Goal: Task Accomplishment & Management: Use online tool/utility

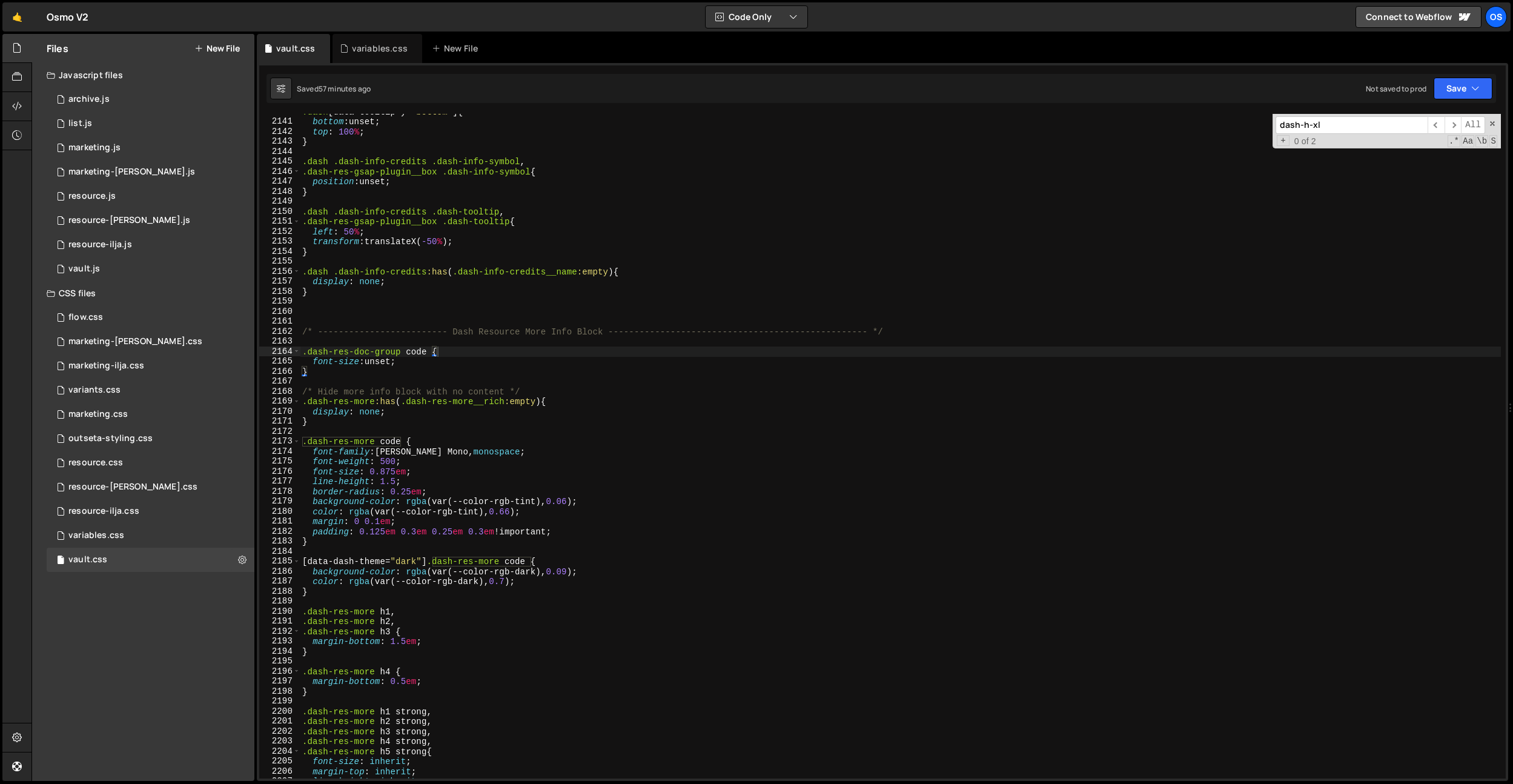
scroll to position [393, 0]
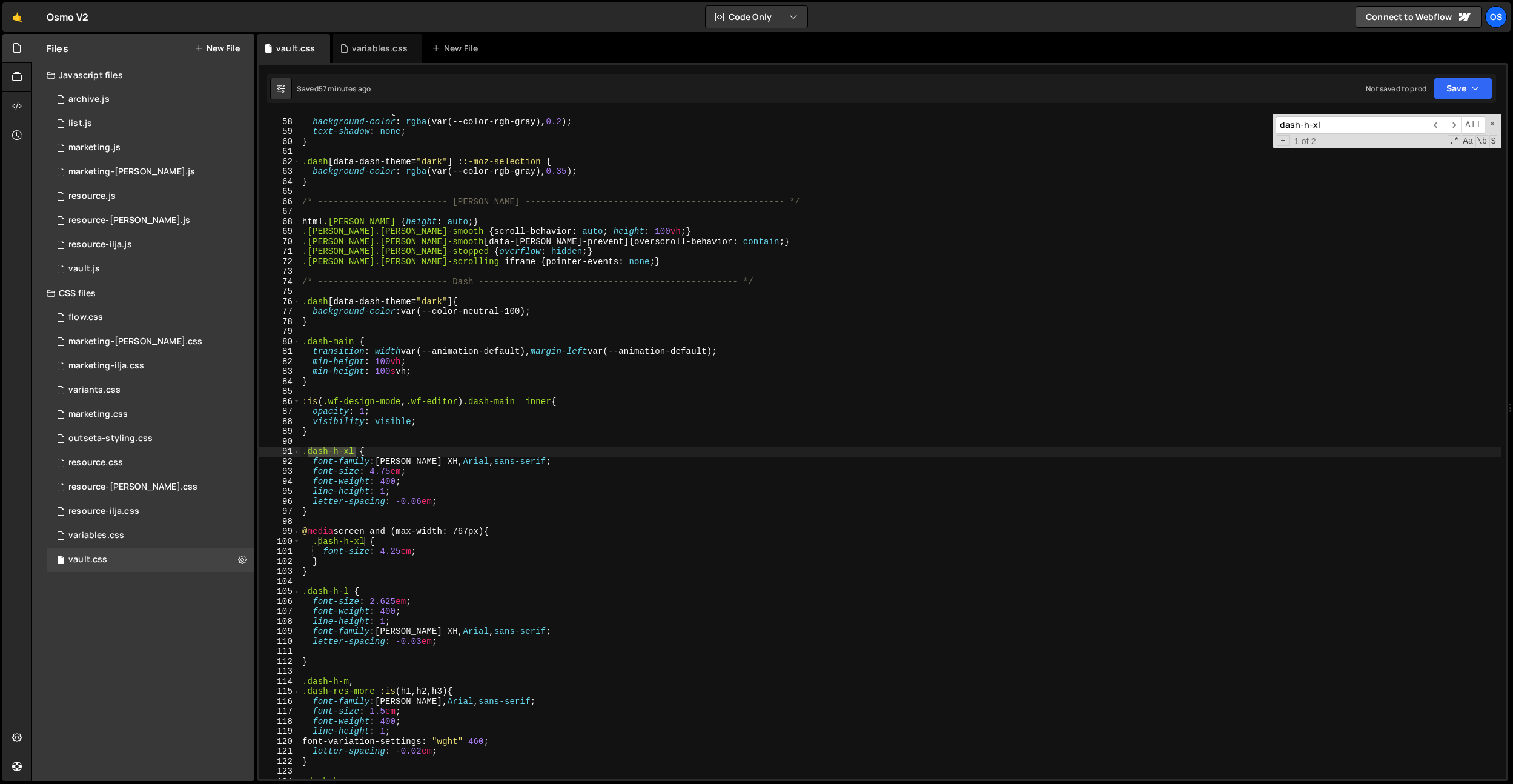
type input "dash-h-xl"
click at [401, 551] on div ": :-moz-selection { background-color : rgba (var(--color-rgb-gray), 0.2 ) ; tex…" at bounding box center [901, 449] width 1201 height 684
click at [571, 238] on div ": :-moz-selection { background-color : rgba (var(--color-rgb-gray), 0.2 ) ; tex…" at bounding box center [901, 449] width 1201 height 684
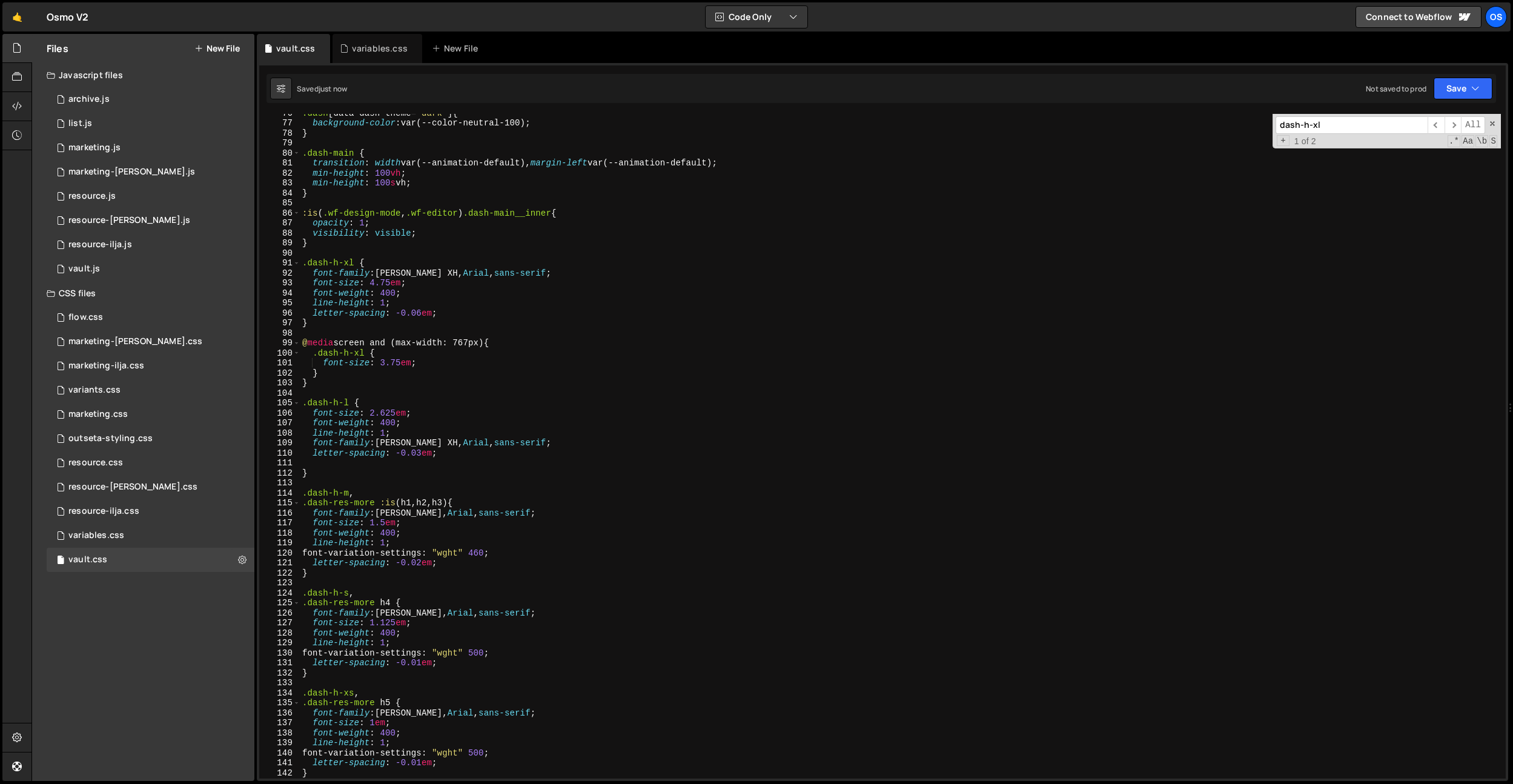
scroll to position [543, 0]
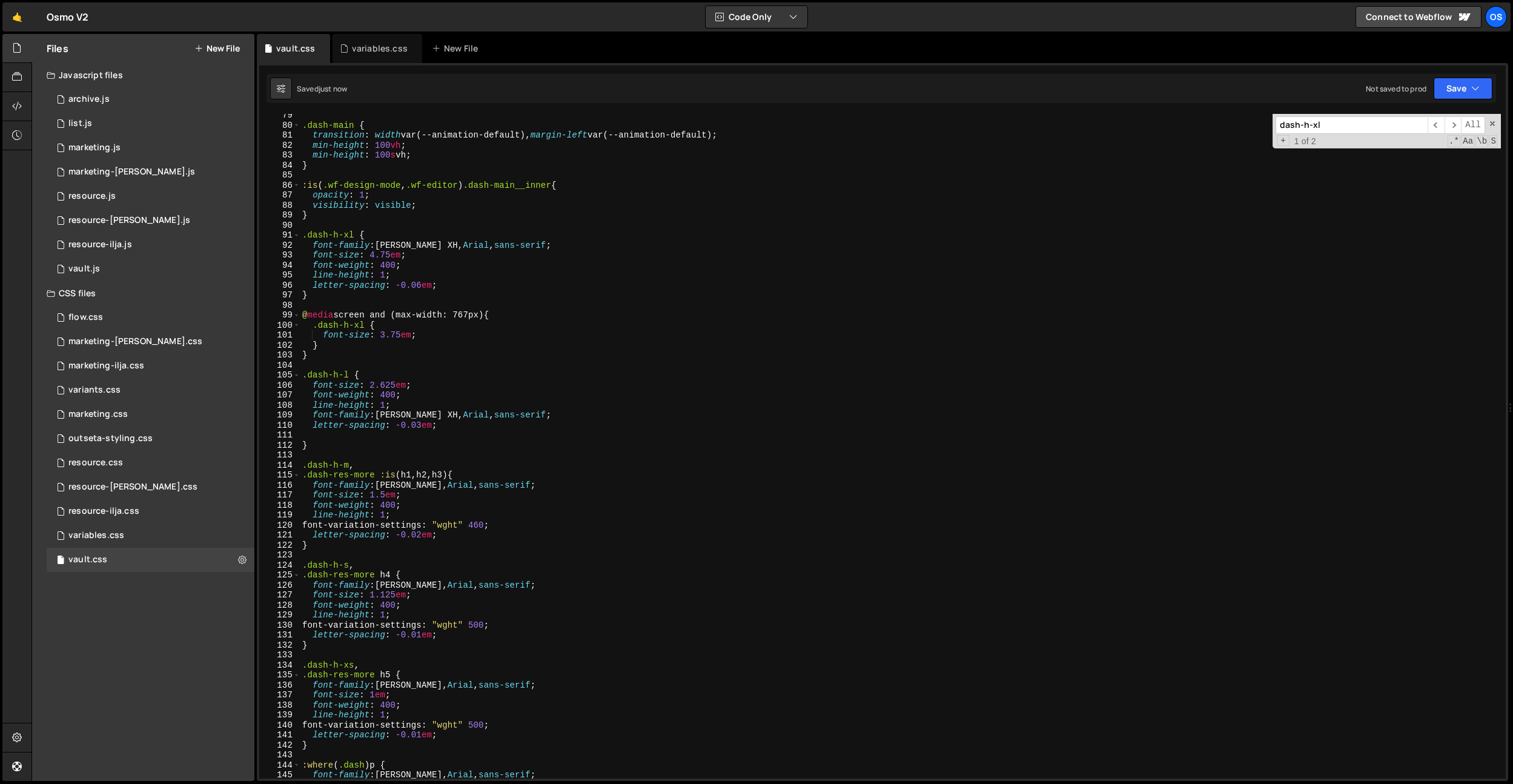
click at [525, 264] on div ".dash-main { transition : width var(--animation-default), margin-left var(--ani…" at bounding box center [901, 452] width 1201 height 684
type textarea "font-weight: 400;"
click at [126, 145] on div "0 marketing.js 0" at bounding box center [150, 147] width 208 height 24
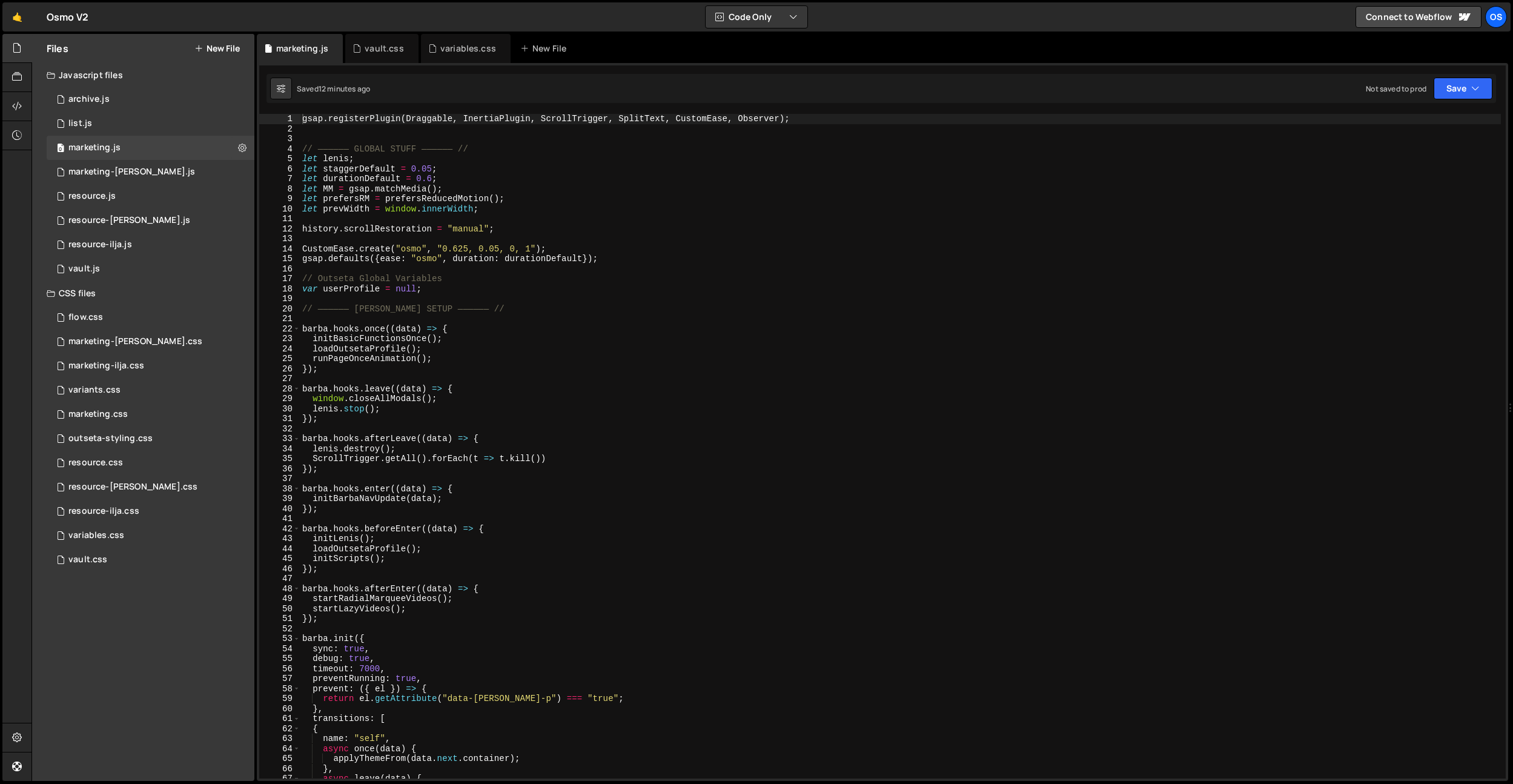
click at [474, 270] on div "gsap . registerPlugin ( Draggable , InertiaPlugin , ScrollTrigger , SplitText ,…" at bounding box center [901, 456] width 1201 height 684
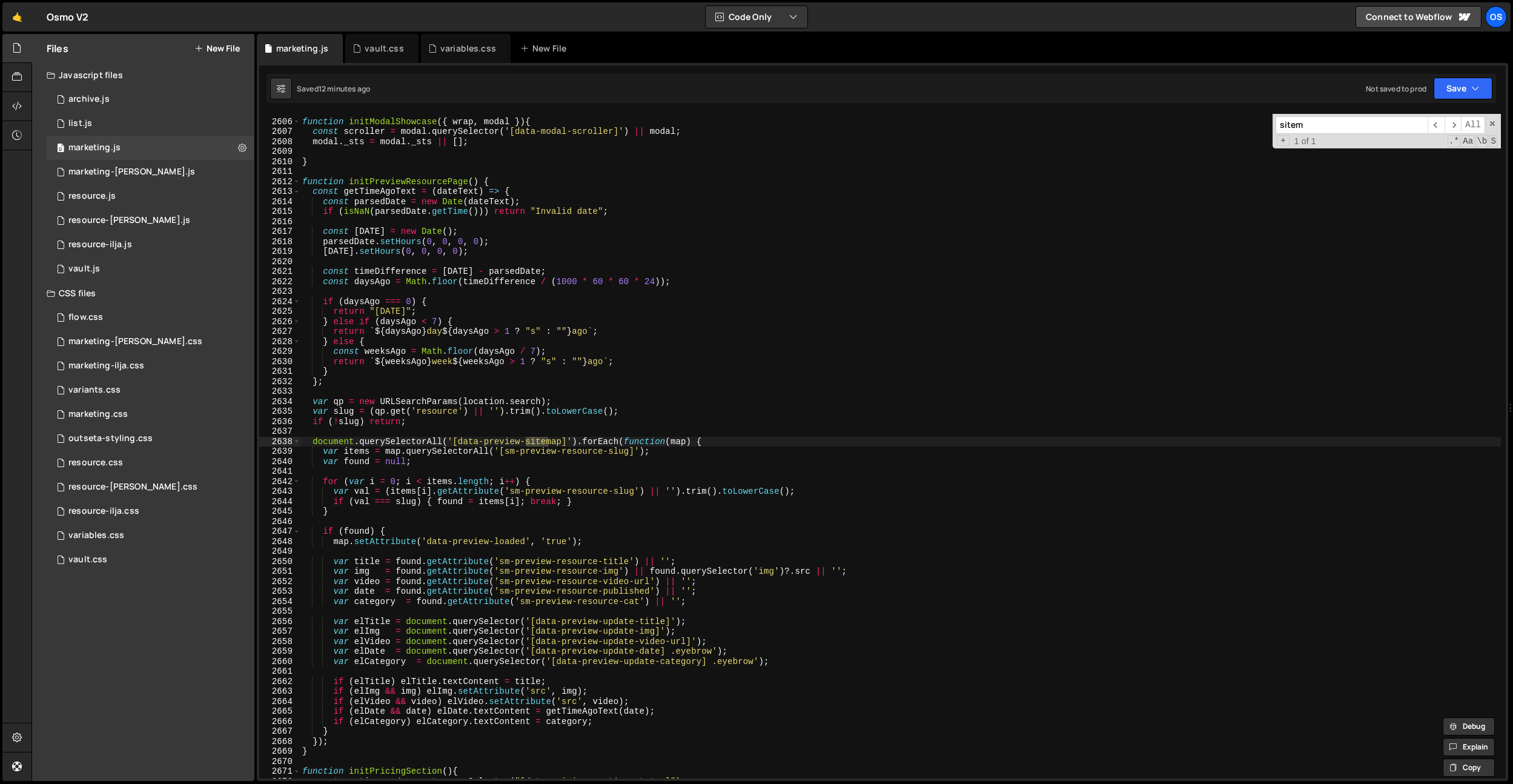
scroll to position [15239, 0]
type input "sitemap"
type textarea "if (isNaN(parsedDate.getTime())) return "Invalid date";"
click at [496, 214] on div "function initModalShowcase ( { wrap , modal }) { const scroller = modal . query…" at bounding box center [901, 449] width 1201 height 684
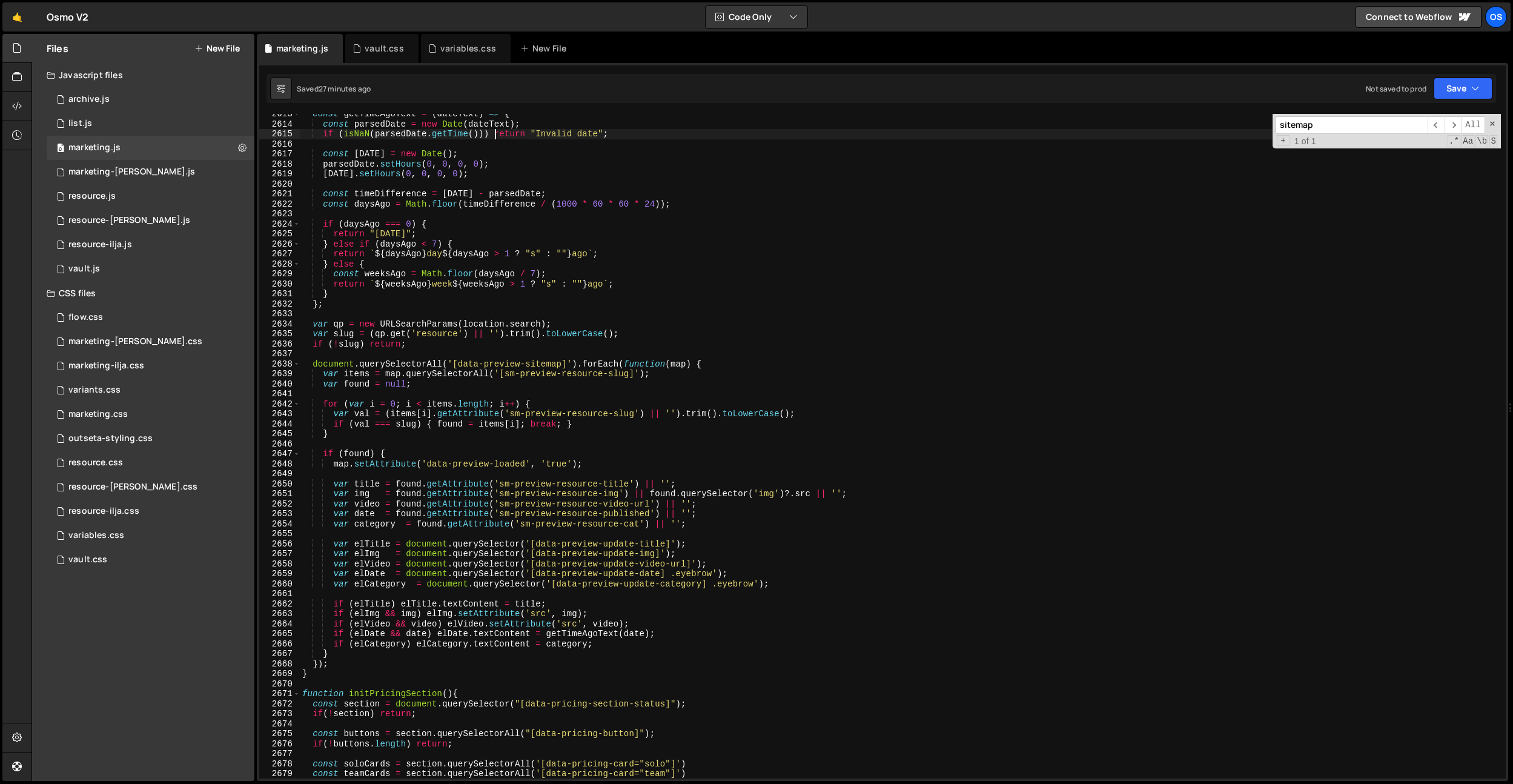
scroll to position [15278, 0]
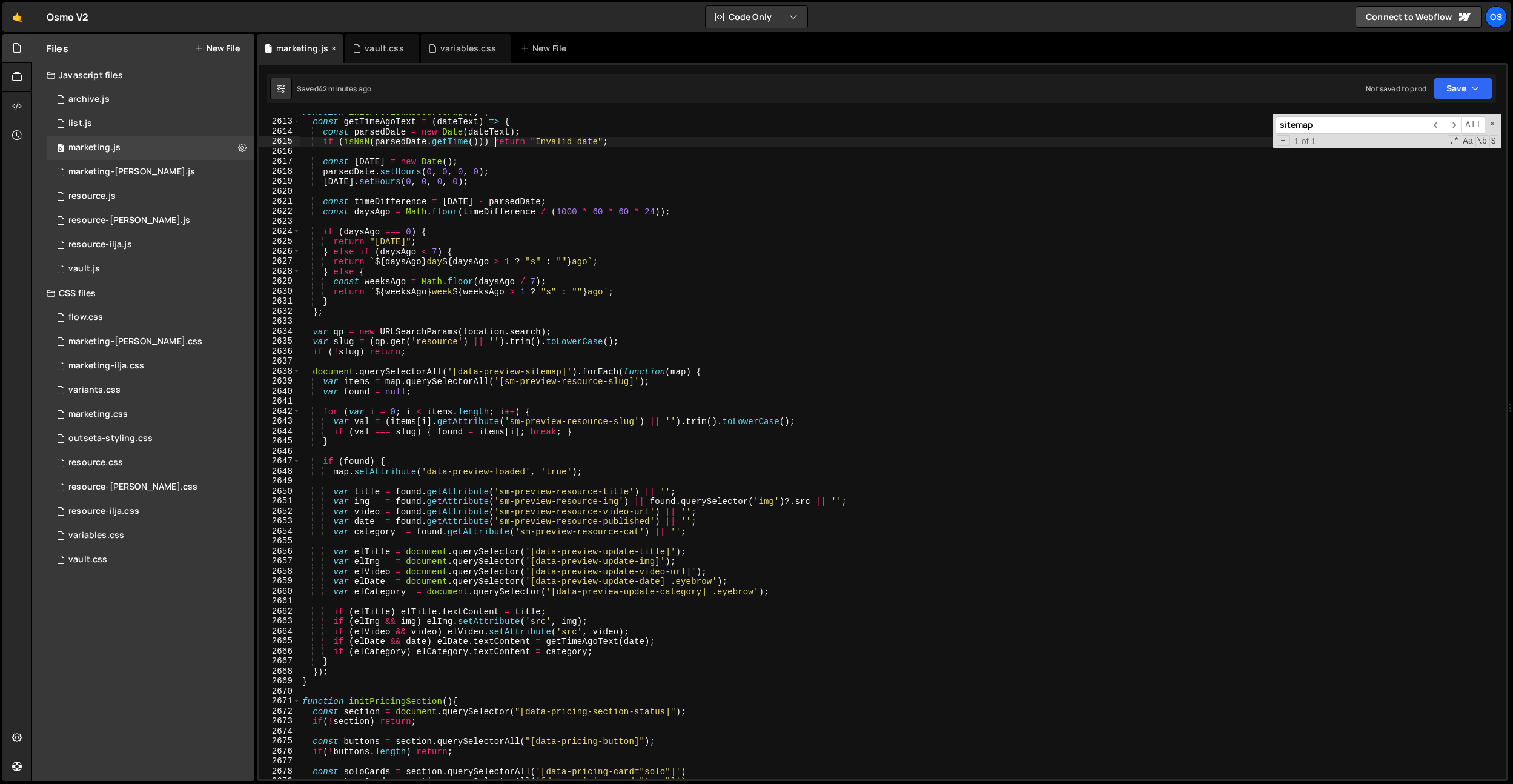
click at [330, 48] on icon at bounding box center [334, 49] width 9 height 12
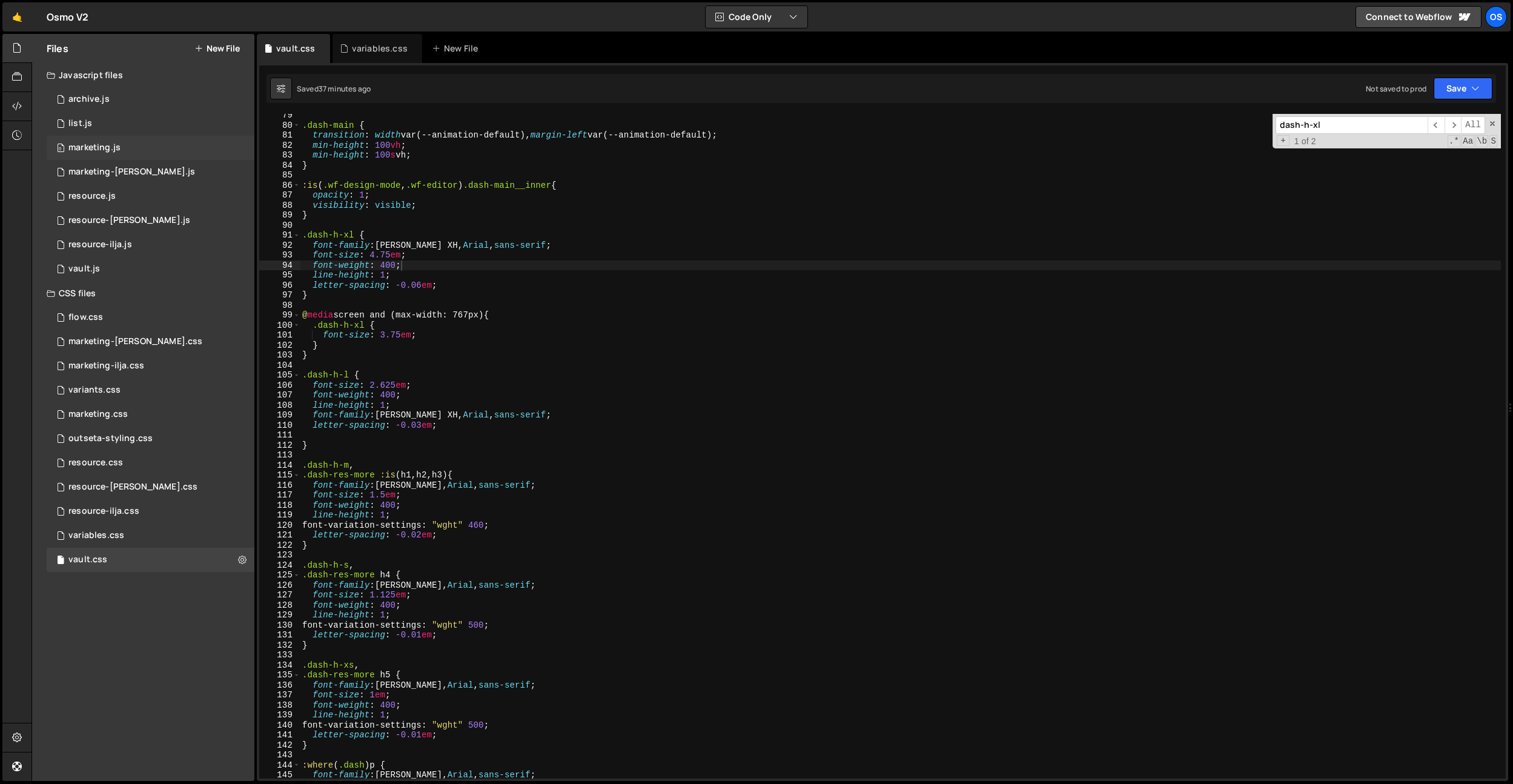
click at [153, 146] on div "0 marketing.js 0" at bounding box center [150, 147] width 208 height 24
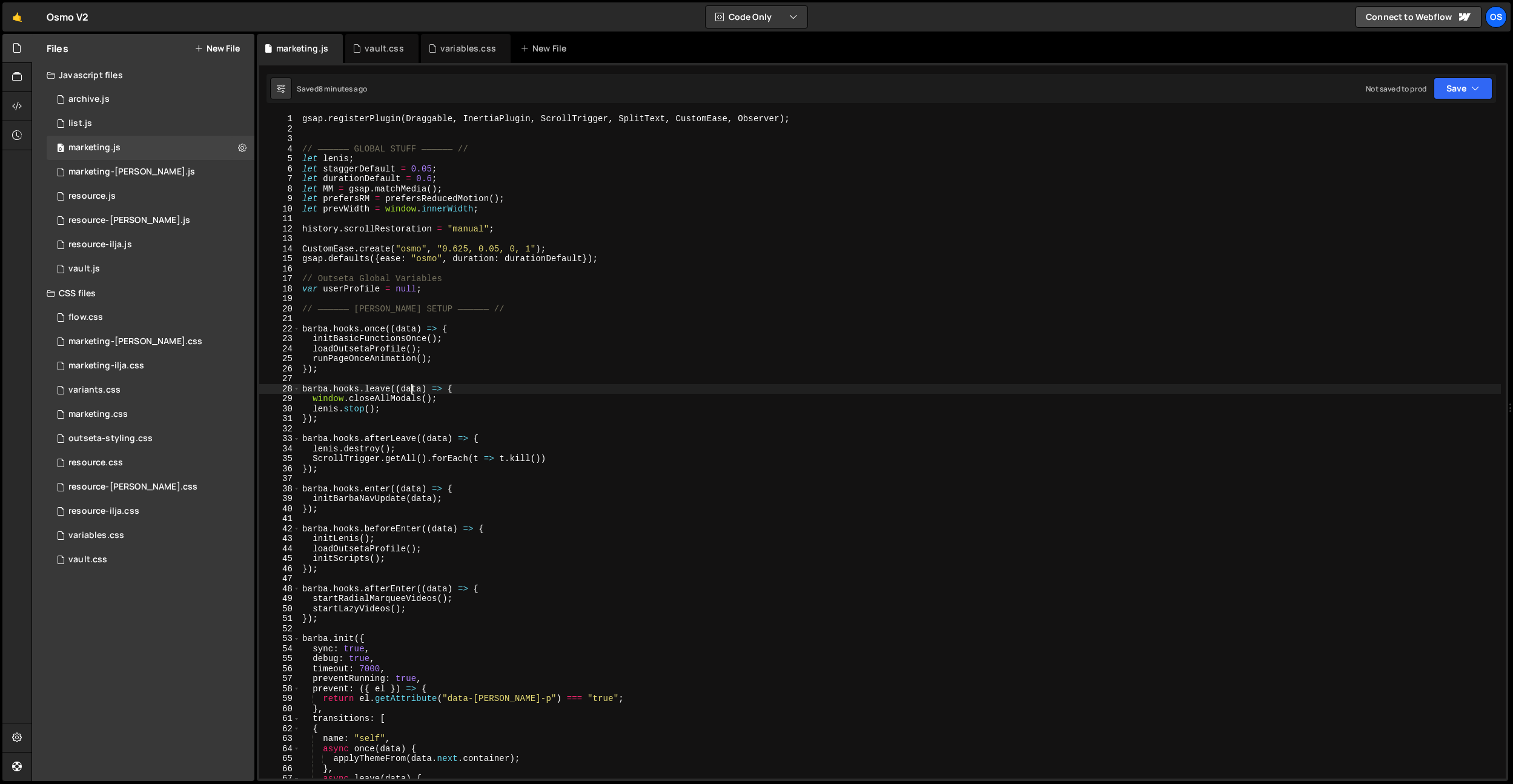
click at [410, 385] on div "gsap . registerPlugin ( Draggable , InertiaPlugin , ScrollTrigger , SplitText ,…" at bounding box center [901, 456] width 1201 height 684
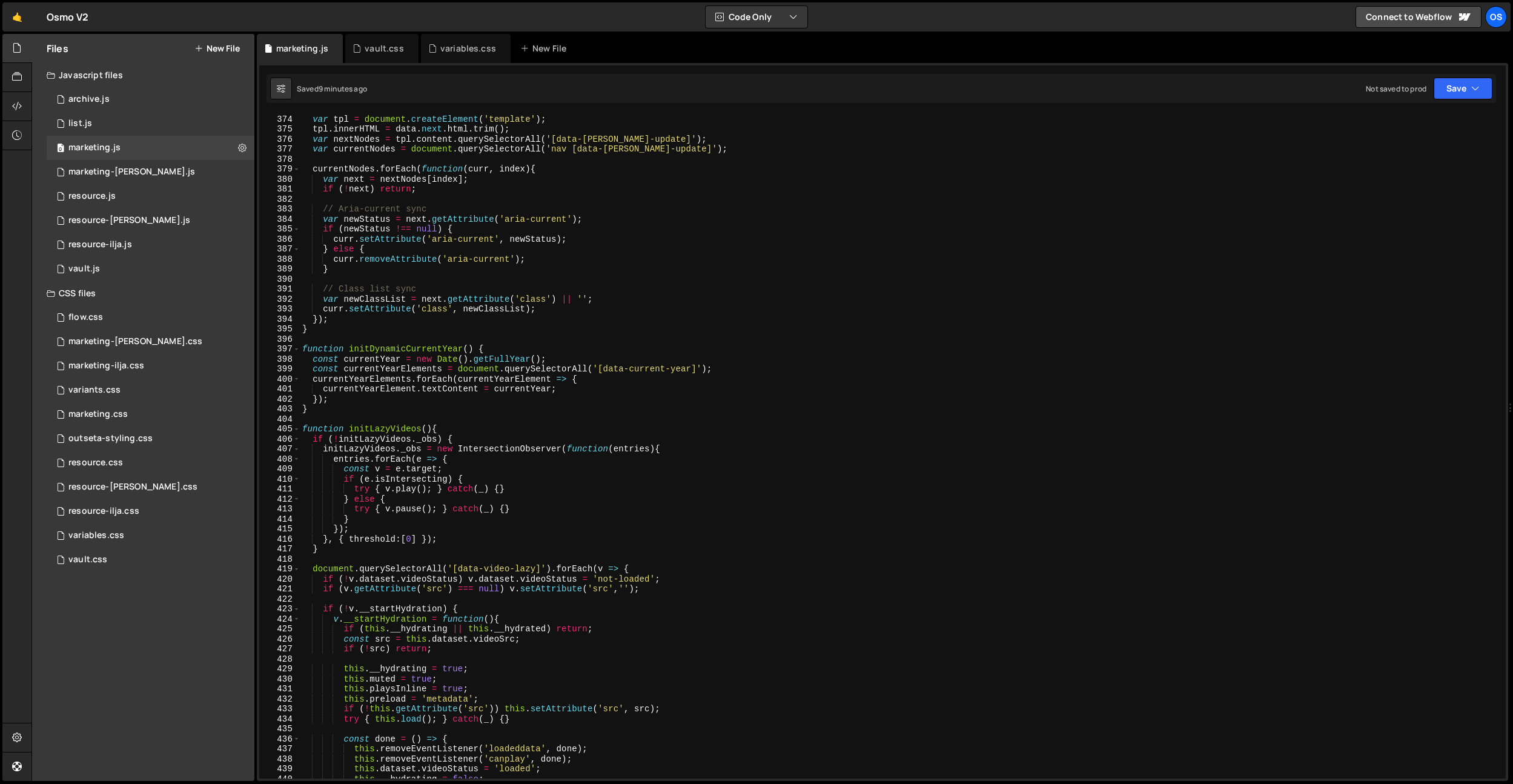
scroll to position [2181, 0]
click at [347, 327] on div "function initBarbaNavUpdate ( data ) { var tpl = document . createElement ( 'te…" at bounding box center [901, 446] width 1201 height 684
type textarea "}"
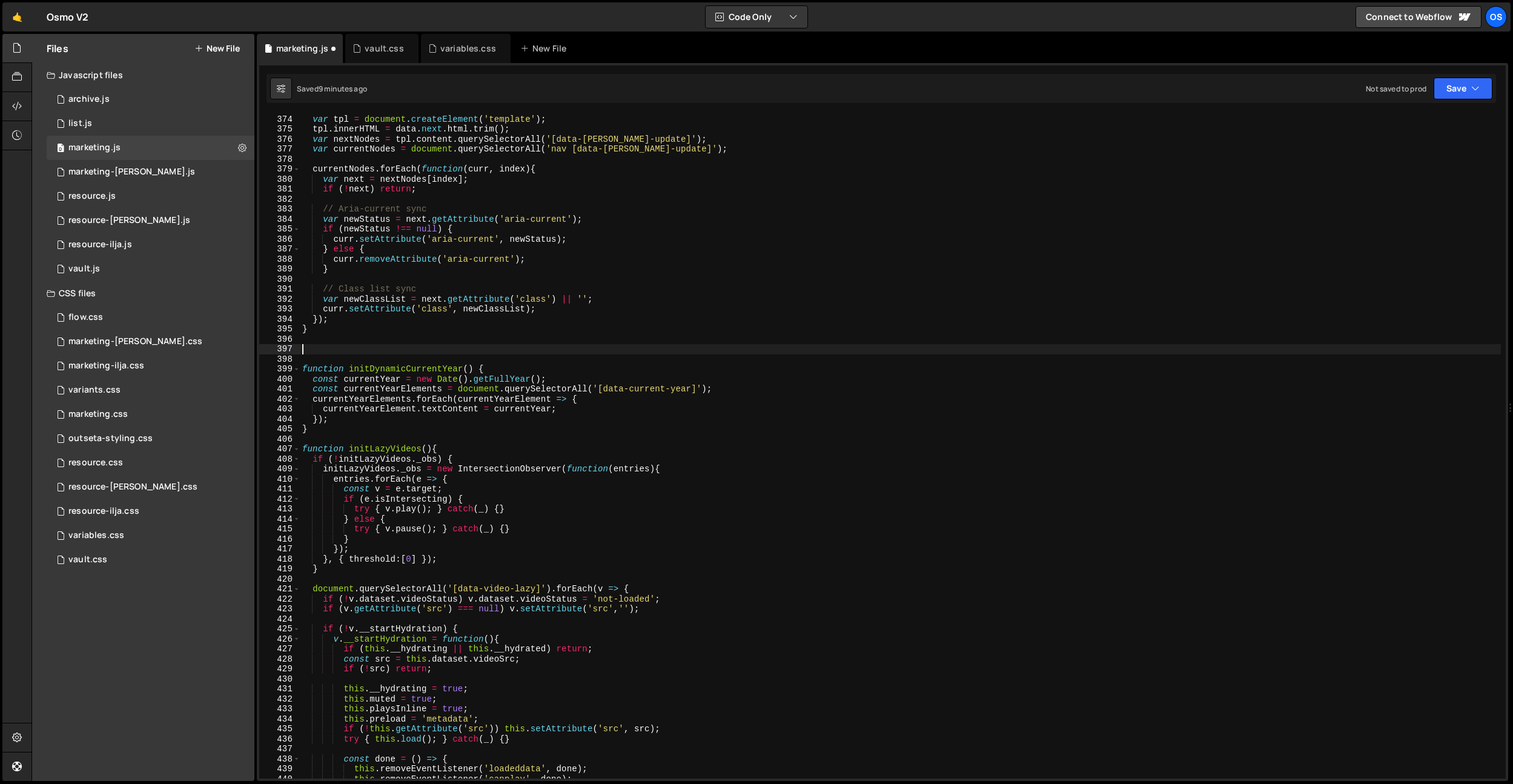
paste textarea "}"
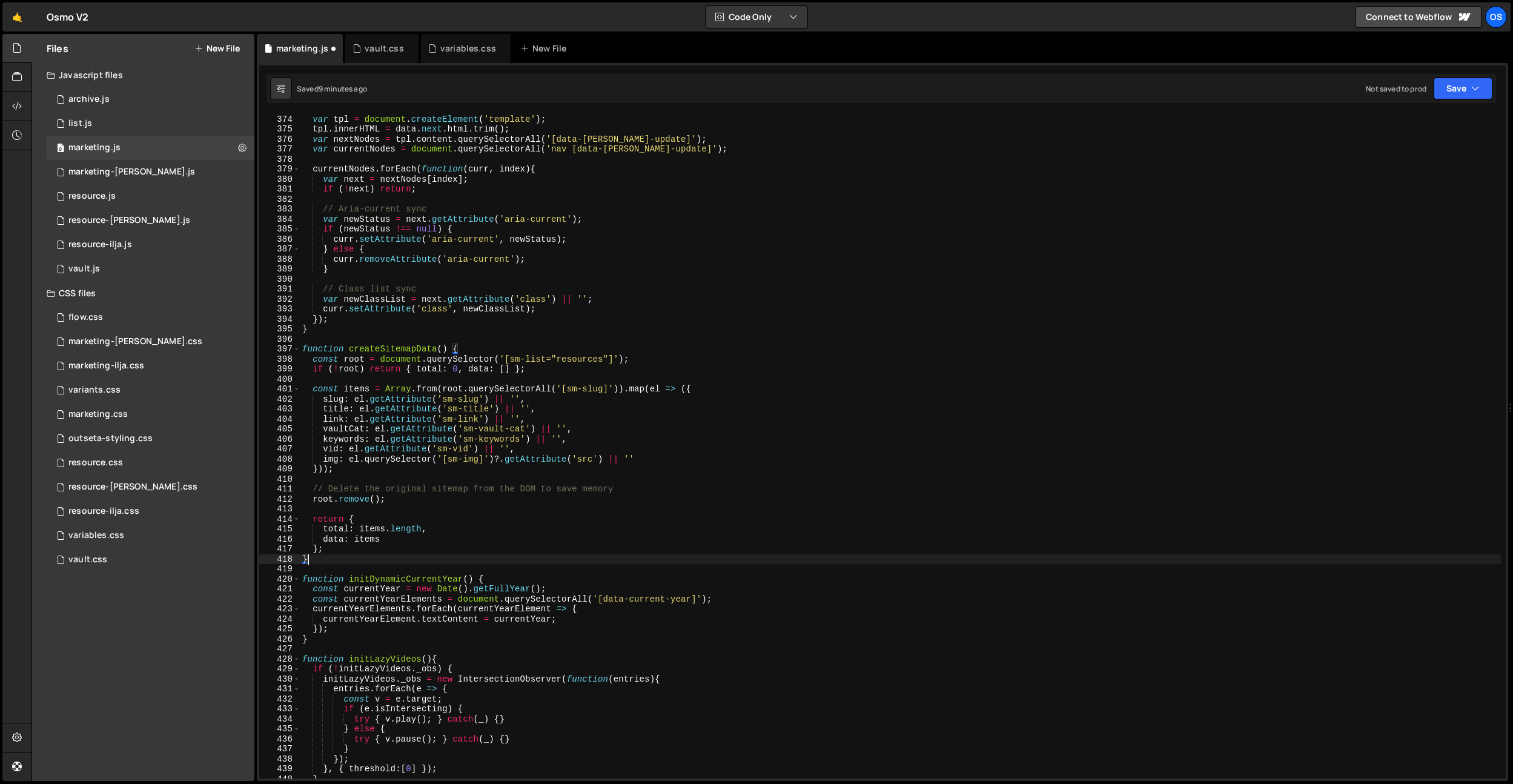
click at [462, 387] on div "function initBarbaNavUpdate ( data ) { var tpl = document . createElement ( 'te…" at bounding box center [901, 446] width 1201 height 684
type textarea "const items = Array.from(root.querySelectorAll('[sm-slug]')).map(el => ({"
click at [458, 382] on div "function initBarbaNavUpdate ( data ) { var tpl = document . createElement ( 'te…" at bounding box center [901, 446] width 1201 height 684
click at [400, 351] on div "function initBarbaNavUpdate ( data ) { var tpl = document . createElement ( 'te…" at bounding box center [901, 446] width 1201 height 684
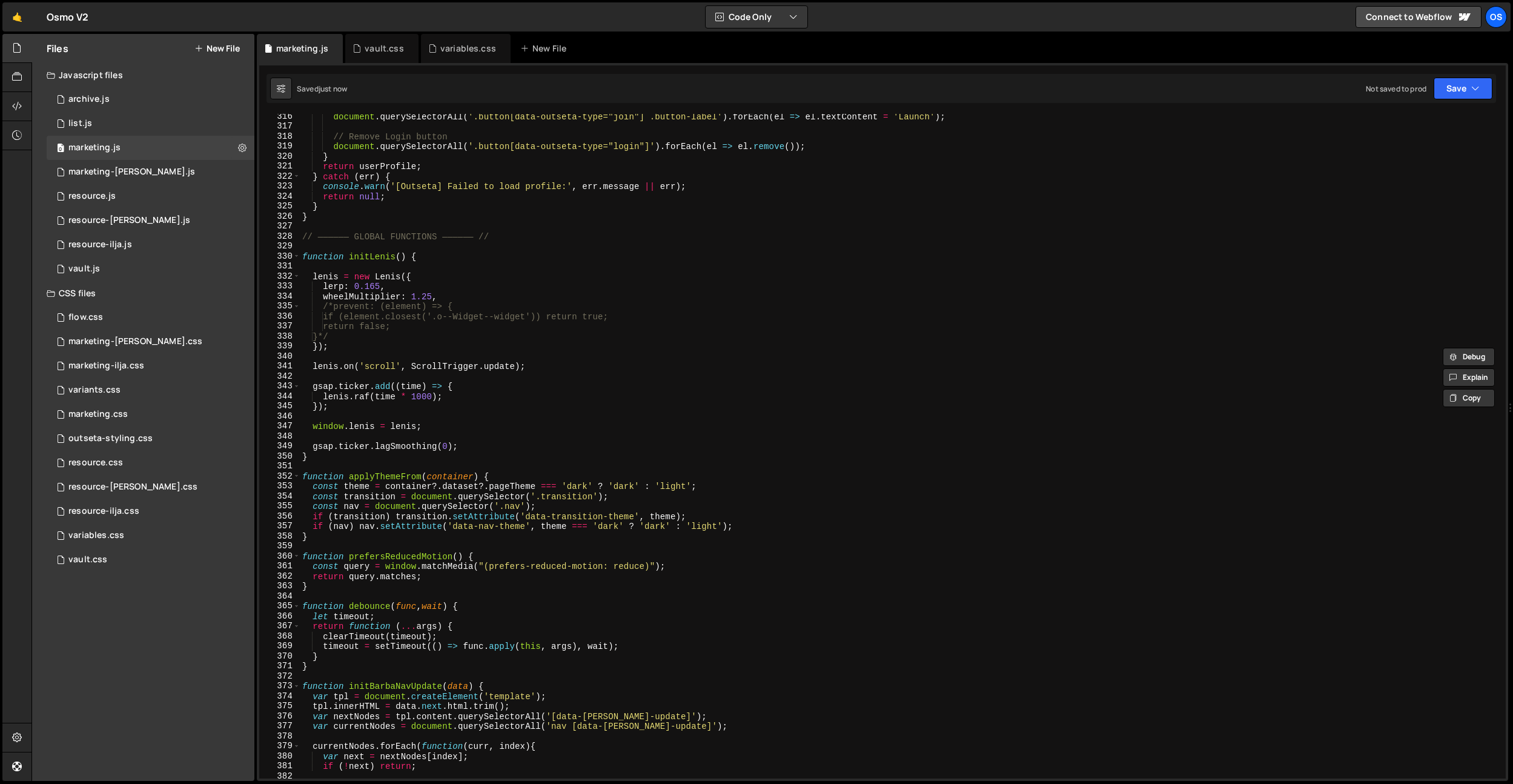
click at [418, 368] on div "document . querySelectorAll ( '.button[data-outseta-type="join"] .button-label'…" at bounding box center [901, 453] width 1201 height 684
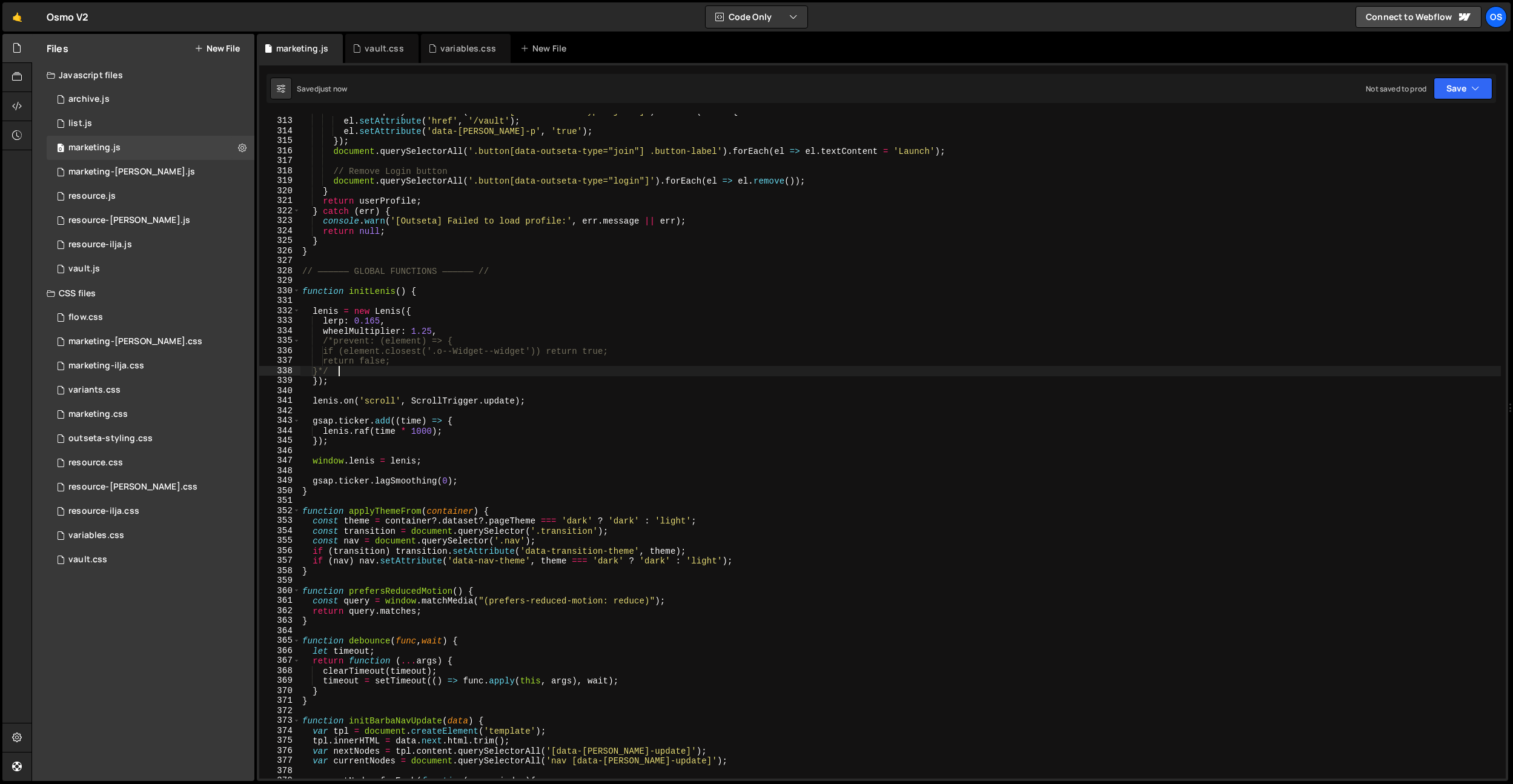
type textarea "}*/"
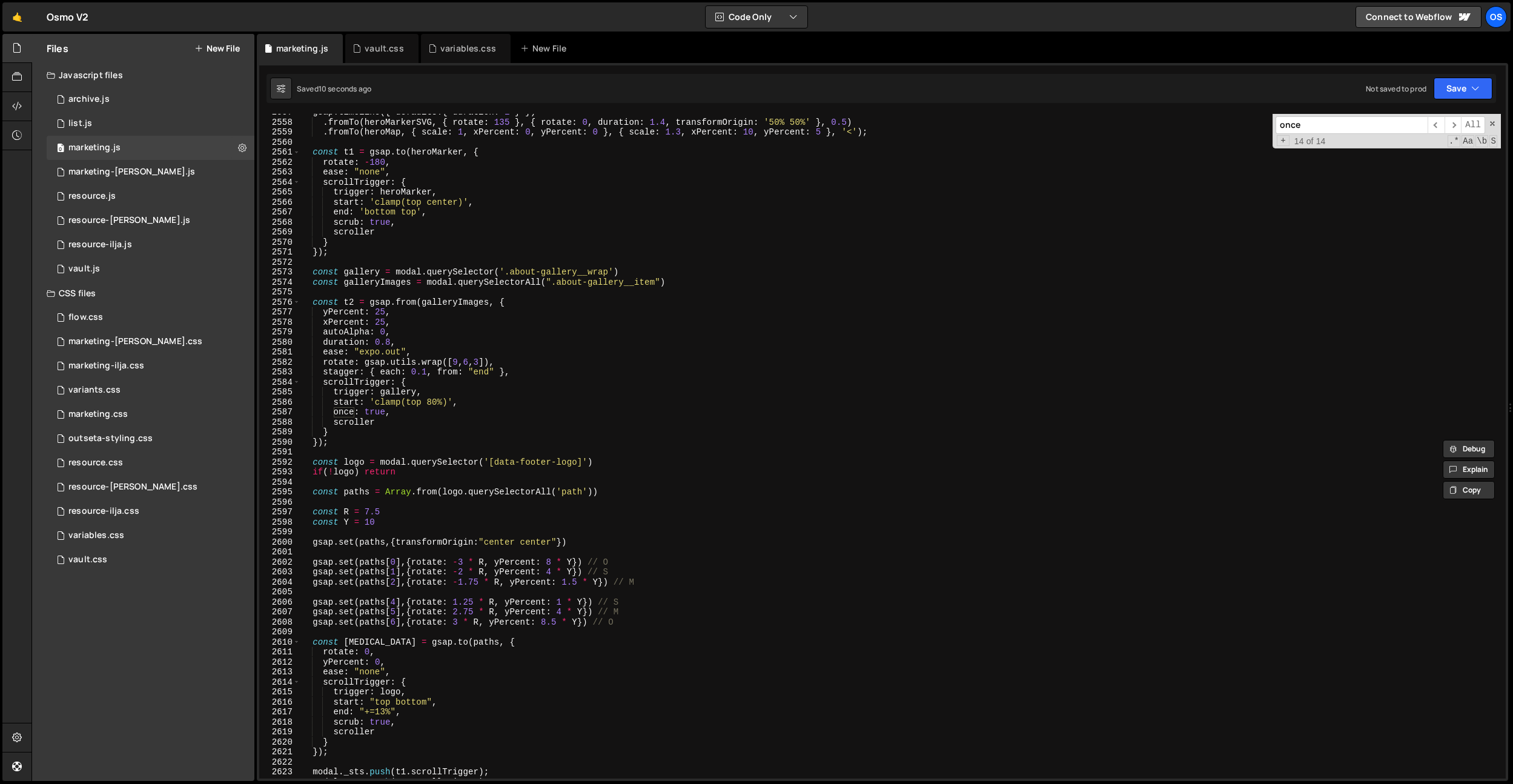
scroll to position [14824, 0]
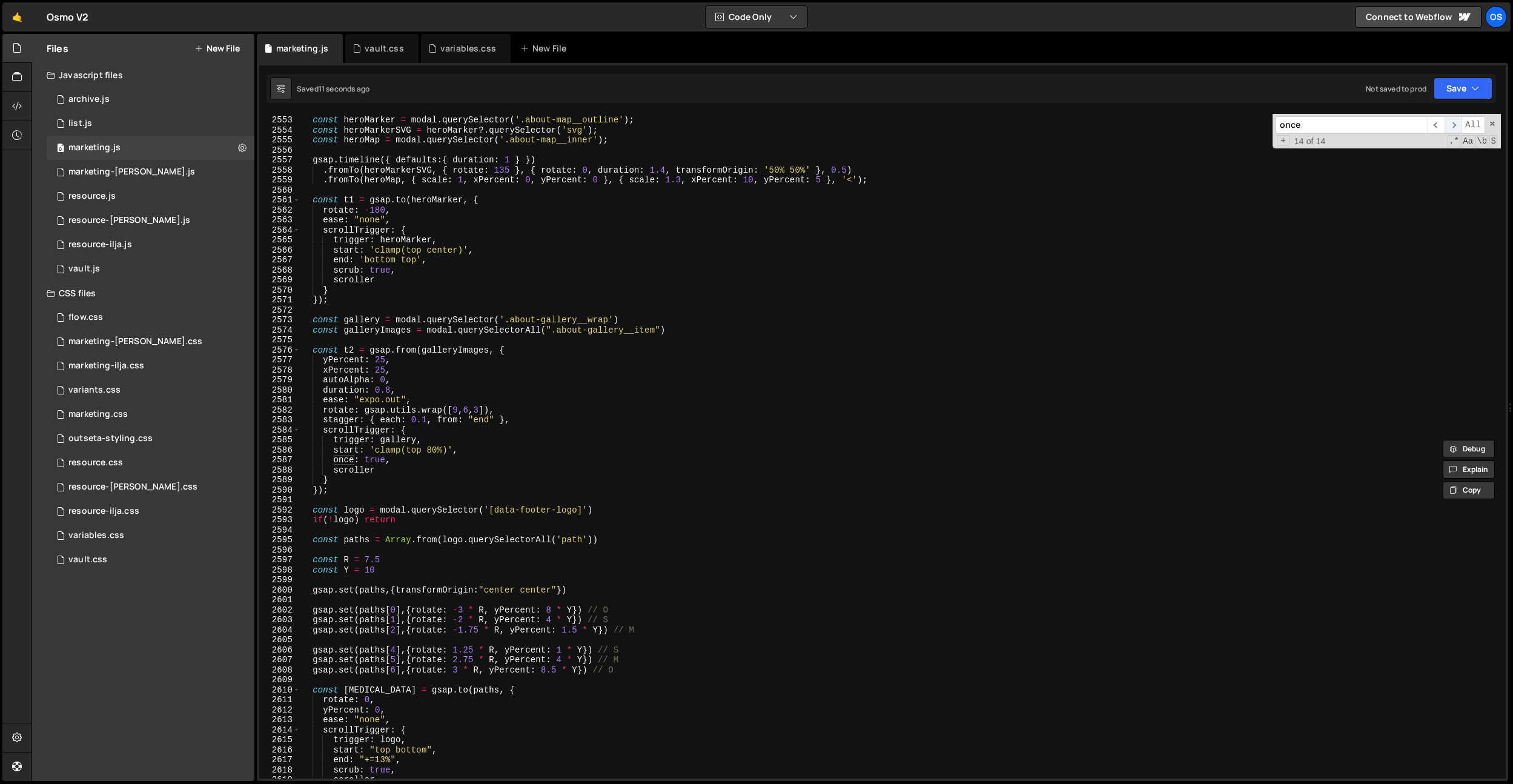
type input "once"
click at [1457, 124] on span "​" at bounding box center [1453, 125] width 17 height 18
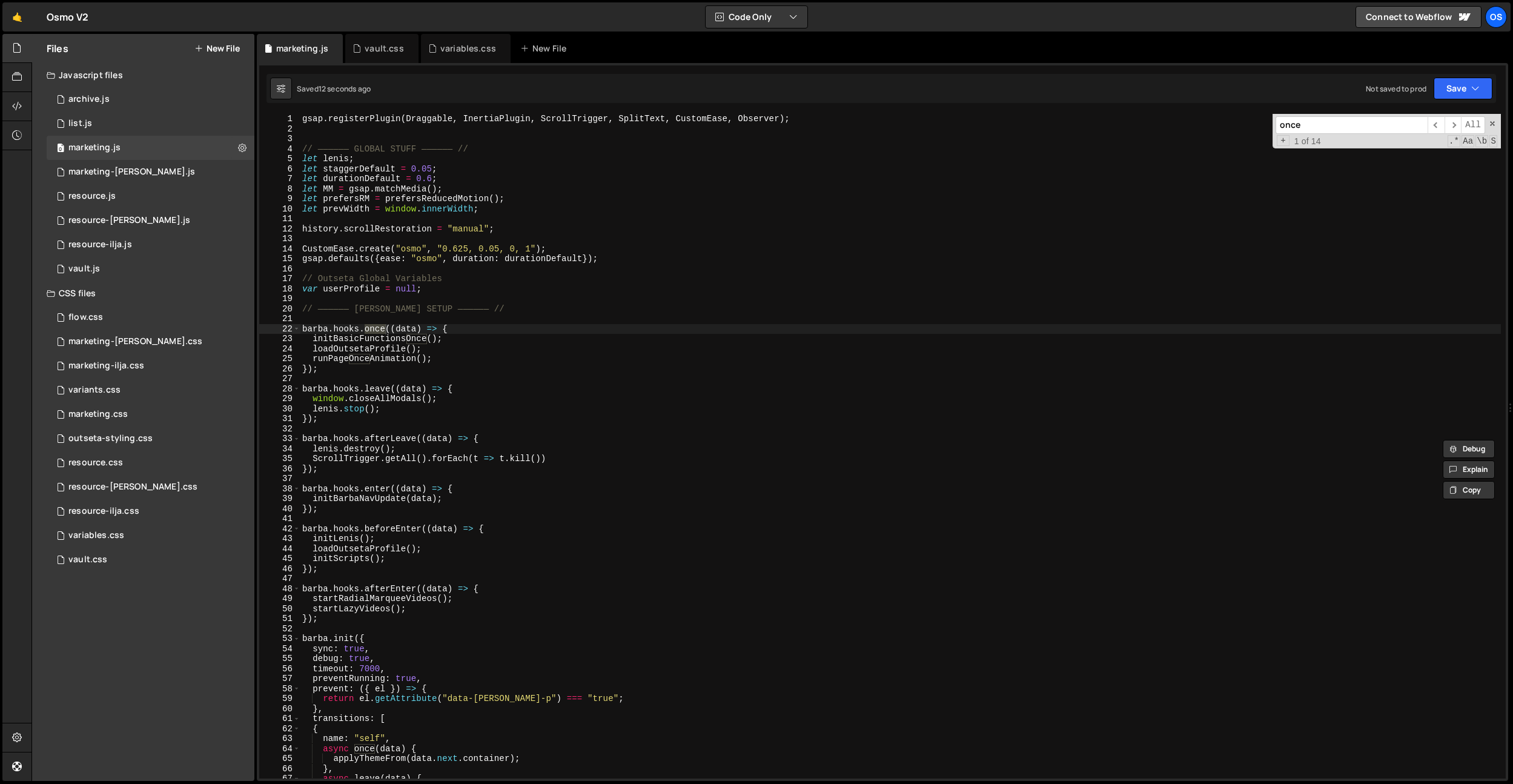
scroll to position [0, 0]
click at [511, 354] on div "gsap . registerPlugin ( Draggable , InertiaPlugin , ScrollTrigger , SplitText ,…" at bounding box center [901, 456] width 1201 height 684
click at [493, 336] on div "gsap . registerPlugin ( Draggable , InertiaPlugin , ScrollTrigger , SplitText ,…" at bounding box center [901, 456] width 1201 height 684
type textarea "initBasicFunctionsOnce();"
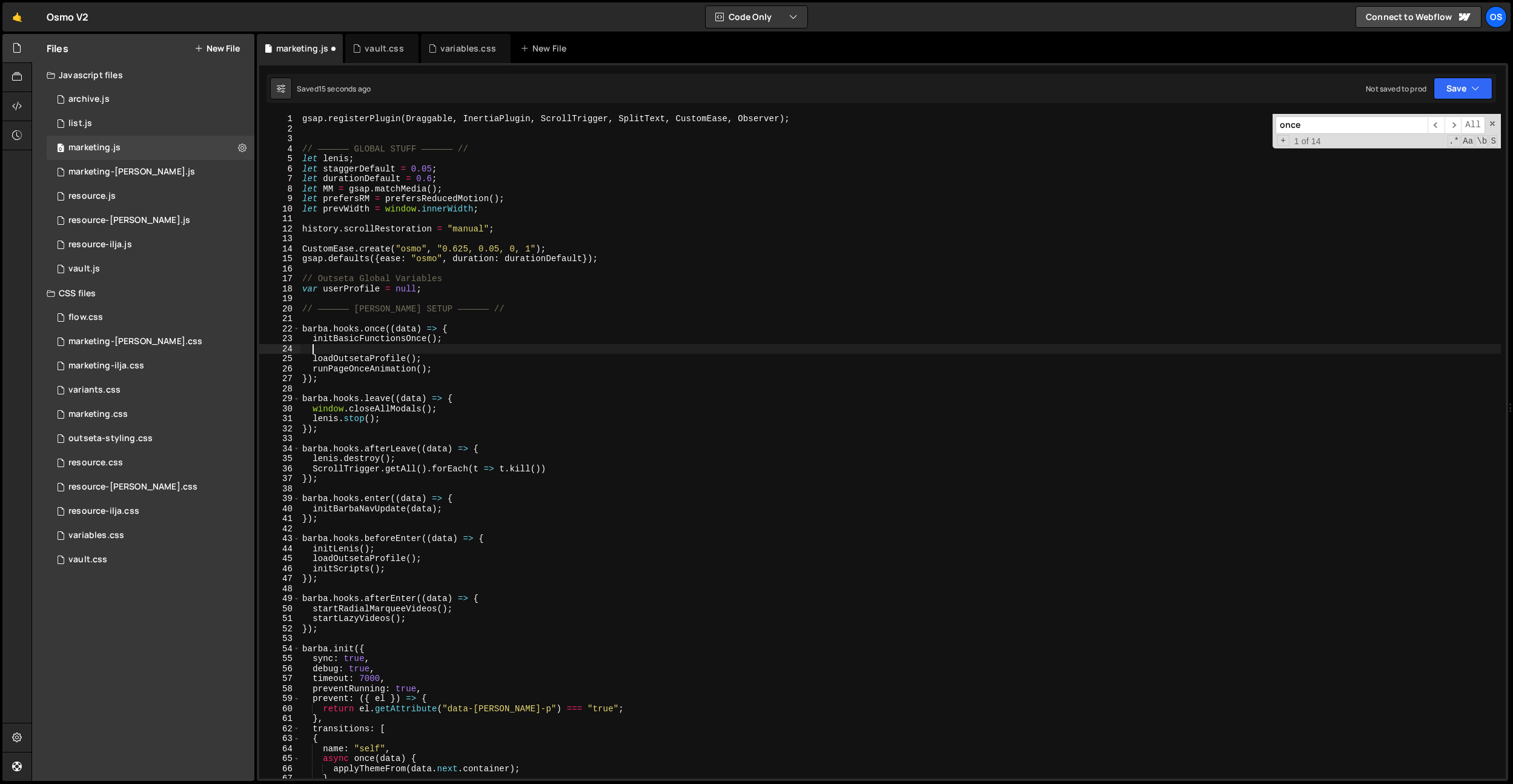
paste textarea "createSitemapData"
type textarea "createSitemapData"
type textarea "initBasicFunctionsOnce();"
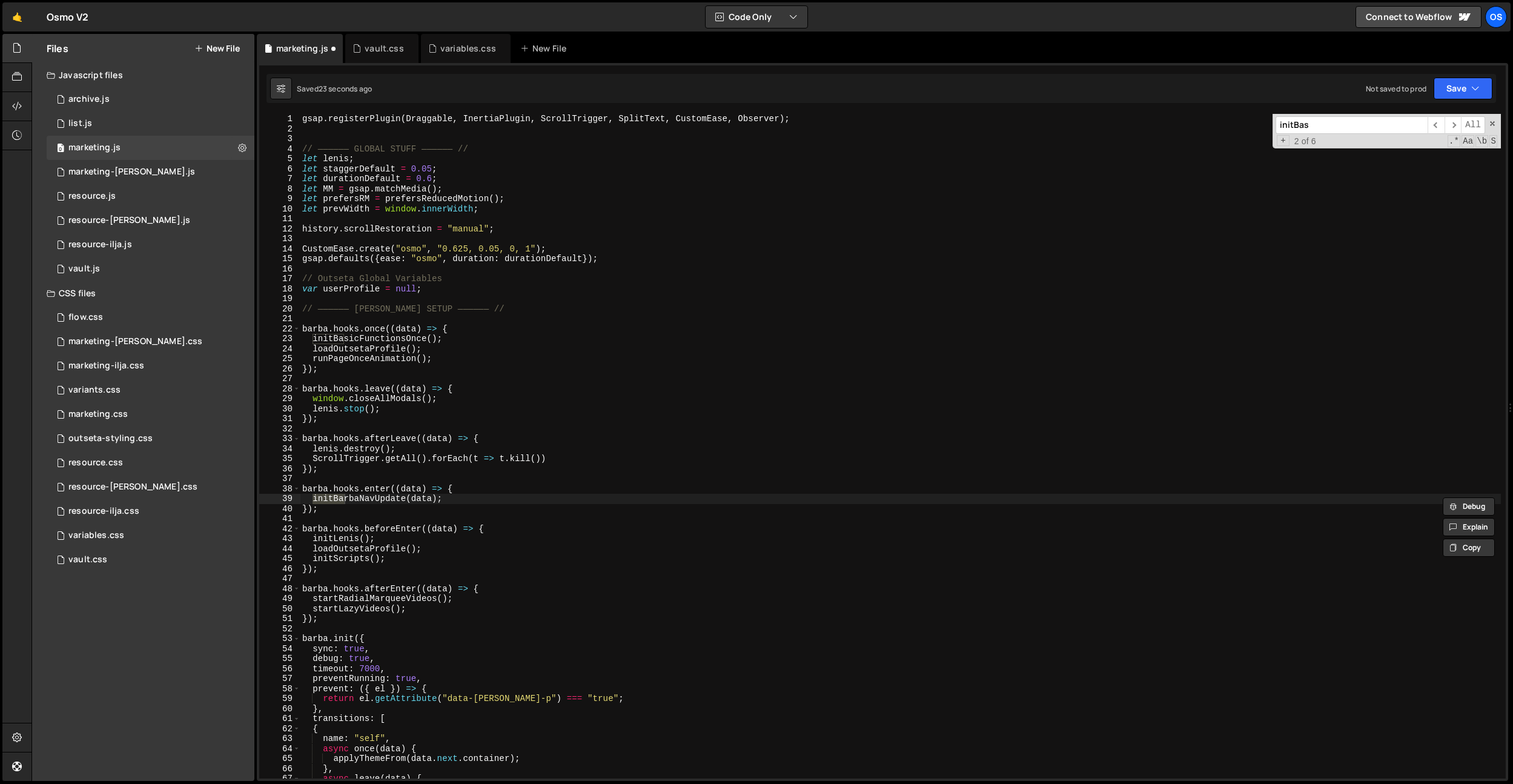
scroll to position [1306, 0]
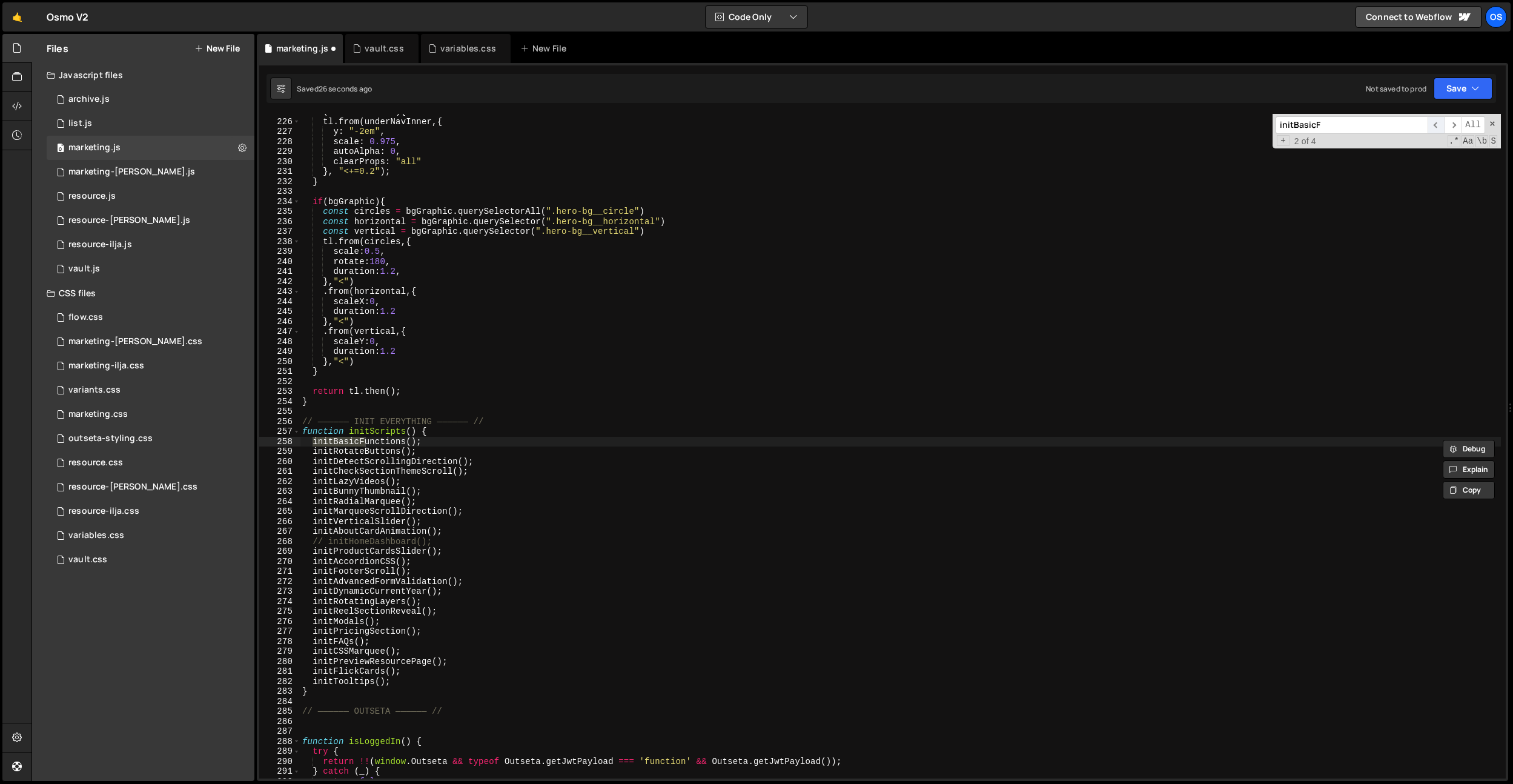
type input "initBasicF"
drag, startPoint x: 1435, startPoint y: 126, endPoint x: 1423, endPoint y: 128, distance: 12.2
click at [1434, 126] on span "​" at bounding box center [1436, 125] width 17 height 18
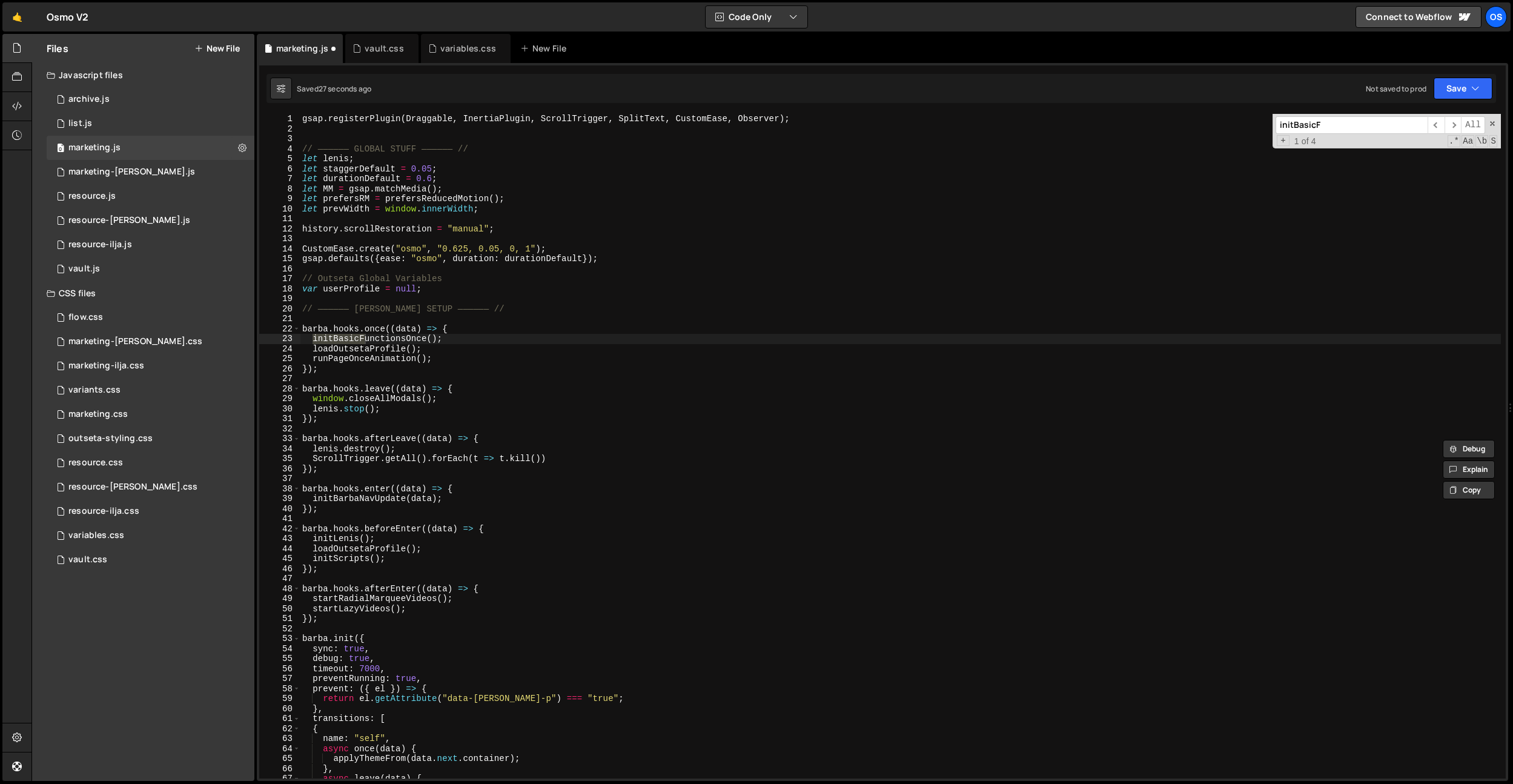
click at [570, 334] on div "gsap . registerPlugin ( Draggable , InertiaPlugin , ScrollTrigger , SplitText ,…" at bounding box center [901, 456] width 1201 height 684
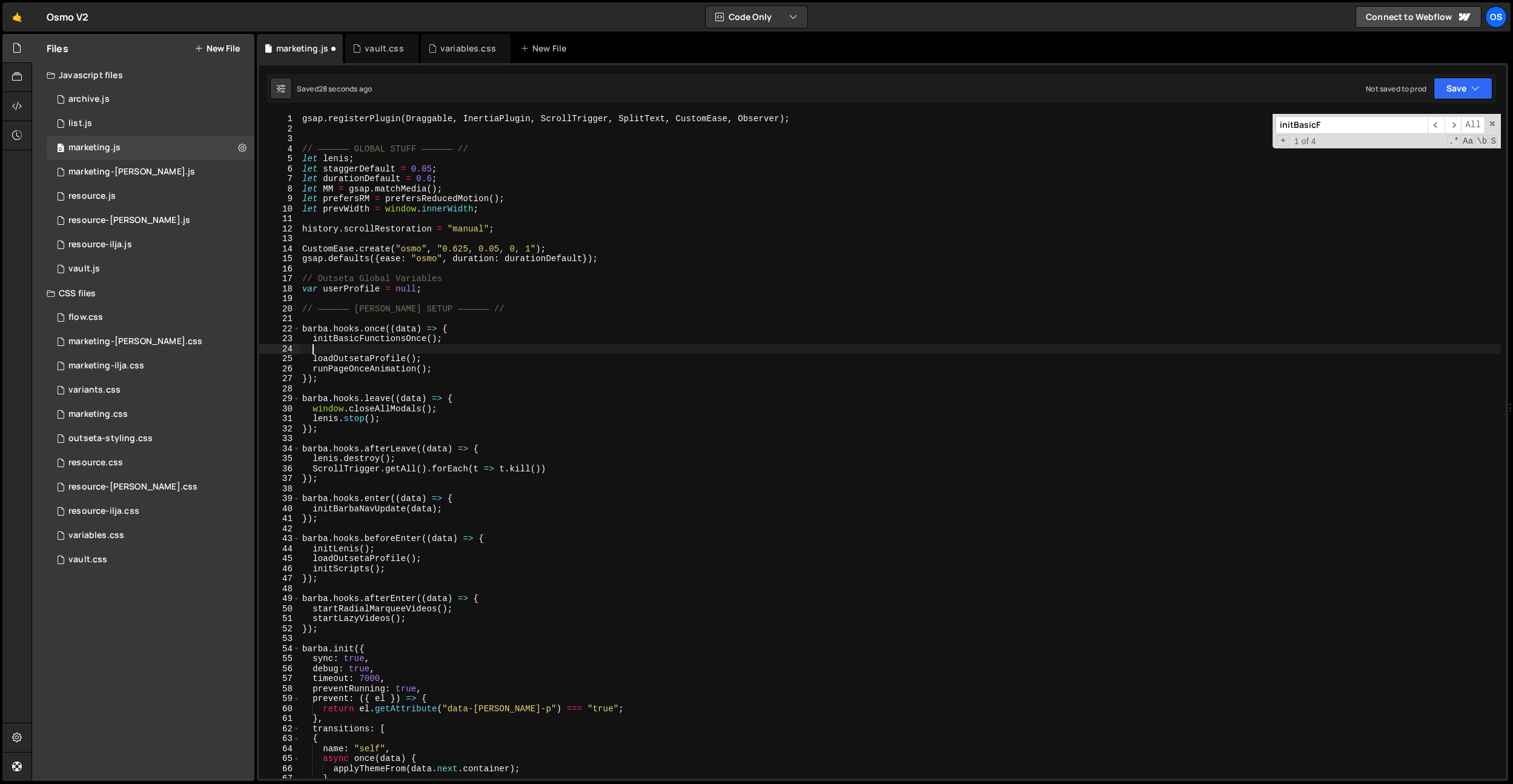
paste textarea "createSitemapData"
type textarea "createSitemapData"
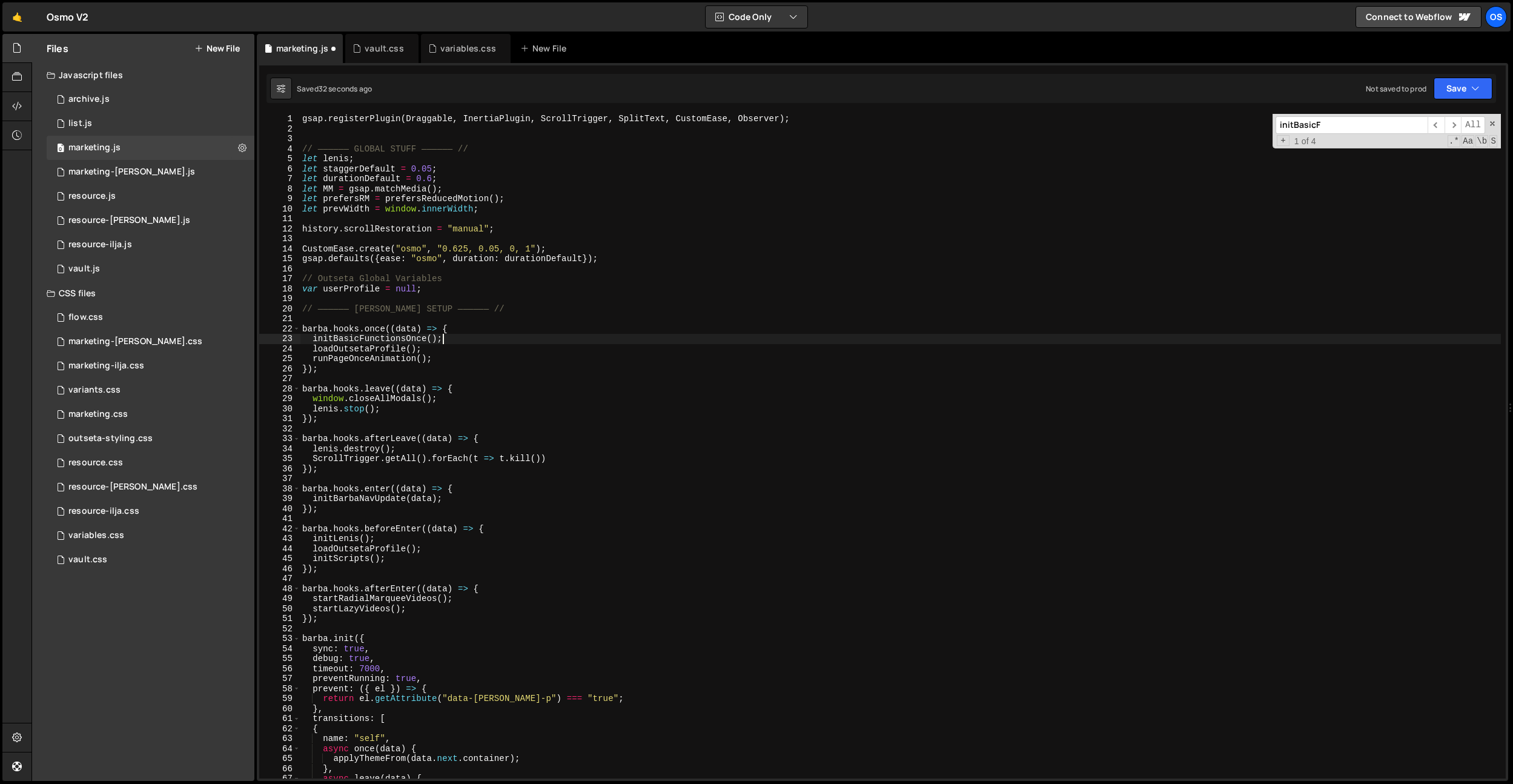
click at [454, 354] on div "gsap . registerPlugin ( Draggable , InertiaPlugin , ScrollTrigger , SplitText ,…" at bounding box center [901, 456] width 1201 height 684
type textarea "loadOutsetaProfile();"
paste textarea "createSitemapData"
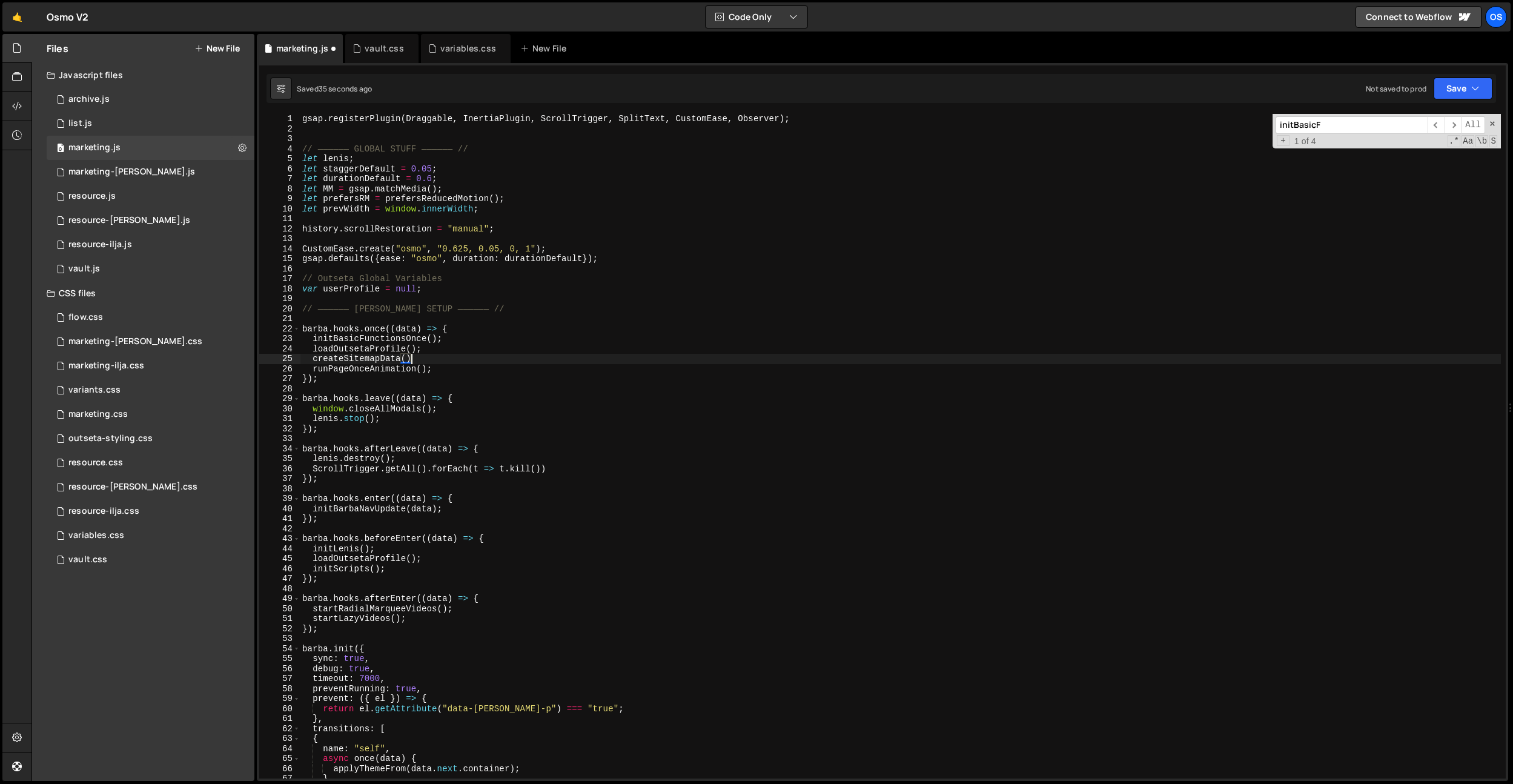
type textarea "createSitemapData();"
drag, startPoint x: 433, startPoint y: 358, endPoint x: 314, endPoint y: 361, distance: 119.0
click at [314, 361] on div "gsap . registerPlugin ( Draggable , InertiaPlugin , ScrollTrigger , SplitText ,…" at bounding box center [901, 456] width 1201 height 684
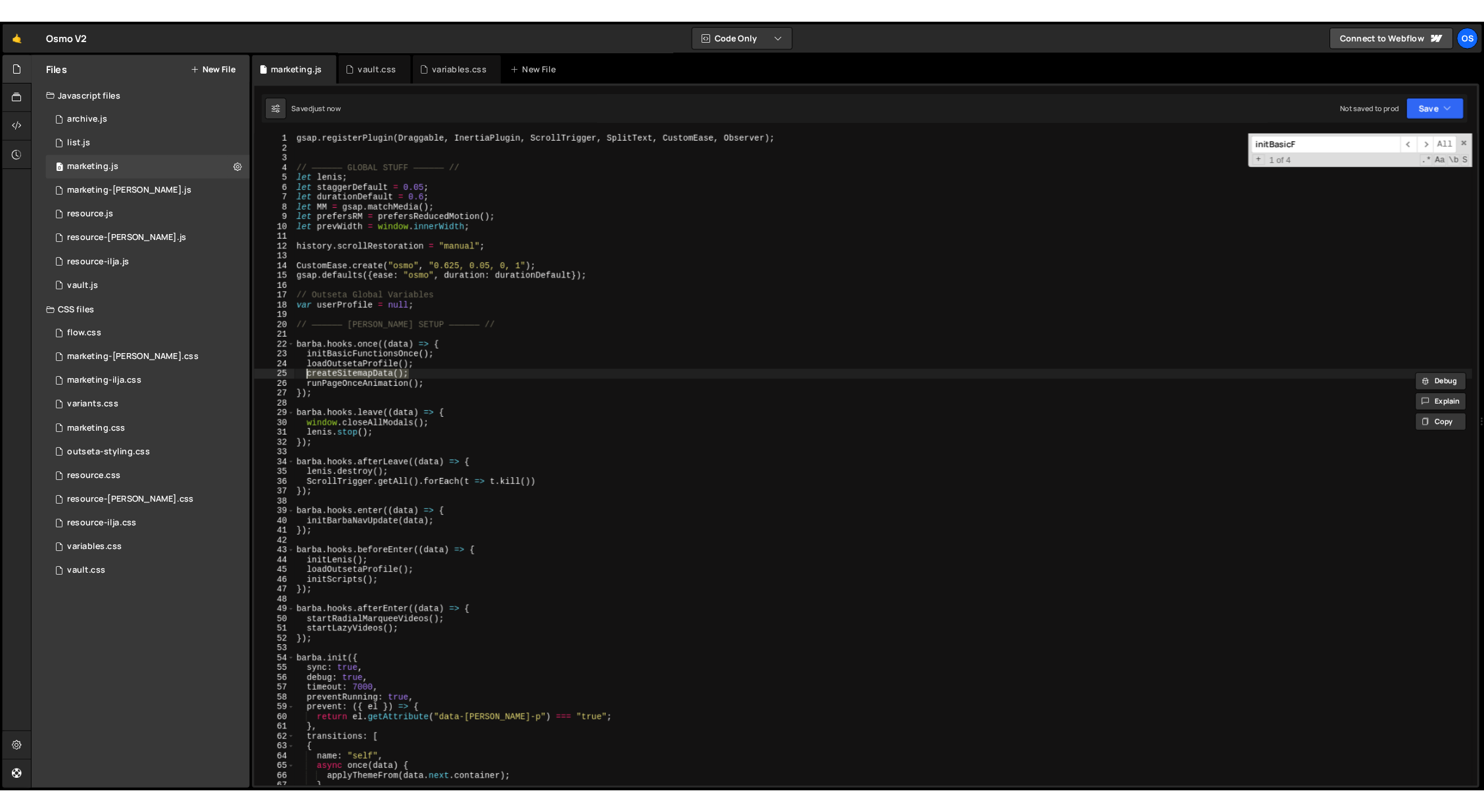
scroll to position [0, 0]
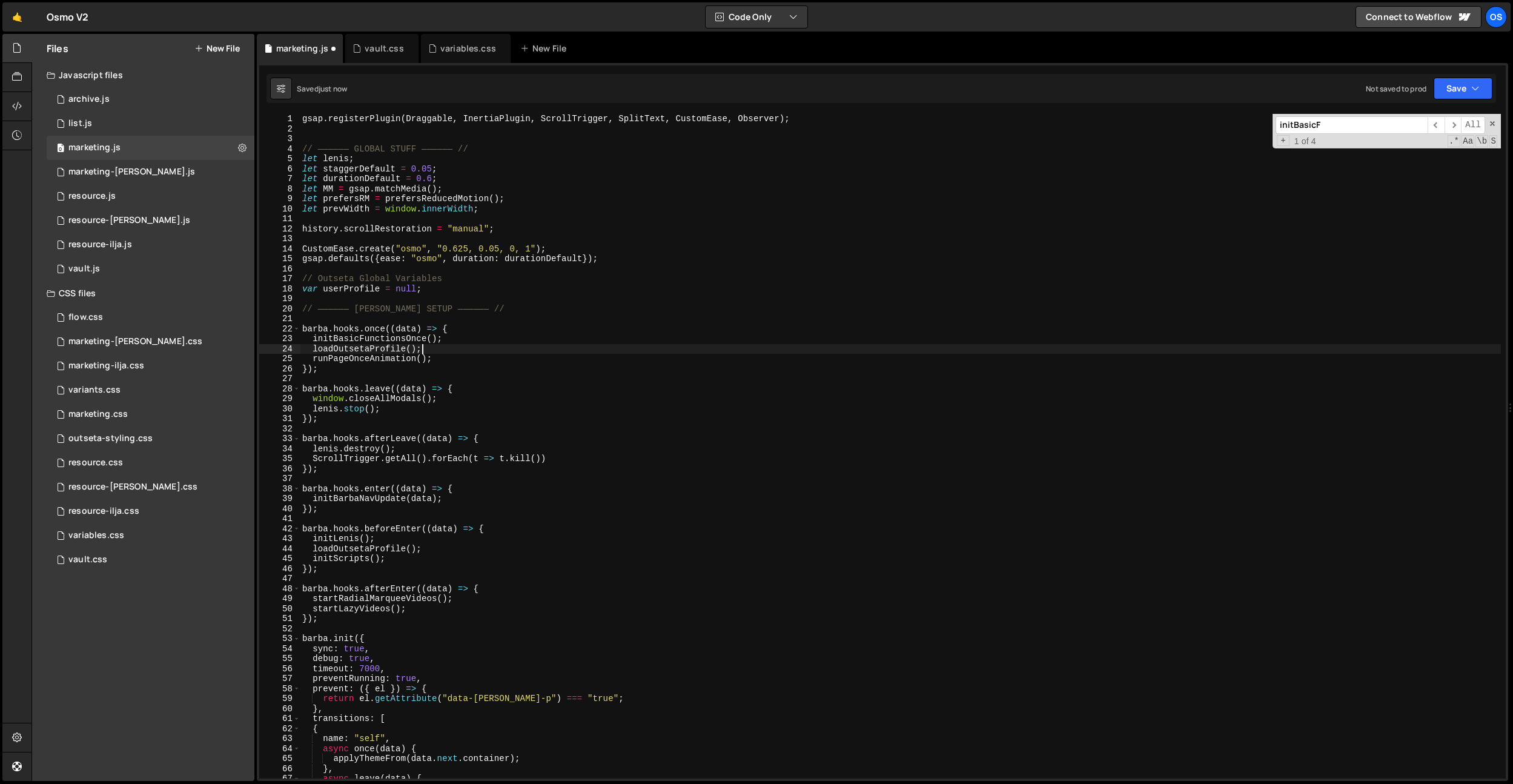
click at [447, 328] on div "gsap . registerPlugin ( Draggable , InertiaPlugin , ScrollTrigger , SplitText ,…" at bounding box center [901, 456] width 1201 height 684
type textarea "[PERSON_NAME].hooks.once((data) => {"
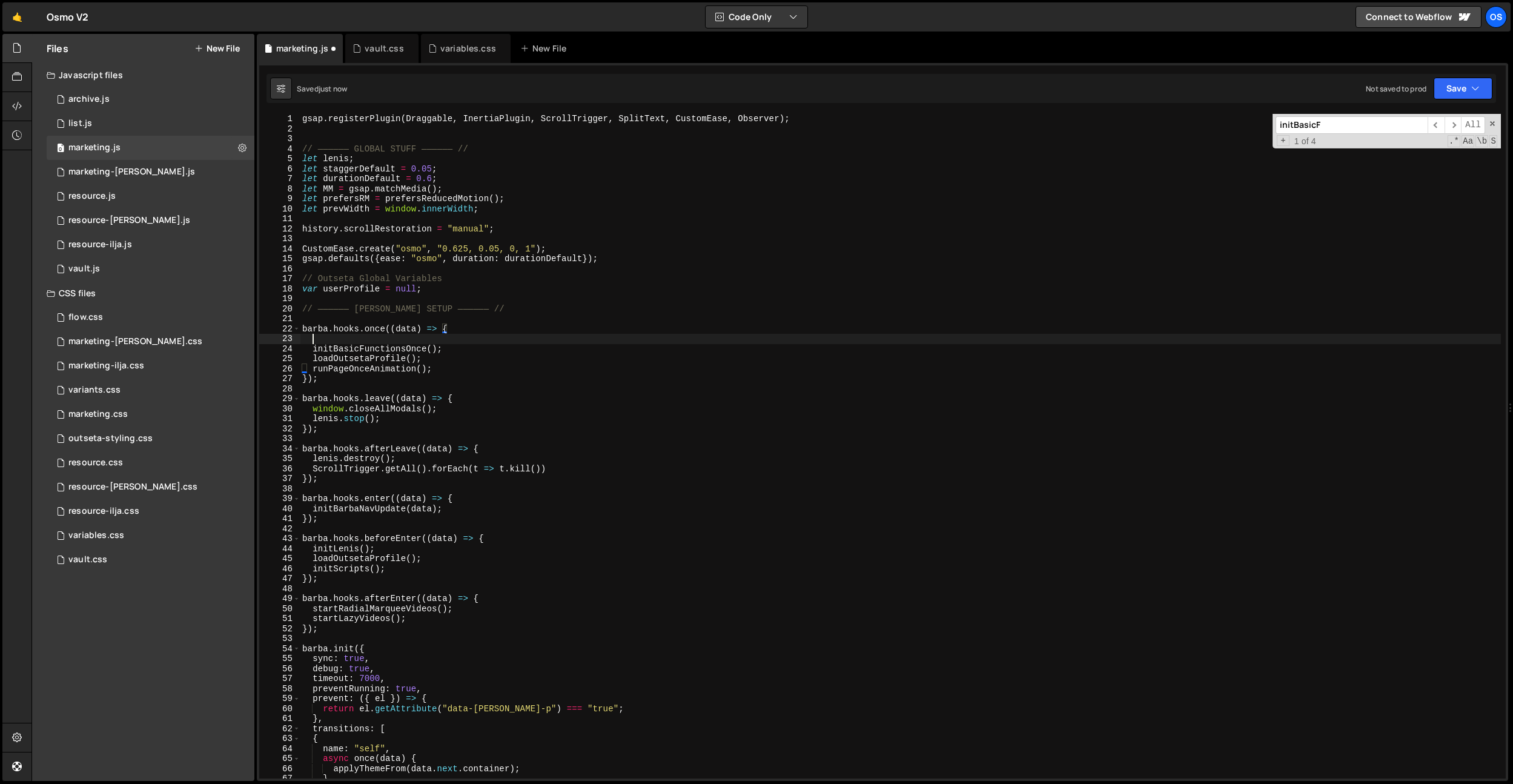
paste textarea "createSitemapData();"
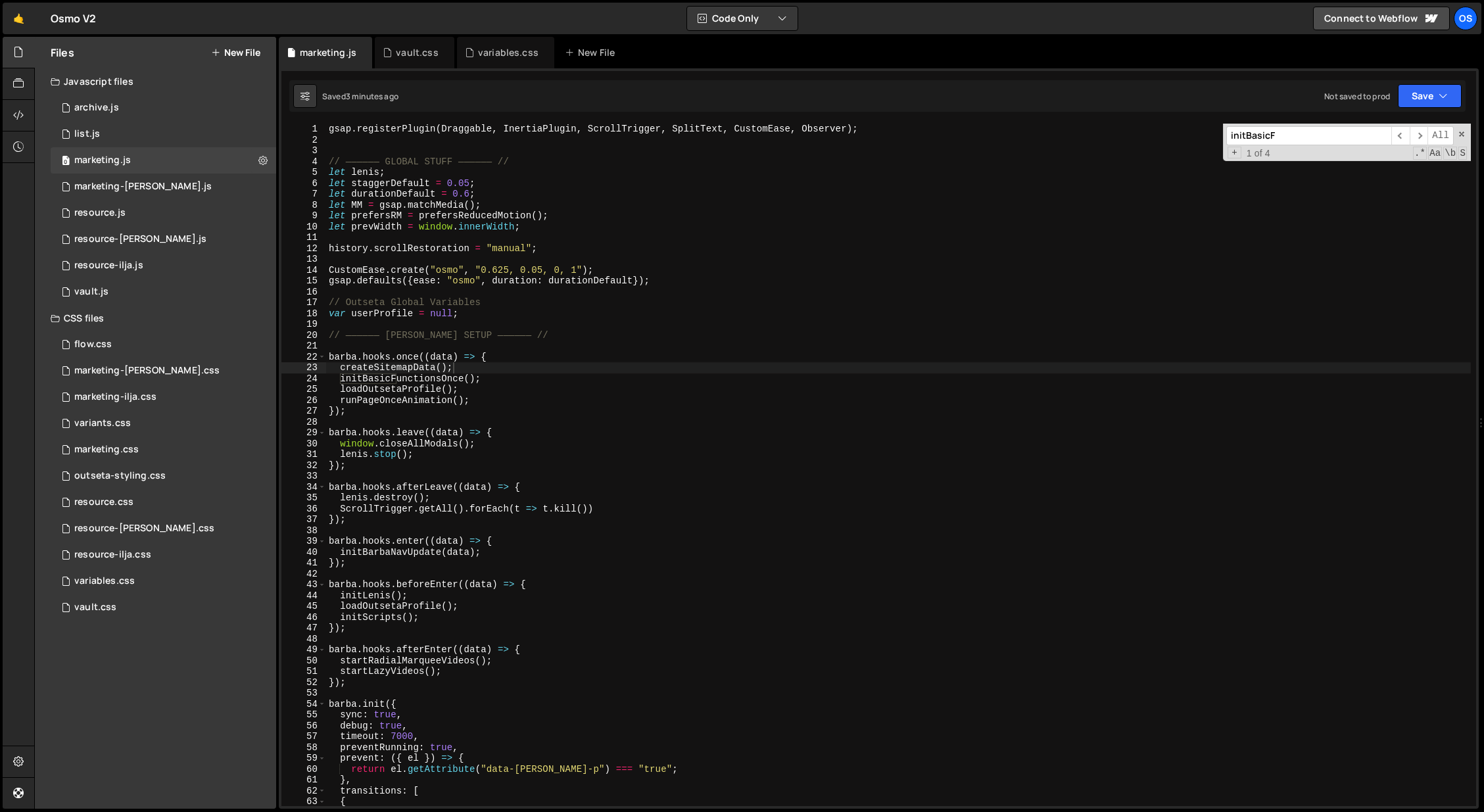
click at [1264, 143] on input "initBasicF" at bounding box center [1309, 136] width 165 height 19
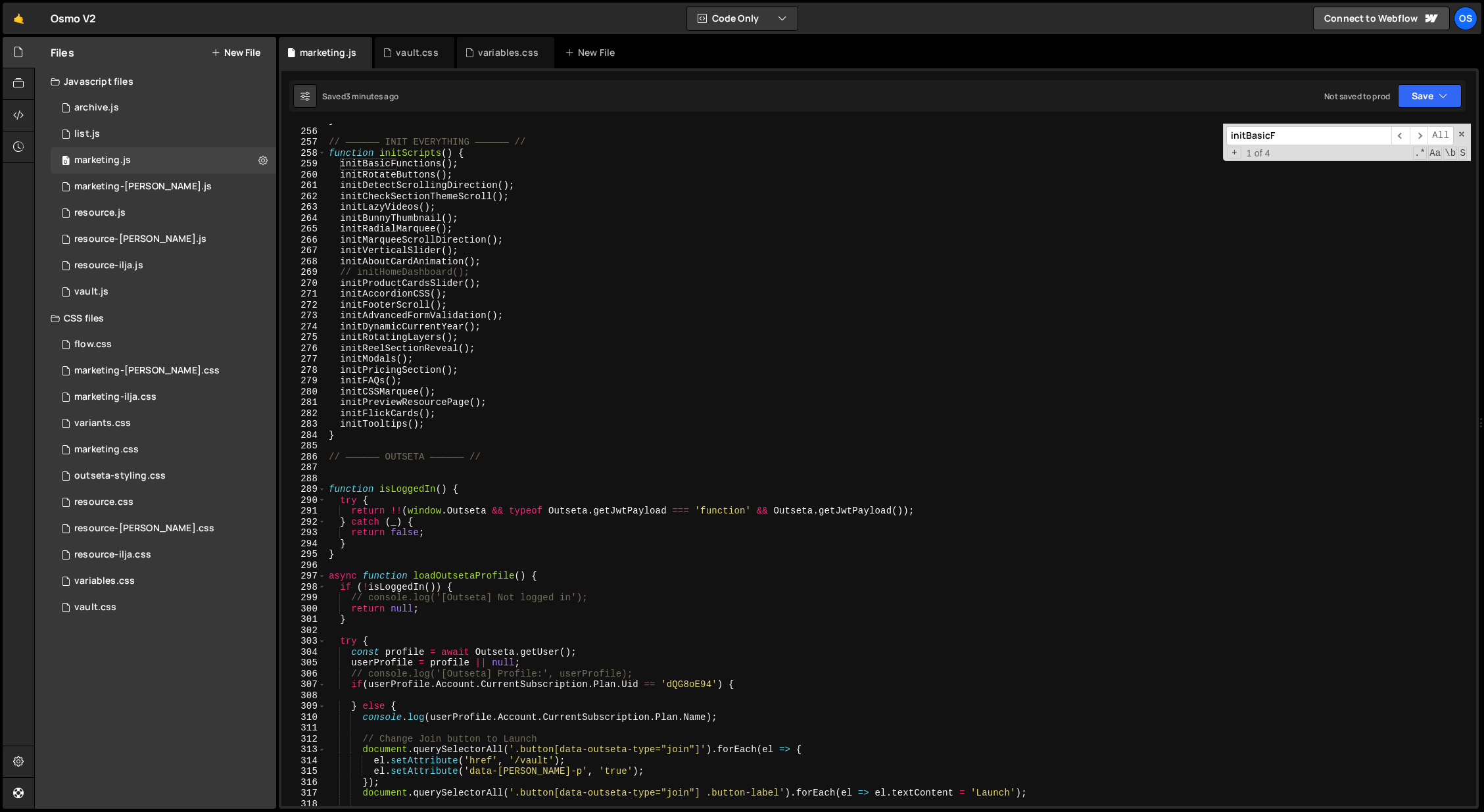
scroll to position [1607, 0]
click at [368, 420] on div "} // —————— INIT EVERYTHING —————— // function initScripts ( ) { initBasicFunct…" at bounding box center [898, 467] width 1145 height 705
click at [535, 372] on div "} // —————— INIT EVERYTHING —————— // function initScripts ( ) { initBasicFunct…" at bounding box center [898, 467] width 1145 height 705
type textarea "initPricingSection();"
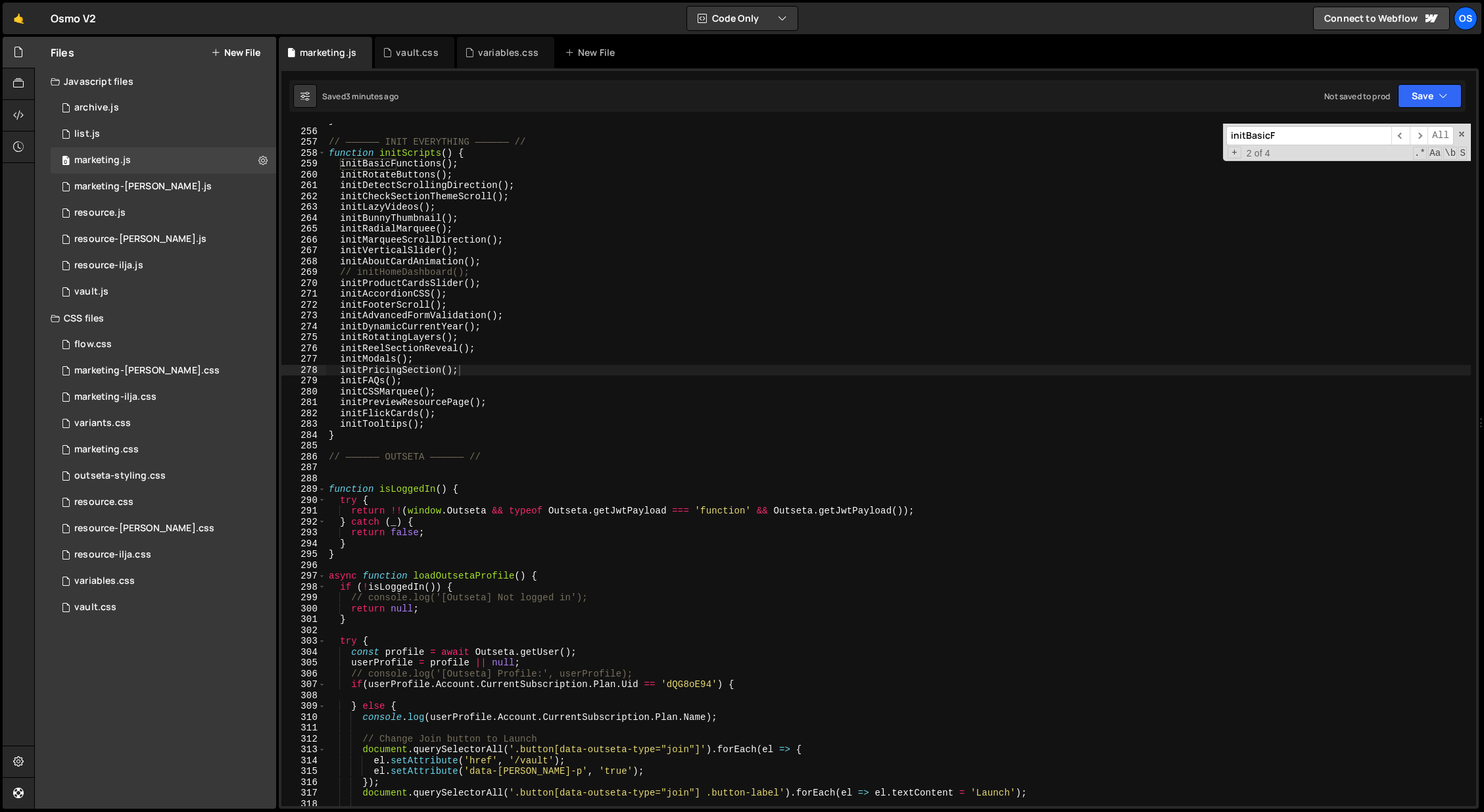
paste input "Tooltips"
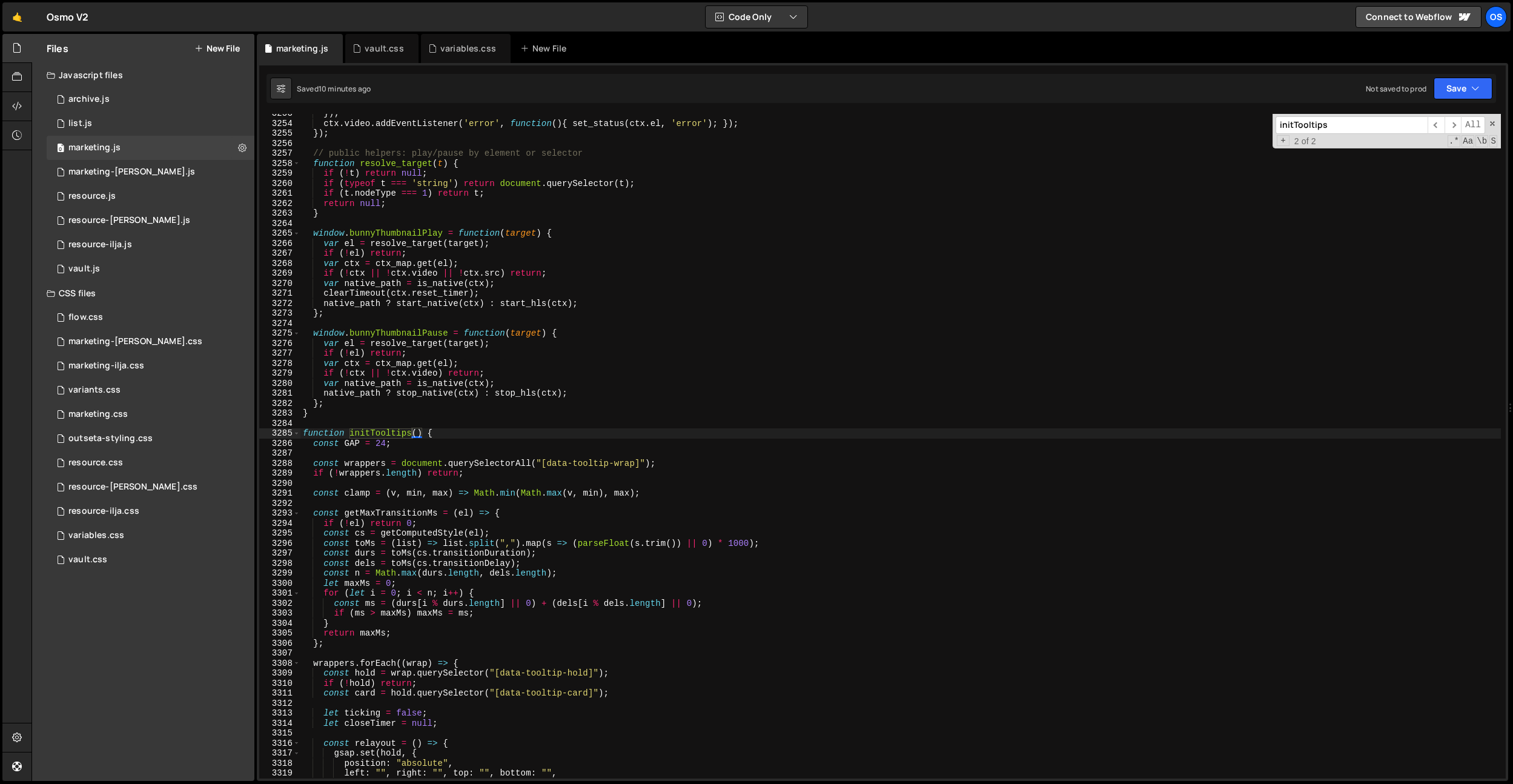
scroll to position [18933, 0]
click at [1309, 122] on input "initTooltips" at bounding box center [1352, 125] width 152 height 18
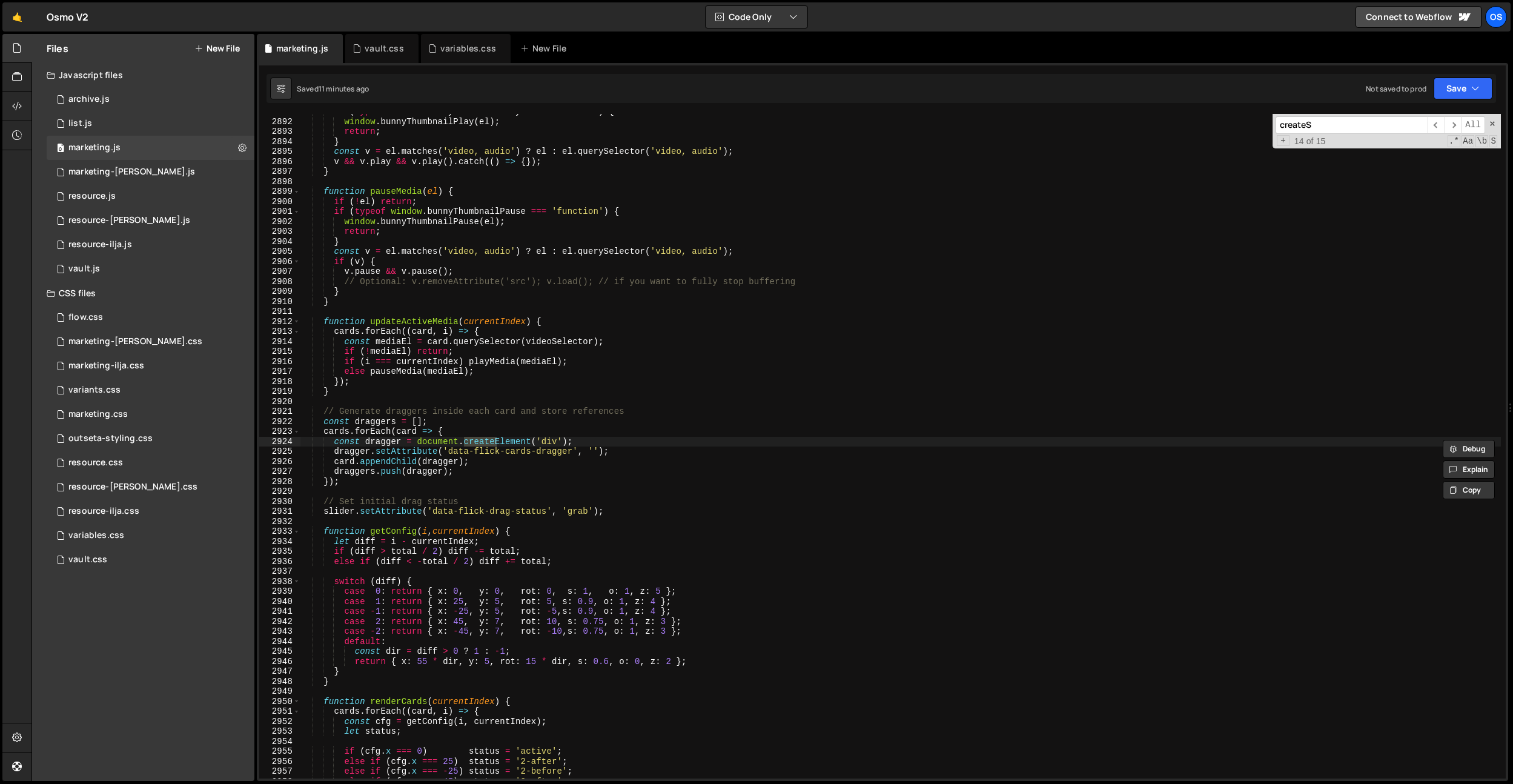
scroll to position [0, 0]
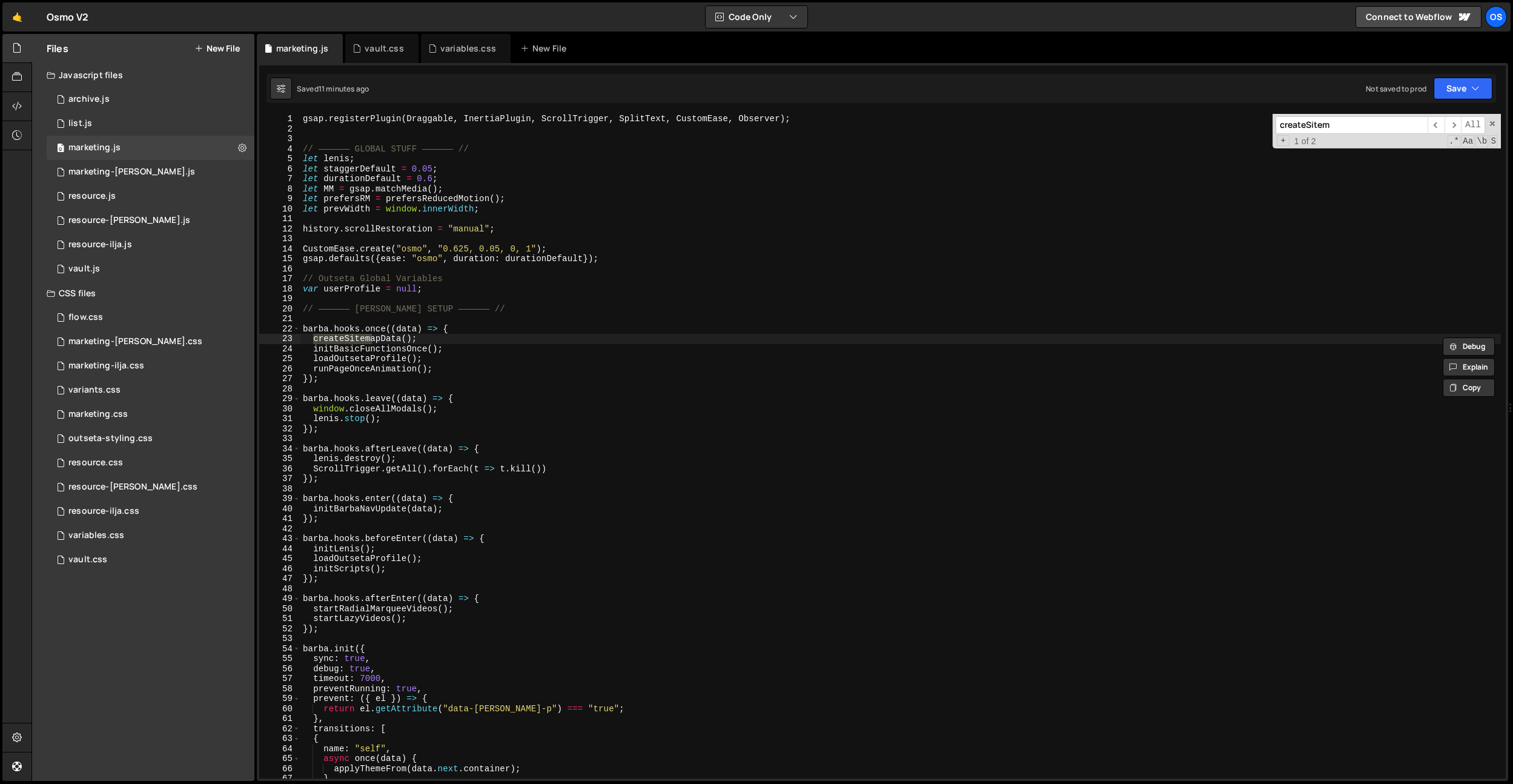
type input "createSitem"
click at [662, 152] on div "gsap . registerPlugin ( Draggable , InertiaPlugin , ScrollTrigger , SplitText ,…" at bounding box center [900, 456] width 1200 height 684
click at [373, 333] on div "gsap . registerPlugin ( Draggable , InertiaPlugin , ScrollTrigger , SplitText ,…" at bounding box center [900, 456] width 1200 height 684
click at [377, 336] on div "gsap . registerPlugin ( Draggable , InertiaPlugin , ScrollTrigger , SplitText ,…" at bounding box center [900, 456] width 1200 height 684
type textarea "createSitemapData();"
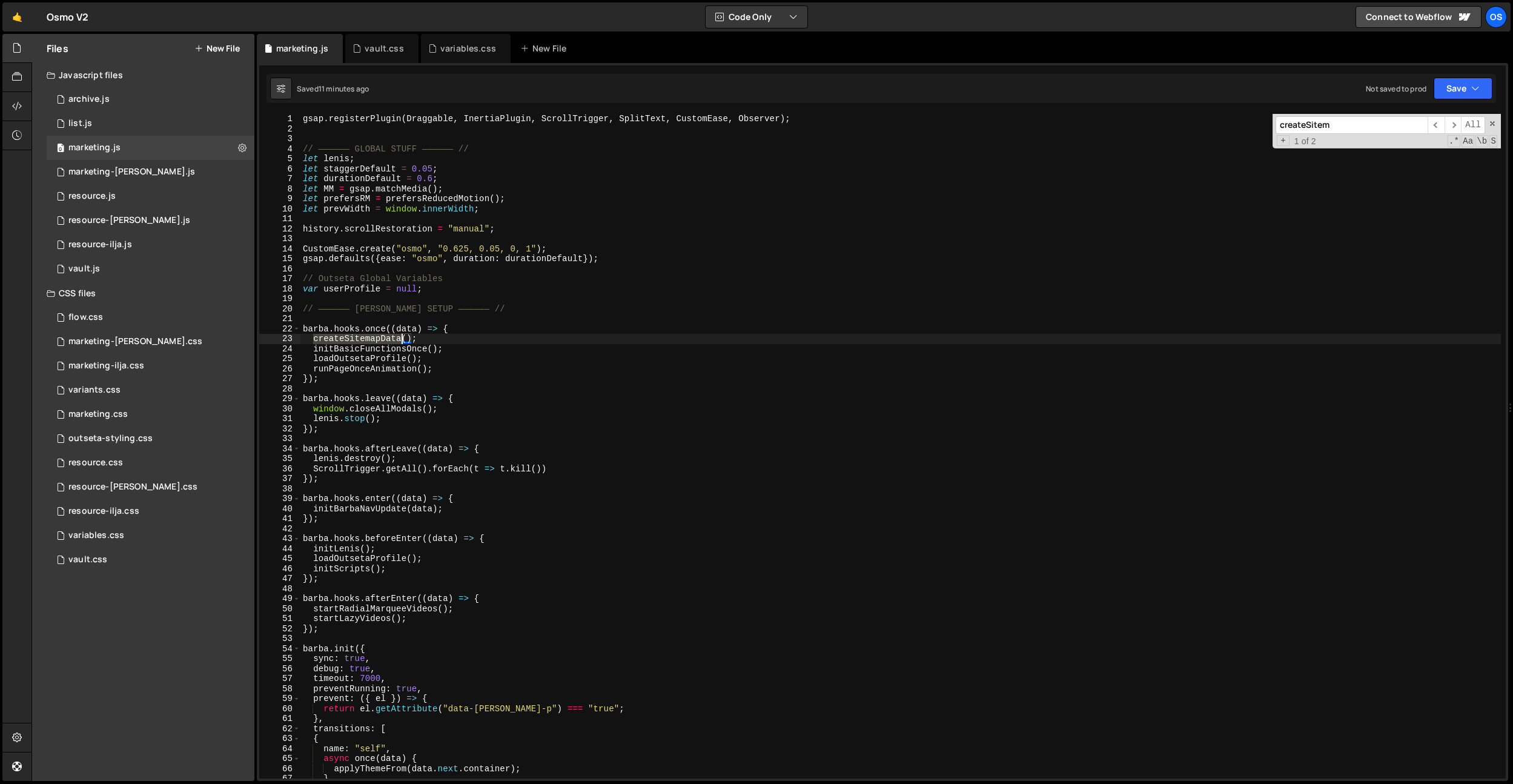
click at [377, 336] on div "gsap . registerPlugin ( Draggable , InertiaPlugin , ScrollTrigger , SplitText ,…" at bounding box center [900, 456] width 1200 height 684
click at [464, 321] on div "gsap . registerPlugin ( Draggable , InertiaPlugin , ScrollTrigger , SplitText ,…" at bounding box center [900, 456] width 1200 height 684
paste input "apData"
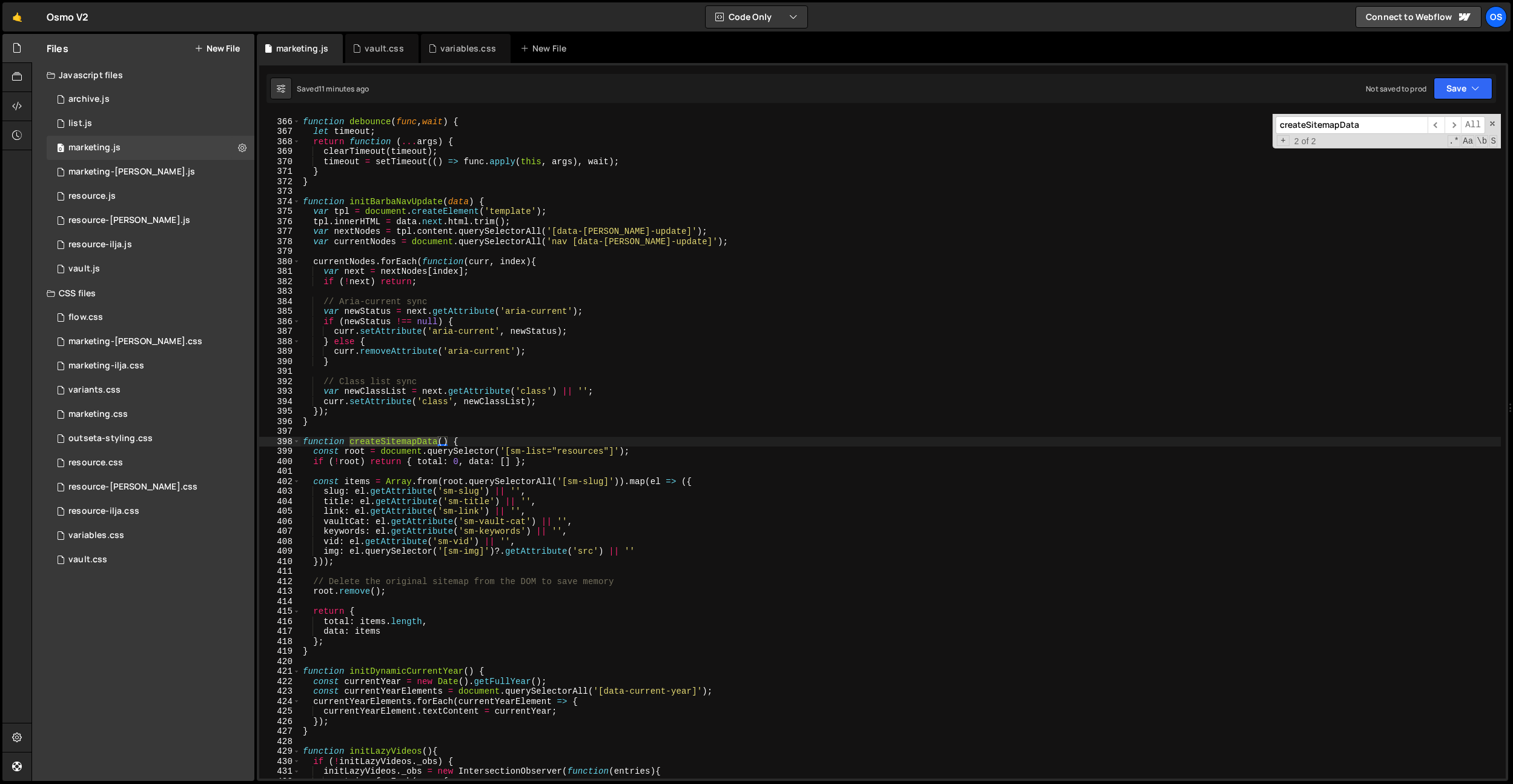
scroll to position [2123, 0]
type input "createSitemapData"
click at [504, 324] on div "function debounce ( func , wait ) { let timeout ; return function ( ... args ) …" at bounding box center [900, 449] width 1200 height 684
drag, startPoint x: 634, startPoint y: 582, endPoint x: 262, endPoint y: 578, distance: 372.0
click at [263, 578] on div "if (newStatus !== null) { 365 366 367 368 369 370 371 372 373 374 375 376 377 3…" at bounding box center [883, 446] width 1247 height 664
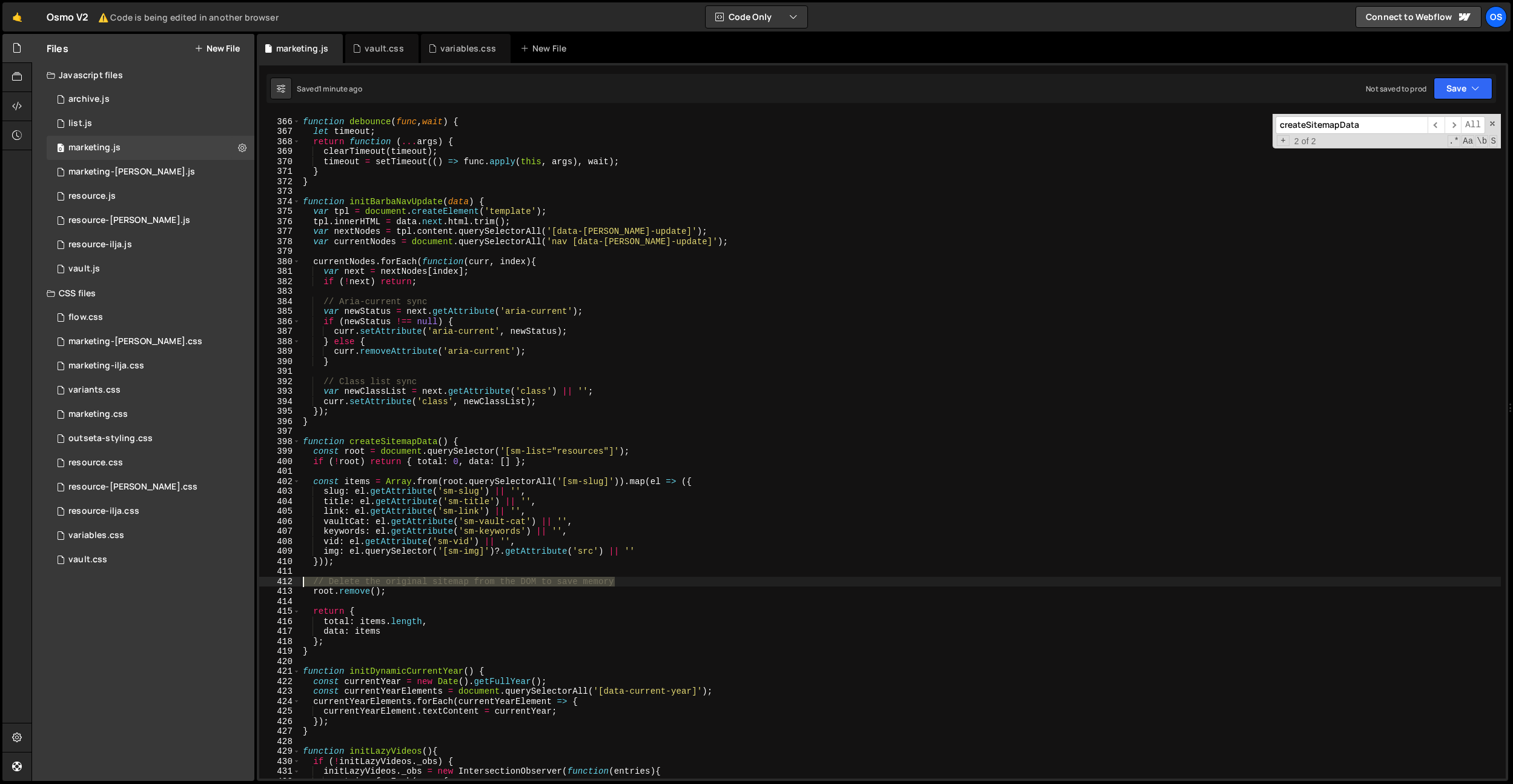
type textarea "// Delete the original sitemap from the DOM to save memory"
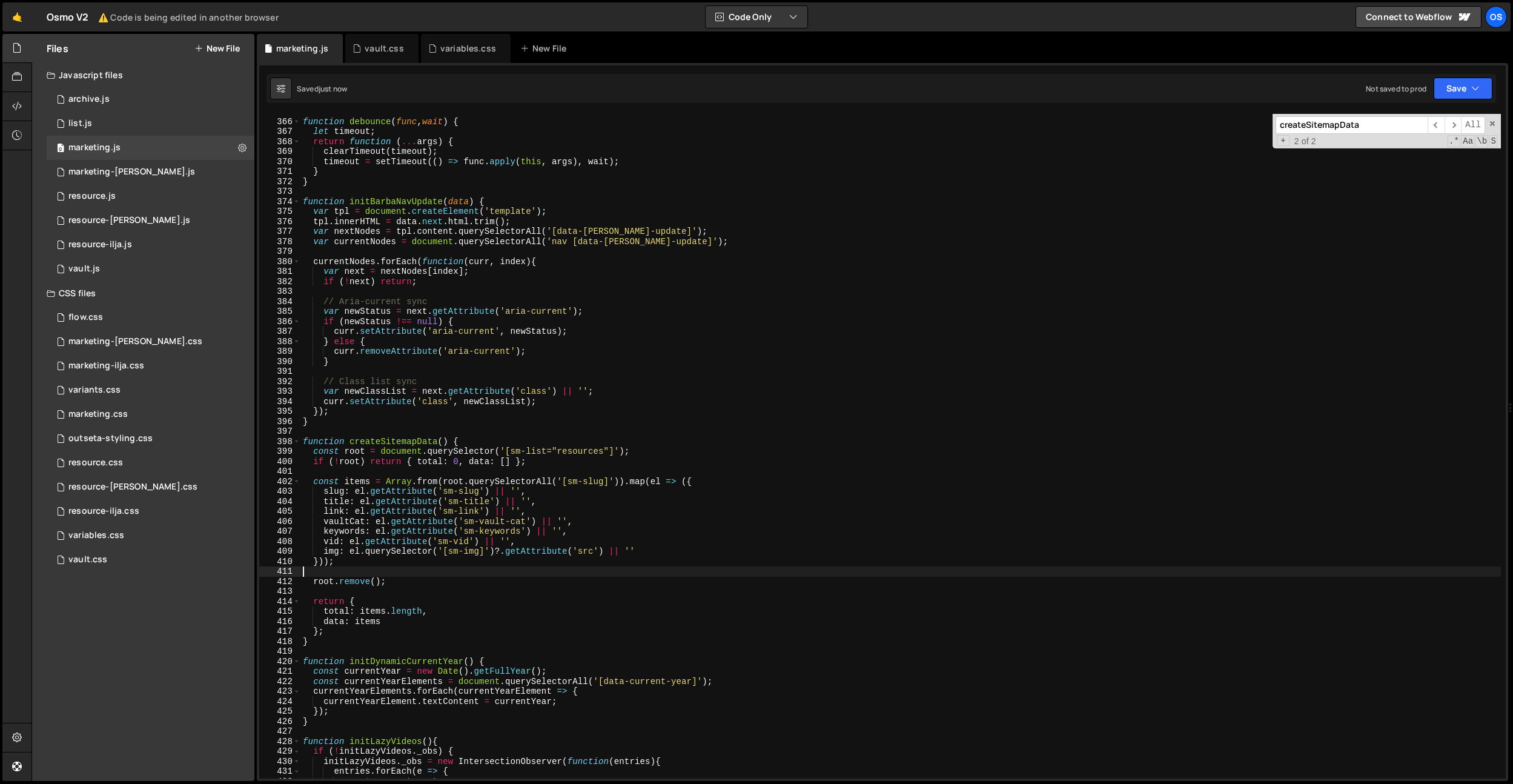
click at [395, 565] on div "function debounce ( func , wait ) { let timeout ; return function ( ... args ) …" at bounding box center [900, 449] width 1200 height 684
click at [402, 440] on div "function debounce ( func , wait ) { let timeout ; return function ( ... args ) …" at bounding box center [900, 449] width 1200 height 684
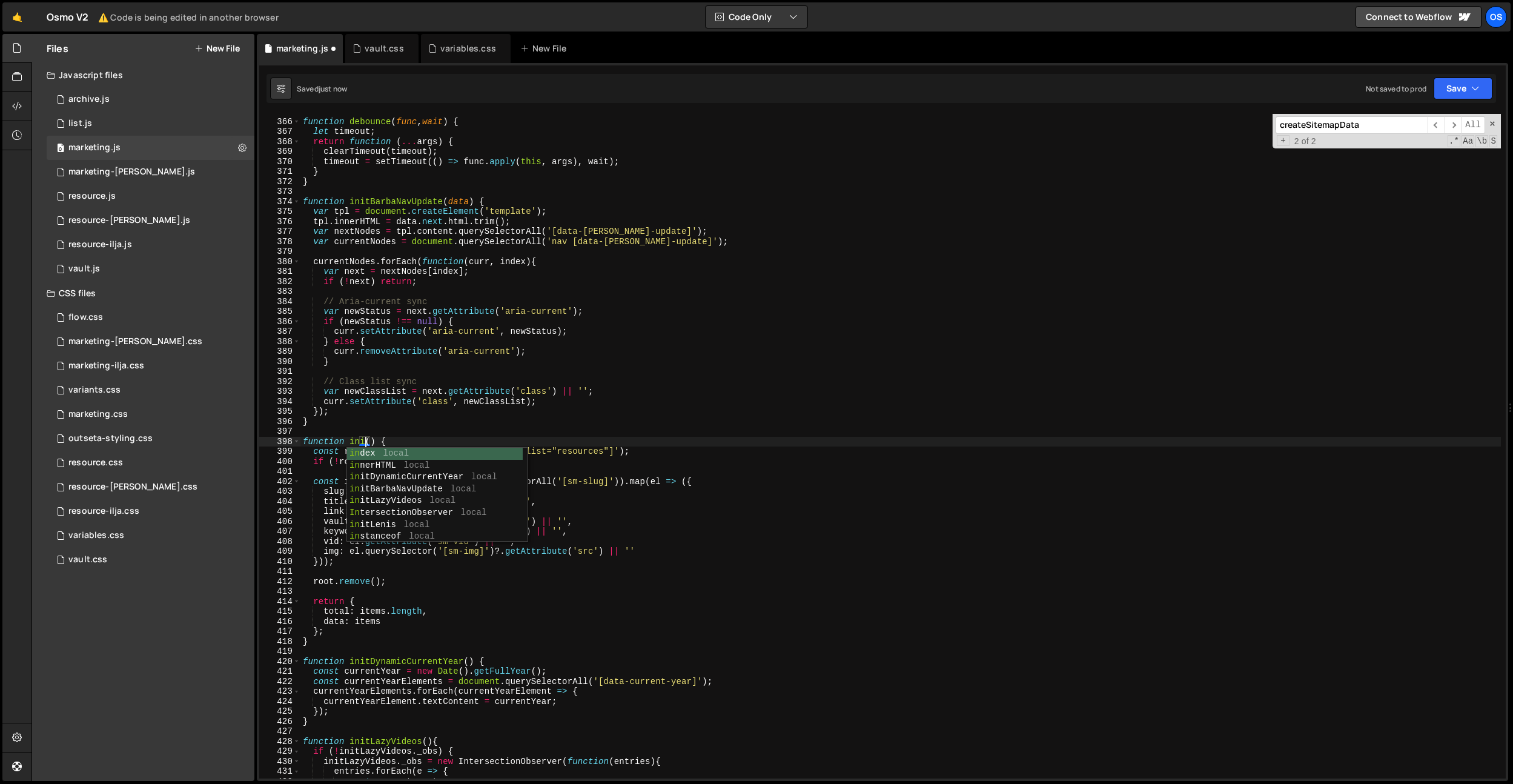
scroll to position [0, 4]
type textarea "function initSitemap() {"
click at [395, 441] on div "function debounce ( func , wait ) { let timeout ; return function ( ... args ) …" at bounding box center [900, 449] width 1200 height 684
drag, startPoint x: 395, startPoint y: 441, endPoint x: 412, endPoint y: 438, distance: 17.3
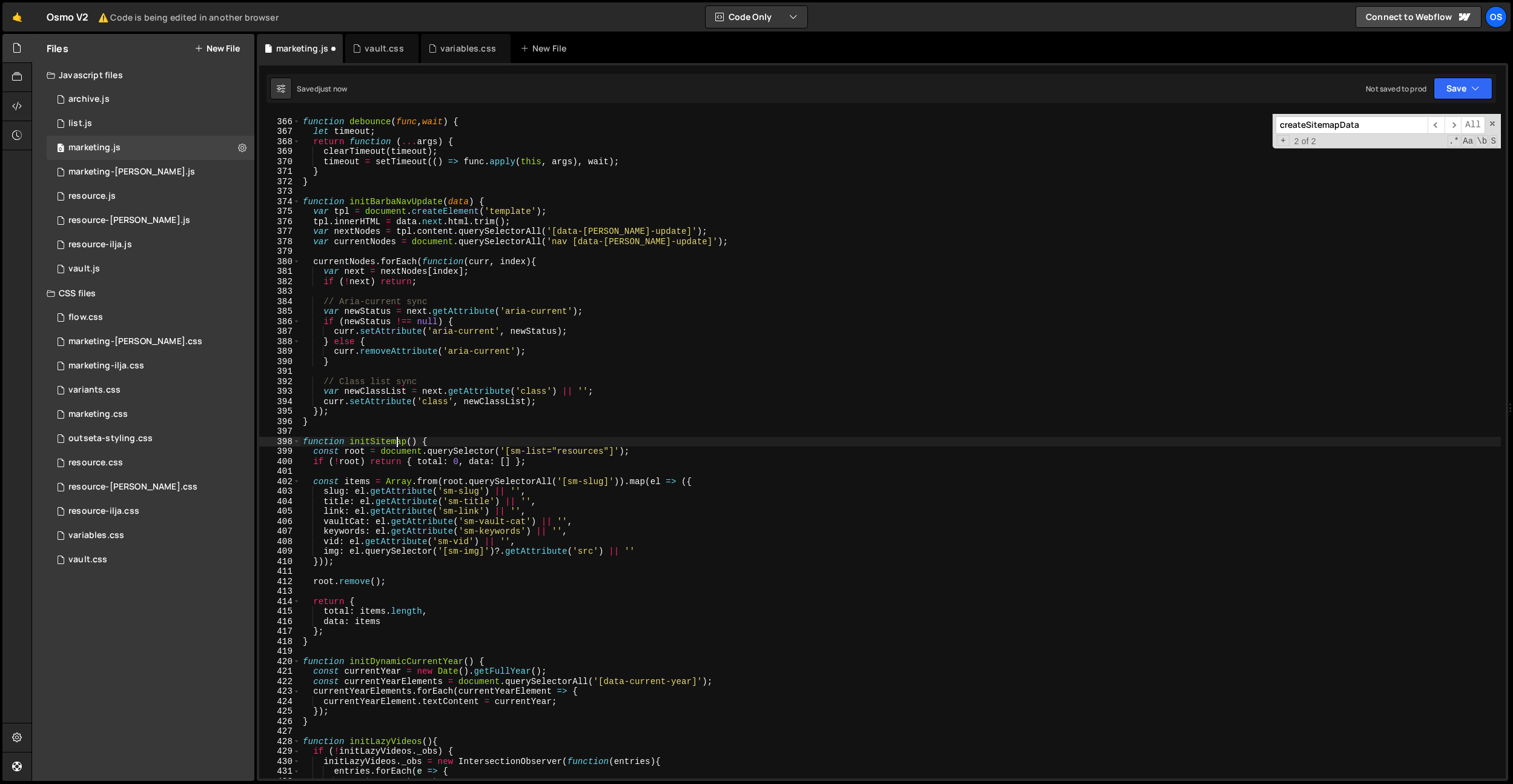
click at [395, 441] on div "function debounce ( func , wait ) { let timeout ; return function ( ... args ) …" at bounding box center [900, 449] width 1200 height 684
click at [437, 433] on div "function debounce ( func , wait ) { let timeout ; return function ( ... args ) …" at bounding box center [900, 449] width 1200 height 684
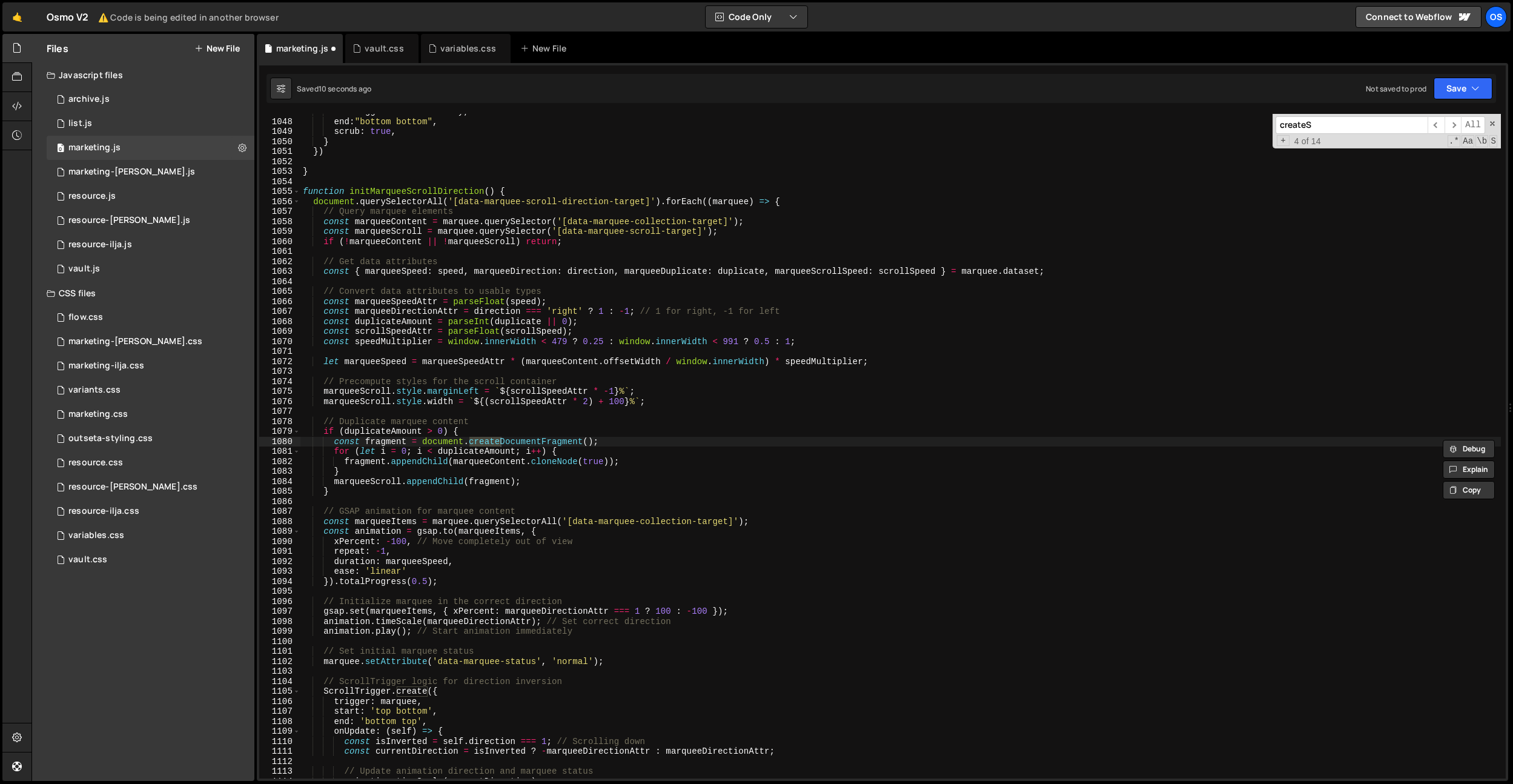
scroll to position [0, 0]
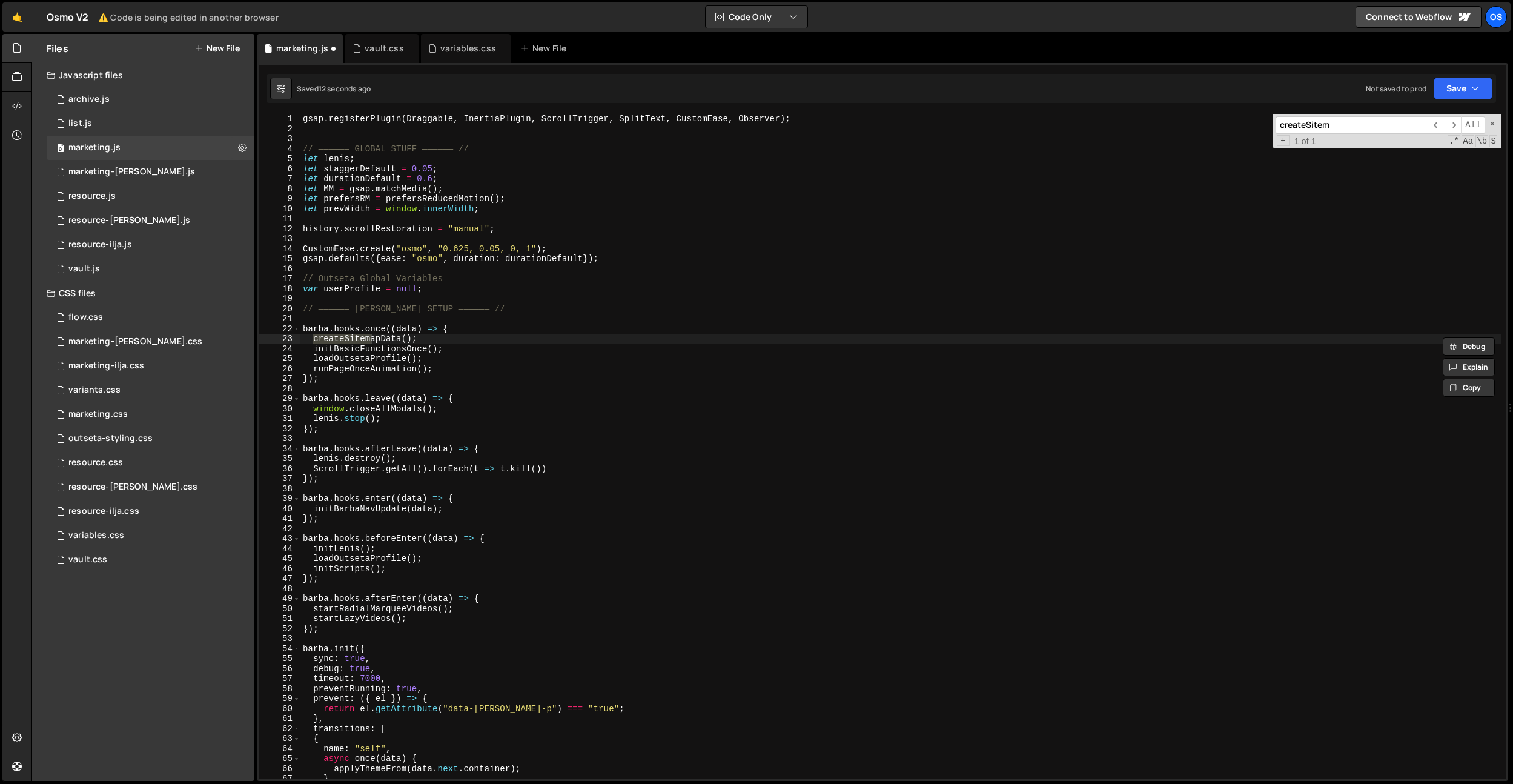
type input "createSitem"
click at [346, 332] on div "gsap . registerPlugin ( Draggable , InertiaPlugin , ScrollTrigger , SplitText ,…" at bounding box center [900, 456] width 1200 height 684
click at [346, 337] on div "gsap . registerPlugin ( Draggable , InertiaPlugin , ScrollTrigger , SplitText ,…" at bounding box center [900, 456] width 1200 height 684
type textarea "createSitemapData();"
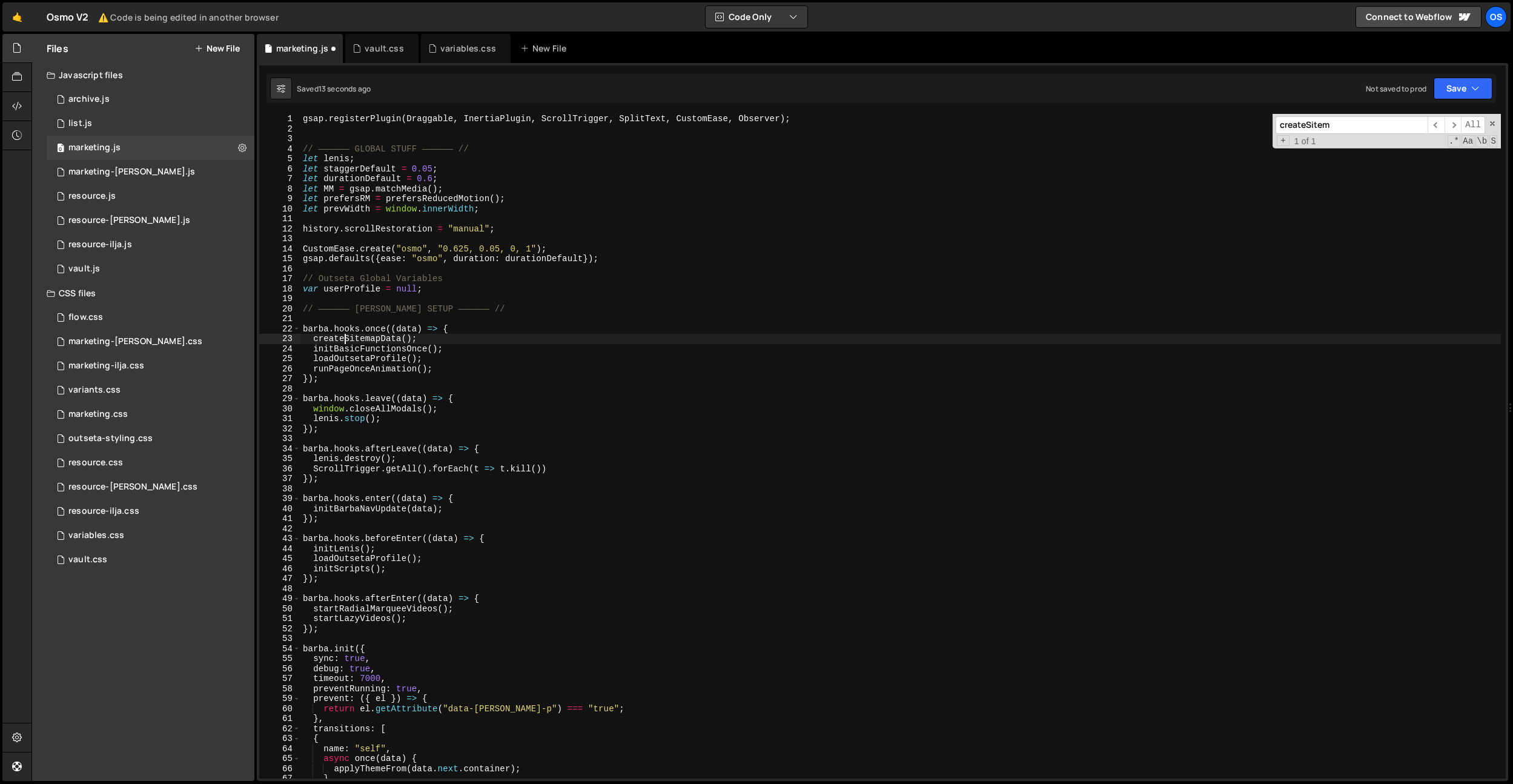
click at [346, 337] on div "gsap . registerPlugin ( Draggable , InertiaPlugin , ScrollTrigger , SplitText ,…" at bounding box center [900, 456] width 1200 height 684
click at [460, 387] on div "gsap . registerPlugin ( Draggable , InertiaPlugin , ScrollTrigger , SplitText ,…" at bounding box center [900, 456] width 1200 height 684
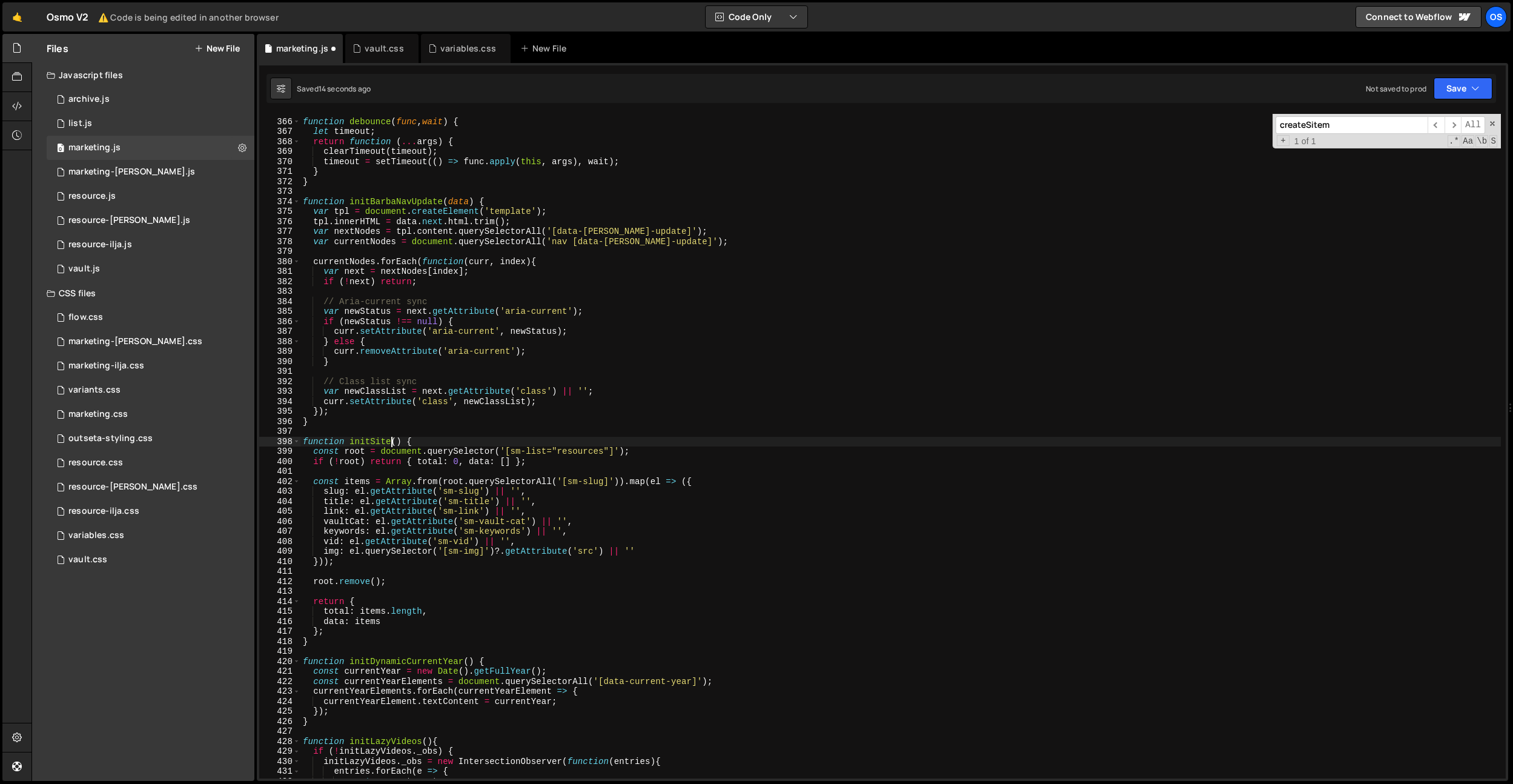
scroll to position [2123, 0]
type textarea "function createSitemapData() {"
click at [470, 469] on div "function debounce ( func , wait ) { let timeout ; return function ( ... args ) …" at bounding box center [900, 449] width 1200 height 684
click at [414, 444] on div "function debounce ( func , wait ) { let timeout ; return function ( ... args ) …" at bounding box center [900, 449] width 1200 height 684
type textarea "function createSitemapData() {"
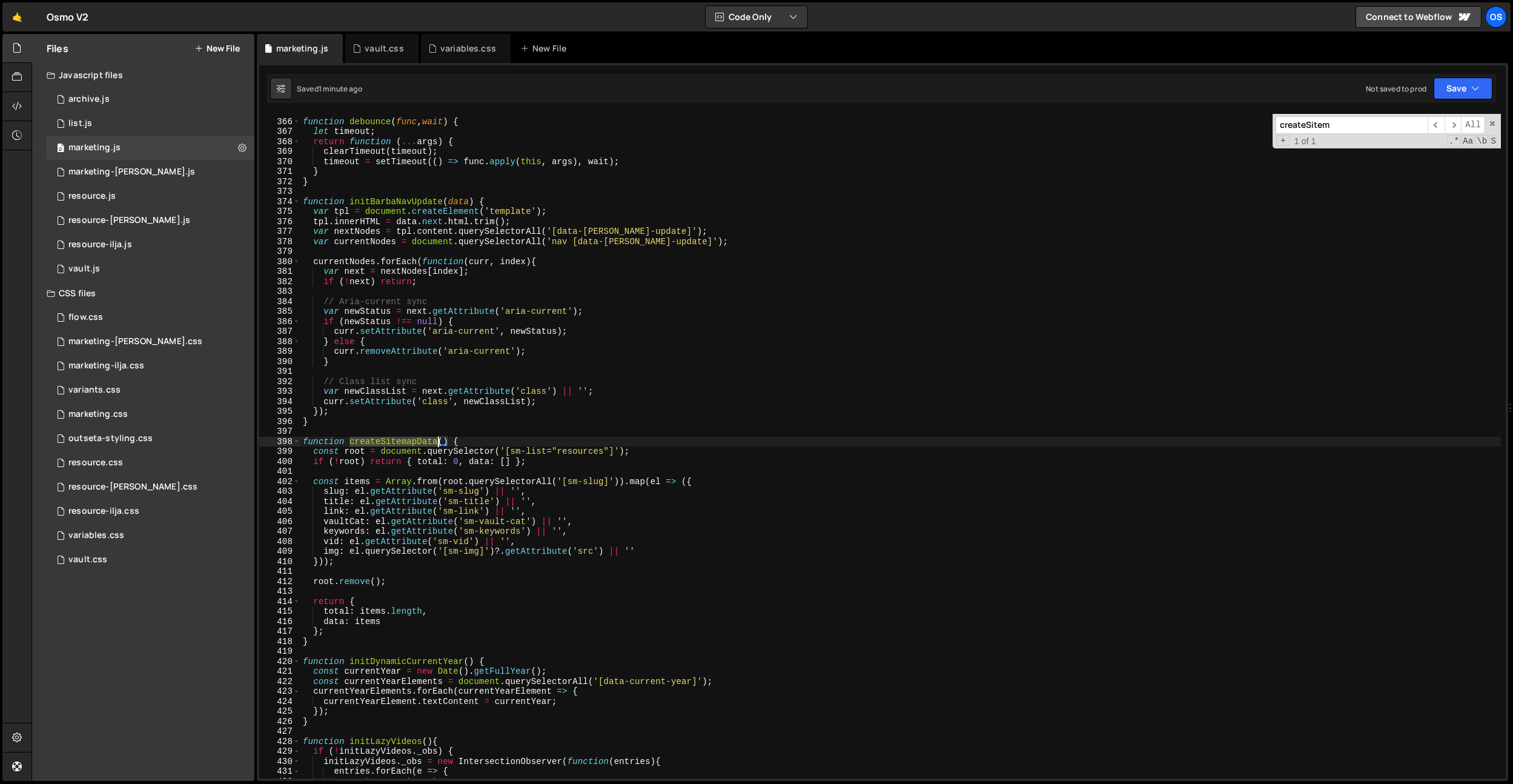
click at [414, 444] on div "function debounce ( func , wait ) { let timeout ; return function ( ... args ) …" at bounding box center [900, 449] width 1200 height 684
click at [664, 434] on div "function debounce ( func , wait ) { let timeout ; return function ( ... args ) …" at bounding box center [900, 449] width 1200 height 684
click at [1355, 120] on input "createSitem" at bounding box center [1352, 125] width 152 height 18
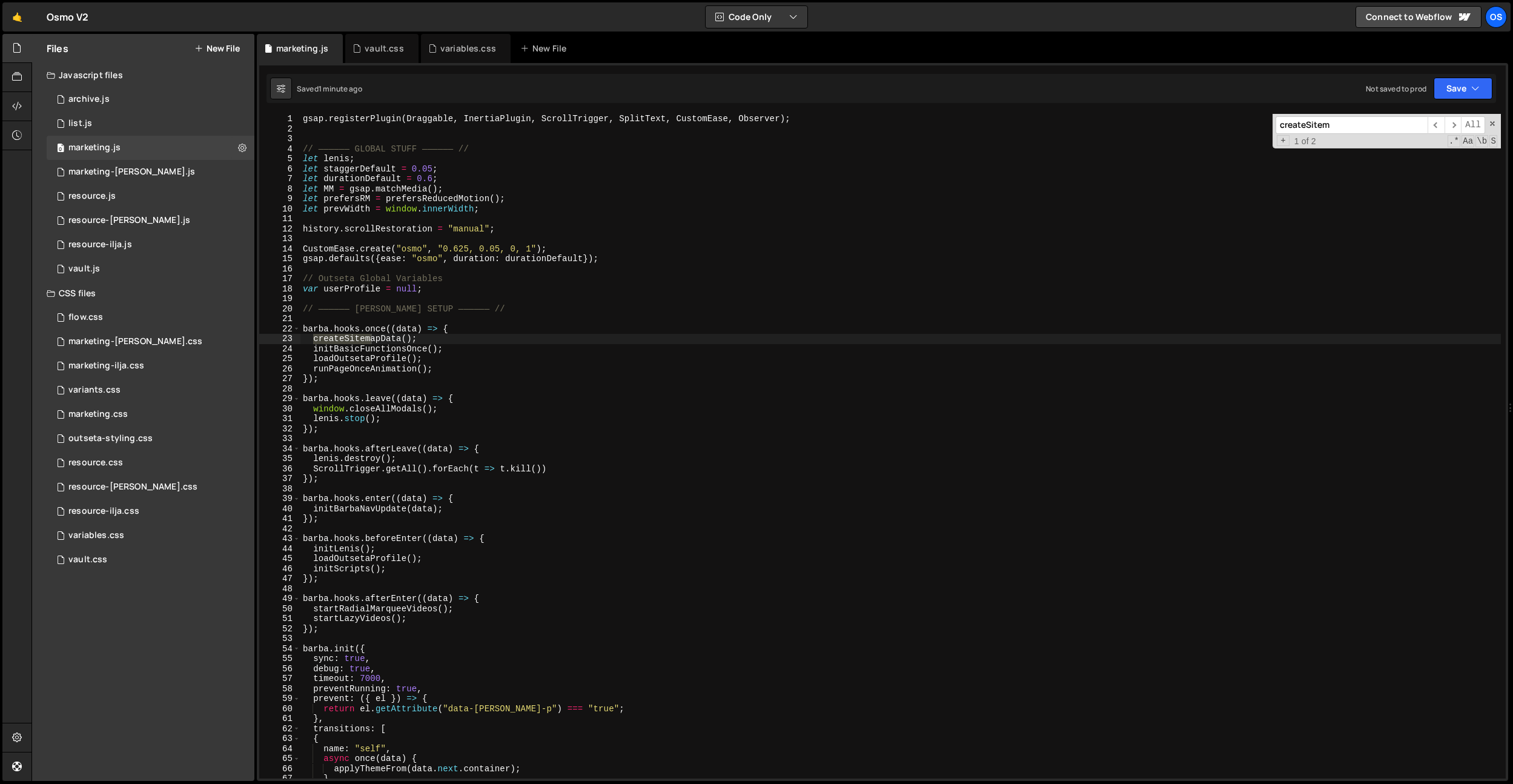
scroll to position [0, 0]
type textarea "runPageOnceAnimation();"
click at [512, 369] on div "gsap . registerPlugin ( Draggable , InertiaPlugin , ScrollTrigger , SplitText ,…" at bounding box center [900, 456] width 1200 height 684
type input "r"
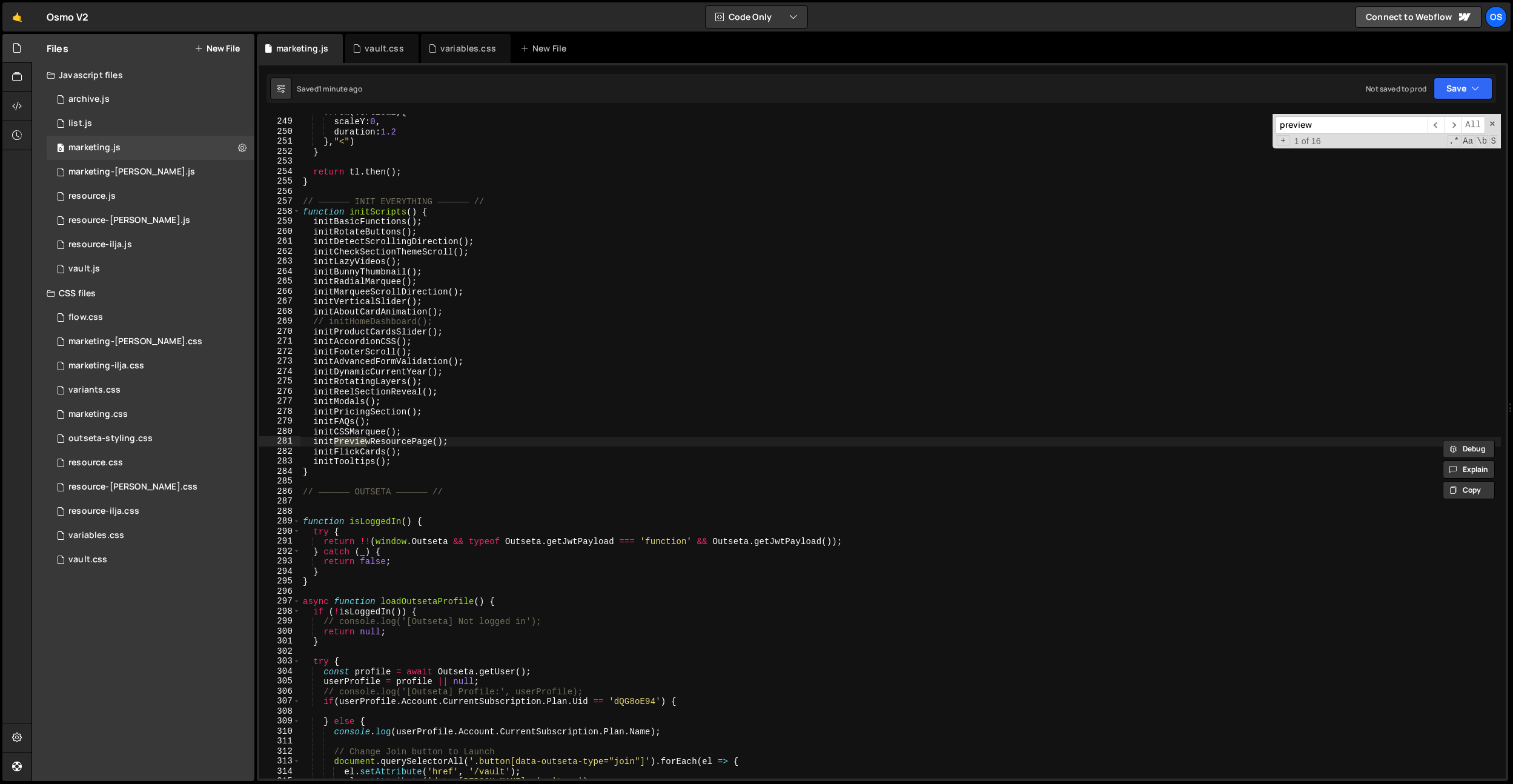
scroll to position [15149, 0]
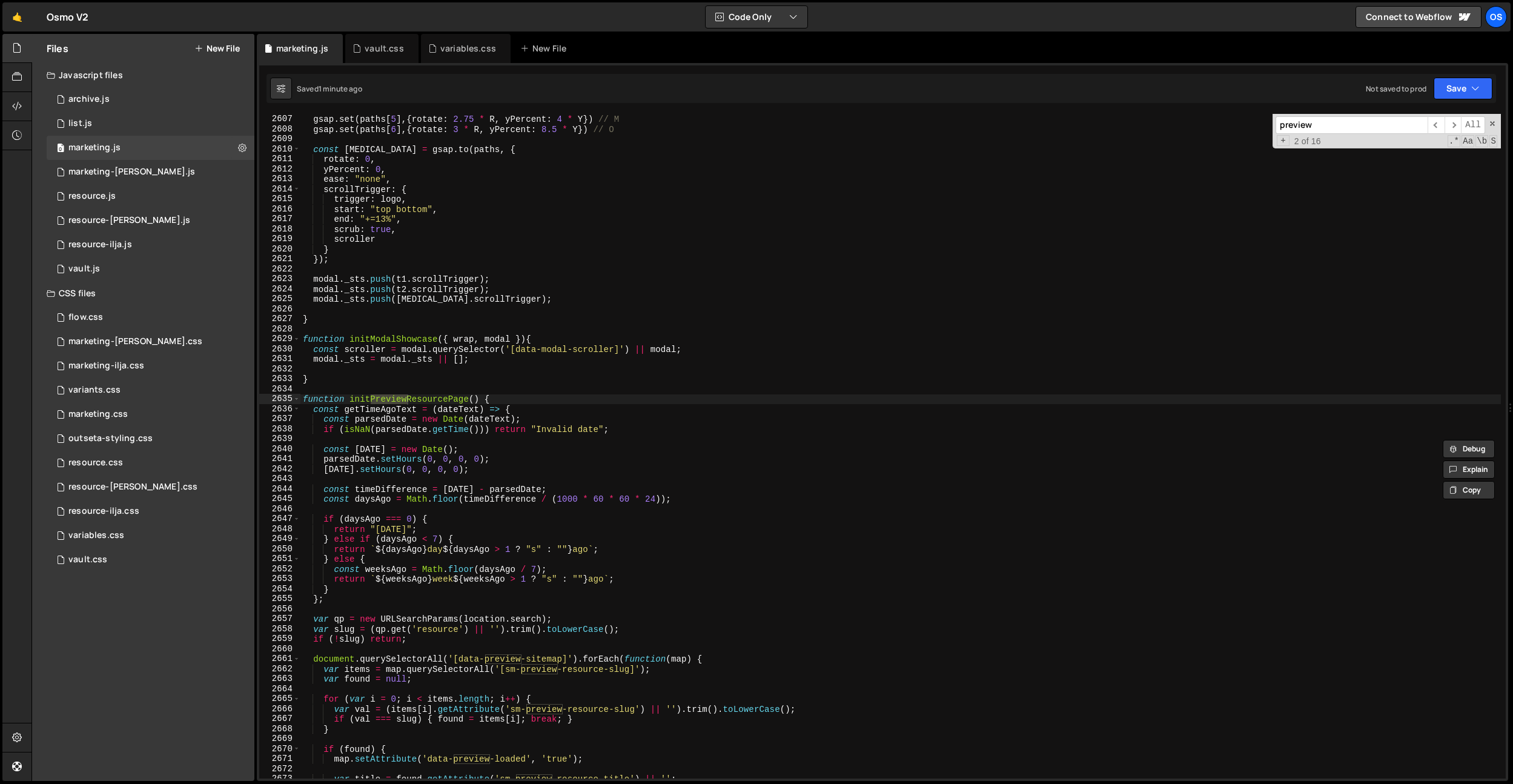
type input "preview"
type textarea "function initPreviewResourcePage() {"
click at [448, 397] on div "gsap . set ( paths [ 4 ] , { rotate : 1.25 * R , yPercent : 1 * Y }) // S gsap …" at bounding box center [900, 446] width 1200 height 684
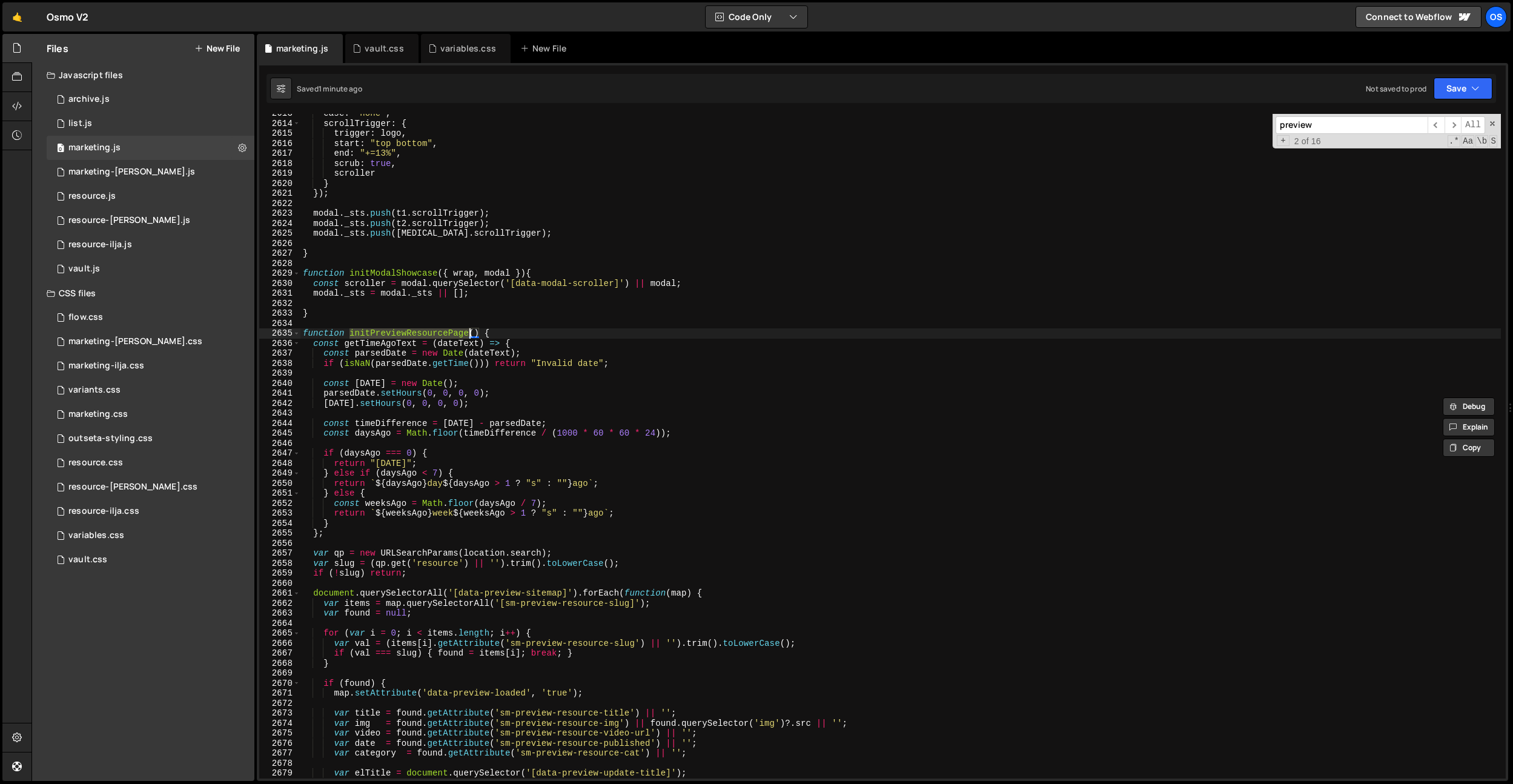
drag, startPoint x: 379, startPoint y: 371, endPoint x: 305, endPoint y: 363, distance: 74.4
click at [379, 371] on div "ease : "none" , scrollTrigger : { trigger : logo , start : "top bottom" , end :…" at bounding box center [900, 450] width 1200 height 684
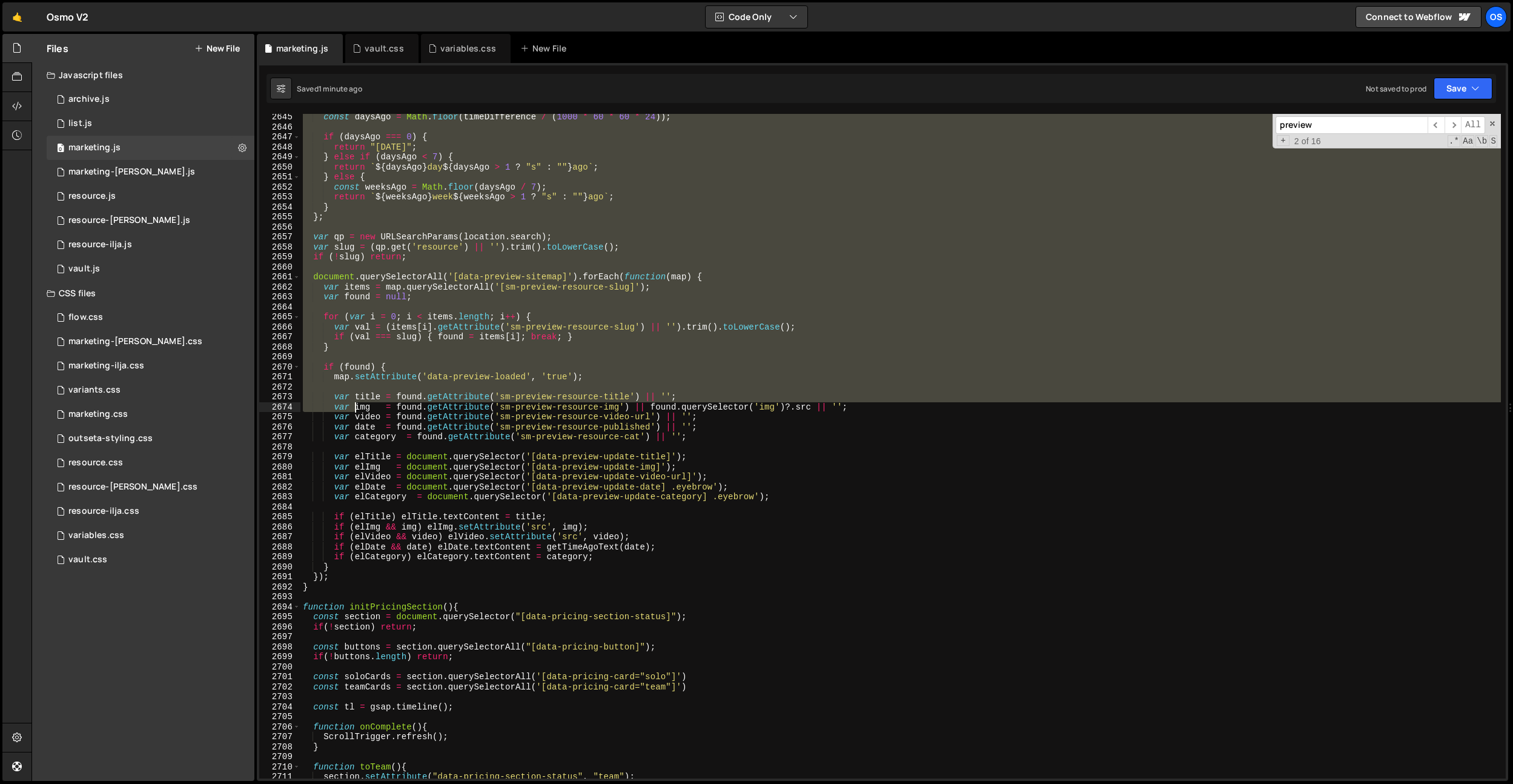
scroll to position [15397, 0]
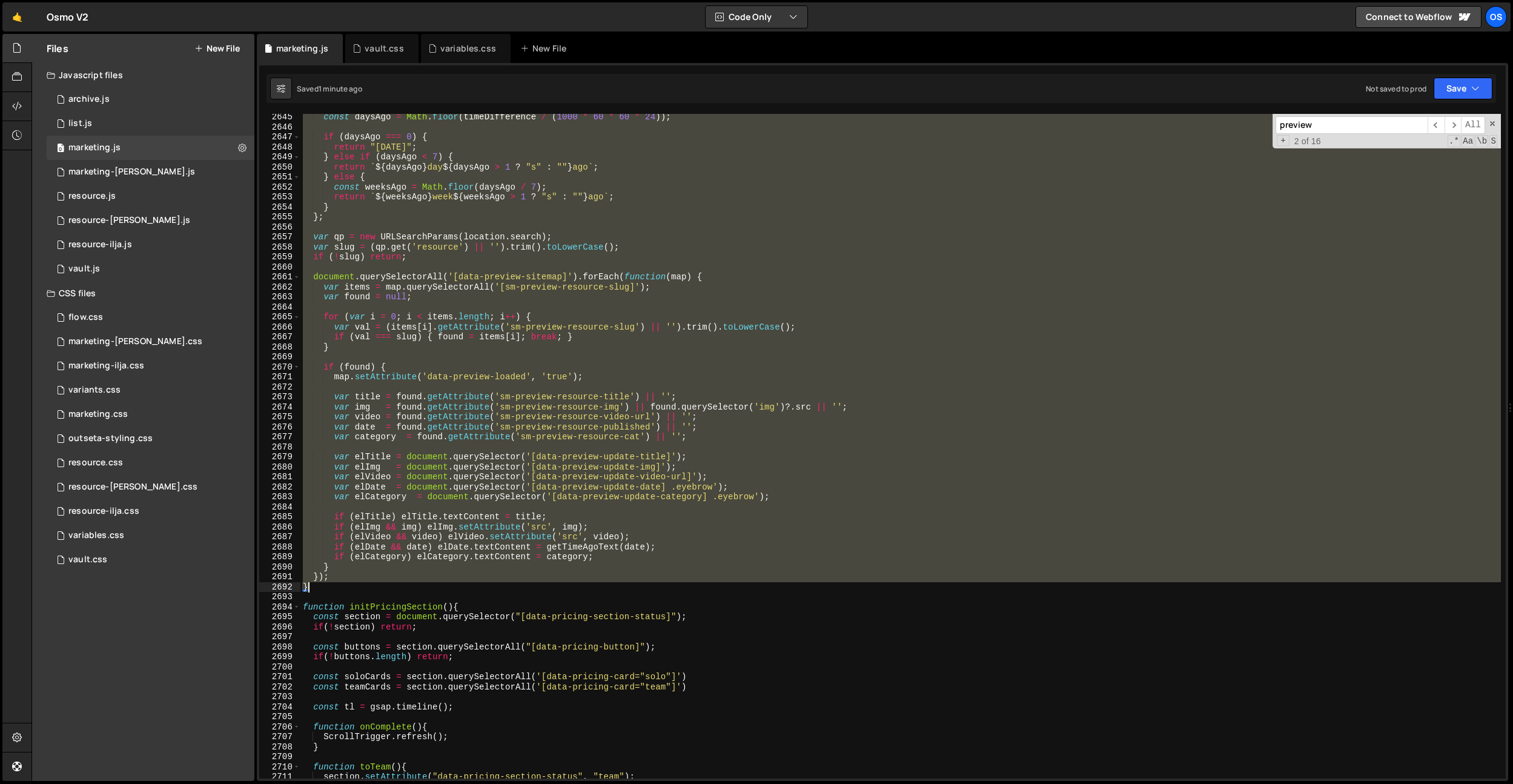
drag, startPoint x: 302, startPoint y: 334, endPoint x: 320, endPoint y: 587, distance: 253.6
click at [320, 587] on div "const daysAgo = Math . floor ( timeDifference / ( 1000 * 60 * 60 * 24 )) ; if (…" at bounding box center [900, 454] width 1200 height 684
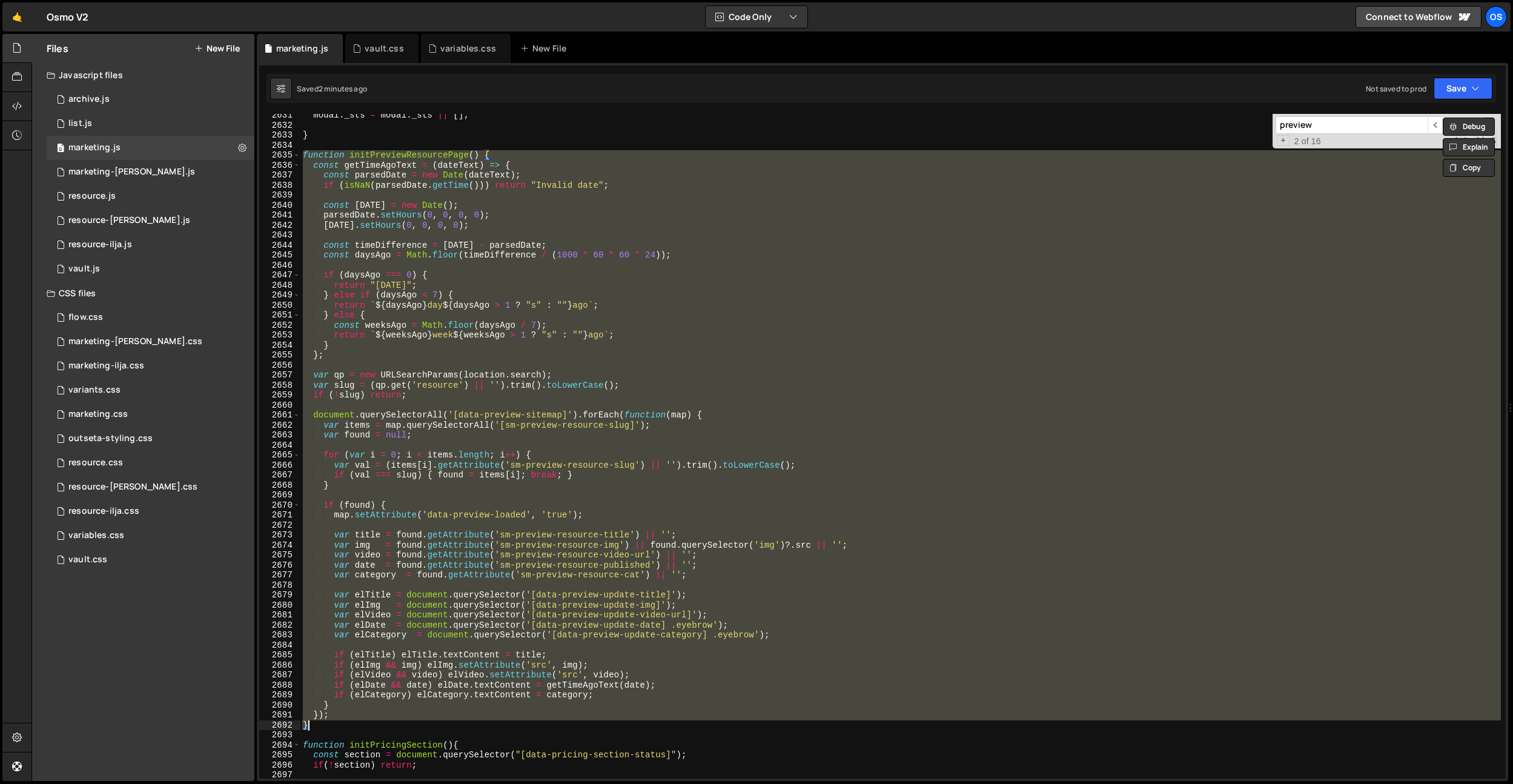
scroll to position [15314, 0]
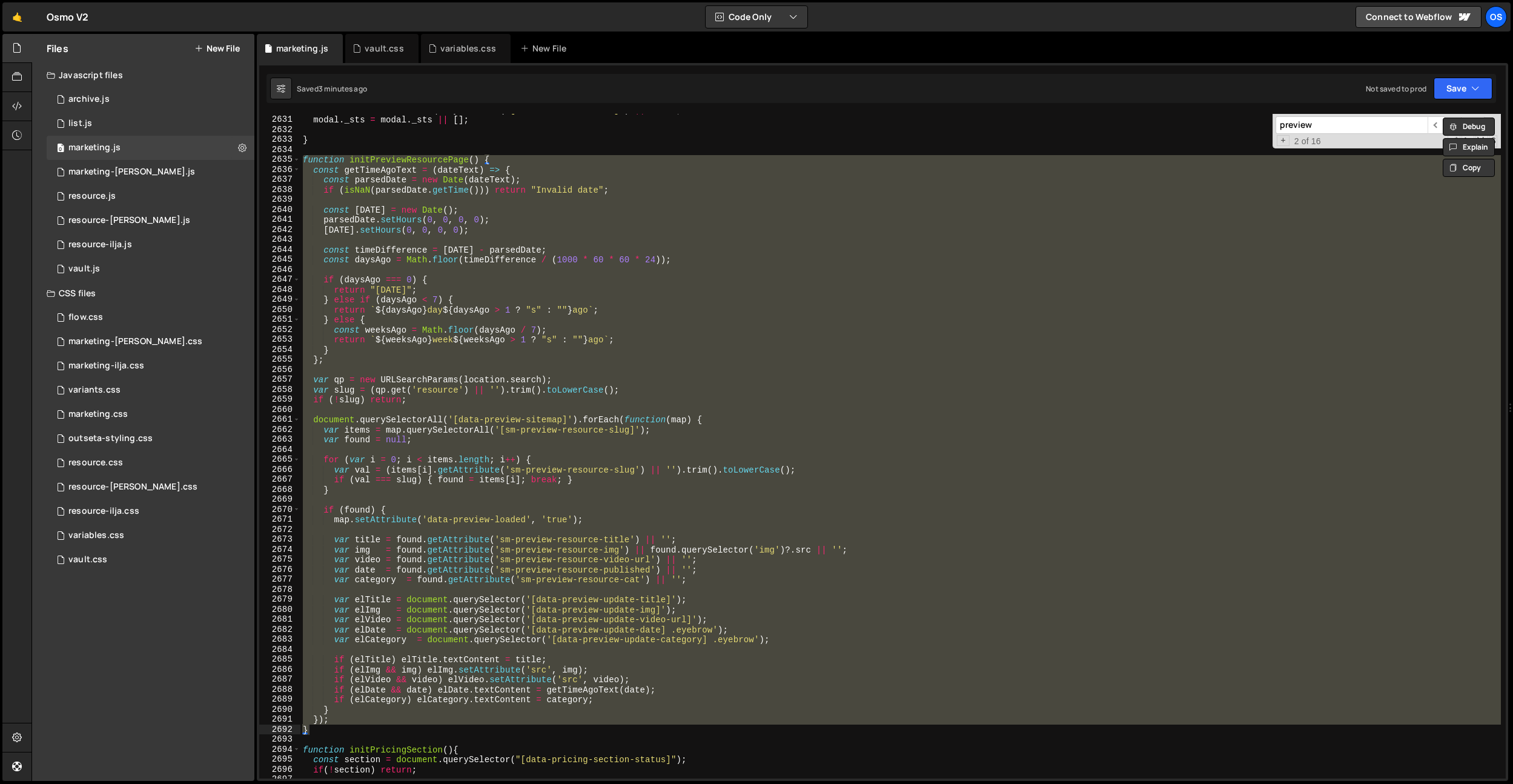
click at [462, 334] on div "const scroller = modal . querySelector ( '[data-modal-scroller]' ) || modal ; m…" at bounding box center [900, 446] width 1200 height 664
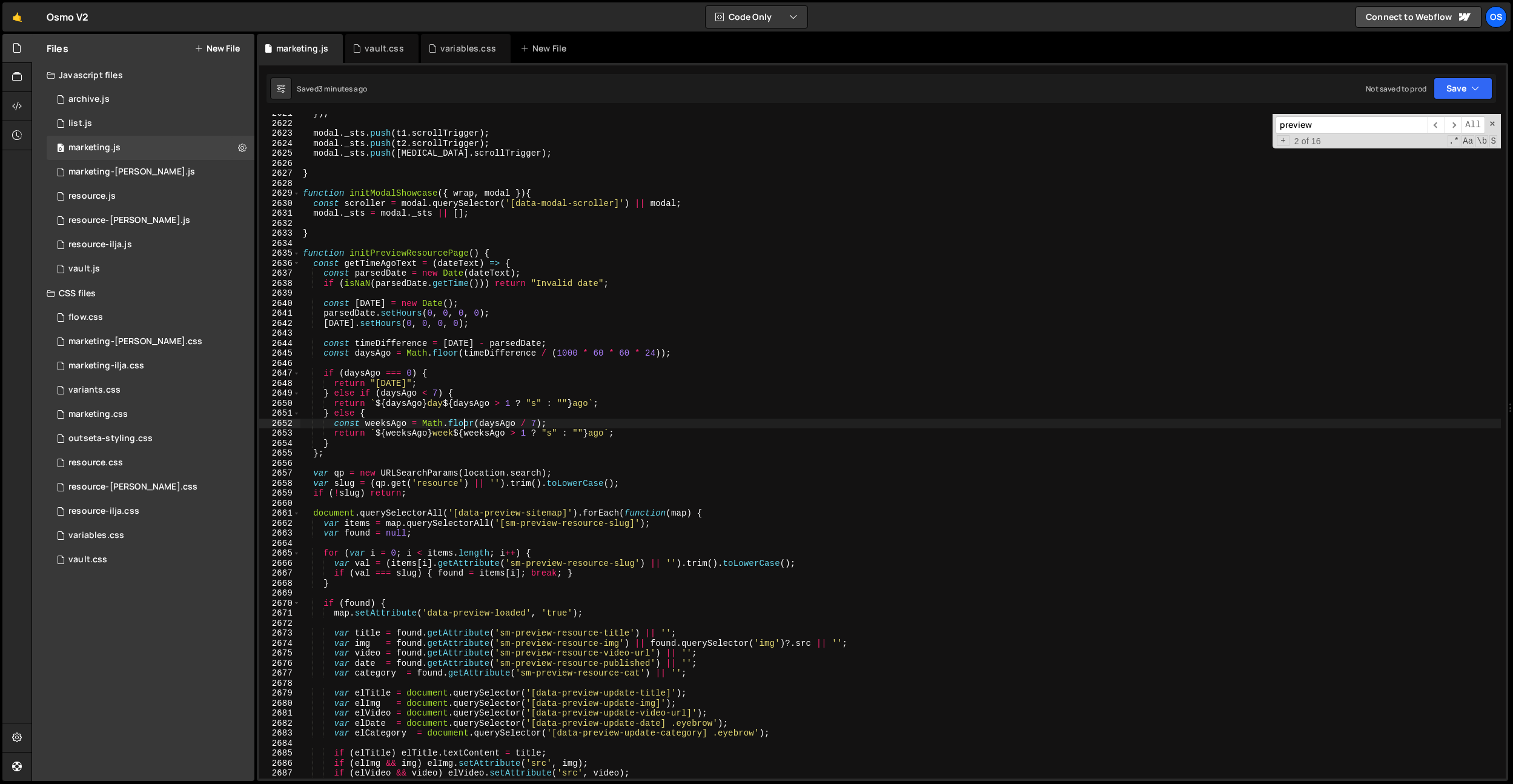
scroll to position [15258, 0]
click at [337, 229] on div "}) ; modal . _sts . push ( t1 . scrollTrigger ) ; modal . _sts . push ( t2 . sc…" at bounding box center [900, 450] width 1200 height 684
type textarea "}"
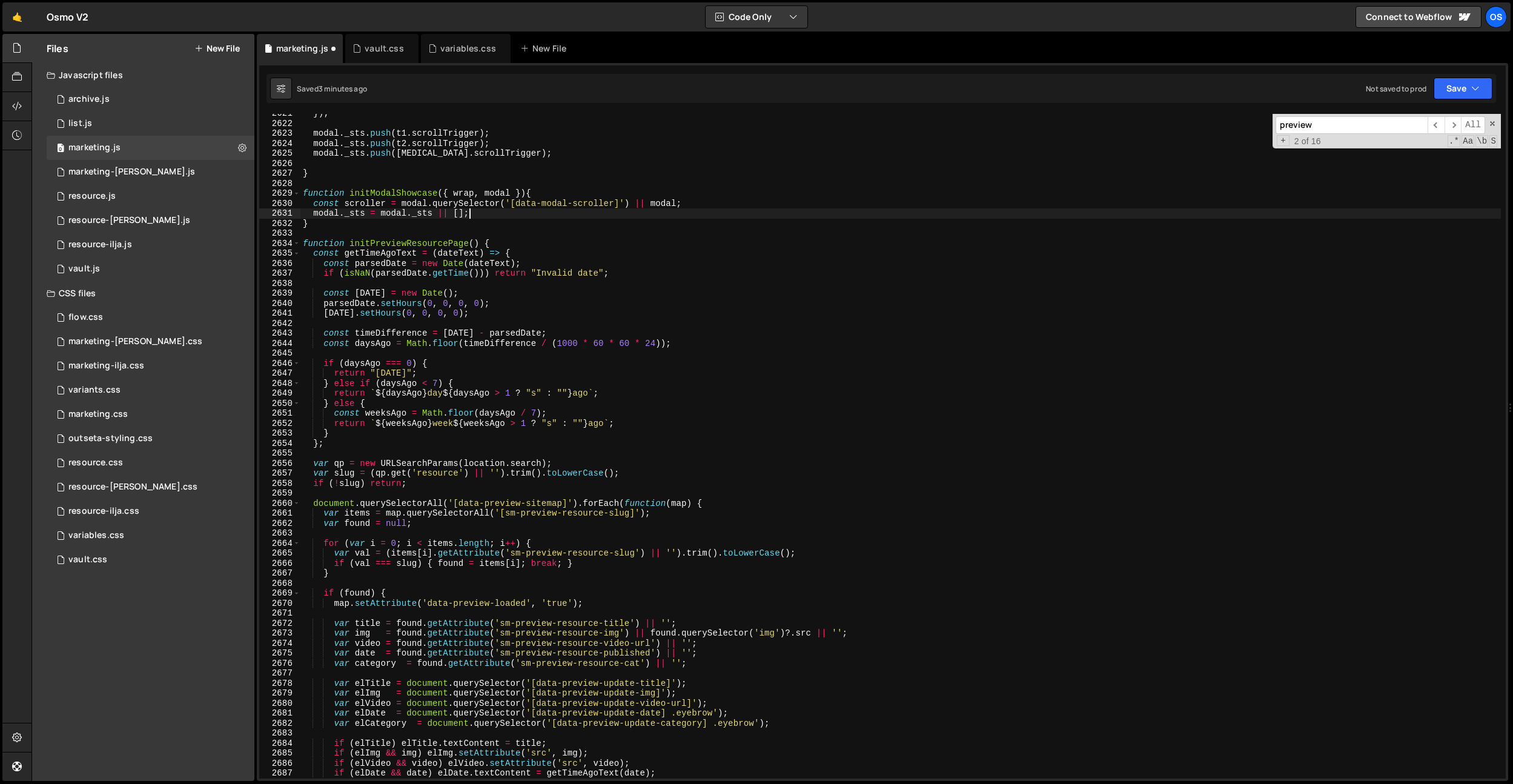
type textarea "}"
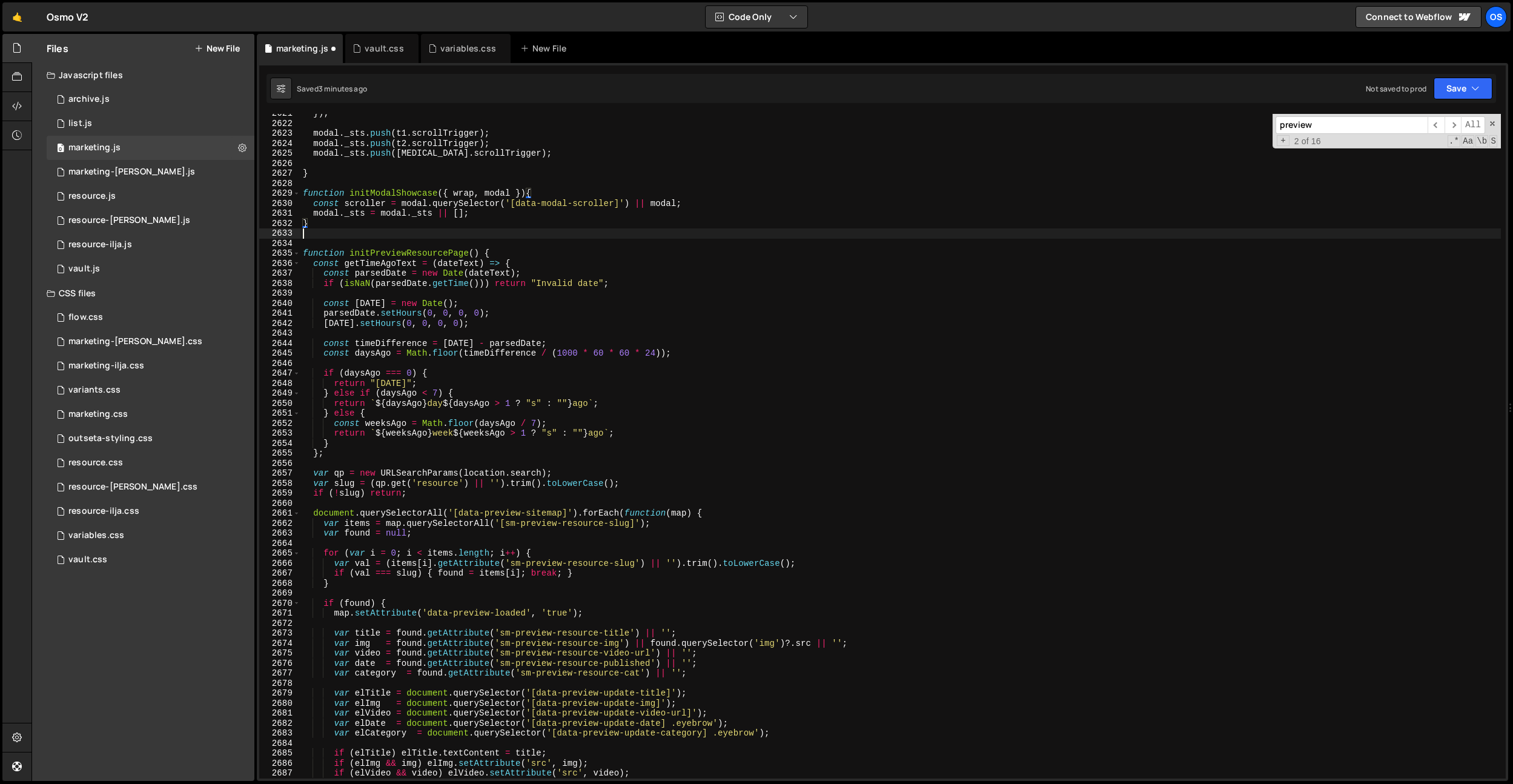
paste textarea "}"
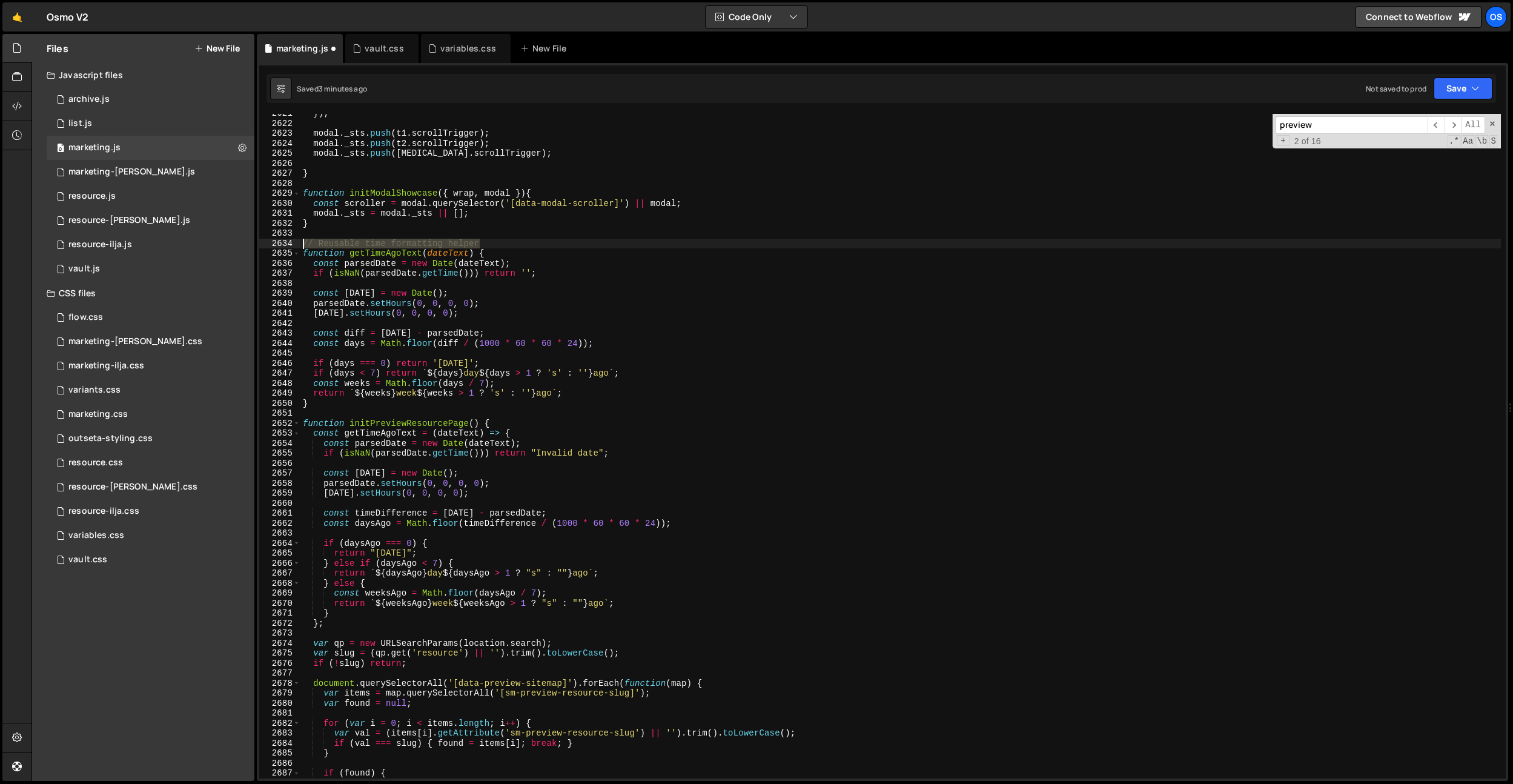
drag, startPoint x: 485, startPoint y: 241, endPoint x: 292, endPoint y: 242, distance: 193.0
click at [292, 242] on div "} 2621 2622 2623 2624 2625 2626 2627 2628 2629 2630 2631 2632 2633 2634 2635 26…" at bounding box center [883, 446] width 1247 height 664
type textarea "// Reusable time formatting helper"
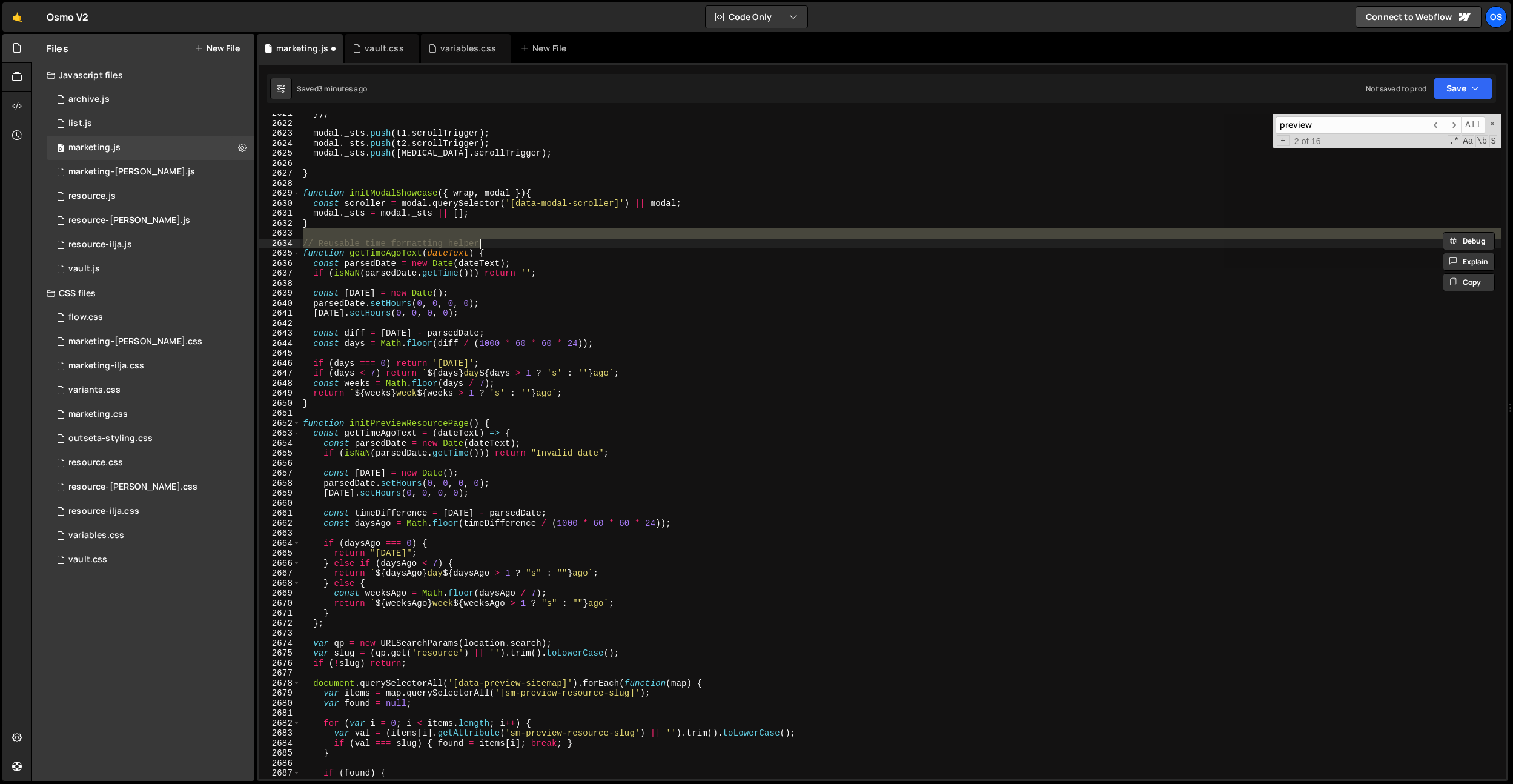
click at [520, 248] on div "}) ; modal . _sts . push ( t1 . scrollTrigger ) ; modal . _sts . push ( t2 . sc…" at bounding box center [900, 446] width 1200 height 664
type textarea "// Reusable time formatting helper"
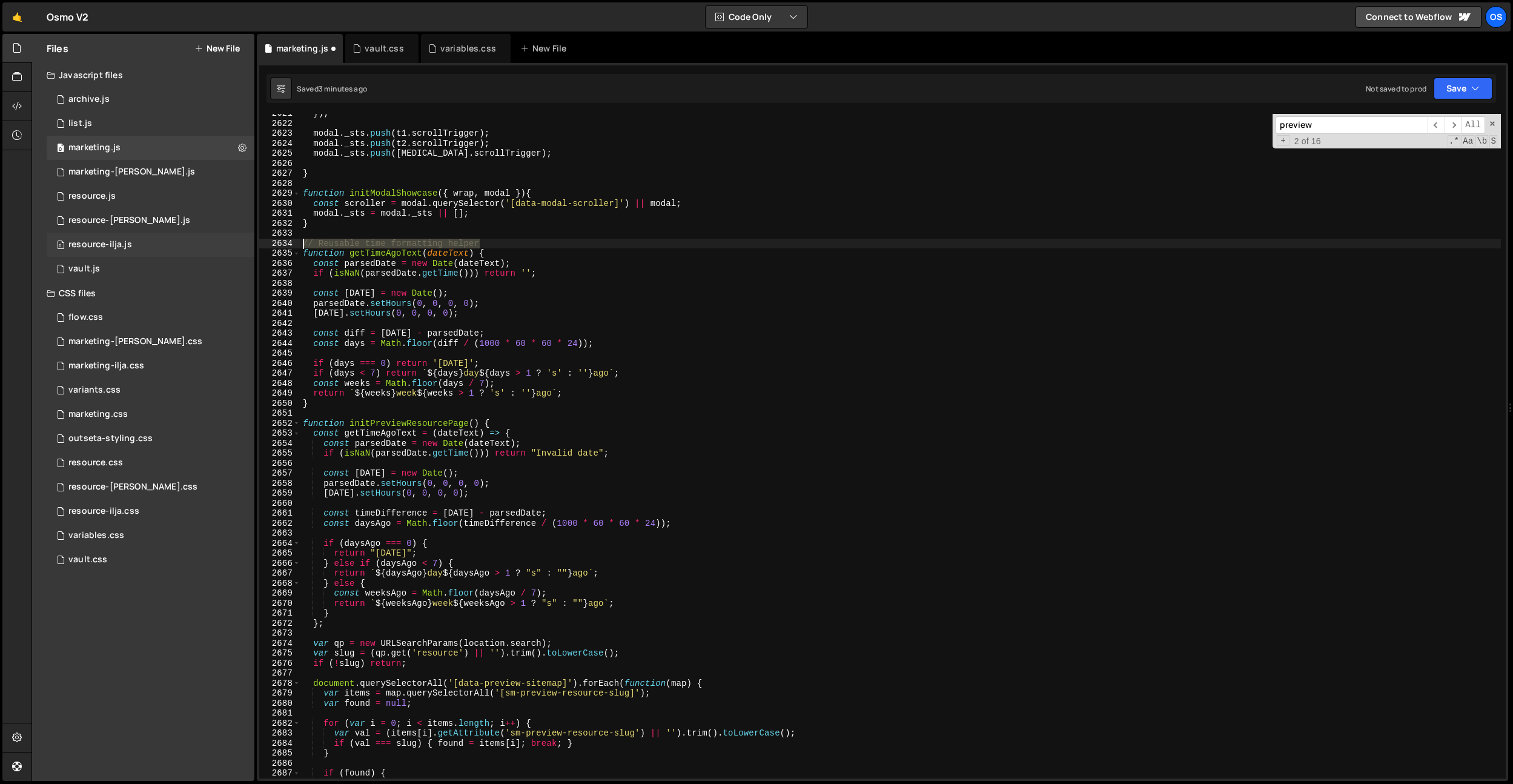
drag, startPoint x: 525, startPoint y: 245, endPoint x: 216, endPoint y: 240, distance: 309.0
click at [216, 240] on div "Files New File Javascript files 0 archive.js 0 0 list.js 0 0 marketing.js 0 0 0…" at bounding box center [773, 407] width 1482 height 747
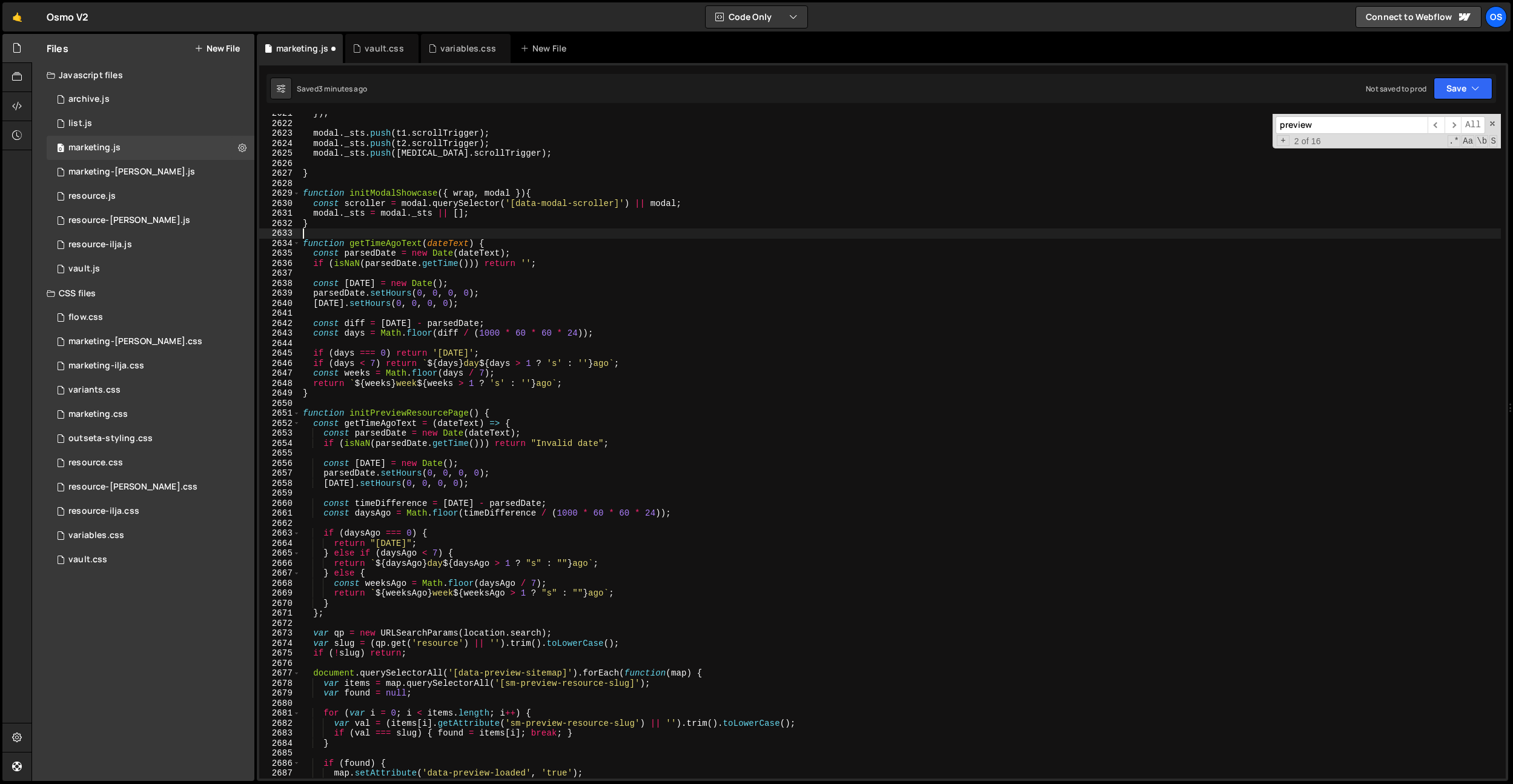
drag, startPoint x: 480, startPoint y: 243, endPoint x: 490, endPoint y: 244, distance: 10.0
click at [480, 243] on div "}) ; modal . _sts . push ( t1 . scrollTrigger ) ; modal . _sts . push ( t2 . sc…" at bounding box center [900, 450] width 1200 height 684
type textarea "function getTimeAgoText(dateText) {"
click at [491, 244] on div "}) ; modal . _sts . push ( t1 . scrollTrigger ) ; modal . _sts . push ( t2 . sc…" at bounding box center [900, 450] width 1200 height 684
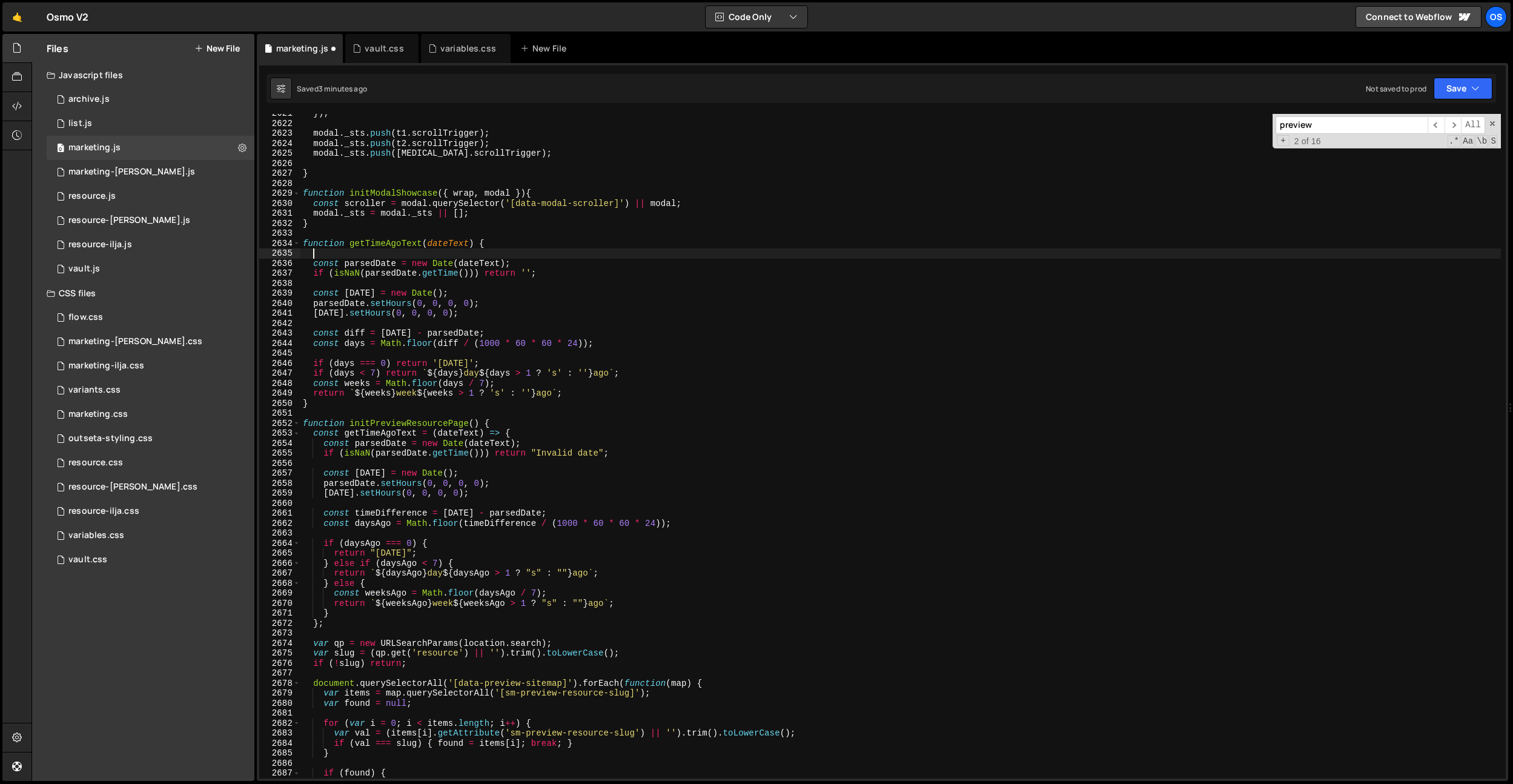
paste textarea "// Reusable time formatting helper"
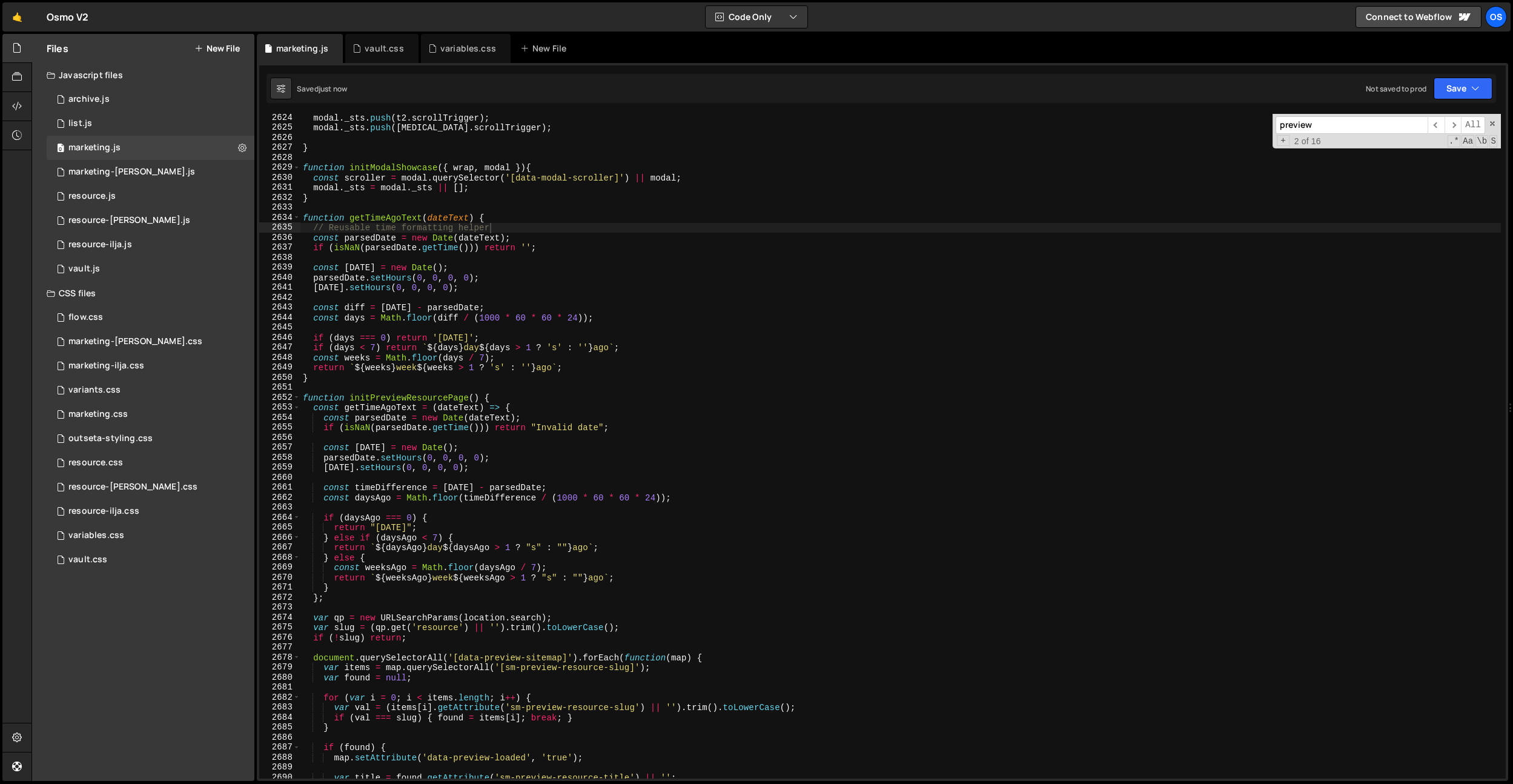
scroll to position [15201, 0]
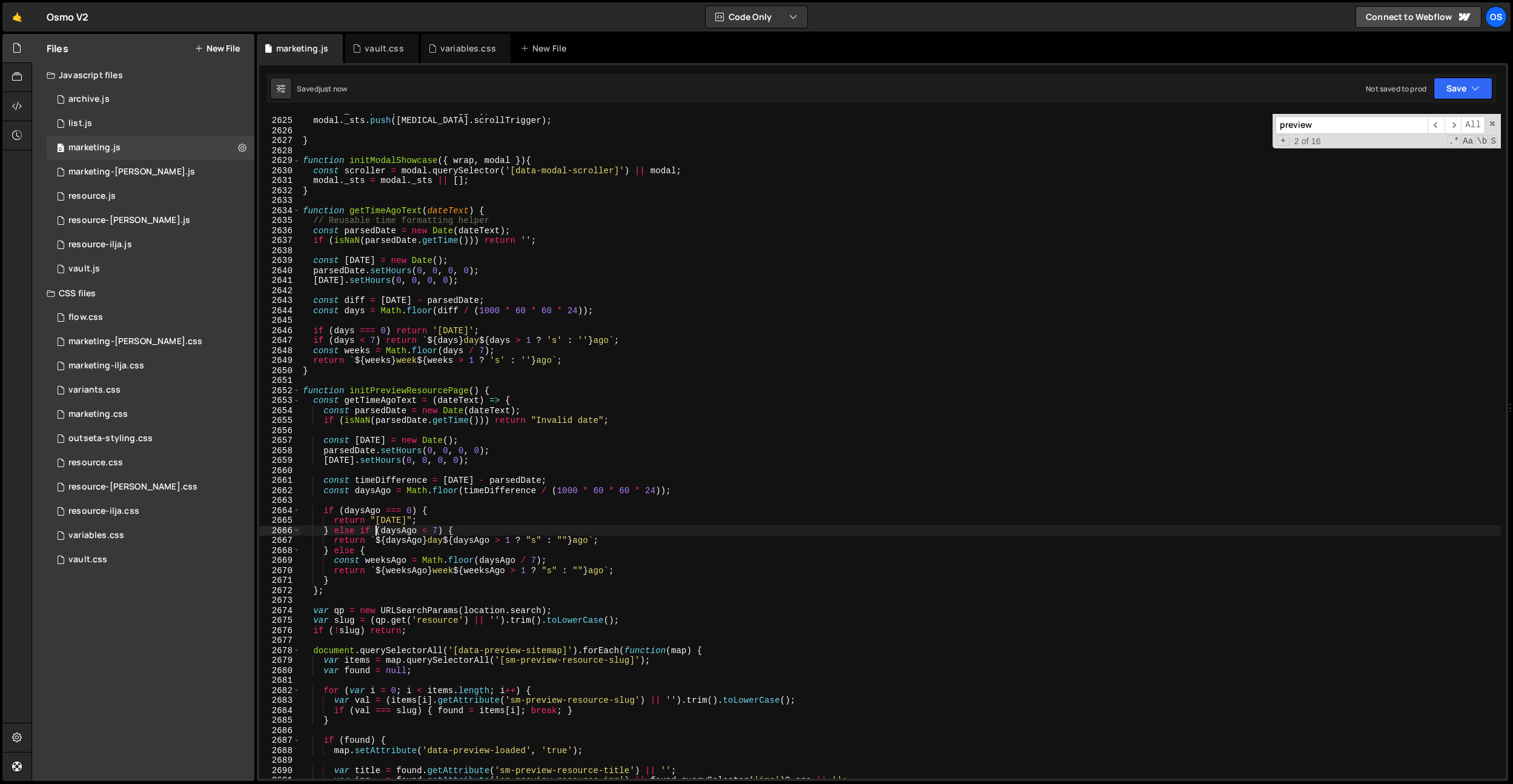
click at [378, 525] on div "modal . _sts . push ( t2 . scrollTrigger ) ; modal . _sts . push ( t3 . scrollT…" at bounding box center [900, 447] width 1200 height 684
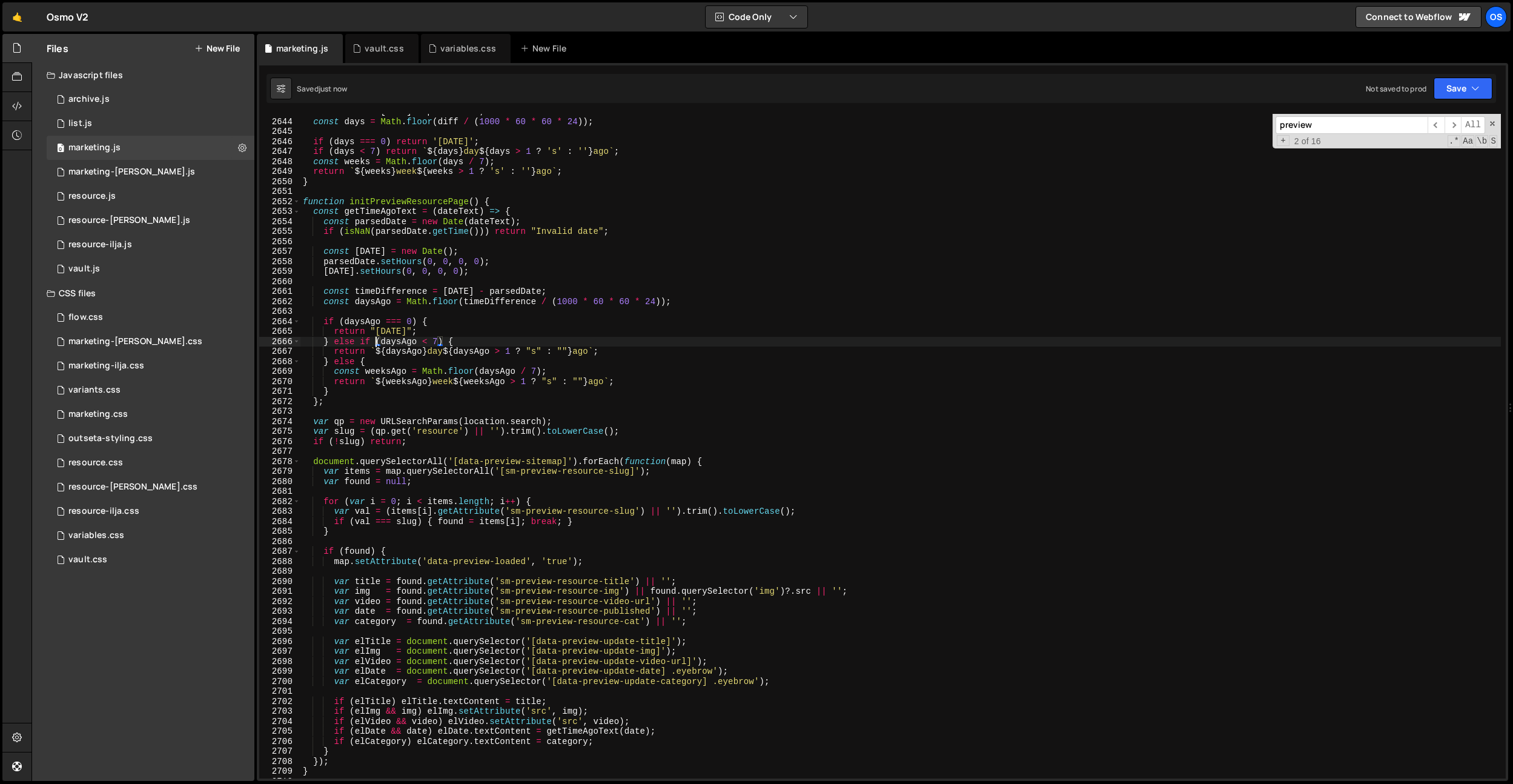
scroll to position [15377, 0]
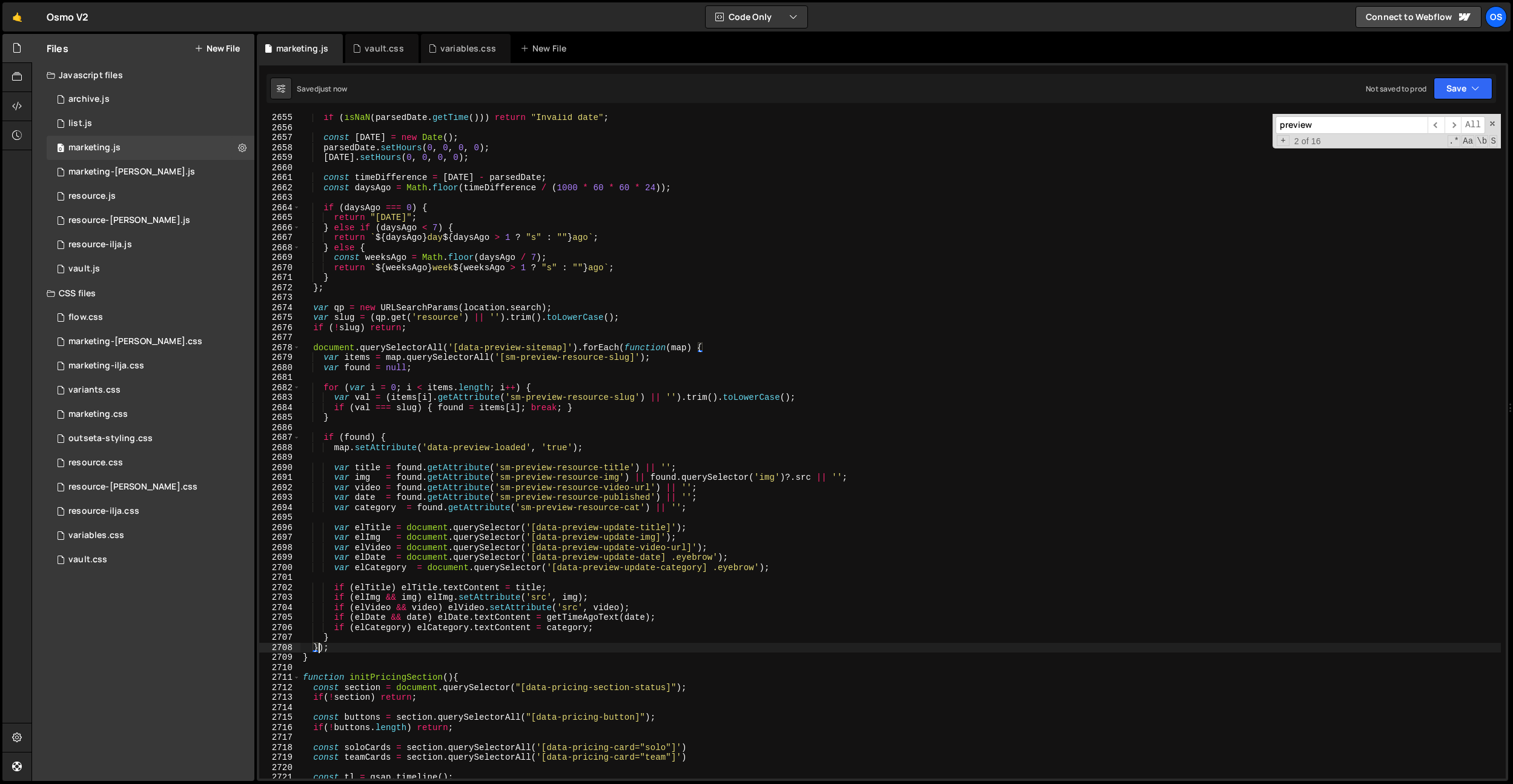
click at [320, 651] on div "if ( isNaN ( parsedDate . getTime ( ))) return "Invalid date" ; const today = n…" at bounding box center [900, 455] width 1200 height 684
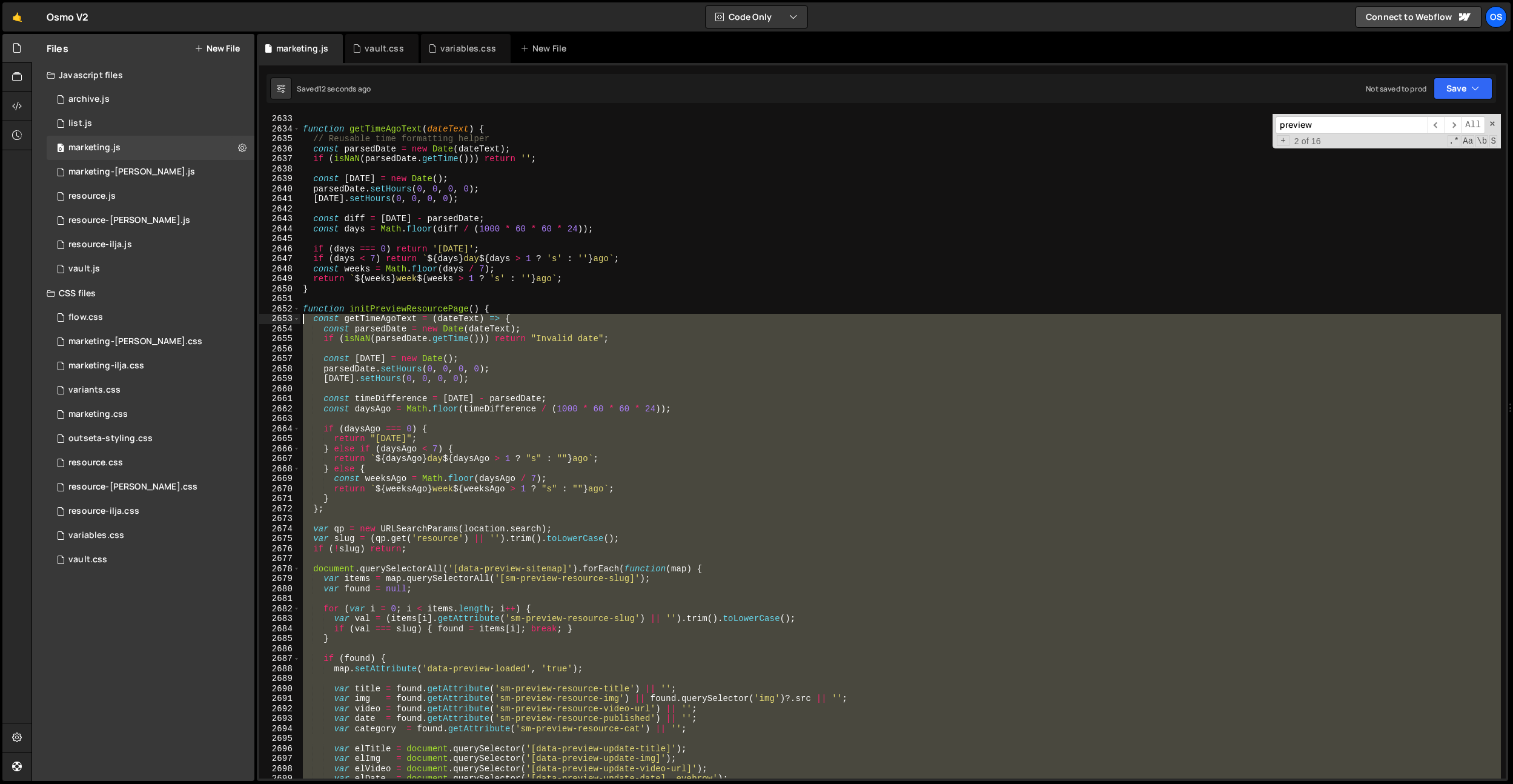
scroll to position [15249, 0]
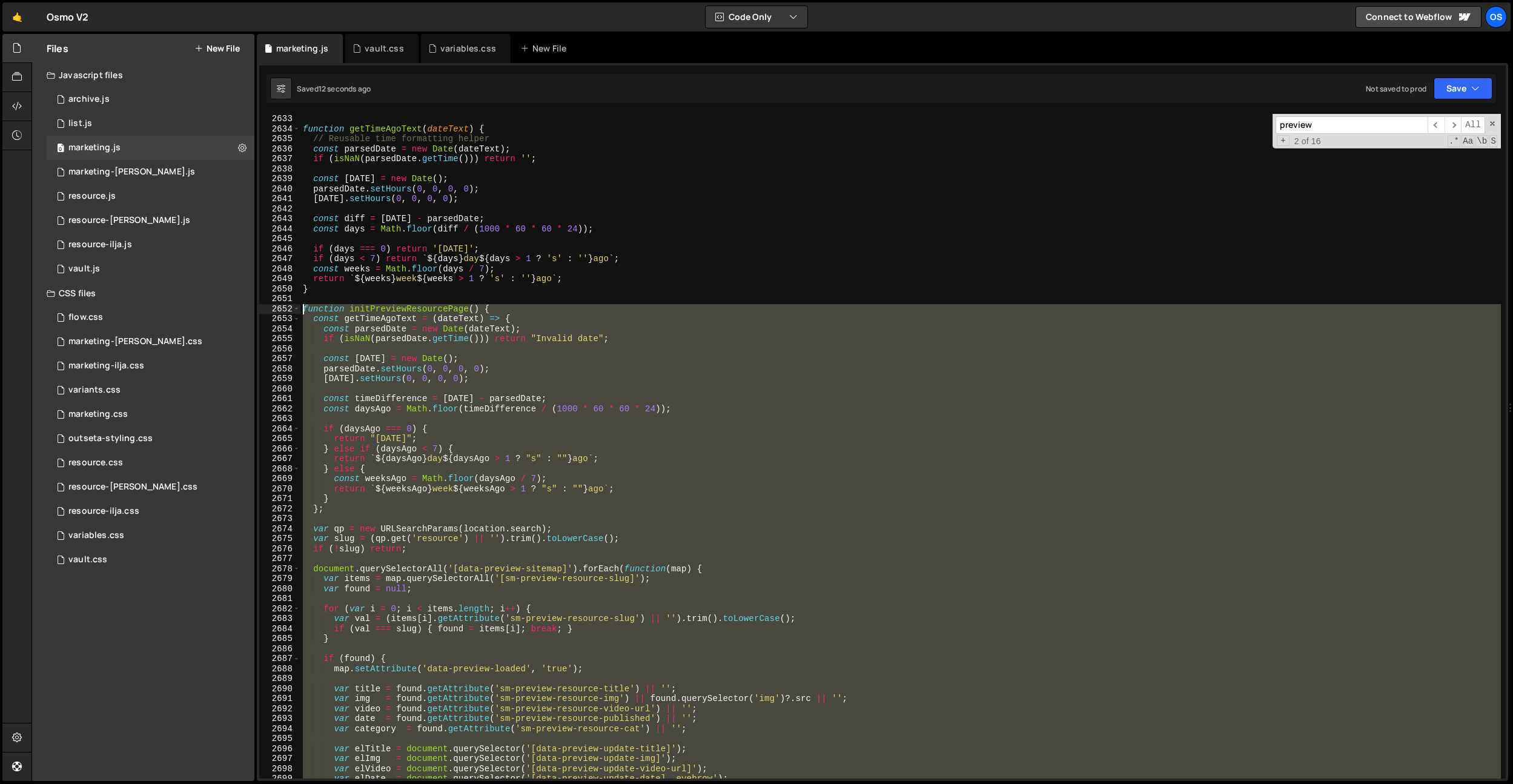
drag, startPoint x: 325, startPoint y: 654, endPoint x: 269, endPoint y: 311, distance: 347.5
click at [269, 311] on div "}); 2633 2634 2635 2636 2637 2638 2639 2640 2641 2642 2643 2644 2645 2646 2647 …" at bounding box center [883, 446] width 1247 height 664
paste textarea "}"
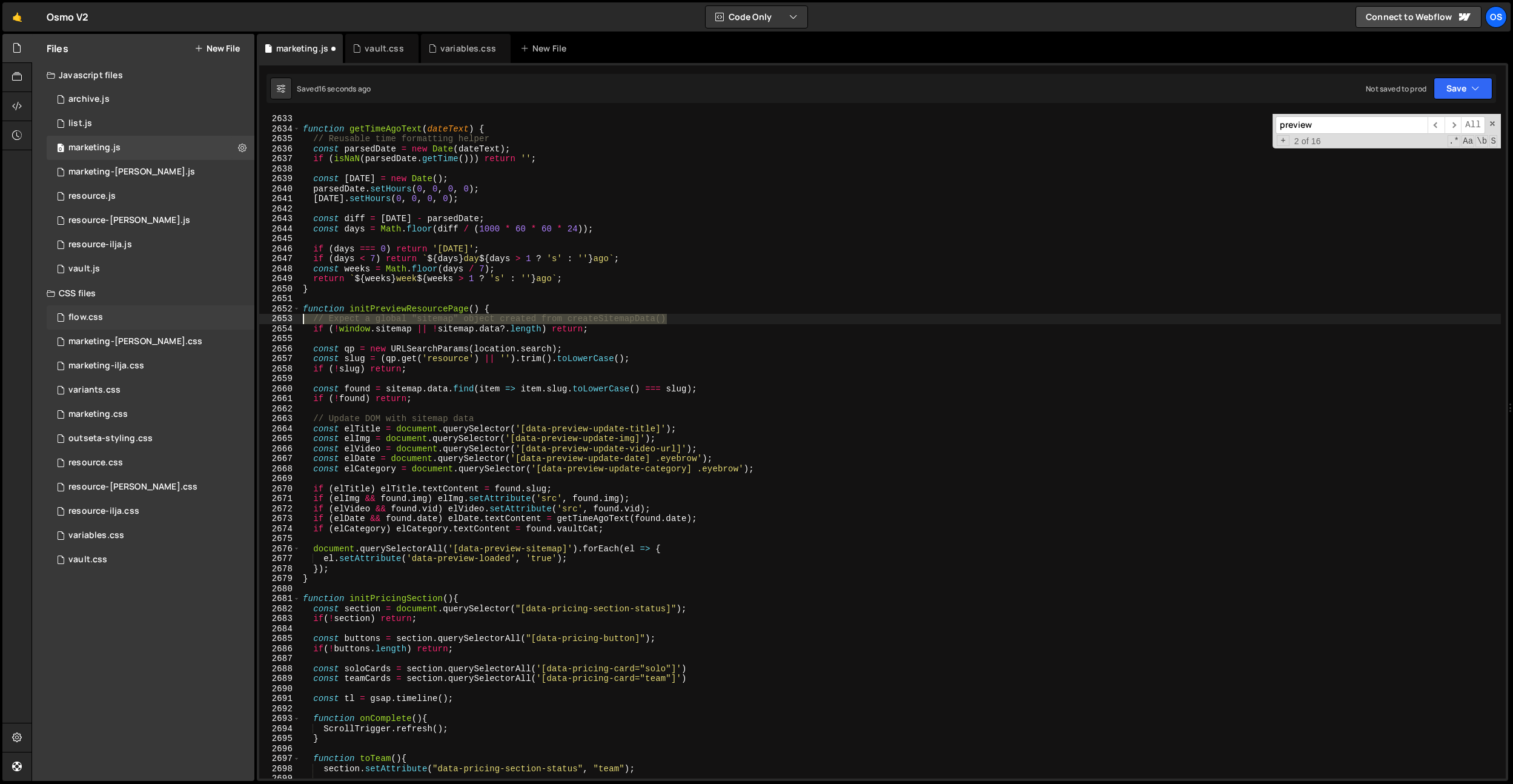
drag, startPoint x: 695, startPoint y: 320, endPoint x: 204, endPoint y: 319, distance: 491.0
click at [204, 319] on div "Files New File Javascript files 0 archive.js 0 0 list.js 0 0 marketing.js 0 0 0…" at bounding box center [773, 407] width 1482 height 747
click at [481, 364] on div "function getTimeAgoText ( dateText ) { // Reusable time formatting helper const…" at bounding box center [900, 456] width 1200 height 684
drag, startPoint x: 488, startPoint y: 418, endPoint x: 242, endPoint y: 414, distance: 246.0
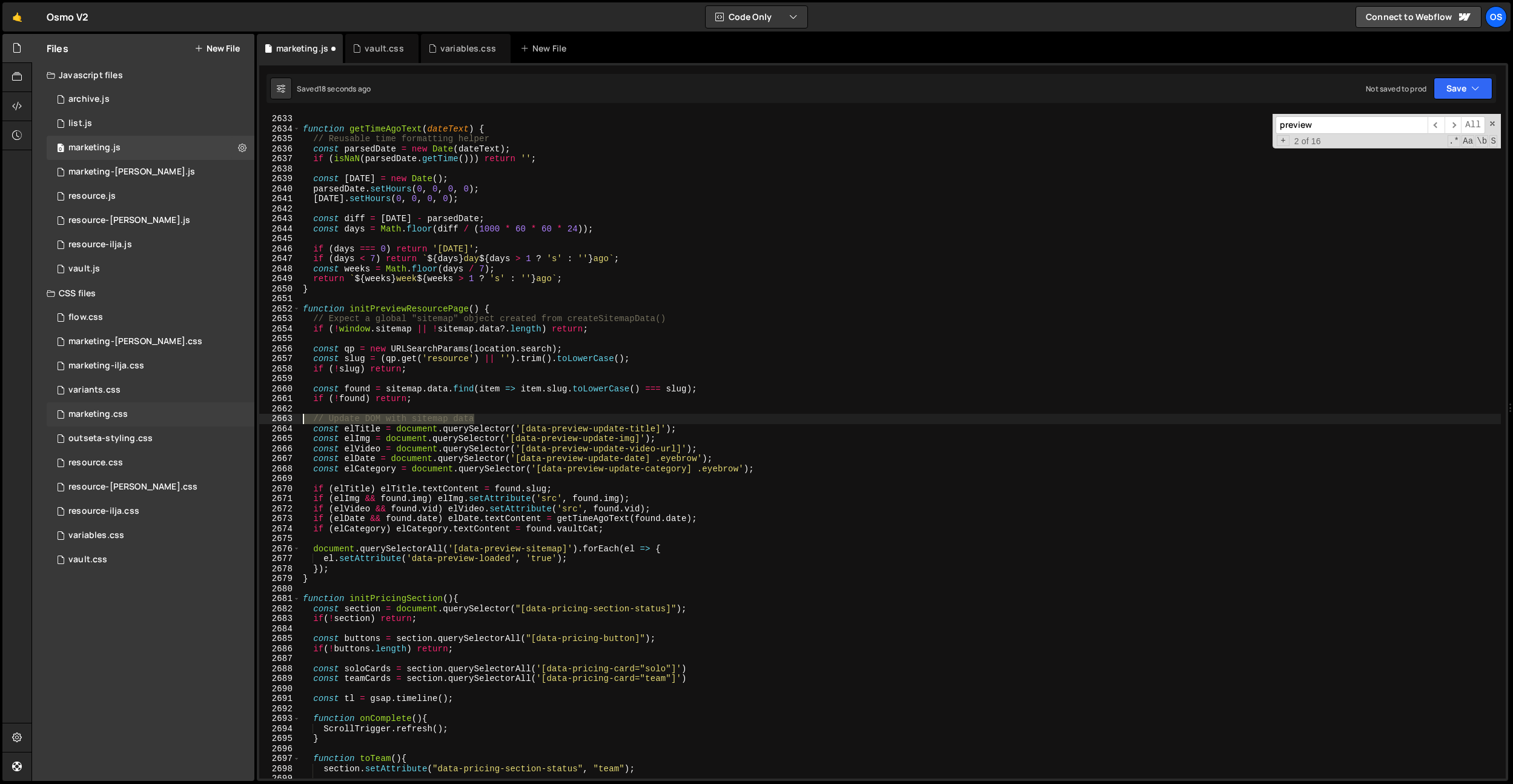
click at [242, 414] on div "Files New File Javascript files 0 archive.js 0 0 list.js 0 0 marketing.js 0 0 0…" at bounding box center [773, 407] width 1482 height 747
type textarea "// Update DOM with sitemap data"
click at [444, 556] on div "function getTimeAgoText ( dateText ) { // Reusable time formatting helper const…" at bounding box center [900, 456] width 1200 height 684
click at [555, 320] on div "function getTimeAgoText ( dateText ) { // Reusable time formatting helper const…" at bounding box center [900, 456] width 1200 height 684
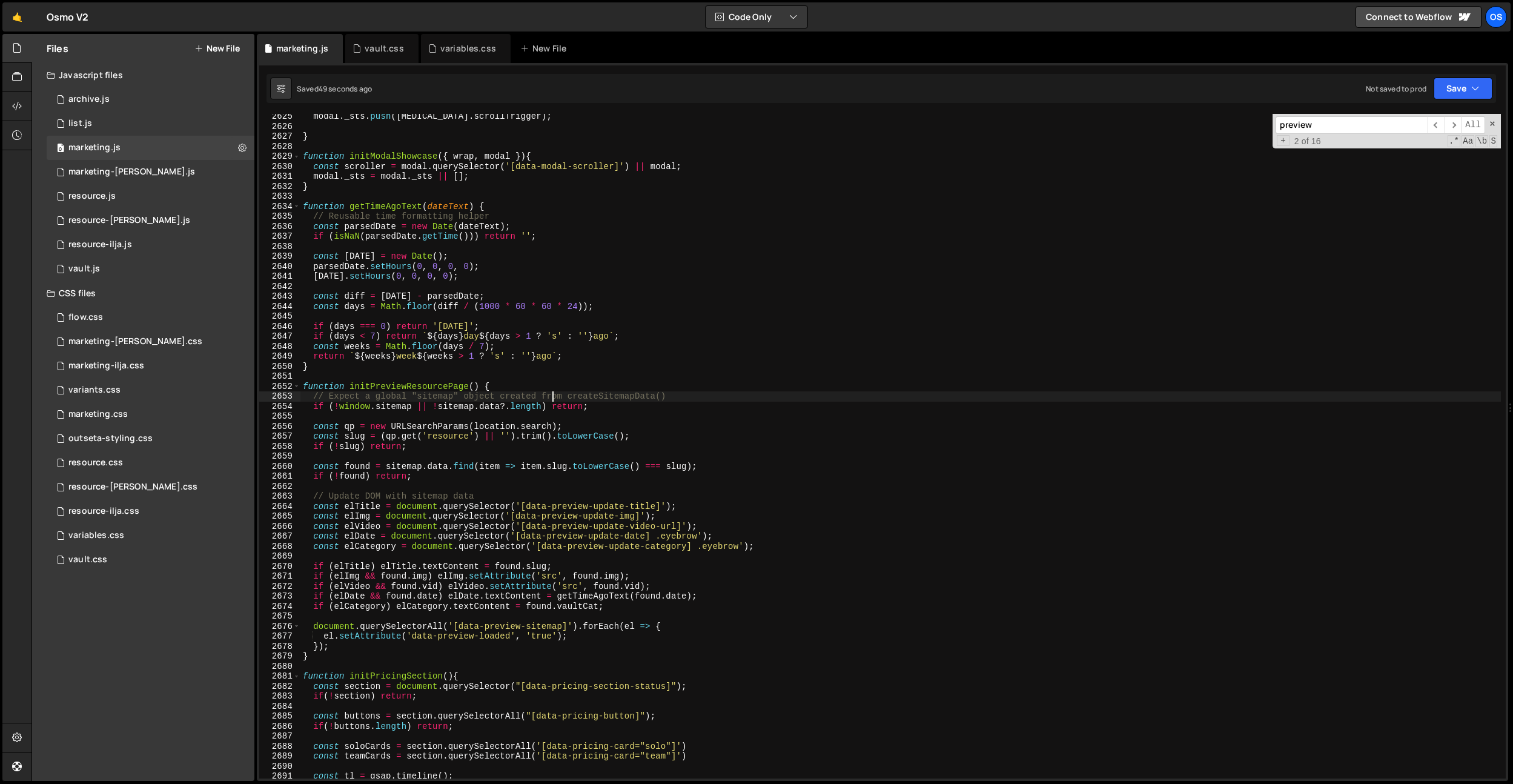
scroll to position [15332, 0]
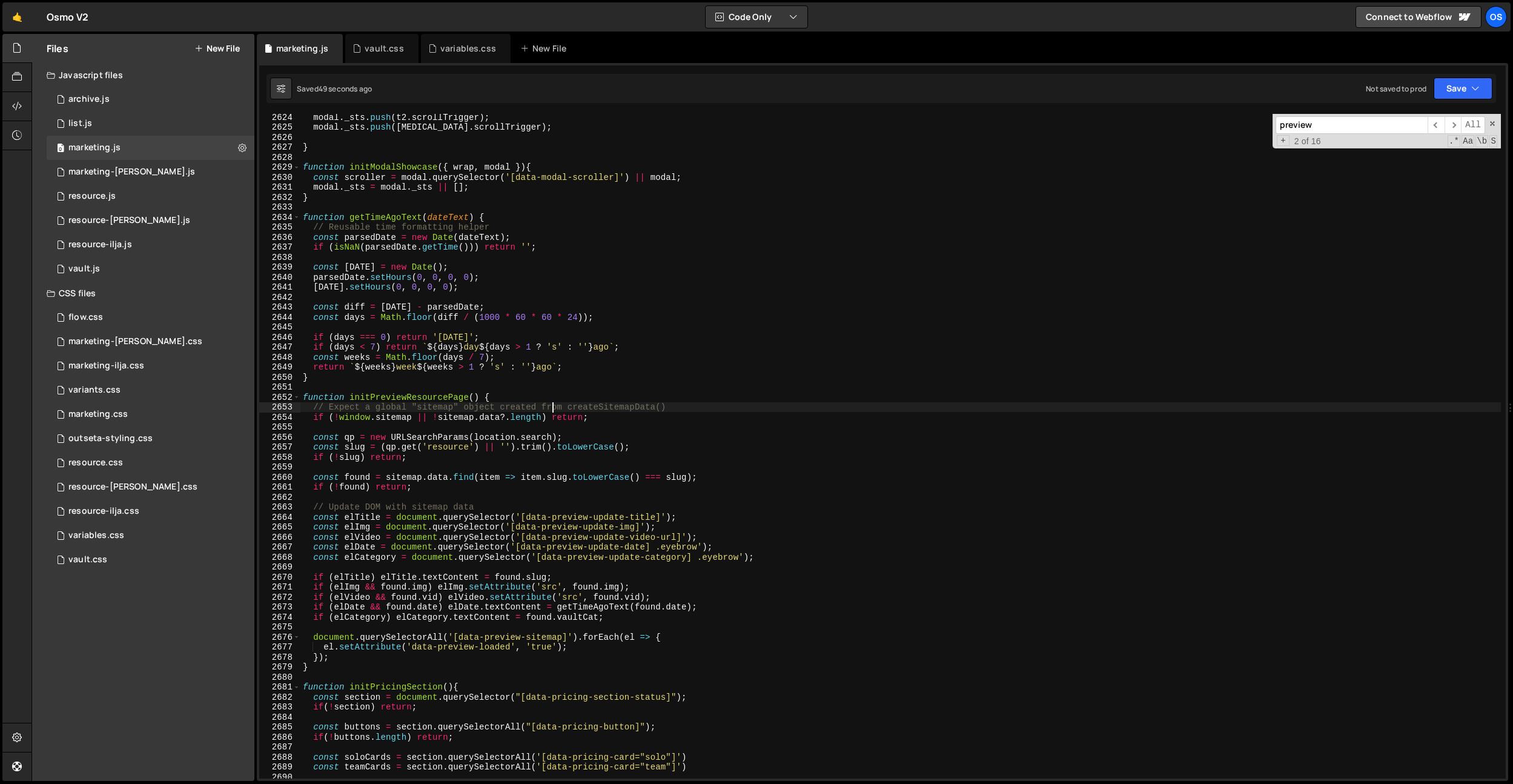
click at [392, 217] on div "modal . _sts . push ( t2 . scrollTrigger ) ; modal . _sts . push ( t3 . scrollT…" at bounding box center [900, 454] width 1200 height 684
click at [392, 217] on div "modal . _sts . push ( t2 . scrollTrigger ) ; modal . _sts . push ( t3 . scrollT…" at bounding box center [900, 446] width 1200 height 664
click at [392, 217] on div "modal . _sts . push ( t2 . scrollTrigger ) ; modal . _sts . push ( t3 . scrollT…" at bounding box center [900, 454] width 1200 height 684
click at [480, 264] on div "modal . _sts . push ( t2 . scrollTrigger ) ; modal . _sts . push ( t3 . scrollT…" at bounding box center [900, 454] width 1200 height 684
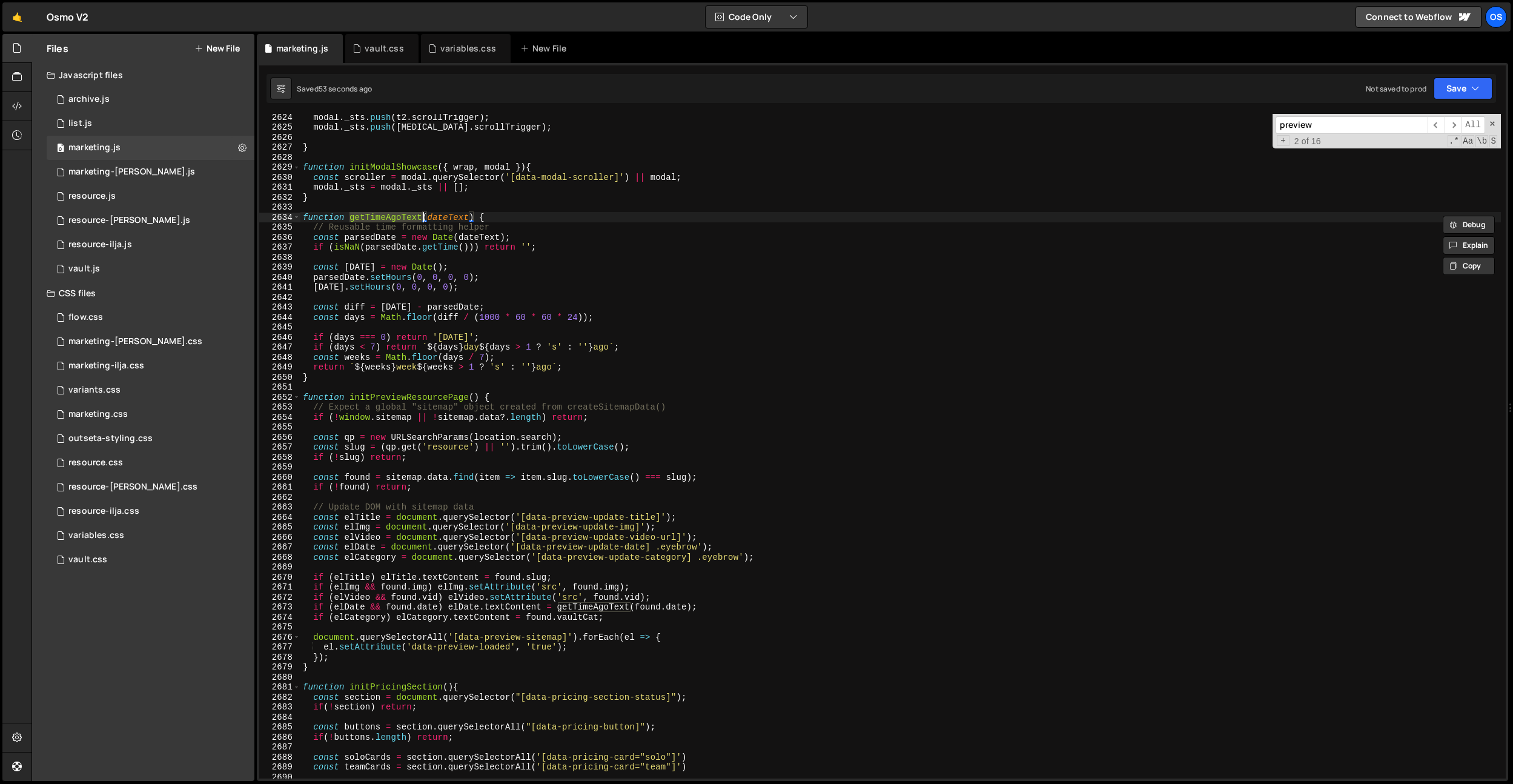
type textarea "const today = new Date();"
paste input "getTimeAgoText"
type input "getTimeAgoText"
click at [457, 178] on div "modal . _sts . push ( t2 . scrollTrigger ) ; modal . _sts . push ( t3 . scrollT…" at bounding box center [900, 454] width 1200 height 684
click at [591, 170] on div "modal . _sts . push ( t2 . scrollTrigger ) ; modal . _sts . push ( t3 . scrollT…" at bounding box center [900, 454] width 1200 height 684
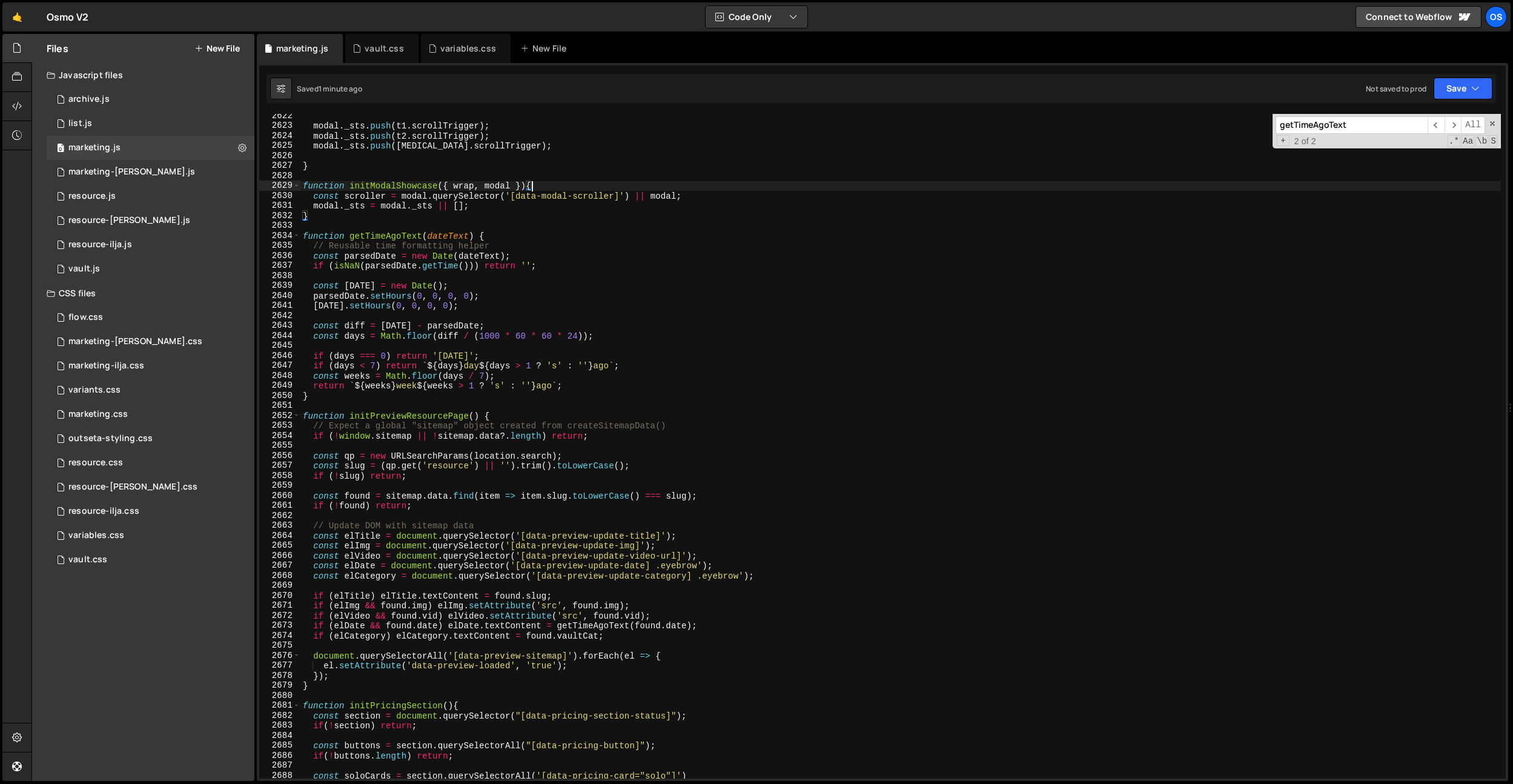
scroll to position [15338, 0]
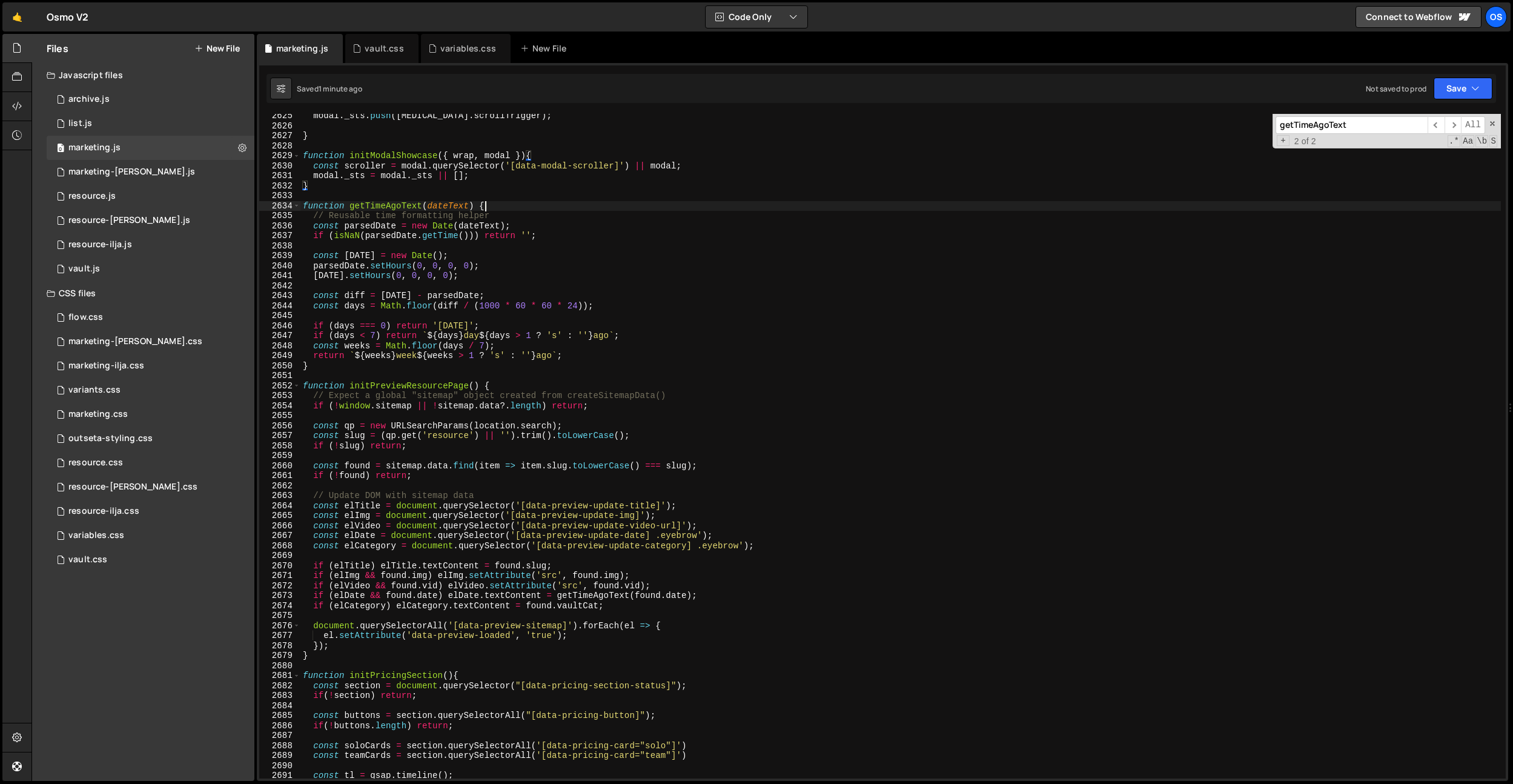
click at [545, 203] on div "modal . _sts . push ( t3 . scrollTrigger ) ; } function initModalShowcase ( { w…" at bounding box center [900, 453] width 1200 height 684
type textarea "function getTimeAgoText(dateText) {"
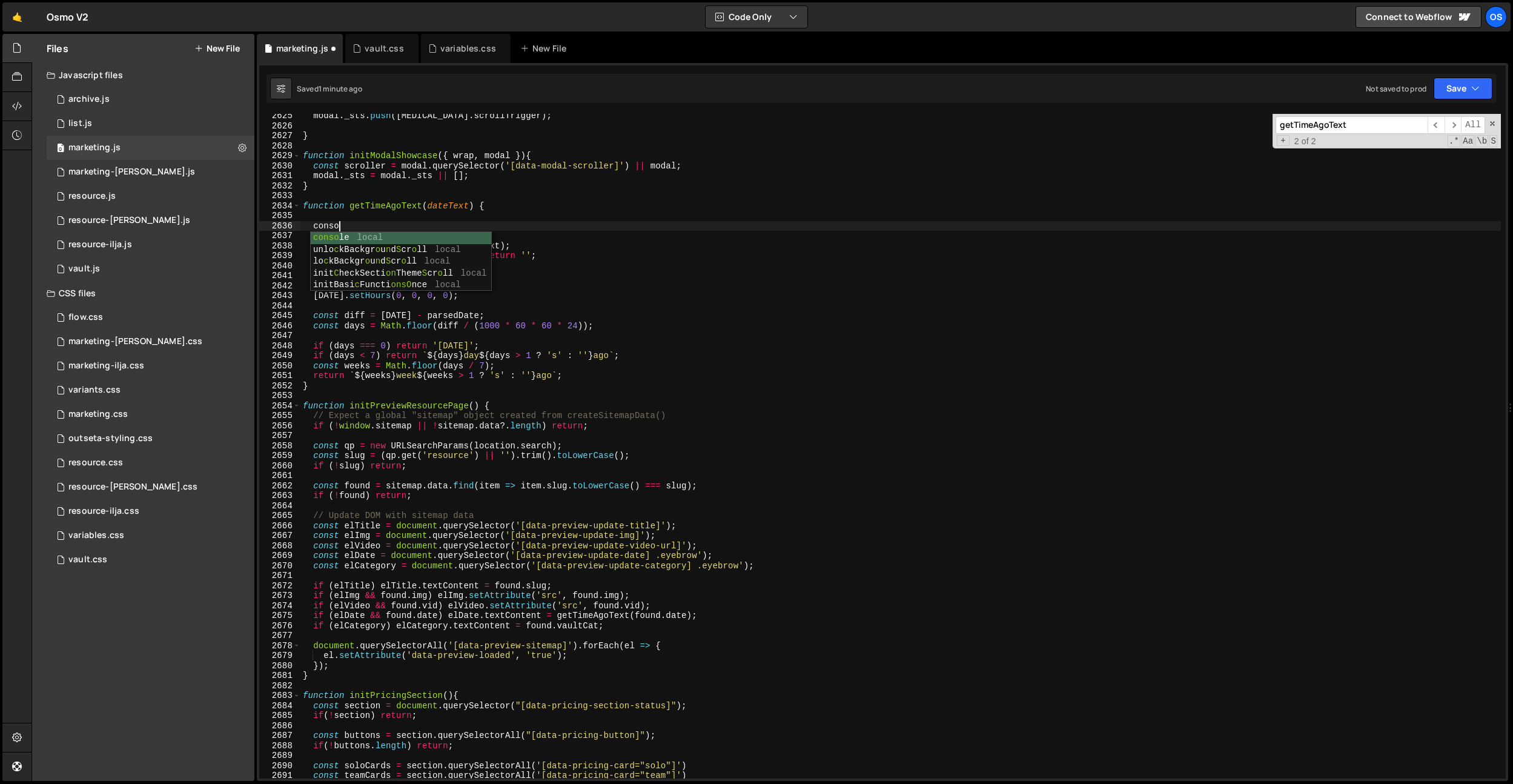
scroll to position [0, 2]
type textarea "function getTimeAgoText(dateText) {"
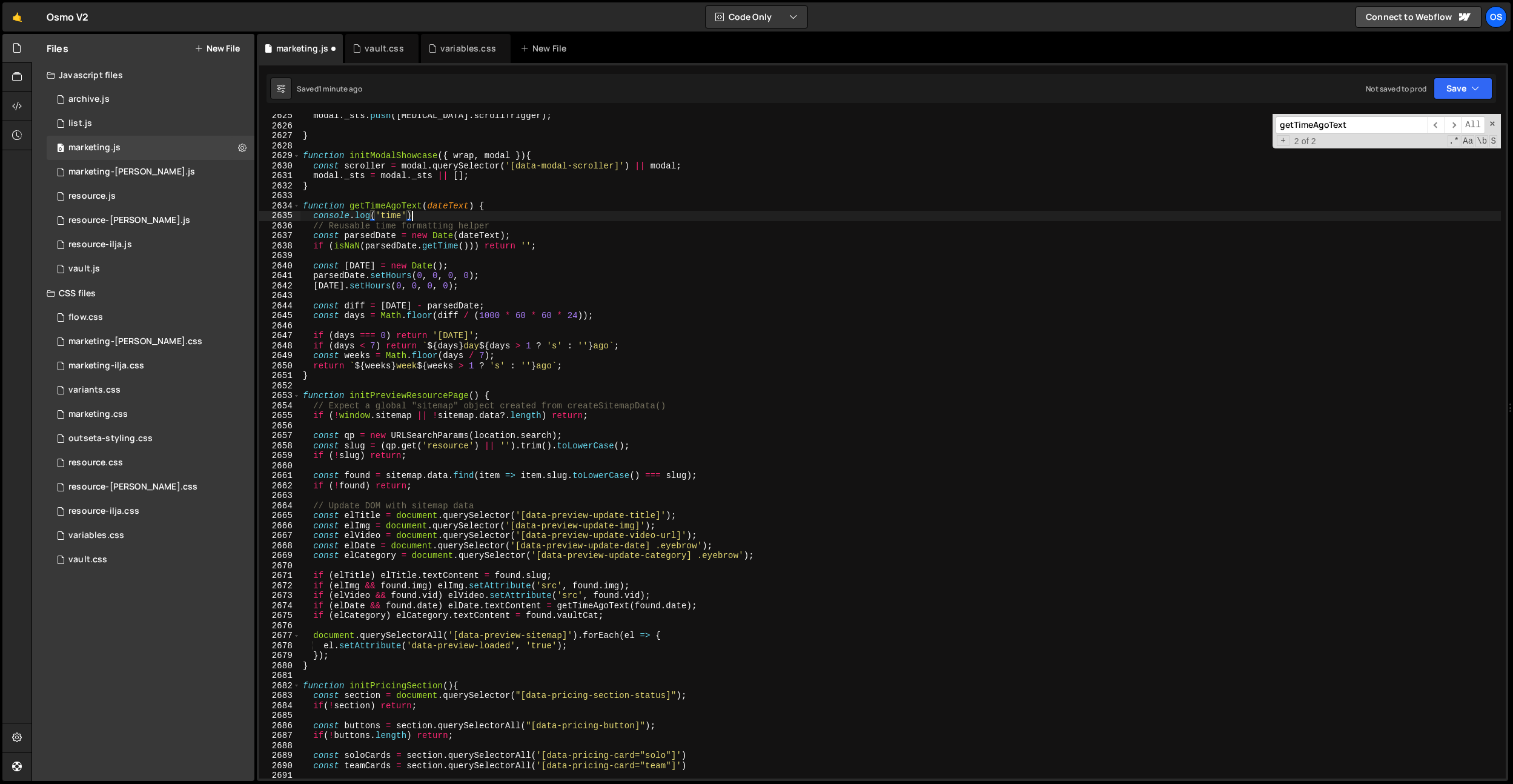
scroll to position [0, 7]
type textarea "console.log('time');"
drag, startPoint x: 465, startPoint y: 220, endPoint x: 314, endPoint y: 219, distance: 151.0
click at [314, 219] on div "modal . _sts . push ( t3 . scrollTrigger ) ; } function initModalShowcase ( { w…" at bounding box center [900, 453] width 1200 height 684
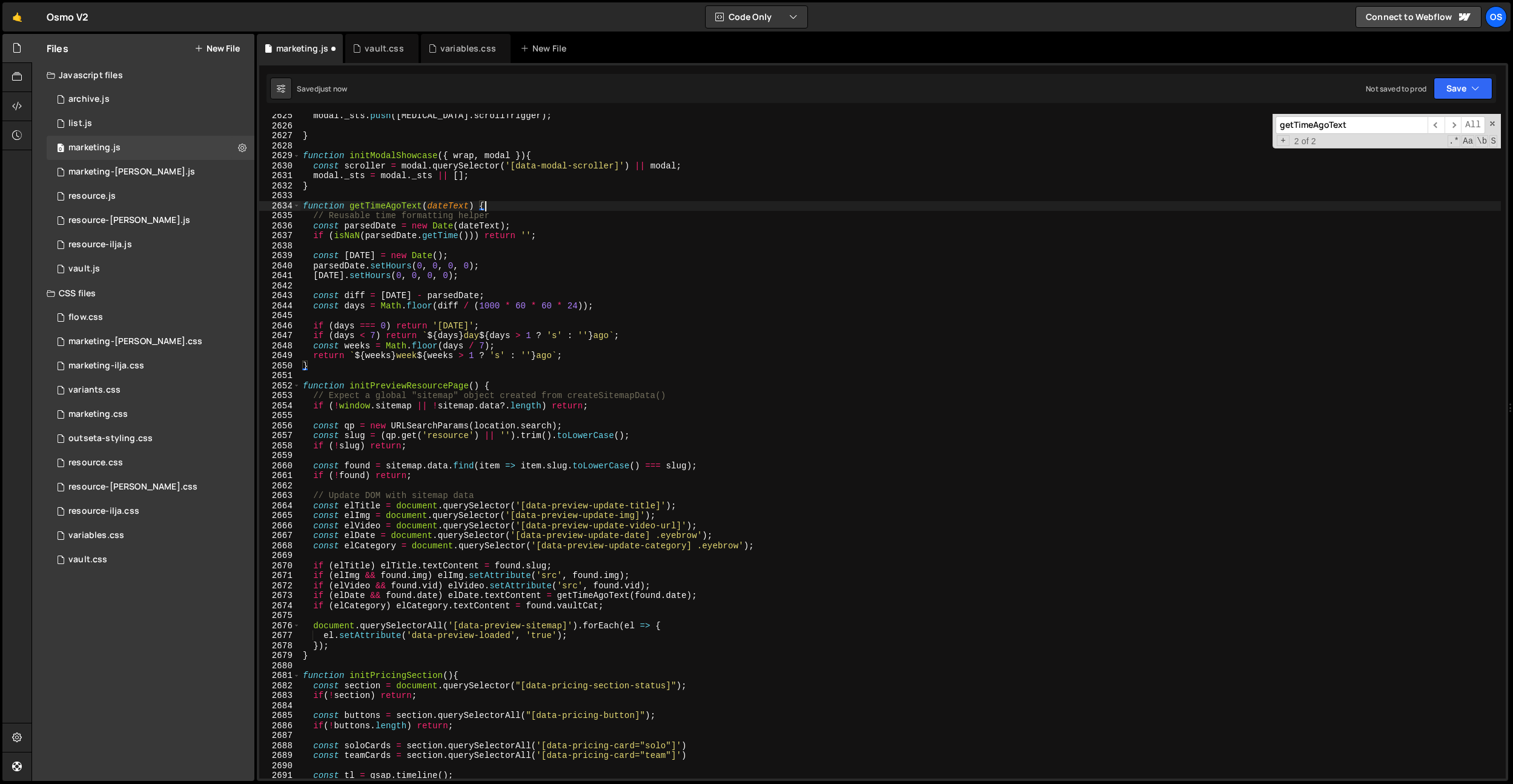
click at [504, 385] on div "modal . _sts . push ( t3 . scrollTrigger ) ; } function initModalShowcase ( { w…" at bounding box center [900, 453] width 1200 height 684
type textarea "function initPreviewResourcePage() {"
paste textarea "console.log('time');"
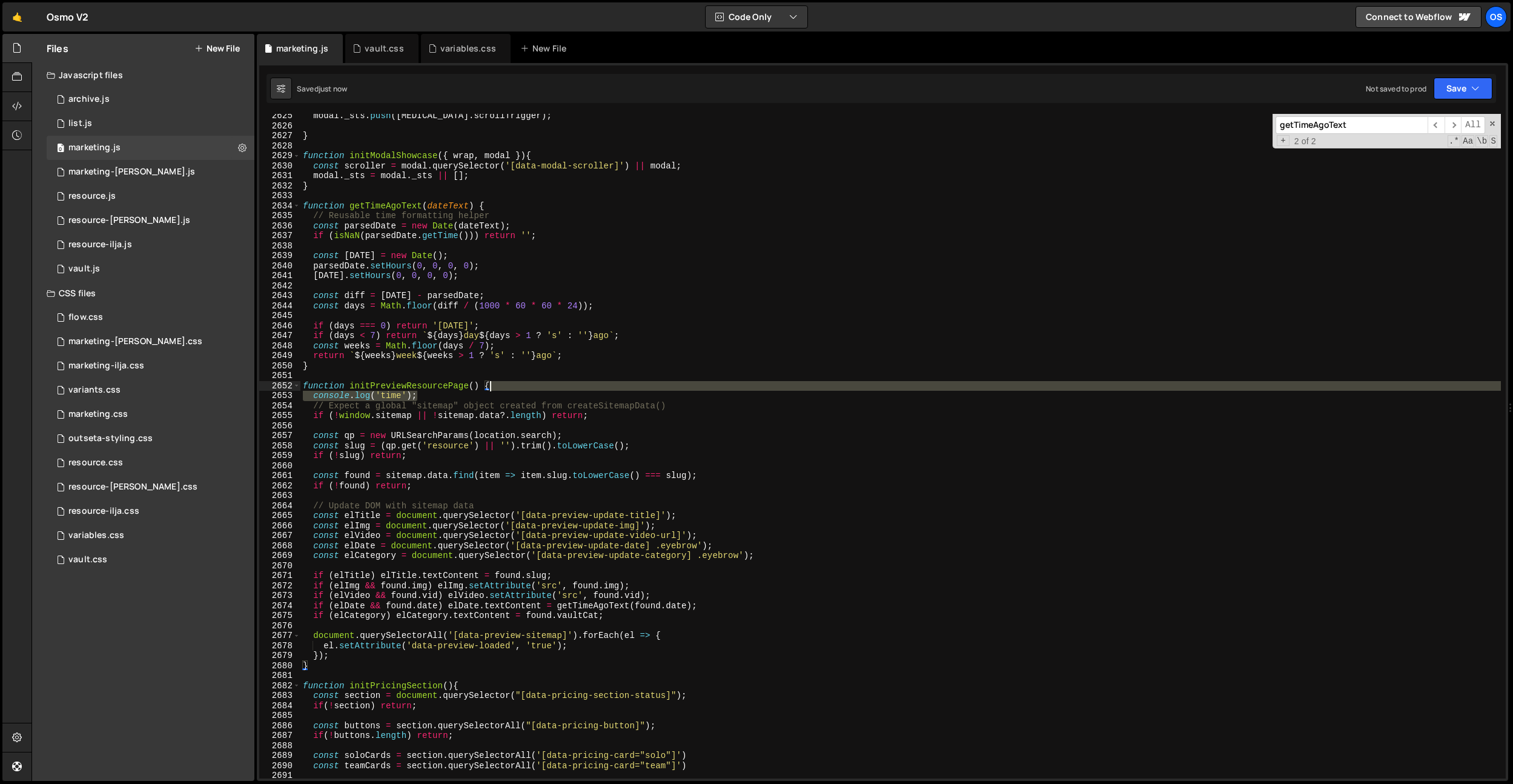
drag, startPoint x: 475, startPoint y: 398, endPoint x: 517, endPoint y: 389, distance: 43.0
click at [517, 389] on div "modal . _sts . push ( t3 . scrollTrigger ) ; } function initModalShowcase ( { w…" at bounding box center [900, 453] width 1200 height 684
type textarea "console.log('time');"
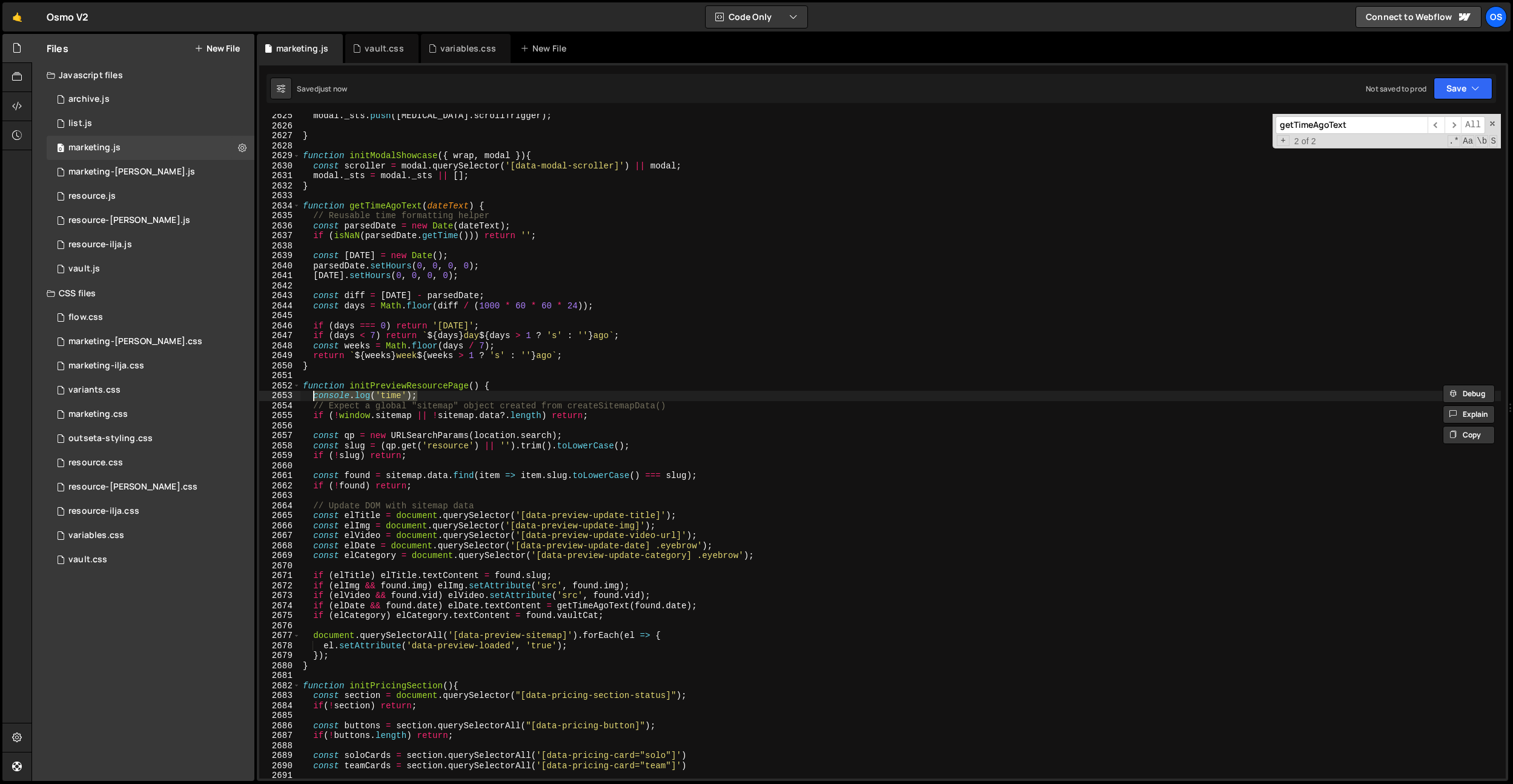
drag, startPoint x: 427, startPoint y: 398, endPoint x: 312, endPoint y: 393, distance: 115.1
click at [312, 393] on div "modal . _sts . push ( t3 . scrollTrigger ) ; } function initModalShowcase ( { w…" at bounding box center [900, 453] width 1200 height 684
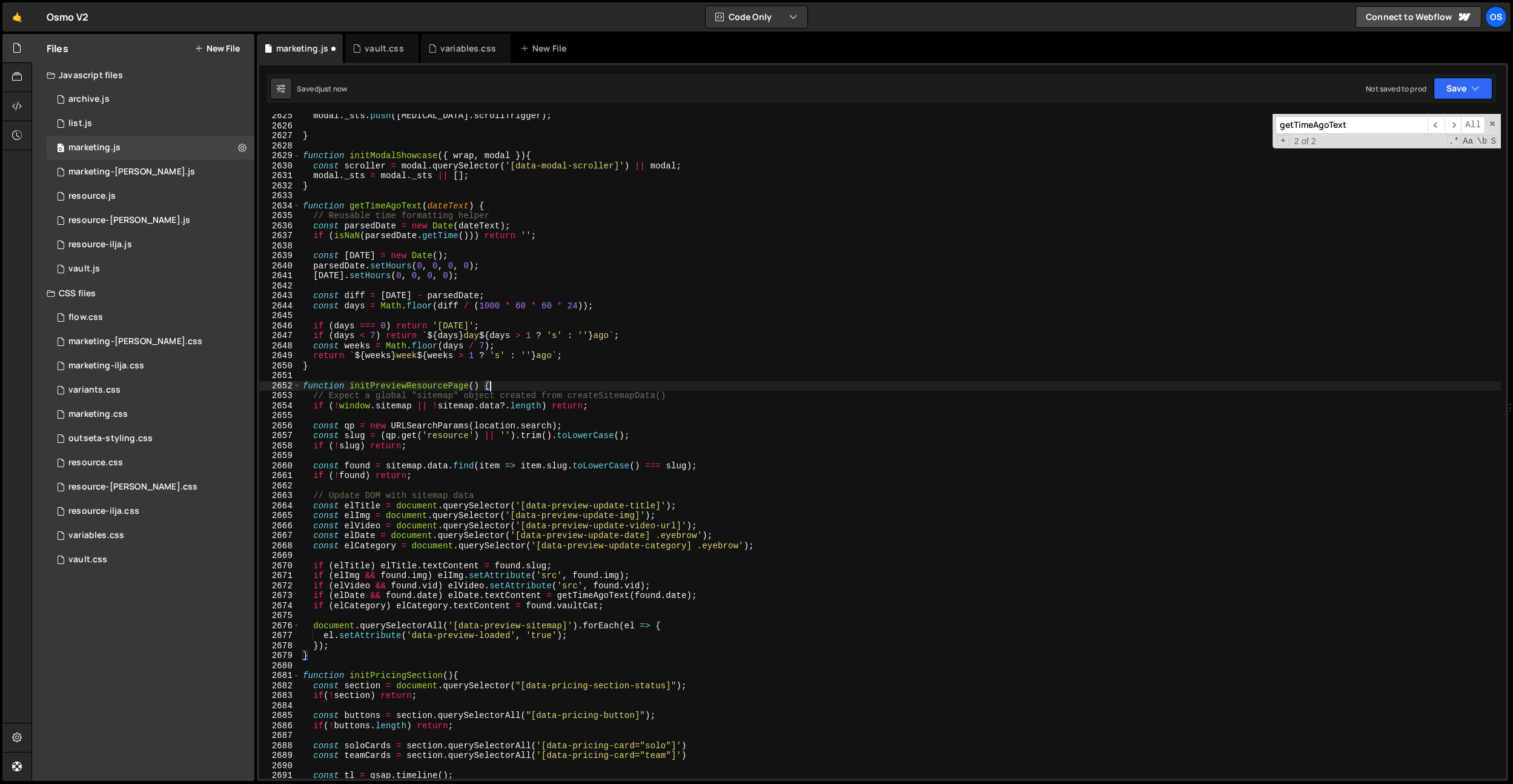
click at [624, 408] on div "modal . _sts . push ( t3 . scrollTrigger ) ; } function initModalShowcase ( { w…" at bounding box center [900, 453] width 1200 height 684
type textarea "if (!window.sitemap || !sitemap.data?.length) return;"
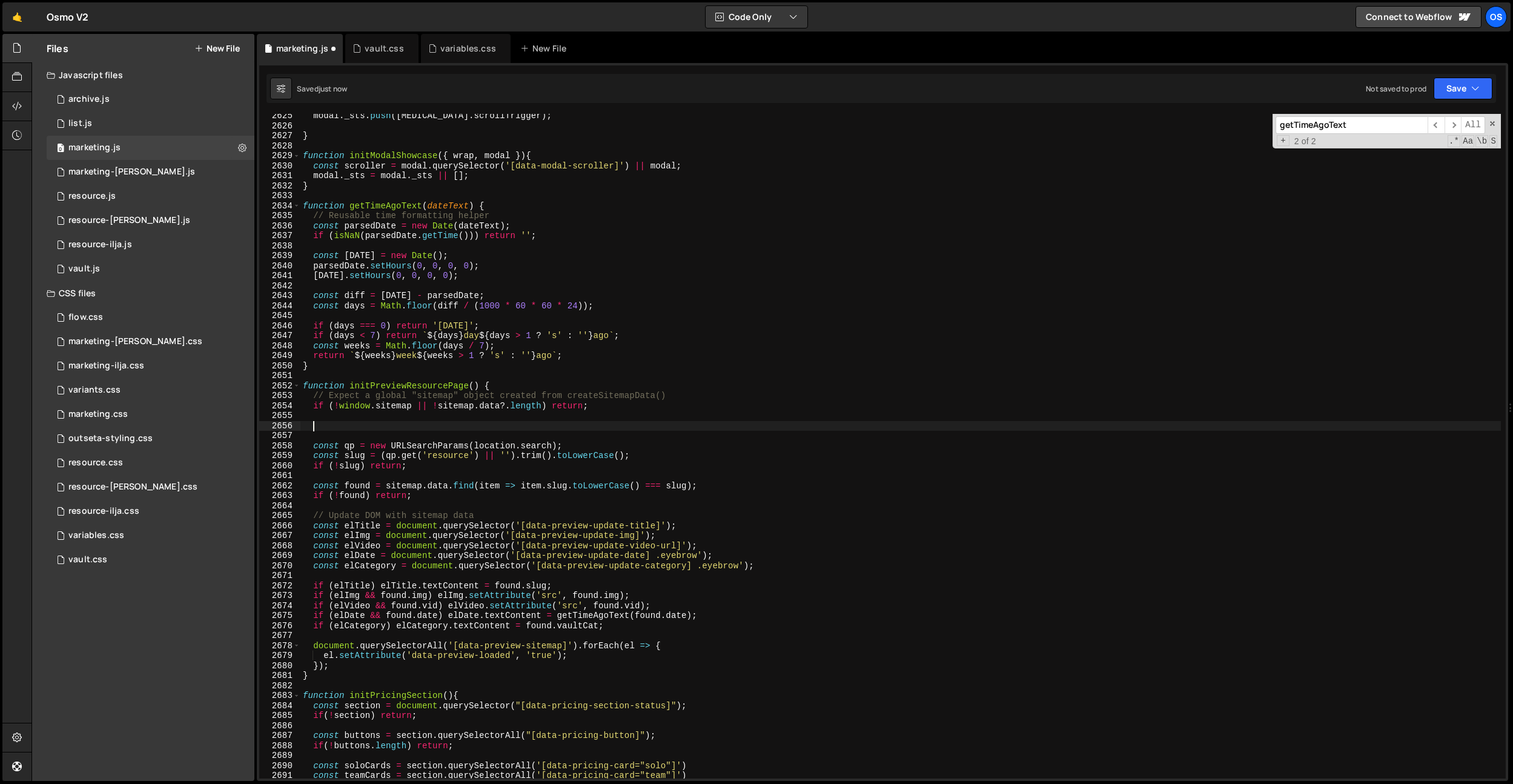
paste textarea "console.log('time');"
click at [356, 403] on div "modal . _sts . push ( t3 . scrollTrigger ) ; } function initModalShowcase ( { w…" at bounding box center [900, 453] width 1200 height 684
type textarea "if (!window.sitemap || !sitemap.data?.length) return;"
click at [356, 403] on div "modal . _sts . push ( t3 . scrollTrigger ) ; } function initModalShowcase ( { w…" at bounding box center [900, 453] width 1200 height 684
click at [390, 406] on div "modal . _sts . push ( t3 . scrollTrigger ) ; } function initModalShowcase ( { w…" at bounding box center [900, 453] width 1200 height 684
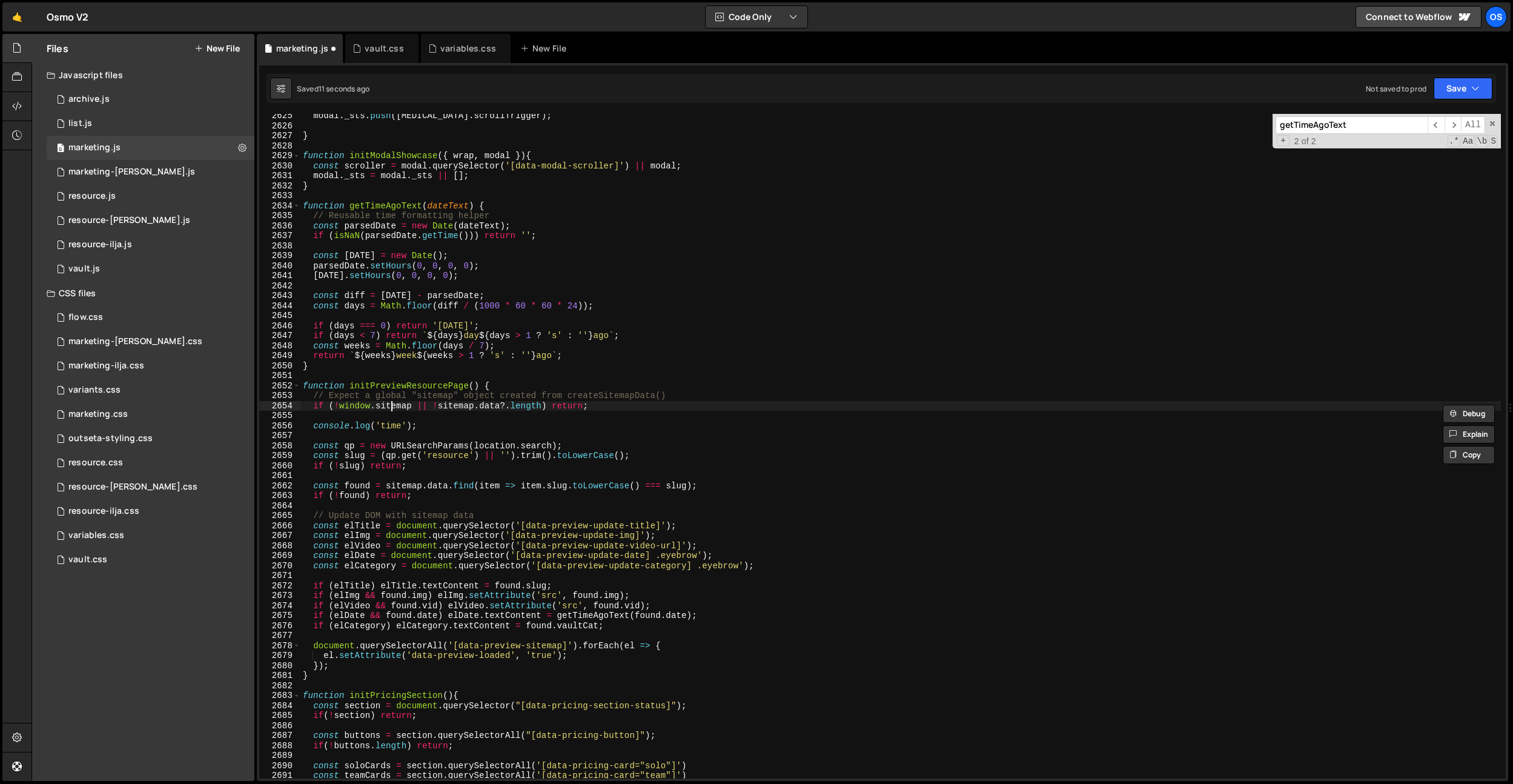
click at [390, 406] on div "modal . _sts . push ( t3 . scrollTrigger ) ; } function initModalShowcase ( { w…" at bounding box center [900, 453] width 1200 height 684
click at [390, 420] on div "modal . _sts . push ( t3 . scrollTrigger ) ; } function initModalShowcase ( { w…" at bounding box center [900, 453] width 1200 height 684
drag, startPoint x: 408, startPoint y: 427, endPoint x: 373, endPoint y: 425, distance: 35.1
click at [377, 426] on div "modal . _sts . push ( t3 . scrollTrigger ) ; } function initModalShowcase ( { w…" at bounding box center [900, 453] width 1200 height 684
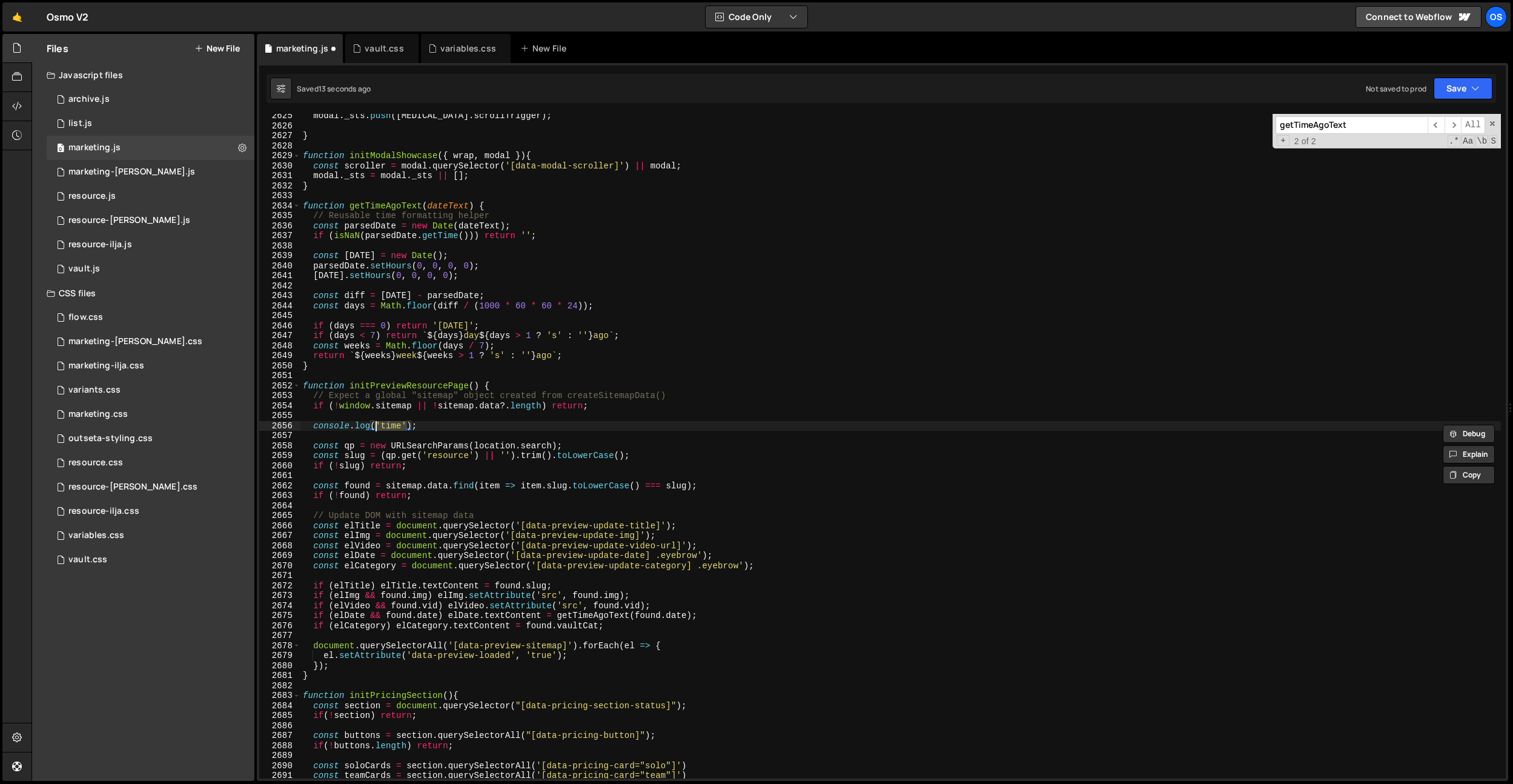
paste textarea "sitemap"
type textarea "console.log(sitemap);"
click at [399, 431] on div "modal . _sts . push ( t3 . scrollTrigger ) ; } function initModalShowcase ( { w…" at bounding box center [900, 453] width 1200 height 684
click at [436, 424] on div "modal . _sts . push ( t3 . scrollTrigger ) ; } function initModalShowcase ( { w…" at bounding box center [900, 453] width 1200 height 684
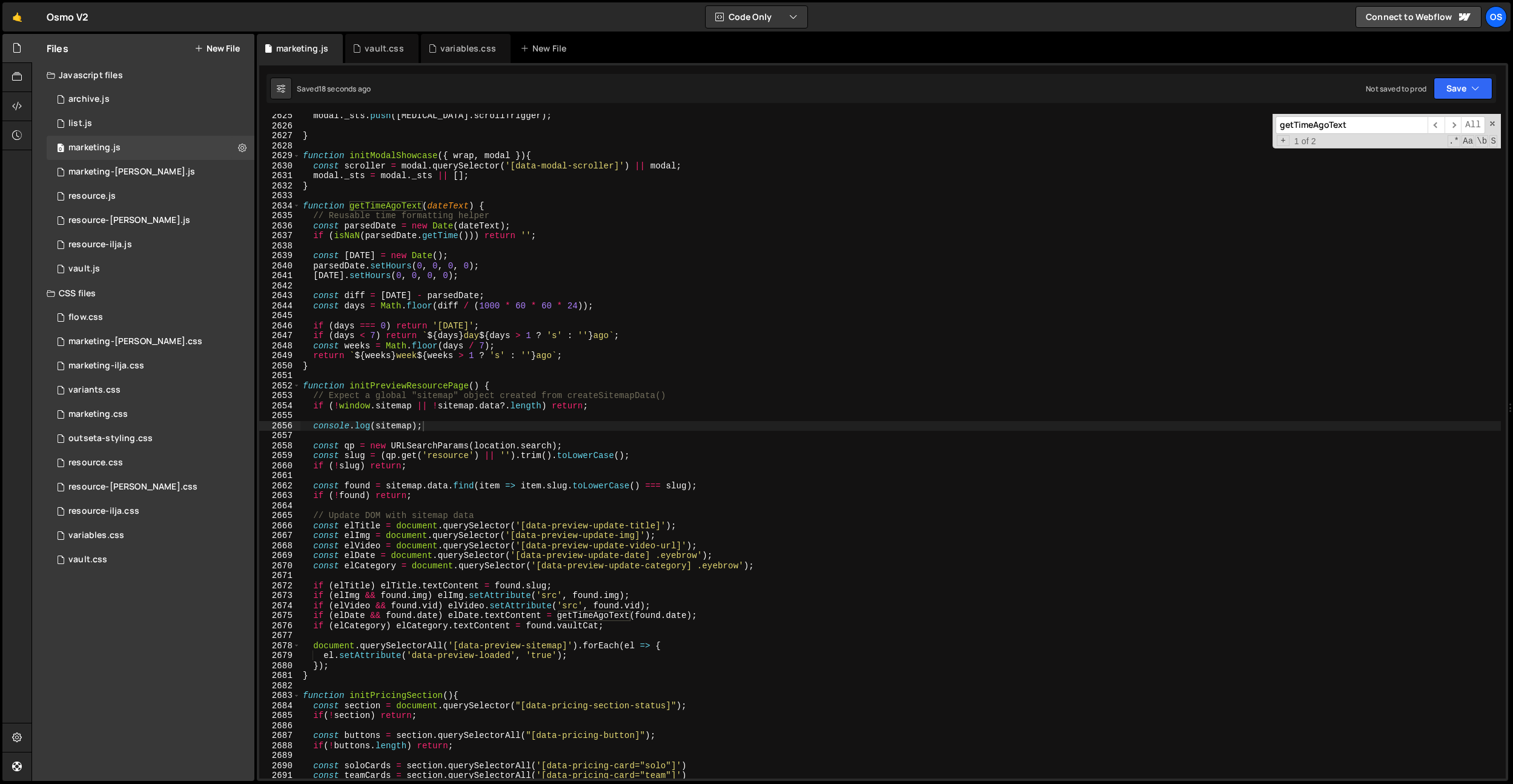
paste input "sitemap"
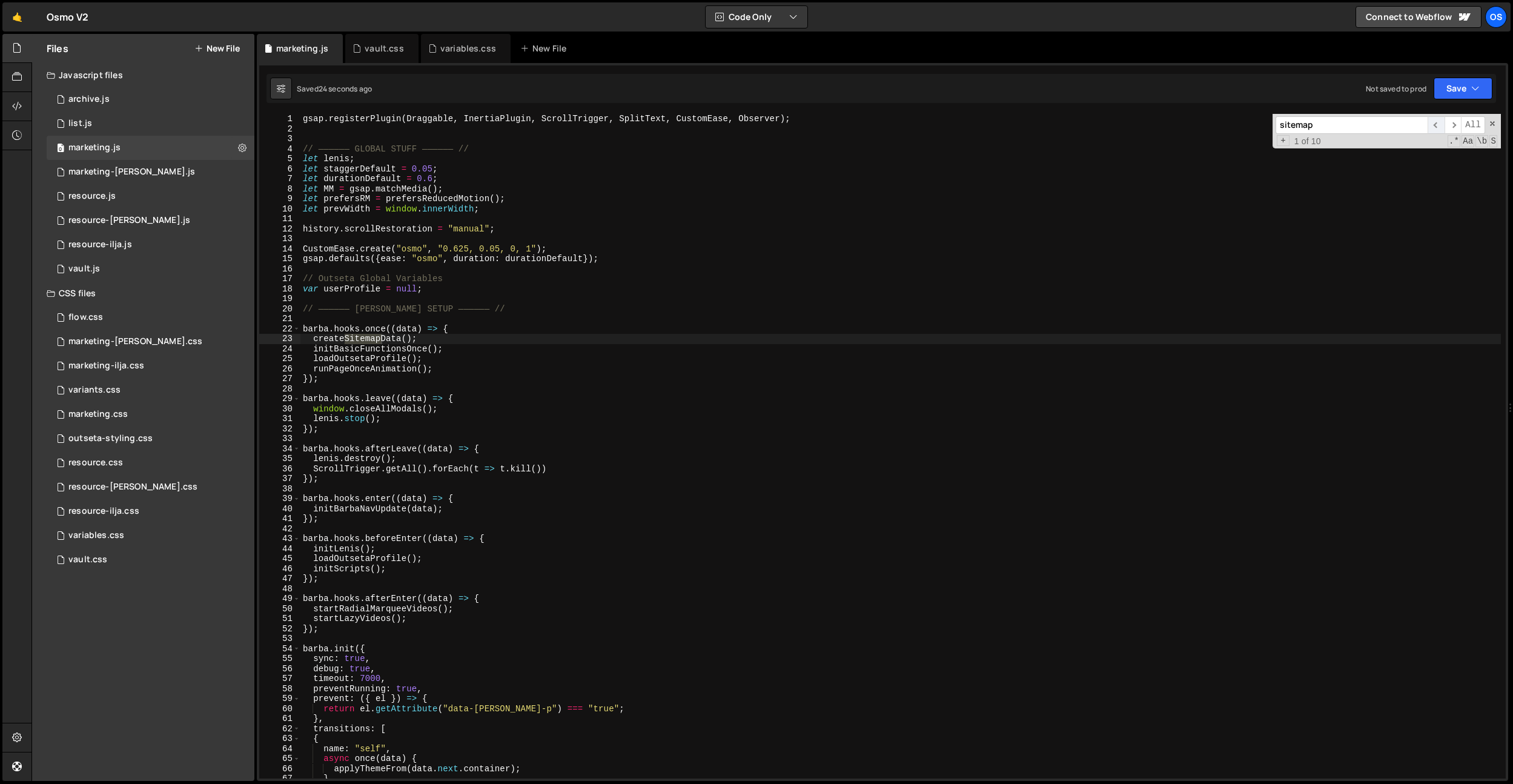
scroll to position [2130, 0]
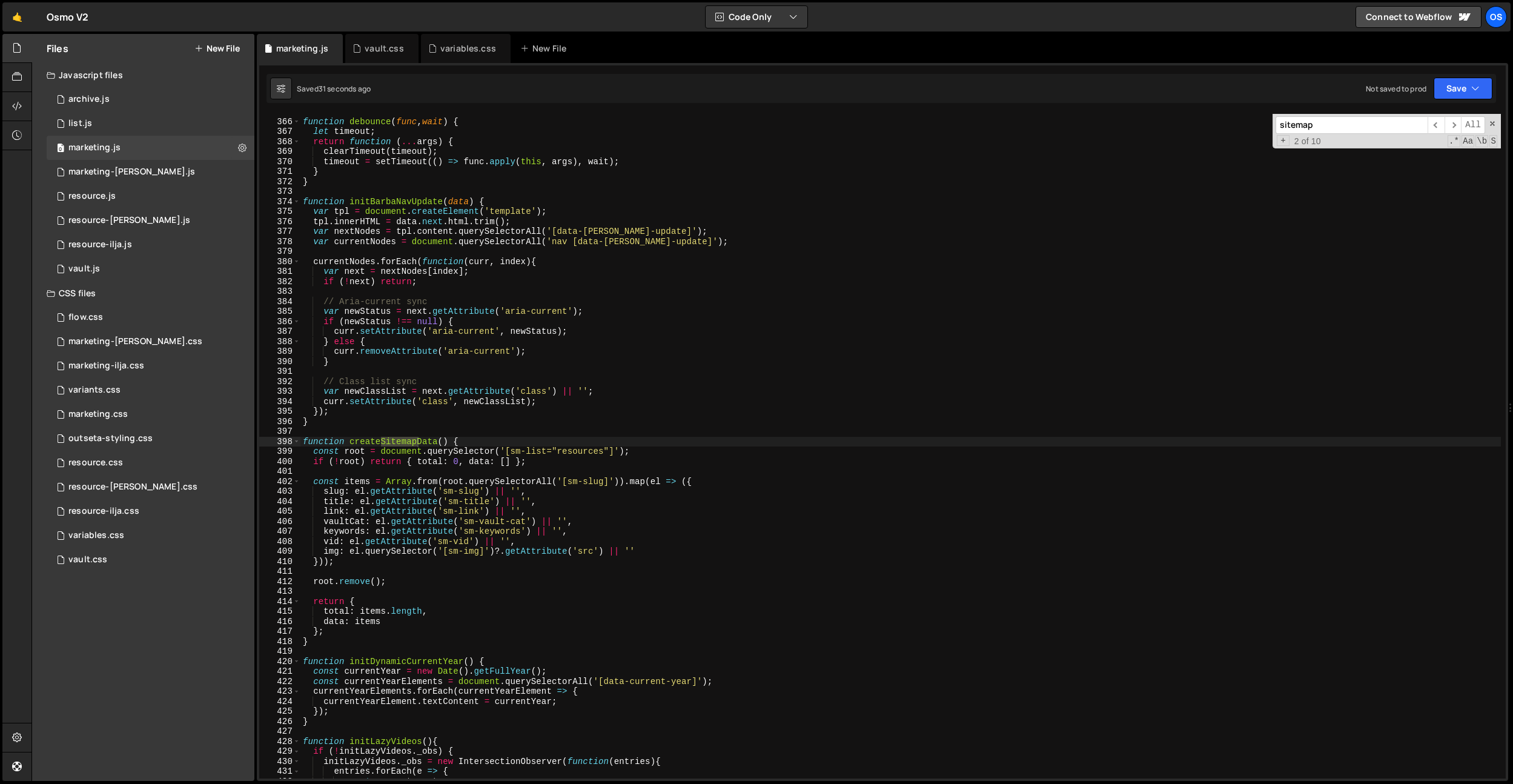
type input "sitemap"
click at [395, 570] on div "function debounce ( func , wait ) { let timeout ; return function ( ... args ) …" at bounding box center [900, 449] width 1200 height 684
click at [349, 628] on div "function debounce ( func , wait ) { let timeout ; return function ( ... args ) …" at bounding box center [900, 449] width 1200 height 684
type textarea "};"
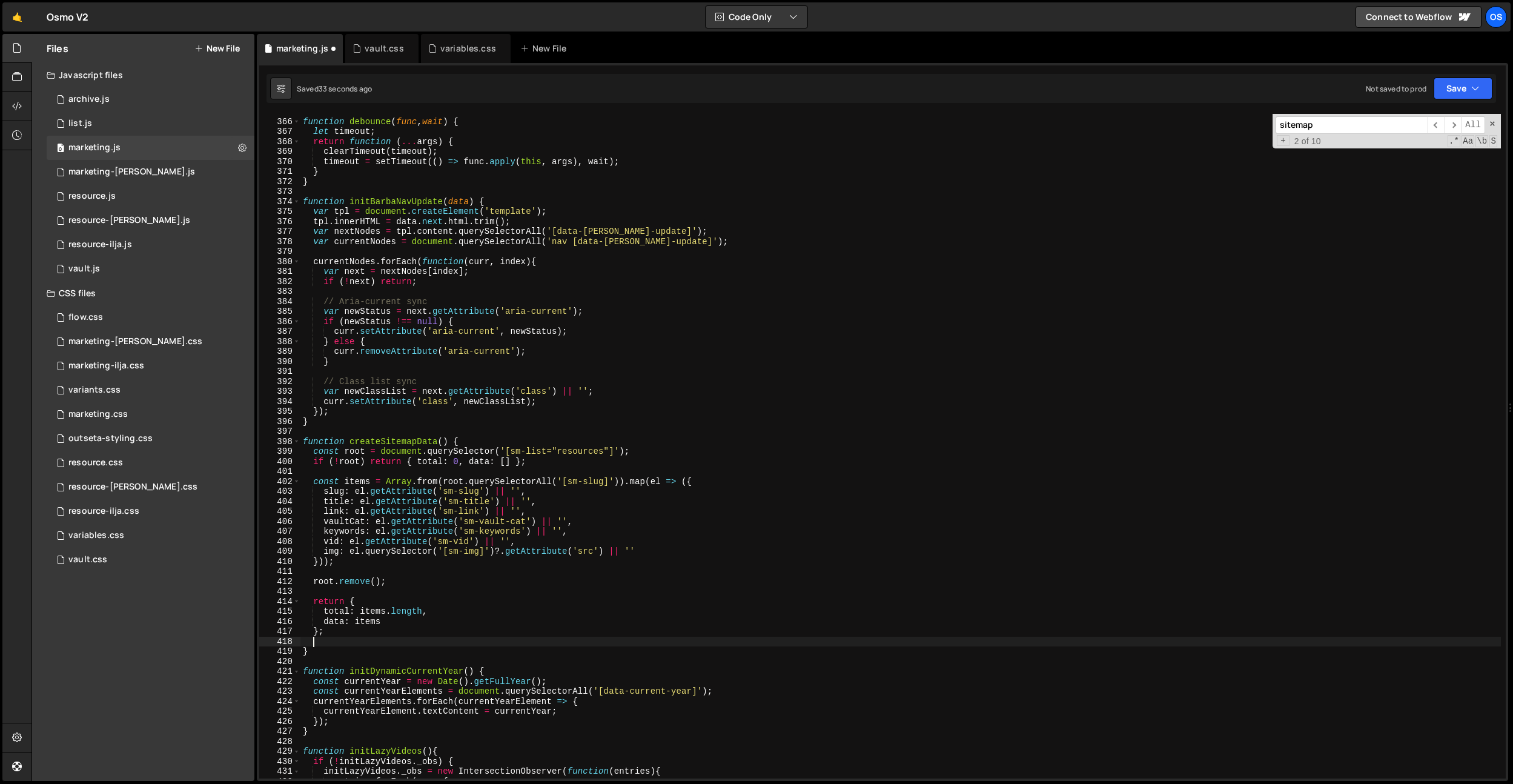
type textarea "c"
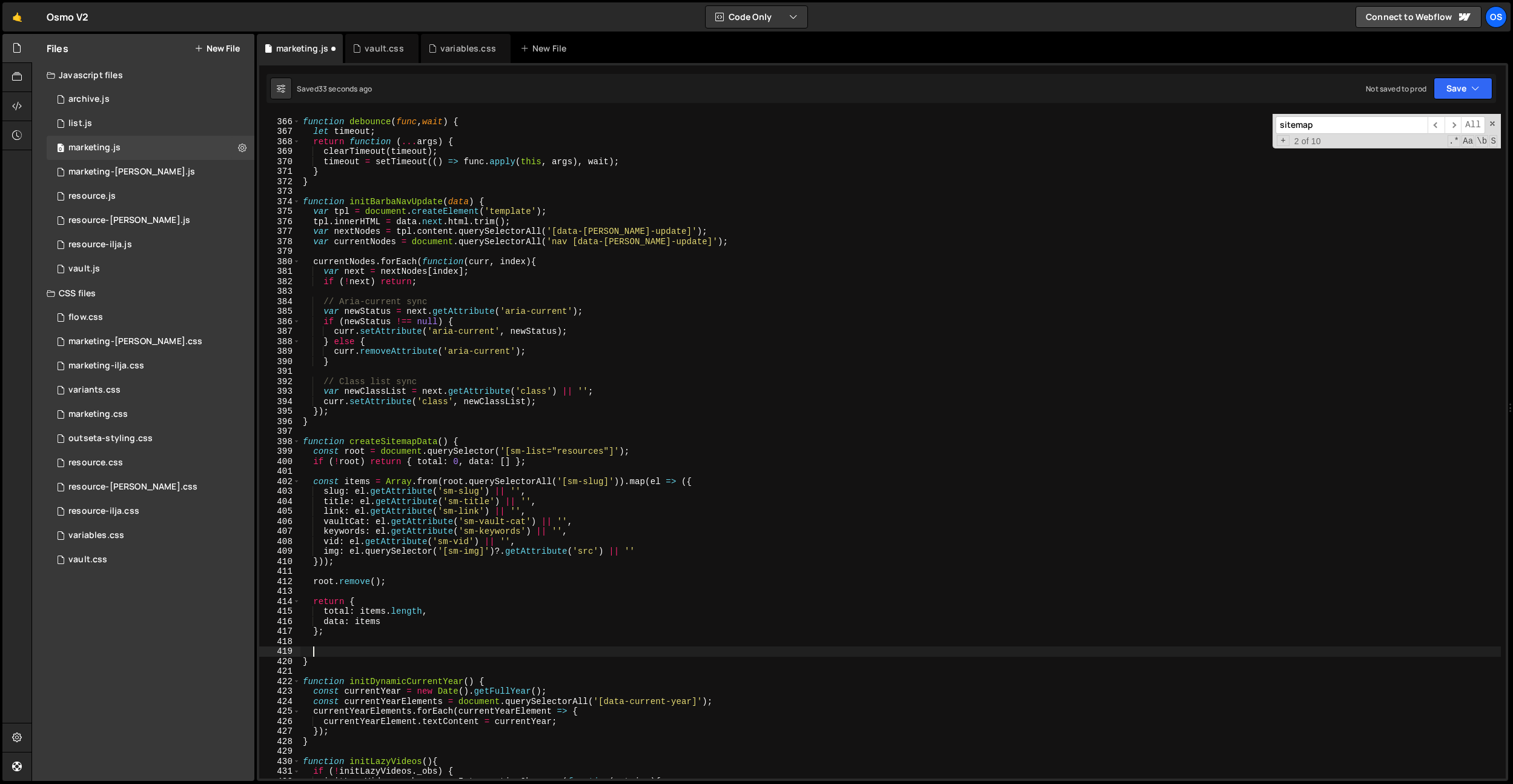
type textarea "s"
click at [328, 610] on div "function debounce ( func , wait ) { let timeout ; return function ( ... args ) …" at bounding box center [900, 449] width 1200 height 684
drag, startPoint x: 328, startPoint y: 610, endPoint x: 336, endPoint y: 616, distance: 10.0
click at [328, 610] on div "function debounce ( func , wait ) { let timeout ; return function ( ... args ) …" at bounding box center [900, 449] width 1200 height 684
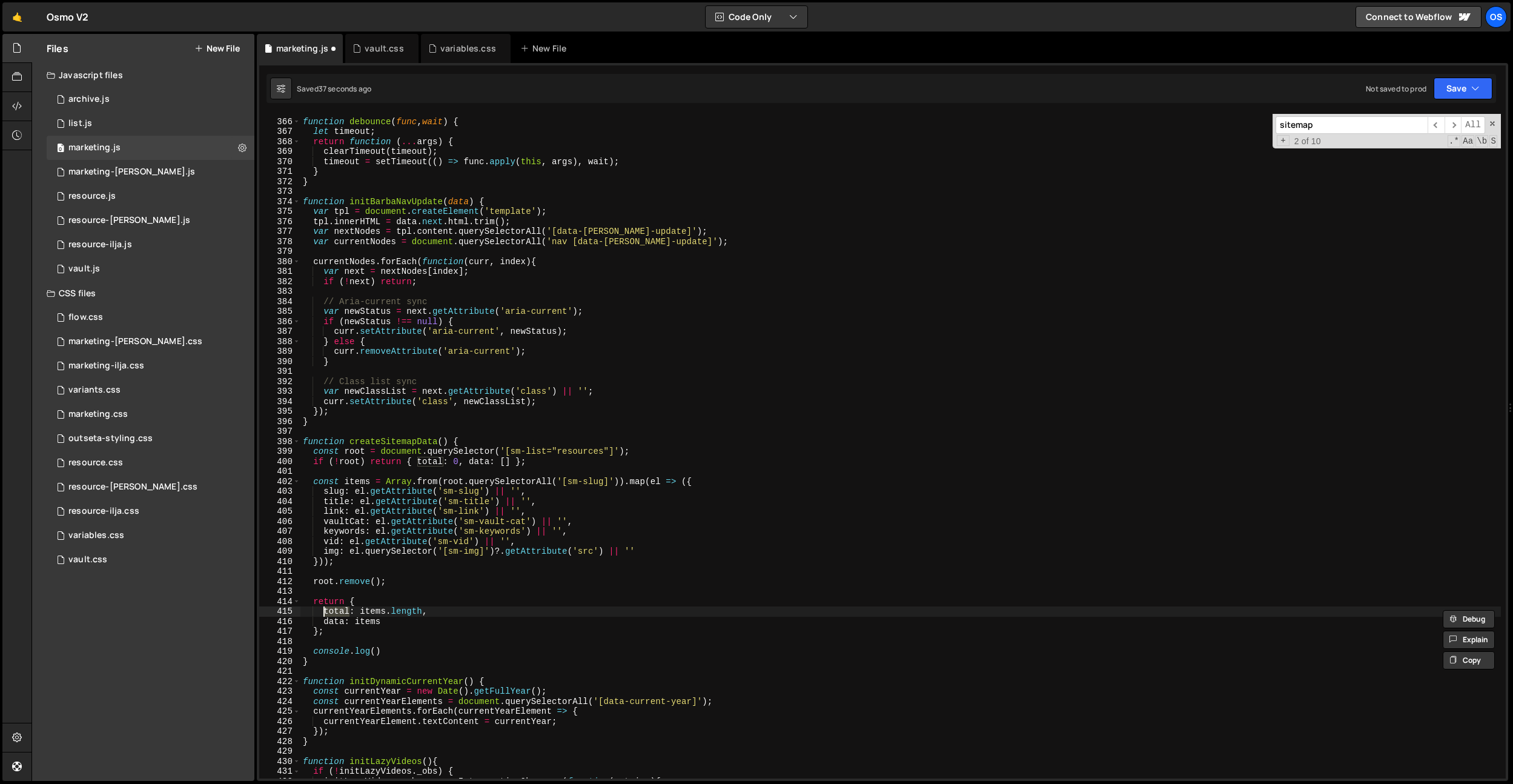
click at [371, 651] on div "function debounce ( func , wait ) { let timeout ; return function ( ... args ) …" at bounding box center [900, 449] width 1200 height 684
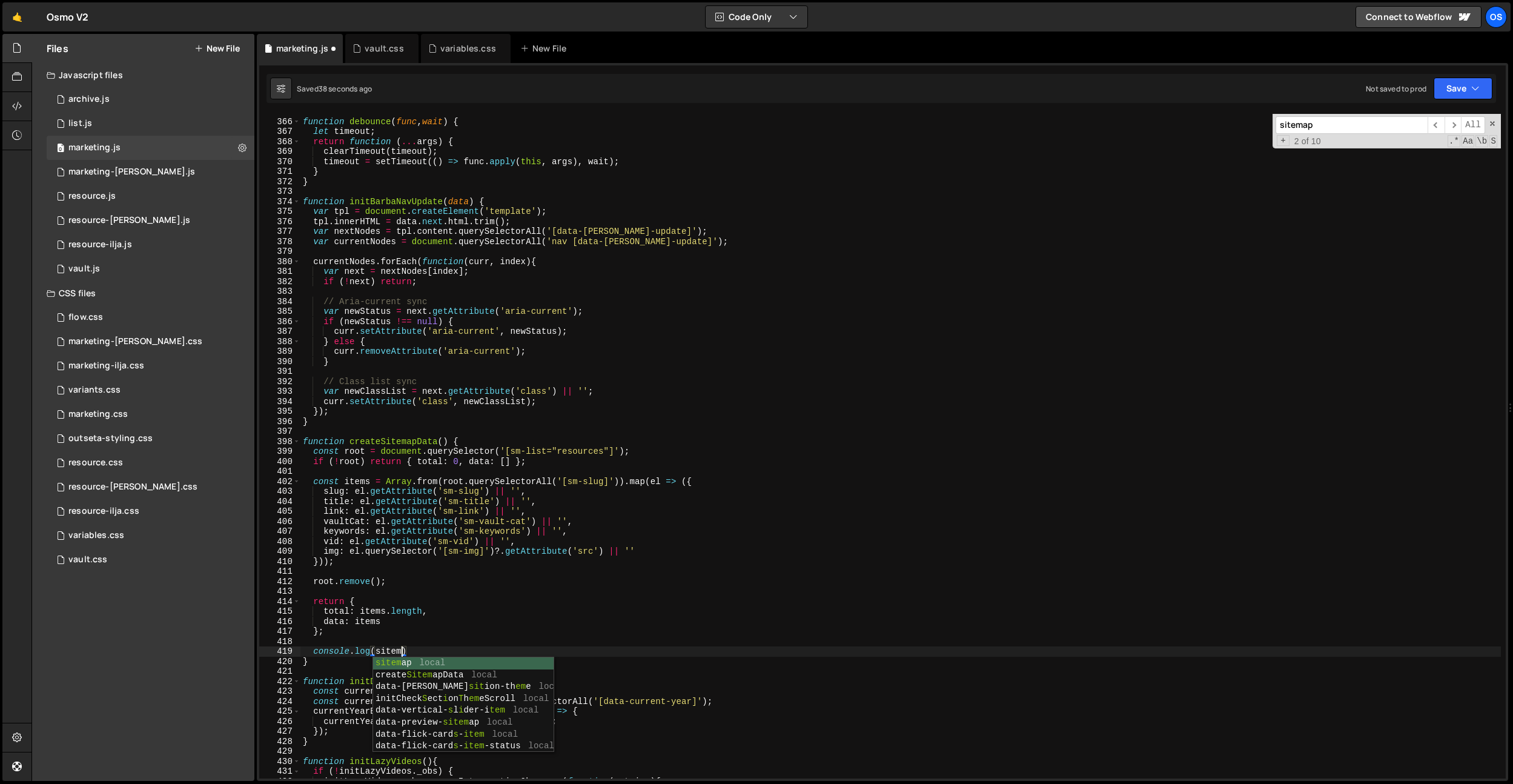
scroll to position [0, 7]
type textarea "console.log(sitemap)"
click at [448, 644] on div "function debounce ( func , wait ) { let timeout ; return function ( ... args ) …" at bounding box center [900, 449] width 1200 height 684
click at [445, 649] on div "function debounce ( func , wait ) { let timeout ; return function ( ... args ) …" at bounding box center [900, 449] width 1200 height 684
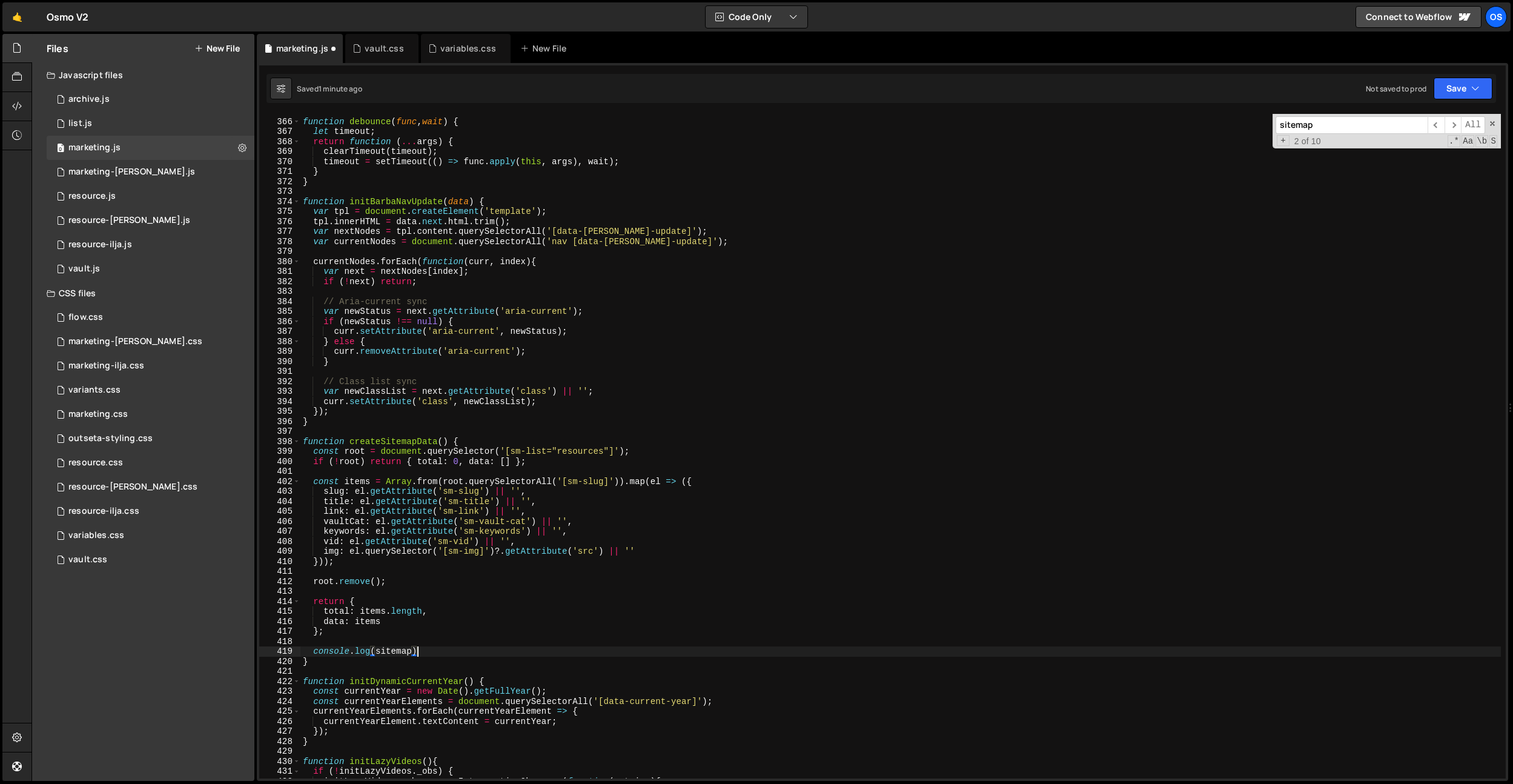
type textarea "console.log(sitemap"
drag, startPoint x: 443, startPoint y: 648, endPoint x: 298, endPoint y: 647, distance: 145.0
click at [298, 647] on div "console.log(sitemap 365 366 367 368 369 370 371 372 373 374 375 376 377 378 379…" at bounding box center [883, 446] width 1247 height 664
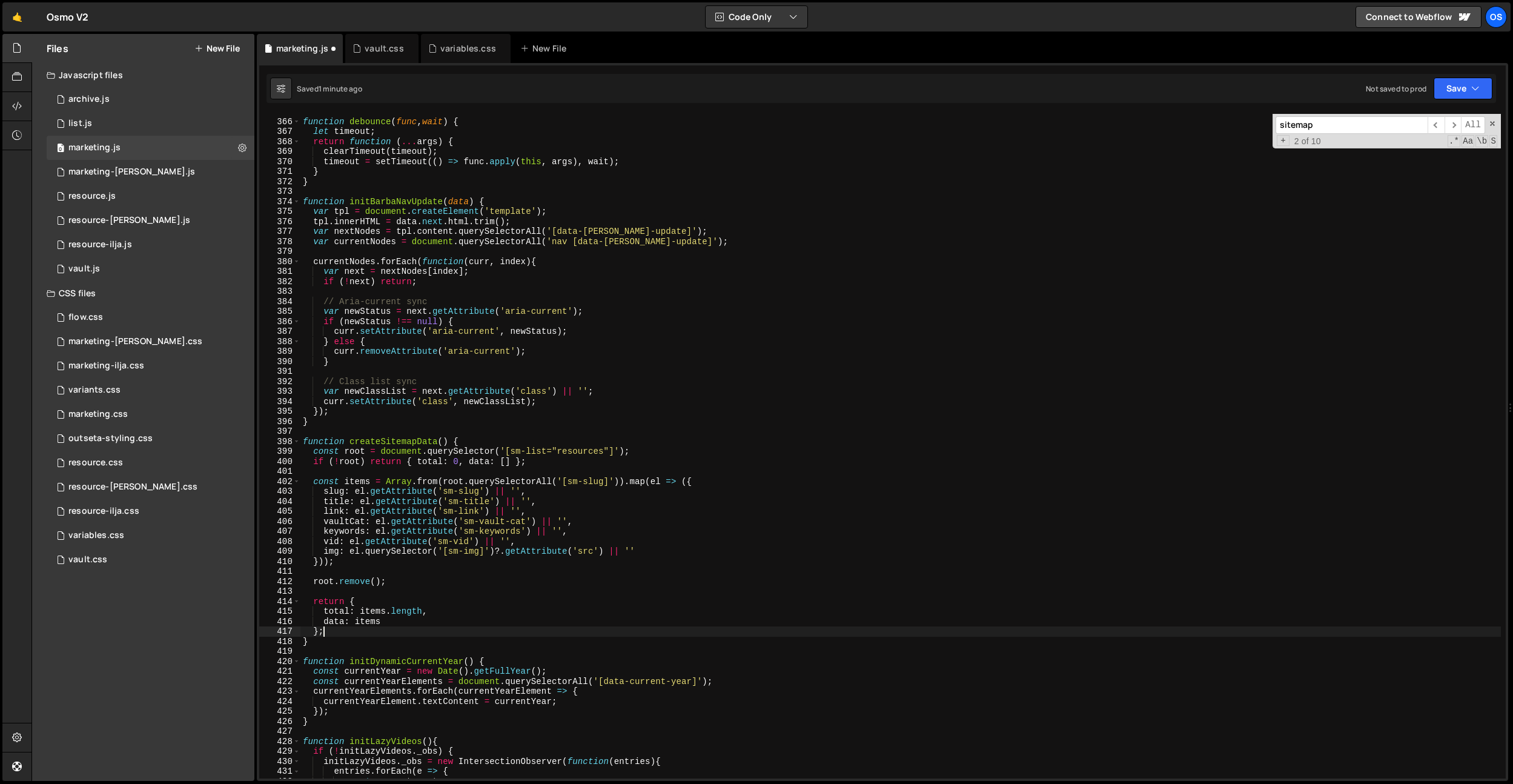
click at [392, 558] on div "function debounce ( func , wait ) { let timeout ; return function ( ... args ) …" at bounding box center [900, 449] width 1200 height 684
type textarea "}));"
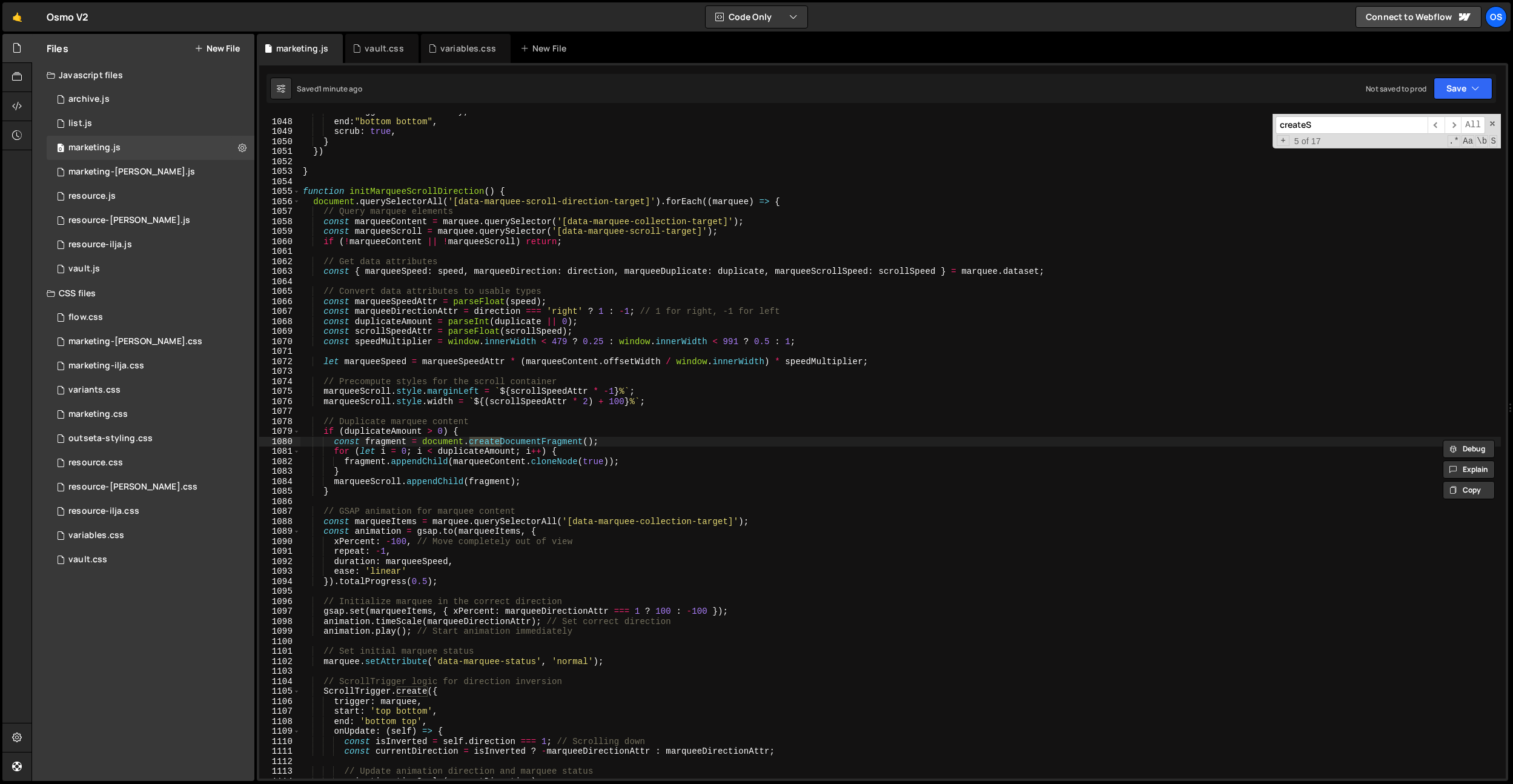
scroll to position [15303, 0]
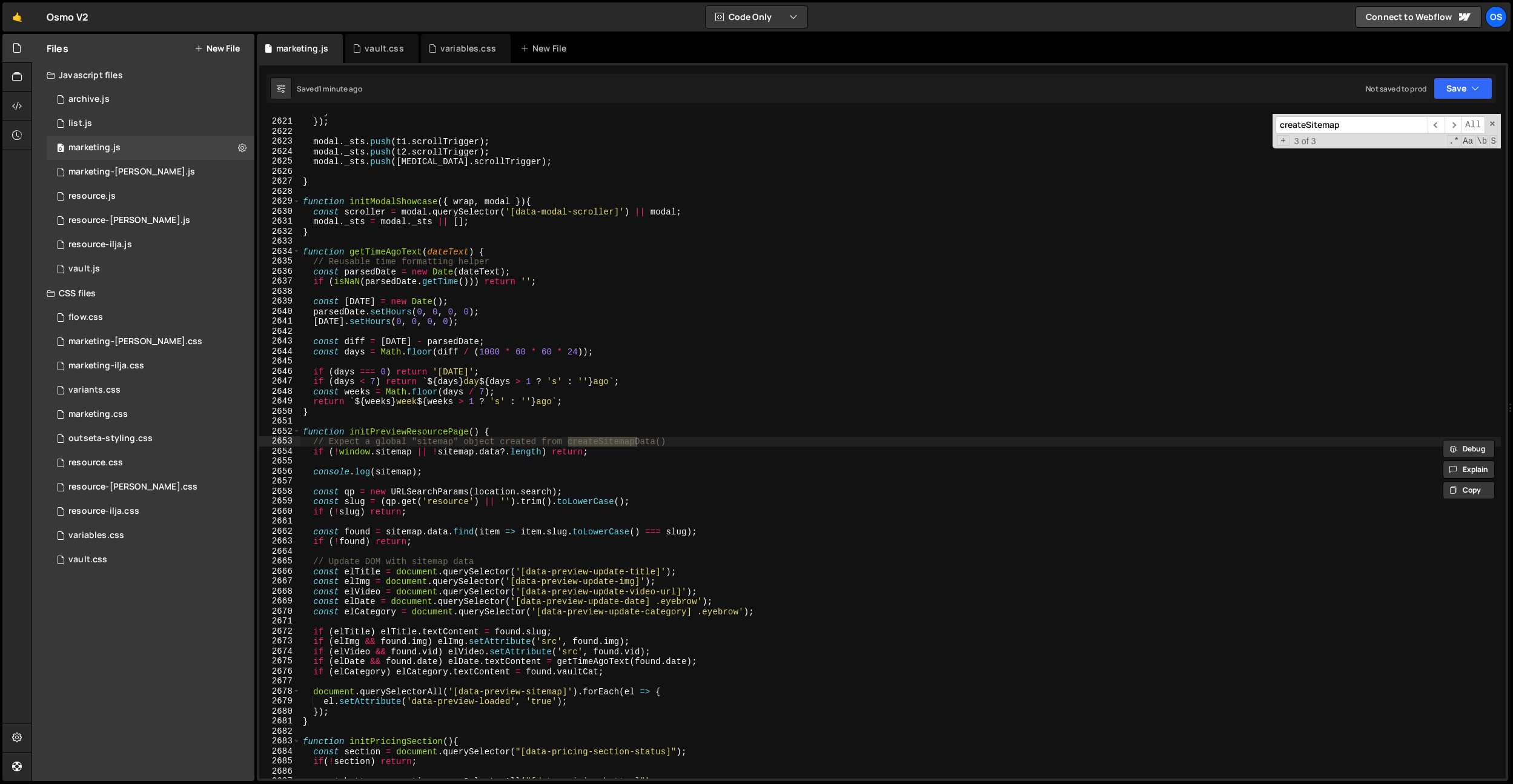
type input "createSitemap"
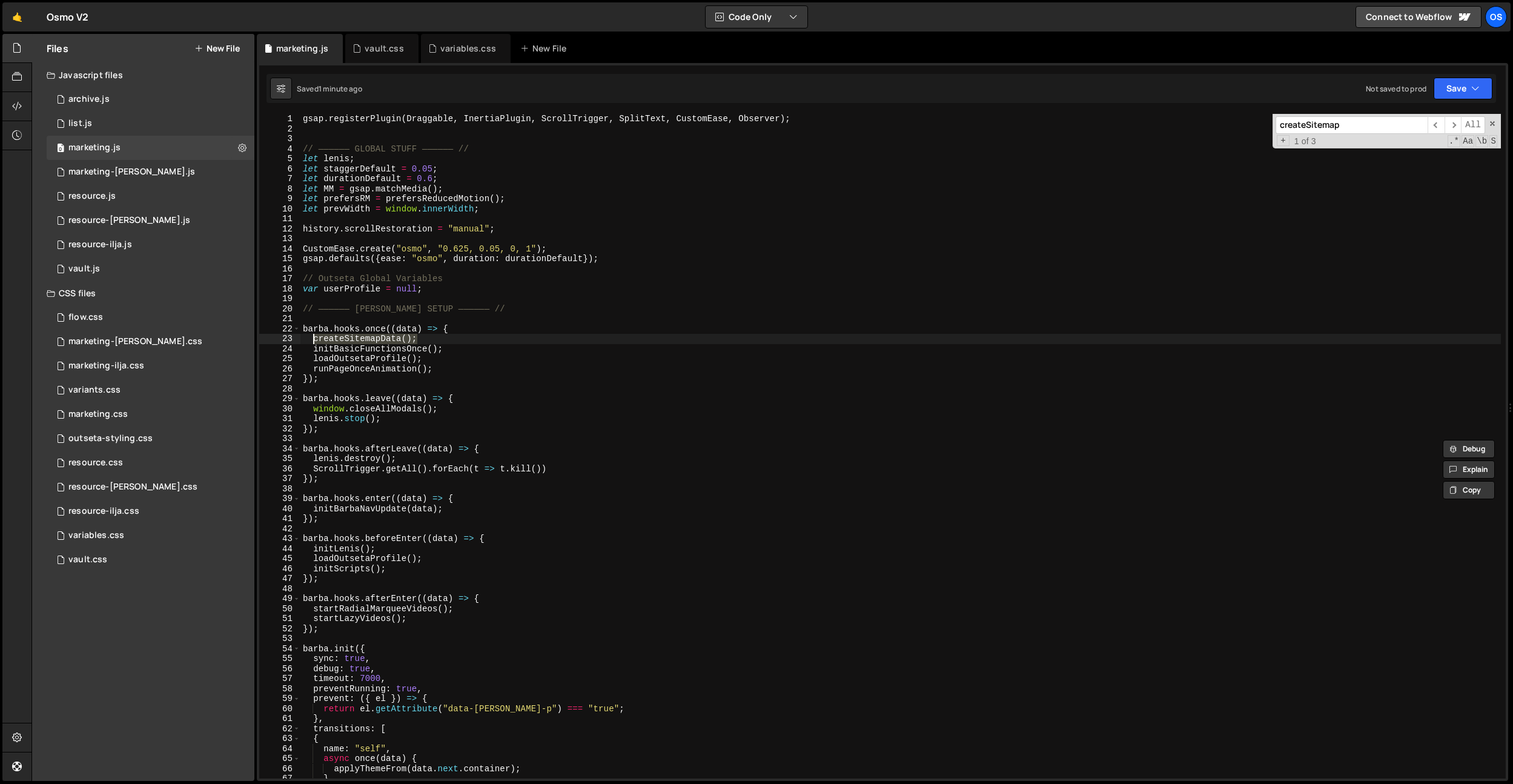
drag, startPoint x: 430, startPoint y: 335, endPoint x: 315, endPoint y: 340, distance: 115.1
click at [315, 340] on div "gsap . registerPlugin ( Draggable , InertiaPlugin , ScrollTrigger , SplitText ,…" at bounding box center [900, 456] width 1200 height 684
paste textarea "onst sitemap = c"
click at [444, 290] on div "gsap . registerPlugin ( Draggable , InertiaPlugin , ScrollTrigger , SplitText ,…" at bounding box center [900, 456] width 1200 height 684
click at [520, 211] on div "gsap . registerPlugin ( Draggable , InertiaPlugin , ScrollTrigger , SplitText ,…" at bounding box center [900, 456] width 1200 height 684
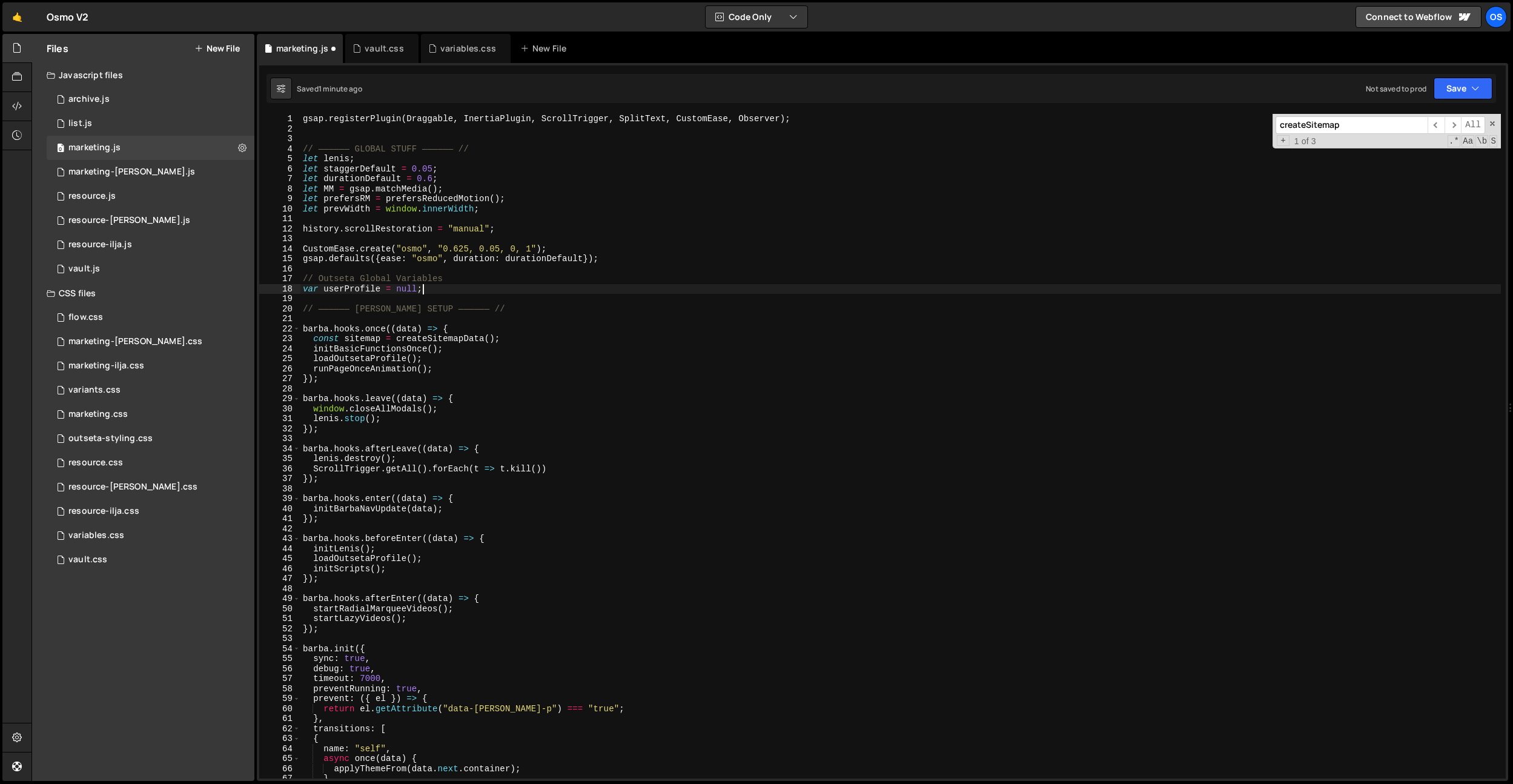
type textarea "let prevWidth = window.innerWidth;"
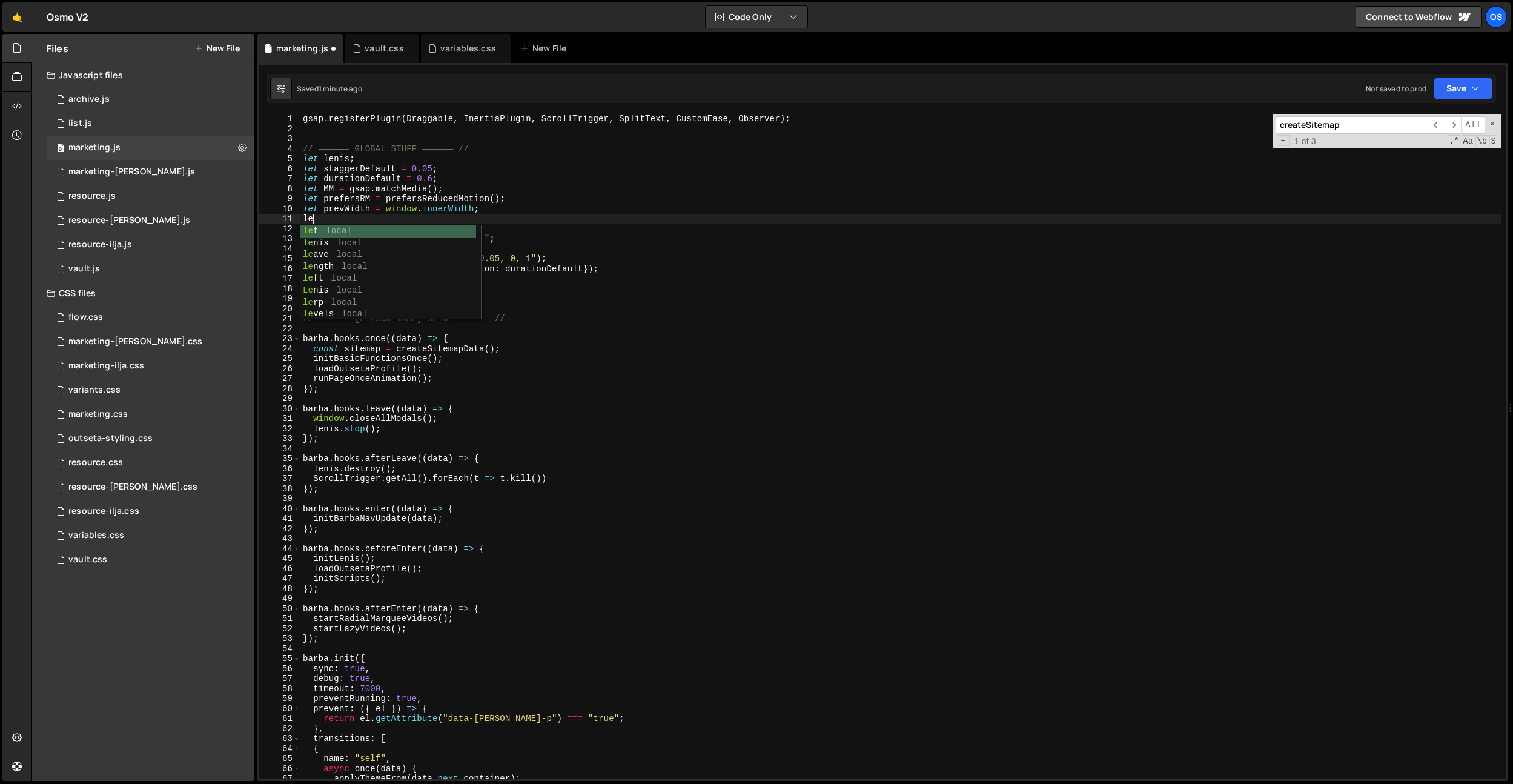
type textarea "l"
click at [348, 221] on div "gsap . registerPlugin ( Draggable , InertiaPlugin , ScrollTrigger , SplitText ,…" at bounding box center [900, 456] width 1200 height 684
drag, startPoint x: 348, startPoint y: 221, endPoint x: 338, endPoint y: 336, distance: 115.4
click at [348, 221] on div "gsap . registerPlugin ( Draggable , InertiaPlugin , ScrollTrigger , SplitText ,…" at bounding box center [900, 456] width 1200 height 684
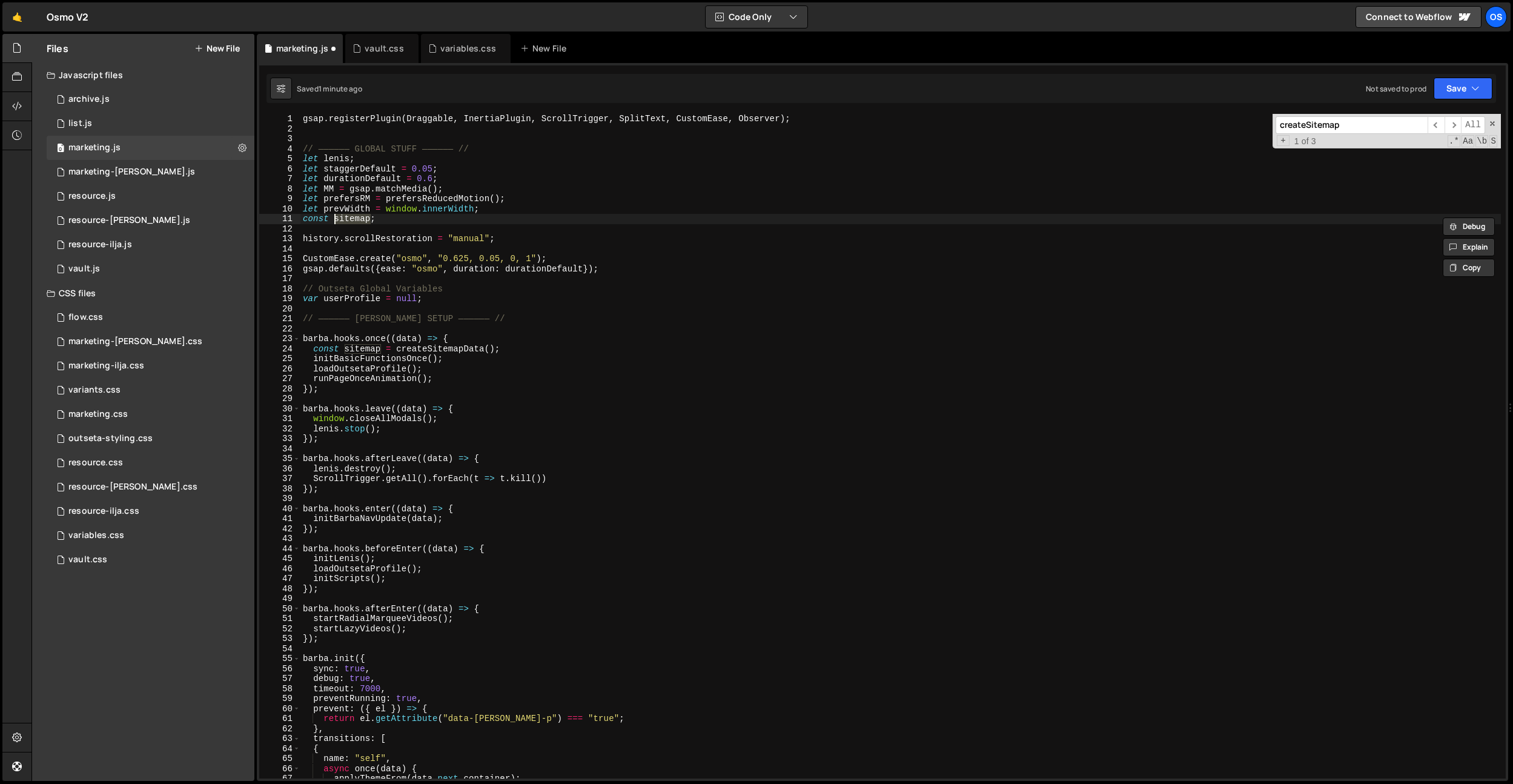
click at [343, 351] on div "gsap . registerPlugin ( Draggable , InertiaPlugin , ScrollTrigger , SplitText ,…" at bounding box center [900, 456] width 1200 height 684
click at [317, 221] on div "gsap . registerPlugin ( Draggable , InertiaPlugin , ScrollTrigger , SplitText ,…" at bounding box center [900, 456] width 1200 height 684
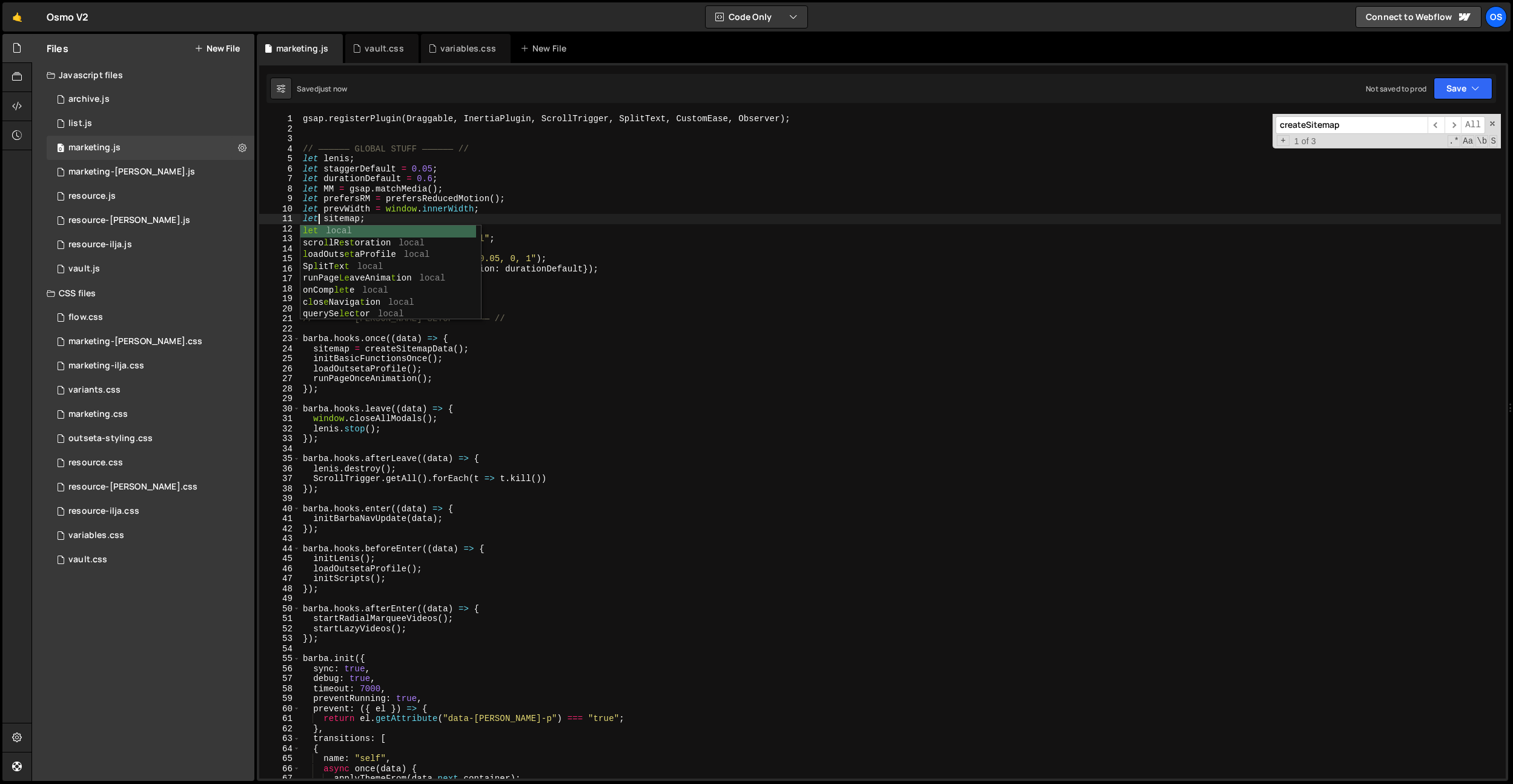
click at [489, 413] on div "gsap . registerPlugin ( Draggable , InertiaPlugin , ScrollTrigger , SplitText ,…" at bounding box center [900, 456] width 1200 height 684
click at [341, 349] on div "gsap . registerPlugin ( Draggable , InertiaPlugin , ScrollTrigger , SplitText ,…" at bounding box center [900, 456] width 1200 height 684
type textarea "sitemap = createSitemapData();"
click at [341, 349] on div "gsap . registerPlugin ( Draggable , InertiaPlugin , ScrollTrigger , SplitText ,…" at bounding box center [900, 456] width 1200 height 684
click at [374, 330] on div "gsap . registerPlugin ( Draggable , InertiaPlugin , ScrollTrigger , SplitText ,…" at bounding box center [900, 456] width 1200 height 684
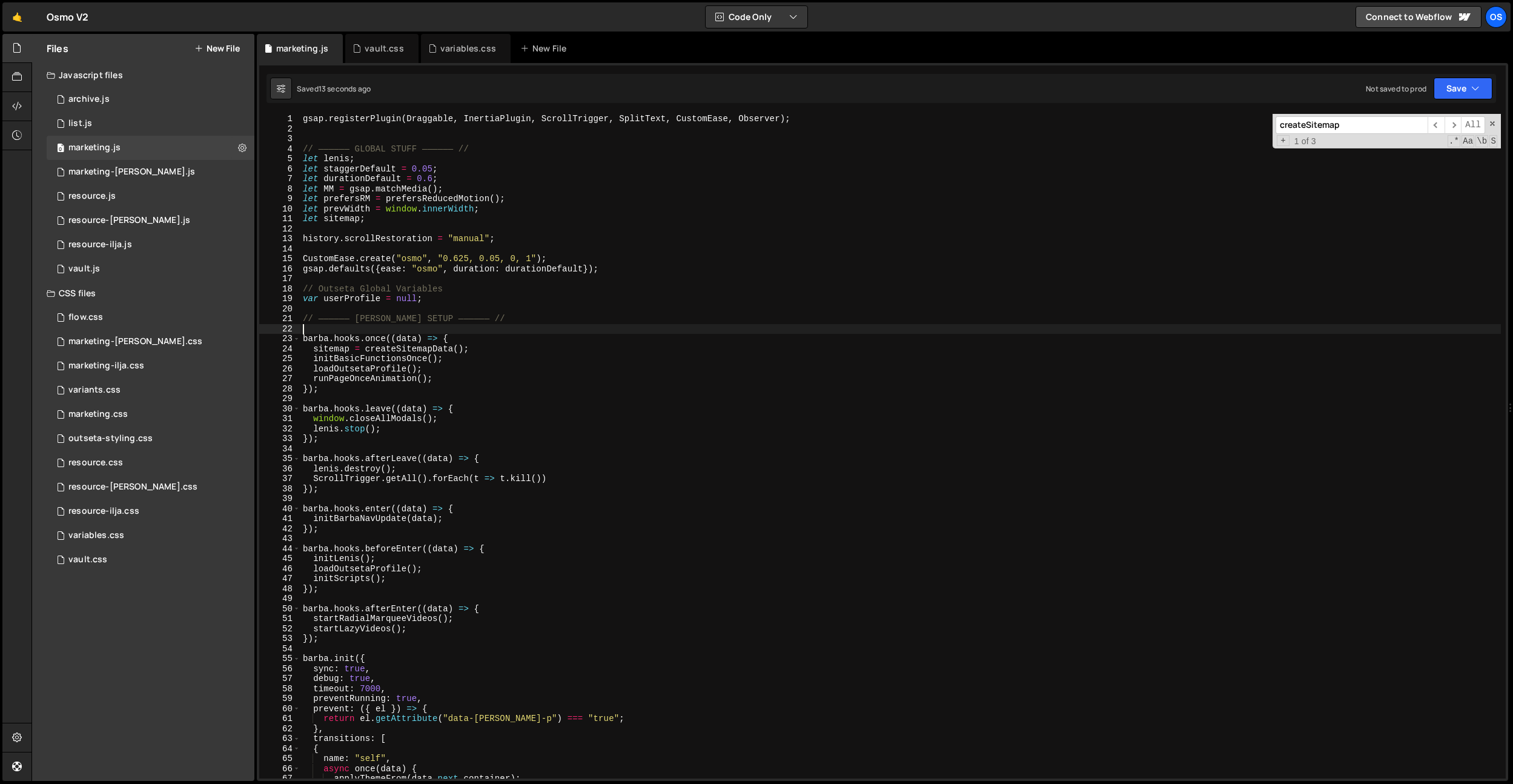
scroll to position [0, 0]
paste input "s"
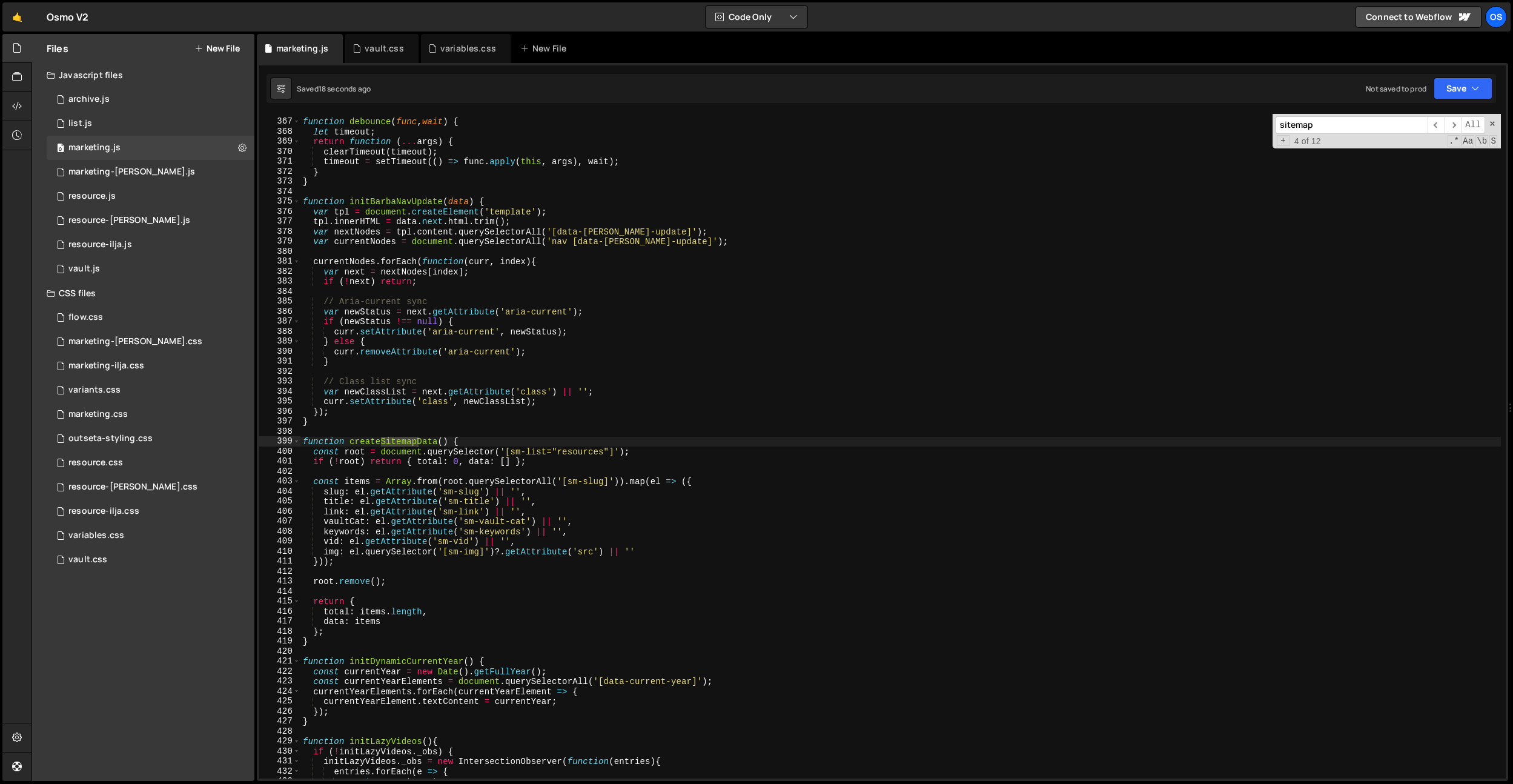
scroll to position [15305, 0]
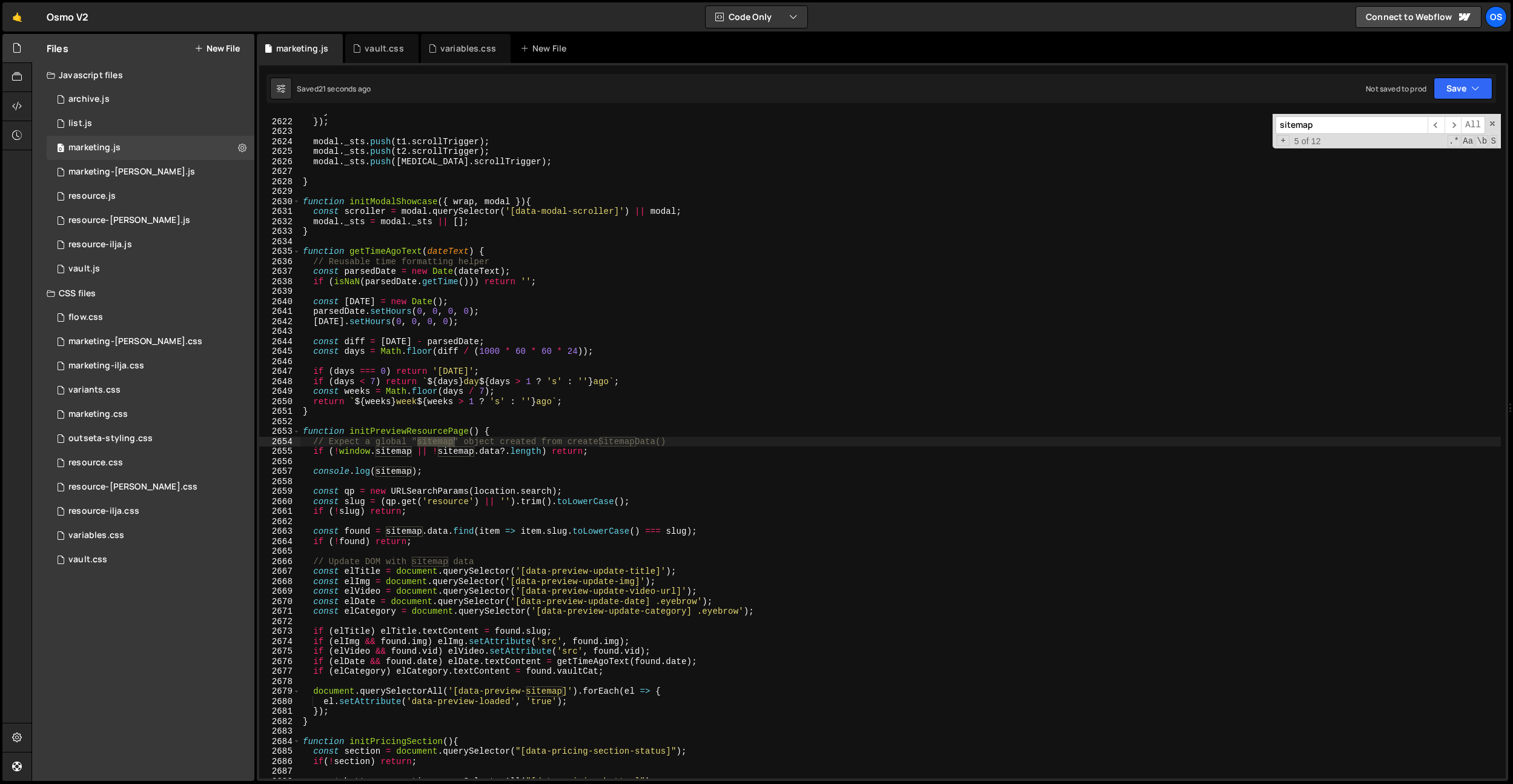
type input "sitemap"
click at [451, 463] on div "} }) ; modal . _sts . push ( t1 . scrollTrigger ) ; modal . _sts . push ( t2 . …" at bounding box center [900, 449] width 1200 height 684
click at [414, 470] on div "} }) ; modal . _sts . push ( t1 . scrollTrigger ) ; modal . _sts . push ( t2 . …" at bounding box center [900, 449] width 1200 height 684
type textarea "console.log(sitemap);"
drag, startPoint x: 431, startPoint y: 471, endPoint x: 314, endPoint y: 473, distance: 117.0
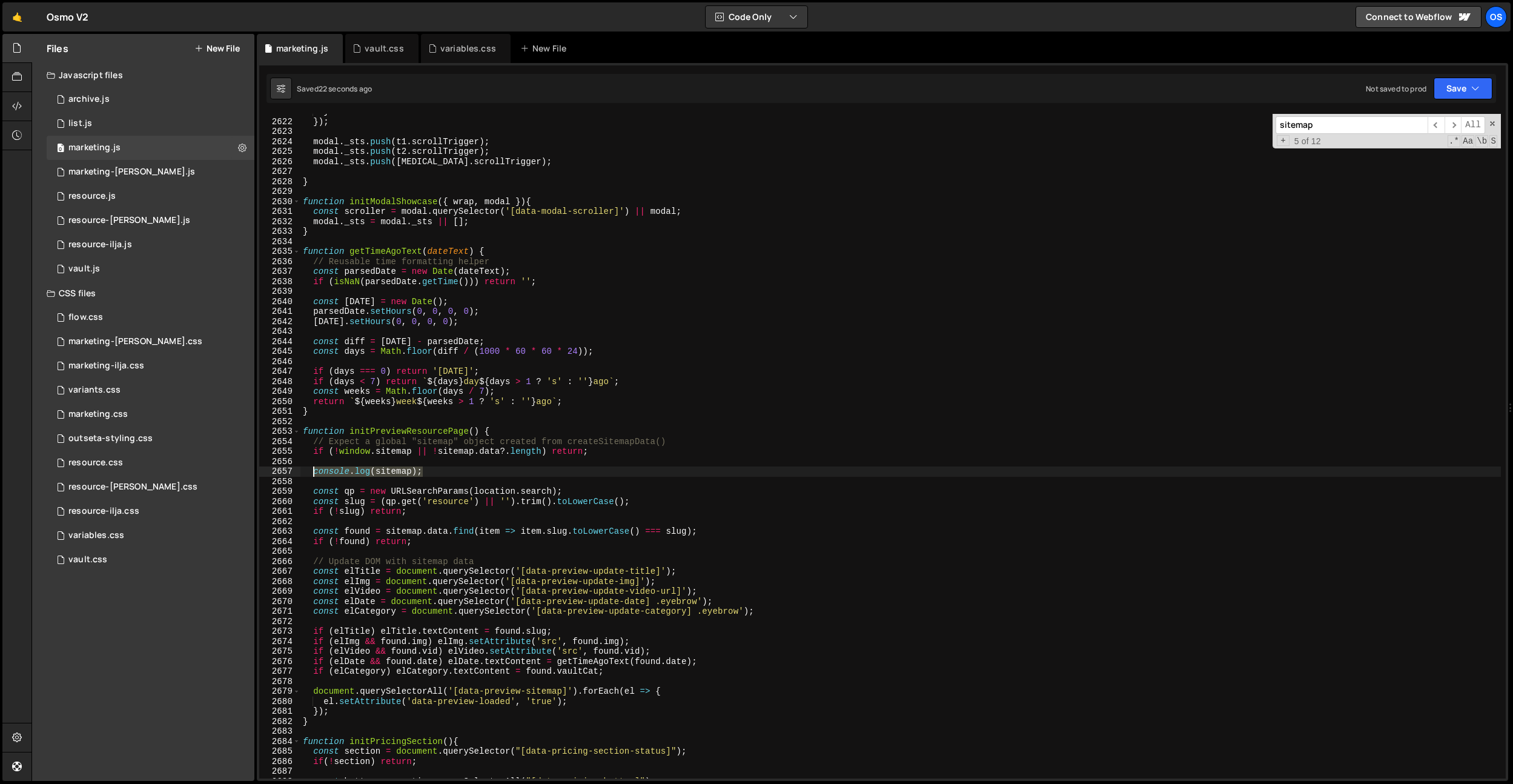
click at [314, 473] on div "} }) ; modal . _sts . push ( t1 . scrollTrigger ) ; modal . _sts . push ( t2 . …" at bounding box center [900, 449] width 1200 height 684
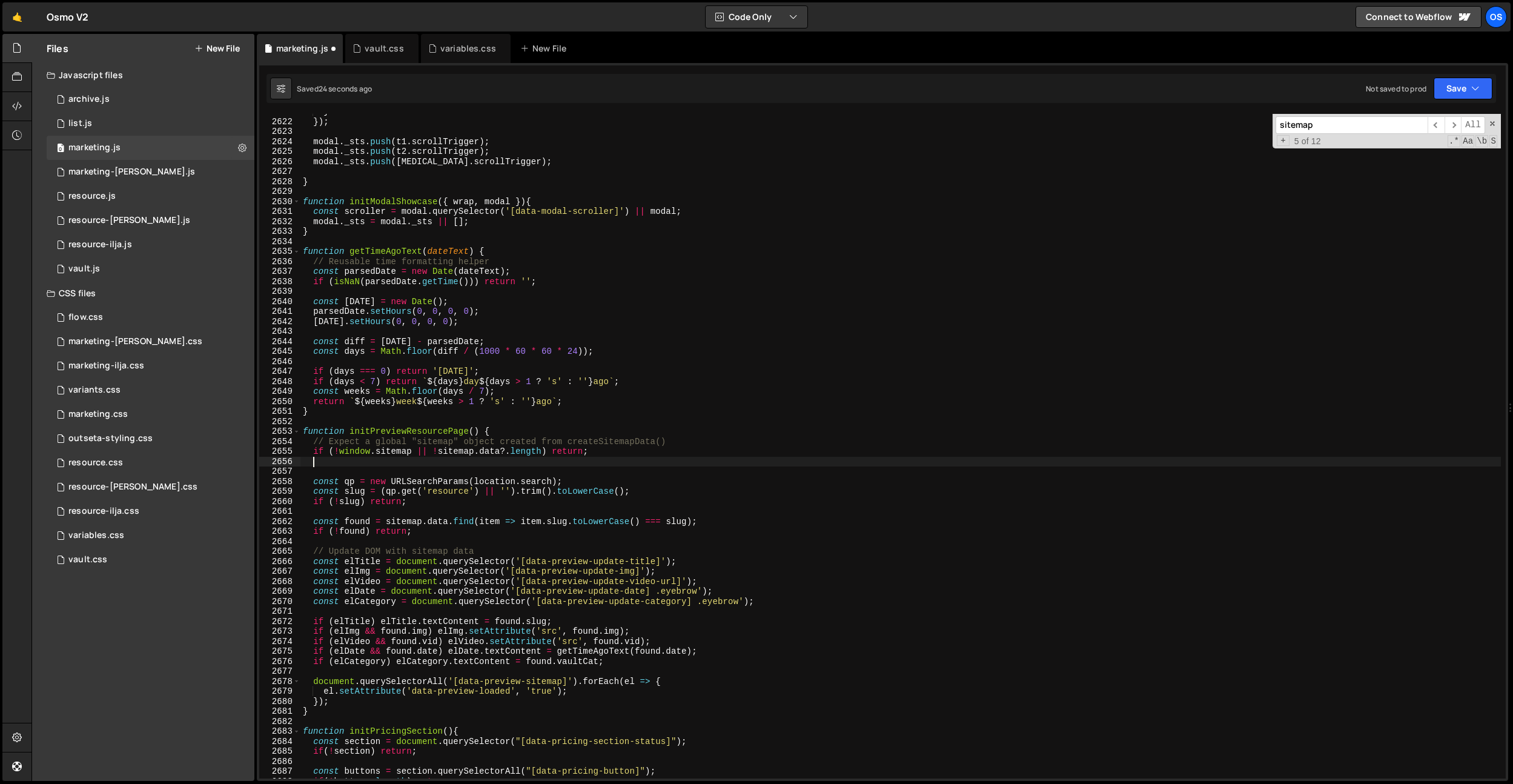
click at [705, 445] on div "} }) ; modal . _sts . push ( t1 . scrollTrigger ) ; modal . _sts . push ( t2 . …" at bounding box center [900, 449] width 1200 height 684
type textarea "// Expect a global "sitemap" object created from createSitemapData()"
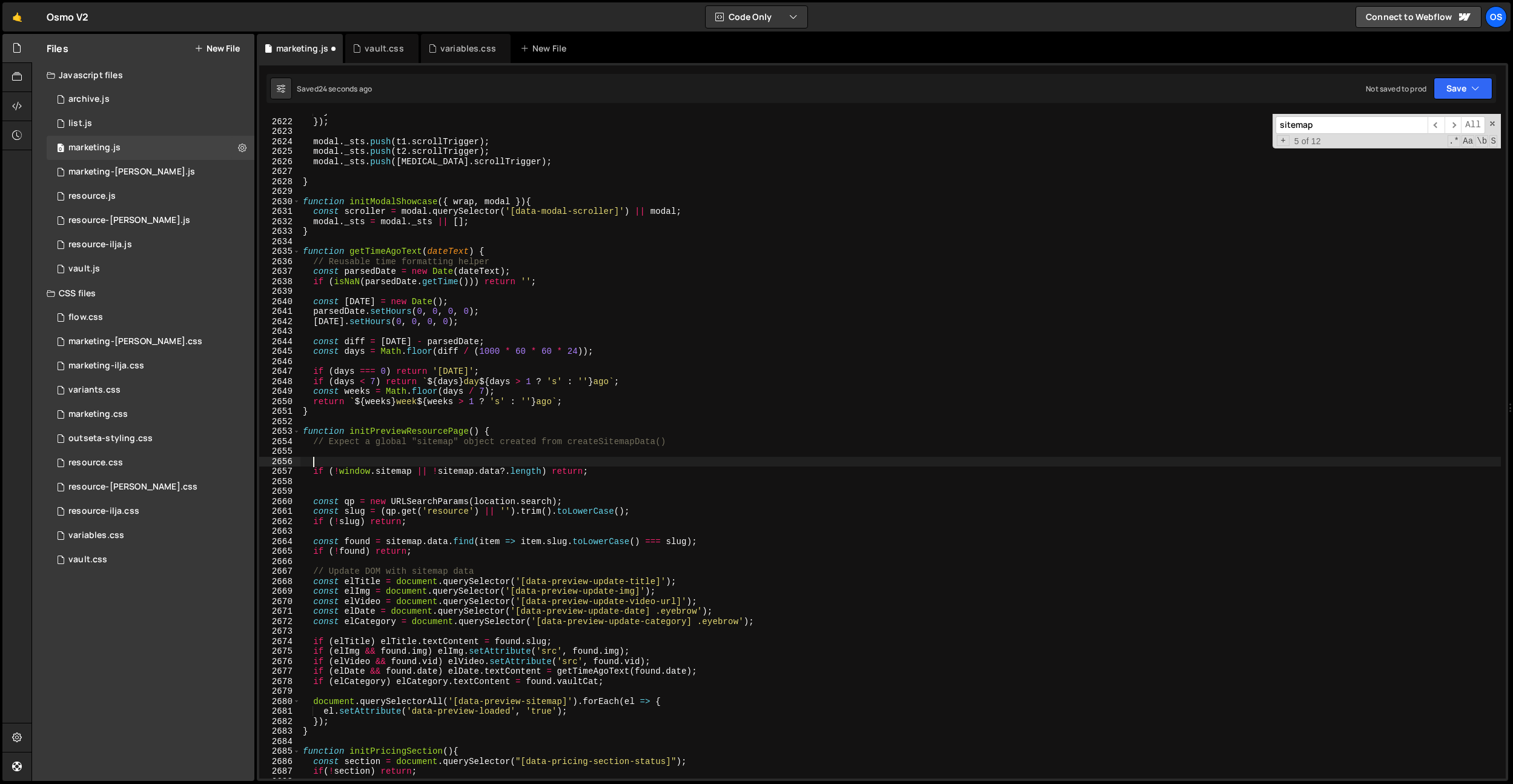
paste textarea "console.log(sitemap);"
type textarea "console.log(sitemap);"
drag, startPoint x: 442, startPoint y: 460, endPoint x: 286, endPoint y: 464, distance: 156.1
click at [286, 464] on div "console.log(sitemap); 2621 2622 2623 2624 2625 2626 2627 2628 2629 2630 2631 26…" at bounding box center [883, 446] width 1247 height 664
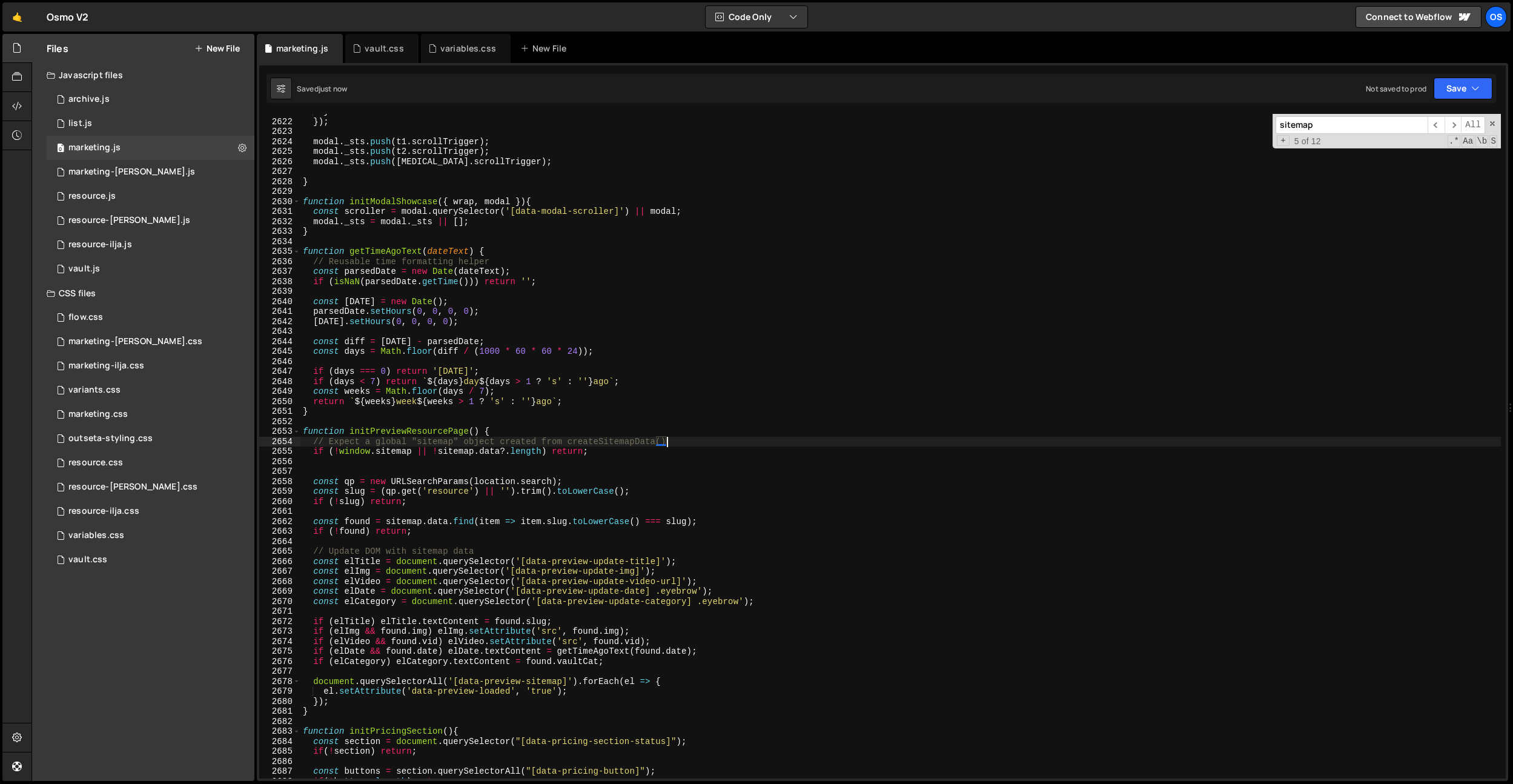
click at [406, 431] on div "} }) ; modal . _sts . push ( t1 . scrollTrigger ) ; modal . _sts . push ( t2 . …" at bounding box center [900, 449] width 1200 height 684
click at [406, 431] on div "} }) ; modal . _sts . push ( t1 . scrollTrigger ) ; modal . _sts . push ( t2 . …" at bounding box center [900, 446] width 1200 height 664
click at [433, 427] on div "} }) ; modal . _sts . push ( t1 . scrollTrigger ) ; modal . _sts . push ( t2 . …" at bounding box center [900, 449] width 1200 height 684
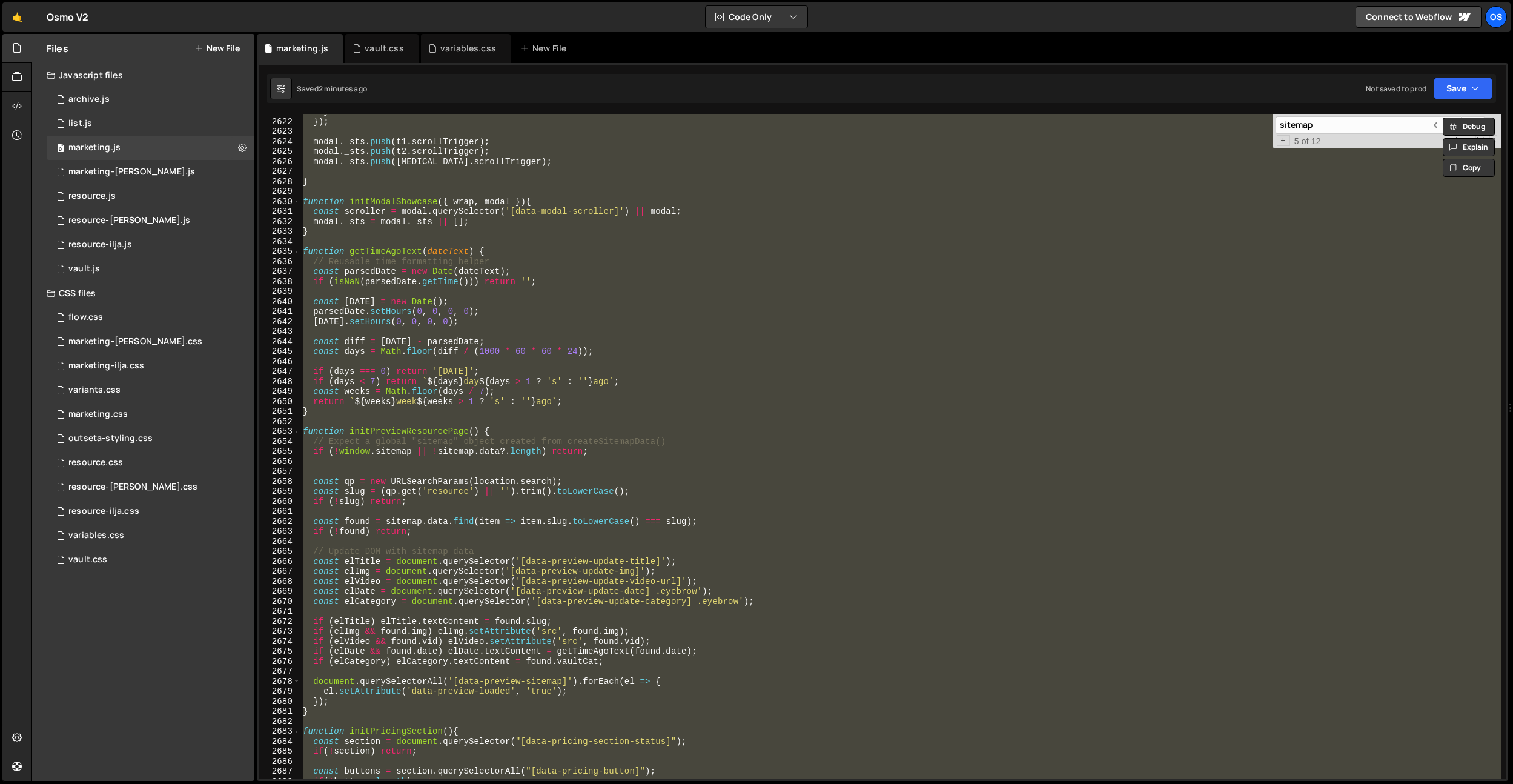
click at [560, 277] on div "} }) ; modal . _sts . push ( t1 . scrollTrigger ) ; modal . _sts . push ( t2 . …" at bounding box center [900, 446] width 1200 height 664
type textarea "if (isNaN(parsedDate.getTime())) return '';"
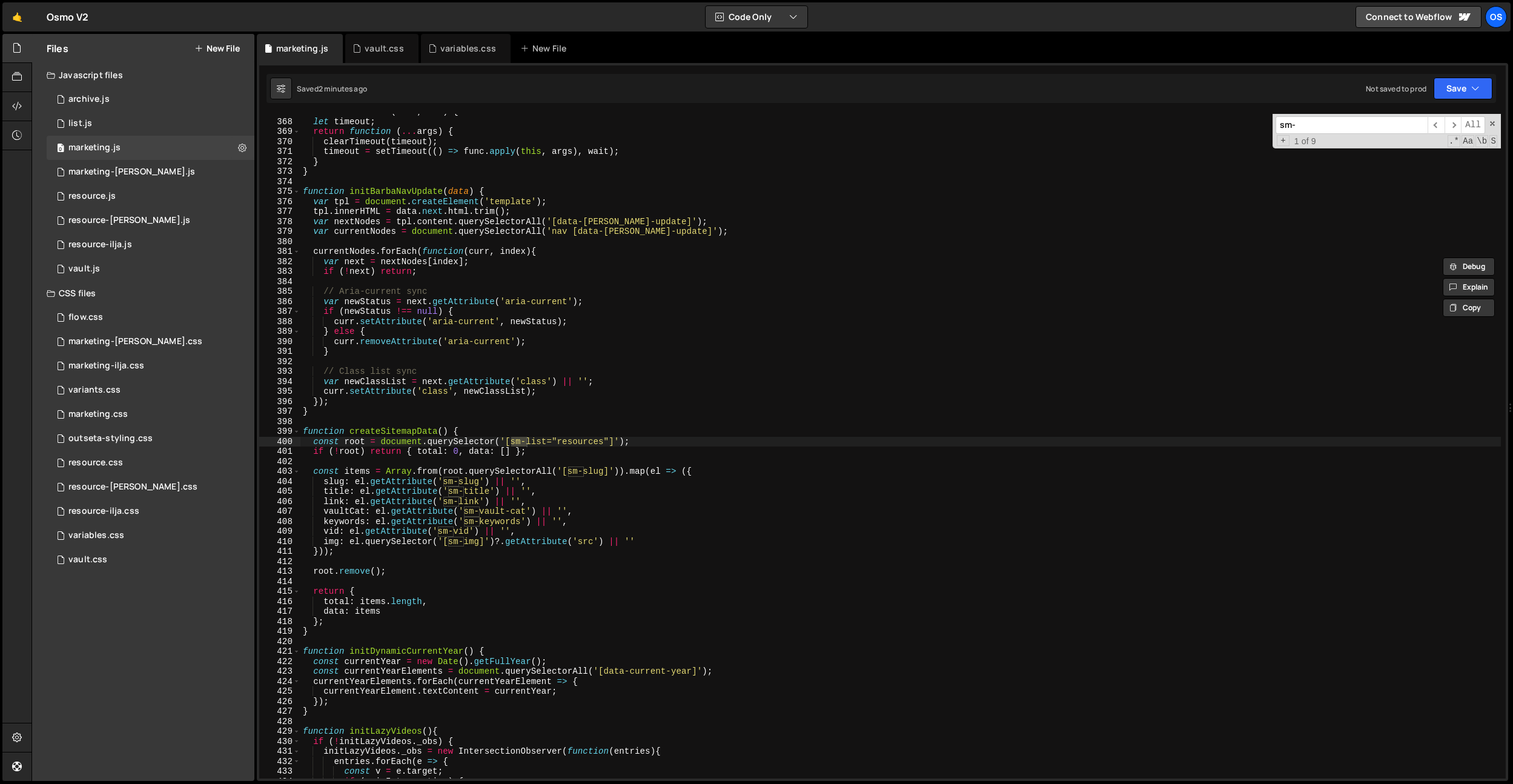
scroll to position [2143, 0]
type input "sm-list"
click at [471, 411] on div "function debounce ( func , wait ) { let timeout ; return function ( ... args ) …" at bounding box center [900, 449] width 1200 height 684
click at [489, 388] on div "function debounce ( func , wait ) { let timeout ; return function ( ... args ) …" at bounding box center [900, 449] width 1200 height 684
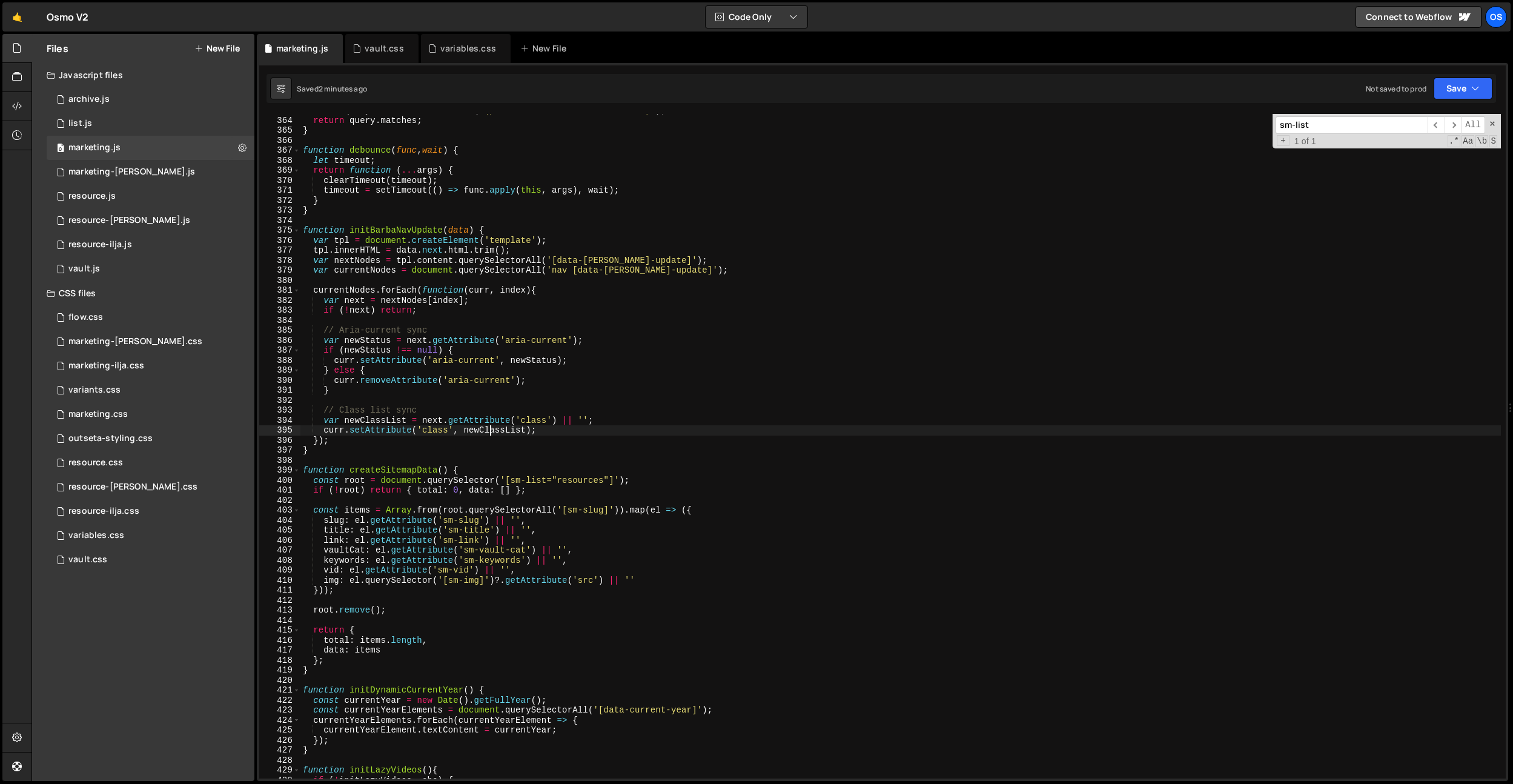
scroll to position [2120, 0]
click at [414, 471] on div "const query = window . matchMedia ( "(prefers-reduced-motion: reduce)" ) ; retu…" at bounding box center [900, 447] width 1200 height 684
drag, startPoint x: 406, startPoint y: 609, endPoint x: 255, endPoint y: 614, distance: 151.1
click at [255, 614] on div "Files New File Javascript files 0 archive.js 0 0 list.js 0 0 marketing.js 0 0 0…" at bounding box center [773, 407] width 1482 height 747
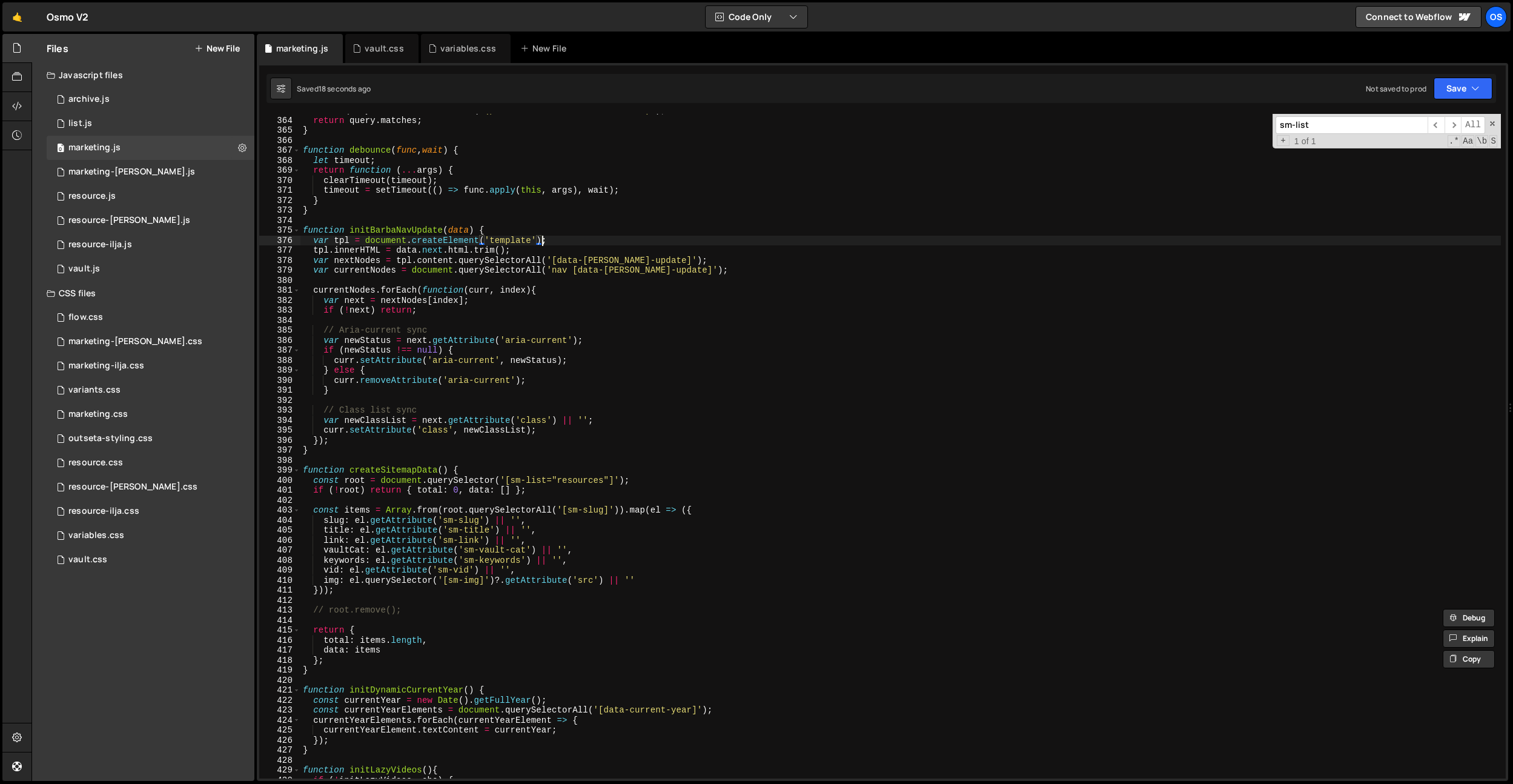
click at [545, 237] on div "const query = window . matchMedia ( "(prefers-reduced-motion: reduce)" ) ; retu…" at bounding box center [900, 447] width 1200 height 684
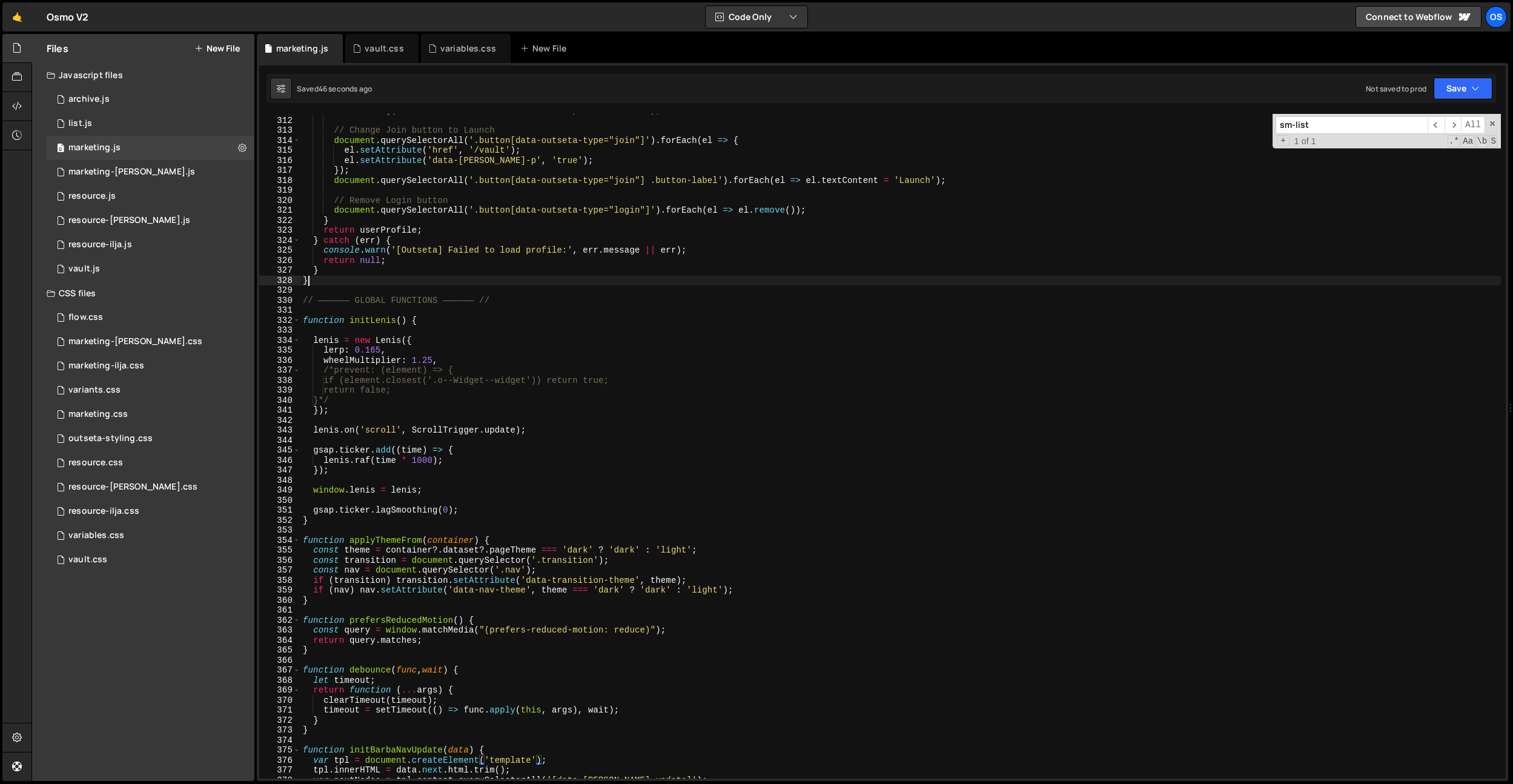
click at [539, 279] on div "console . log ( userProfile . Account . CurrentSubscription . Plan . Name ) ; /…" at bounding box center [900, 447] width 1200 height 684
type textarea "}"
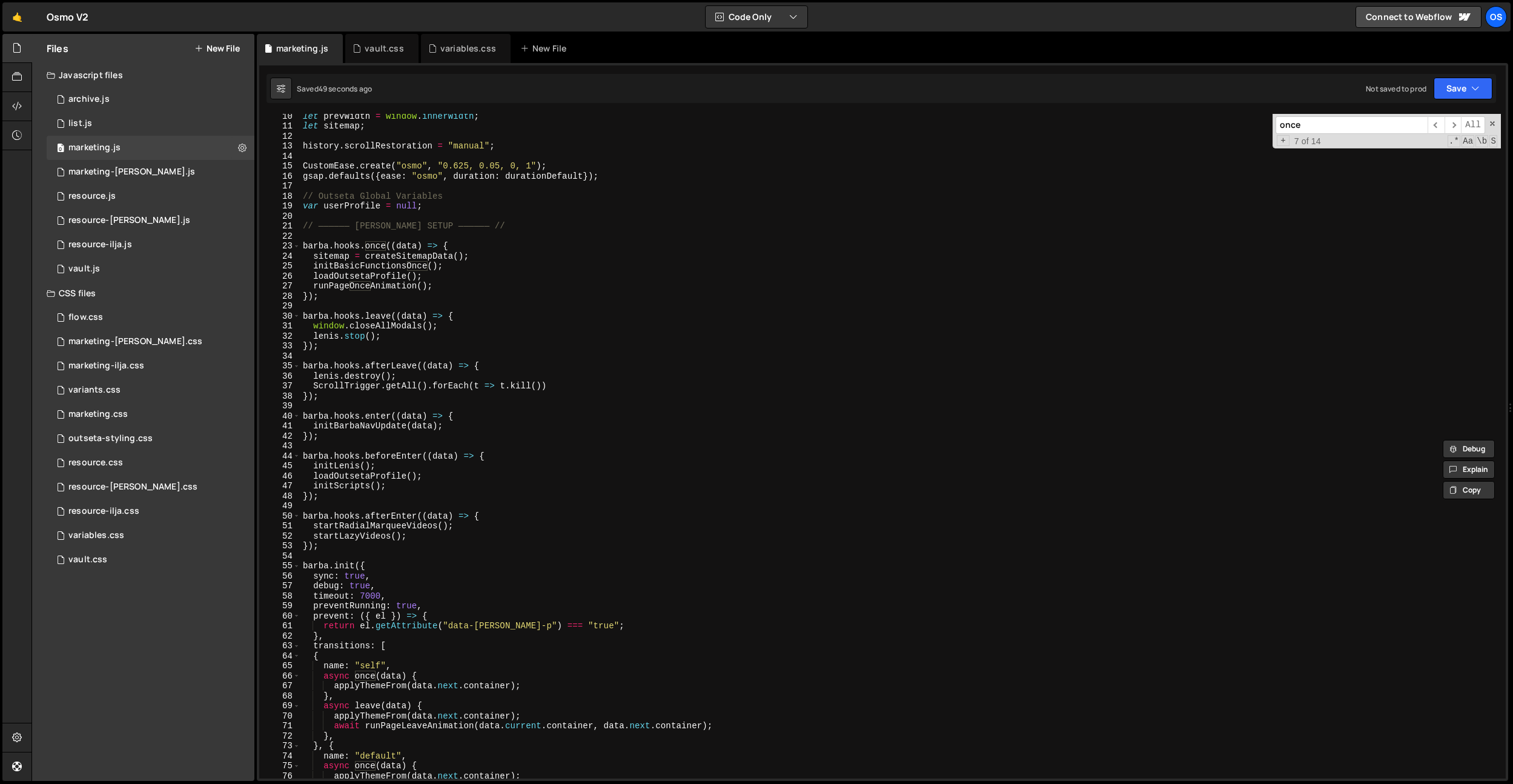
scroll to position [50, 0]
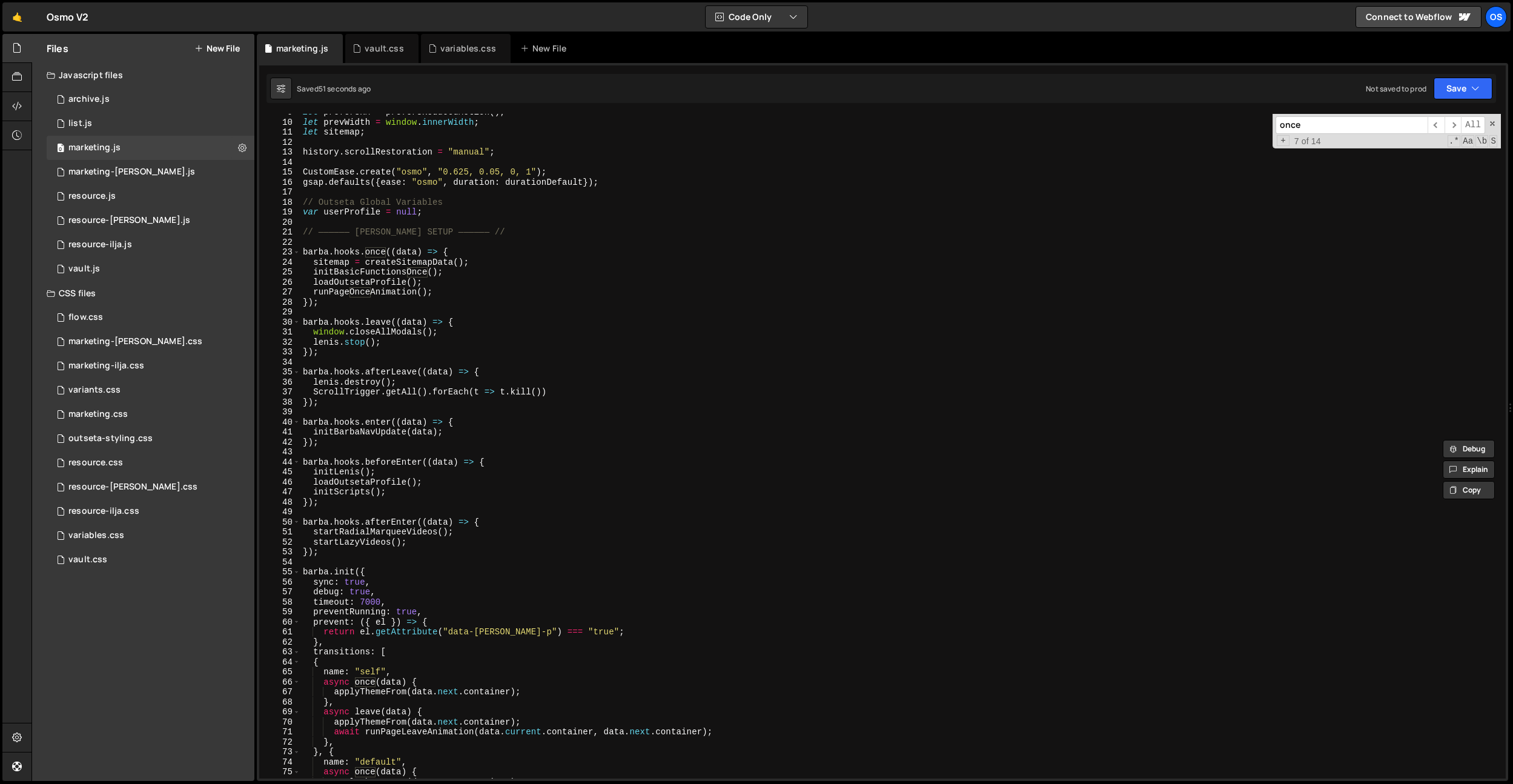
type input "once"
click at [437, 298] on div "let prefersRM = prefersReducedMotion ( ) ; let prevWidth = window . innerWidth …" at bounding box center [900, 449] width 1200 height 684
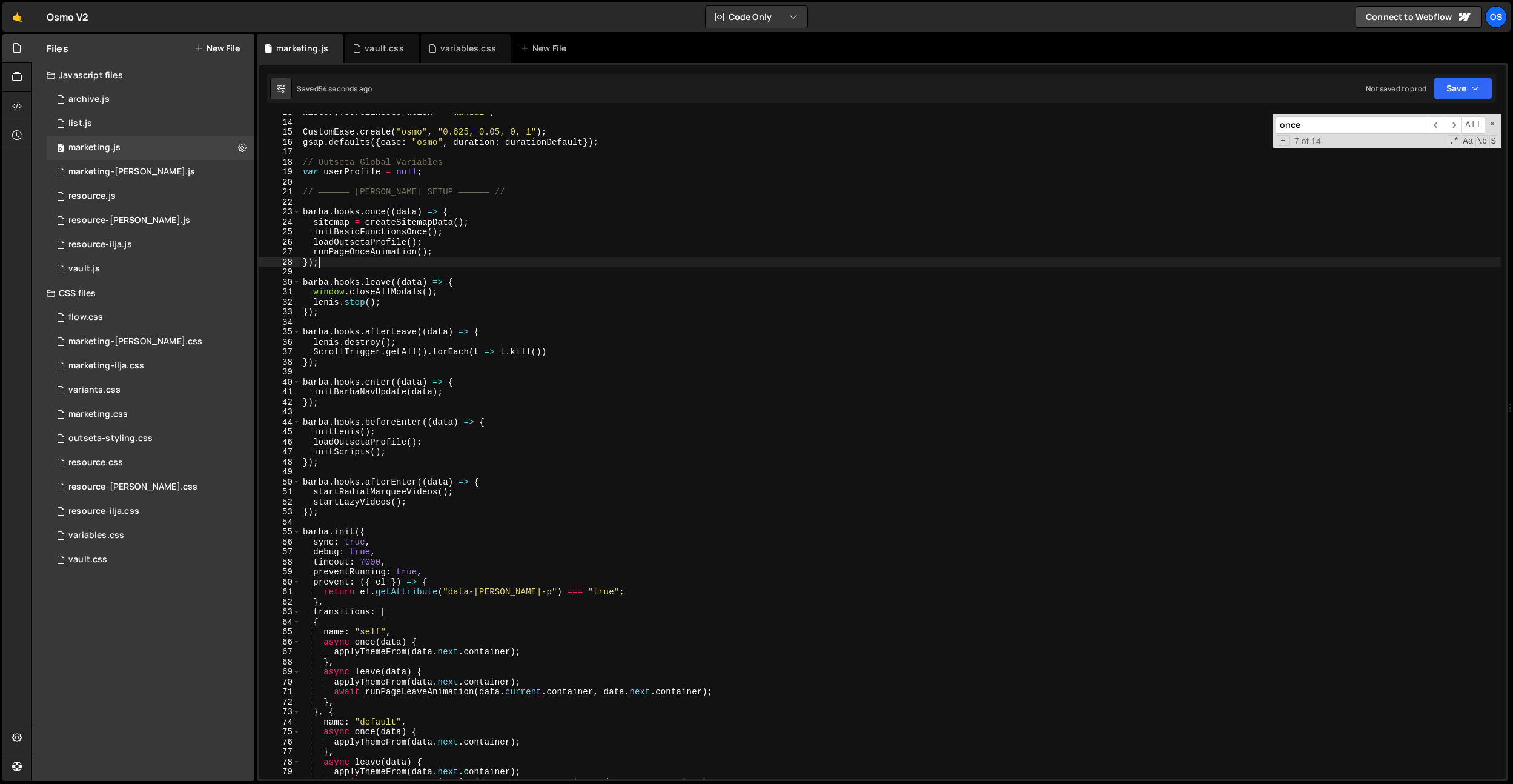
scroll to position [72, 0]
click at [485, 227] on div "history . scrollRestoration = "manual" ; CustomEase . create ( "osmo" , "0.625,…" at bounding box center [900, 452] width 1200 height 684
type textarea "sitemap = createSitemapData();"
paste textarea "console.log(sitemap.total);"
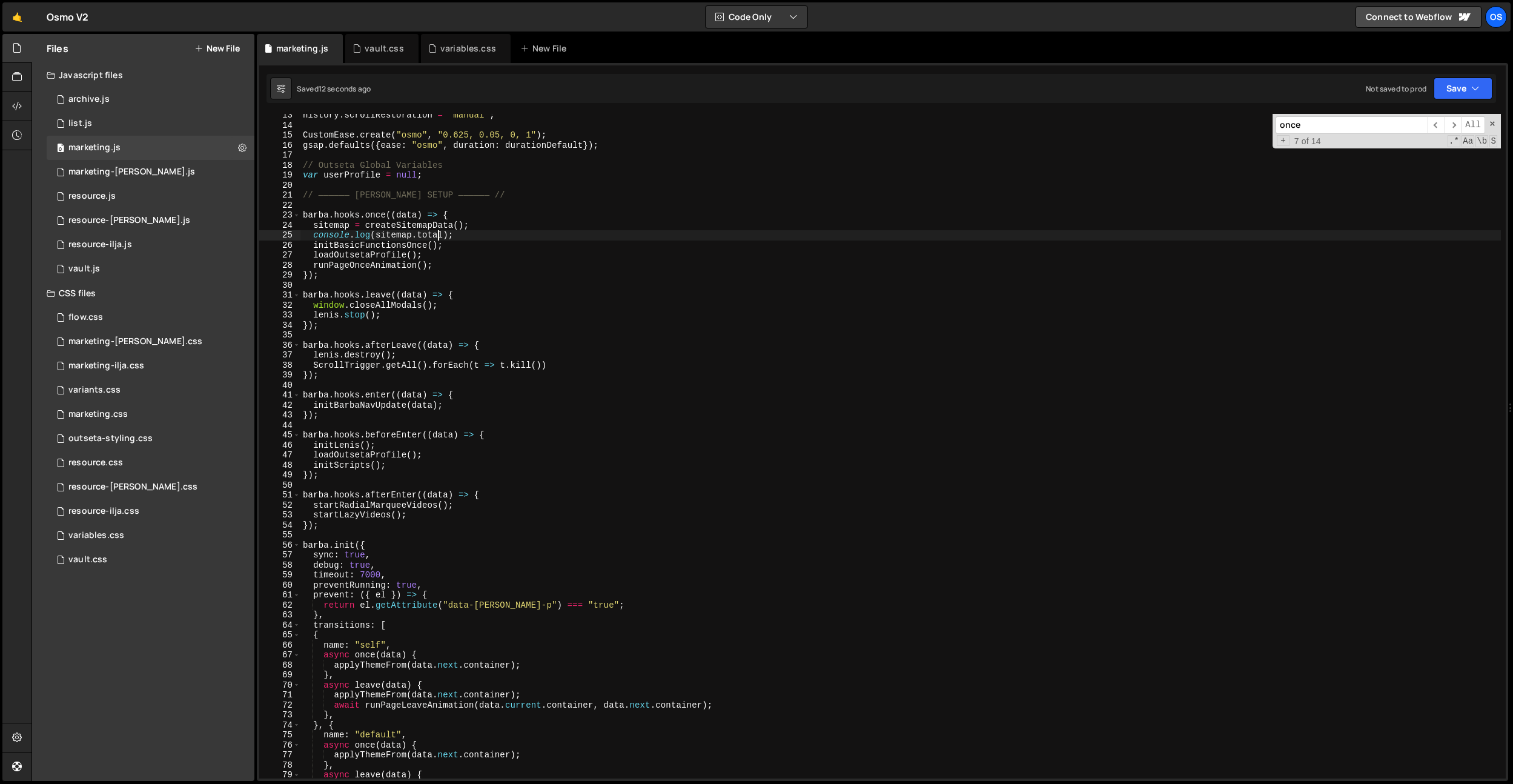
click at [437, 235] on div "history . scrollRestoration = "manual" ; CustomEase . create ( "osmo" , "0.625,…" at bounding box center [900, 452] width 1200 height 684
paste textarea ".data[0]"
click at [419, 234] on div "history . scrollRestoration = "manual" ; CustomEase . create ( "osmo" , "0.625,…" at bounding box center [900, 452] width 1200 height 684
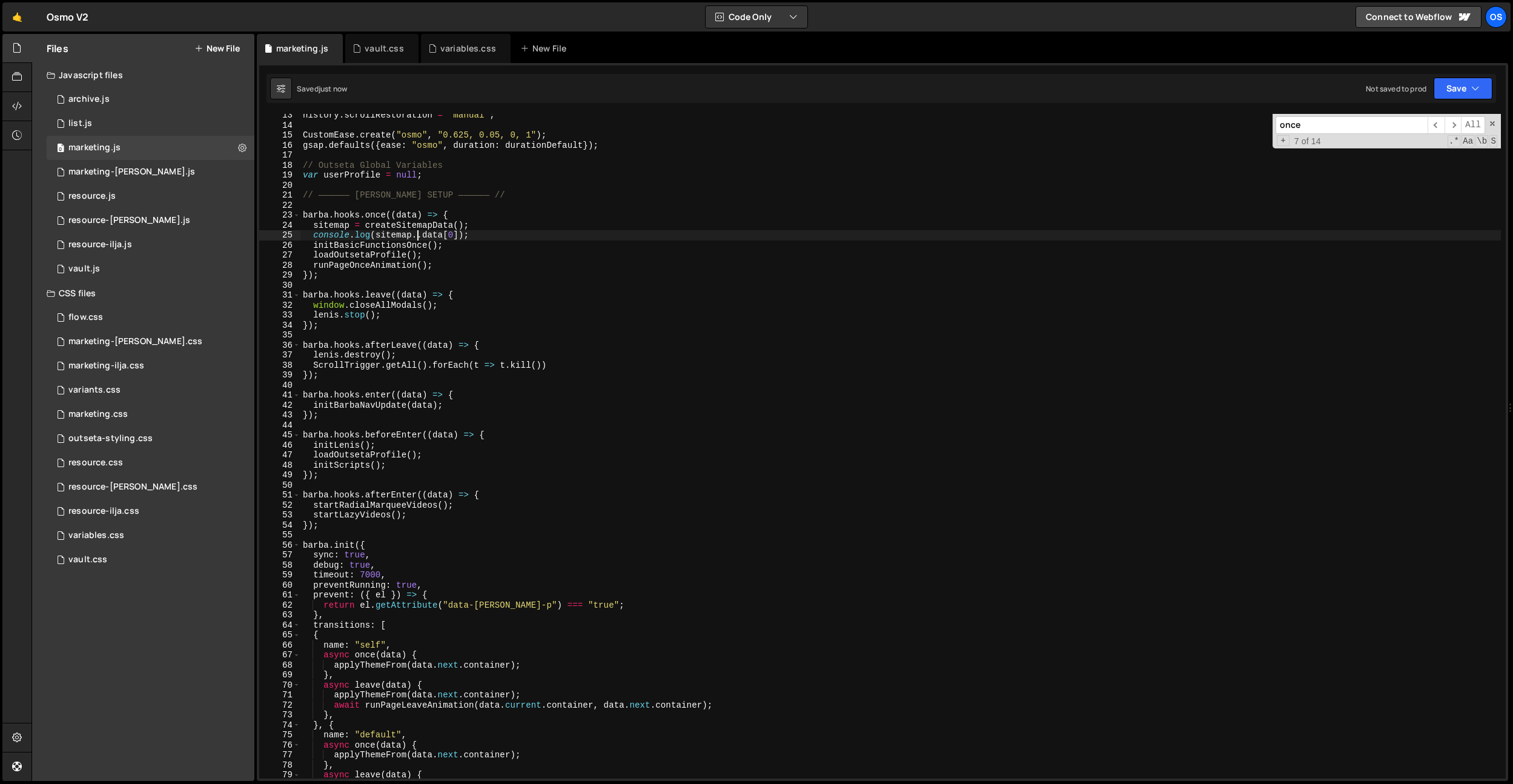
type textarea "console.log([DOMAIN_NAME][0]);"
click at [509, 389] on div "history . scrollRestoration = "manual" ; CustomEase . create ( "osmo" , "0.625,…" at bounding box center [900, 452] width 1200 height 684
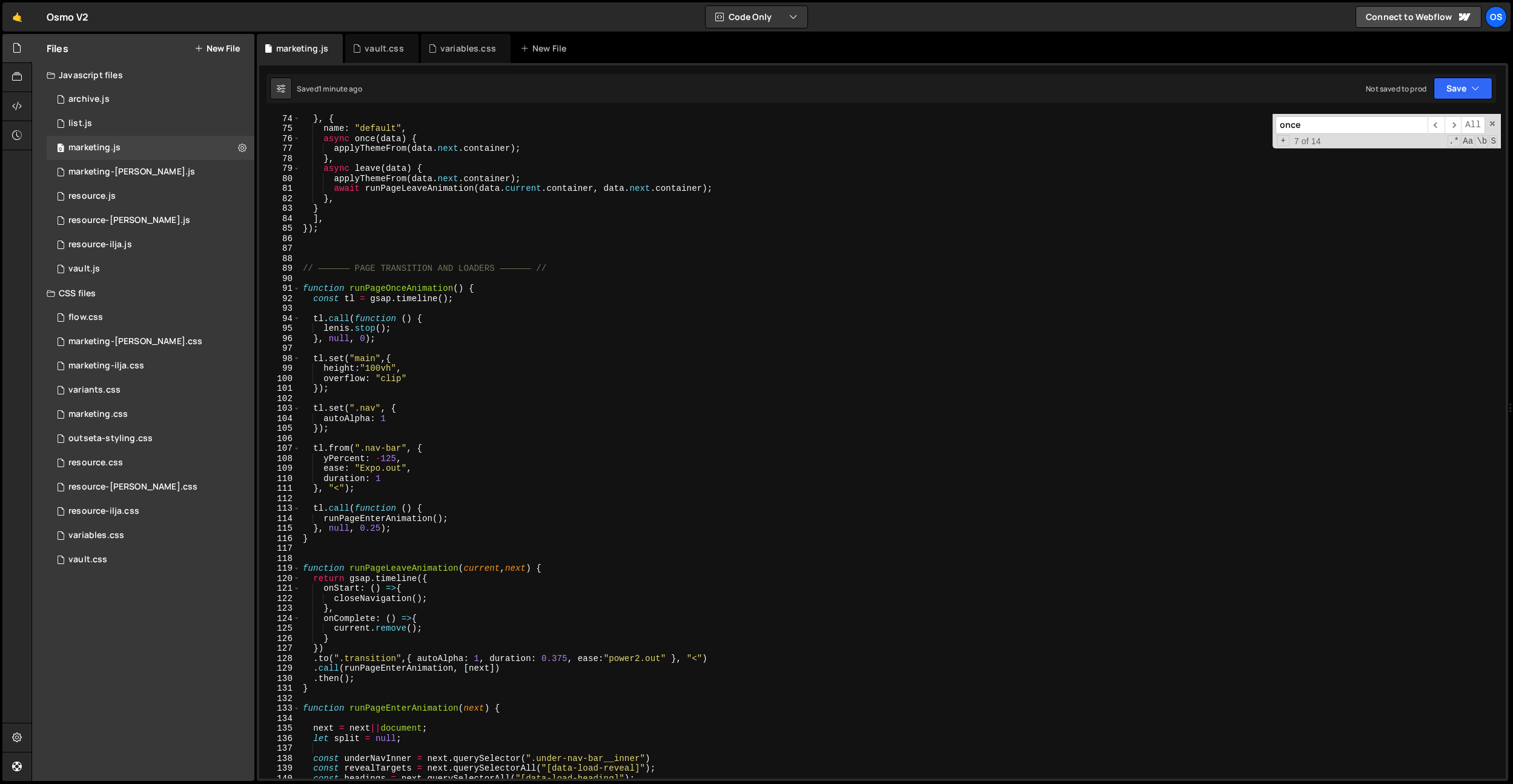
scroll to position [498, 0]
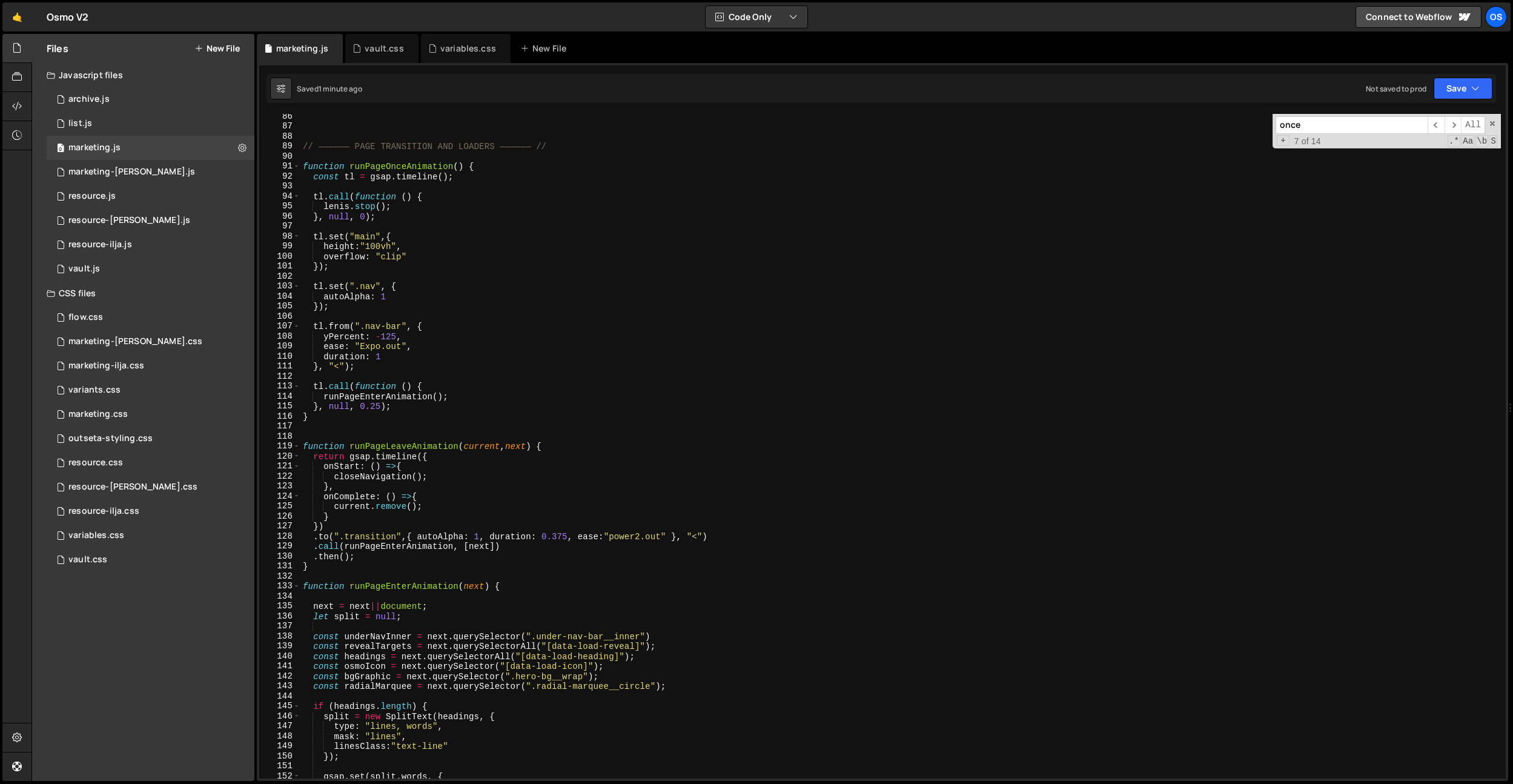
click at [516, 344] on div "// —————— PAGE TRANSITION AND LOADERS —————— // function runPageOnceAnimation (…" at bounding box center [900, 453] width 1200 height 684
type textarea "ease: "Expo.out","
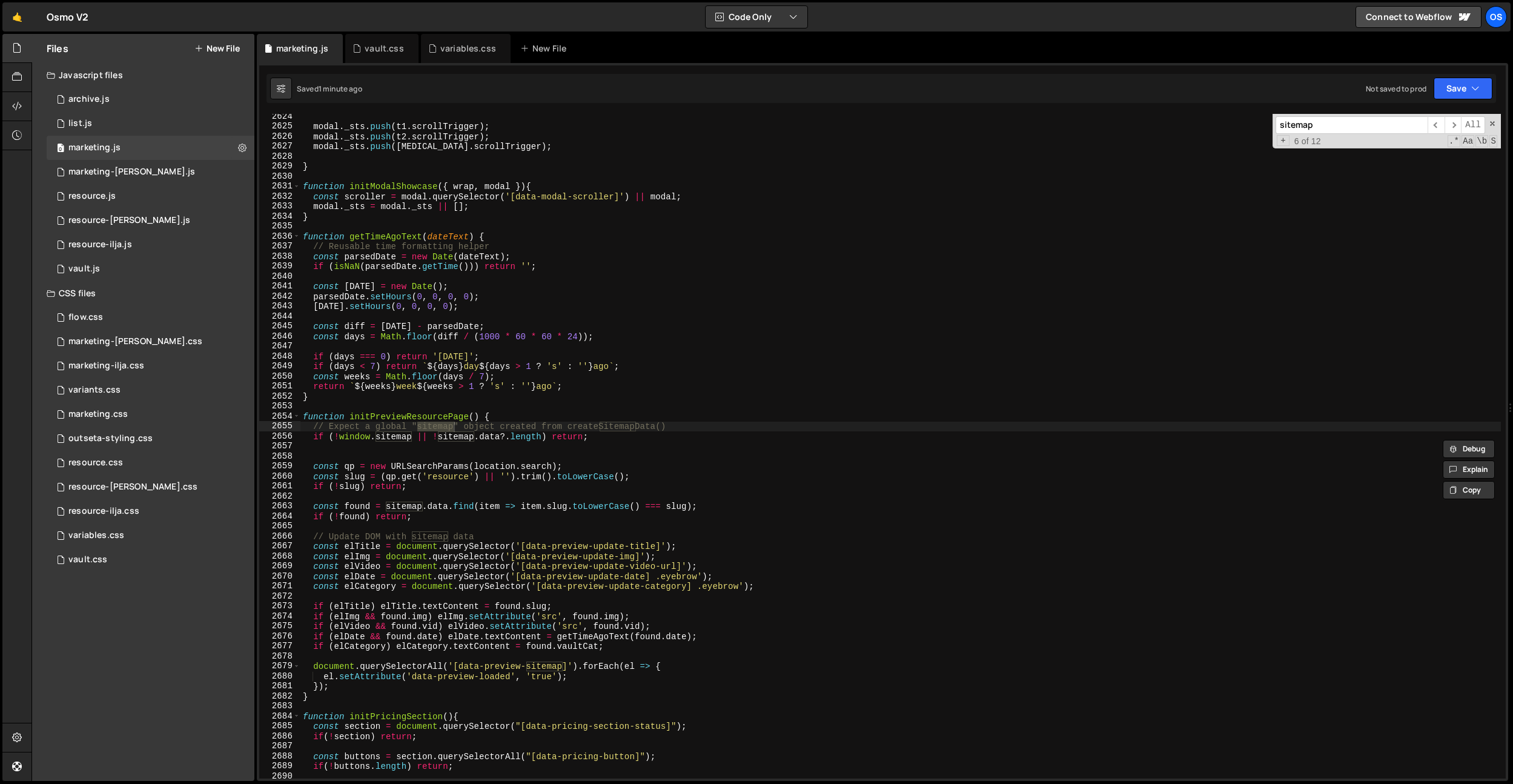
scroll to position [15327, 0]
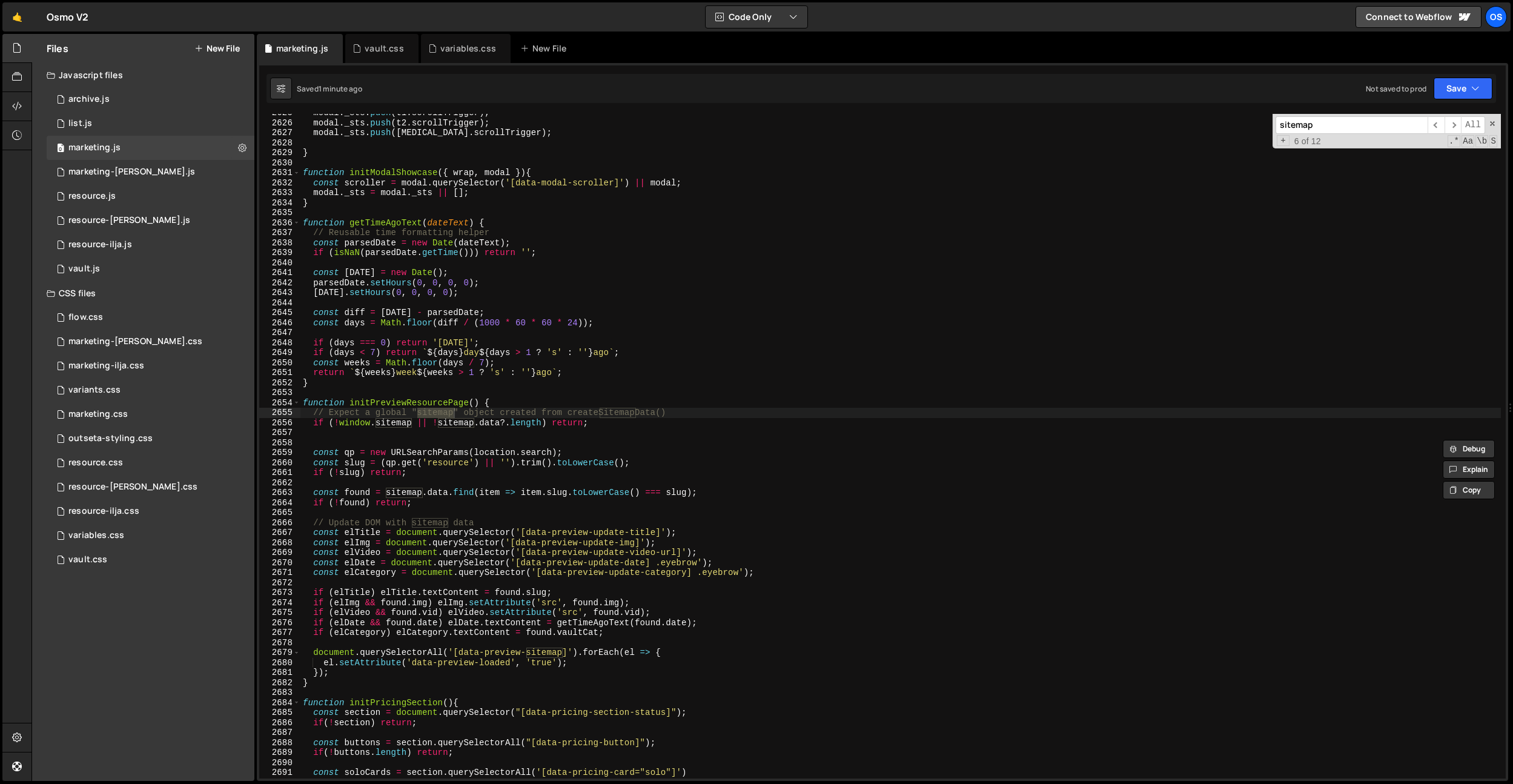
type input "sitemap"
click at [753, 577] on div "modal . _sts . push ( t1 . scrollTrigger ) ; modal . _sts . push ( t2 . scrollT…" at bounding box center [900, 449] width 1200 height 684
click at [1326, 128] on input "sitemap" at bounding box center [1352, 125] width 152 height 18
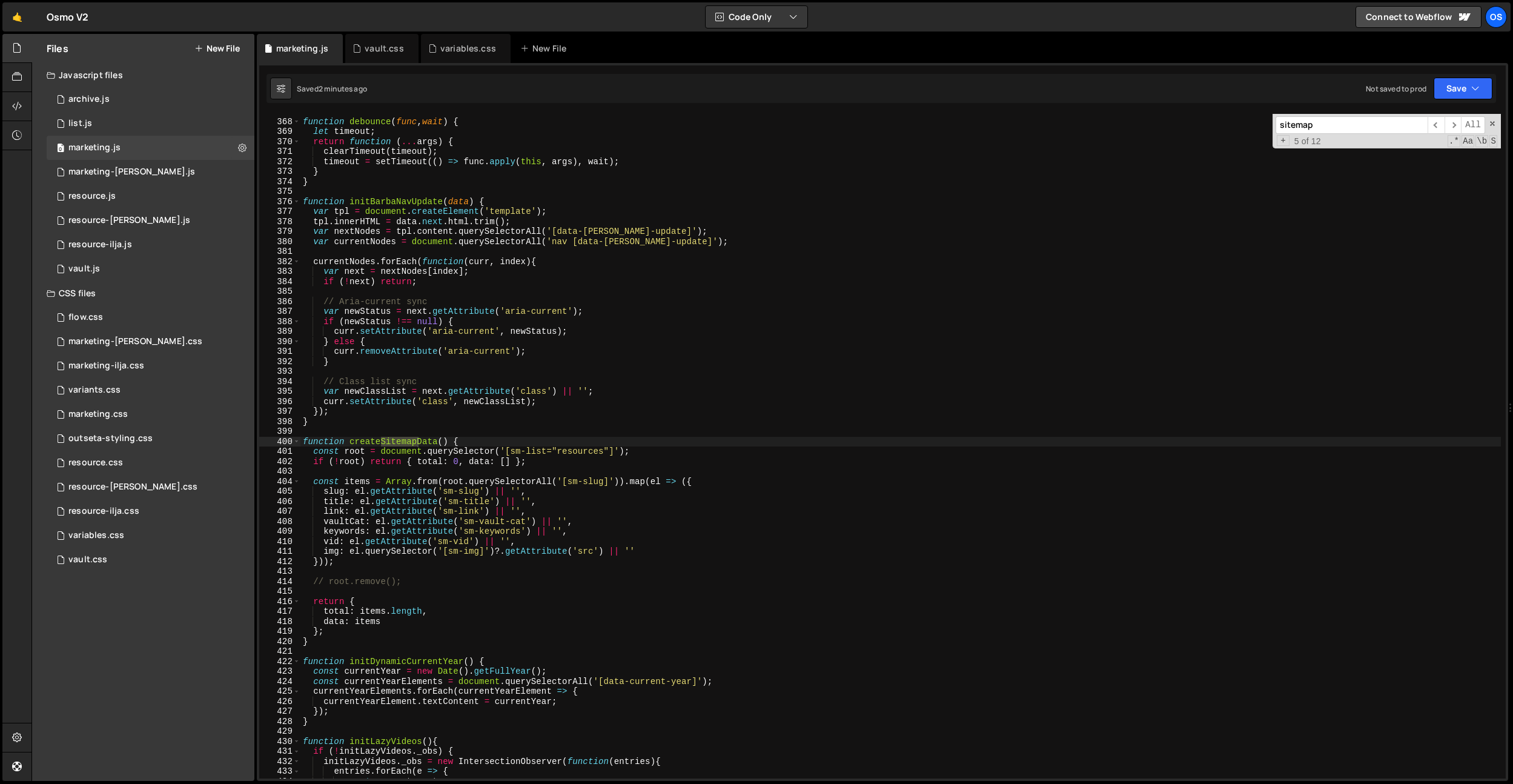
scroll to position [2142, 0]
click at [560, 460] on div "function debounce ( func , wait ) { let timeout ; return function ( ... args ) …" at bounding box center [900, 449] width 1200 height 684
click at [526, 507] on div "function debounce ( func , wait ) { let timeout ; return function ( ... args ) …" at bounding box center [900, 449] width 1200 height 684
drag, startPoint x: 323, startPoint y: 550, endPoint x: 677, endPoint y: 552, distance: 354.0
click at [677, 552] on div "function debounce ( func , wait ) { let timeout ; return function ( ... args ) …" at bounding box center [900, 449] width 1200 height 684
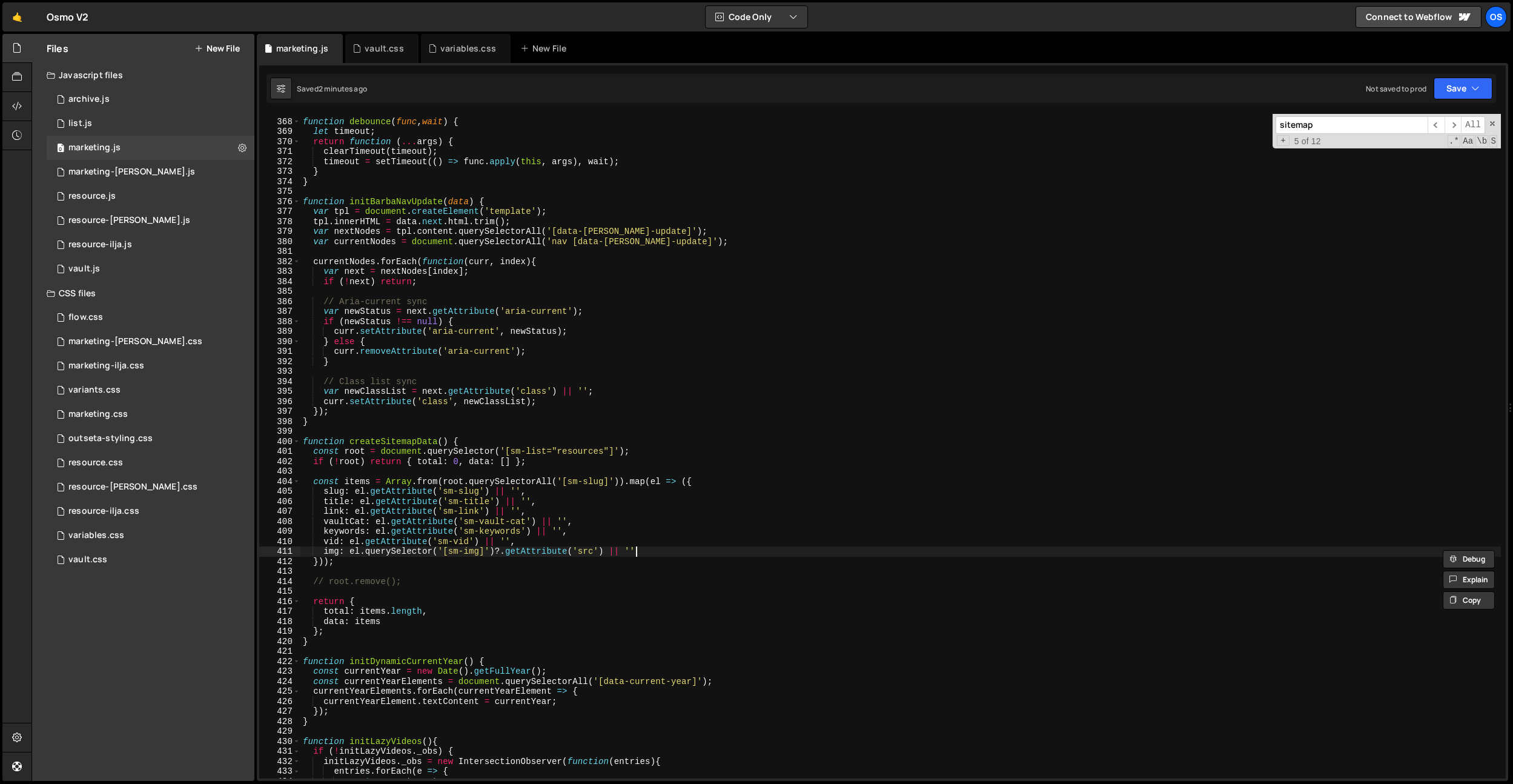
type textarea "img: el.querySelector('[sm-img]')?.getAttribute('src') || '',"
paste textarea "img: el.querySelector('[sm-img]')?.getAttribute('src') || ''"
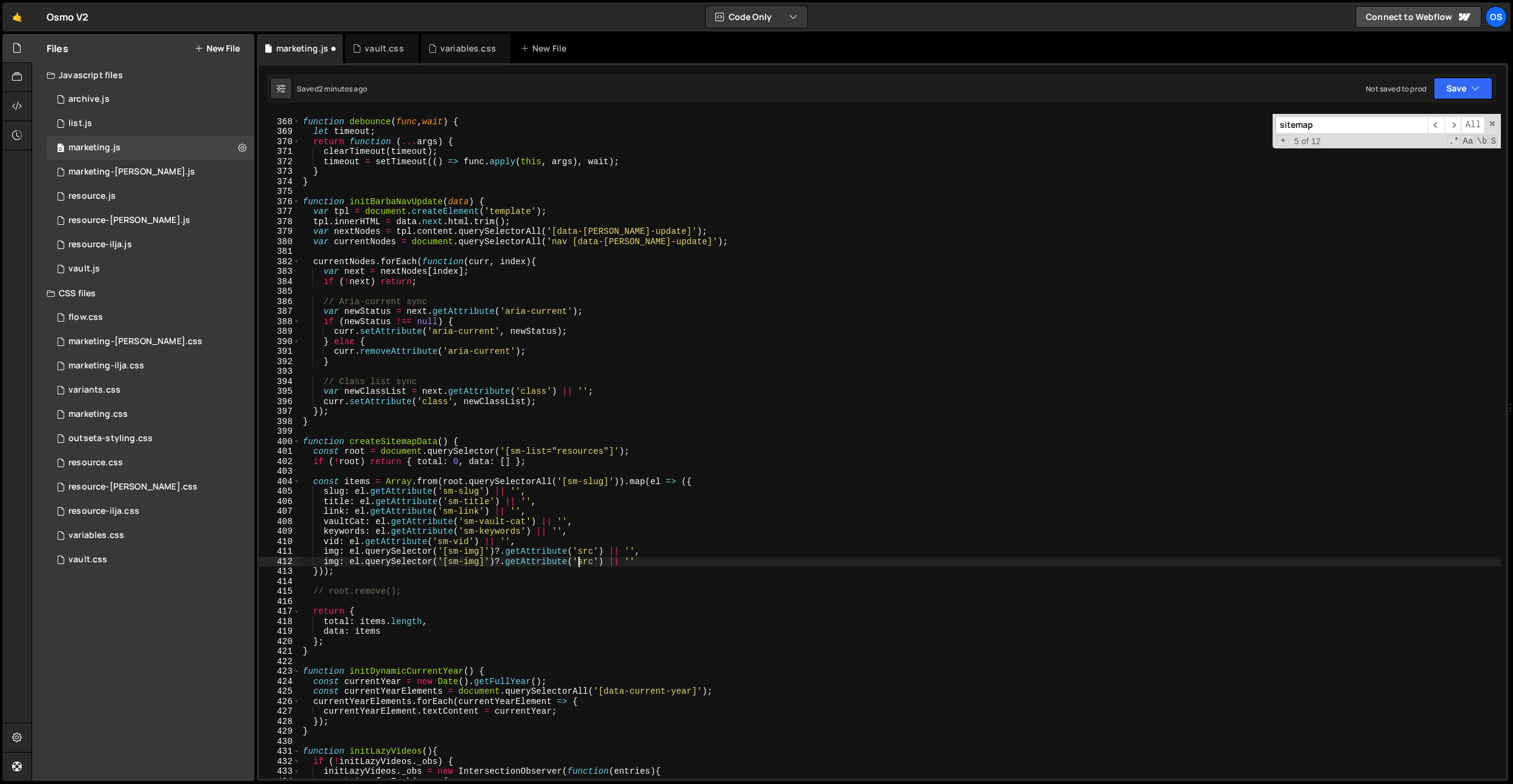
click at [581, 563] on div "function debounce ( func , wait ) { let timeout ; return function ( ... args ) …" at bounding box center [900, 449] width 1200 height 684
click at [583, 536] on div "function debounce ( func , wait ) { let timeout ; return function ( ... args ) …" at bounding box center [900, 449] width 1200 height 684
click at [473, 562] on div "function debounce ( func , wait ) { let timeout ; return function ( ... args ) …" at bounding box center [900, 449] width 1200 height 684
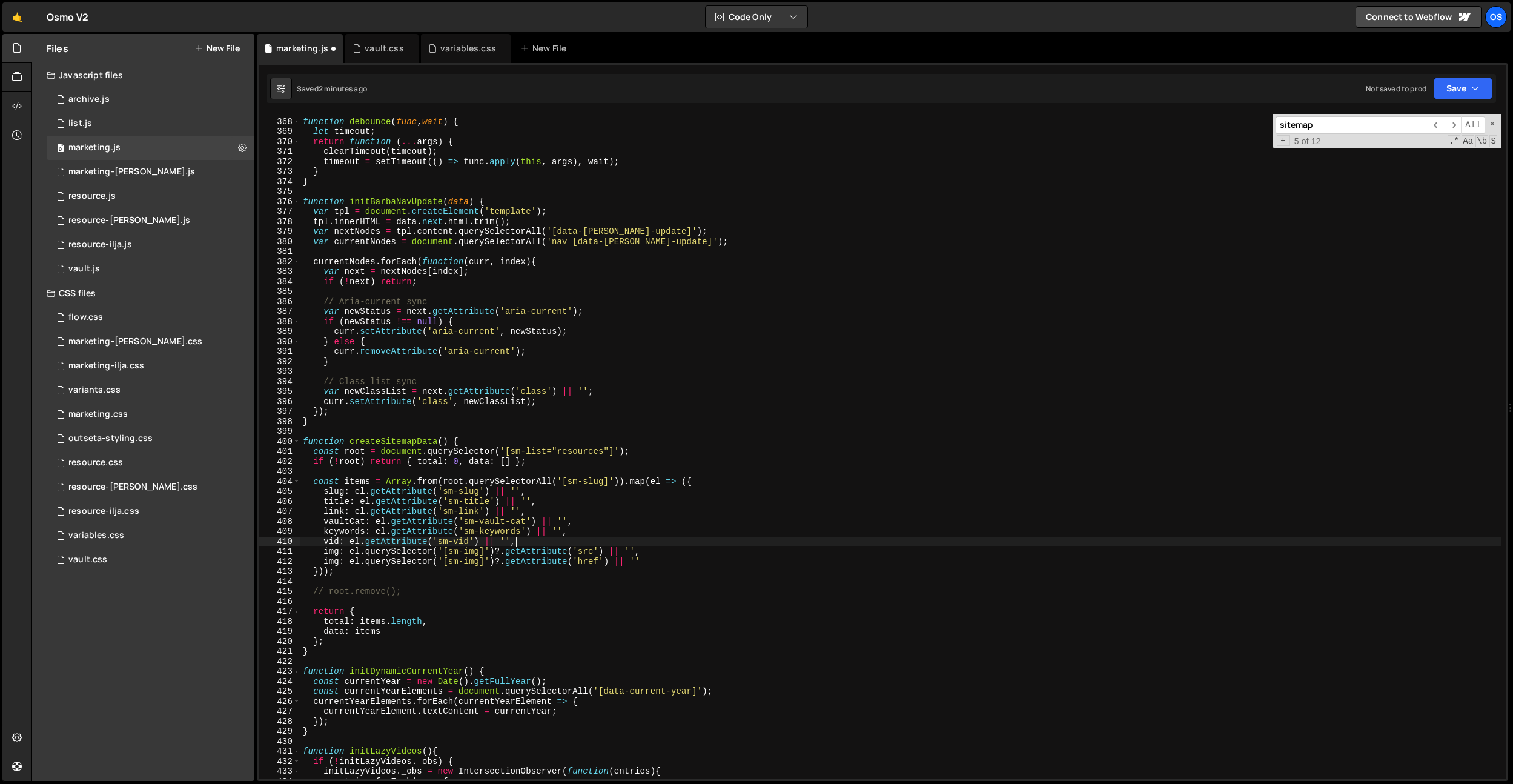
click at [473, 562] on div "function debounce ( func , wait ) { let timeout ; return function ( ... args ) …" at bounding box center [900, 449] width 1200 height 684
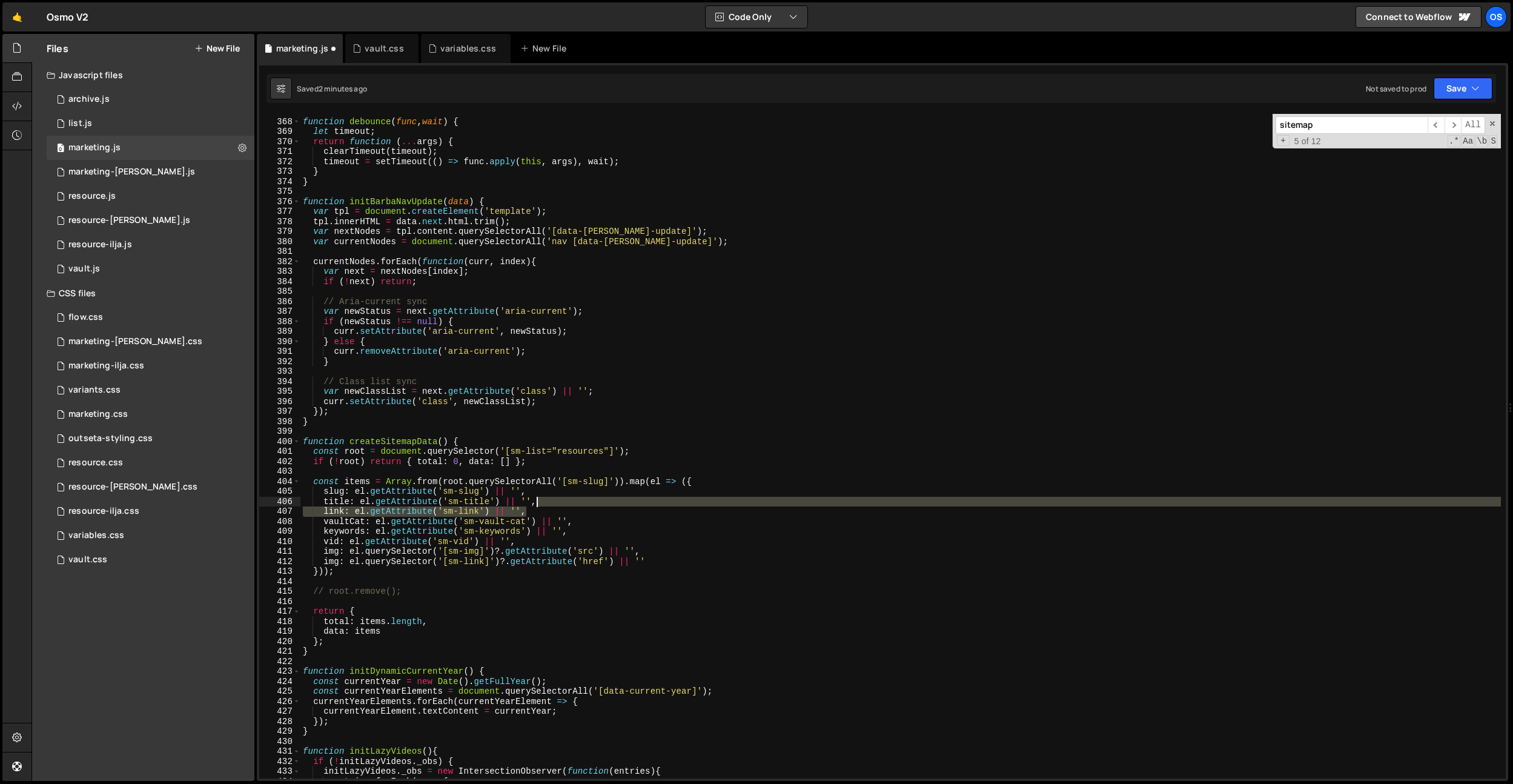
drag, startPoint x: 547, startPoint y: 510, endPoint x: 556, endPoint y: 501, distance: 12.7
click at [556, 501] on div "function debounce ( func , wait ) { let timeout ; return function ( ... args ) …" at bounding box center [900, 449] width 1200 height 684
click at [329, 560] on div "function debounce ( func , wait ) { let timeout ; return function ( ... args ) …" at bounding box center [900, 449] width 1200 height 684
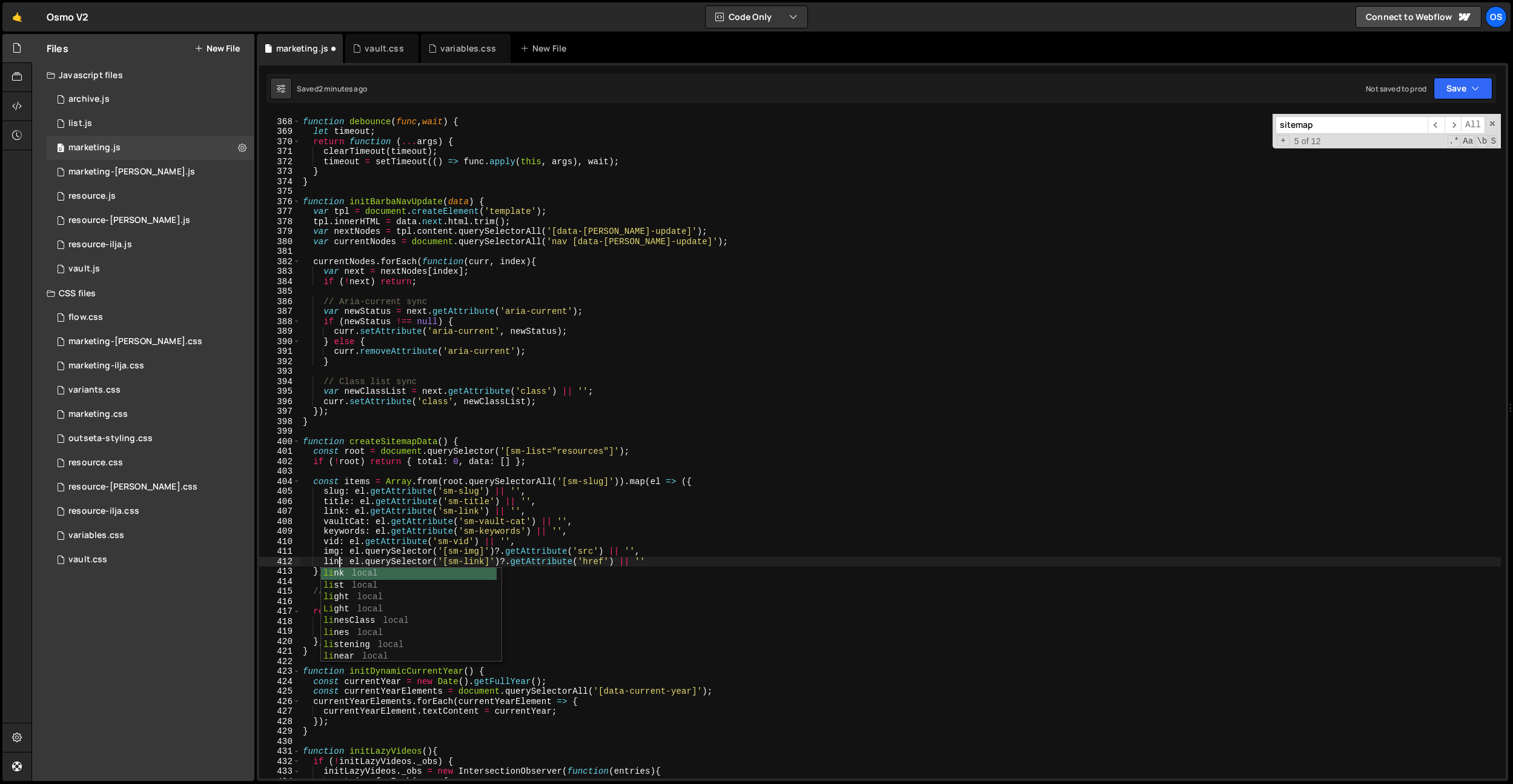
scroll to position [0, 3]
click at [642, 494] on div "function debounce ( func , wait ) { let timeout ; return function ( ... args ) …" at bounding box center [900, 449] width 1200 height 684
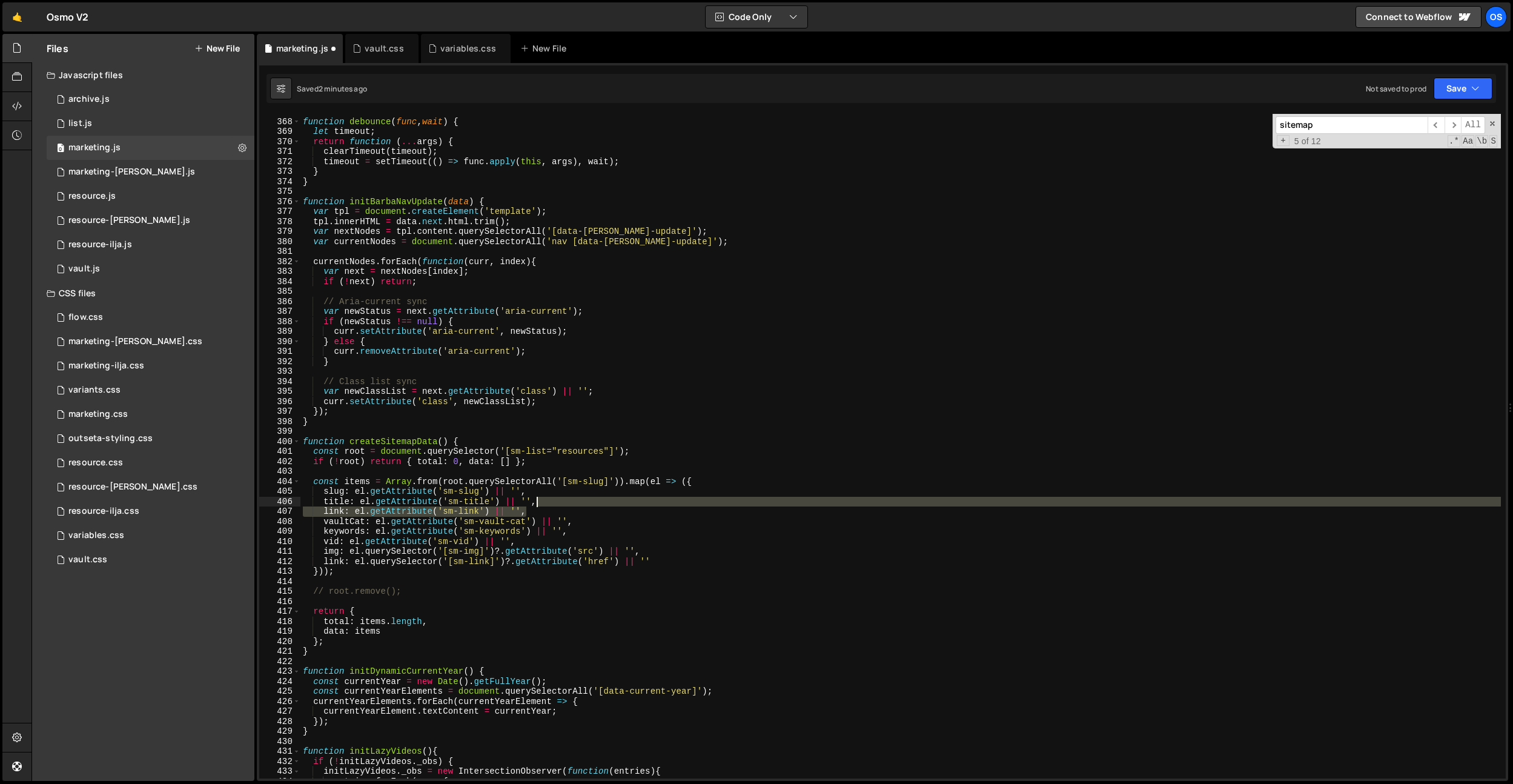
drag, startPoint x: 528, startPoint y: 508, endPoint x: 541, endPoint y: 503, distance: 13.9
click at [541, 503] on div "function debounce ( func , wait ) { let timeout ; return function ( ... args ) …" at bounding box center [900, 449] width 1200 height 684
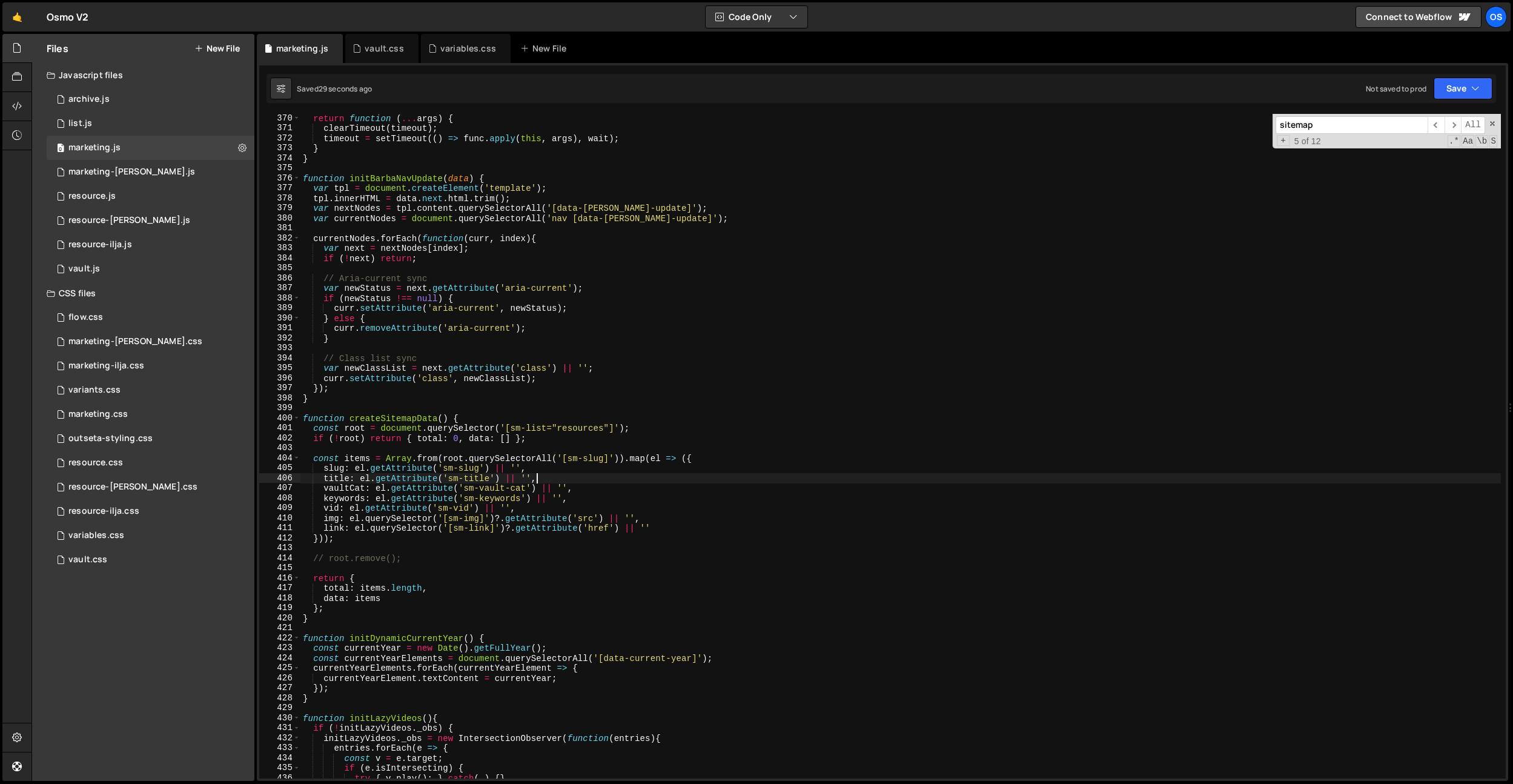
scroll to position [2161, 0]
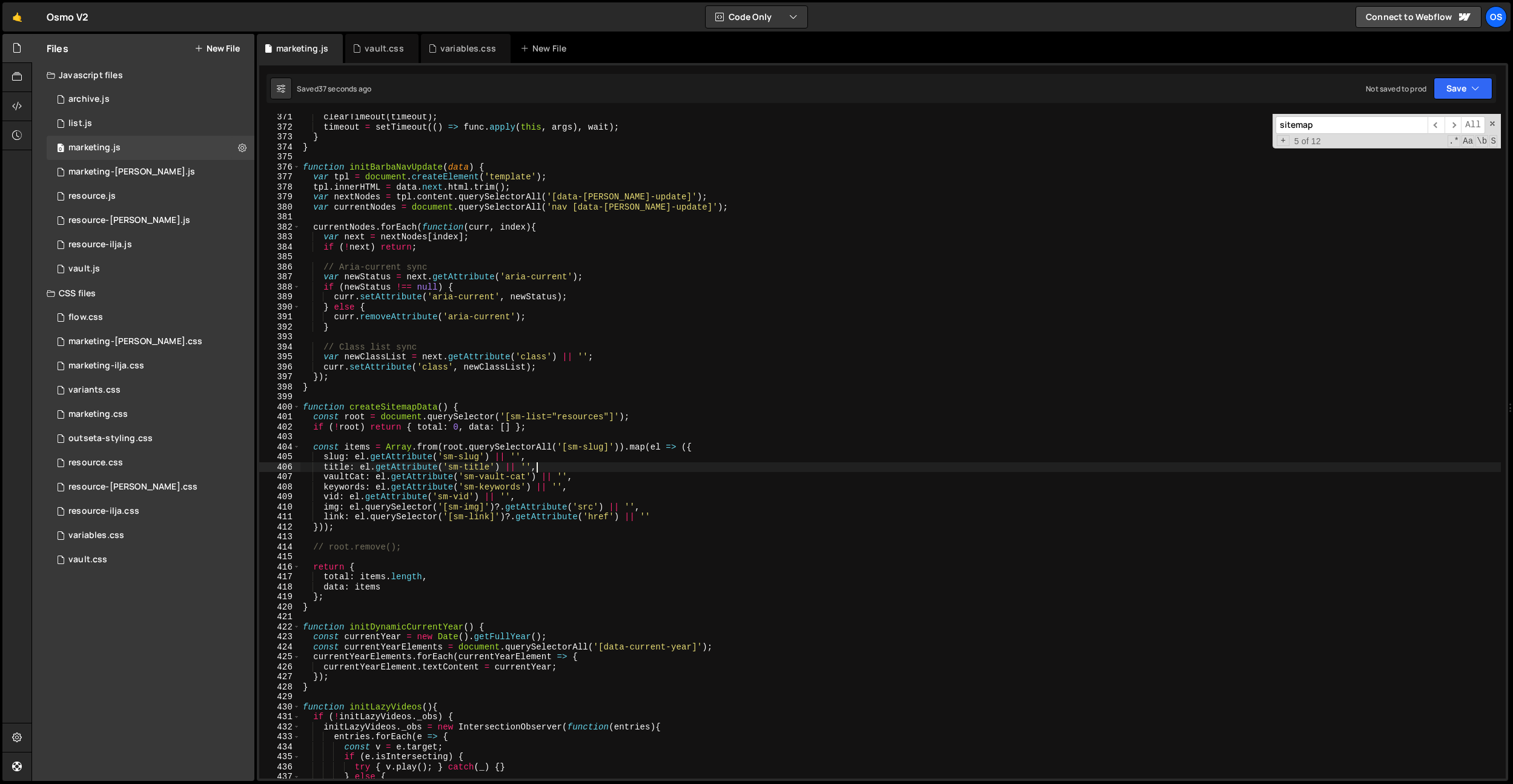
click at [410, 405] on div "clearTimeout ( timeout ) ; timeout = setTimeout (( ) => func . apply ( this , a…" at bounding box center [900, 454] width 1200 height 684
click at [496, 387] on div "clearTimeout ( timeout ) ; timeout = setTimeout (( ) => func . apply ( this , a…" at bounding box center [900, 453] width 1200 height 684
type textarea "}"
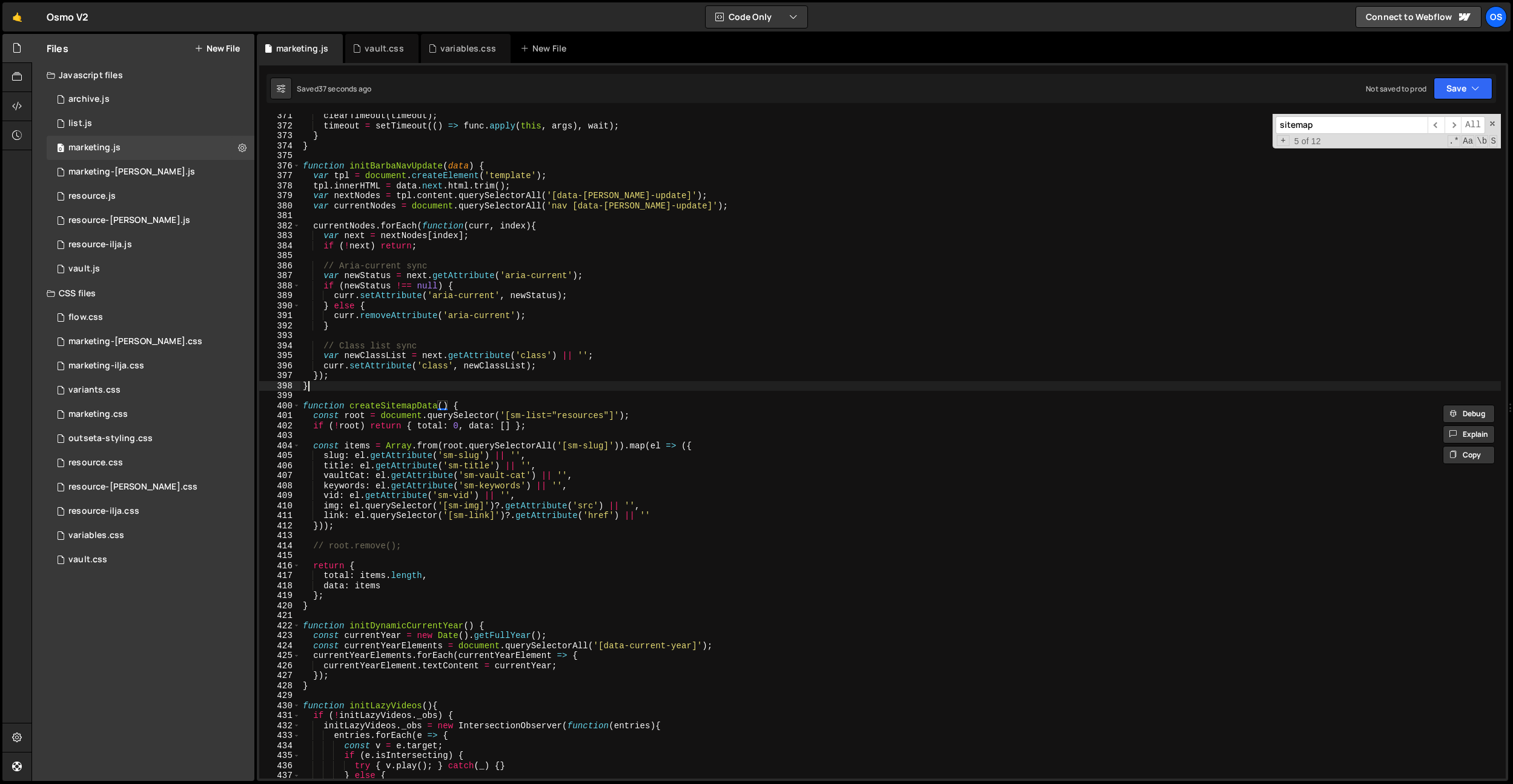
scroll to position [0, 0]
paste input "createSitemapData"
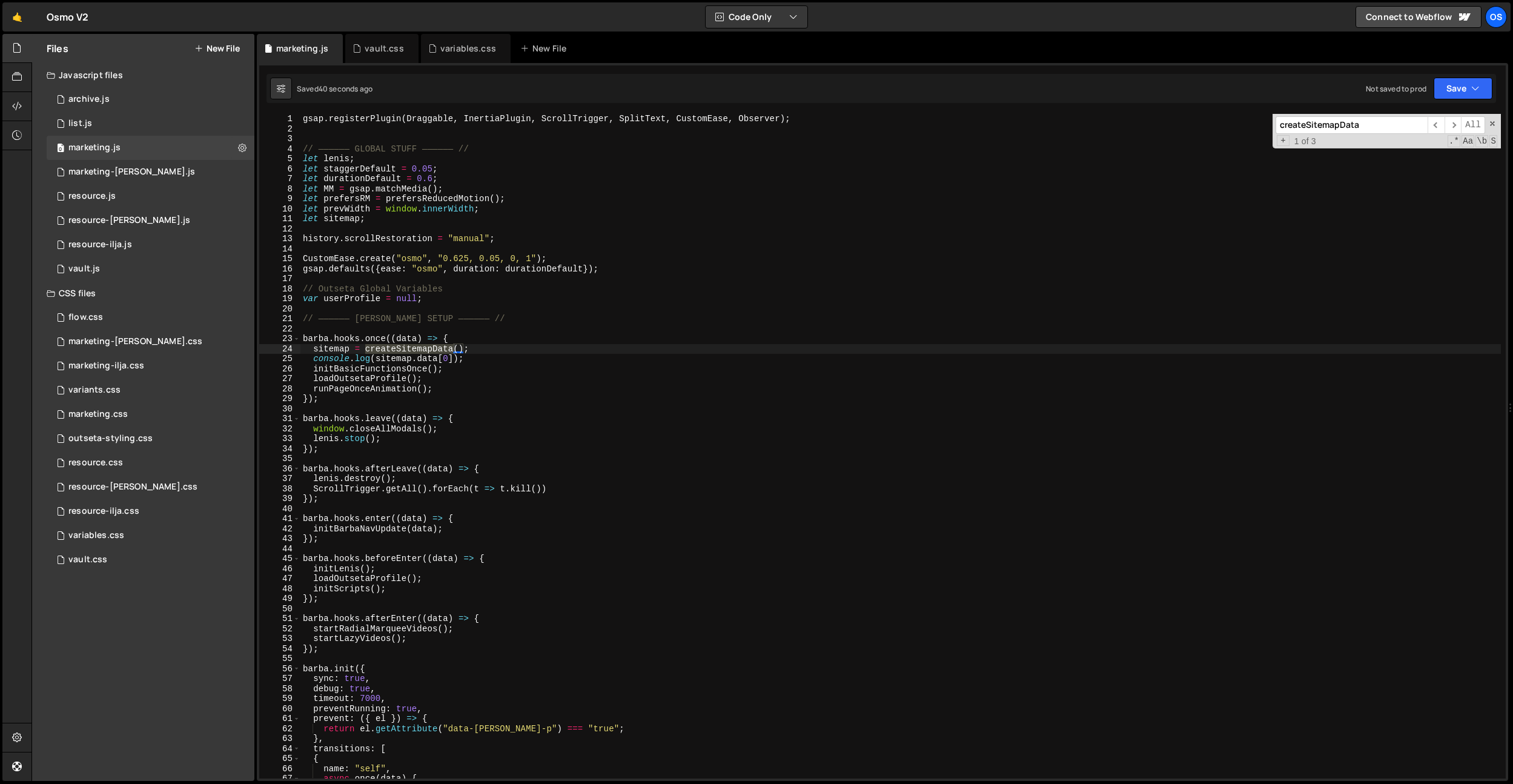
type input "createSitemapData"
click at [475, 347] on div "gsap . registerPlugin ( Draggable , InertiaPlugin , ScrollTrigger , SplitText ,…" at bounding box center [900, 456] width 1200 height 684
click at [347, 373] on div "gsap . registerPlugin ( Draggable , InertiaPlugin , ScrollTrigger , SplitText ,…" at bounding box center [900, 456] width 1200 height 684
type textarea "initBasicFunctionsOnce();"
paste input "initPreviewResourcePage"
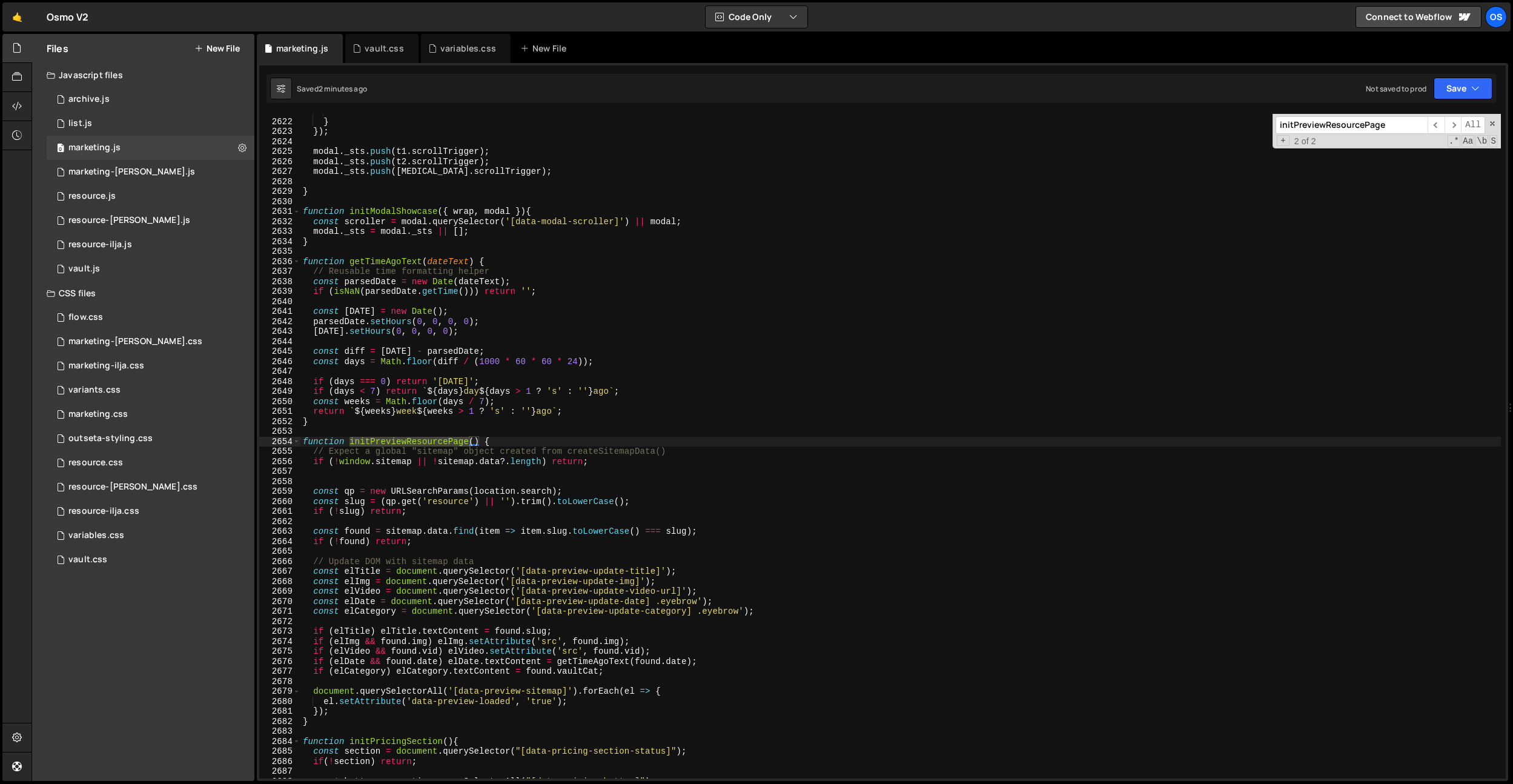
scroll to position [15305, 0]
type input "initPreviewResourcePage"
type textarea "function initPreviewResourcePage() {"
click at [607, 444] on div "scroller } }) ; modal . _sts . push ( t1 . scrollTrigger ) ; modal . _sts . pus…" at bounding box center [900, 449] width 1200 height 684
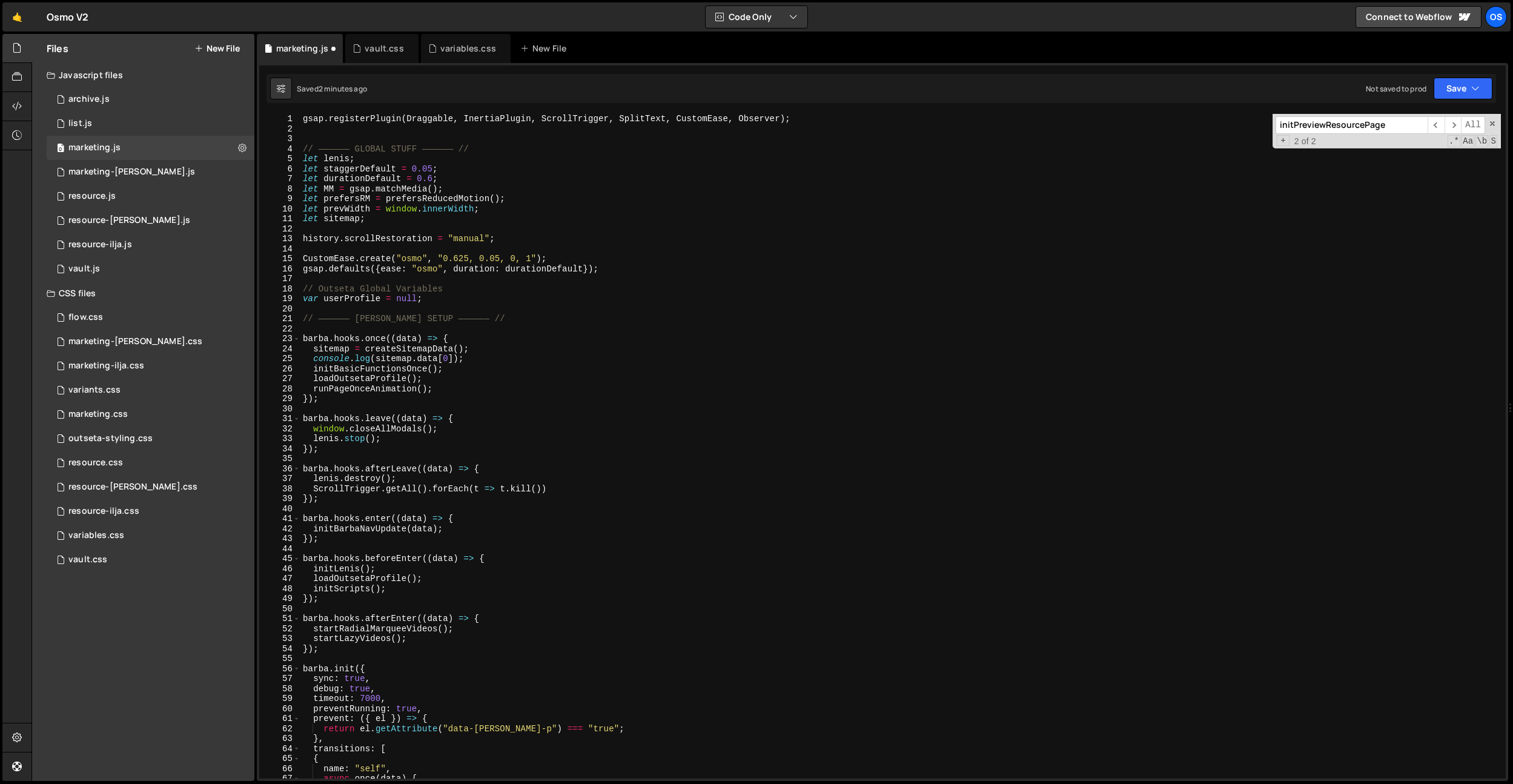
scroll to position [0, 0]
drag, startPoint x: 478, startPoint y: 357, endPoint x: 315, endPoint y: 360, distance: 163.0
click at [315, 360] on div "gsap . registerPlugin ( Draggable , InertiaPlugin , ScrollTrigger , SplitText ,…" at bounding box center [900, 456] width 1200 height 684
type textarea "console.log([DOMAIN_NAME][0]);"
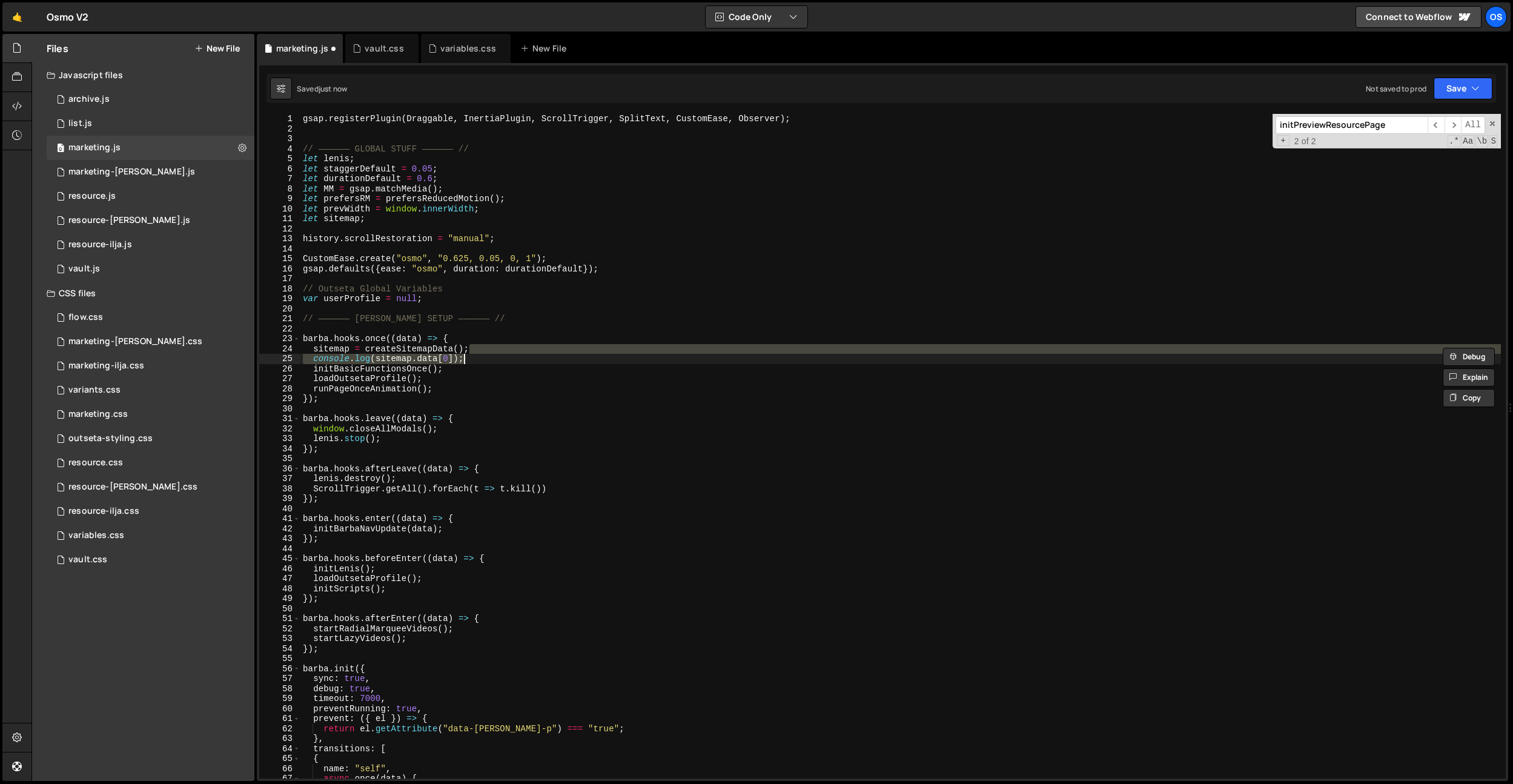
type textarea "sitemap = createSitemapData();"
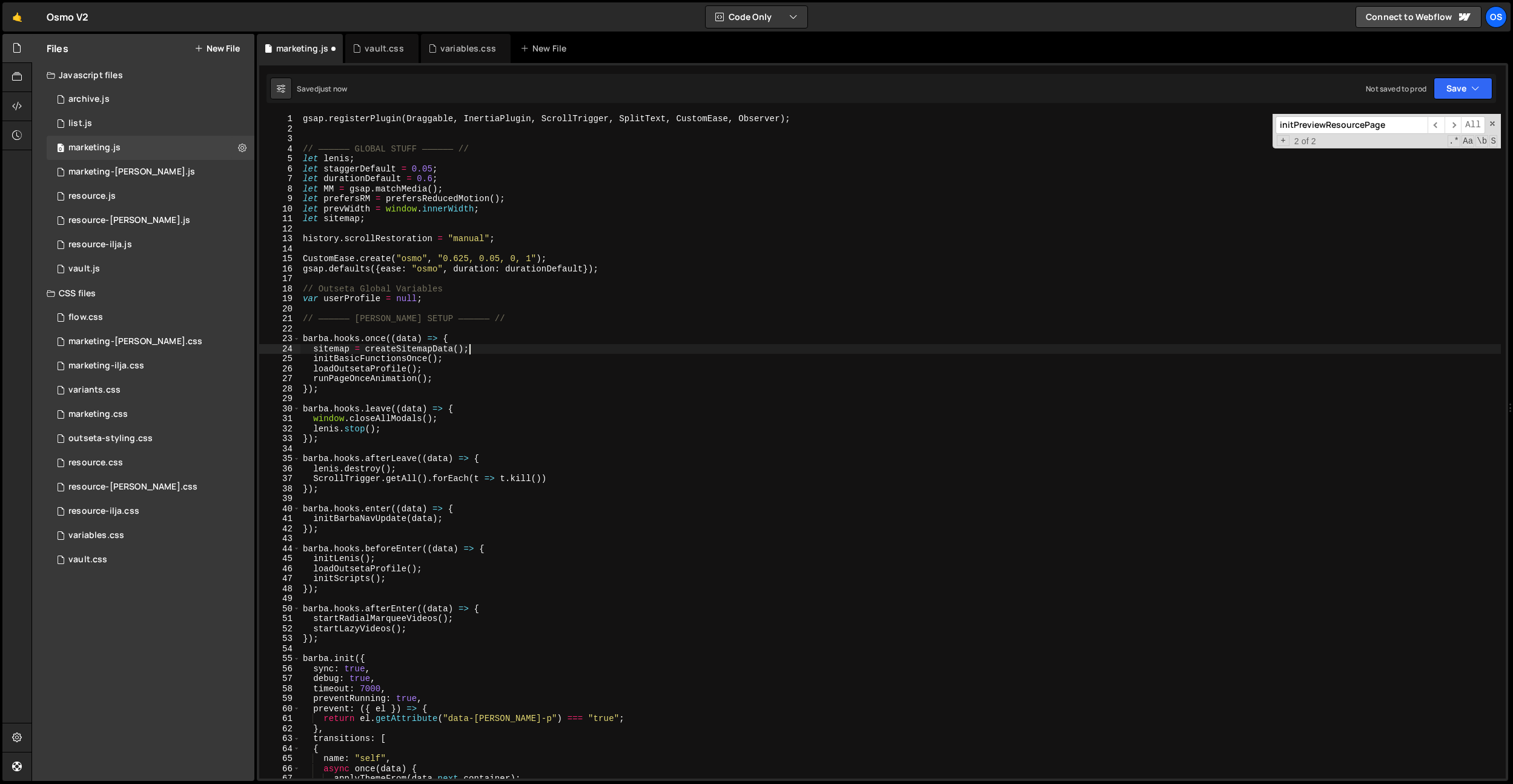
click at [1341, 134] on div "initPreviewResourcePage ​ ​ All Replace All + 2 of 2 .* Aa \b S" at bounding box center [1387, 131] width 229 height 34
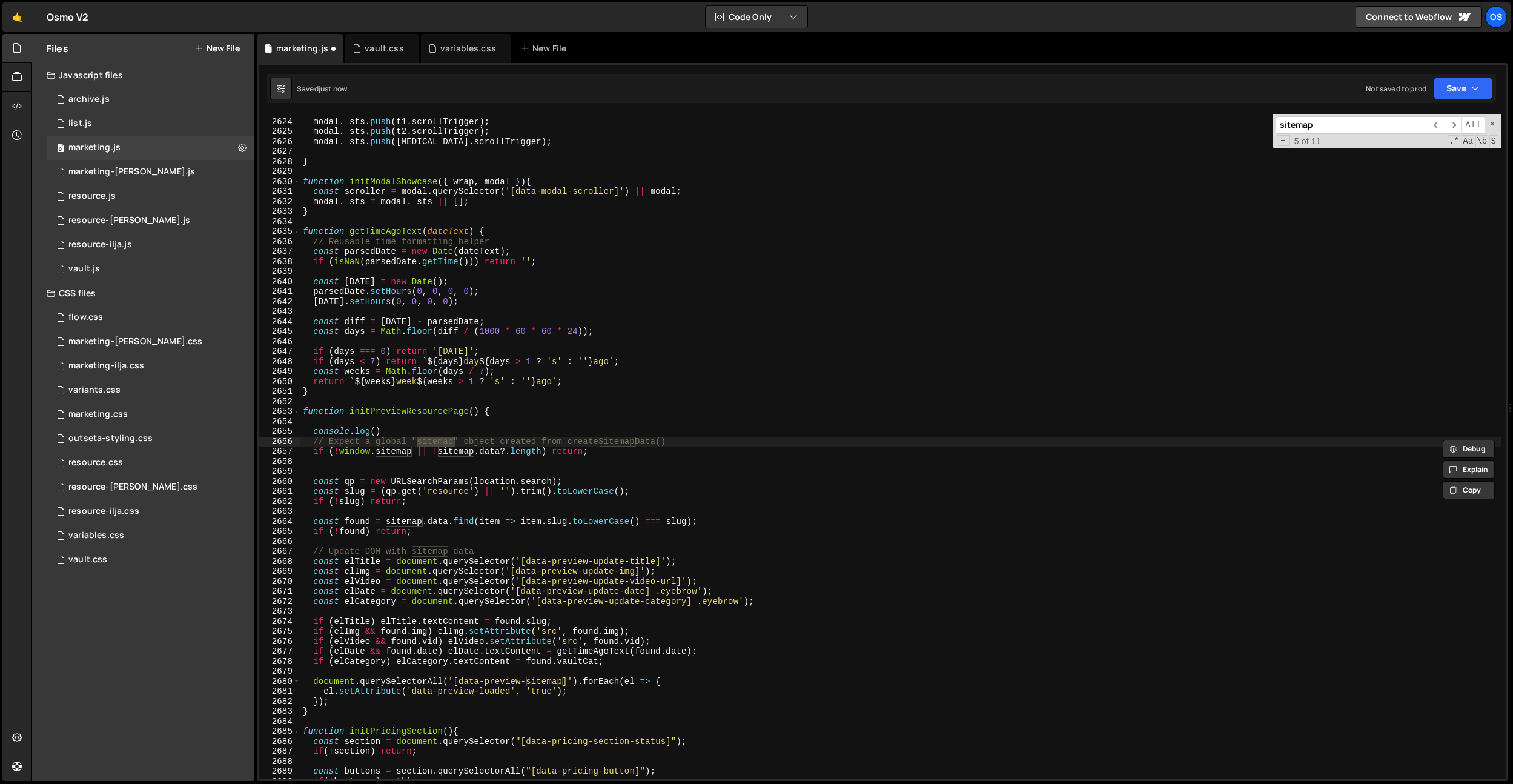
scroll to position [15312, 0]
type input "sitemap"
drag, startPoint x: 408, startPoint y: 431, endPoint x: 314, endPoint y: 433, distance: 94.0
click at [314, 433] on div "modal . _sts . push ( t1 . scrollTrigger ) ; modal . _sts . push ( t2 . scrollT…" at bounding box center [900, 449] width 1200 height 684
paste textarea "sitemap.data[0]);"
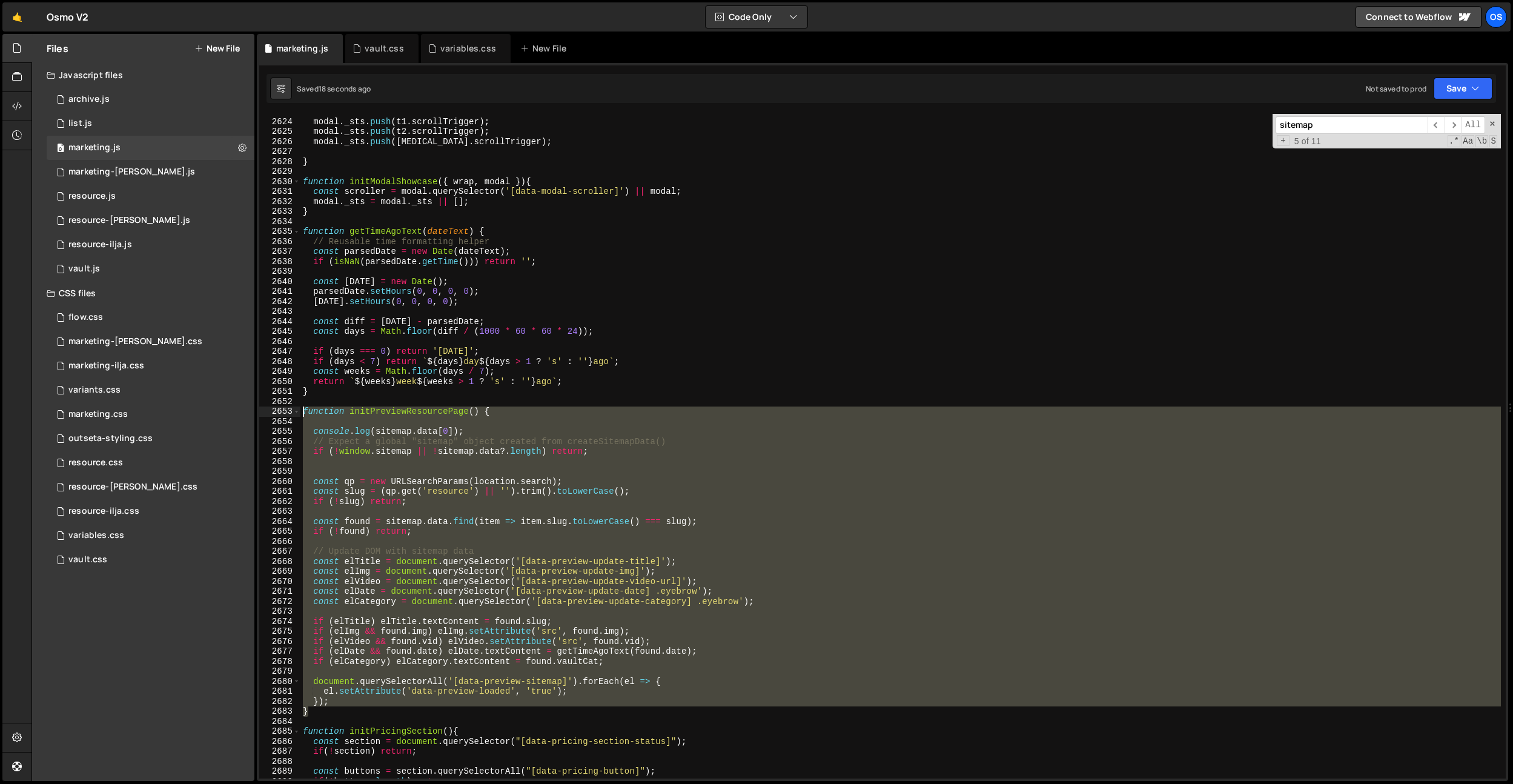
drag, startPoint x: 314, startPoint y: 715, endPoint x: 300, endPoint y: 413, distance: 302.3
click at [300, 413] on div "console.log(sitemap.data[0]); 2623 2624 2625 2626 2627 2628 2629 2630 2631 2632…" at bounding box center [883, 446] width 1247 height 664
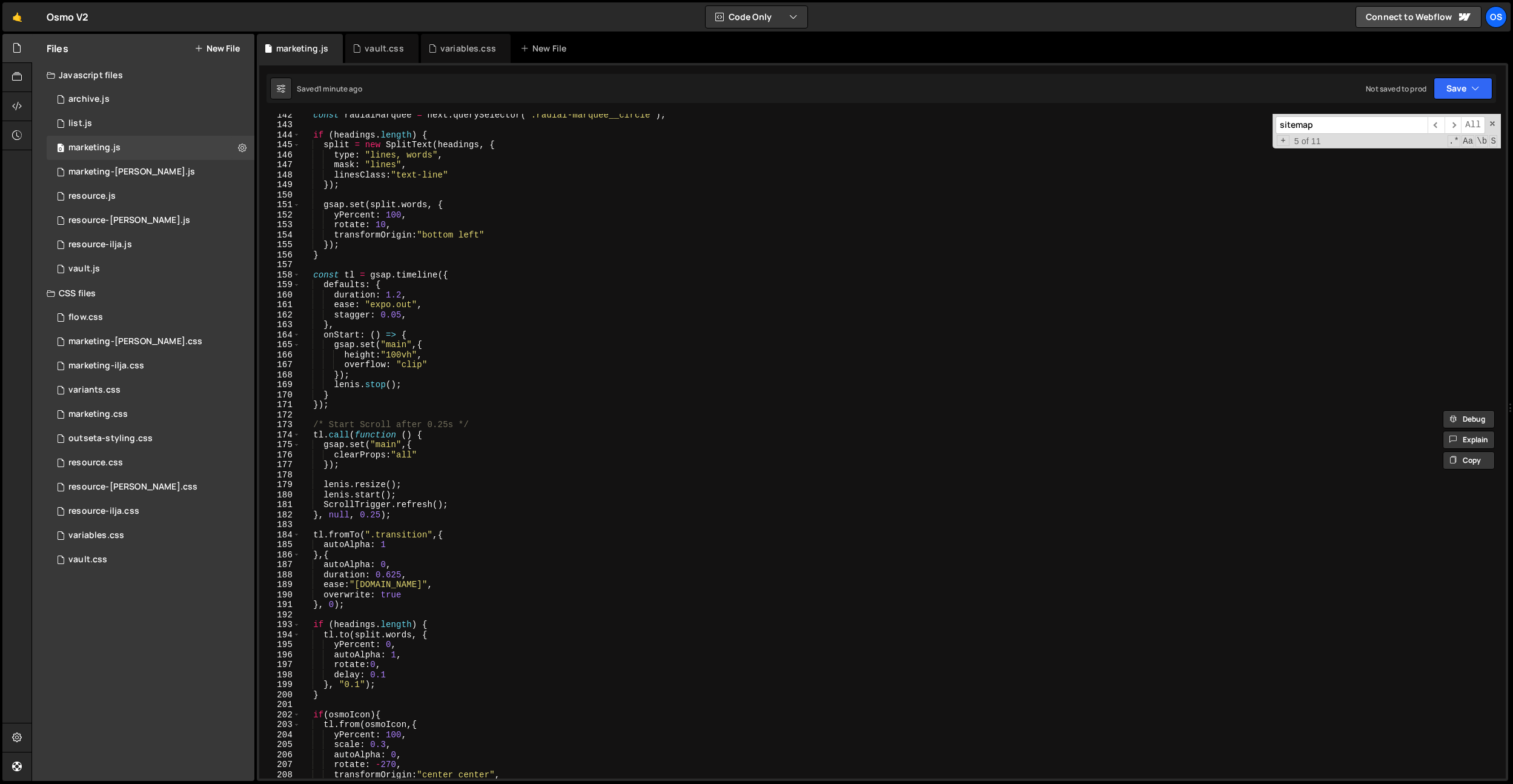
scroll to position [0, 0]
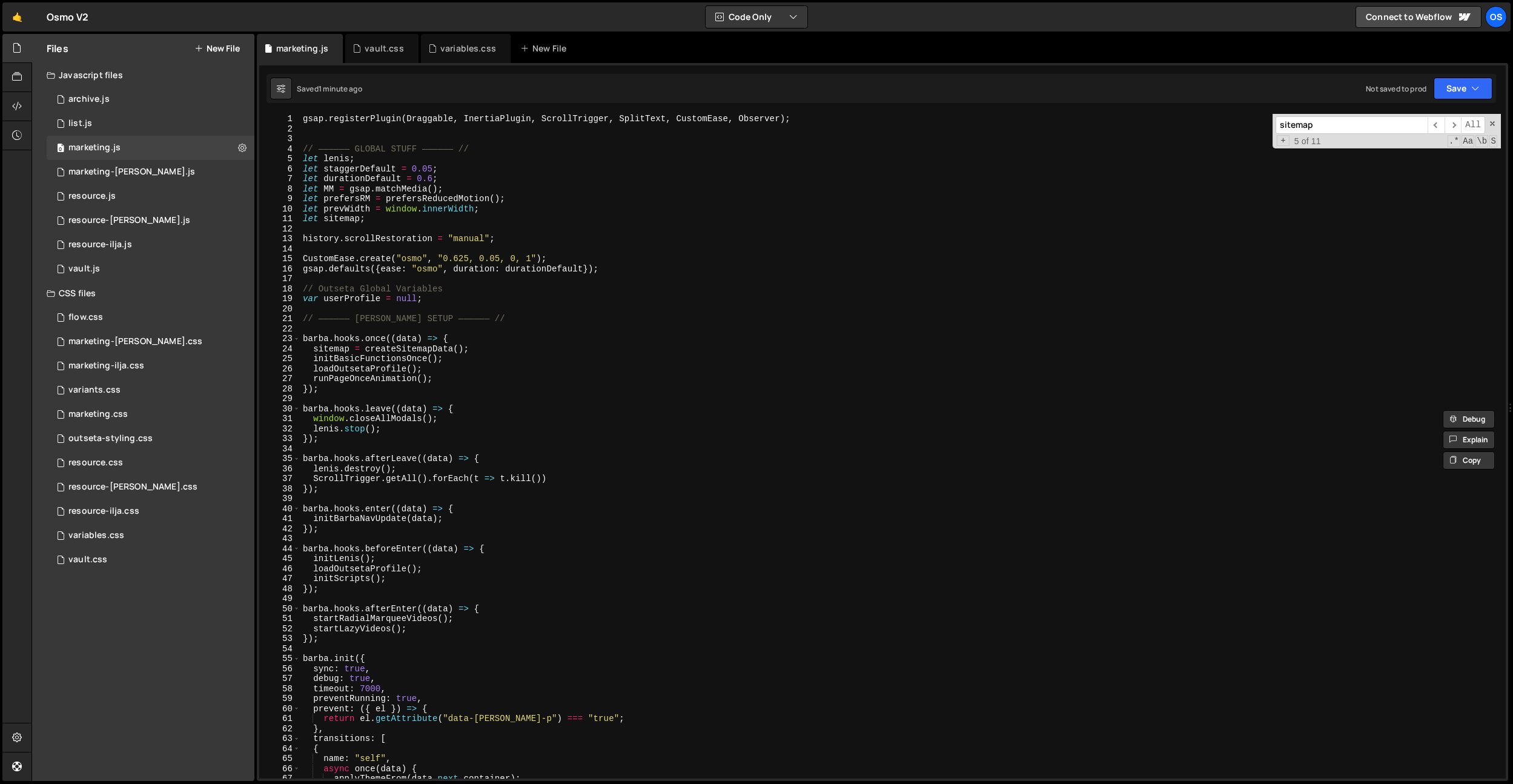
click at [671, 294] on div "gsap . registerPlugin ( Draggable , InertiaPlugin , ScrollTrigger , SplitText ,…" at bounding box center [900, 456] width 1200 height 684
click at [316, 351] on div "gsap . registerPlugin ( Draggable , InertiaPlugin , ScrollTrigger , SplitText ,…" at bounding box center [900, 456] width 1200 height 684
drag, startPoint x: 405, startPoint y: 222, endPoint x: 244, endPoint y: 215, distance: 161.2
click at [244, 215] on div "Files New File Javascript files 0 archive.js 0 0 list.js 0 0 marketing.js 0 0 0…" at bounding box center [773, 407] width 1482 height 747
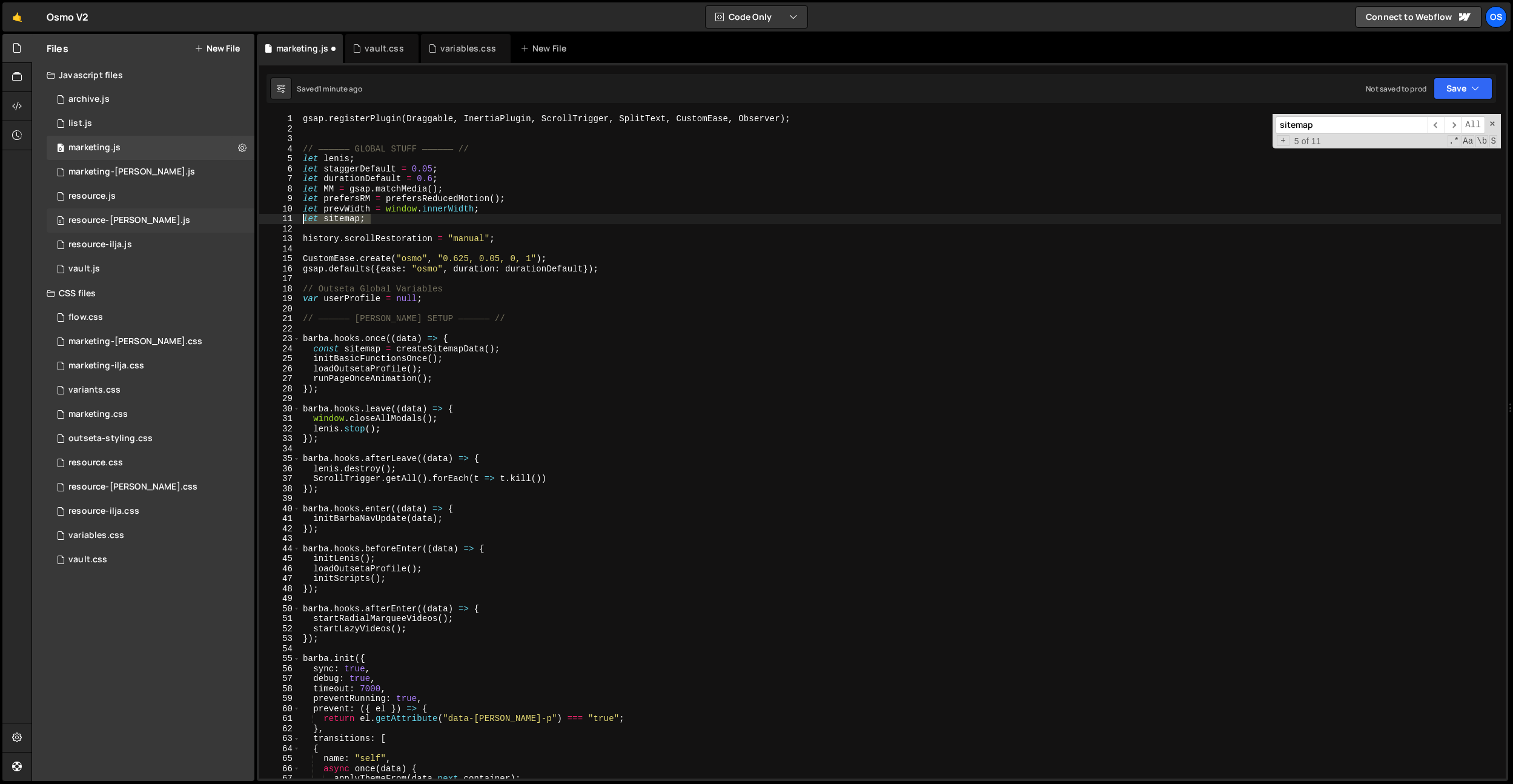
type textarea "let sitemap;"
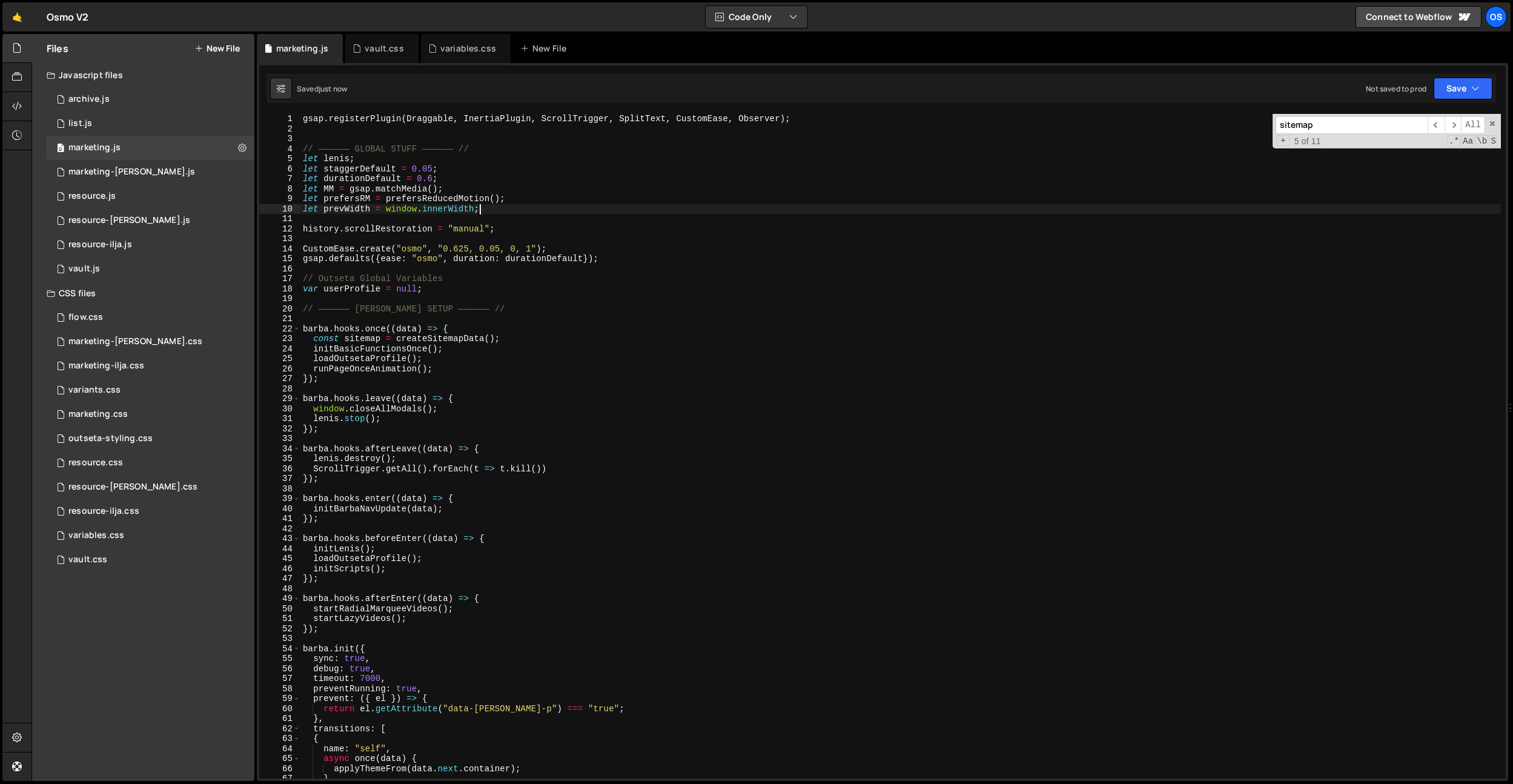
click at [461, 258] on div "gsap . registerPlugin ( Draggable , InertiaPlugin , ScrollTrigger , SplitText ,…" at bounding box center [900, 456] width 1200 height 684
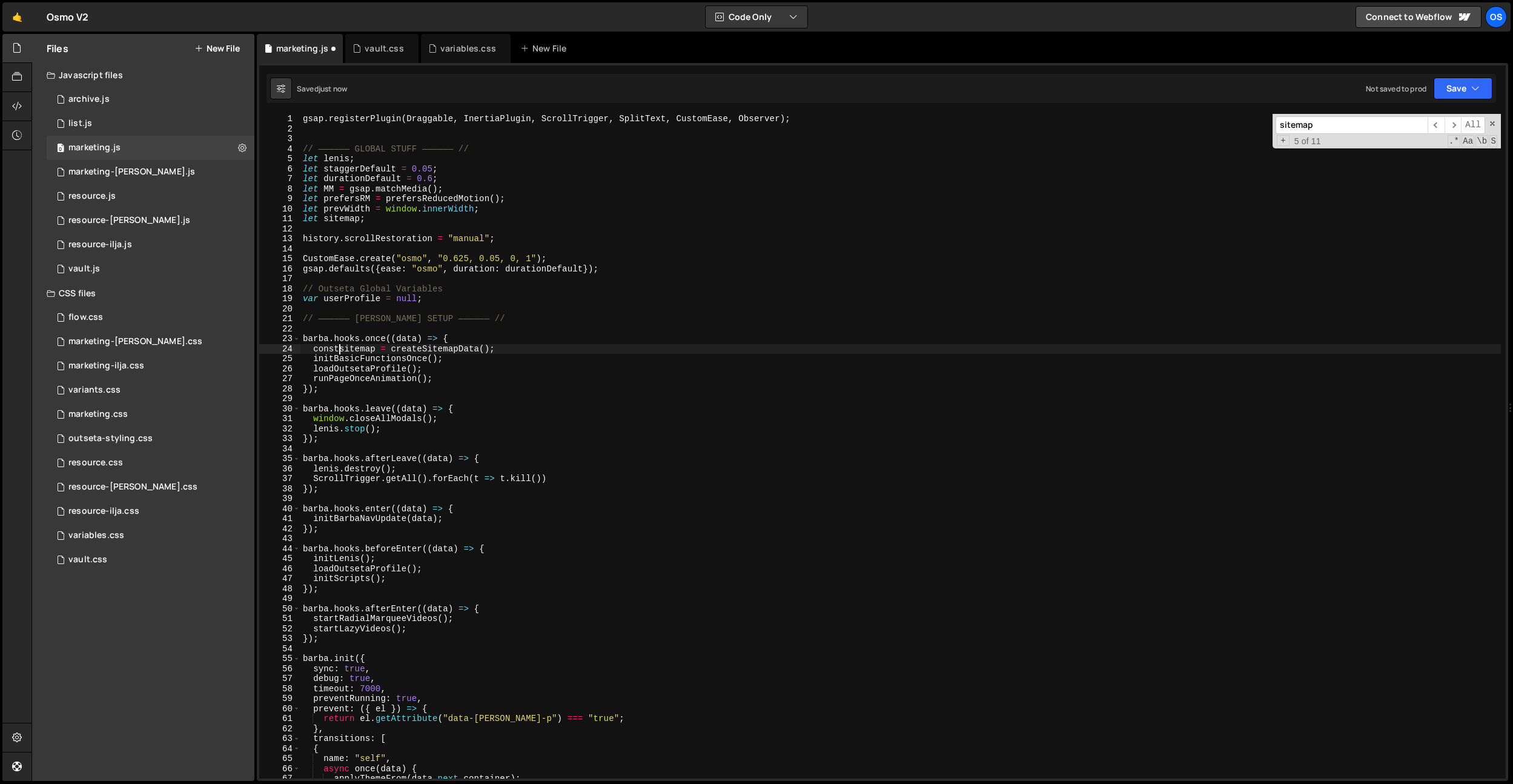
type textarea "sitemap = createSitemapData();"
click at [436, 344] on div "gsap . registerPlugin ( Draggable , InertiaPlugin , ScrollTrigger , SplitText ,…" at bounding box center [900, 456] width 1200 height 684
click at [489, 332] on div "gsap . registerPlugin ( Draggable , InertiaPlugin , ScrollTrigger , SplitText ,…" at bounding box center [900, 456] width 1200 height 684
paste input "createSitemapData"
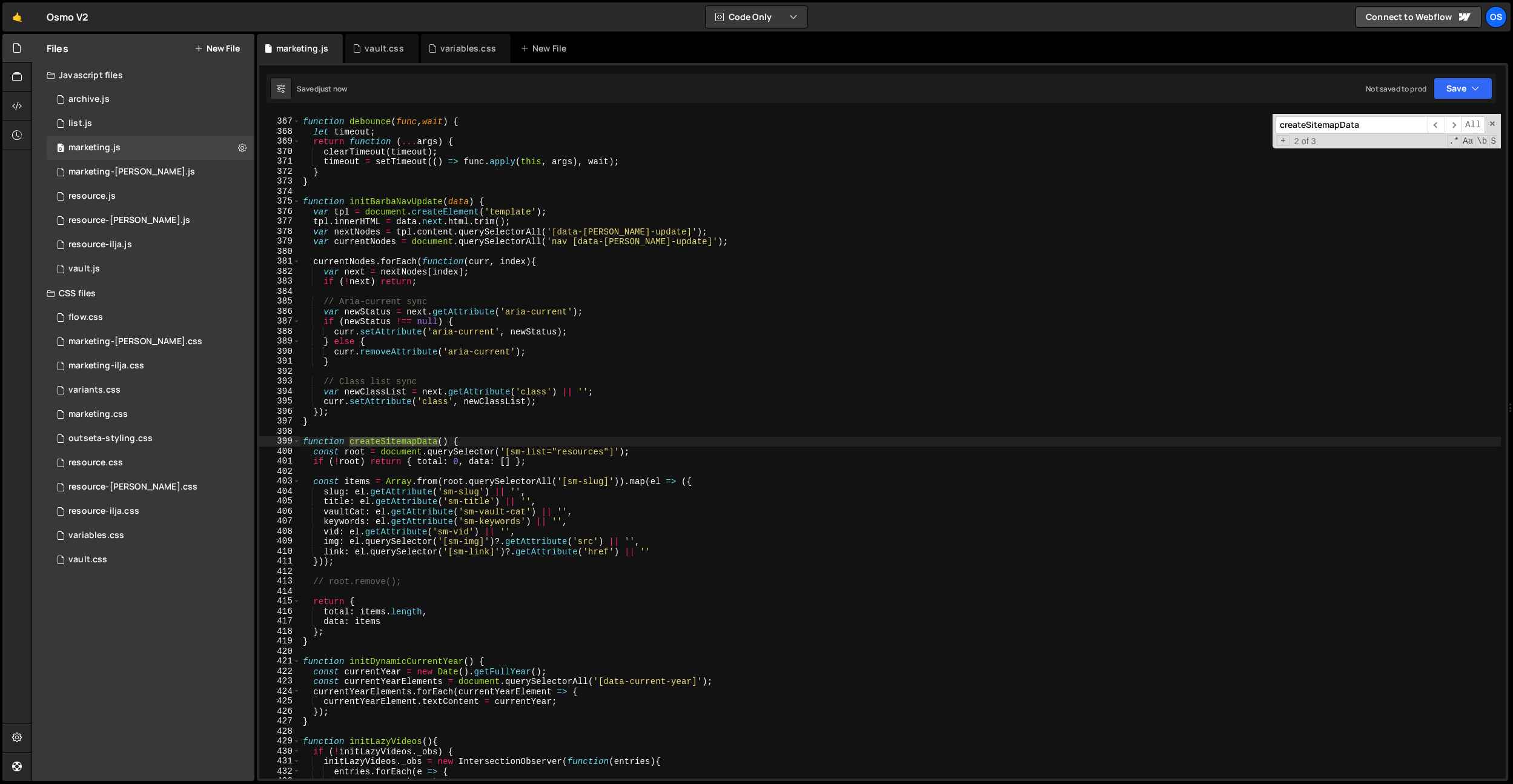
scroll to position [2136, 0]
type input "createSitemapData"
click at [489, 332] on div "function debounce ( func , wait ) { let timeout ; return function ( ... args ) …" at bounding box center [900, 449] width 1200 height 684
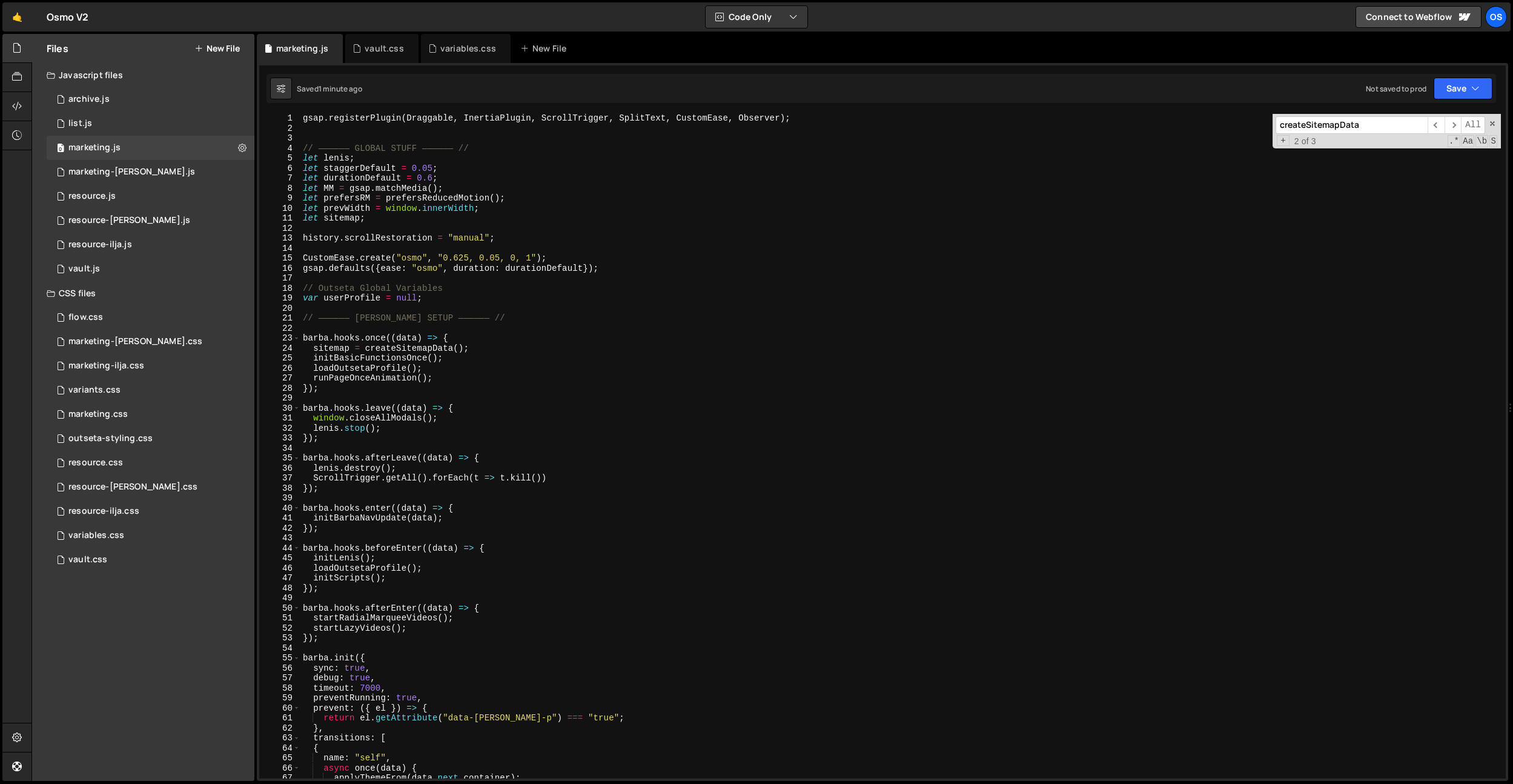
scroll to position [0, 0]
drag, startPoint x: 389, startPoint y: 222, endPoint x: 273, endPoint y: 217, distance: 116.1
click at [273, 217] on div "curr.setAttribute('aria-current', newStatus); 1 2 3 4 5 6 7 8 9 10 11 12 13 14 …" at bounding box center [883, 446] width 1247 height 664
paste textarea "= null;"
drag, startPoint x: 458, startPoint y: 290, endPoint x: 299, endPoint y: 288, distance: 159.0
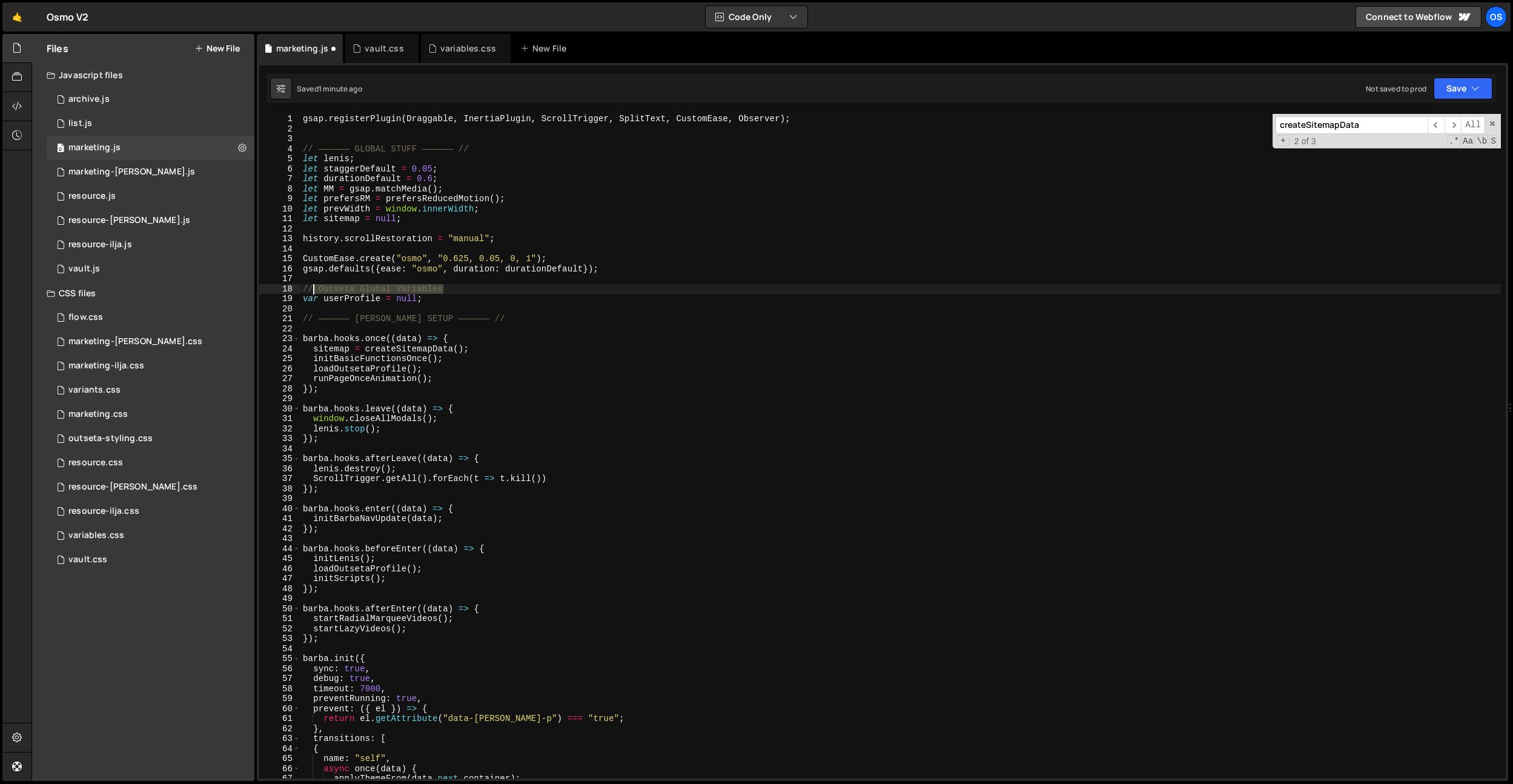
click at [286, 287] on div "let sitemap = null; 1 2 3 4 5 6 7 8 9 10 11 12 13 14 15 16 17 18 19 20 21 22 23…" at bounding box center [883, 446] width 1247 height 664
drag, startPoint x: 406, startPoint y: 299, endPoint x: 412, endPoint y: 298, distance: 6.1
click at [406, 299] on div "gsap . registerPlugin ( Draggable , InertiaPlugin , ScrollTrigger , SplitText ,…" at bounding box center [900, 456] width 1200 height 684
type textarea "var userProfile = null;"
click at [433, 298] on div "gsap . registerPlugin ( Draggable , InertiaPlugin , ScrollTrigger , SplitText ,…" at bounding box center [900, 456] width 1200 height 684
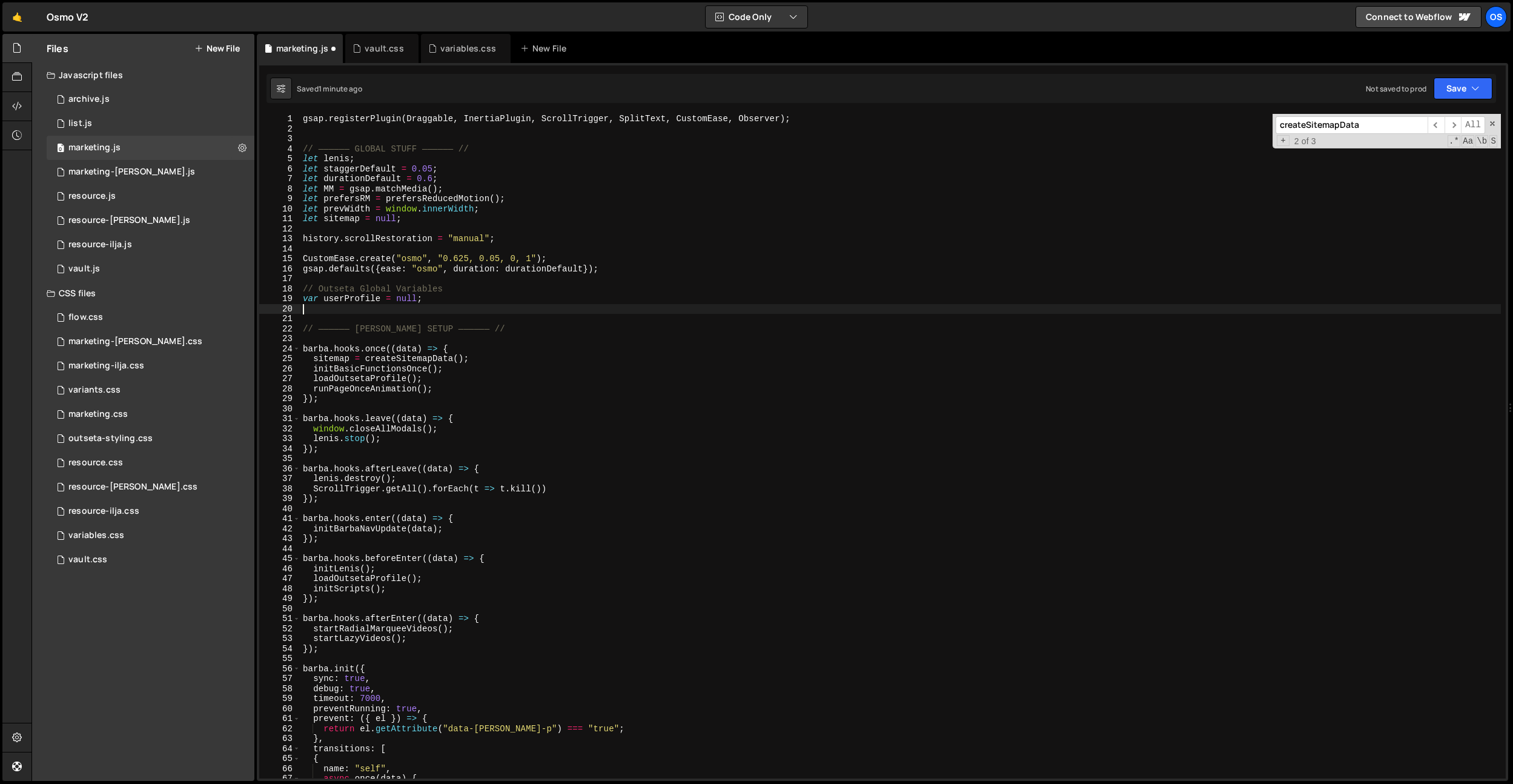
paste textarea "// Outseta Global Variables"
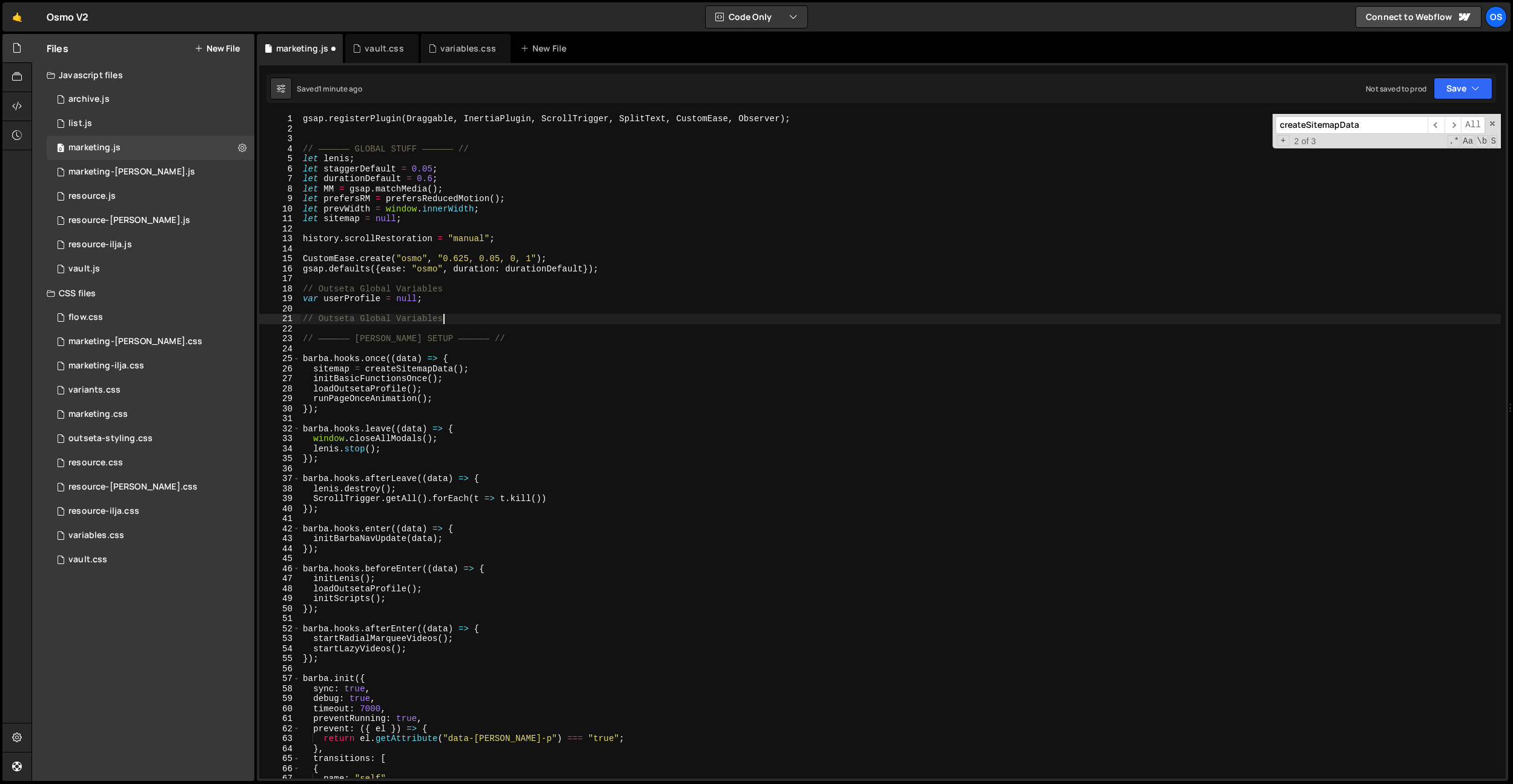
click at [343, 314] on div "gsap . registerPlugin ( Draggable , InertiaPlugin , ScrollTrigger , SplitText ,…" at bounding box center [900, 456] width 1200 height 684
drag, startPoint x: 402, startPoint y: 320, endPoint x: 322, endPoint y: 319, distance: 80.0
click at [322, 319] on div "gsap . registerPlugin ( Draggable , InertiaPlugin , ScrollTrigger , SplitText ,…" at bounding box center [900, 456] width 1200 height 684
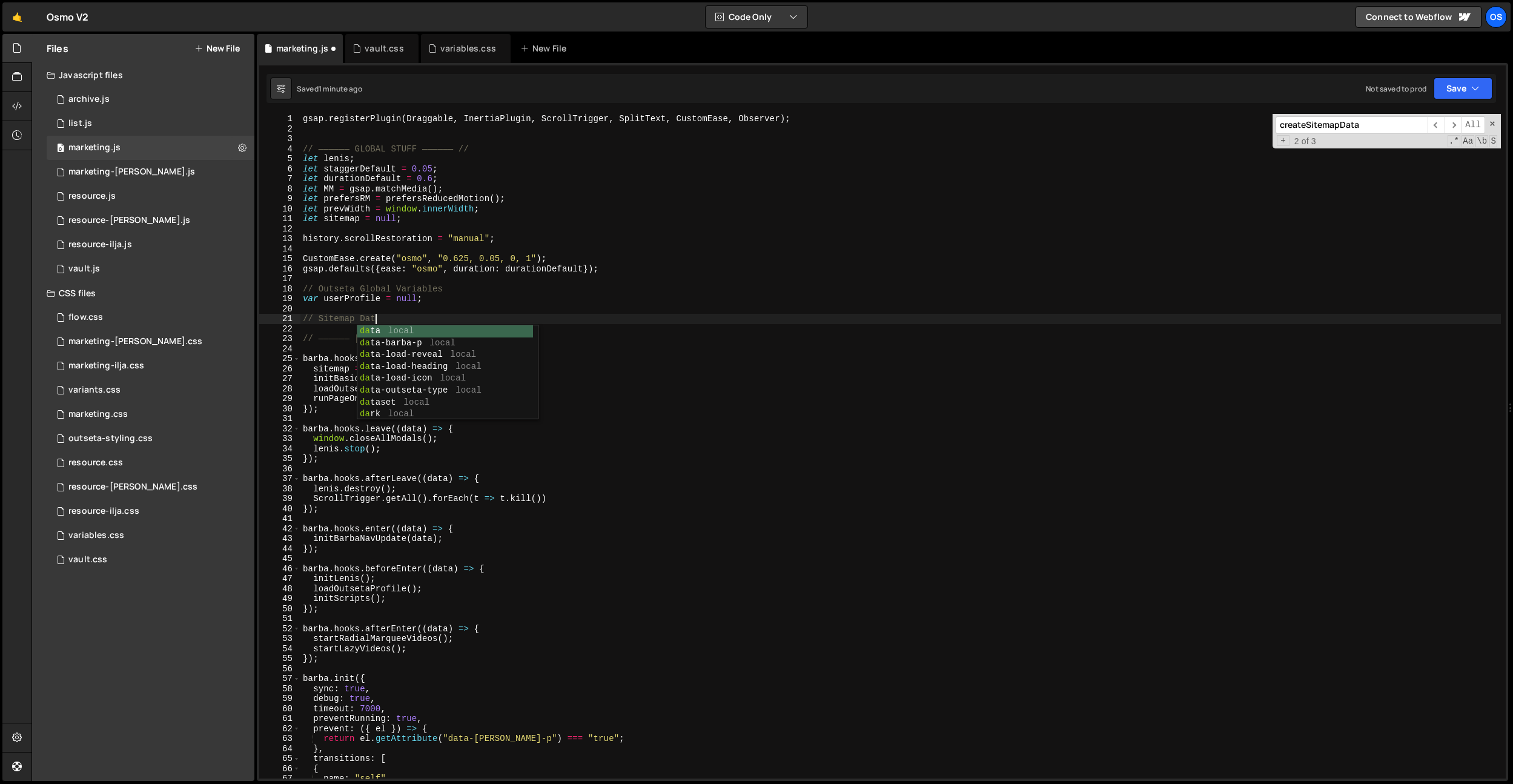
scroll to position [0, 4]
drag, startPoint x: 427, startPoint y: 219, endPoint x: 261, endPoint y: 219, distance: 166.0
click at [261, 219] on div "// Sitemap Data 1 2 3 4 5 6 7 8 9 10 11 12 13 14 15 16 17 18 19 20 21 22 23 24 …" at bounding box center [883, 446] width 1247 height 664
type textarea "let sitemap = null;"
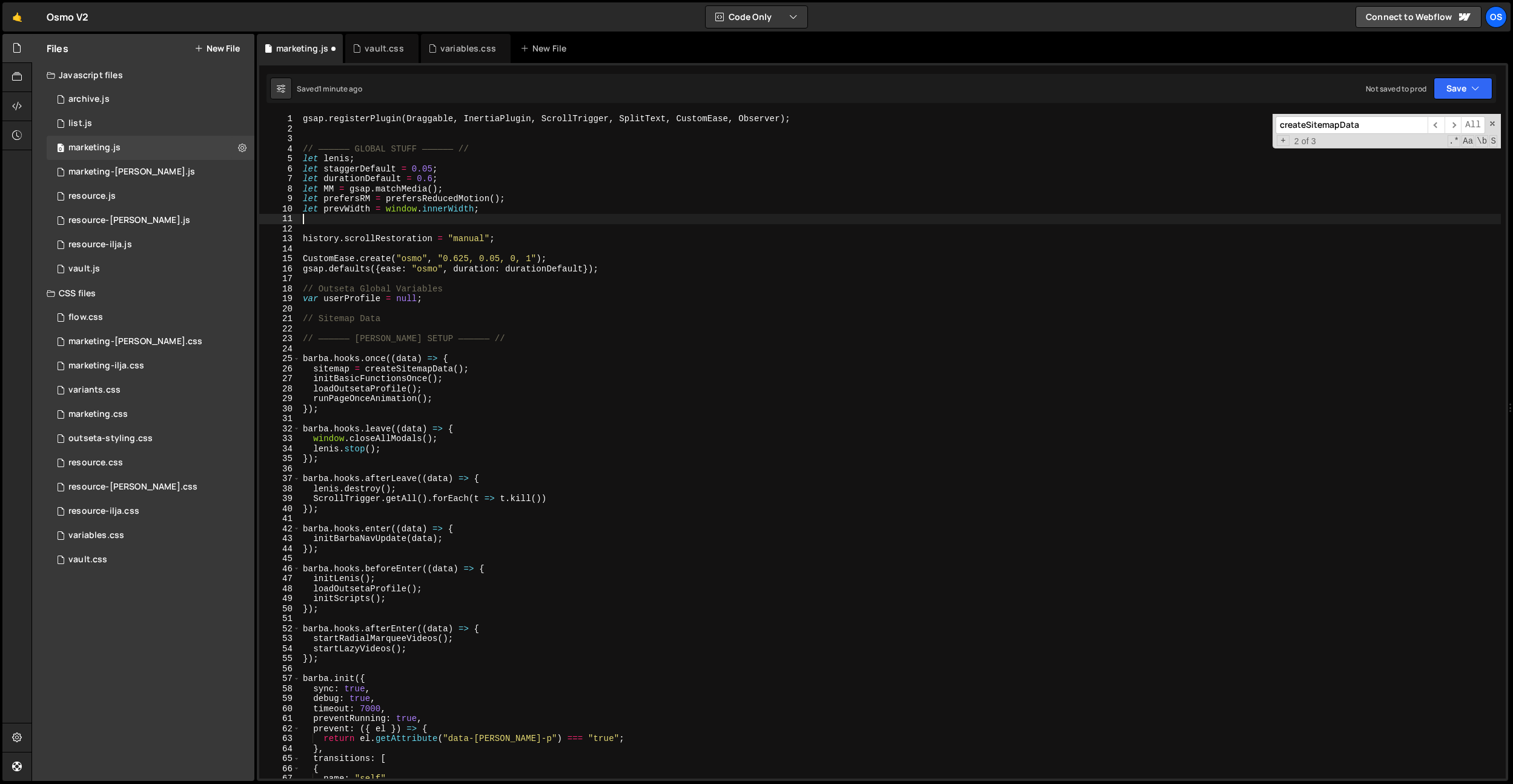
type textarea "let prevWidth = window.innerWidth;"
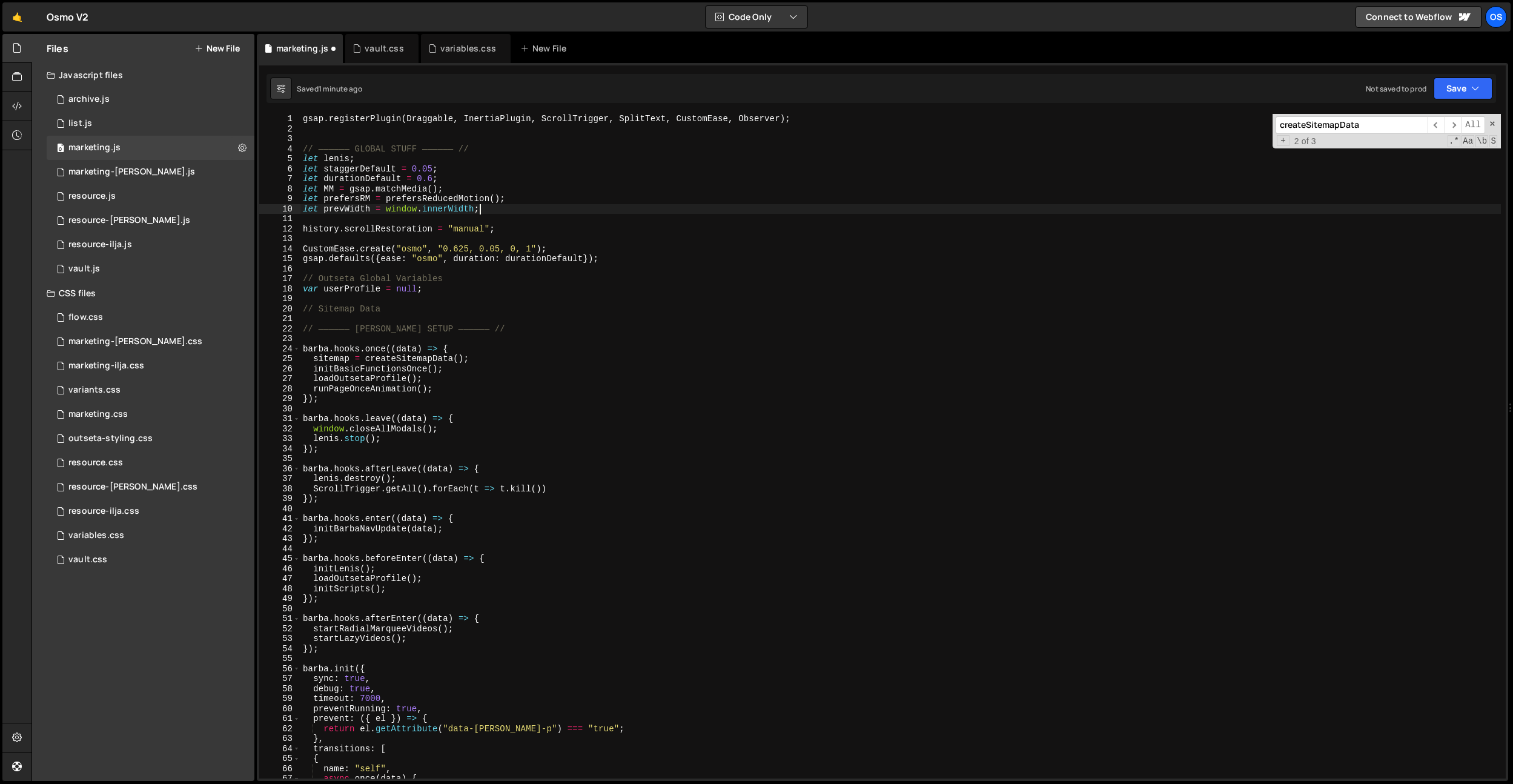
click at [405, 298] on div "gsap . registerPlugin ( Draggable , InertiaPlugin , ScrollTrigger , SplitText ,…" at bounding box center [900, 456] width 1200 height 684
paste textarea "let sitemap = null;"
type textarea "let sitemap = null;"
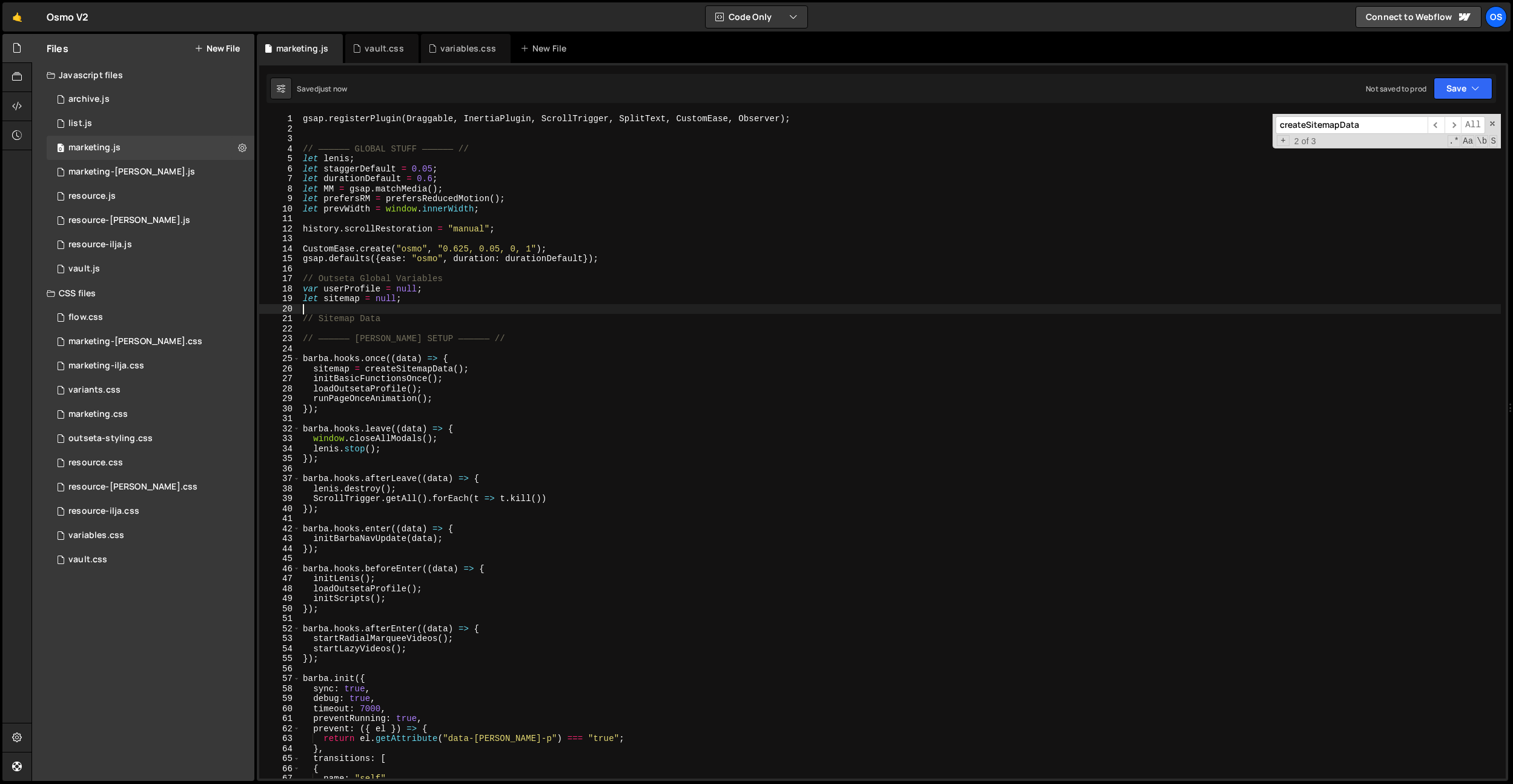
click at [351, 298] on div "gsap . registerPlugin ( Draggable , InertiaPlugin , ScrollTrigger , SplitText ,…" at bounding box center [900, 456] width 1200 height 684
type textarea "let sitemap = null;"
click at [351, 298] on div "gsap . registerPlugin ( Draggable , InertiaPlugin , ScrollTrigger , SplitText ,…" at bounding box center [900, 456] width 1200 height 684
click at [459, 306] on div "gsap . registerPlugin ( Draggable , InertiaPlugin , ScrollTrigger , SplitText ,…" at bounding box center [900, 456] width 1200 height 684
paste input "sitemap"
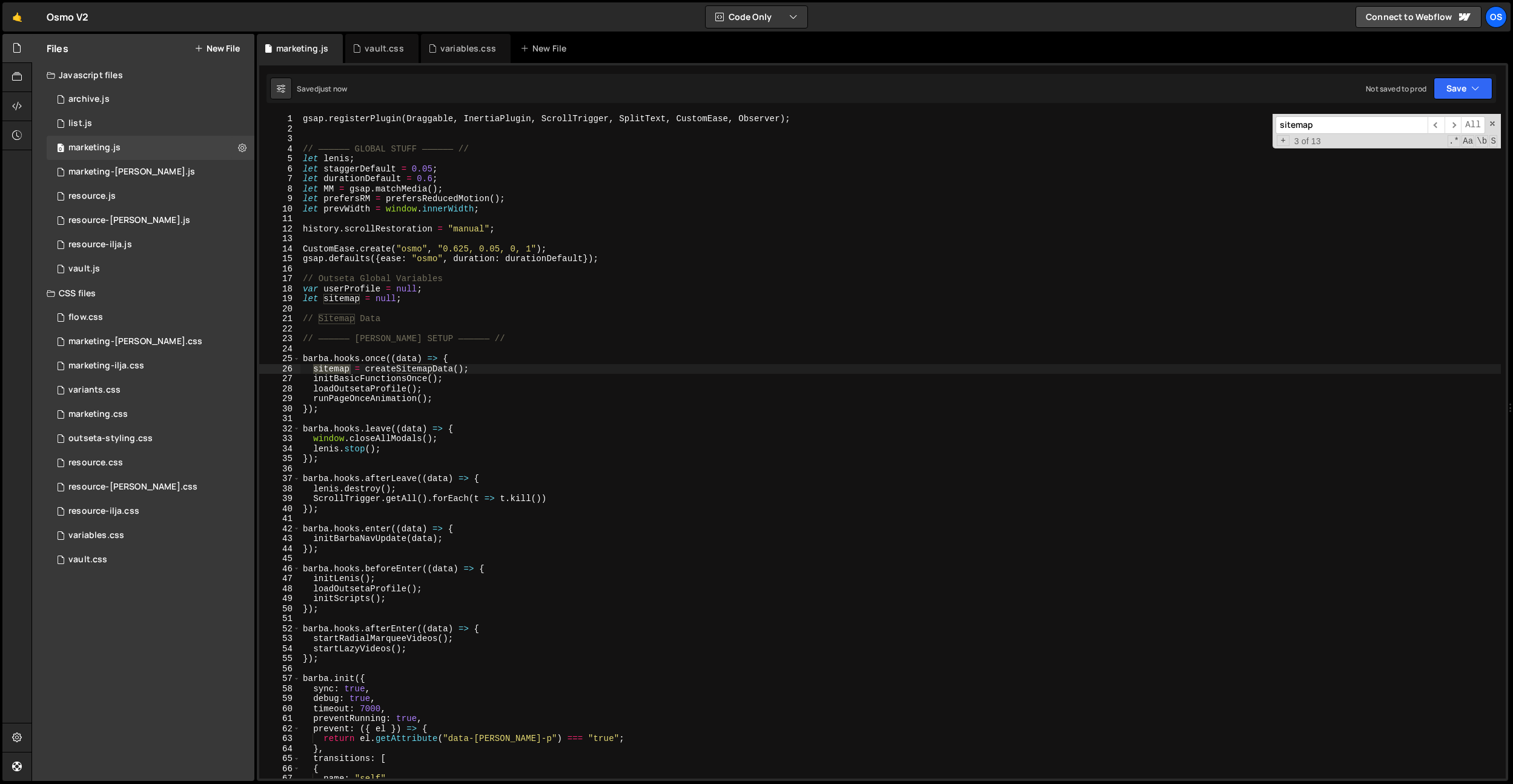
type input "sitemap"
click at [359, 349] on div "gsap . registerPlugin ( Draggable , InertiaPlugin , ScrollTrigger , SplitText ,…" at bounding box center [900, 456] width 1200 height 684
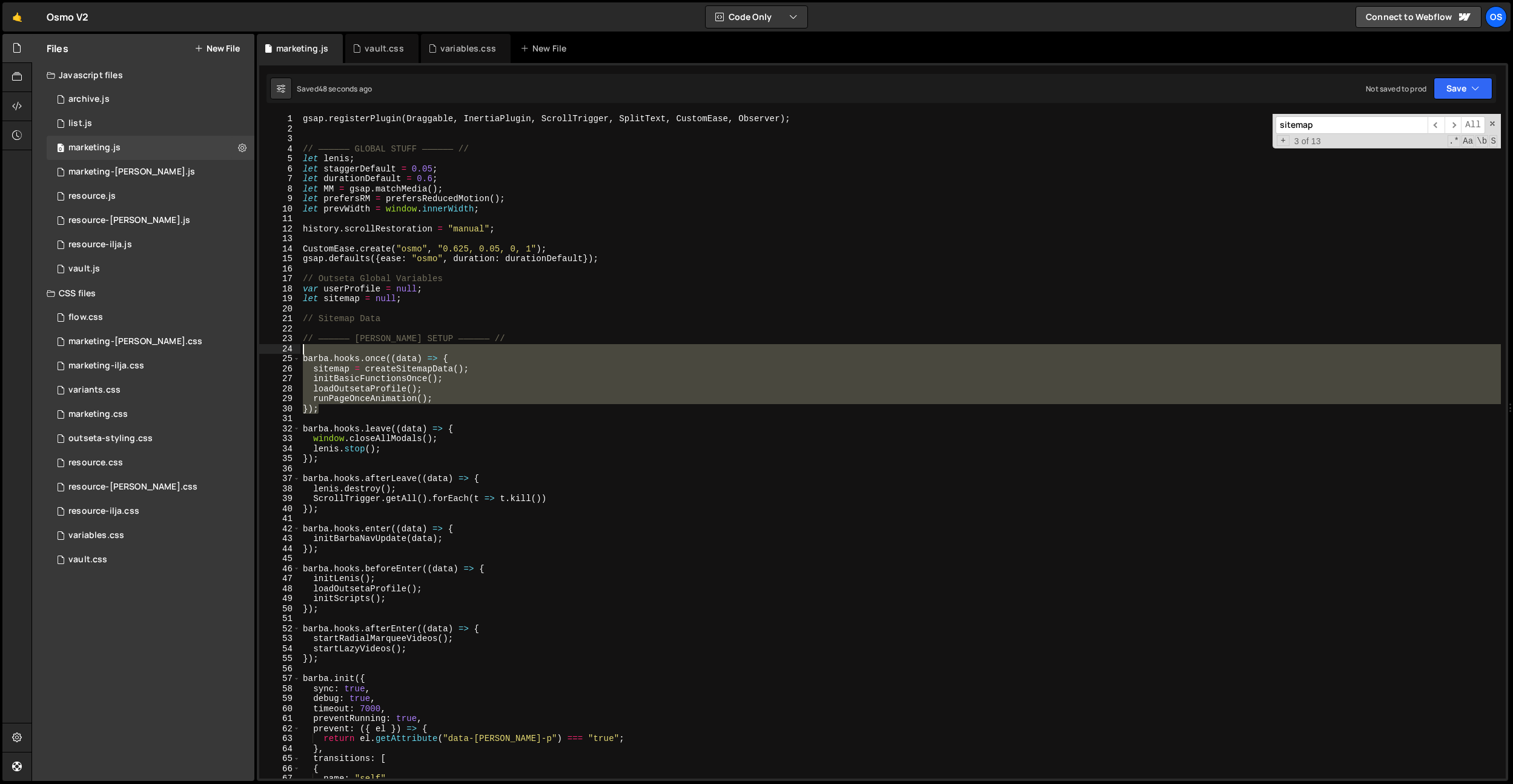
drag, startPoint x: 350, startPoint y: 411, endPoint x: 288, endPoint y: 352, distance: 85.6
click at [288, 352] on div "1 2 3 4 5 6 7 8 9 10 11 12 13 14 15 16 17 18 19 20 21 22 23 24 25 26 27 28 29 3…" at bounding box center [883, 446] width 1247 height 664
click at [345, 391] on div "gsap . registerPlugin ( Draggable , InertiaPlugin , ScrollTrigger , SplitText ,…" at bounding box center [900, 446] width 1200 height 664
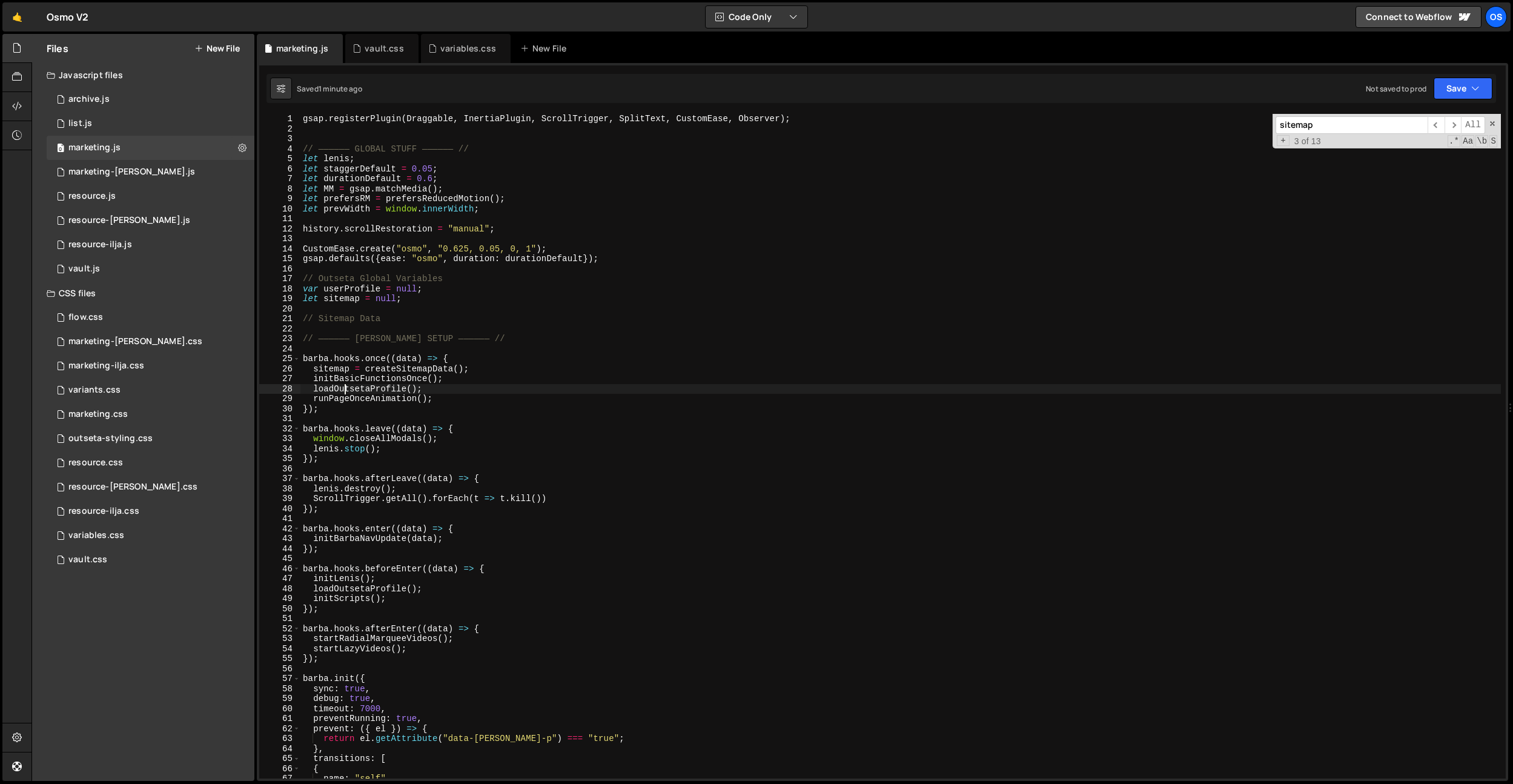
click at [489, 398] on div "gsap . registerPlugin ( Draggable , InertiaPlugin , ScrollTrigger , SplitText ,…" at bounding box center [900, 456] width 1200 height 684
type textarea "runPageOnceAnimation();"
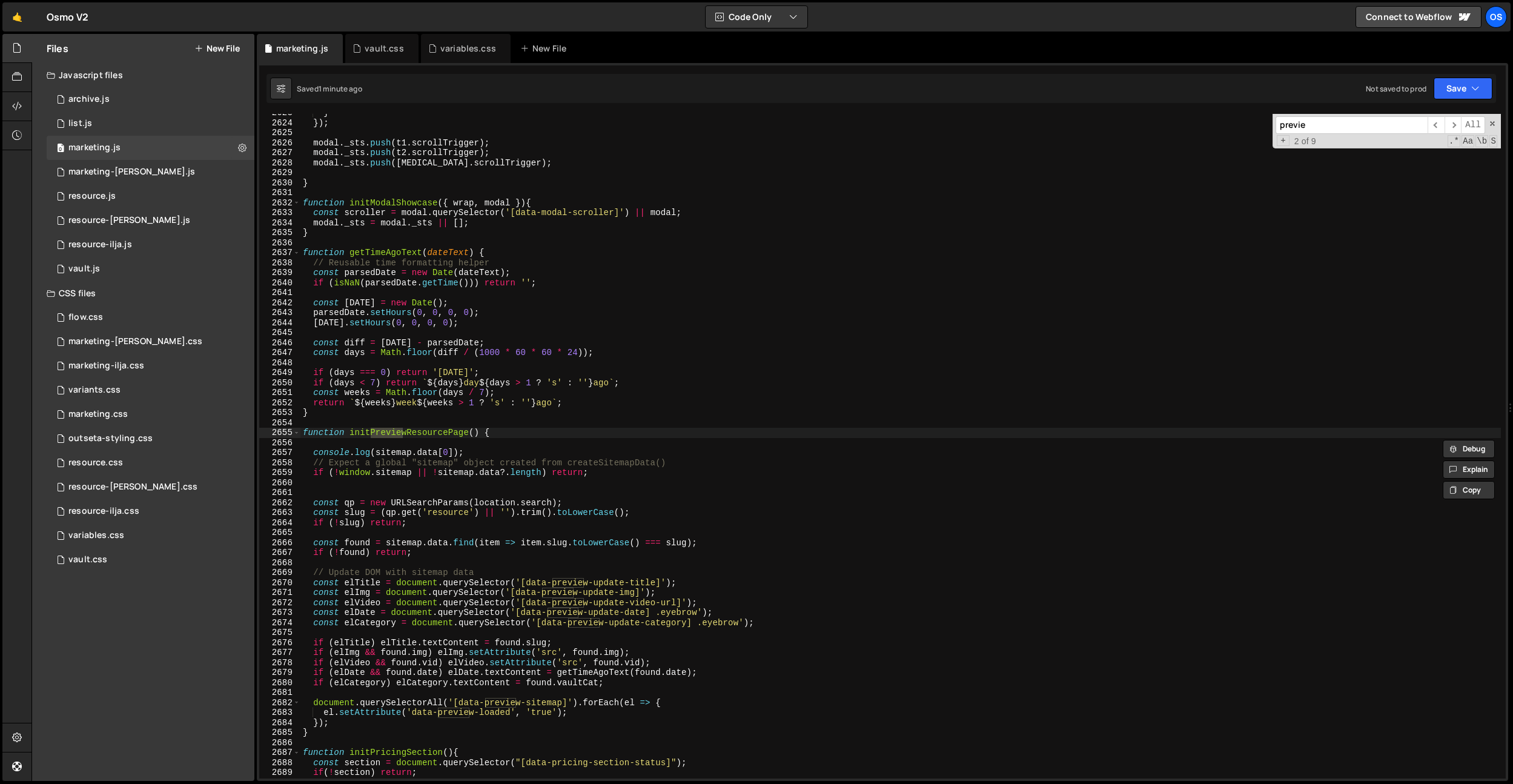
scroll to position [15312, 0]
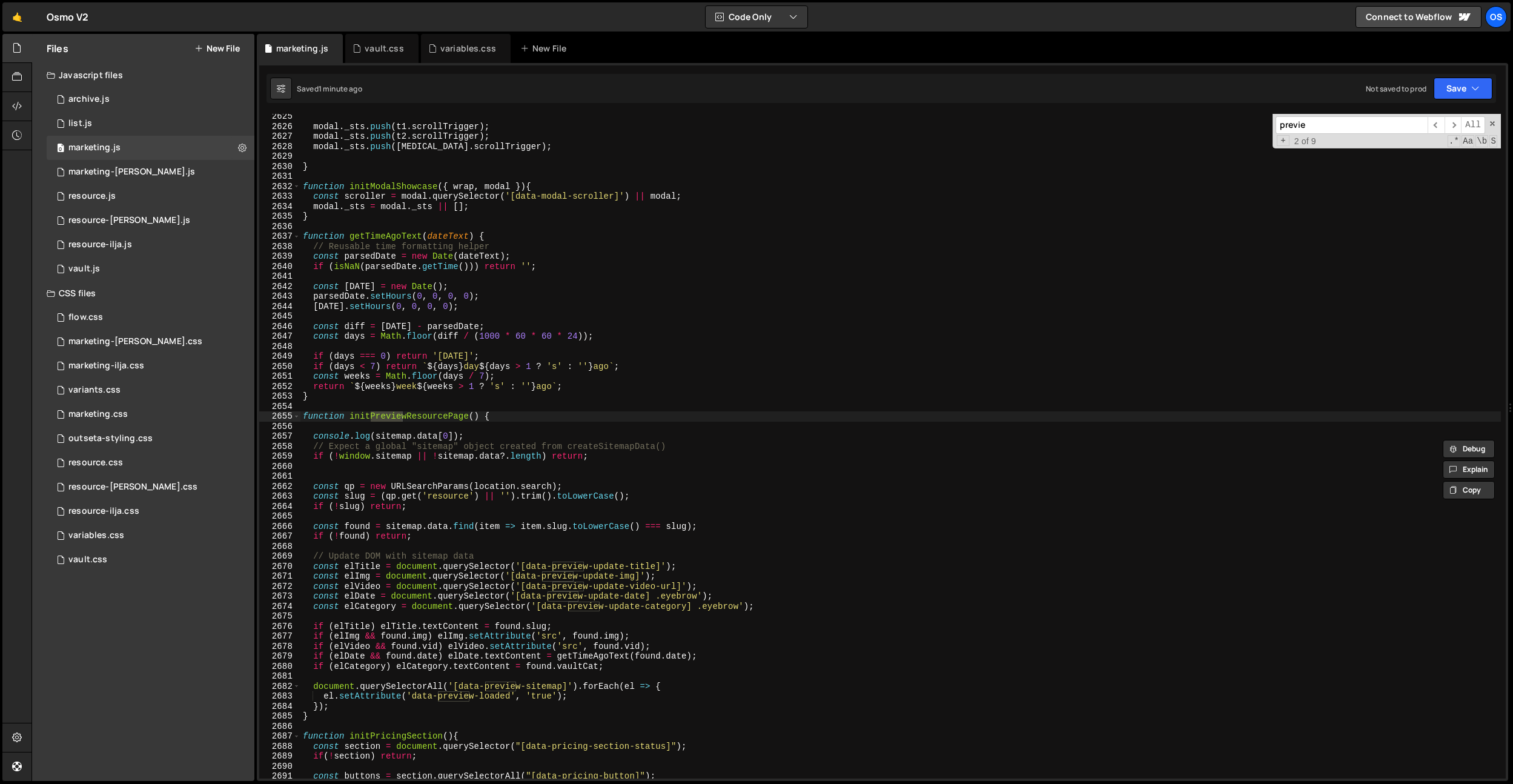
type input "previe"
drag, startPoint x: 434, startPoint y: 456, endPoint x: 332, endPoint y: 457, distance: 102.0
click at [332, 457] on div "modal . _sts . push ( t1 . scrollTrigger ) ; modal . _sts . push ( t2 . scrollT…" at bounding box center [900, 453] width 1200 height 684
click at [360, 373] on div "modal . _sts . push ( t1 . scrollTrigger ) ; modal . _sts . push ( t2 . scrollT…" at bounding box center [900, 453] width 1200 height 684
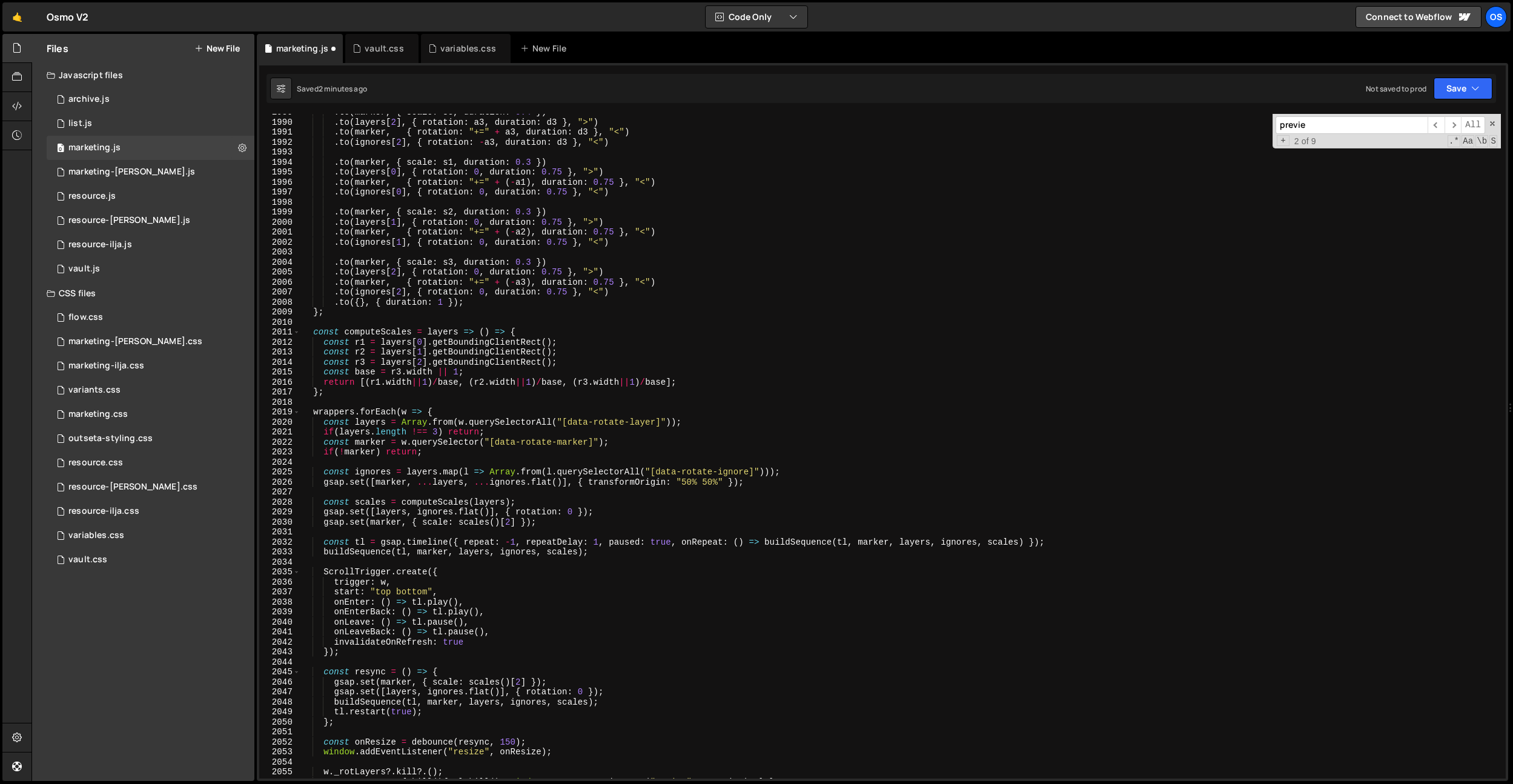
scroll to position [0, 0]
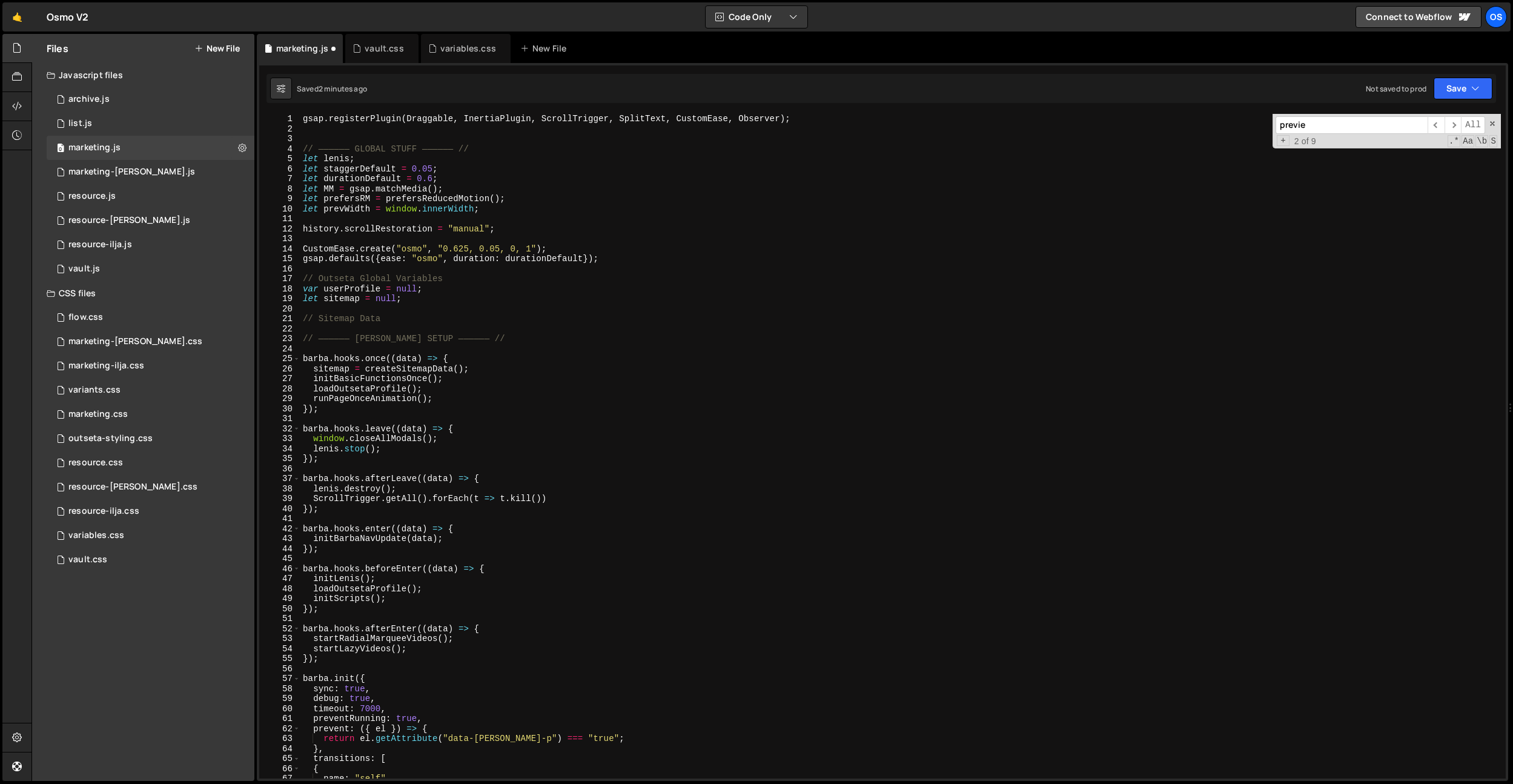
click at [556, 275] on div "gsap . registerPlugin ( Draggable , InertiaPlugin , ScrollTrigger , SplitText ,…" at bounding box center [900, 456] width 1200 height 684
drag, startPoint x: 422, startPoint y: 296, endPoint x: 296, endPoint y: 297, distance: 126.0
click at [296, 297] on div "// Outseta Global Variables 1 2 3 4 5 6 7 8 9 10 11 12 13 14 15 16 17 18 19 20 …" at bounding box center [883, 446] width 1247 height 664
type textarea "let sitemap = null;"
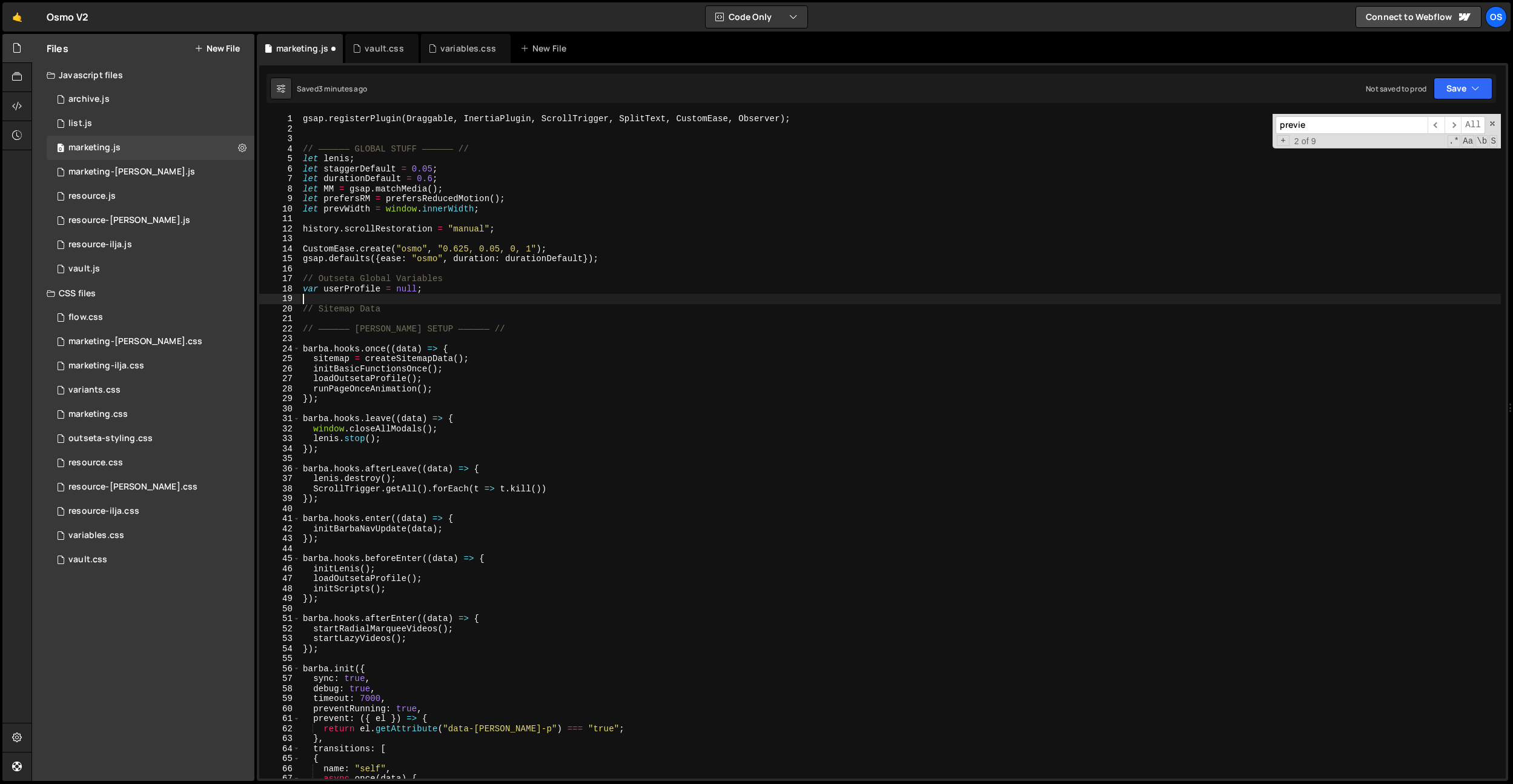
click at [310, 313] on div "gsap . registerPlugin ( Draggable , InertiaPlugin , ScrollTrigger , SplitText ,…" at bounding box center [900, 456] width 1200 height 684
paste textarea "window.sitemap = window.sitemap || null;"
type textarea "window.sitemap = window.sitemap || null;"
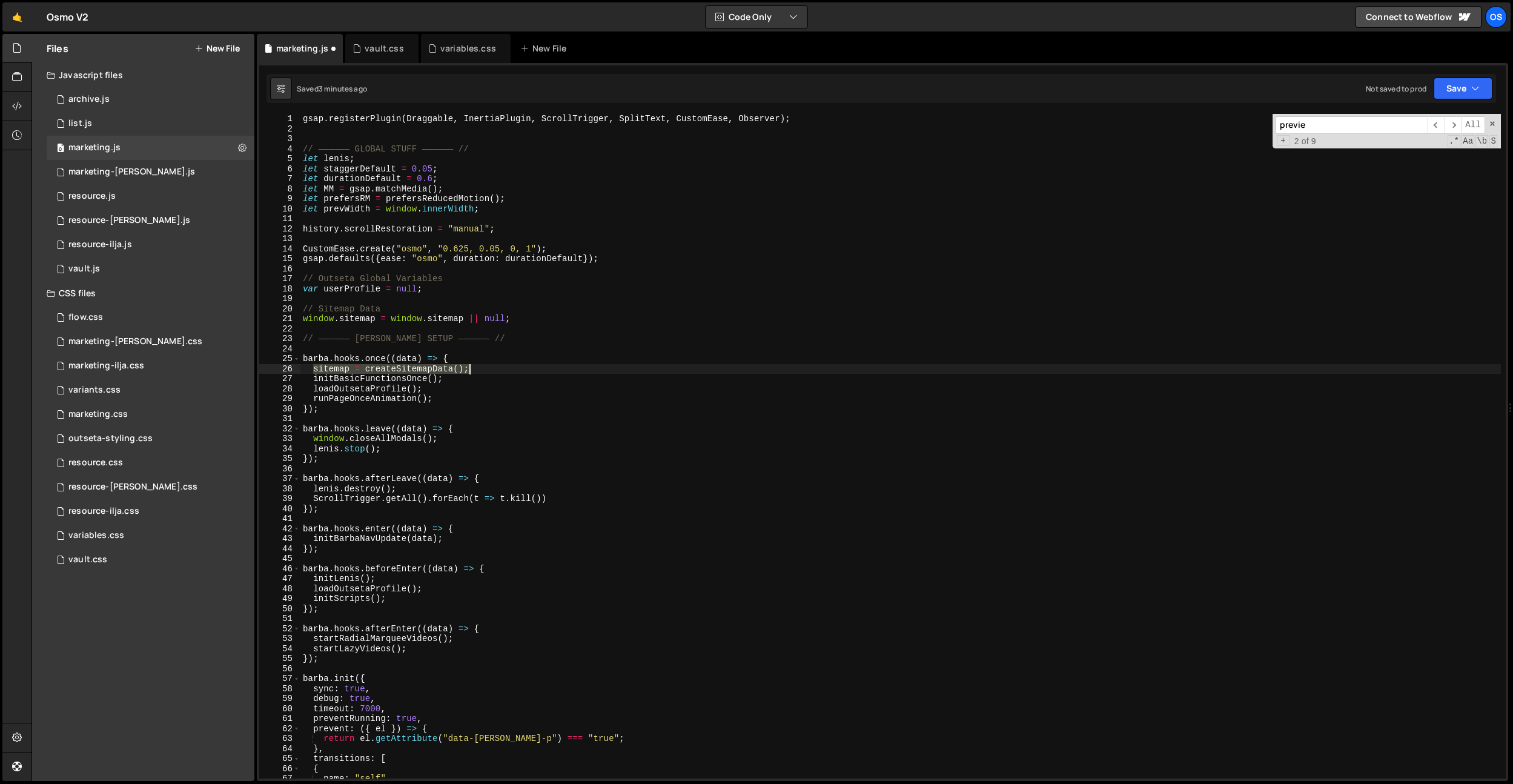
drag, startPoint x: 312, startPoint y: 367, endPoint x: 503, endPoint y: 370, distance: 191.0
click at [503, 370] on div "gsap . registerPlugin ( Draggable , InertiaPlugin , ScrollTrigger , SplitText ,…" at bounding box center [900, 456] width 1200 height 684
paste textarea "window."
click at [534, 479] on div "gsap . registerPlugin ( Draggable , InertiaPlugin , ScrollTrigger , SplitText ,…" at bounding box center [900, 456] width 1200 height 684
click at [444, 288] on div "gsap . registerPlugin ( Draggable , InertiaPlugin , ScrollTrigger , SplitText ,…" at bounding box center [900, 456] width 1200 height 684
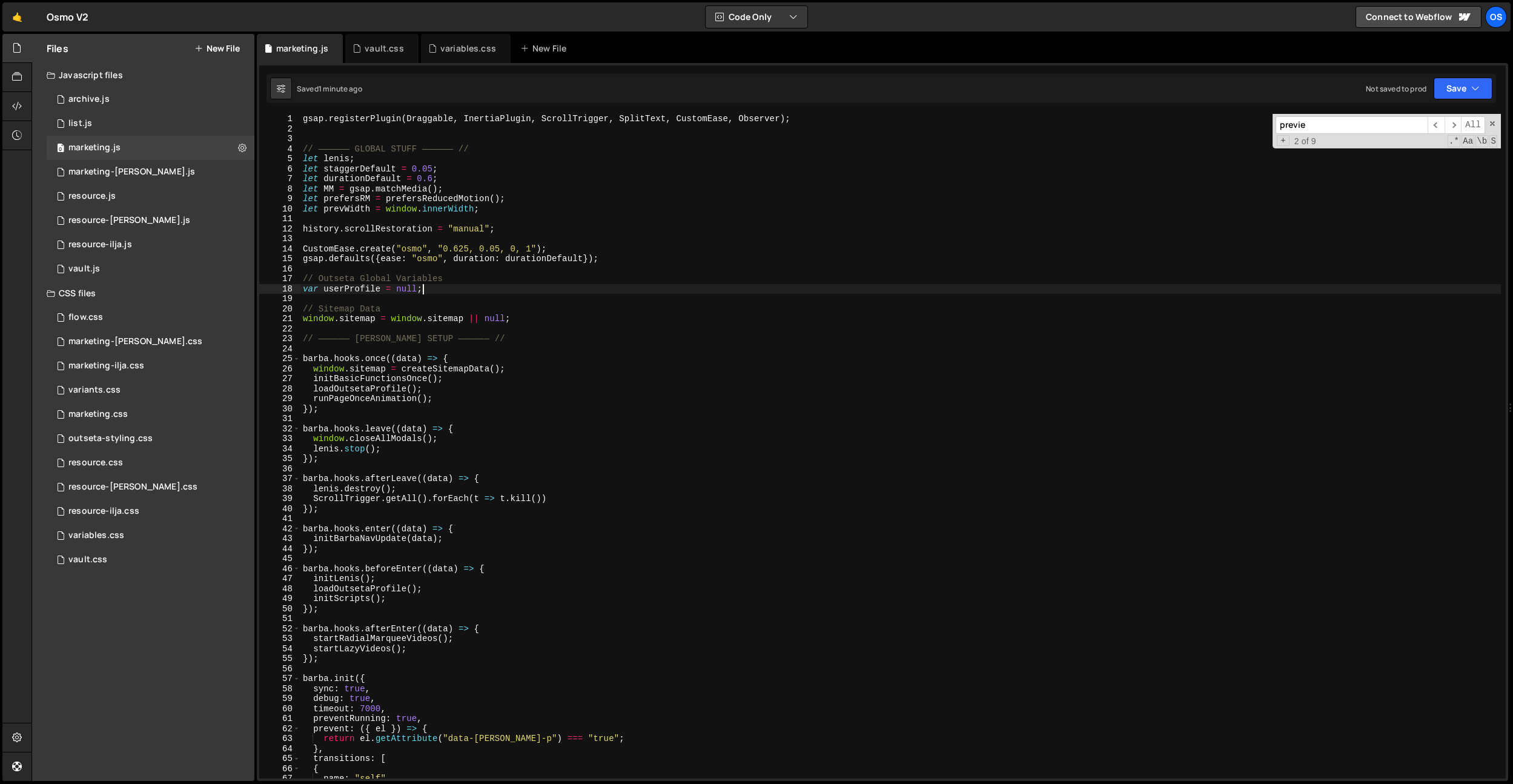
click at [520, 318] on div "gsap . registerPlugin ( Draggable , InertiaPlugin , ScrollTrigger , SplitText ,…" at bounding box center [900, 456] width 1200 height 684
type textarea "window.sitemap = window.sitemap || null;"
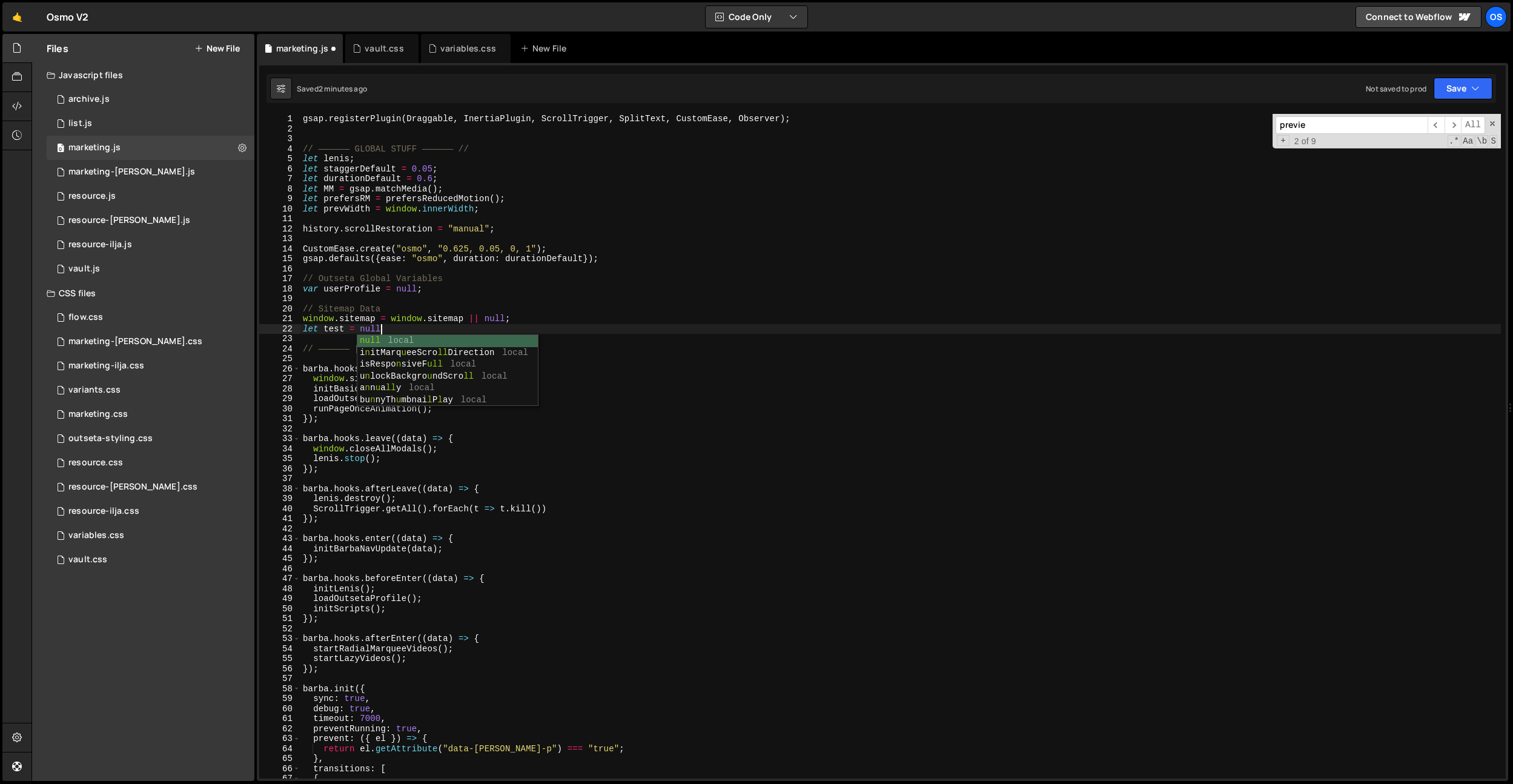
scroll to position [0, 4]
click at [335, 328] on div "gsap . registerPlugin ( Draggable , InertiaPlugin , ScrollTrigger , SplitText ,…" at bounding box center [900, 456] width 1200 height 684
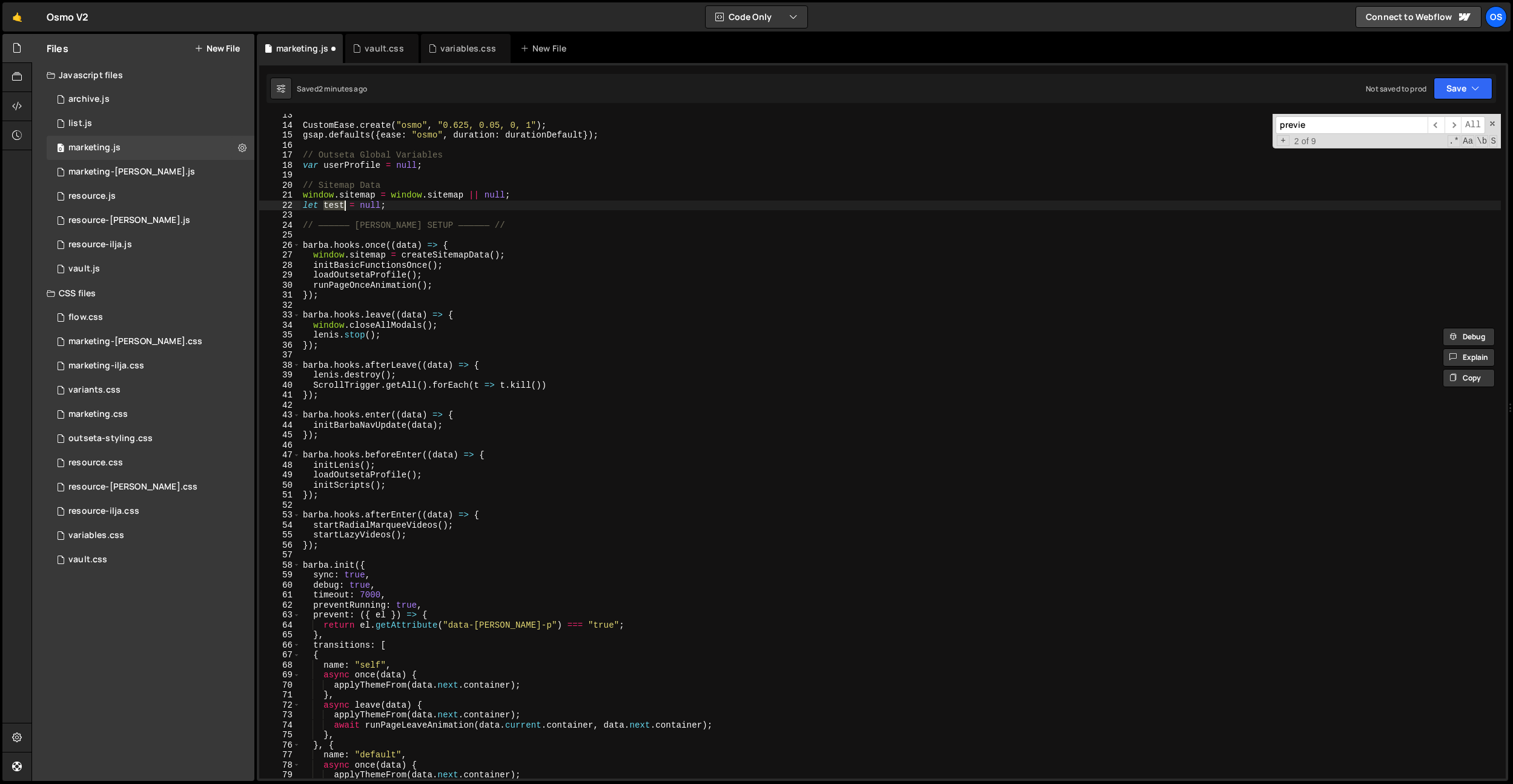
scroll to position [71, 0]
click at [336, 318] on div "CustomEase . create ( "osmo" , "0.625, 0.05, 0, 1" ) ; gsap . defaults ({ ease …" at bounding box center [900, 455] width 1200 height 684
click at [543, 263] on div "CustomEase . create ( "osmo" , "0.625, 0.05, 0, 1" ) ; gsap . defaults ({ ease …" at bounding box center [900, 455] width 1200 height 684
type textarea "window.sitemap = createSitemapData();"
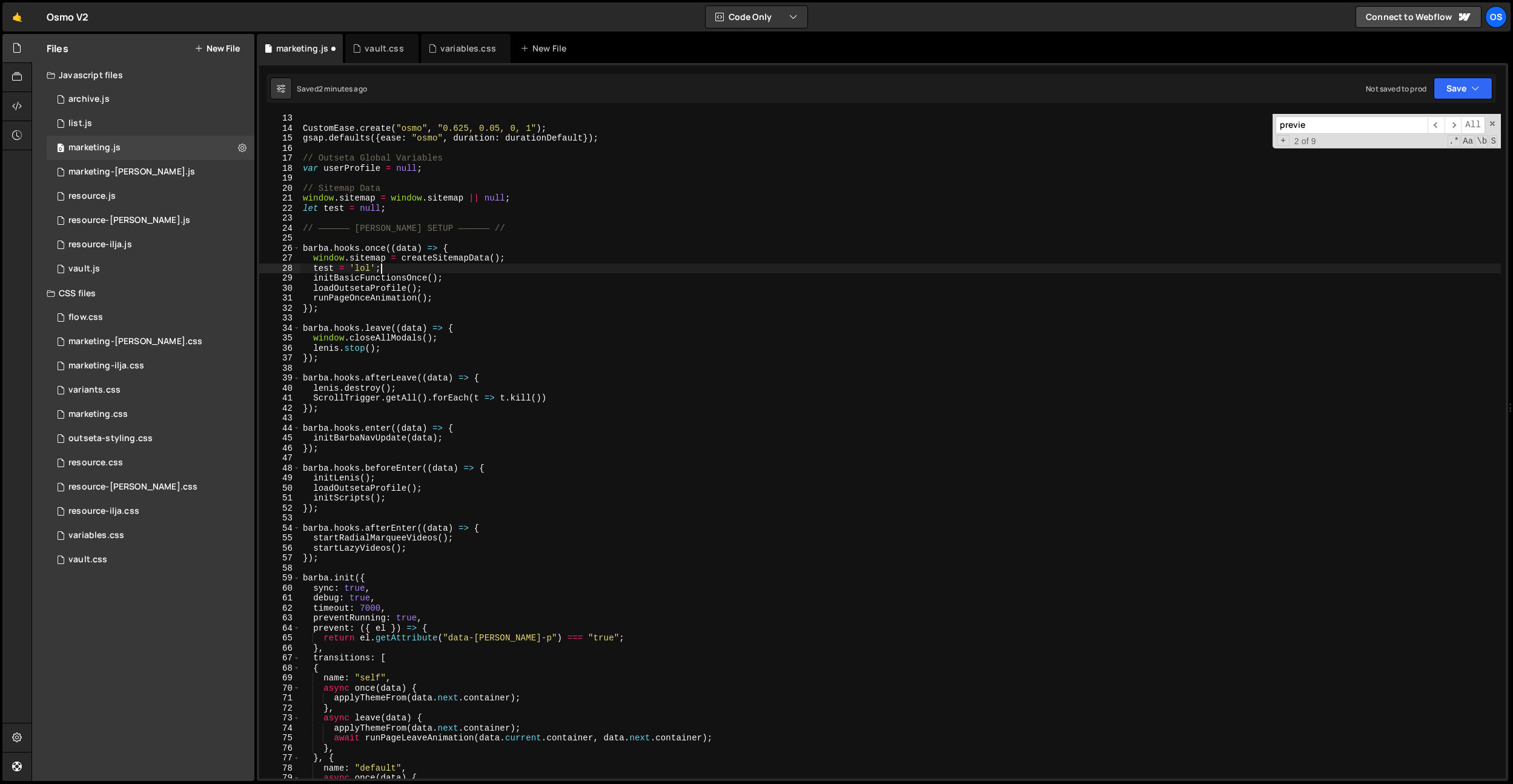
scroll to position [0, 4]
click at [321, 265] on div "CustomEase . create ( "osmo" , "0.625, 0.05, 0, 1" ) ; gsap . defaults ({ ease …" at bounding box center [900, 455] width 1200 height 684
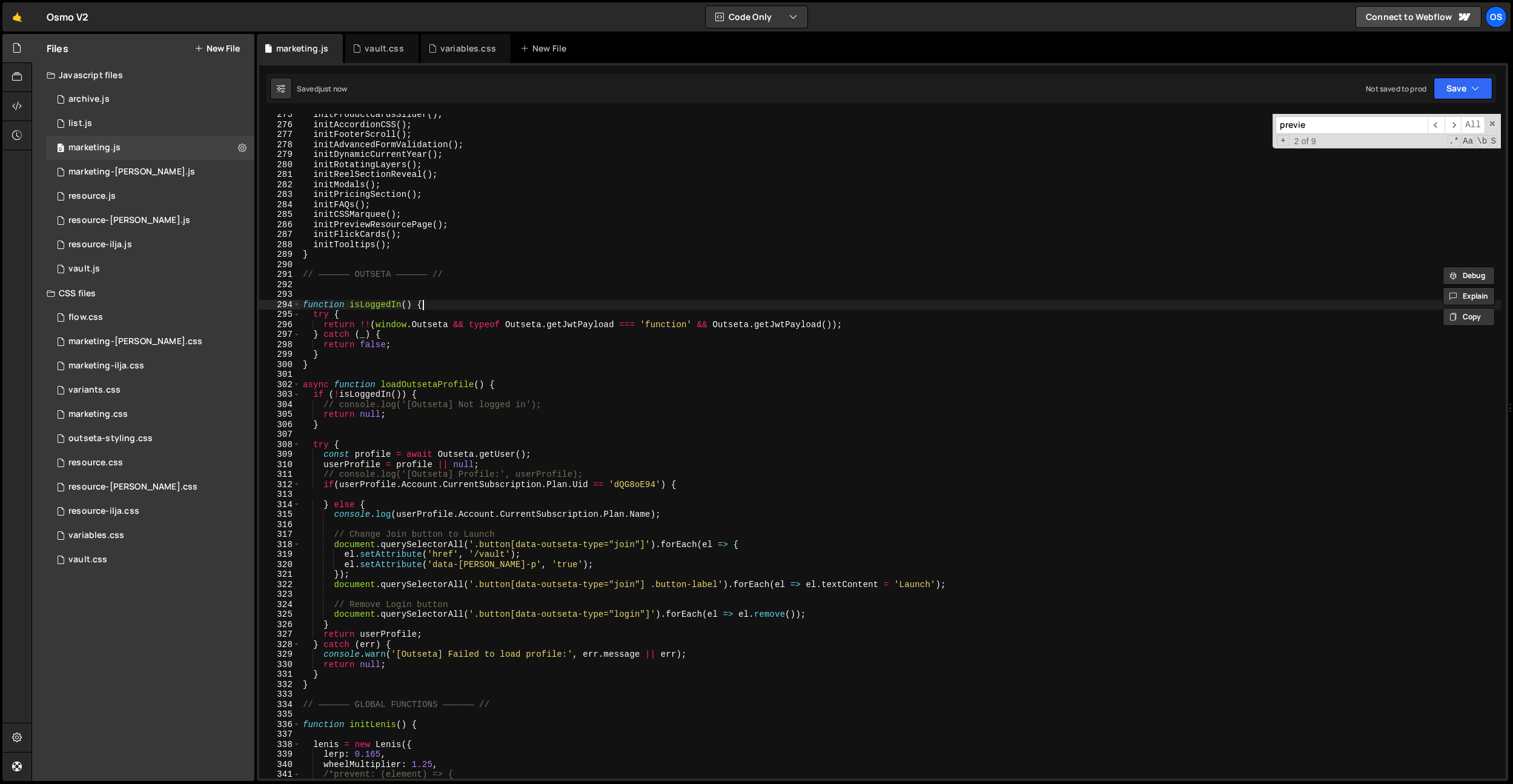
click at [454, 308] on div "initProductCardsSlider ( ) ; initAccordionCSS ( ) ; initFooterScroll ( ) ; init…" at bounding box center [900, 451] width 1200 height 684
type textarea "function isLoggedIn() {"
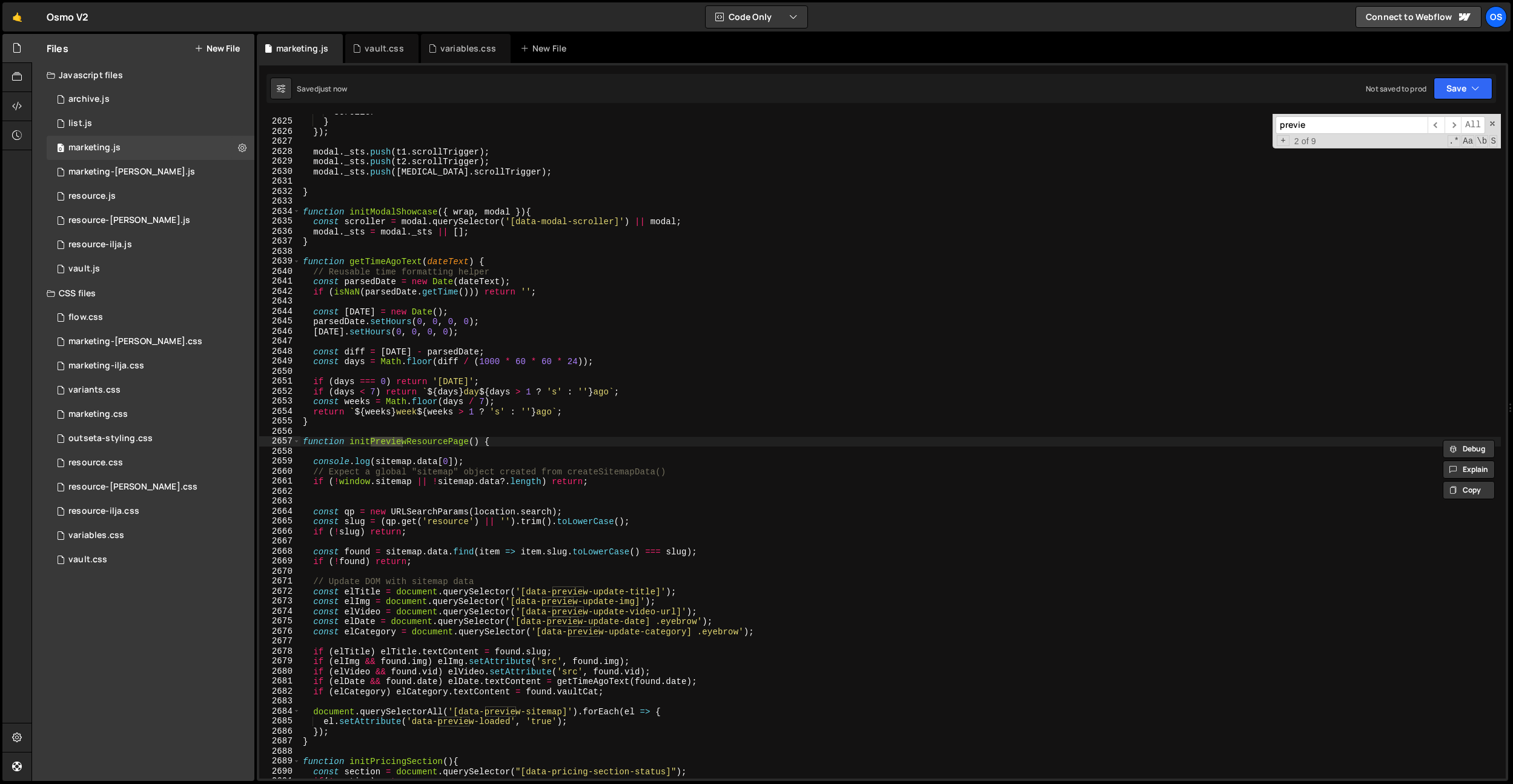
scroll to position [15299, 0]
type input "preview"
type textarea "console.log([DOMAIN_NAME][0]);"
click at [466, 458] on div "scroller } }) ; modal . _sts . push ( t1 . scrollTrigger ) ; modal . _sts . pus…" at bounding box center [900, 449] width 1200 height 684
click at [469, 450] on div "scroller } }) ; modal . _sts . push ( t1 . scrollTrigger ) ; modal . _sts . pus…" at bounding box center [900, 449] width 1200 height 684
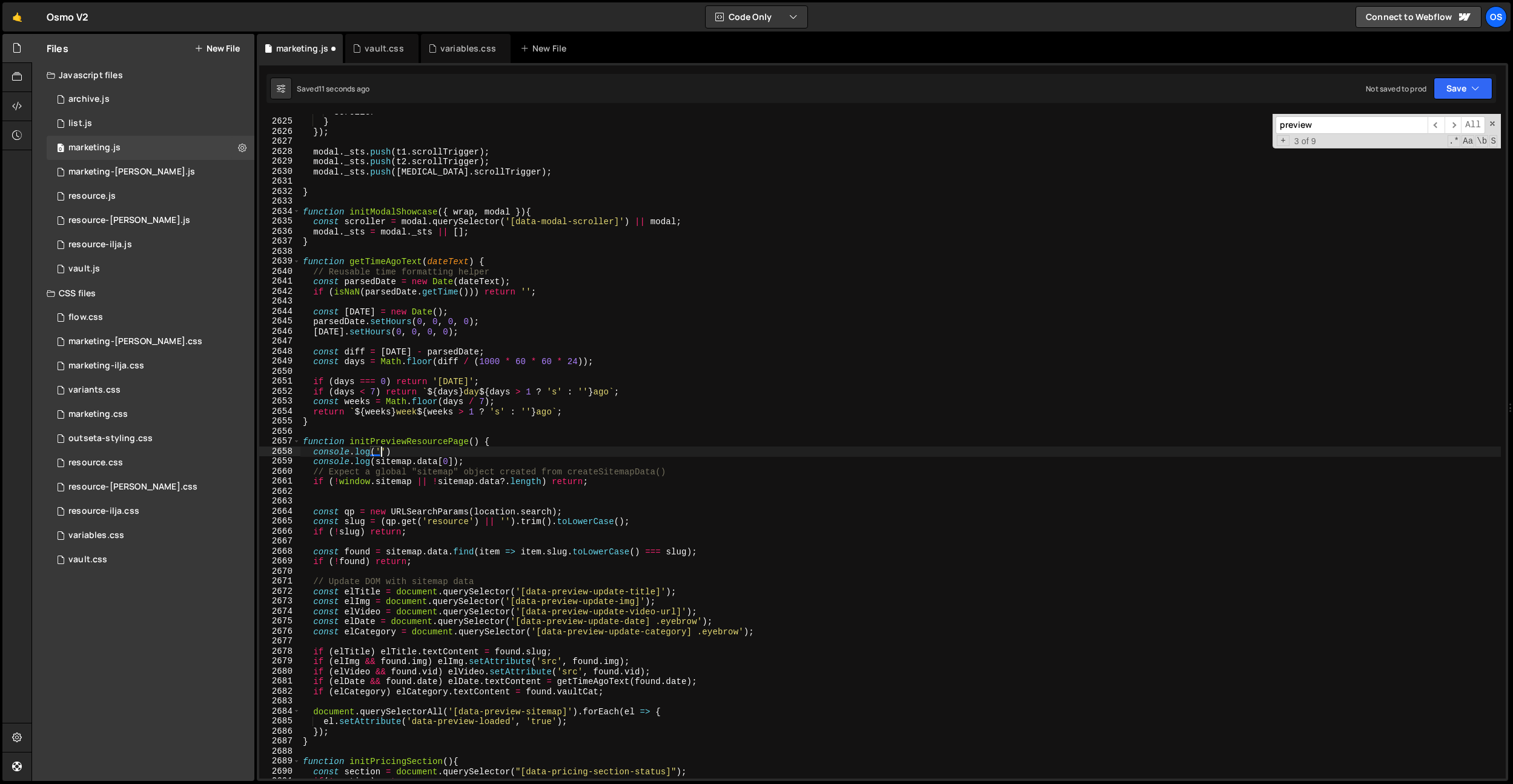
scroll to position [0, 4]
paste textarea "test')"
paste textarea "test"
drag, startPoint x: 435, startPoint y: 453, endPoint x: 253, endPoint y: 456, distance: 182.0
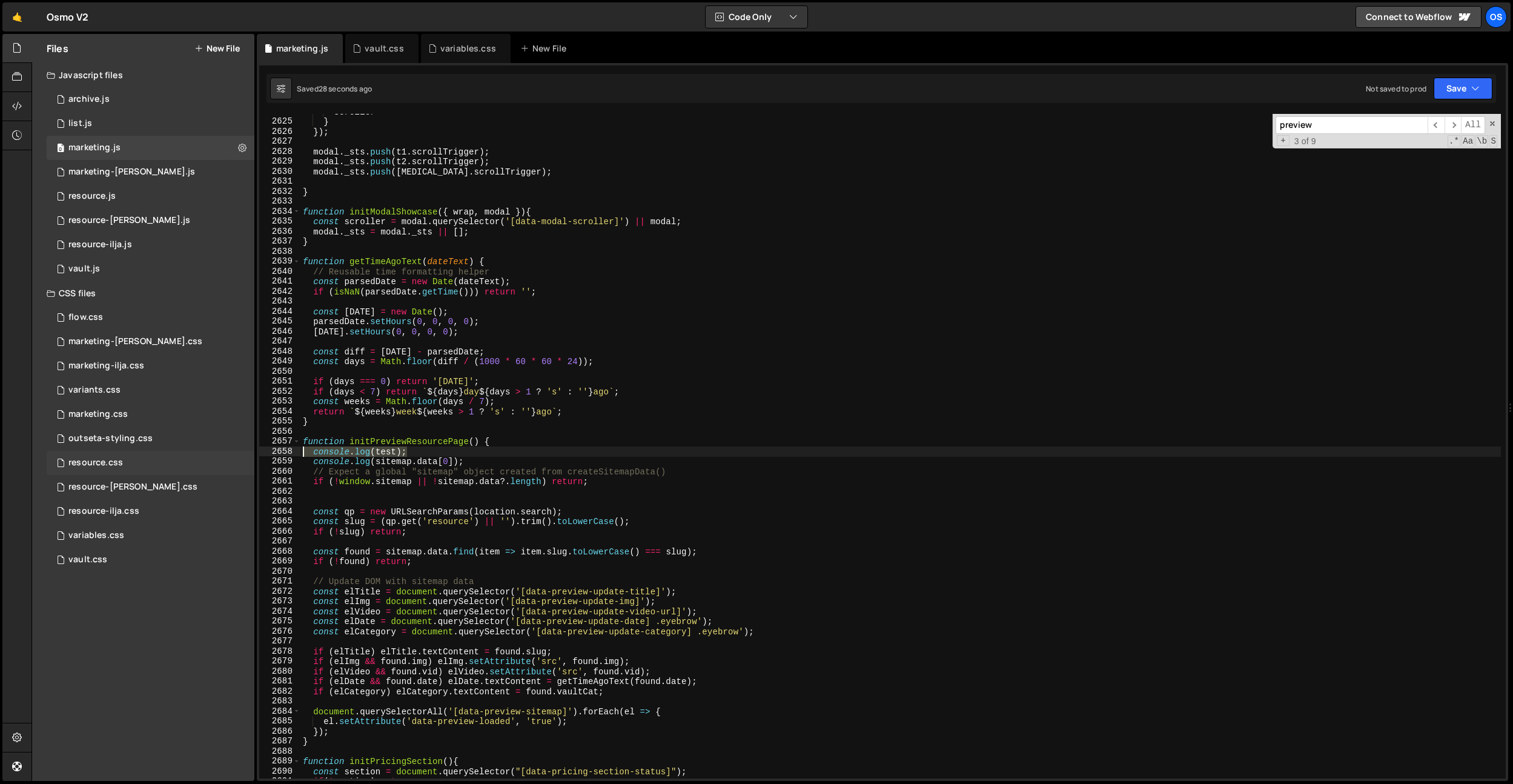
click at [253, 456] on div "Files New File Javascript files 0 archive.js 0 0 list.js 0 0 marketing.js 0 0 0…" at bounding box center [773, 407] width 1482 height 747
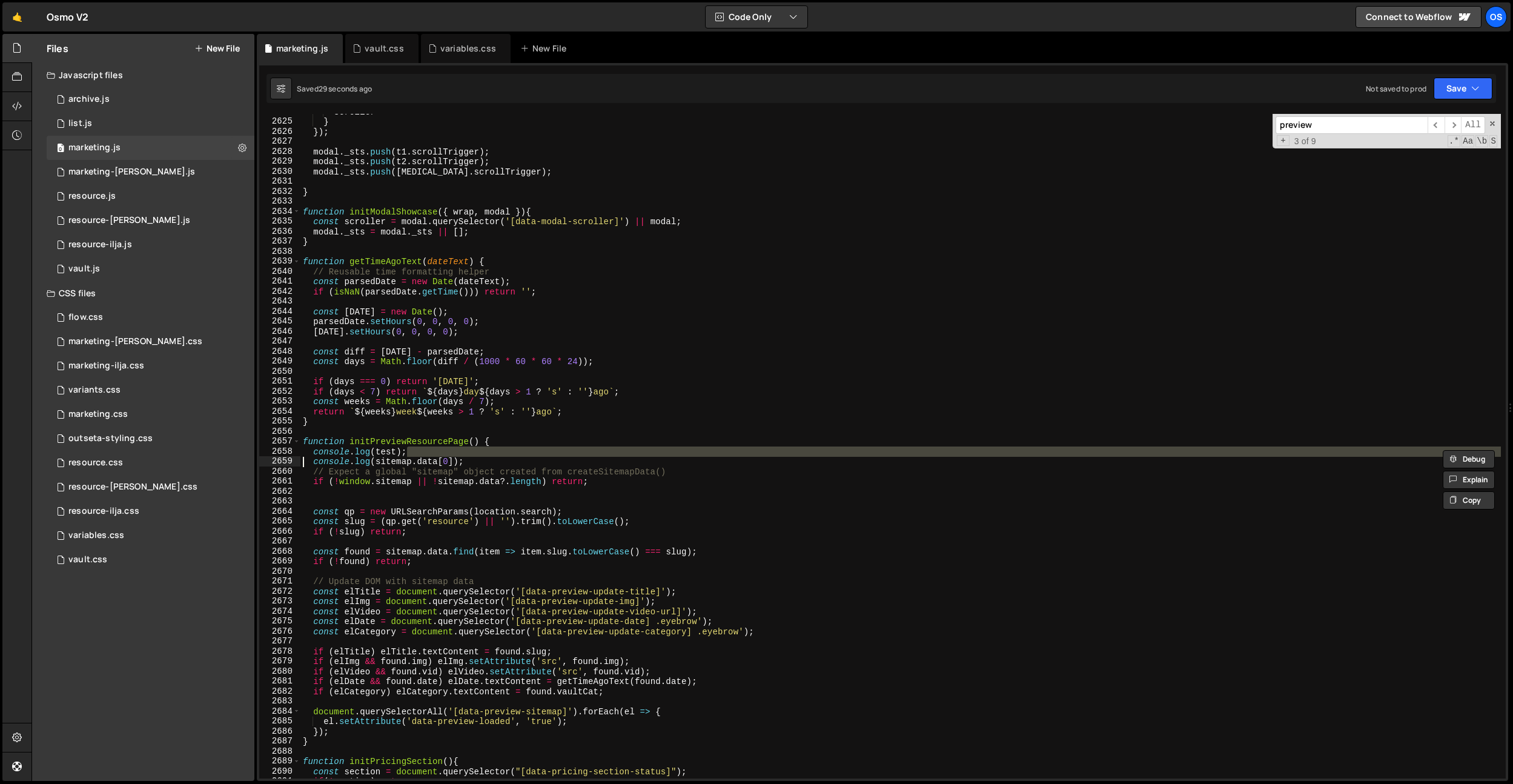
click at [435, 447] on div "scroller } }) ; modal . _sts . push ( t1 . scrollTrigger ) ; modal . _sts . pus…" at bounding box center [900, 446] width 1200 height 664
type textarea "console.log(test);"
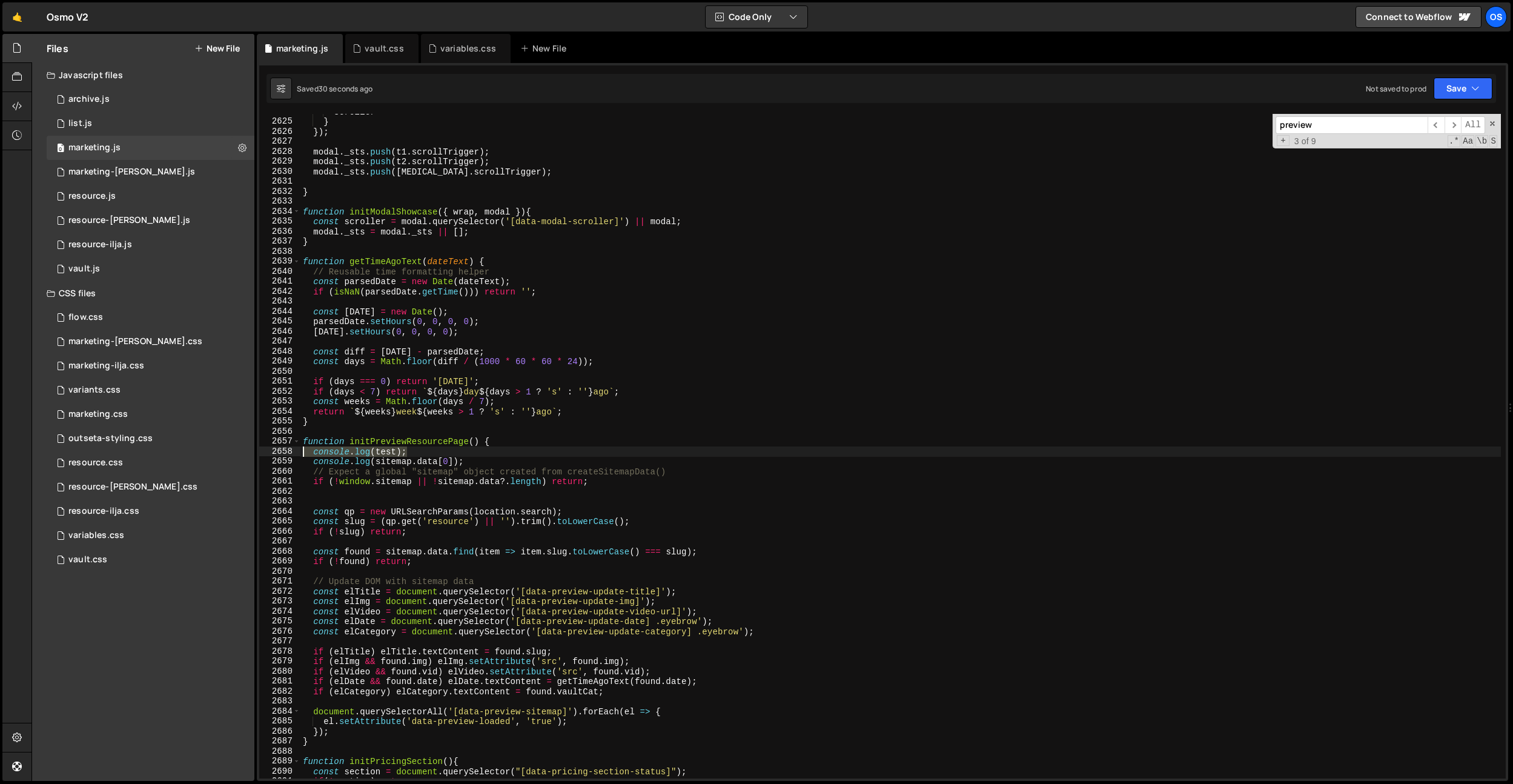
drag, startPoint x: 435, startPoint y: 453, endPoint x: 280, endPoint y: 448, distance: 155.1
click at [280, 448] on div "console.log(test); 2624 2625 2626 2627 2628 2629 2630 2631 2632 2633 2634 2635 …" at bounding box center [883, 446] width 1247 height 664
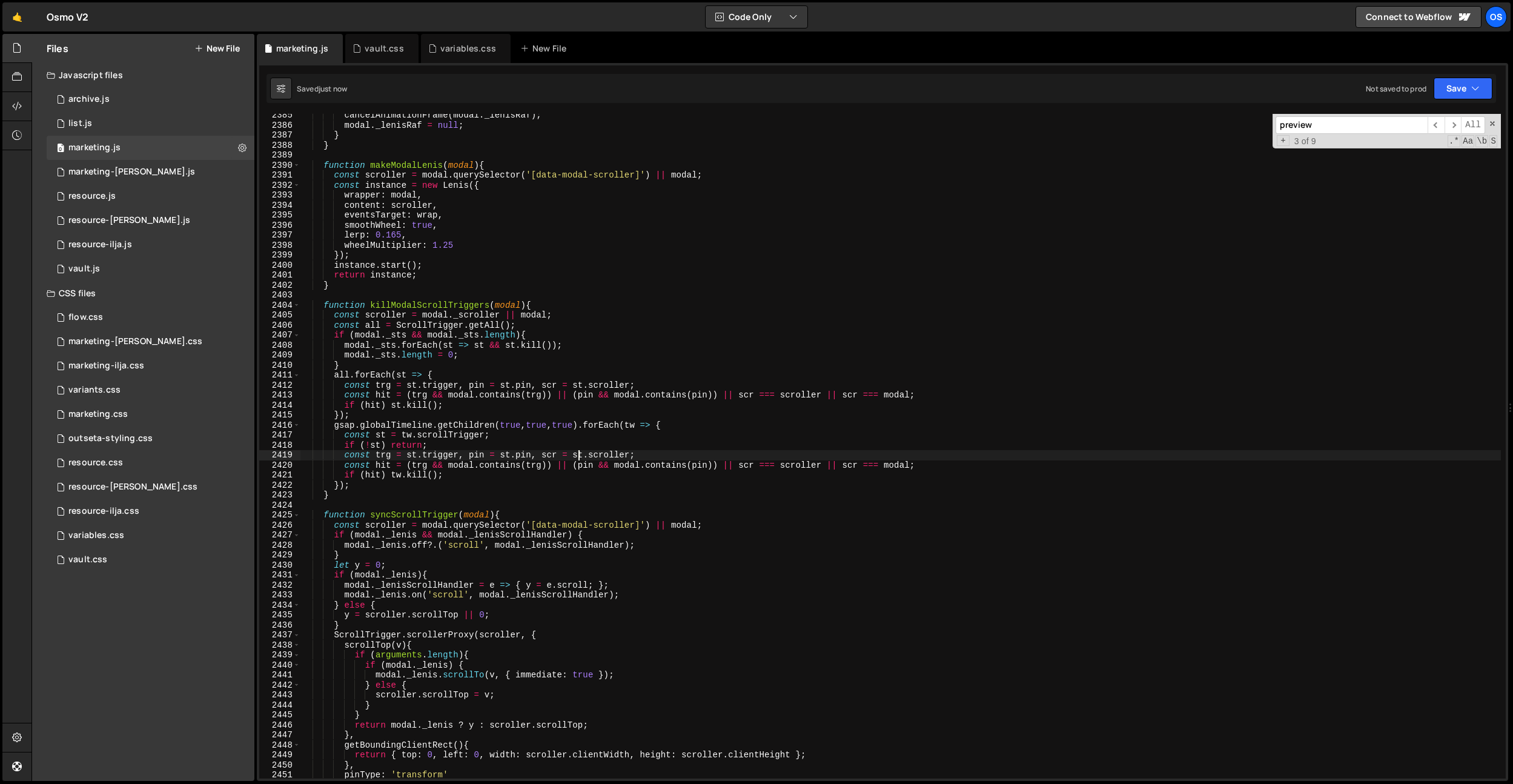
click at [578, 456] on div "cancelAnimationFrame ( modal . _lenisRaf ) ; modal . _lenisRaf = null ; } } fun…" at bounding box center [900, 452] width 1200 height 684
type textarea "const trg = st.trigger, pin = [DOMAIN_NAME], scr = st.scroller;"
type input "b"
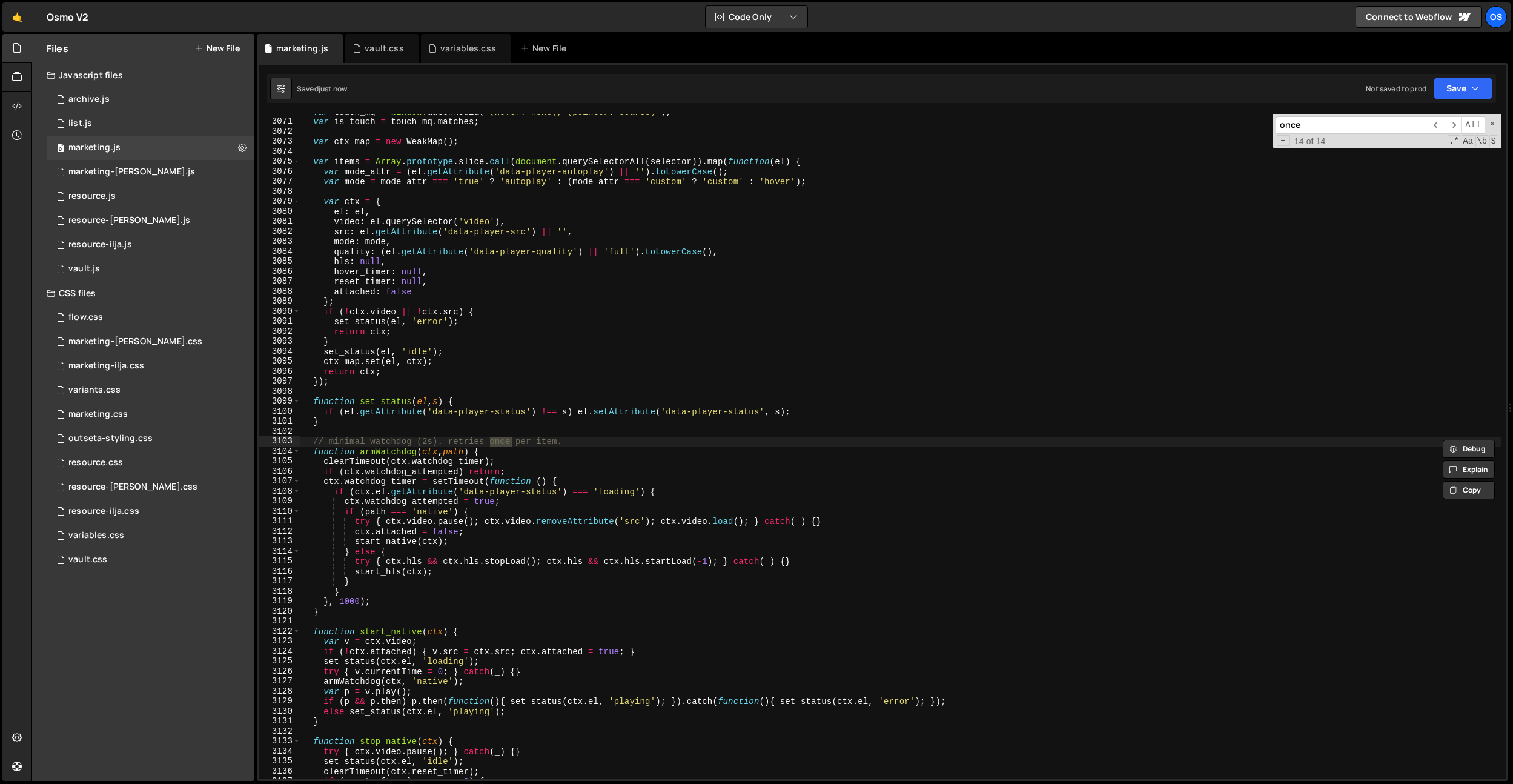
scroll to position [17906, 0]
type input "once"
click at [1457, 125] on span "​" at bounding box center [1453, 125] width 17 height 18
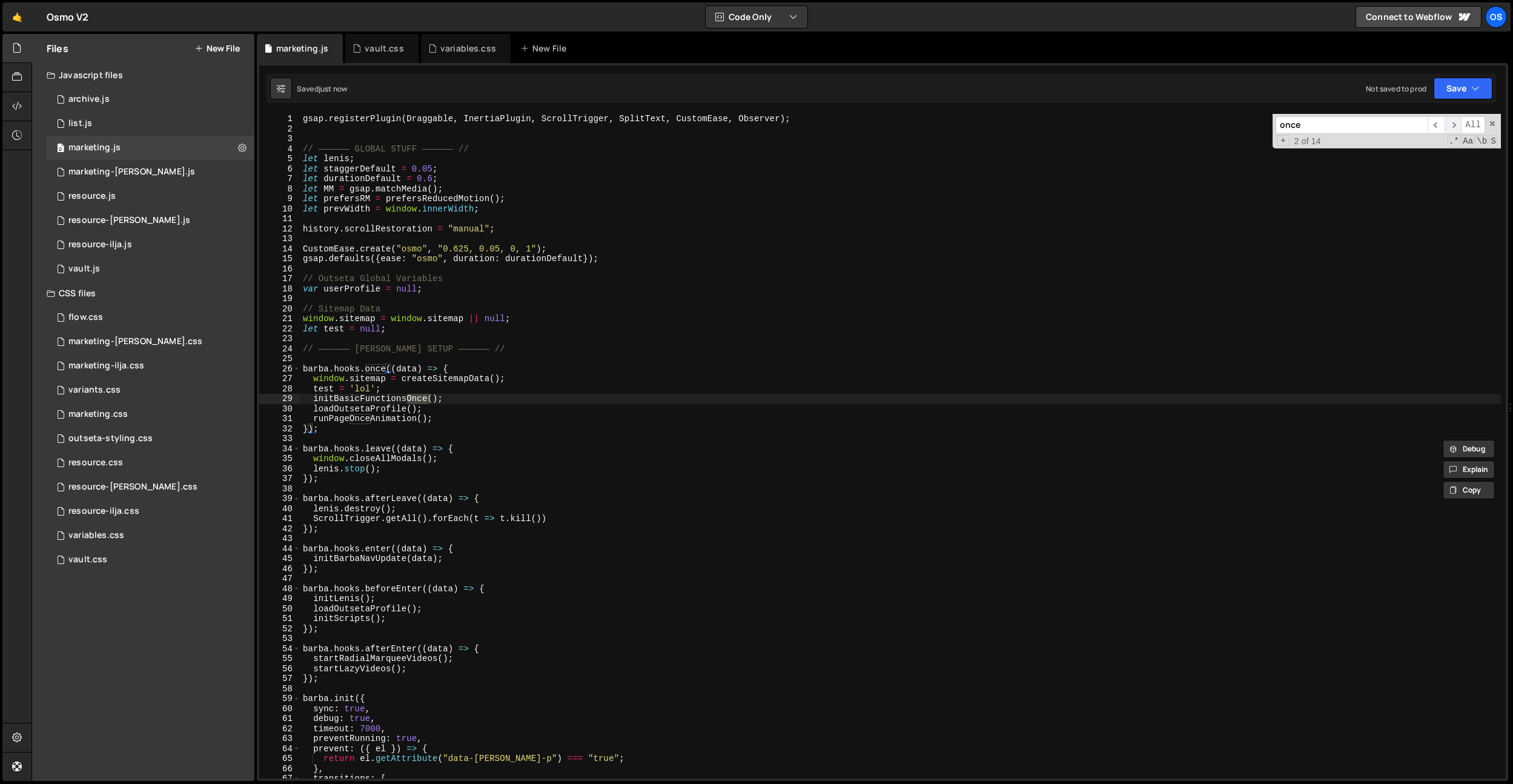
click at [1457, 125] on span "​" at bounding box center [1453, 125] width 17 height 18
click at [1446, 126] on span "​" at bounding box center [1453, 125] width 17 height 18
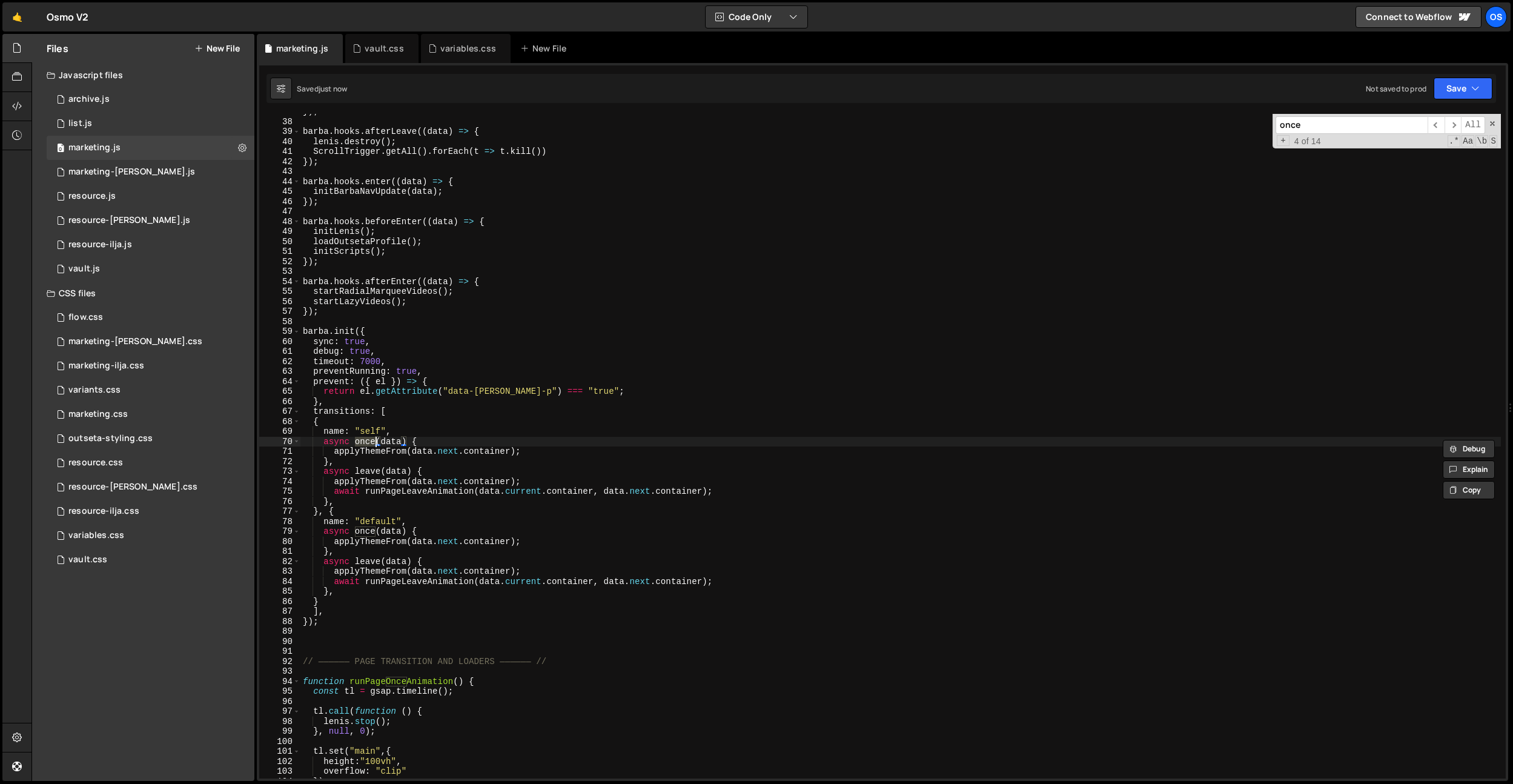
click at [270, 415] on div "67" at bounding box center [280, 411] width 42 height 11
click at [364, 432] on div "}) ; [PERSON_NAME] . hooks . afterLeave (( data ) => { [PERSON_NAME] . destroy …" at bounding box center [900, 449] width 1200 height 684
click at [416, 435] on div "}) ; [PERSON_NAME] . hooks . afterLeave (( data ) => { [PERSON_NAME] . destroy …" at bounding box center [900, 449] width 1200 height 684
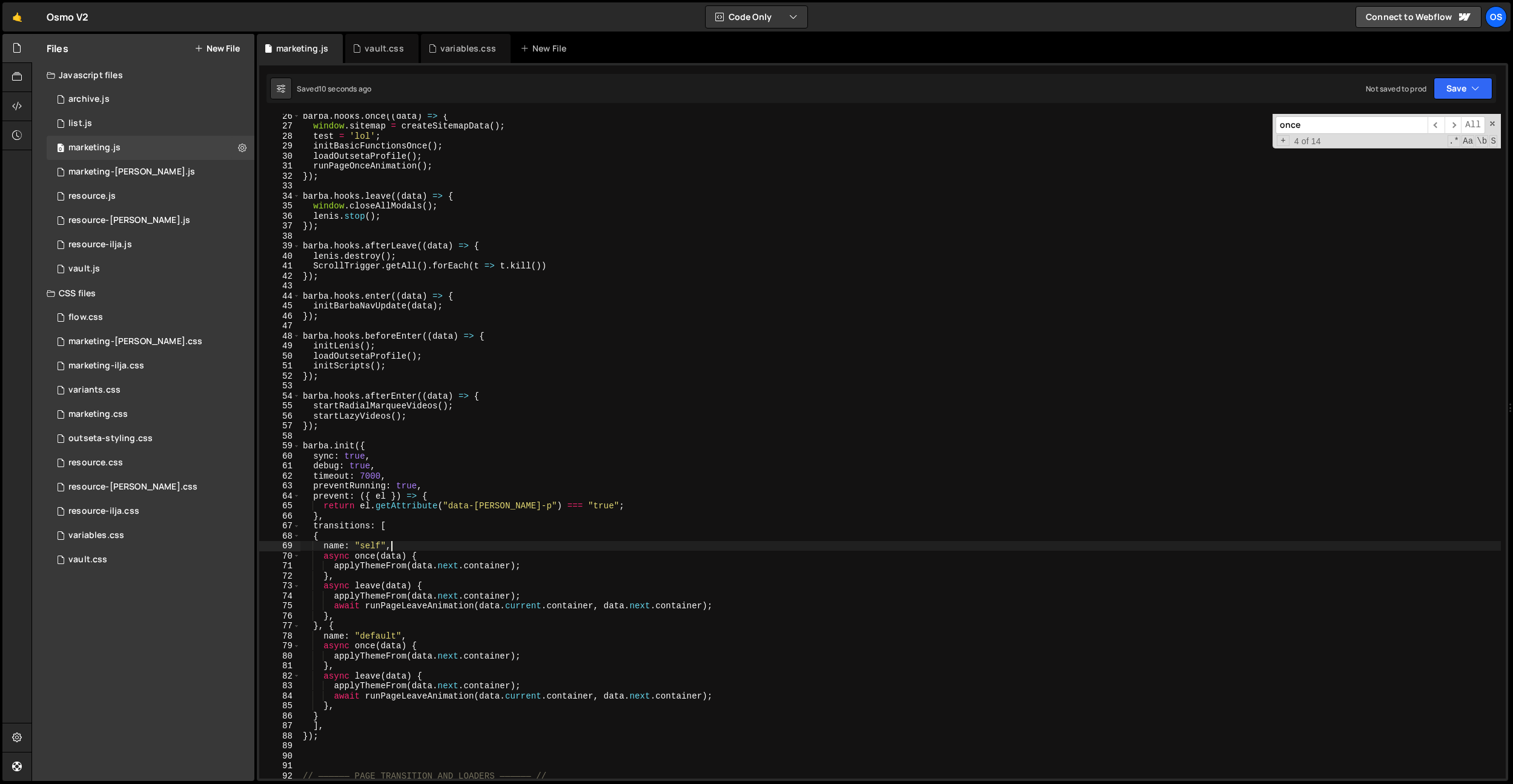
scroll to position [134, 0]
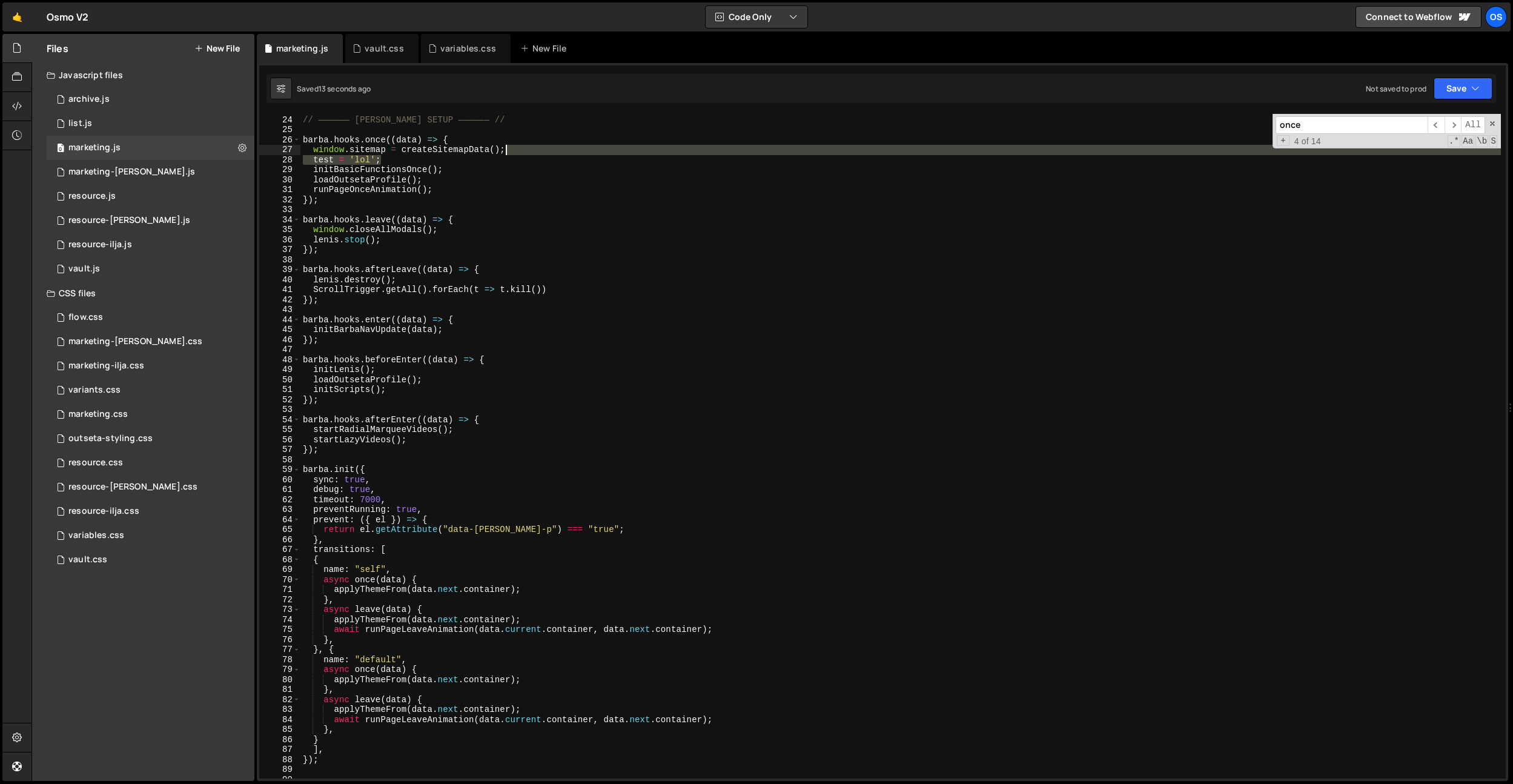
drag, startPoint x: 500, startPoint y: 161, endPoint x: 516, endPoint y: 154, distance: 17.5
click at [516, 154] on div "// —————— [PERSON_NAME] SETUP —————— // [PERSON_NAME] . hooks . once (( data ) …" at bounding box center [900, 447] width 1200 height 684
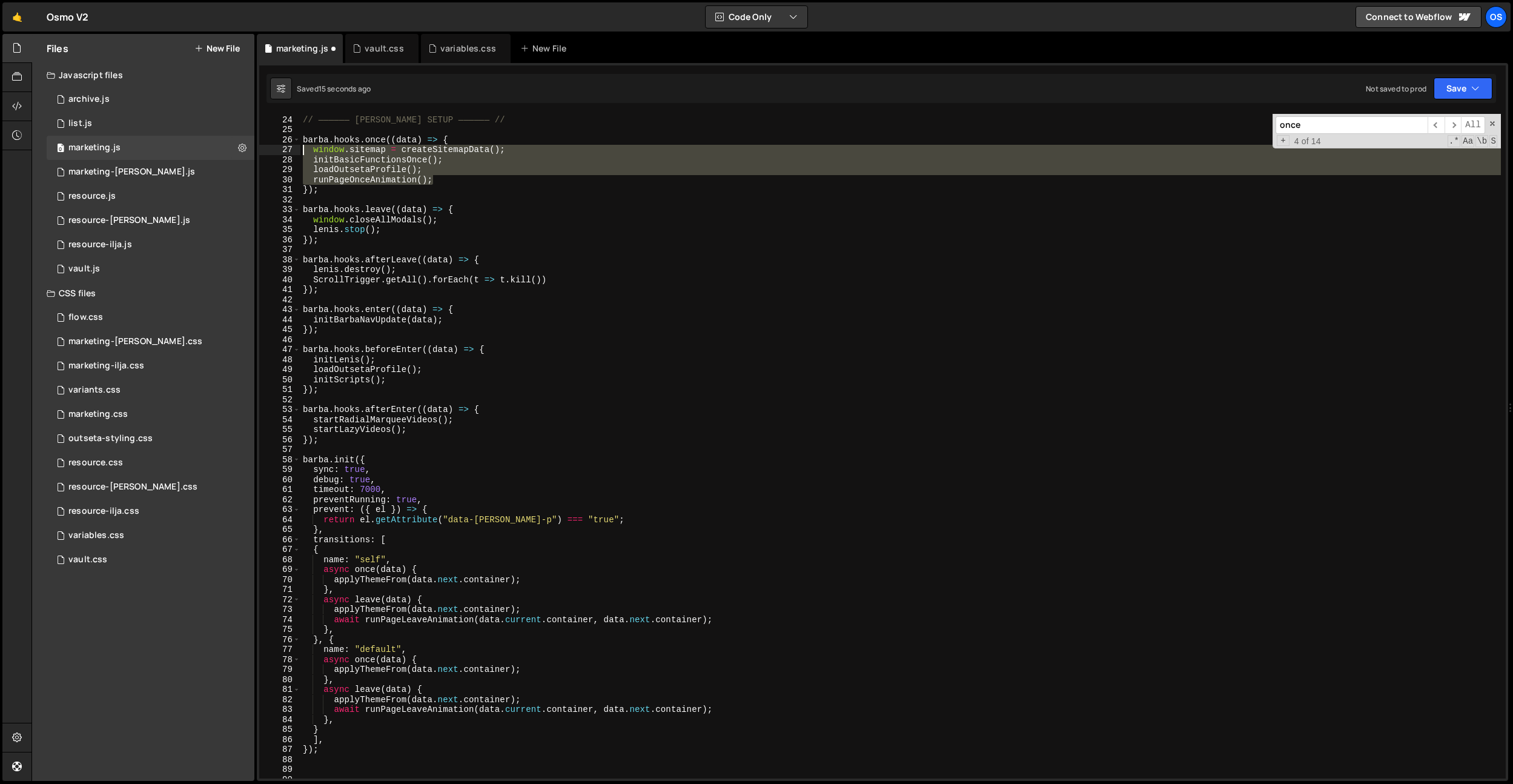
drag, startPoint x: 473, startPoint y: 178, endPoint x: 261, endPoint y: 147, distance: 214.3
click at [261, 147] on div "window.sitemap = createSitemapData(); 23 24 25 26 27 28 29 30 31 32 33 34 35 36…" at bounding box center [883, 446] width 1247 height 664
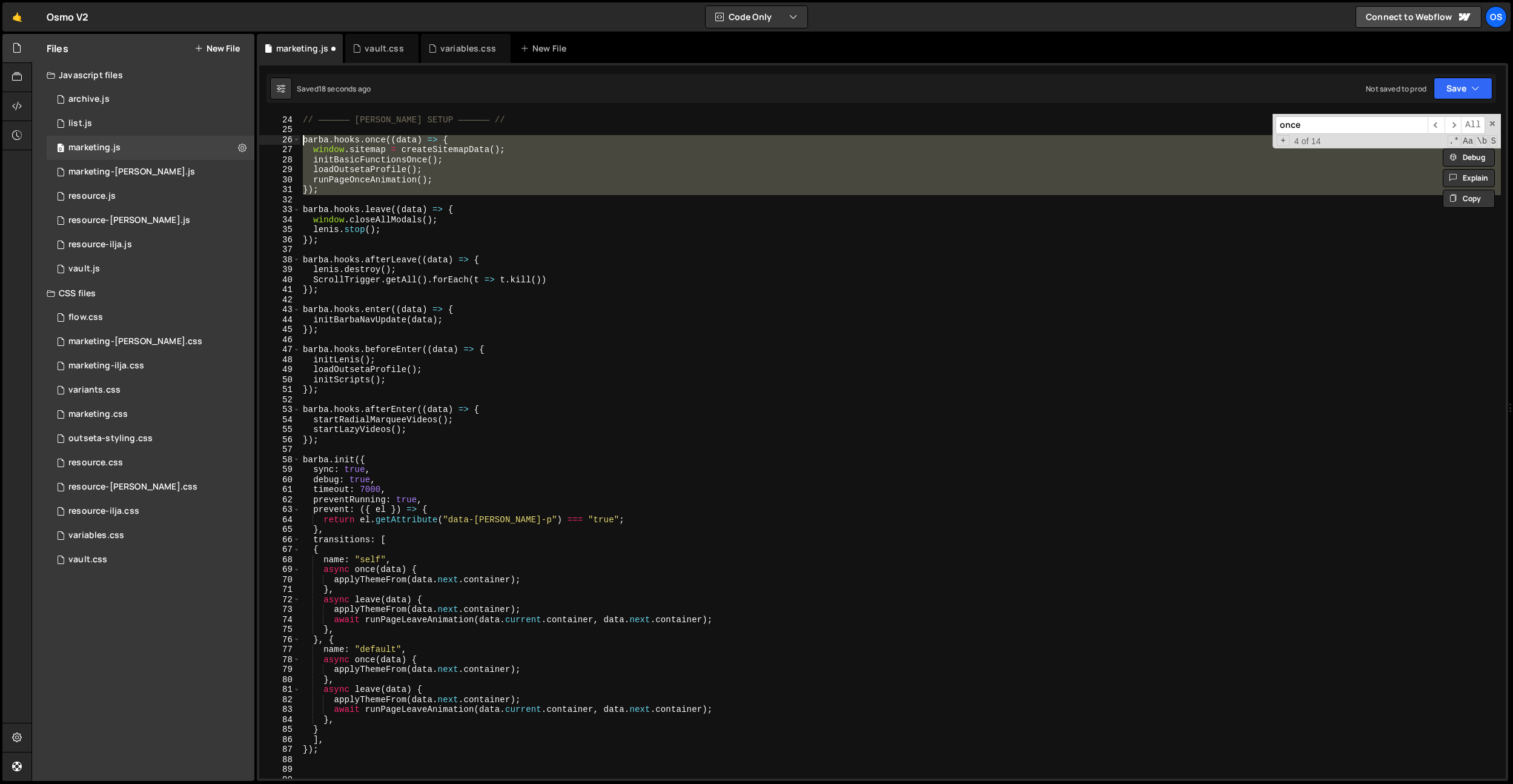
drag, startPoint x: 364, startPoint y: 204, endPoint x: 283, endPoint y: 138, distance: 104.5
click at [283, 138] on div "window.sitemap = createSitemapData(); initBasicFunctionsOnce(); 23 24 25 26 27 …" at bounding box center [883, 446] width 1247 height 664
type textarea "[PERSON_NAME].hooks.once((data) => { window.sitemap = createSitemapData();"
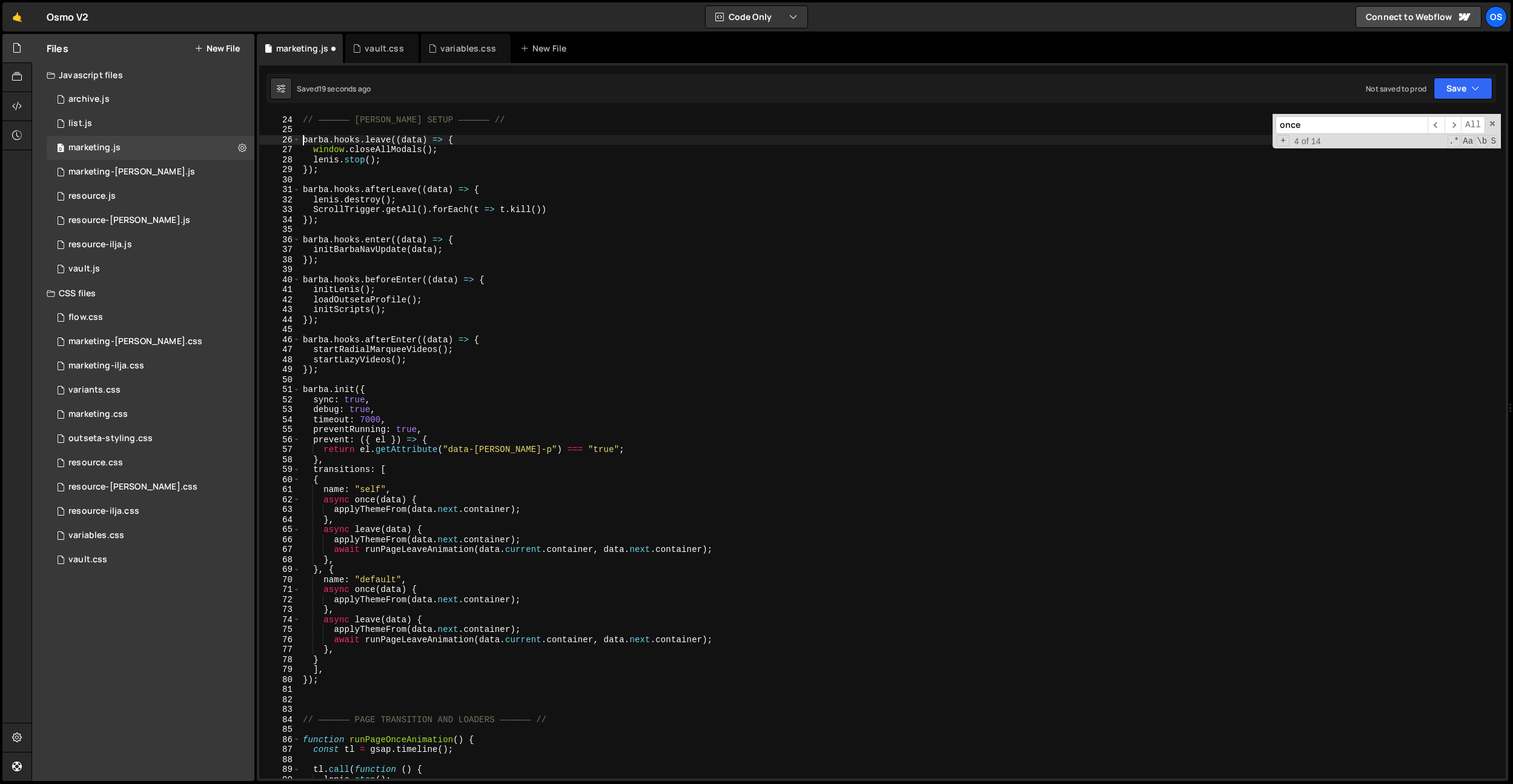
click at [405, 510] on div "// —————— [PERSON_NAME] SETUP —————— // [PERSON_NAME] . hooks . leave (( data )…" at bounding box center [900, 447] width 1200 height 684
click at [462, 501] on div "// —————— [PERSON_NAME] SETUP —————— // [PERSON_NAME] . hooks . leave (( data )…" at bounding box center [900, 447] width 1200 height 684
click at [564, 513] on div "// —————— [PERSON_NAME] SETUP —————— // [PERSON_NAME] . hooks . leave (( data )…" at bounding box center [900, 447] width 1200 height 684
type textarea "applyThemeFrom(data.next.container);"
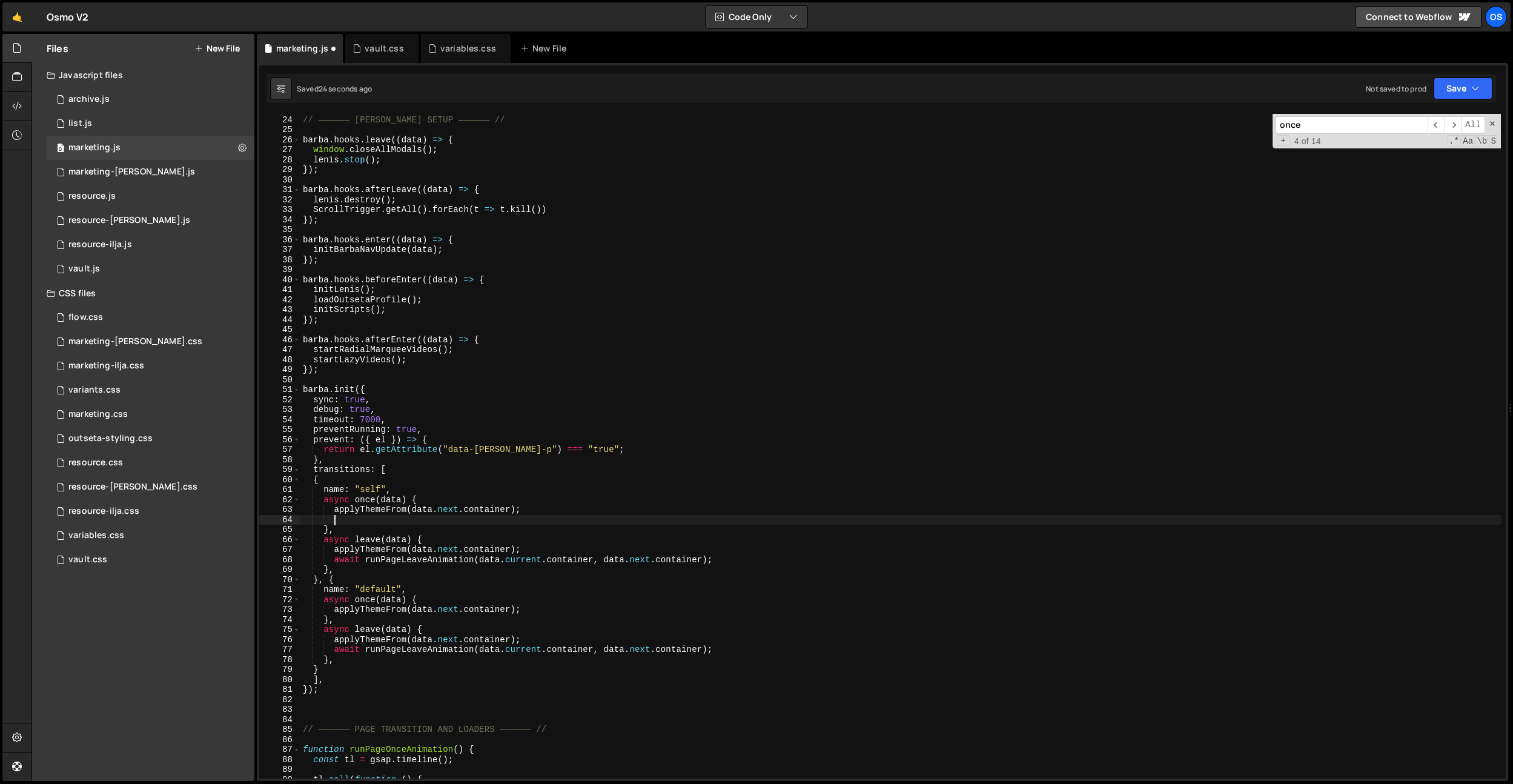
scroll to position [0, 1]
paste textarea "runPageOnceAnimation();"
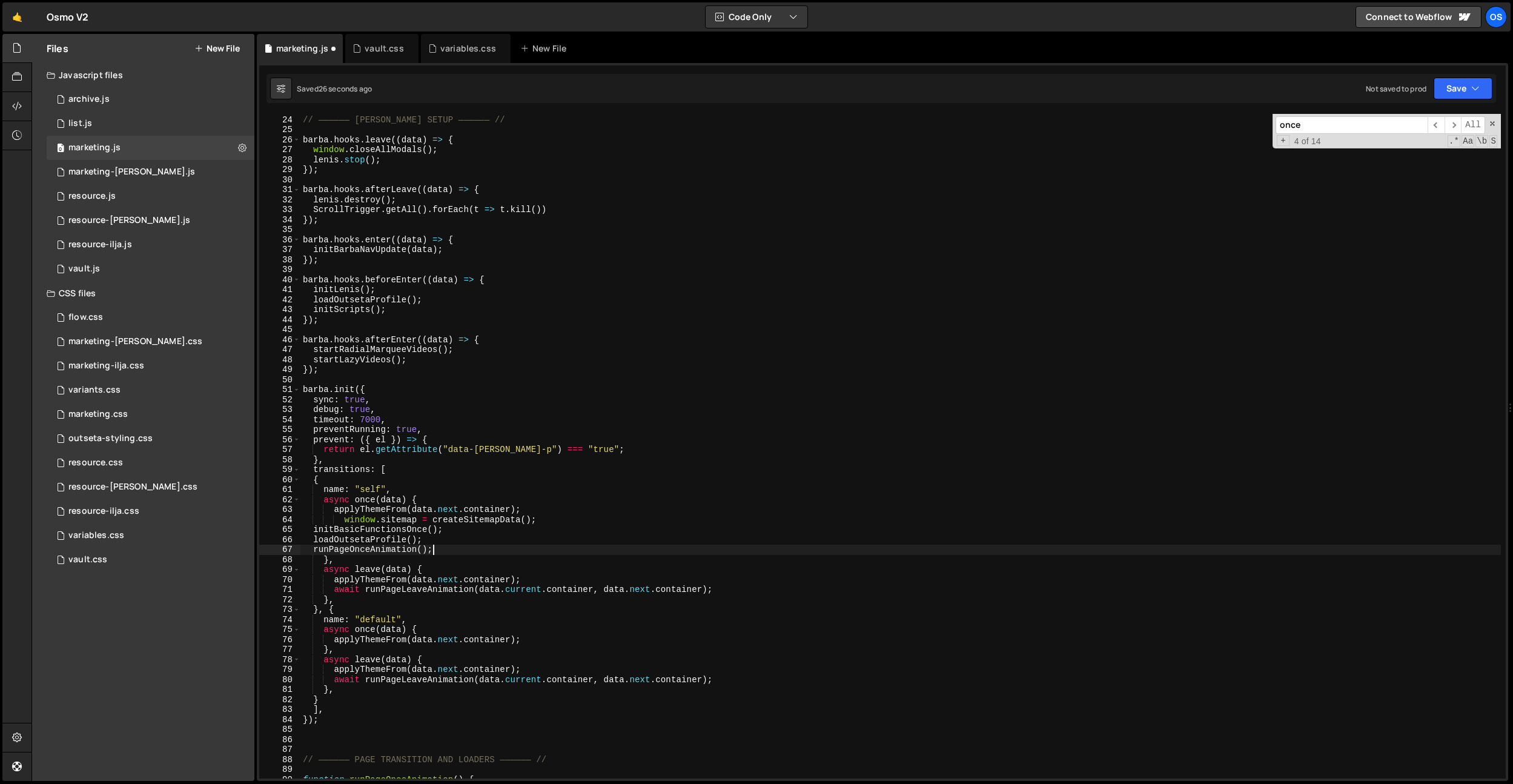
click at [317, 549] on div "// —————— [PERSON_NAME] SETUP —————— // [PERSON_NAME] . hooks . leave (( data )…" at bounding box center [900, 447] width 1200 height 684
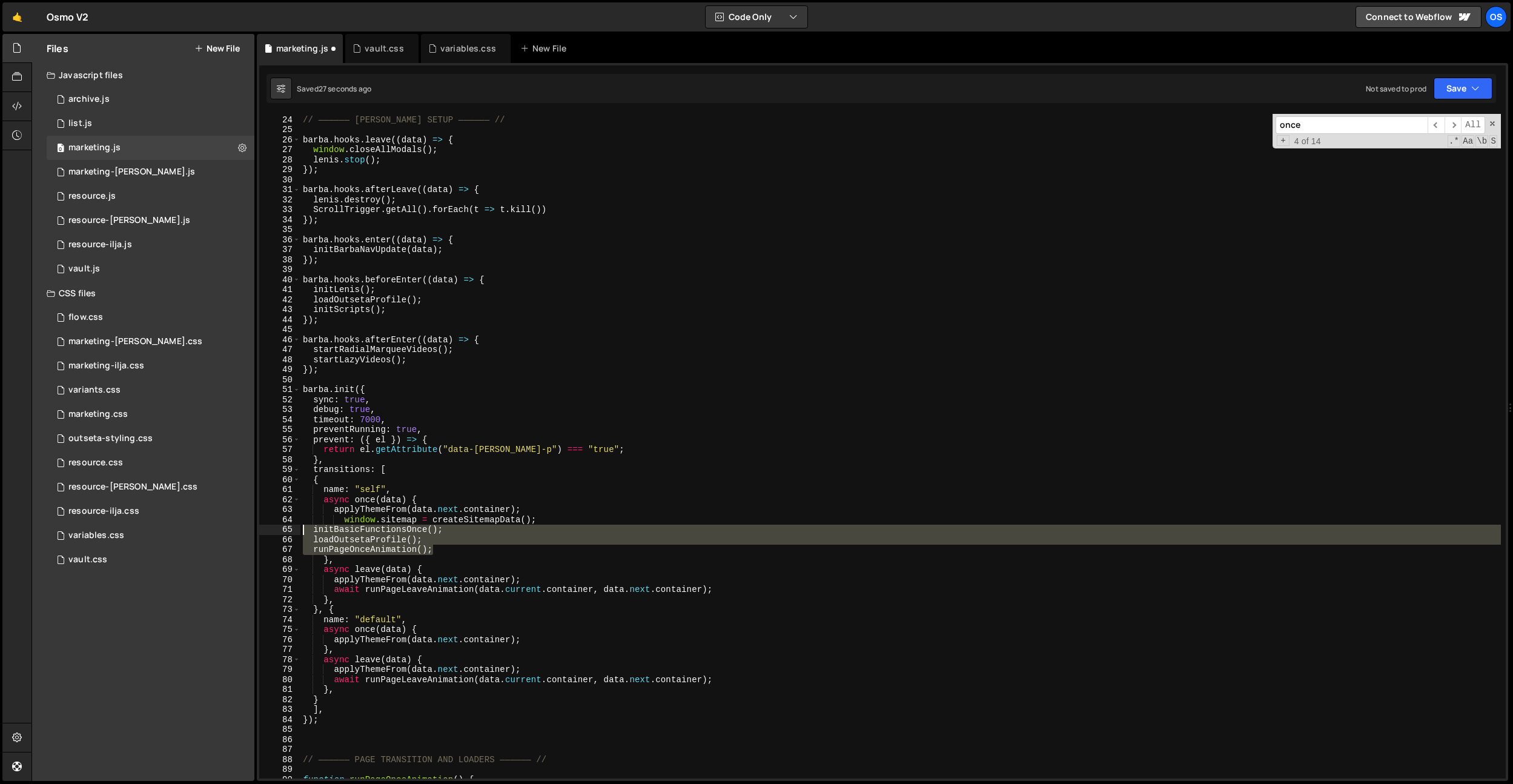
drag, startPoint x: 458, startPoint y: 547, endPoint x: 337, endPoint y: 527, distance: 122.6
click at [284, 533] on div "runPageOnceAnimation(); 23 24 25 26 27 28 29 30 31 32 33 34 35 36 37 38 39 40 4…" at bounding box center [883, 446] width 1247 height 664
click at [344, 522] on div "// —————— [PERSON_NAME] SETUP —————— // [PERSON_NAME] . hooks . leave (( data )…" at bounding box center [900, 447] width 1200 height 684
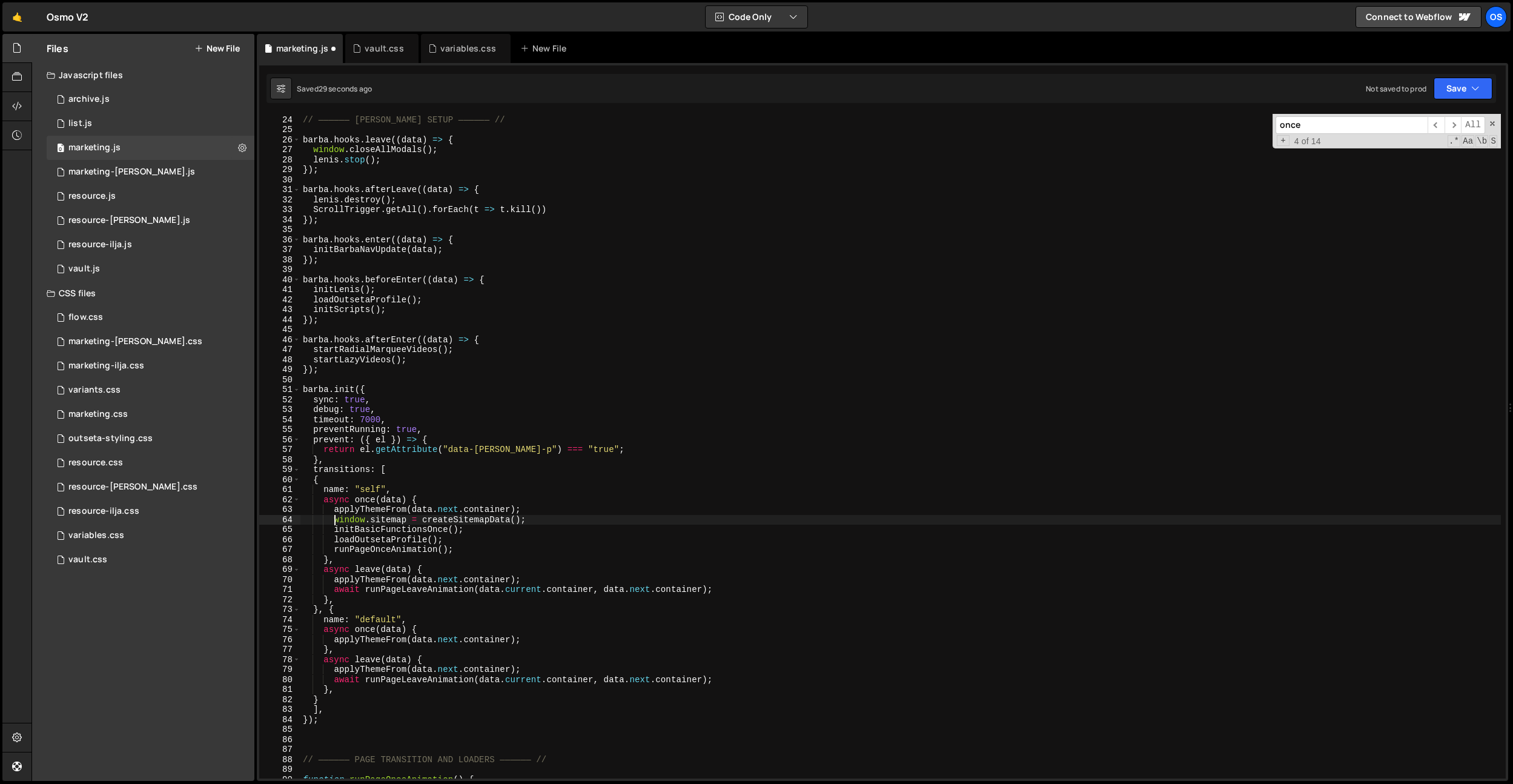
click at [425, 493] on div "// —————— [PERSON_NAME] SETUP —————— // [PERSON_NAME] . hooks . leave (( data )…" at bounding box center [900, 447] width 1200 height 684
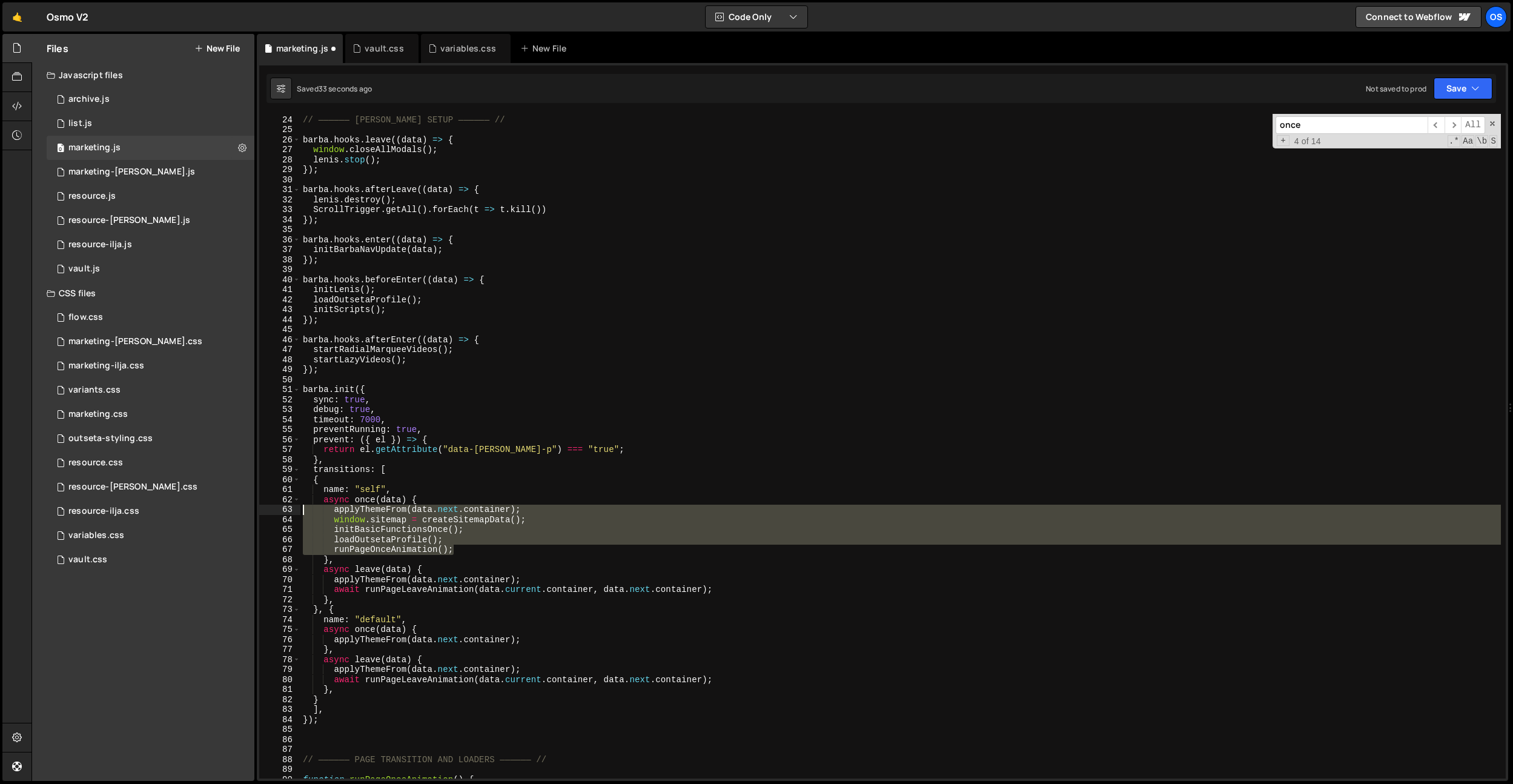
drag, startPoint x: 469, startPoint y: 549, endPoint x: 338, endPoint y: 547, distance: 131.0
click at [273, 514] on div "name: "self", 23 24 25 26 27 28 29 30 31 32 33 34 35 36 37 38 39 40 41 42 43 44…" at bounding box center [883, 446] width 1247 height 664
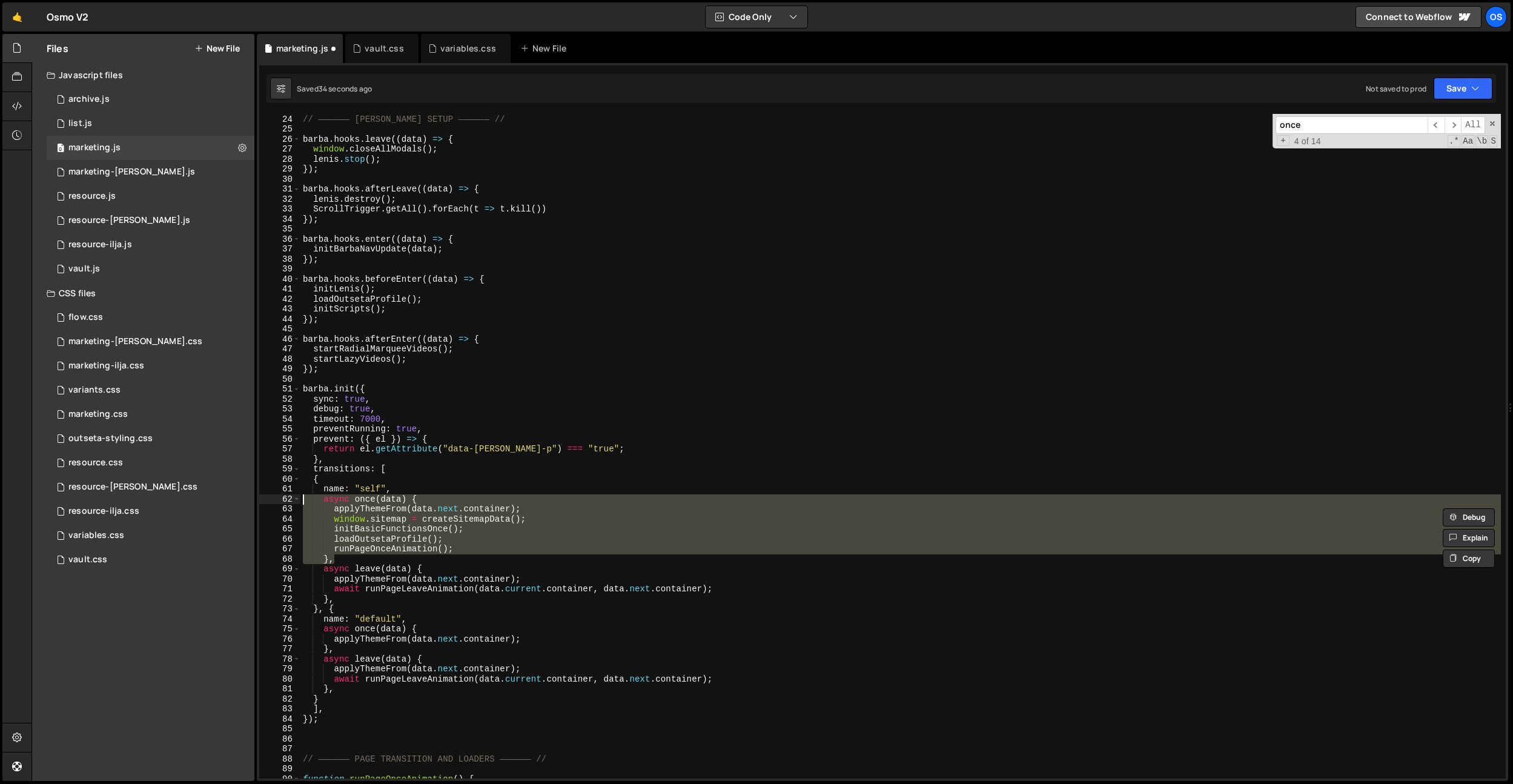
drag, startPoint x: 344, startPoint y: 556, endPoint x: 263, endPoint y: 496, distance: 100.8
click at [263, 496] on div "applyThemeFrom(data.next.container); window.sitemap = createSitemapData(); 23 2…" at bounding box center [883, 446] width 1247 height 664
type textarea "async once(data) { applyThemeFrom(data.next.container);"
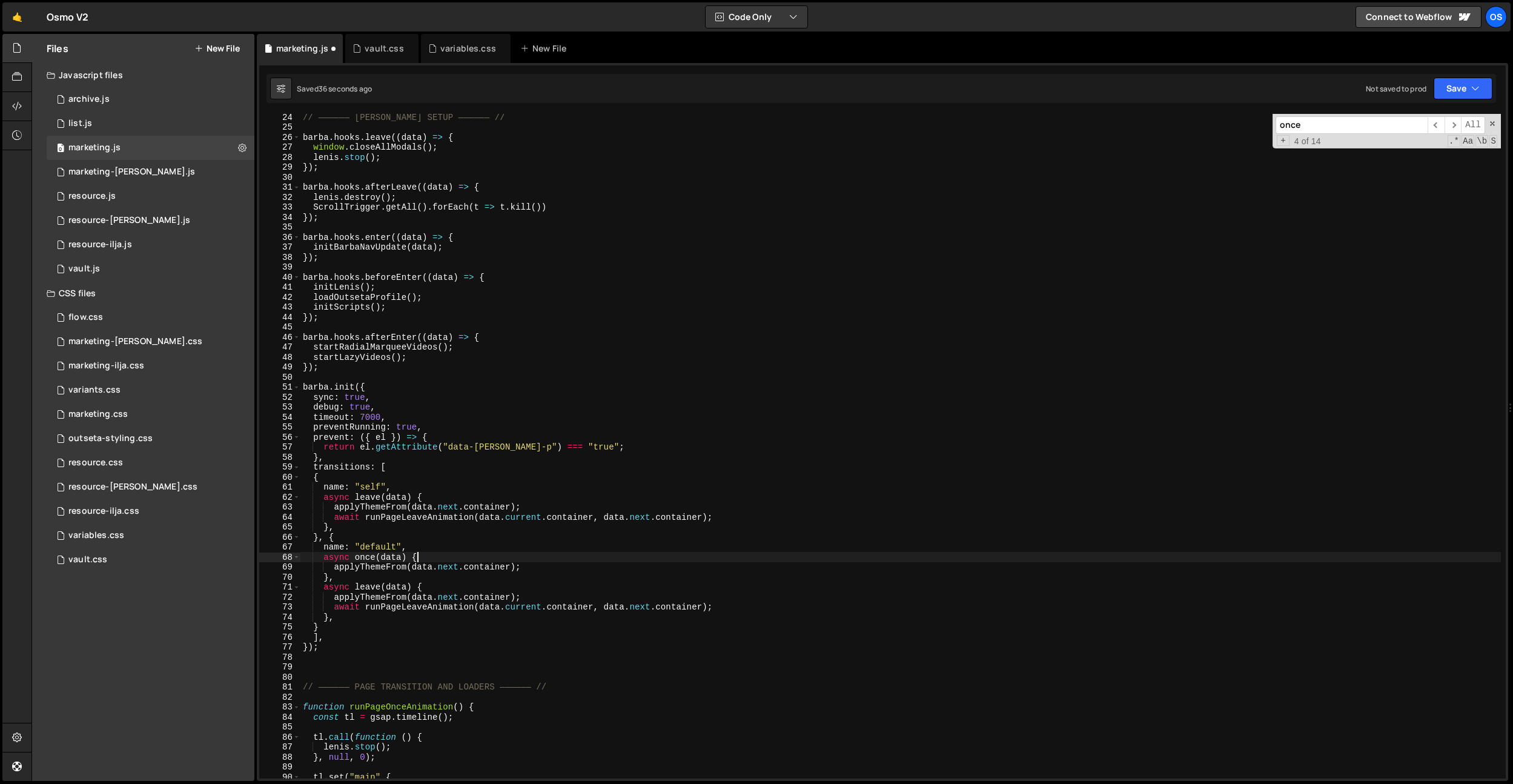
drag, startPoint x: 431, startPoint y: 554, endPoint x: 404, endPoint y: 562, distance: 28.2
click at [431, 554] on div "// —————— [PERSON_NAME] SETUP —————— // [PERSON_NAME] . hooks . leave (( data )…" at bounding box center [900, 454] width 1200 height 684
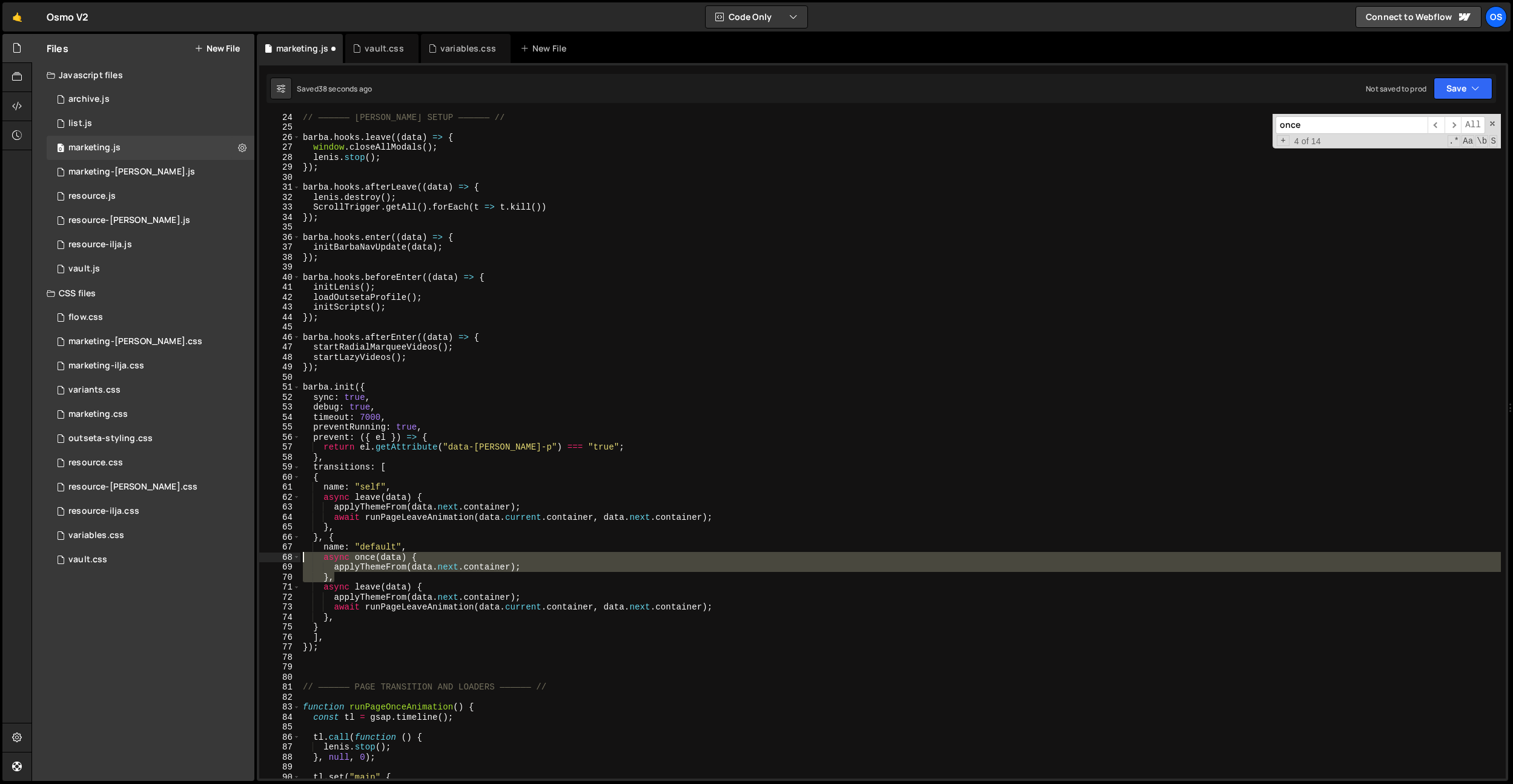
paste textarea "},"
drag, startPoint x: 365, startPoint y: 576, endPoint x: 263, endPoint y: 558, distance: 103.6
click at [263, 558] on div "async once(data) { 24 25 26 27 28 29 30 31 32 33 34 35 36 37 38 39 40 41 42 43 …" at bounding box center [883, 446] width 1247 height 664
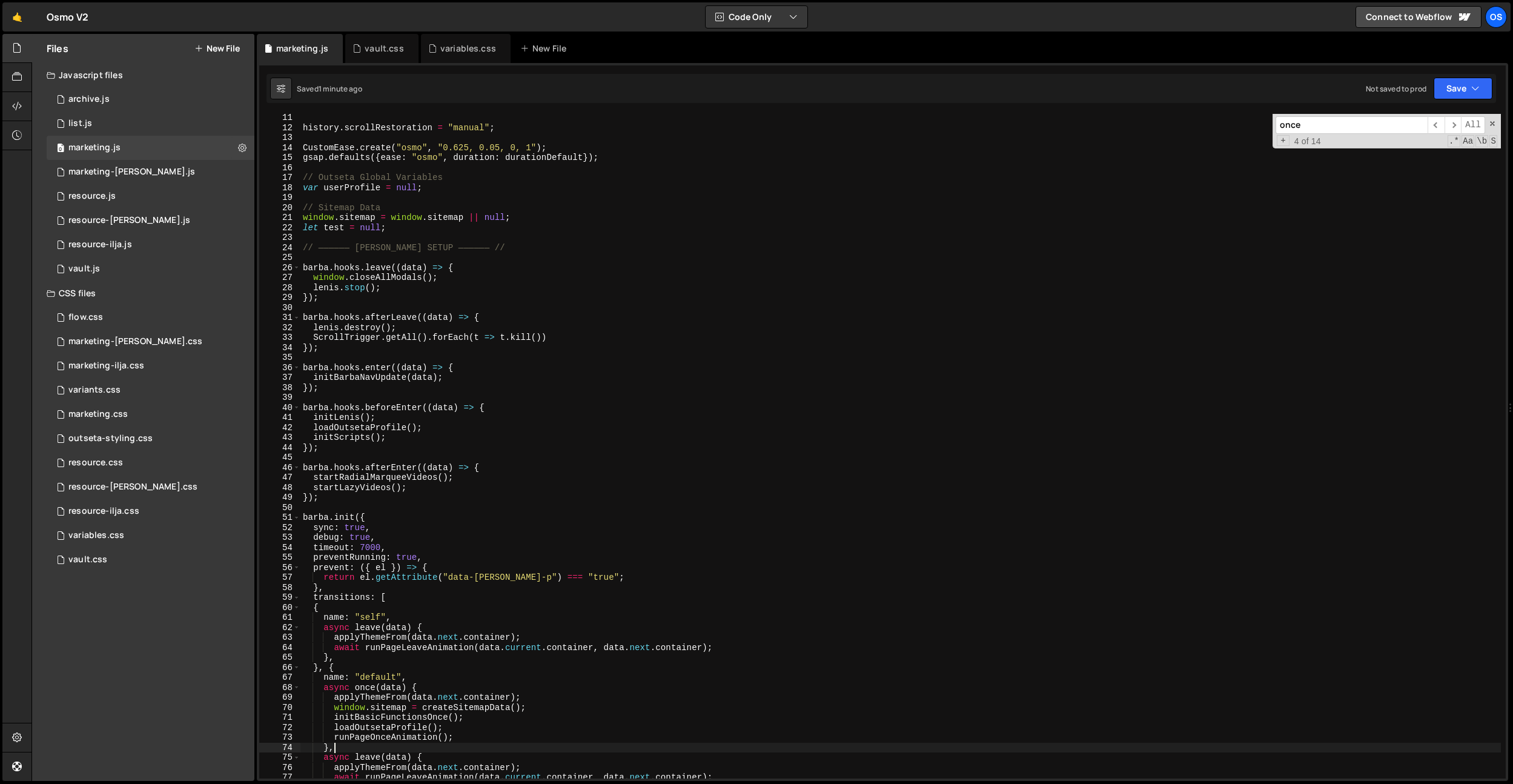
scroll to position [49, 0]
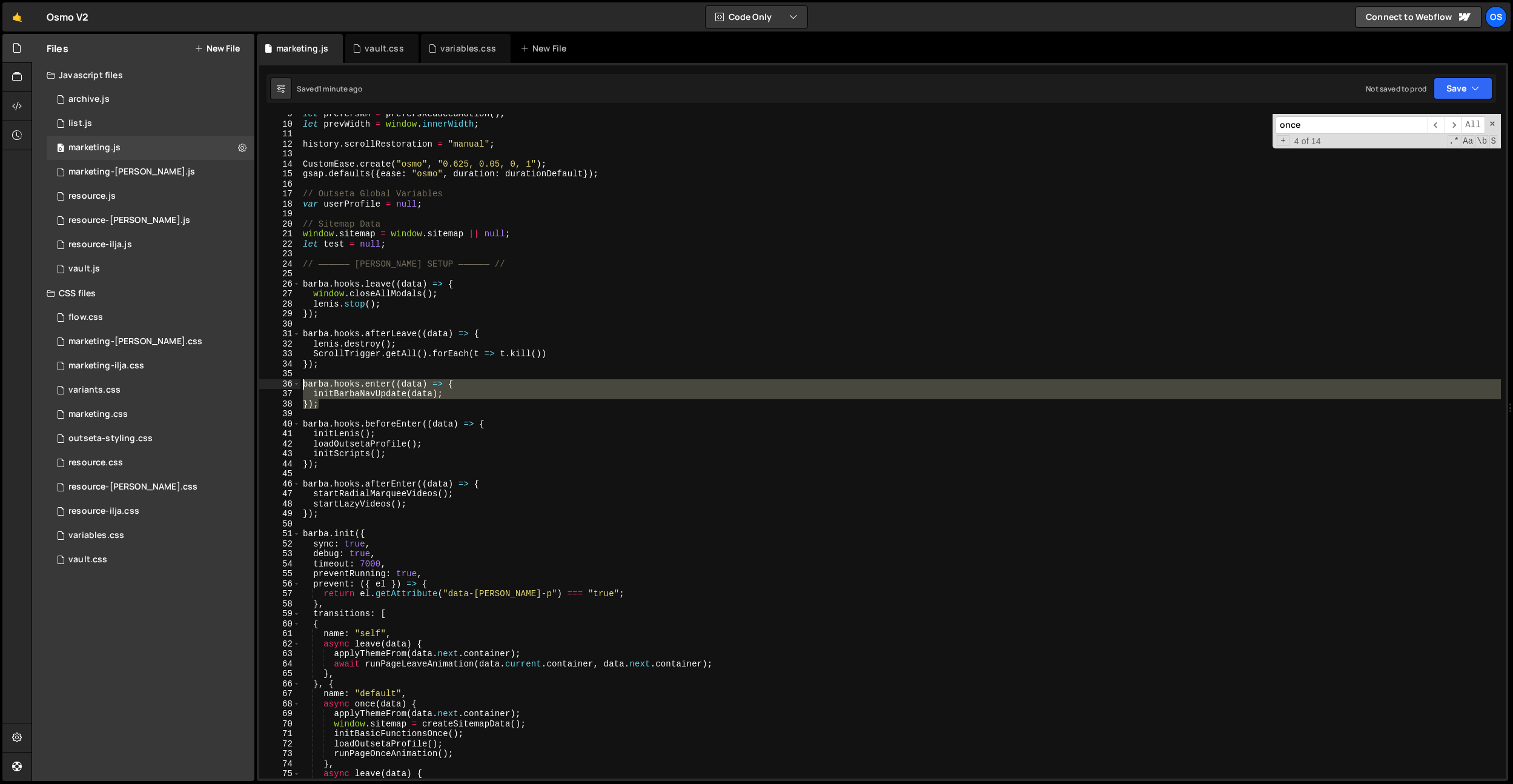
drag, startPoint x: 327, startPoint y: 402, endPoint x: 283, endPoint y: 382, distance: 48.3
click at [283, 382] on div "}, 9 10 11 12 13 14 15 16 17 18 19 20 21 22 23 24 25 26 27 28 29 30 31 32 33 34…" at bounding box center [883, 446] width 1247 height 664
type textarea "[PERSON_NAME].hooks.enter((data) => { initBarbaNavUpdate(data);"
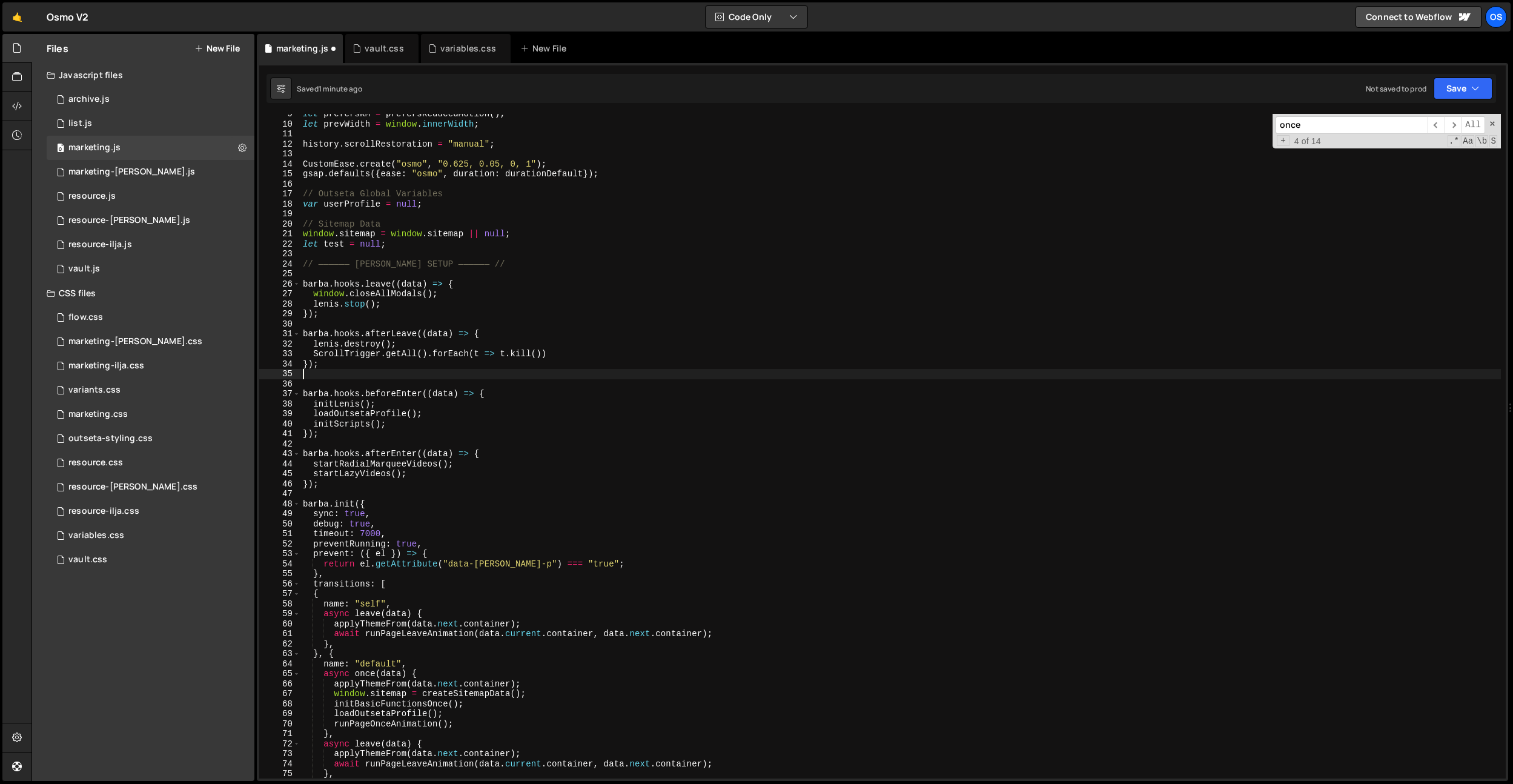
type textarea "});"
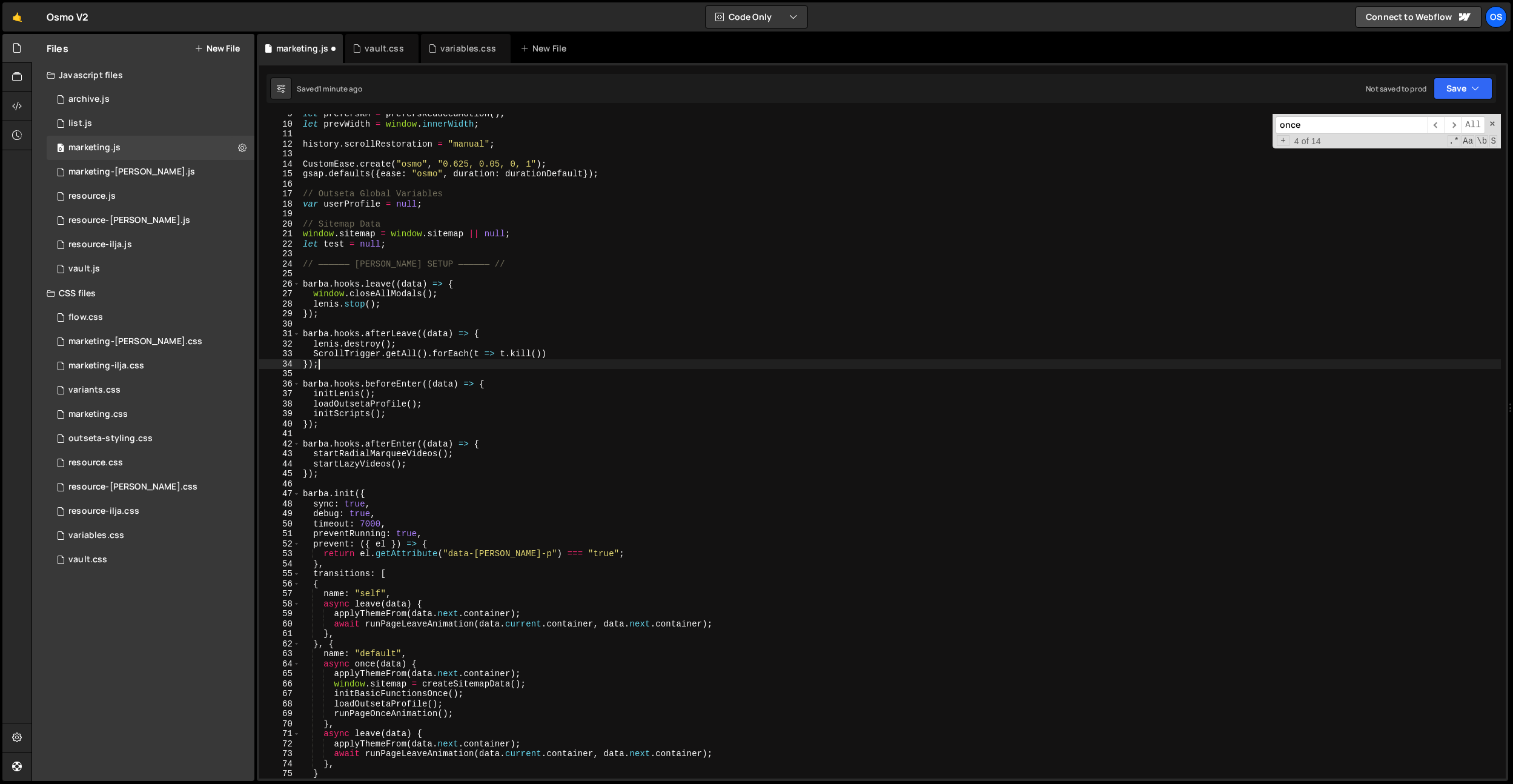
click at [327, 428] on div "let prefersRM = prefersReducedMotion ( ) ; let prevWidth = window . innerWidth …" at bounding box center [900, 450] width 1200 height 684
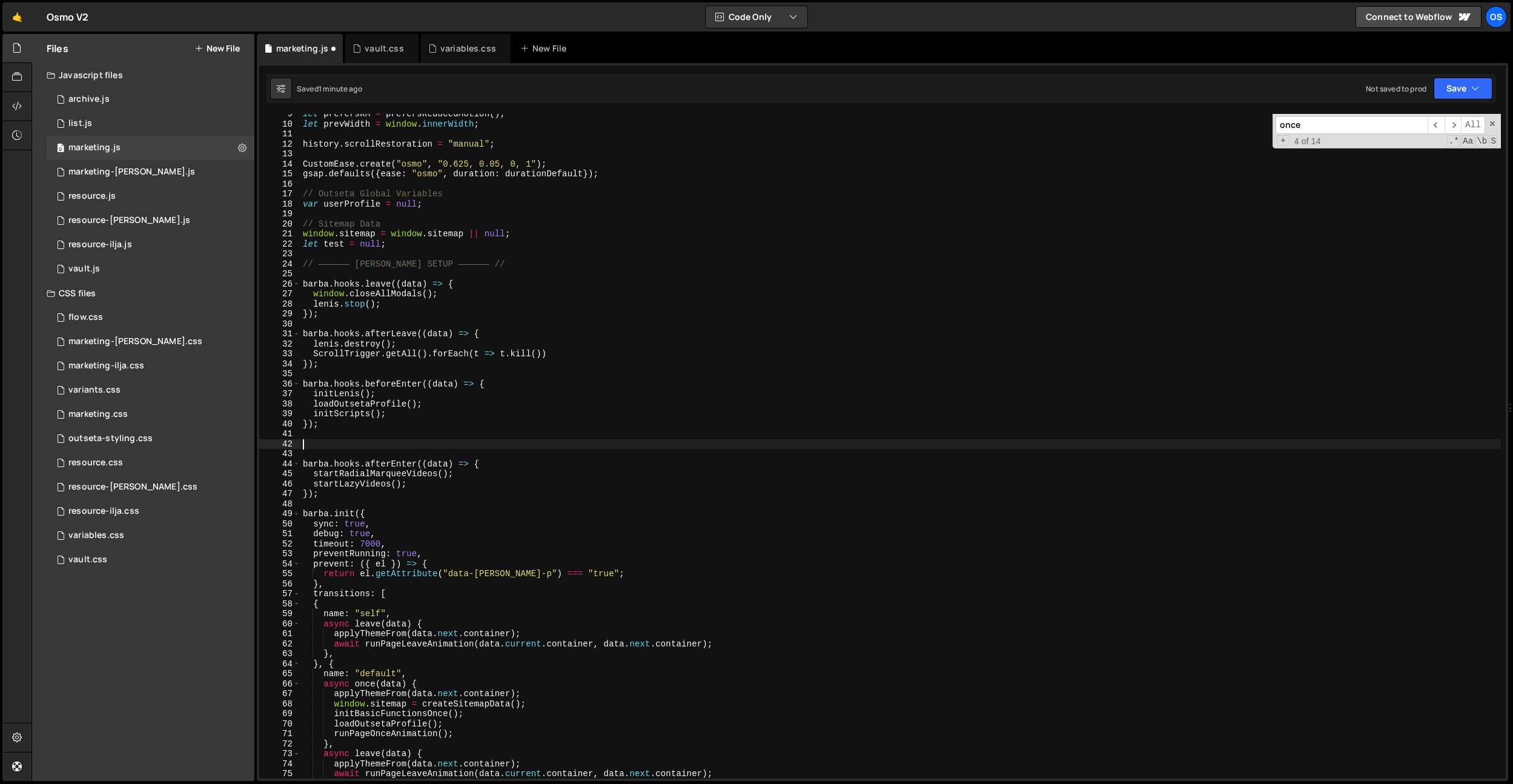
paste textarea "});"
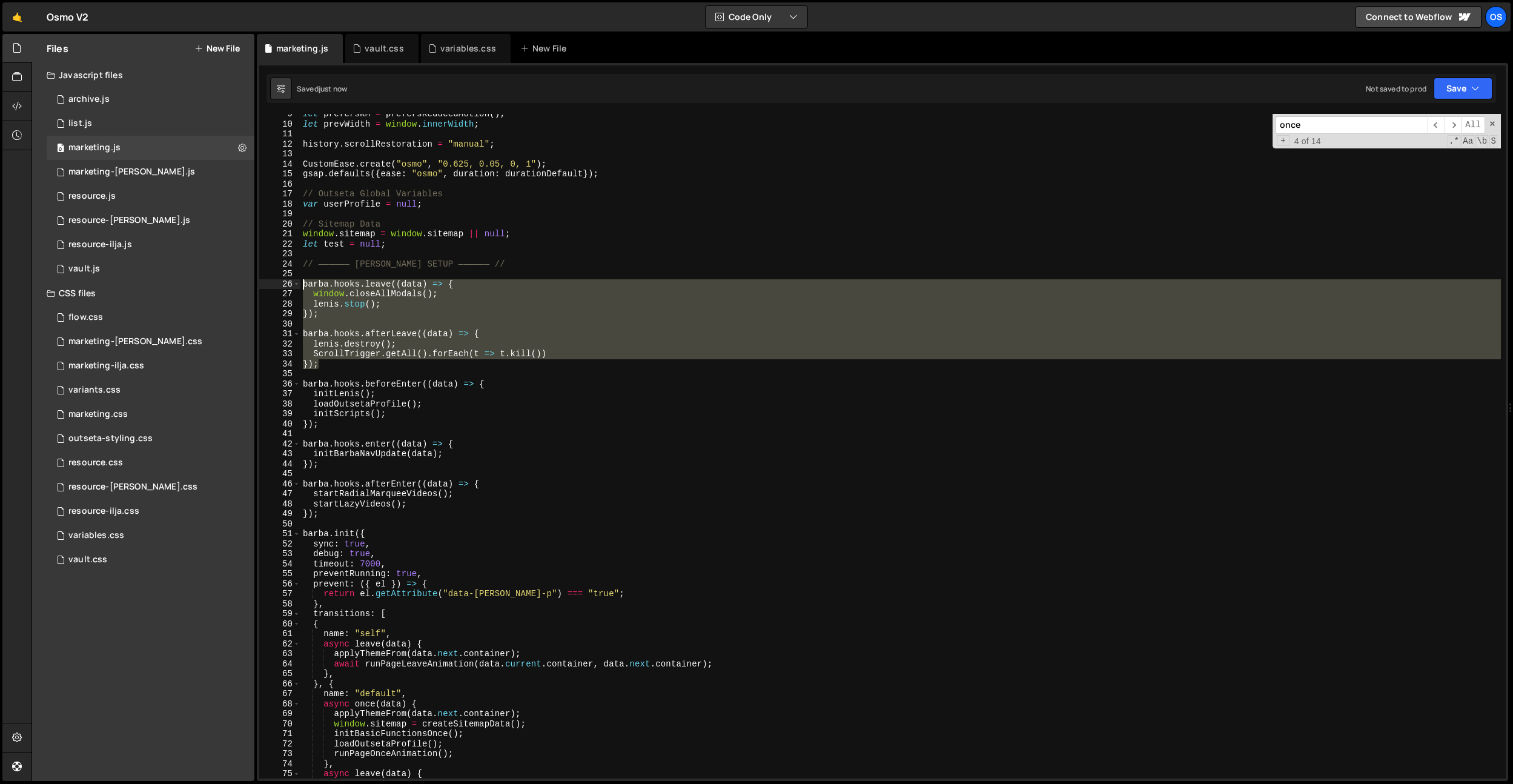
drag, startPoint x: 325, startPoint y: 364, endPoint x: 281, endPoint y: 285, distance: 90.4
click at [281, 285] on div "}); 9 10 11 12 13 14 15 16 17 18 19 20 21 22 23 24 25 26 27 28 29 30 31 32 33 3…" at bounding box center [883, 446] width 1247 height 664
type textarea "[PERSON_NAME].hooks.leave((data) => { window.closeAllModals();"
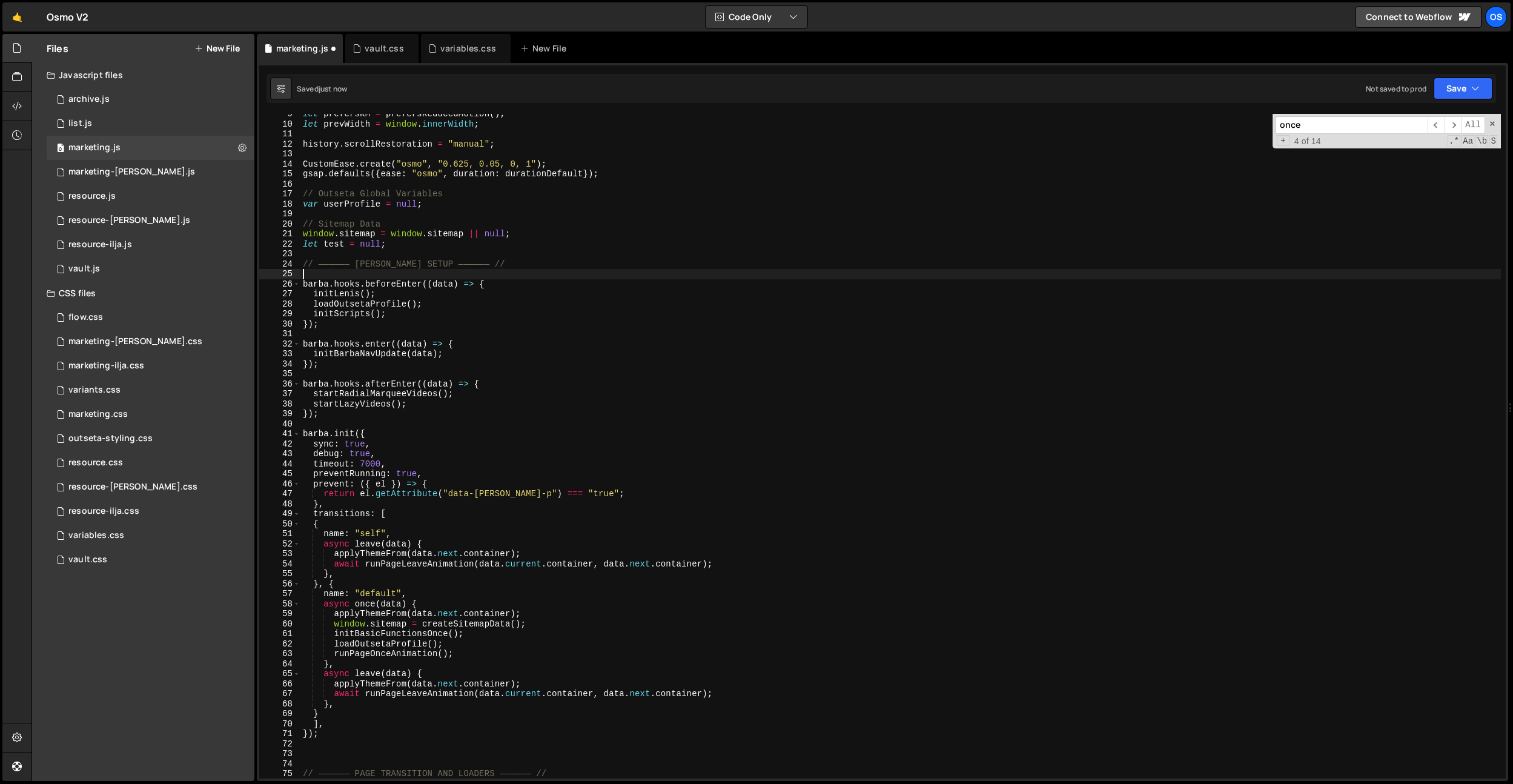
click at [344, 417] on div "let prefersRM = prefersReducedMotion ( ) ; let prevWidth = window . innerWidth …" at bounding box center [900, 450] width 1200 height 684
type textarea "});"
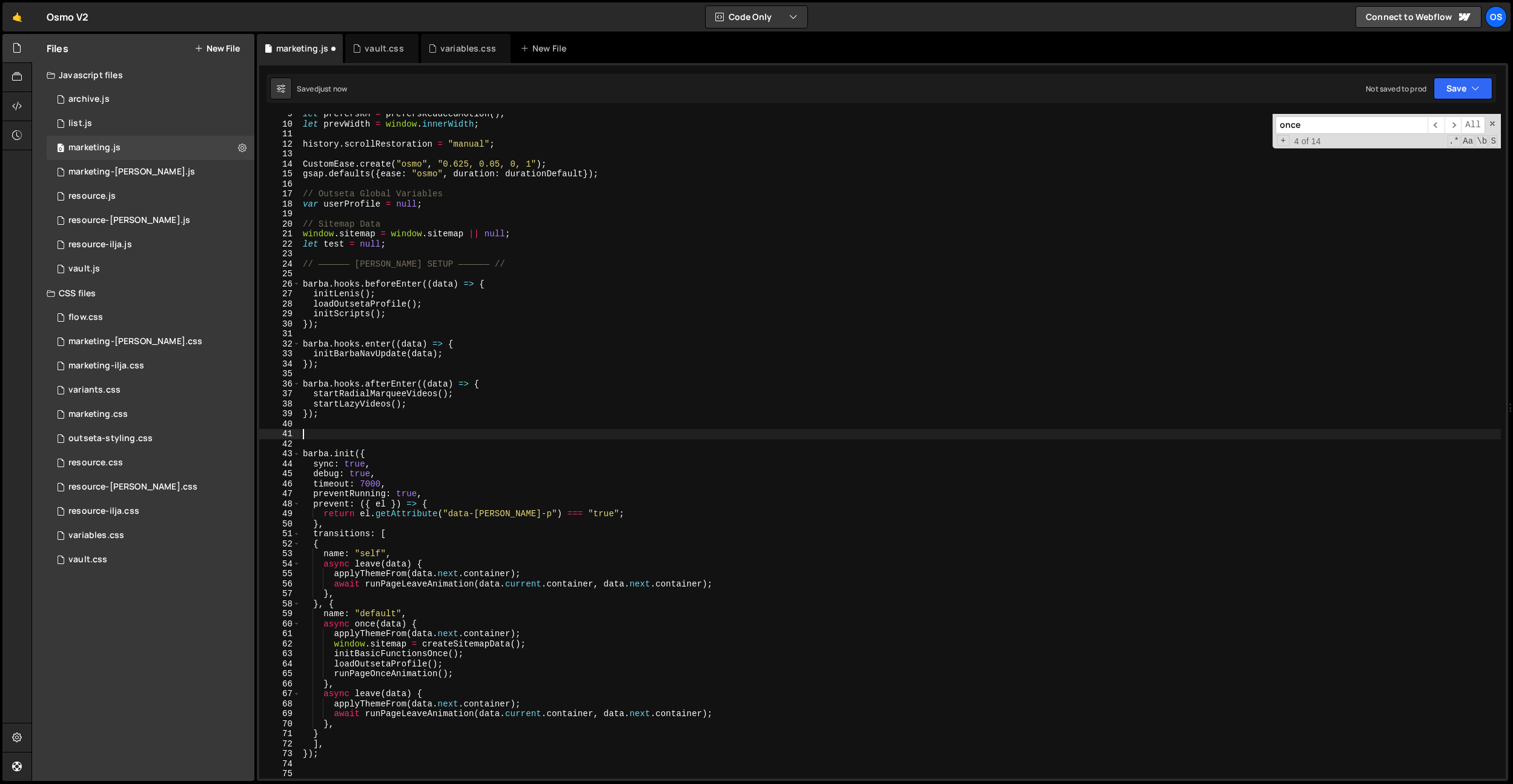
paste textarea "});"
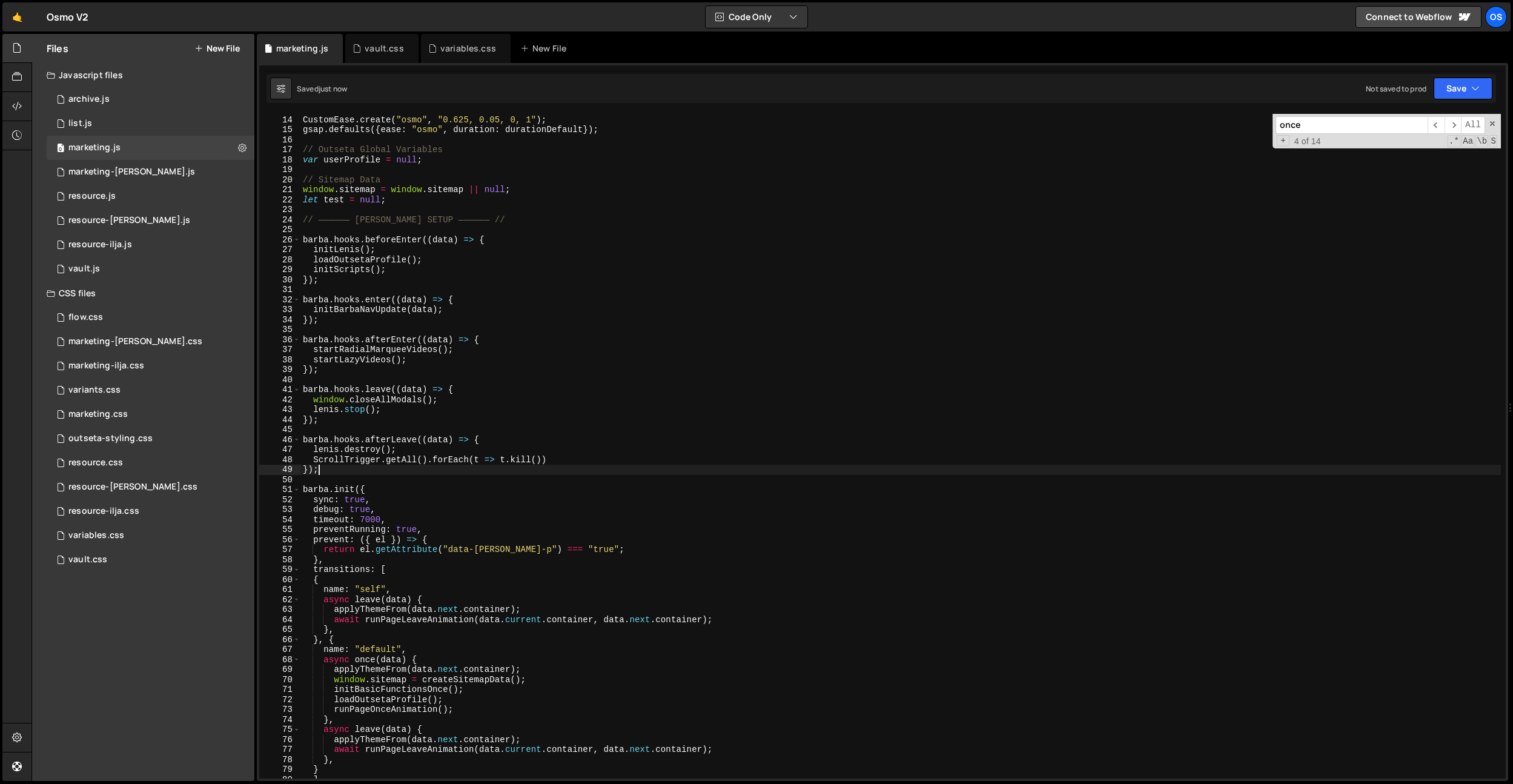
scroll to position [76, 0]
click at [393, 618] on div "CustomEase . create ( "osmo" , "0.625, 0.05, 0, 1" ) ; gsap . defaults ({ ease …" at bounding box center [900, 447] width 1200 height 684
click at [443, 521] on div "CustomEase . create ( "osmo" , "0.625, 0.05, 0, 1" ) ; gsap . defaults ({ ease …" at bounding box center [900, 447] width 1200 height 684
type textarea "timeout: 7000,"
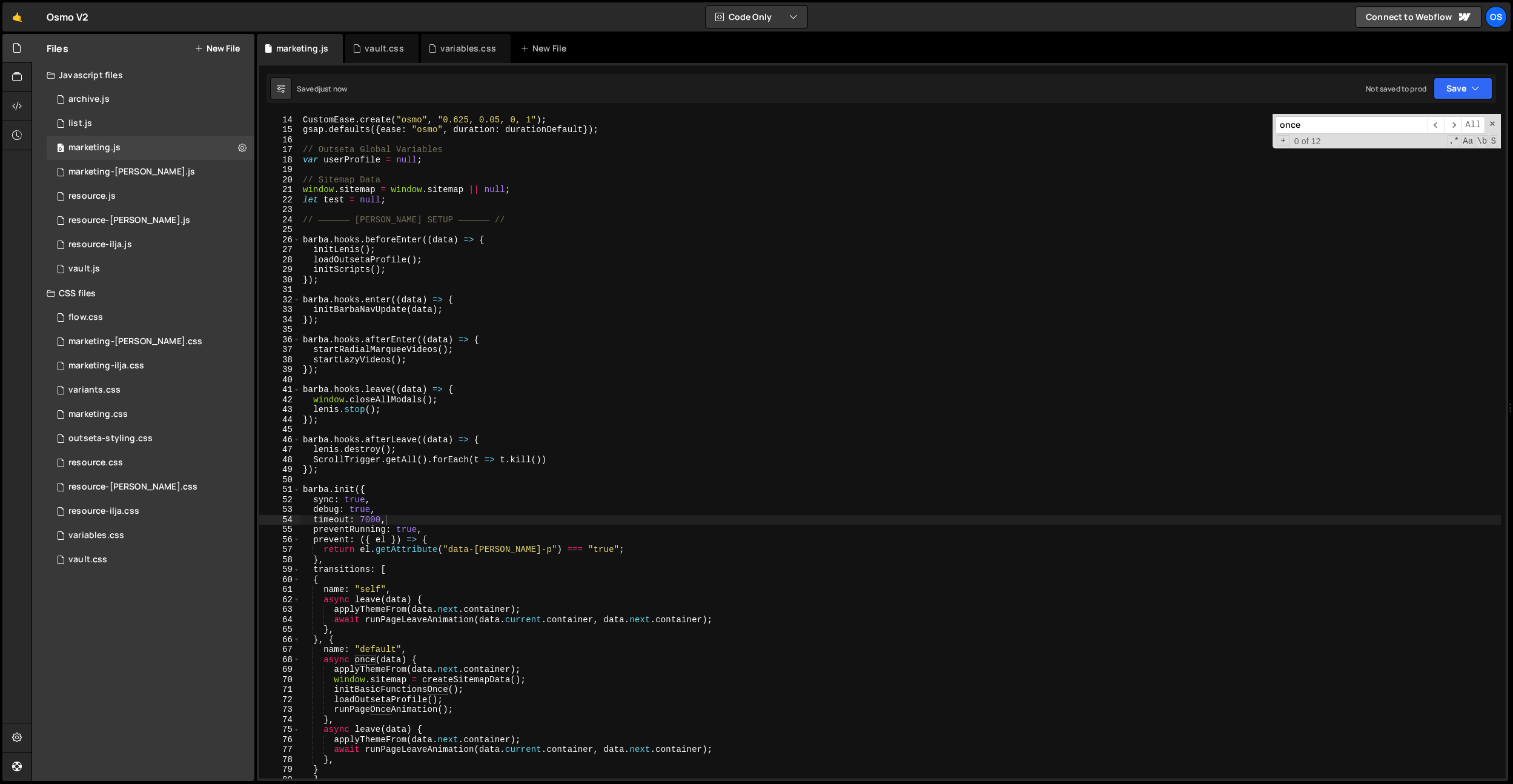
paste input "runPageLeaveAnimation"
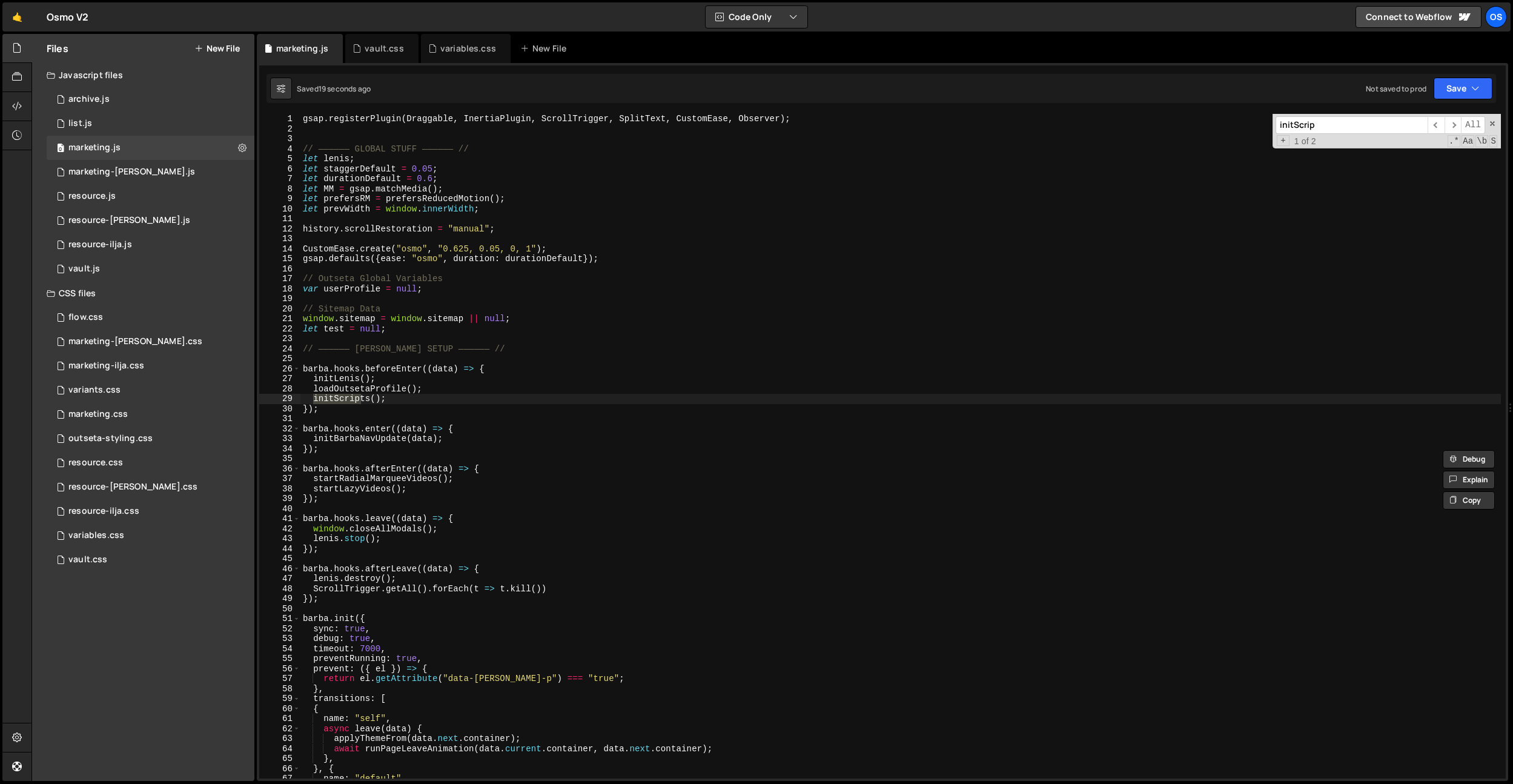
scroll to position [0, 0]
type input "initScrip"
click at [111, 280] on div "0 vault.js 0" at bounding box center [150, 268] width 208 height 24
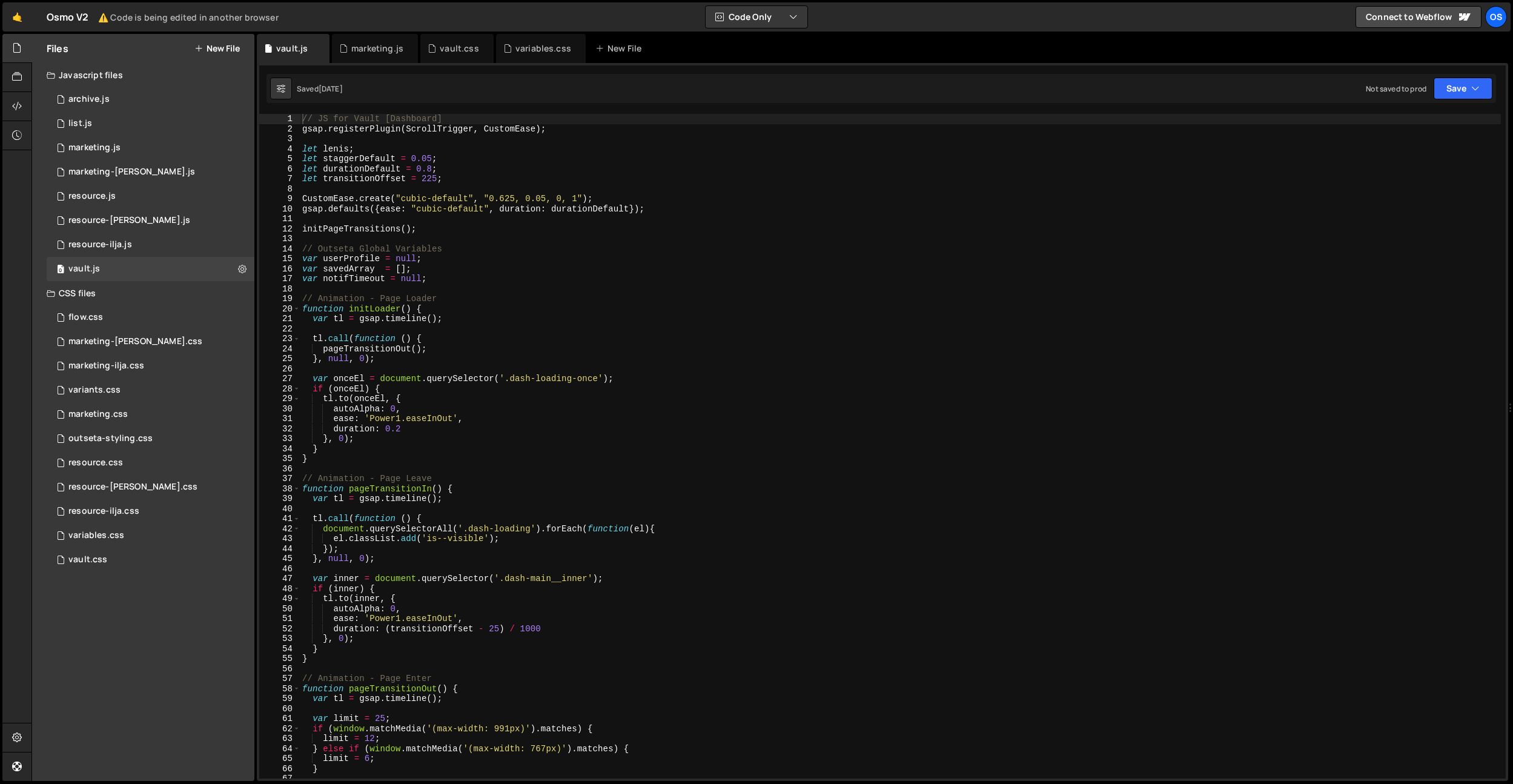
type textarea "autoAlpha: 0,"
click at [537, 409] on div "// JS for Vault [Dashboard] gsap . registerPlugin ( ScrollTrigger , CustomEase …" at bounding box center [901, 456] width 1201 height 684
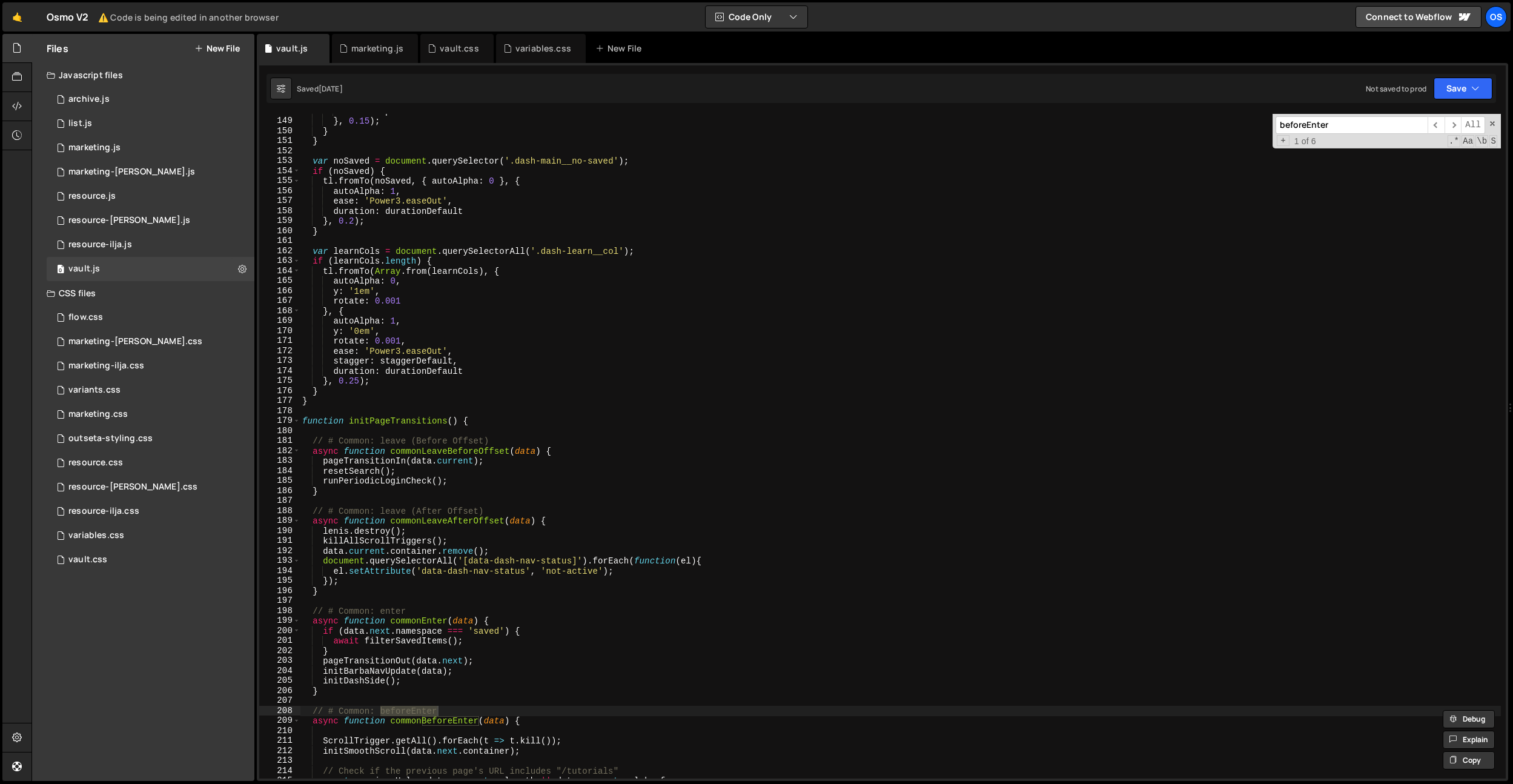
scroll to position [1242, 0]
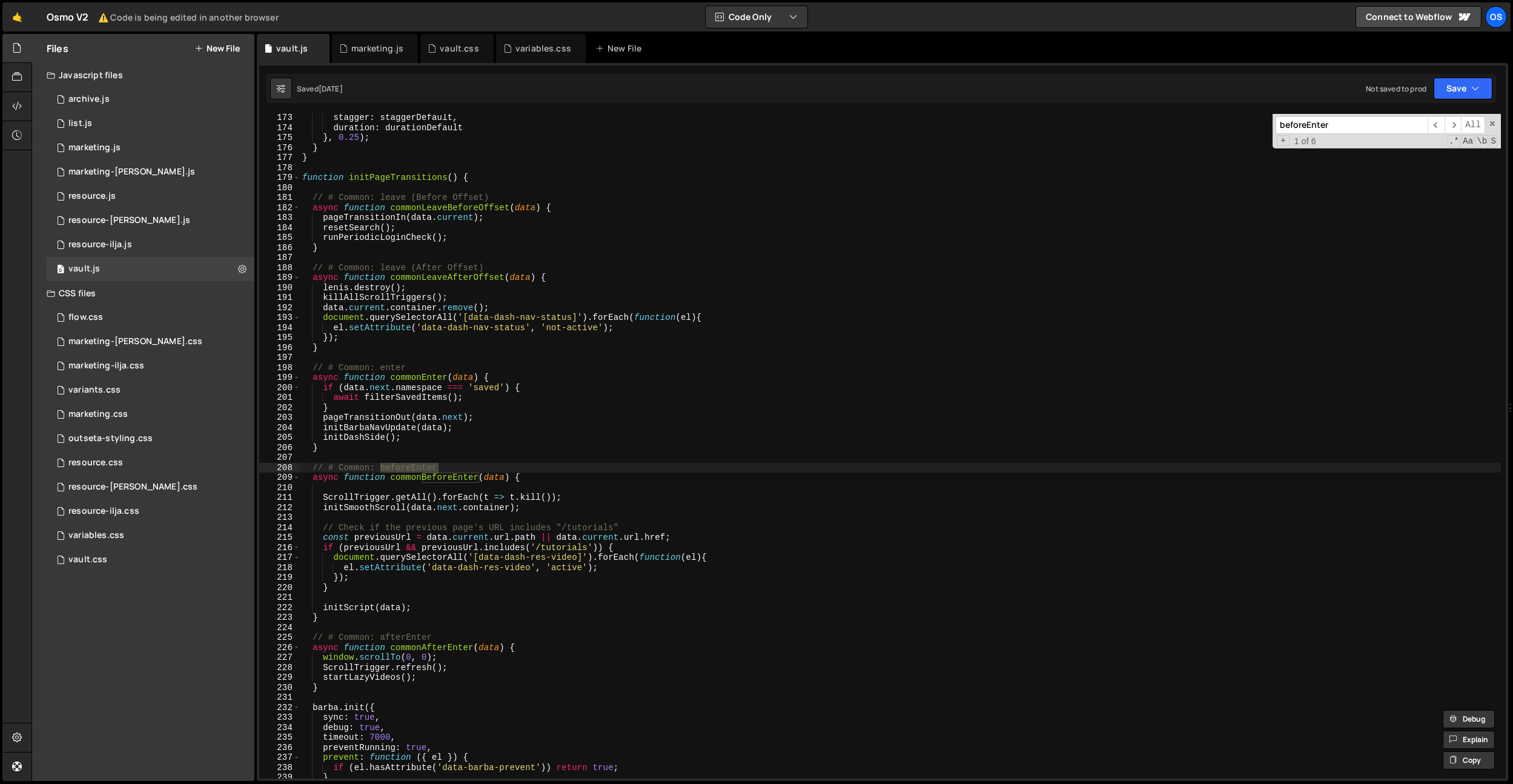
type input "beforeEnter"
click at [504, 396] on div "stagger : staggerDefault , duration : durationDefault } , 0.25 ) ; } } function…" at bounding box center [901, 455] width 1201 height 684
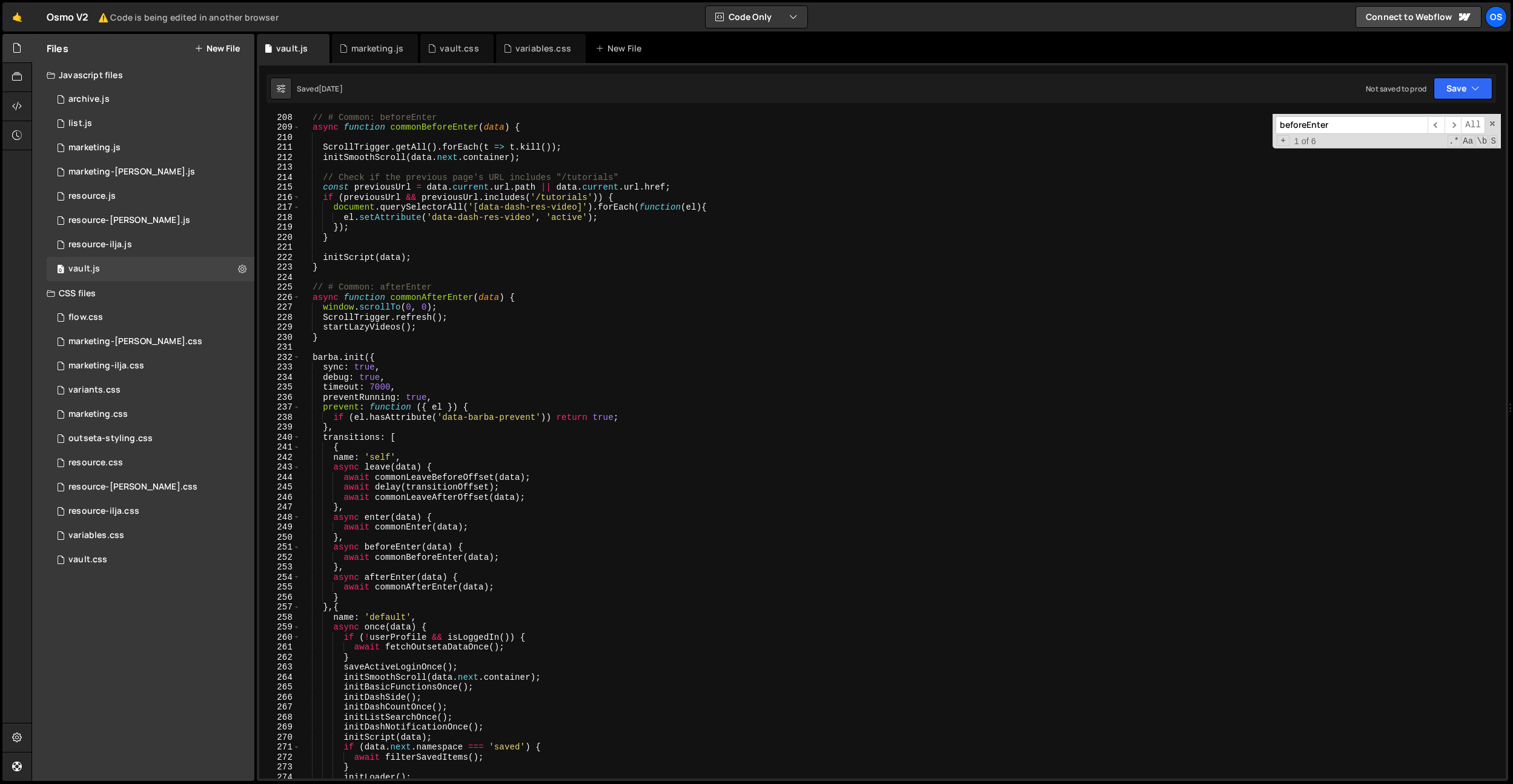
scroll to position [1580, 0]
click at [356, 259] on div "// # Common: beforeEnter async function commonBeforeEnter ( data ) { ScrollTrig…" at bounding box center [901, 454] width 1201 height 684
click at [462, 288] on div "// # Common: beforeEnter async function commonBeforeEnter ( data ) { ScrollTrig…" at bounding box center [901, 454] width 1201 height 684
type textarea "// # Common: afterEnter"
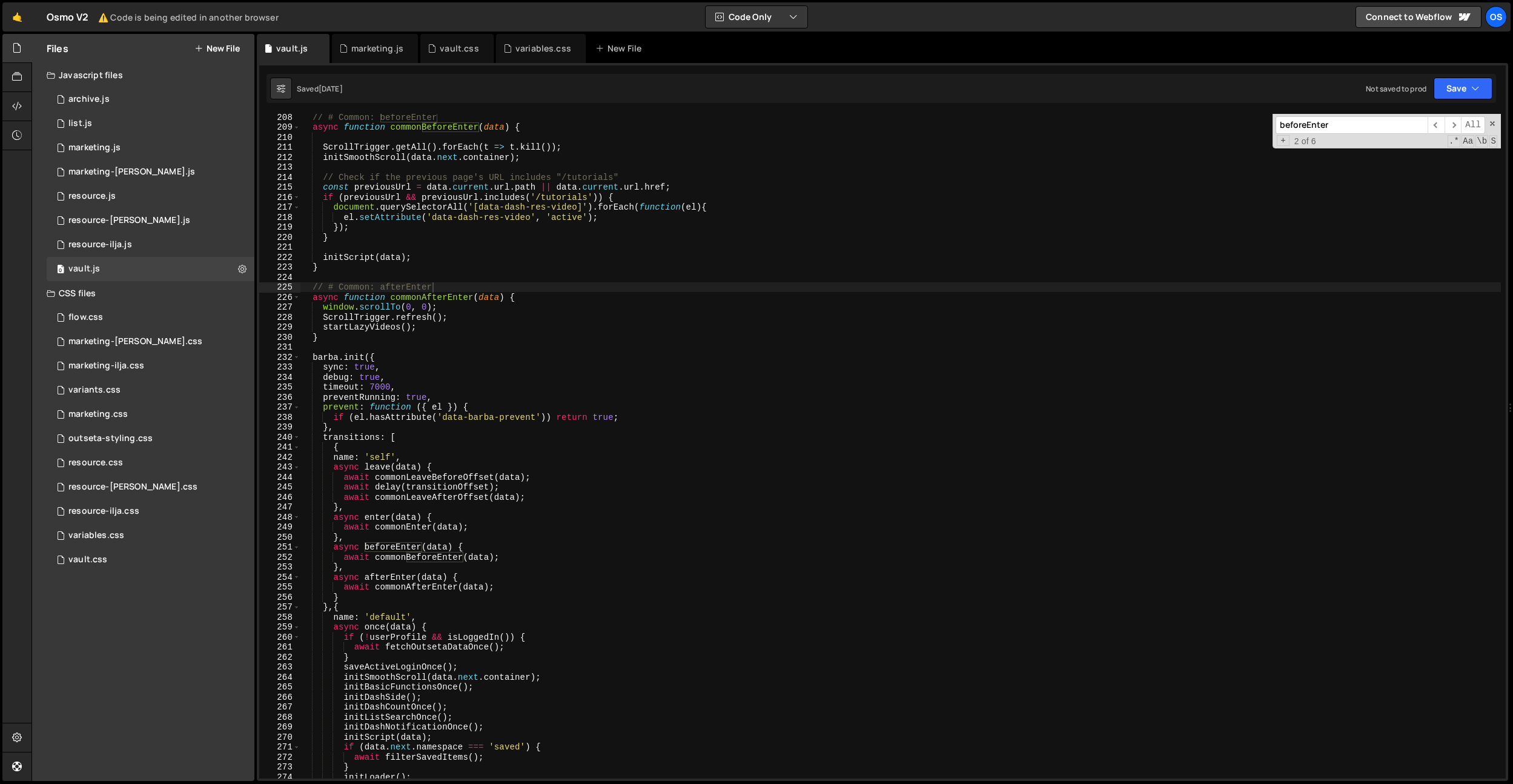
paste input "initScript"
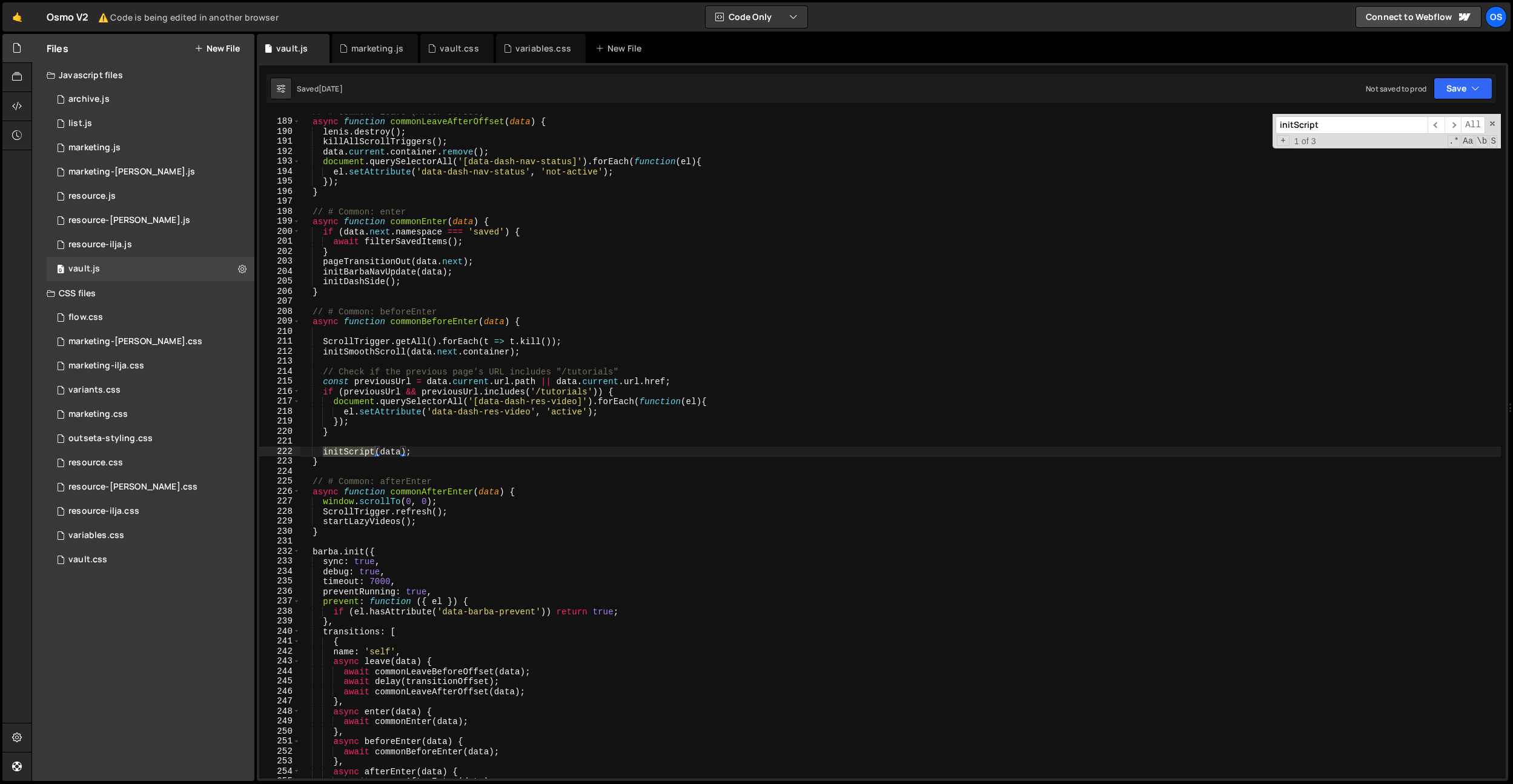
scroll to position [1805, 0]
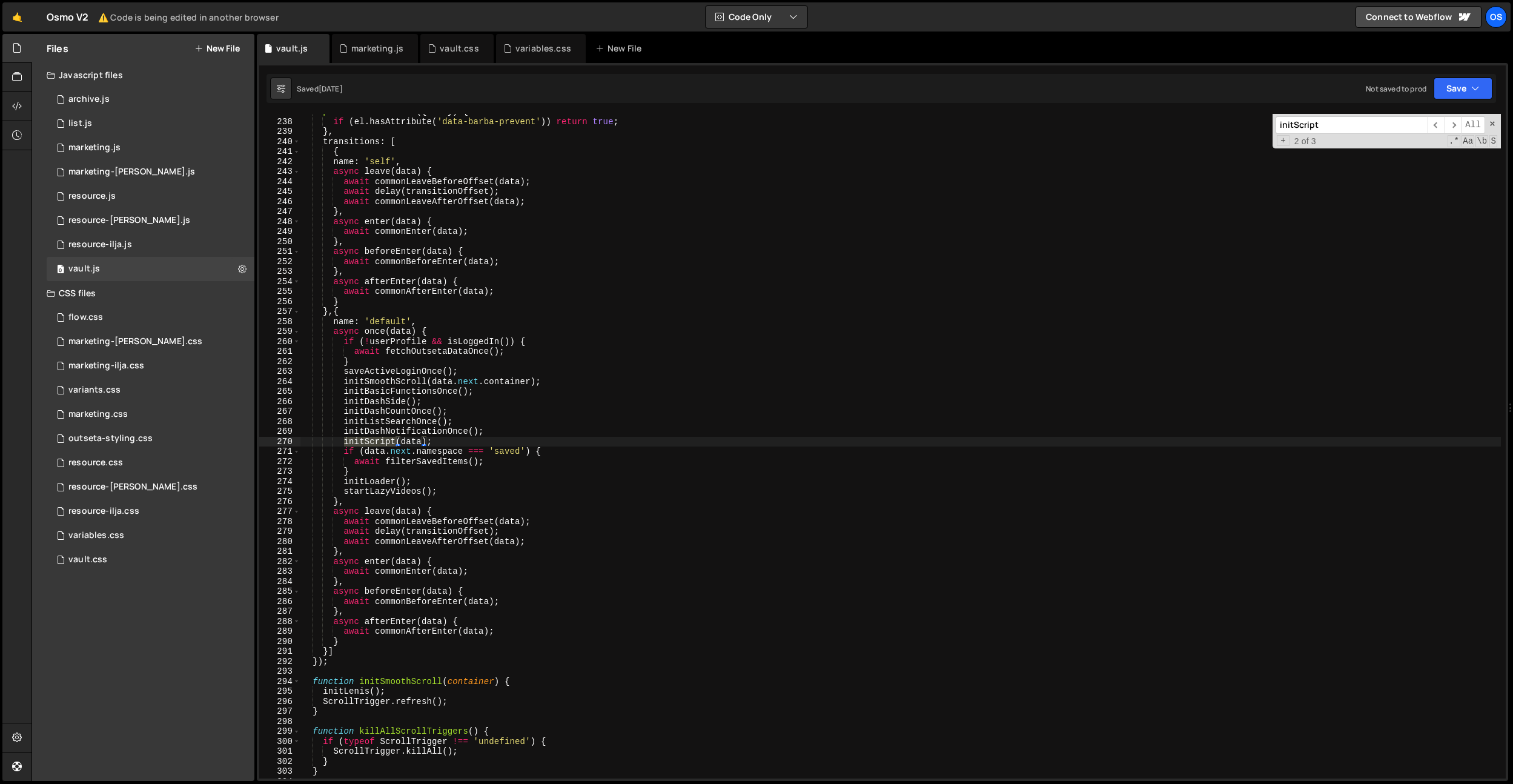
type input "initScript"
click at [512, 515] on div "prevent : function ( { el }) { if ( el . hasAttribute ( 'data-[PERSON_NAME]-pre…" at bounding box center [901, 449] width 1201 height 684
click at [478, 501] on div "prevent : function ( { el }) { if ( el . hasAttribute ( 'data-[PERSON_NAME]-pre…" at bounding box center [901, 449] width 1201 height 684
type textarea "},"
drag, startPoint x: 362, startPoint y: 51, endPoint x: 390, endPoint y: 87, distance: 45.6
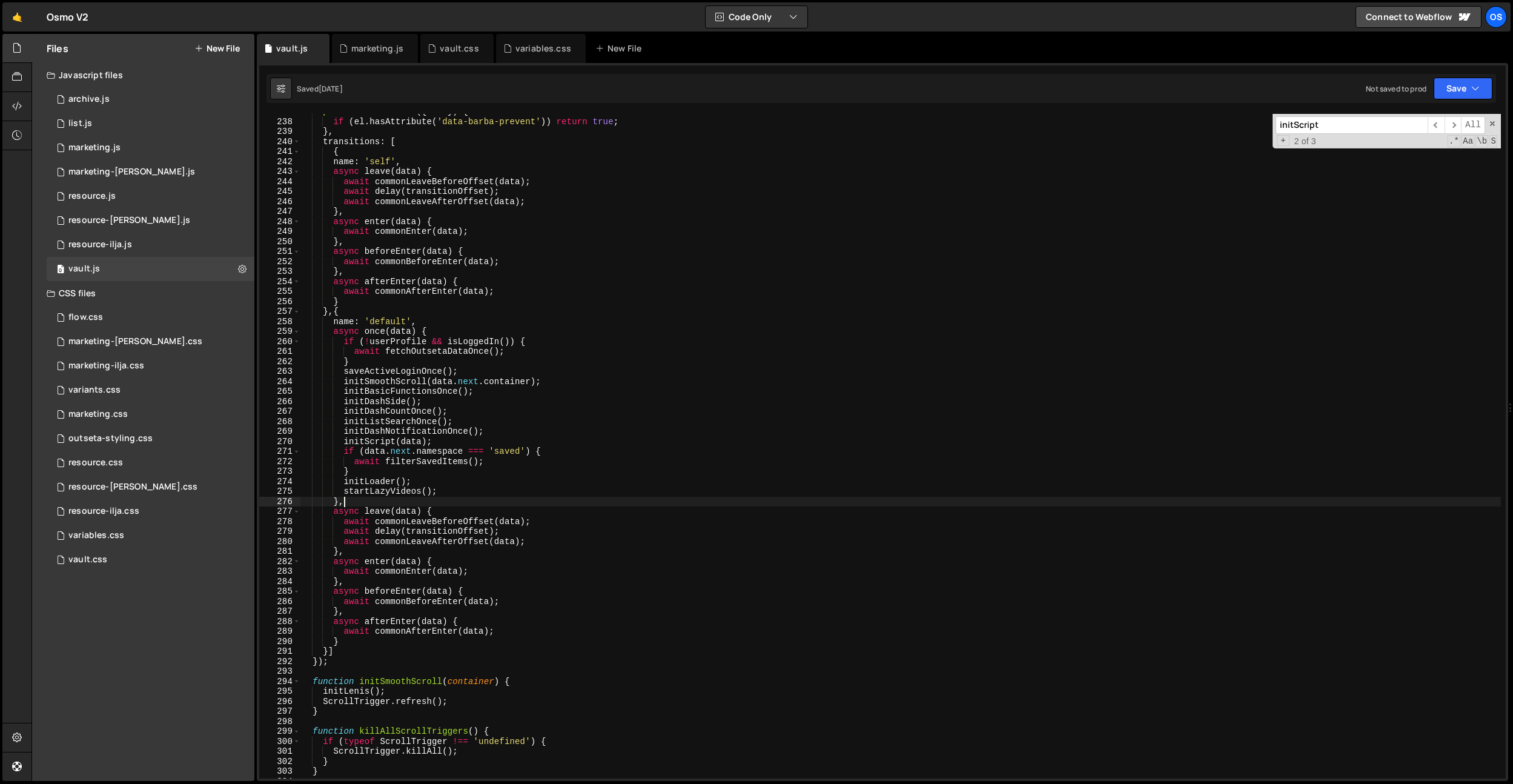
click at [362, 51] on div "marketing.js" at bounding box center [377, 49] width 52 height 12
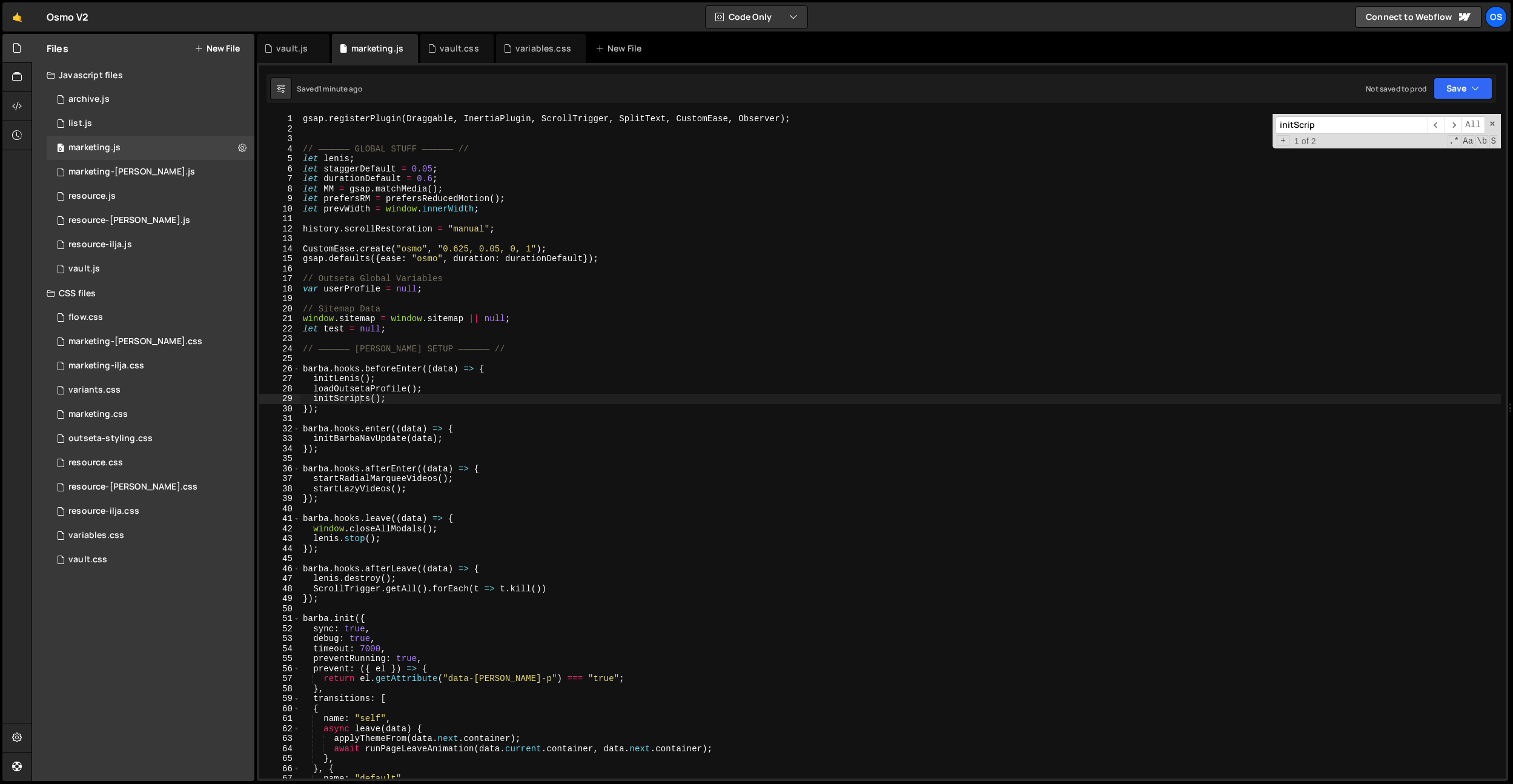
click at [477, 221] on div "gsap . registerPlugin ( Draggable , InertiaPlugin , ScrollTrigger , SplitText ,…" at bounding box center [900, 456] width 1200 height 684
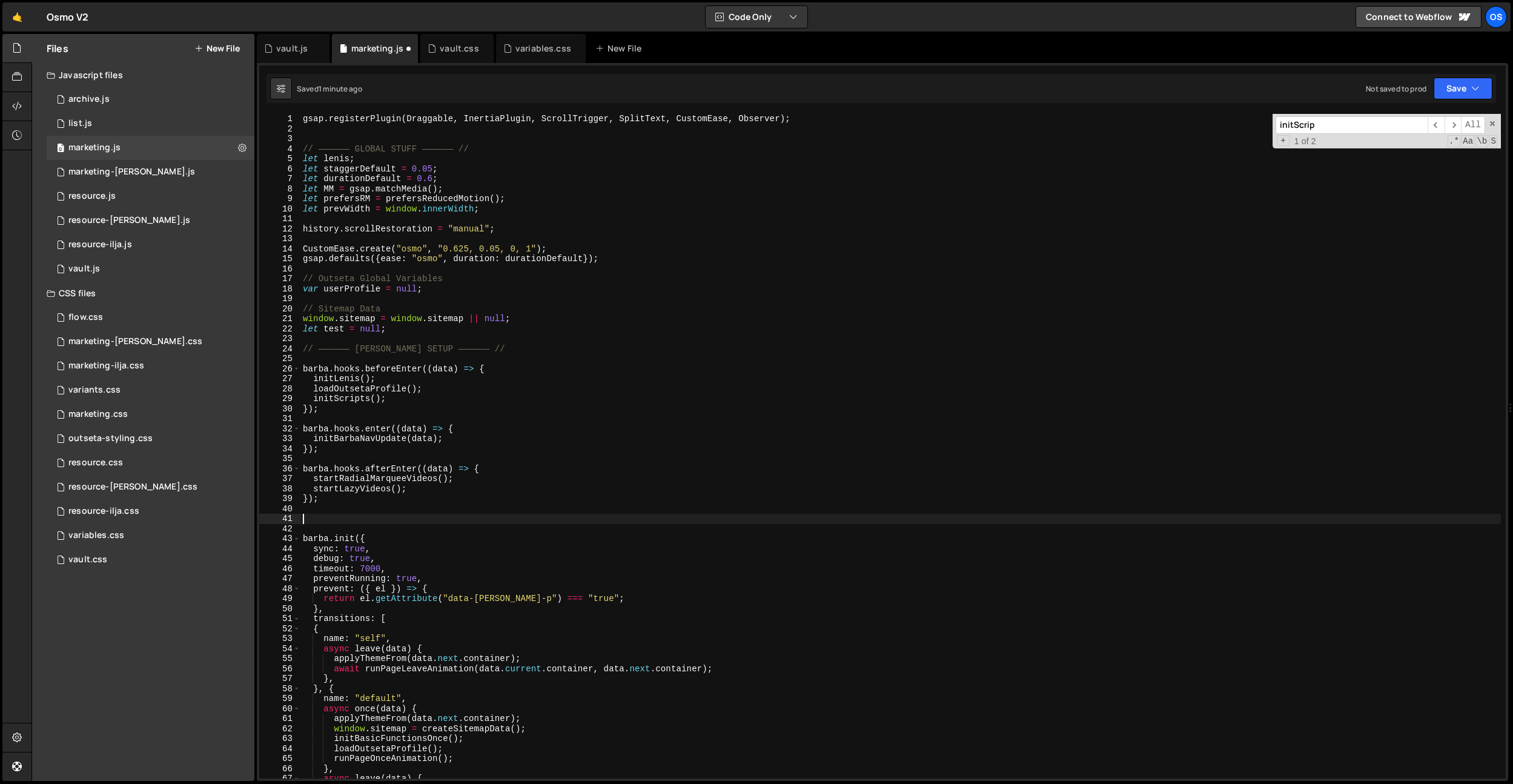
type textarea "});"
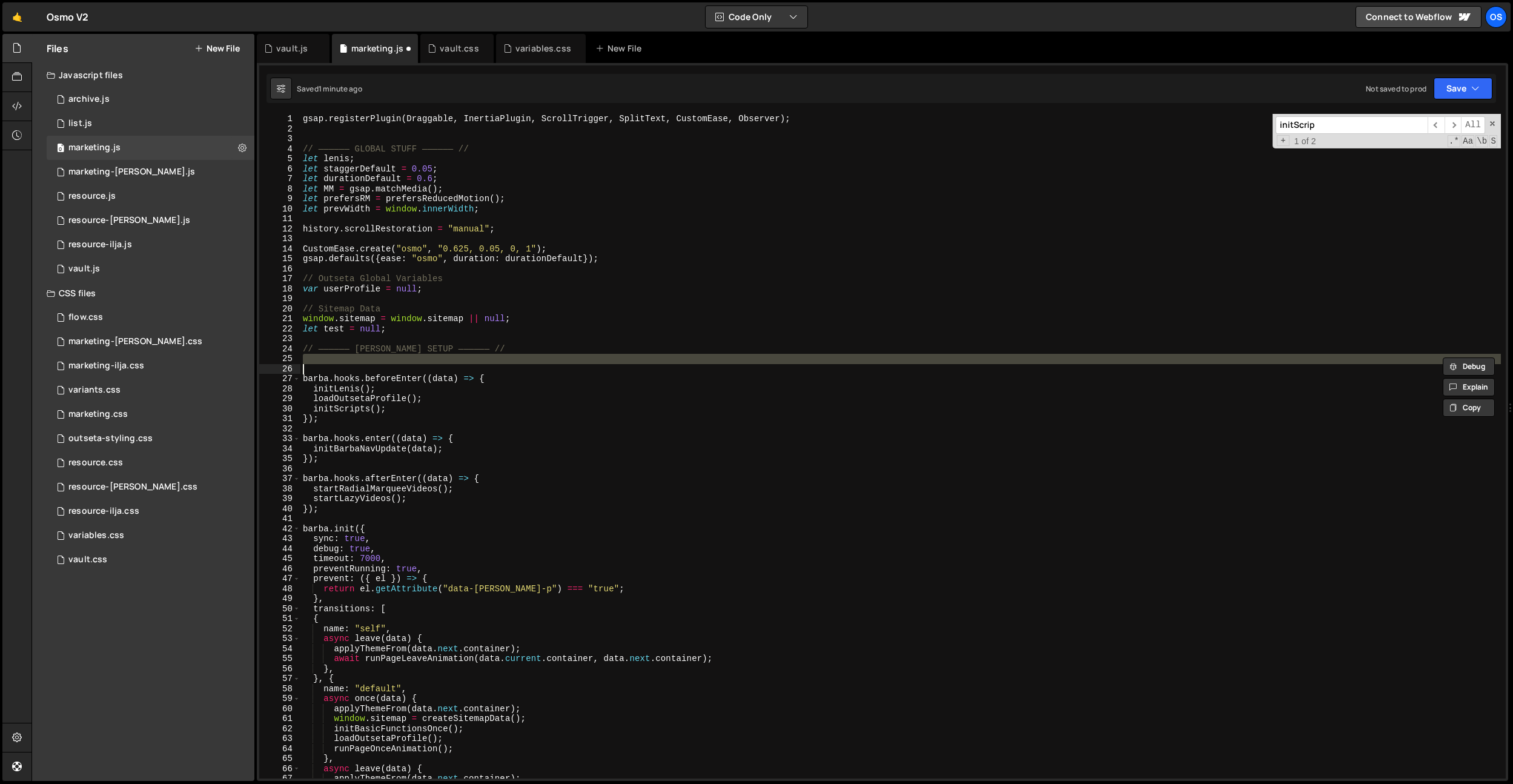
type textarea "ScrollTrigger.getAll().forEach(t => t.kill()) });"
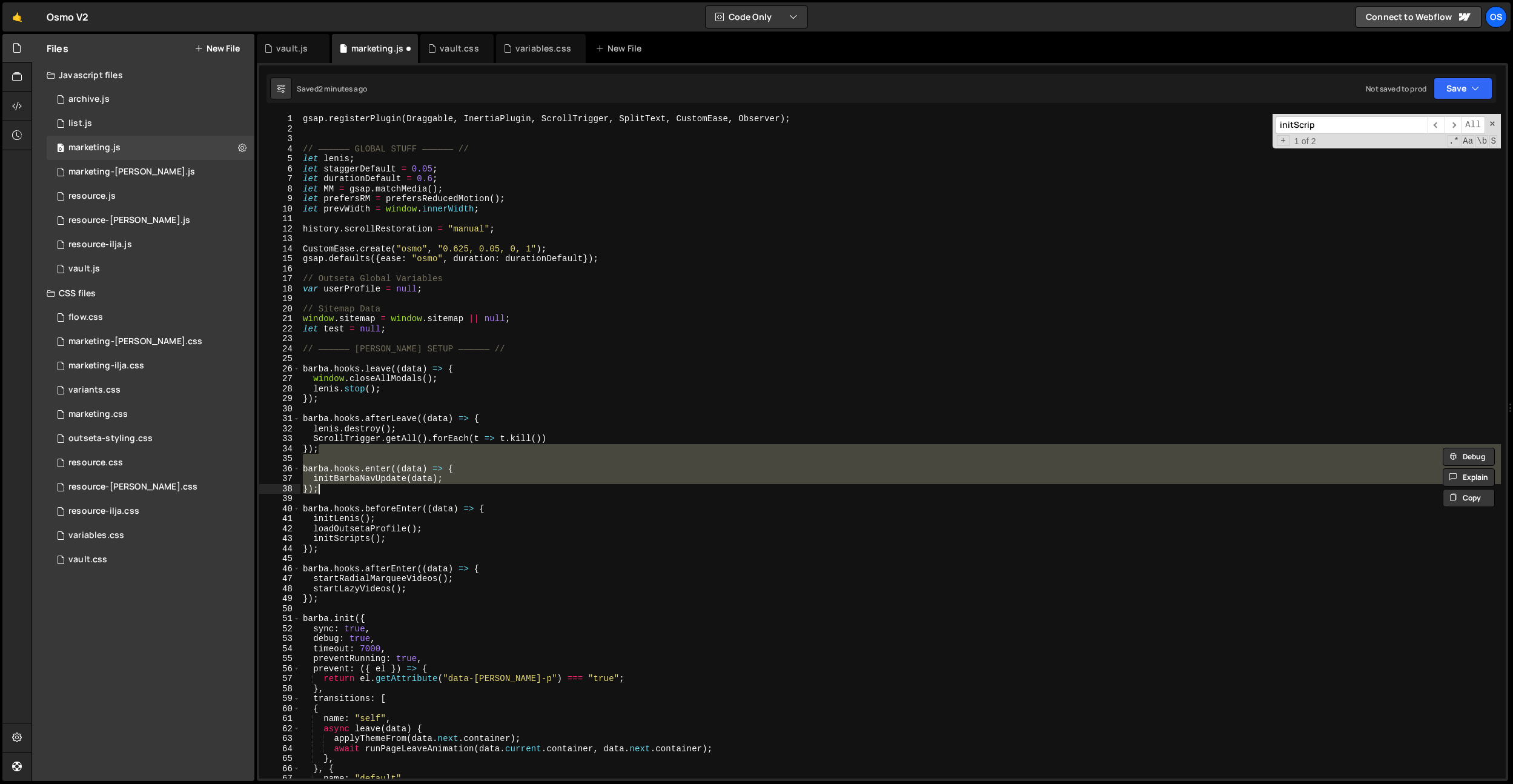
type textarea "});"
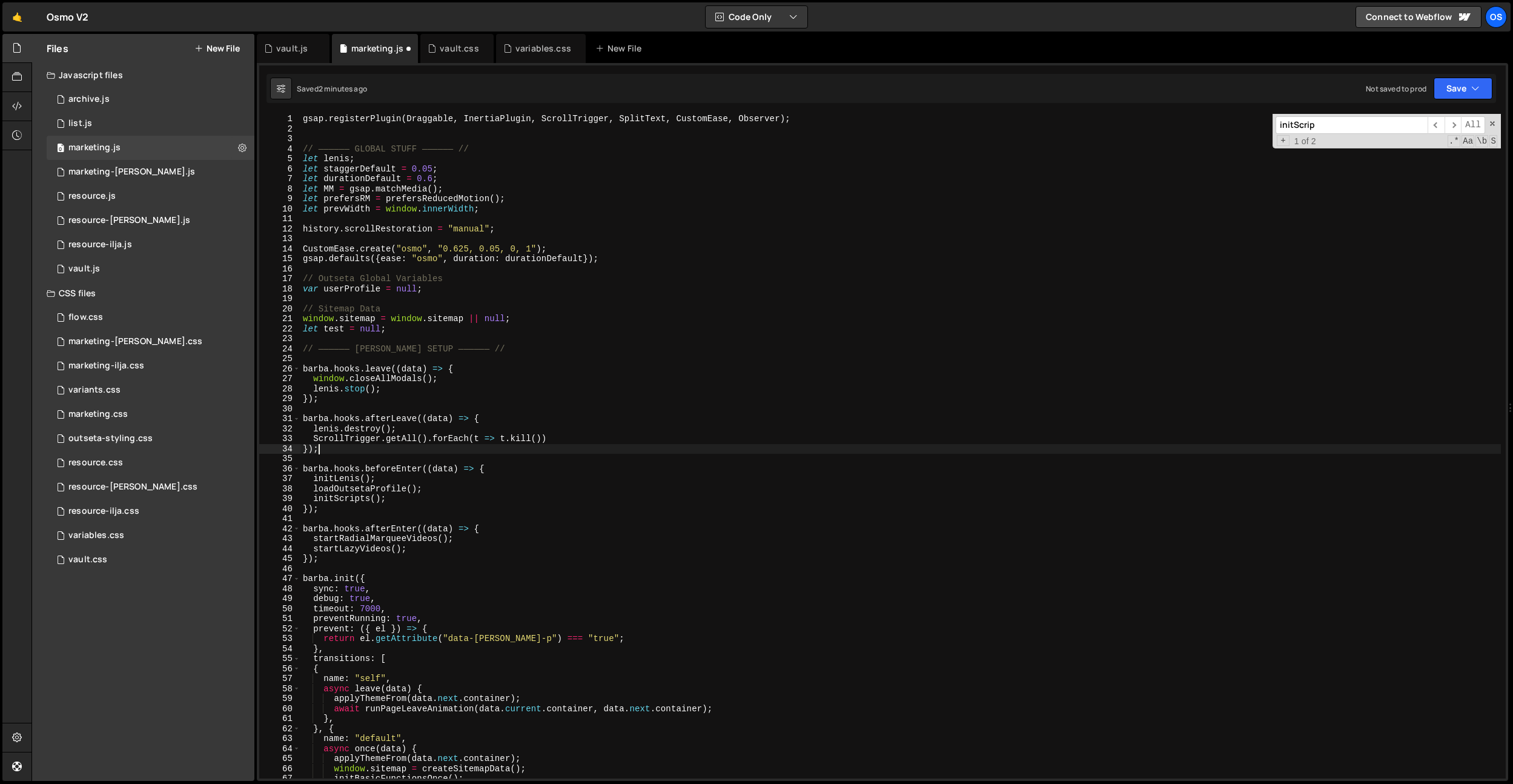
type textarea "initBarbaNavUpdate(data); });"
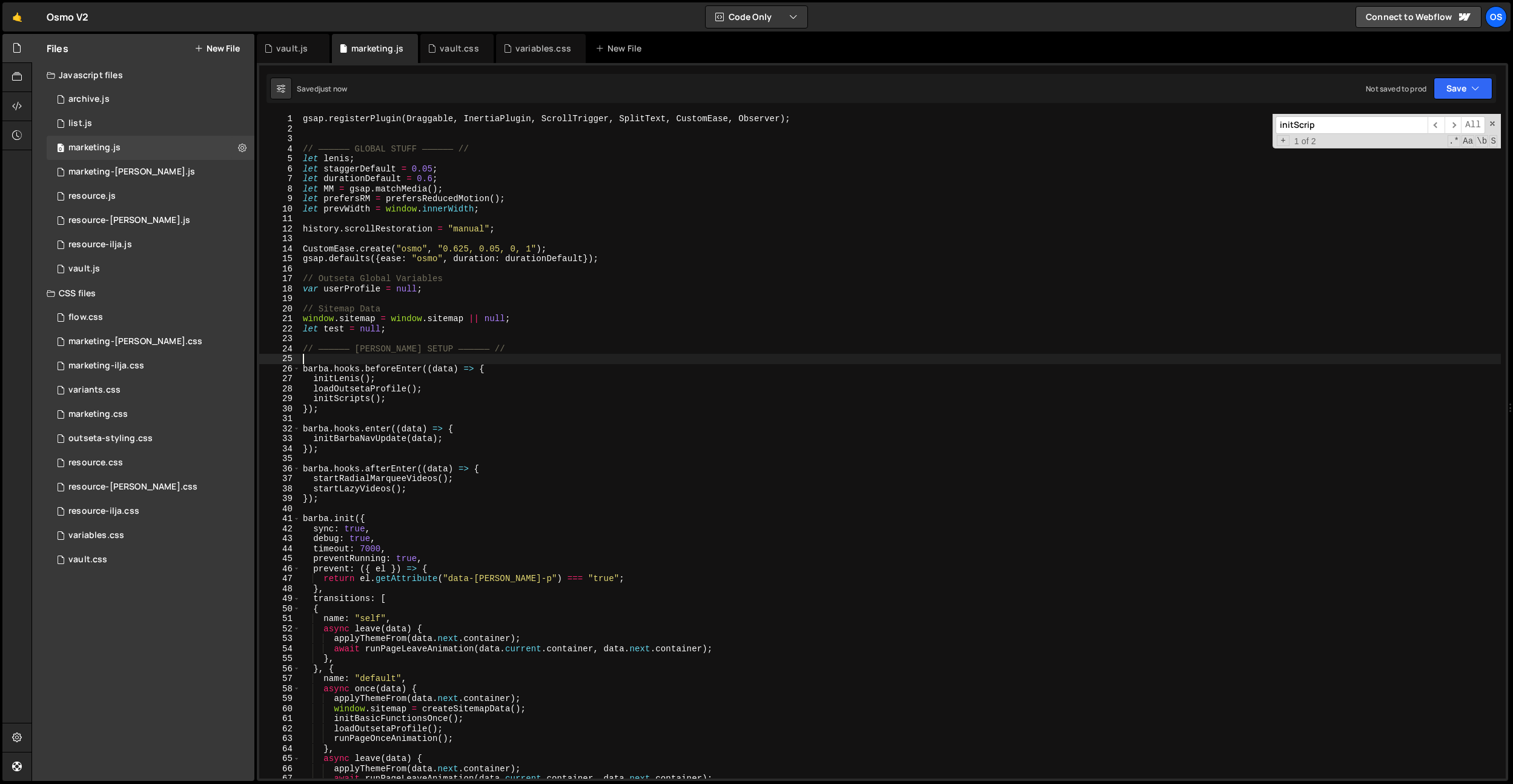
click at [468, 327] on div "gsap . registerPlugin ( Draggable , InertiaPlugin , ScrollTrigger , SplitText ,…" at bounding box center [900, 456] width 1200 height 684
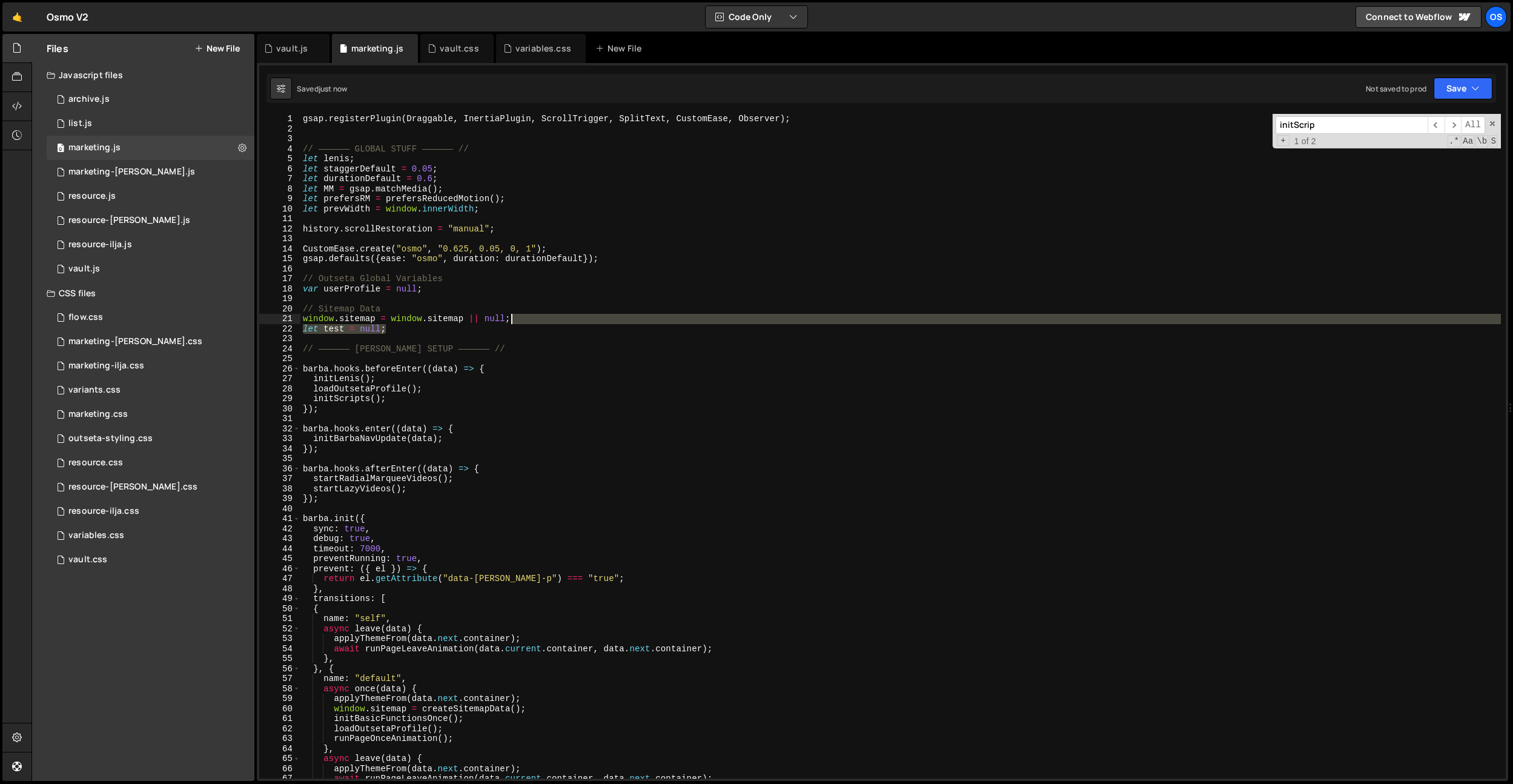
drag, startPoint x: 468, startPoint y: 326, endPoint x: 580, endPoint y: 320, distance: 112.2
click at [581, 321] on div "gsap . registerPlugin ( Draggable , InertiaPlugin , ScrollTrigger , SplitText ,…" at bounding box center [900, 456] width 1200 height 684
type textarea "window.sitemap = window.sitemap || null;"
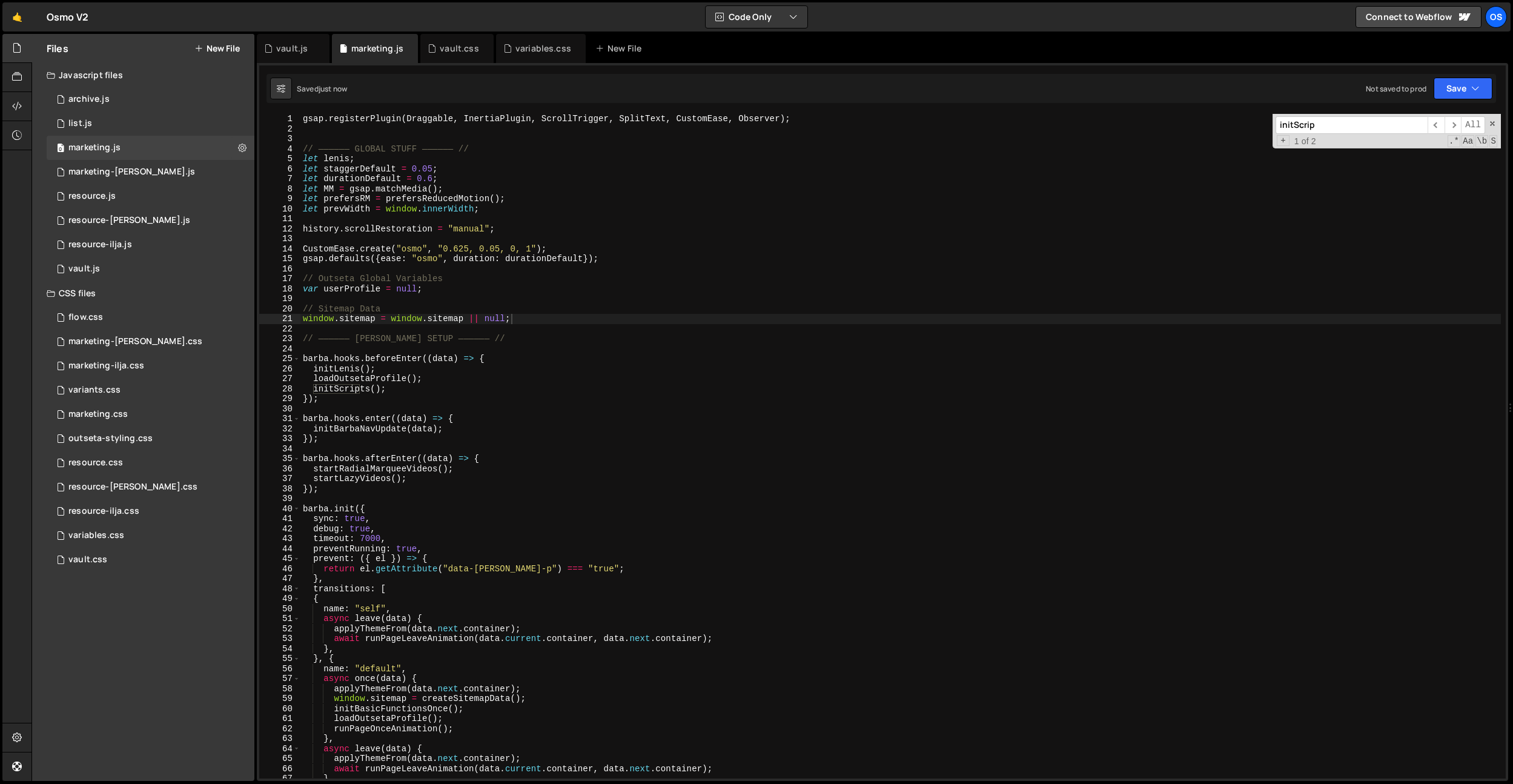
click at [1321, 124] on input "initScrip" at bounding box center [1352, 125] width 152 height 18
type input "i"
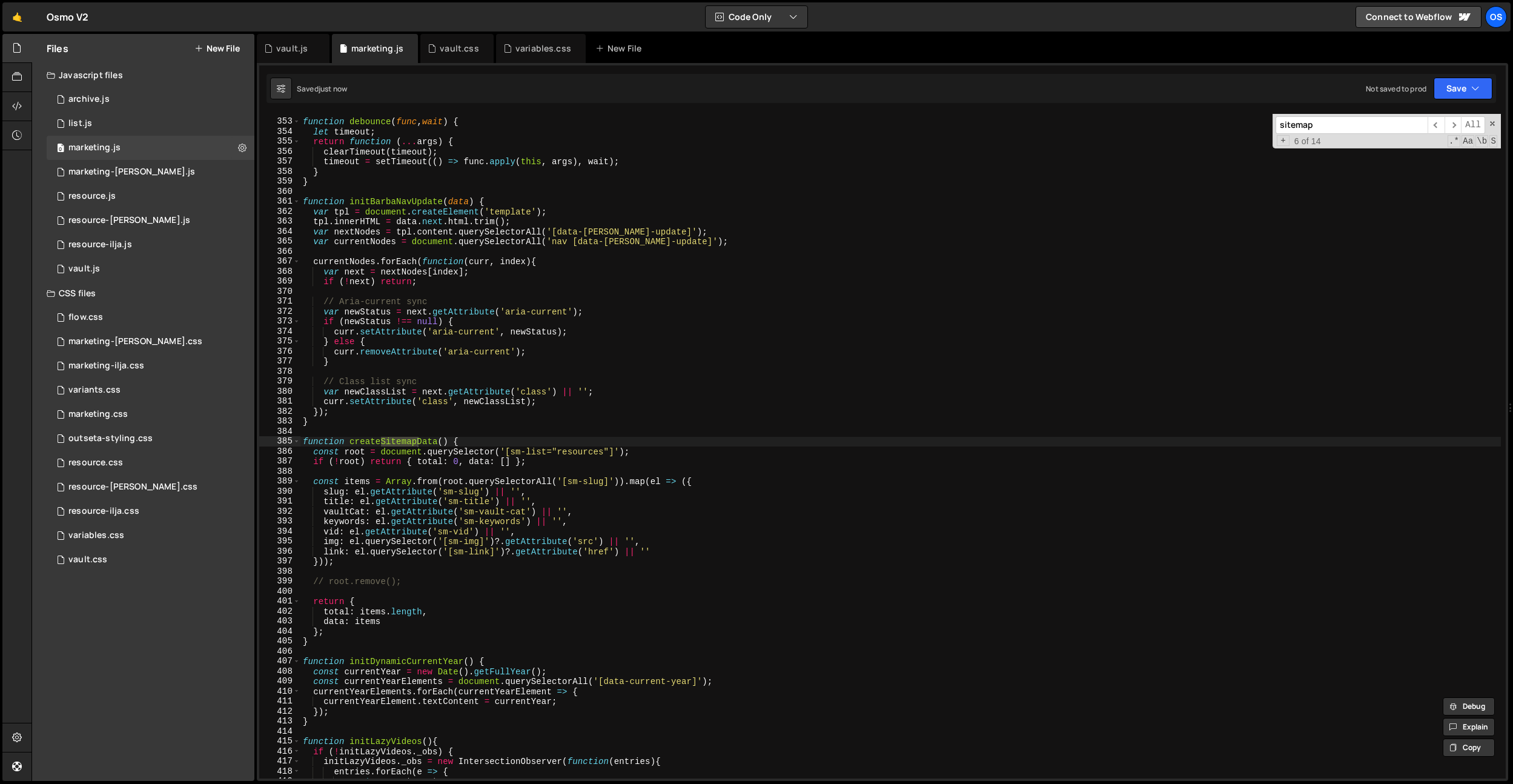
type input "sitemap"
click at [340, 241] on div "function debounce ( func , wait ) { let timeout ; return function ( ... args ) …" at bounding box center [900, 449] width 1200 height 684
click at [1332, 127] on input "sitemap" at bounding box center [1352, 125] width 152 height 18
click at [1449, 124] on span "​" at bounding box center [1453, 125] width 17 height 18
click at [1434, 128] on span "​" at bounding box center [1436, 125] width 17 height 18
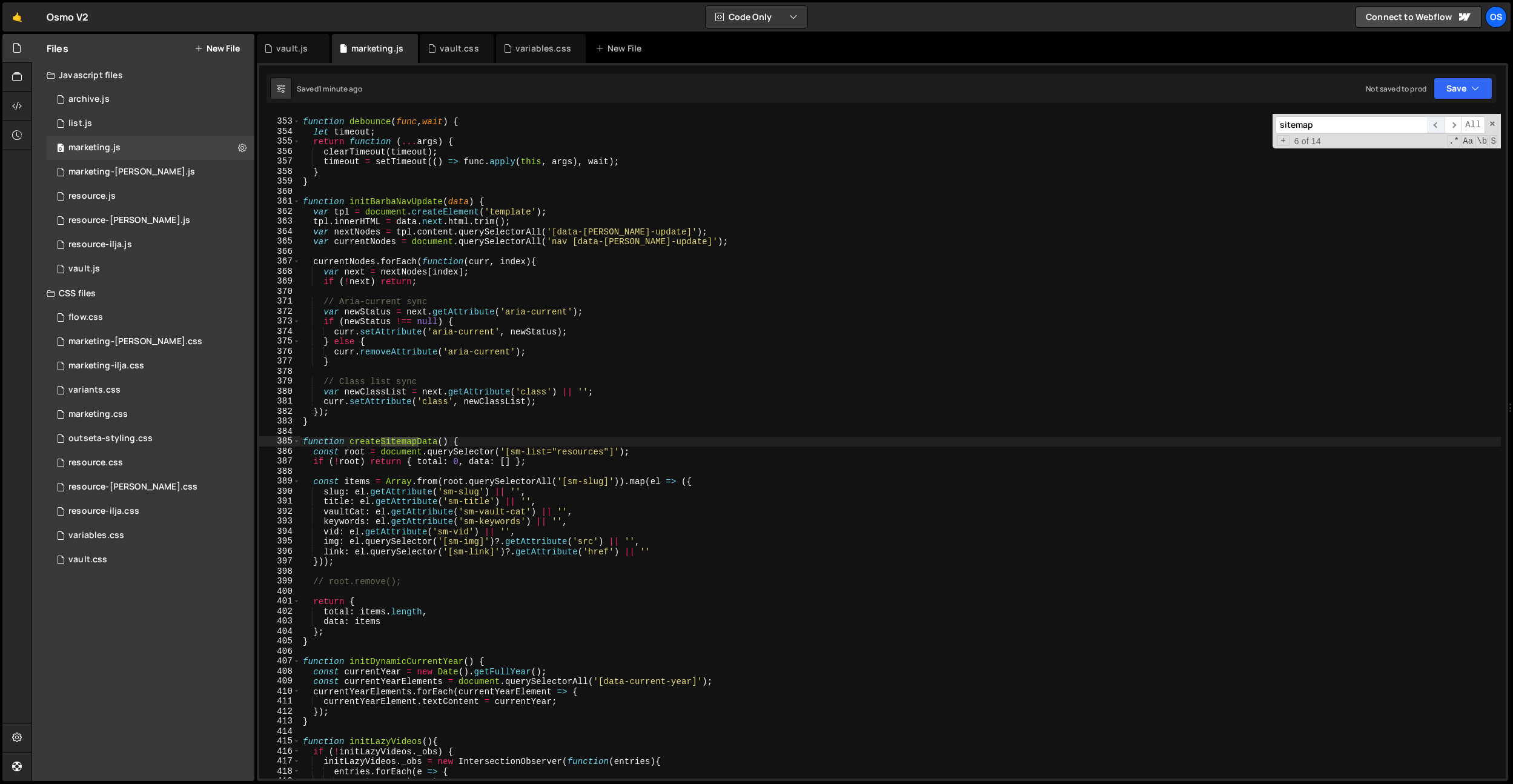
scroll to position [145, 0]
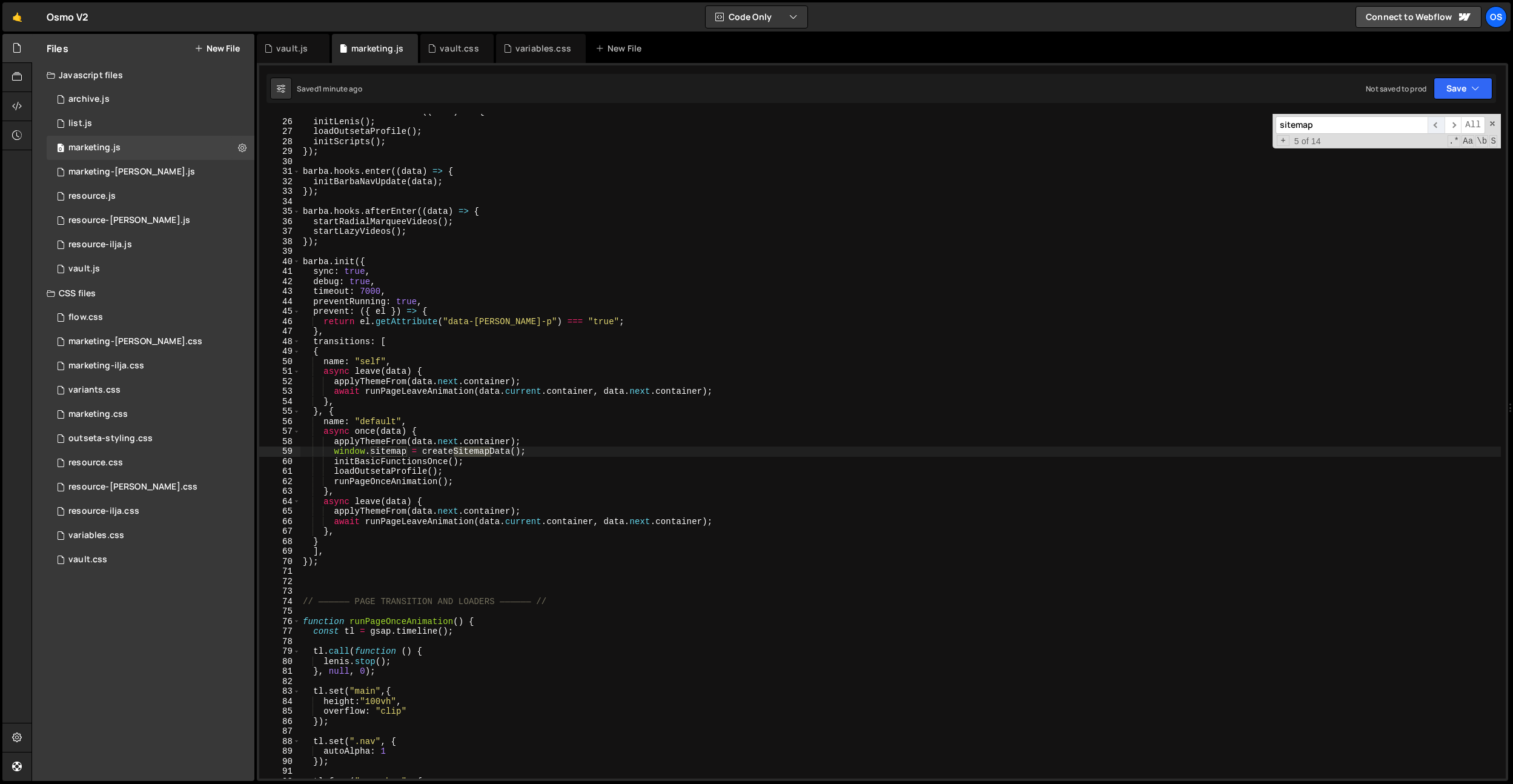
click at [1434, 128] on span "​" at bounding box center [1436, 125] width 17 height 18
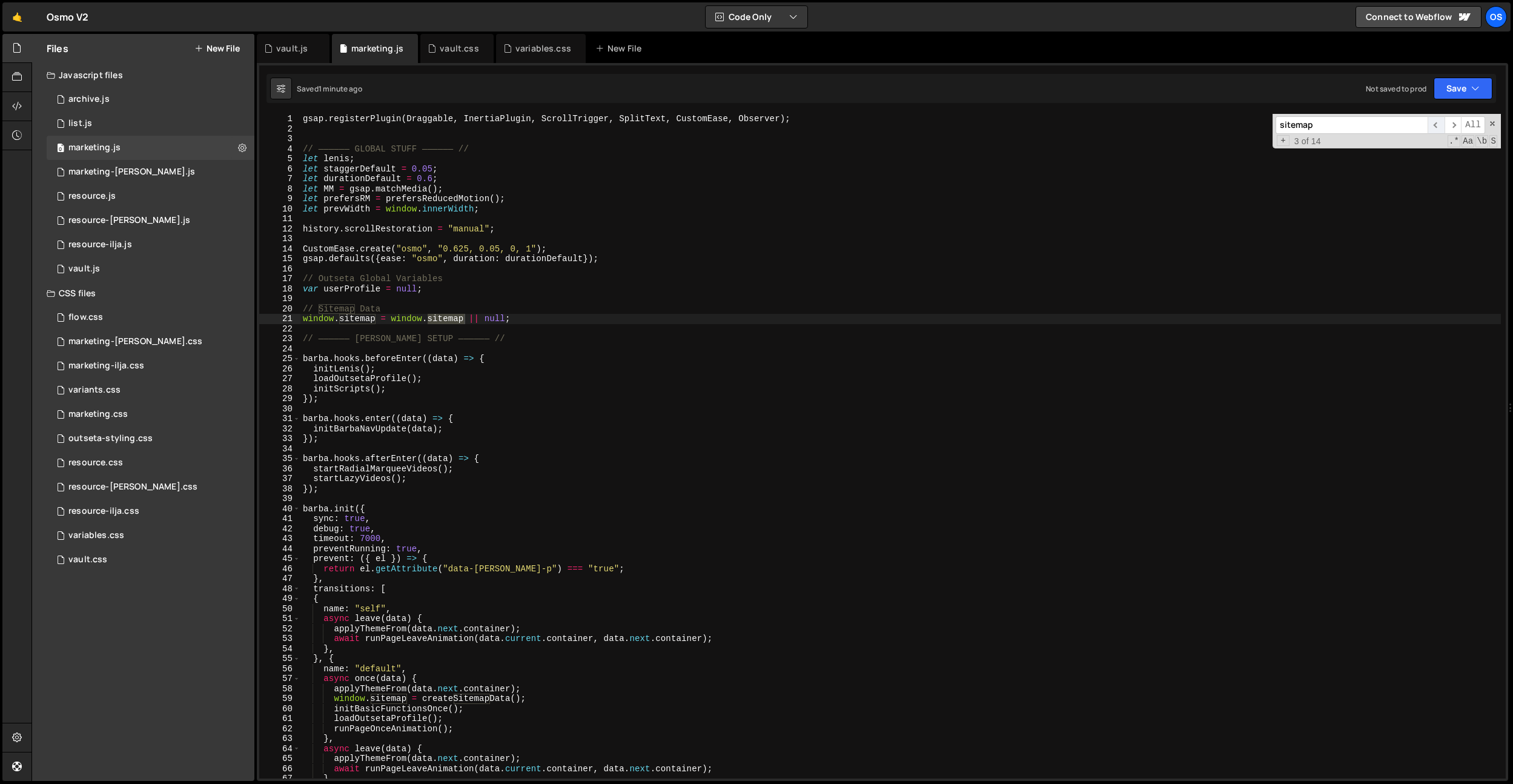
scroll to position [0, 0]
click at [1434, 128] on span "​" at bounding box center [1436, 125] width 17 height 18
click at [462, 316] on div "gsap . registerPlugin ( Draggable , InertiaPlugin , ScrollTrigger , SplitText ,…" at bounding box center [900, 456] width 1200 height 684
drag, startPoint x: 535, startPoint y: 319, endPoint x: 288, endPoint y: 329, distance: 247.2
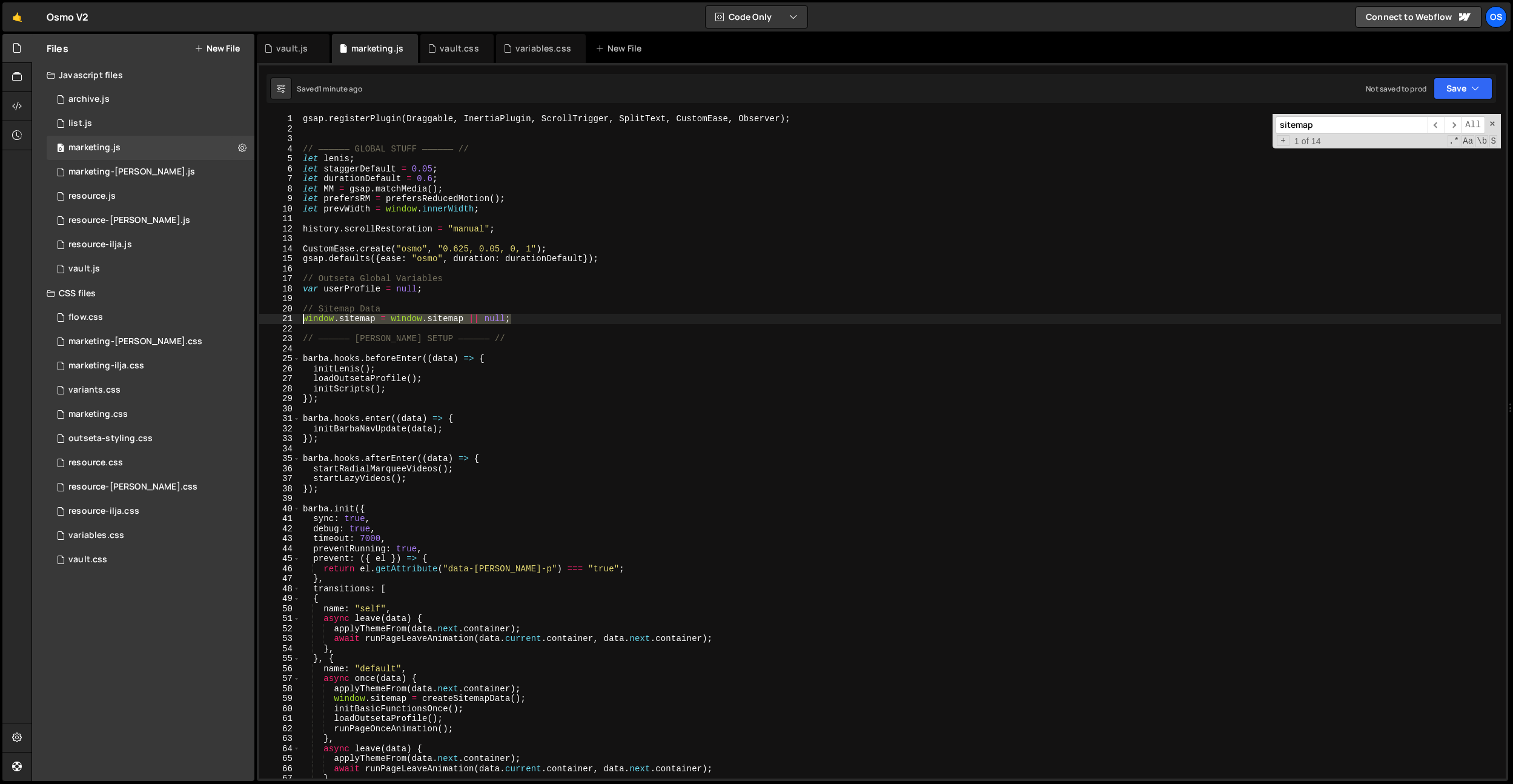
click at [246, 320] on div "Files New File Javascript files 0 archive.js 0 0 list.js 0 0 marketing.js 0 0 0…" at bounding box center [773, 407] width 1482 height 747
paste textarea
type textarea "window.sitemap = null;"
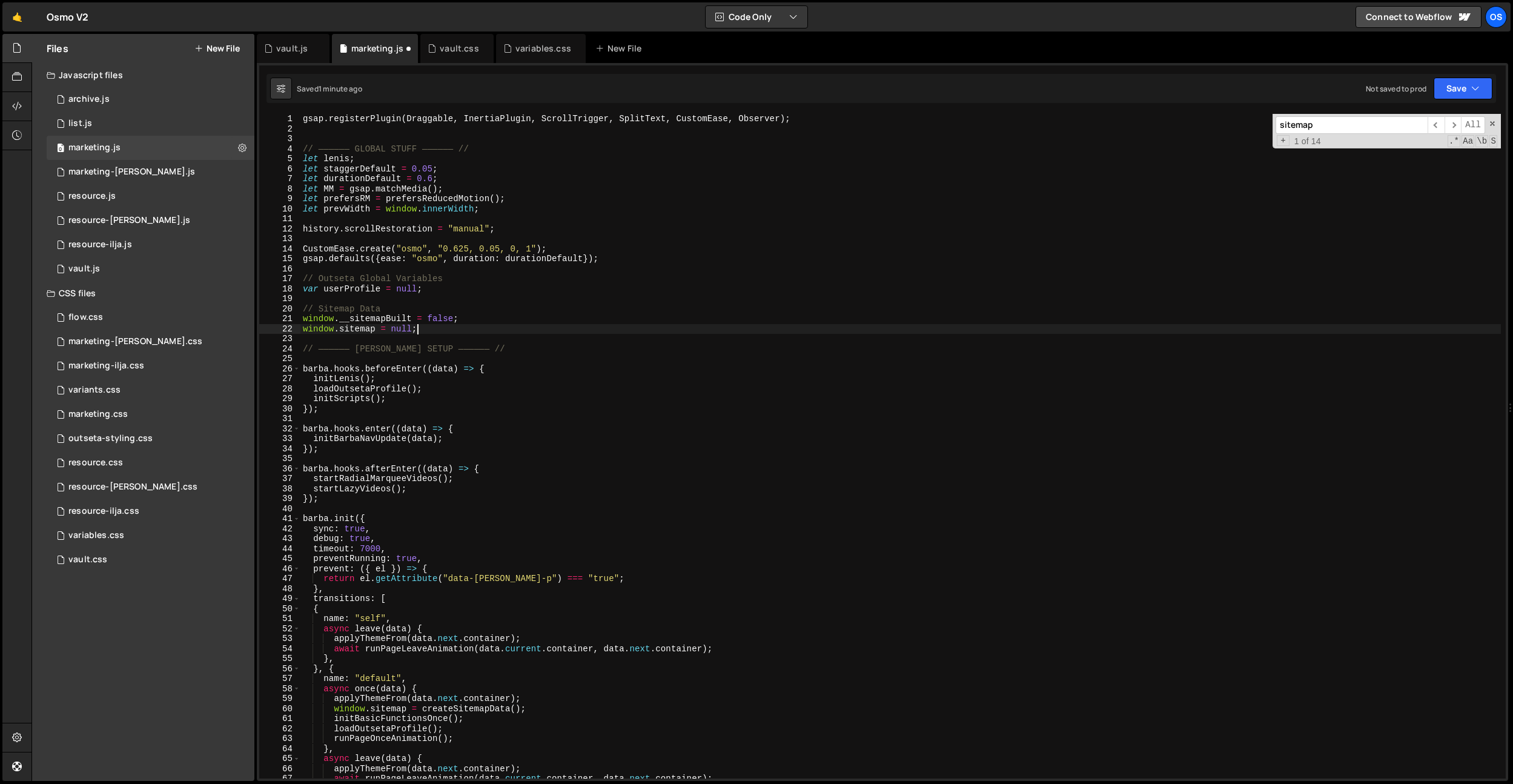
click at [530, 355] on div "gsap . registerPlugin ( Draggable , InertiaPlugin , ScrollTrigger , SplitText ,…" at bounding box center [900, 456] width 1200 height 684
click at [396, 366] on div "gsap . registerPlugin ( Draggable , InertiaPlugin , ScrollTrigger , SplitText ,…" at bounding box center [900, 456] width 1200 height 684
type textarea "barba.hooks.beforeEnter((data) => {"
paste input "buildSitemapOnce"
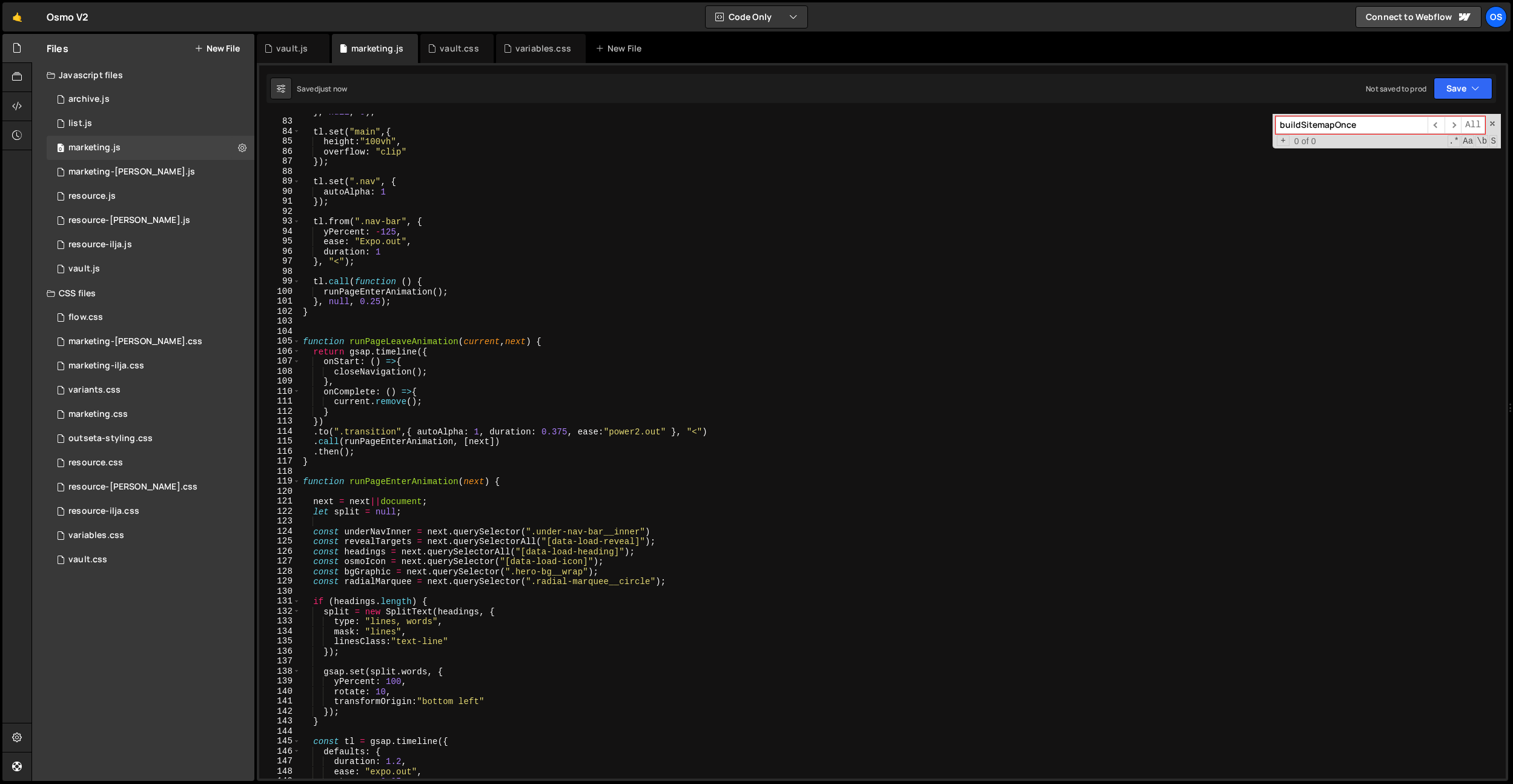
type input "buildSitemapOnce"
type textarea "closeNavigation();"
click at [425, 375] on div "} , null , 0 ) ; tl . set ( "main" , { height : "100vh" , overflow : "clip" }) …" at bounding box center [900, 449] width 1200 height 684
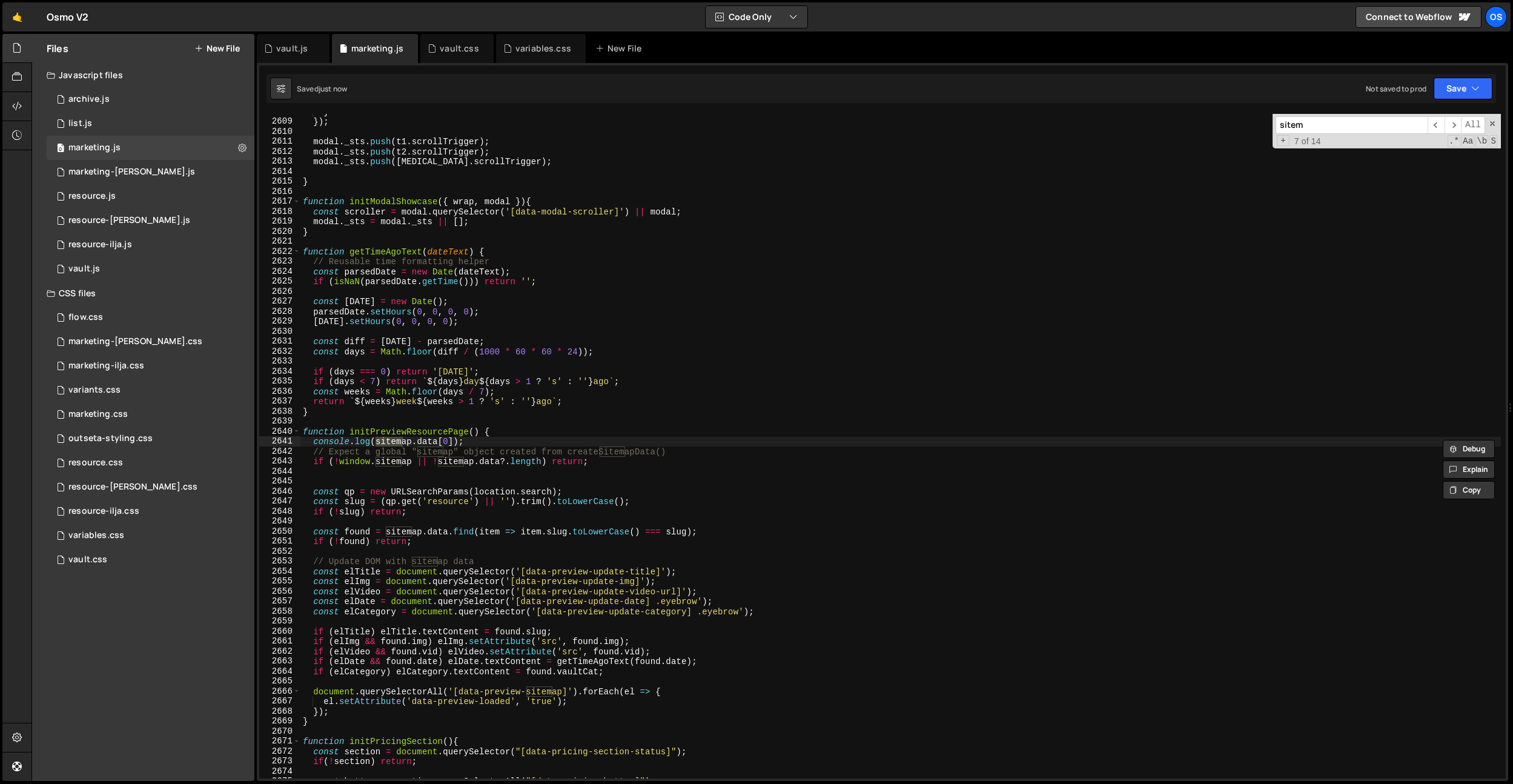
scroll to position [15287, 0]
type input "sitemap"
click at [1432, 123] on span "​" at bounding box center [1436, 125] width 17 height 18
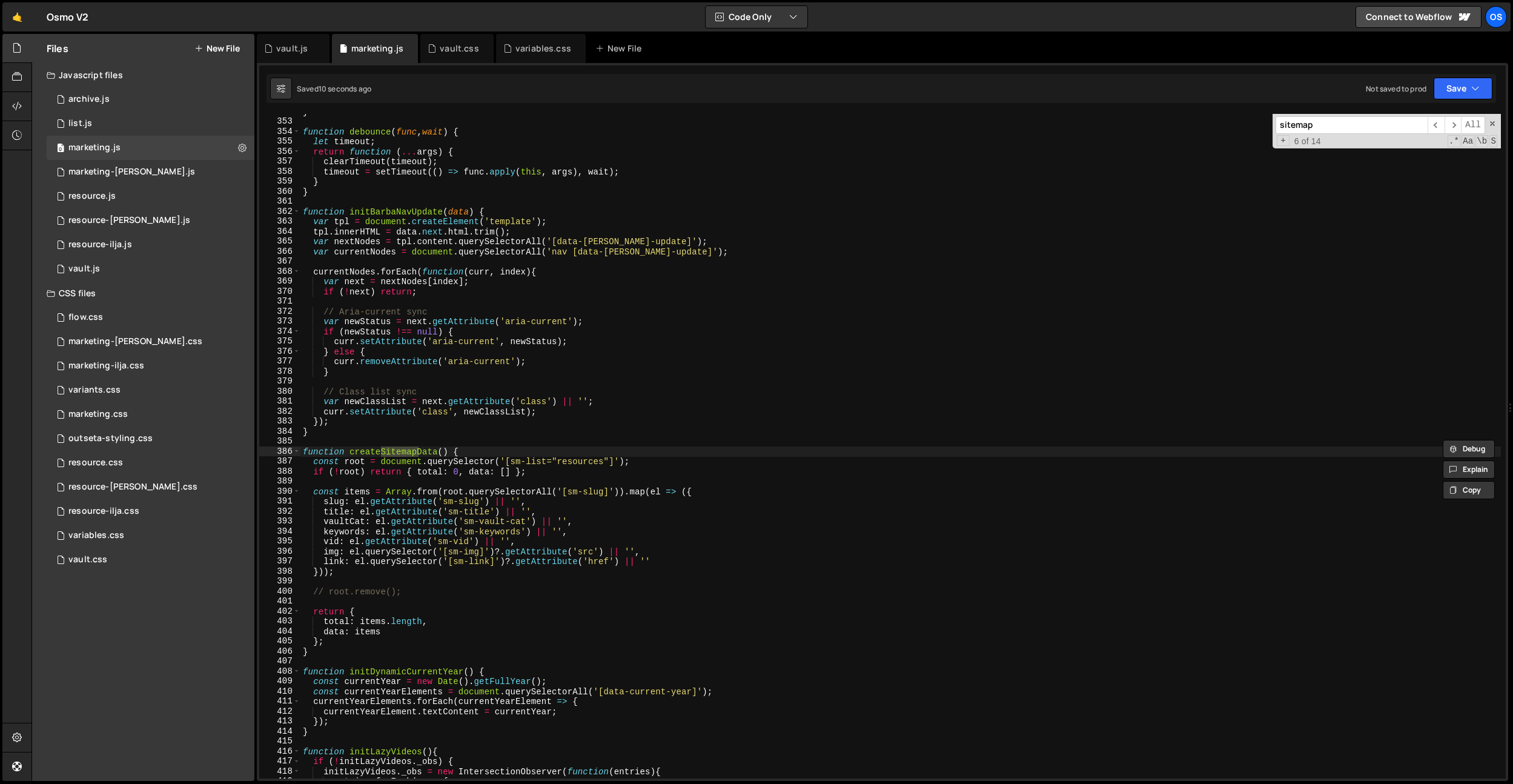
type textarea "}"
click at [343, 430] on div "} function debounce ( func , wait ) { let timeout ; return function ( ... args …" at bounding box center [900, 449] width 1200 height 684
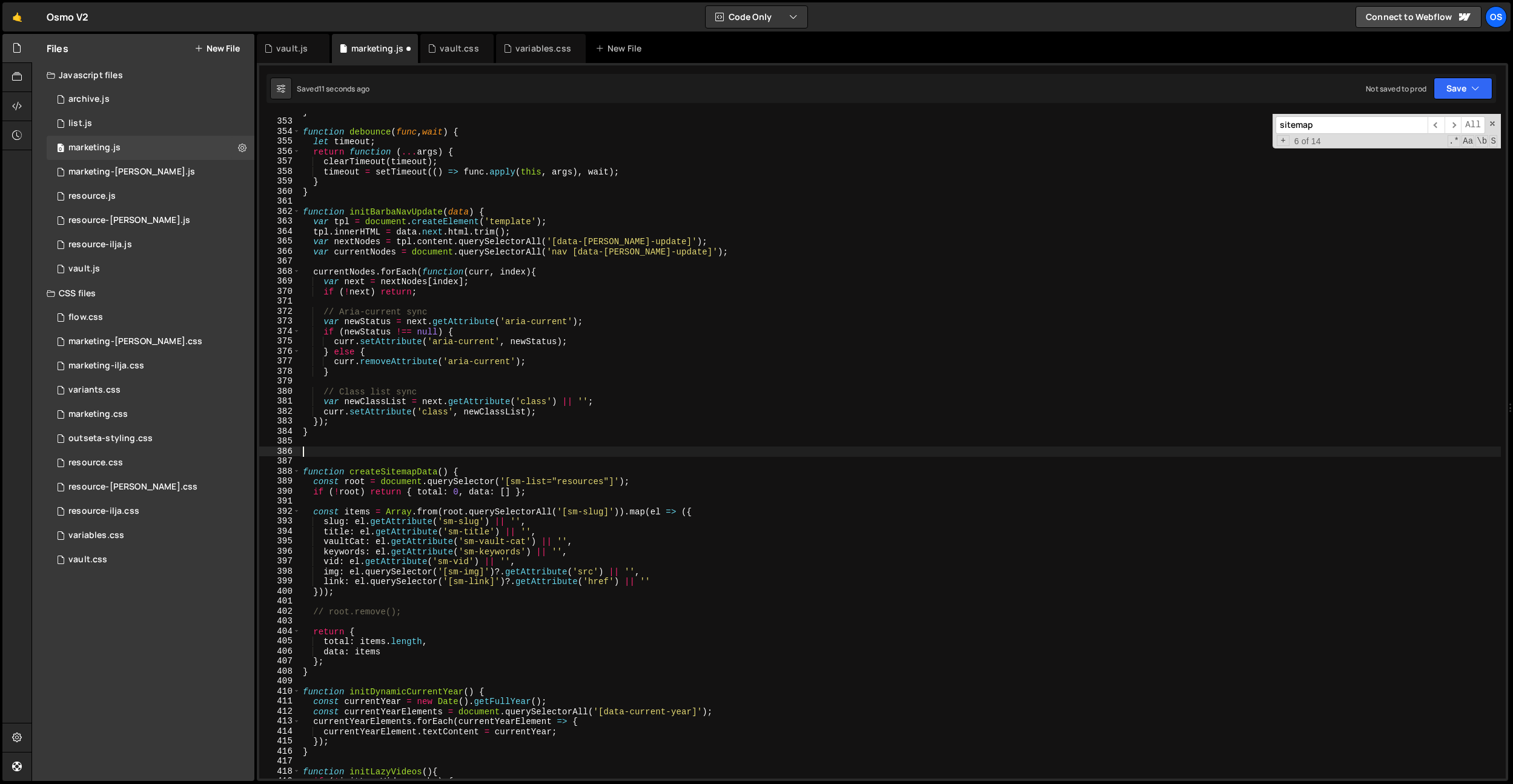
paste textarea "buildSitemapOnce"
type textarea "buildSitemapOnce"
paste textarea "}"
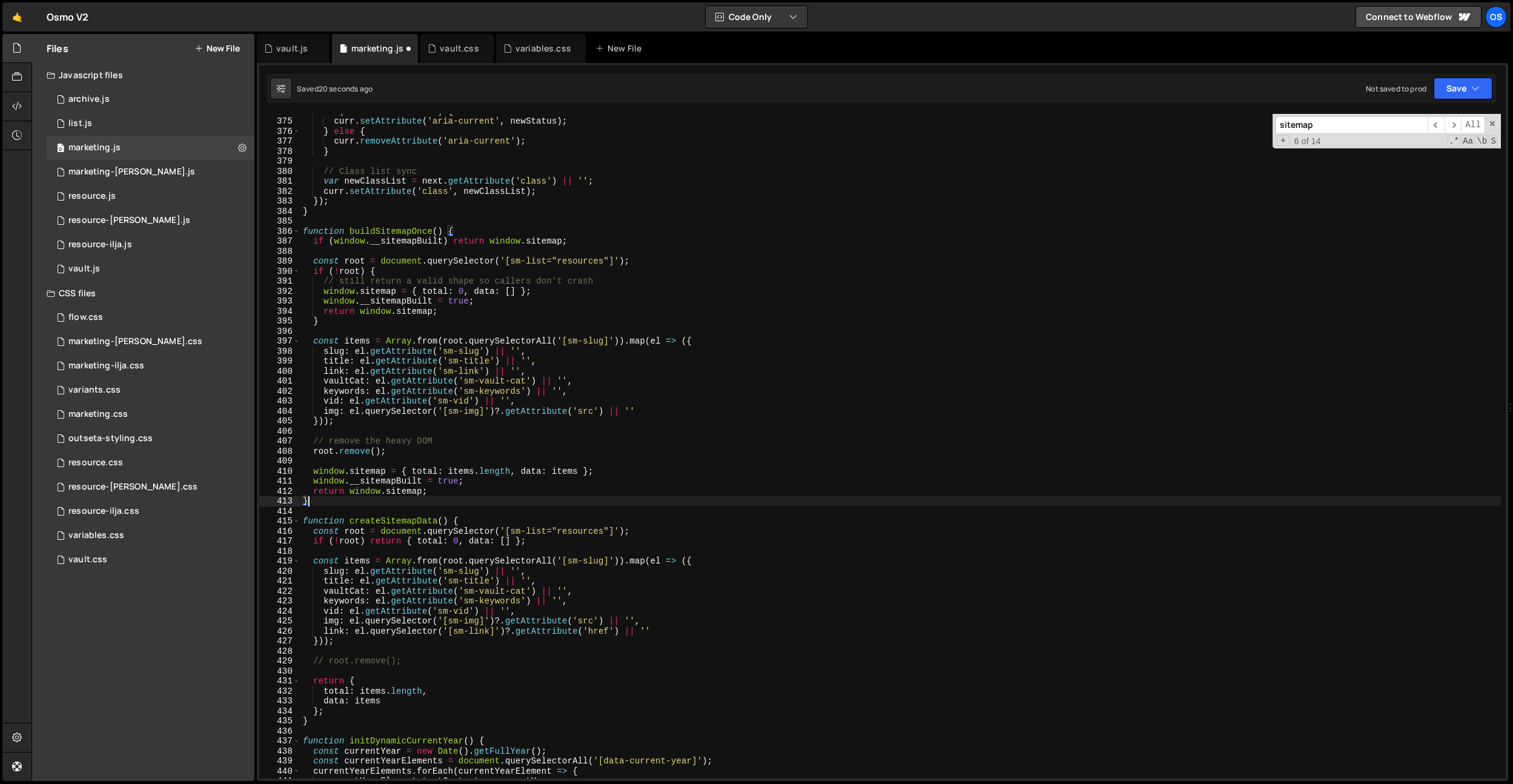
scroll to position [2172, 0]
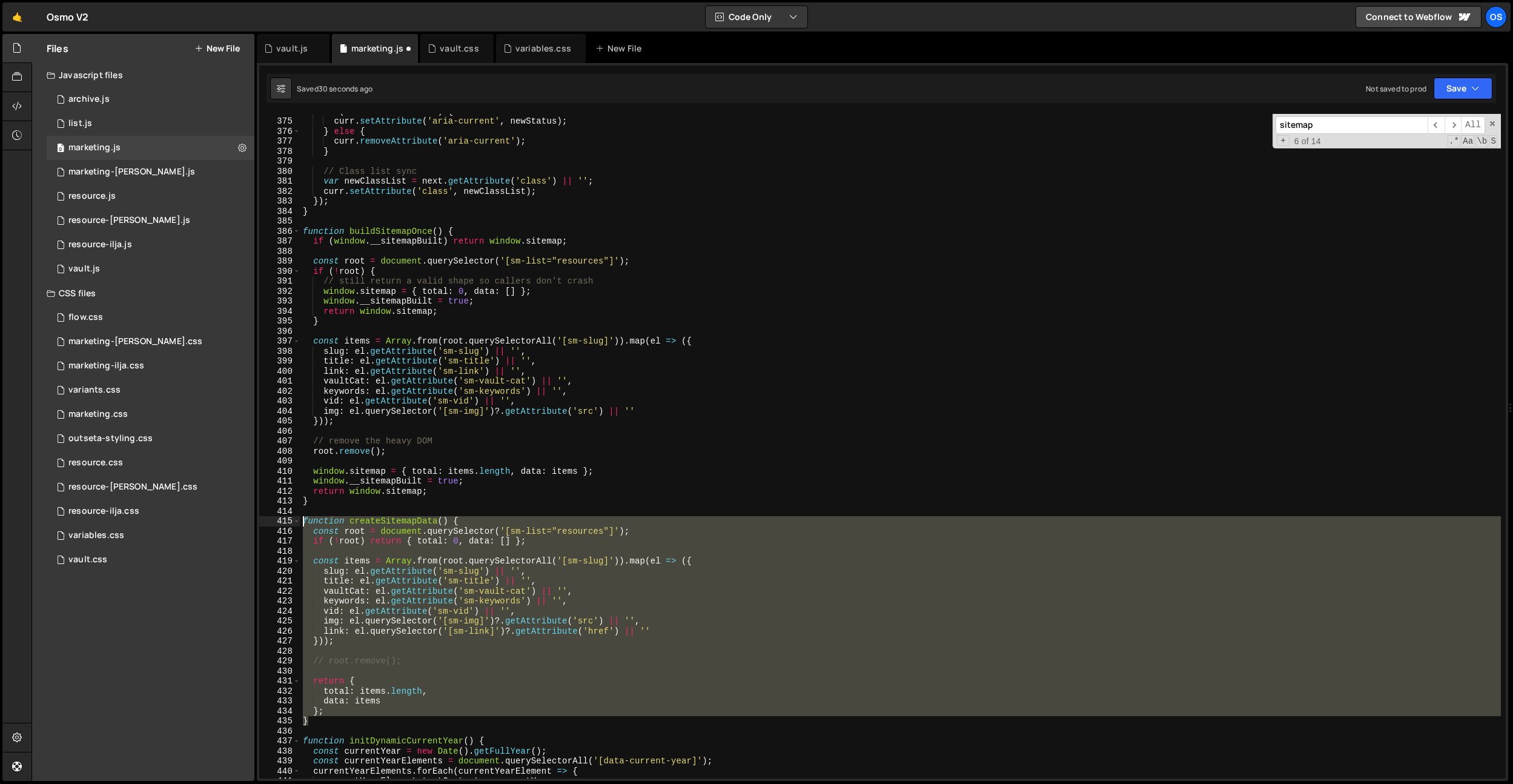
drag, startPoint x: 345, startPoint y: 724, endPoint x: 291, endPoint y: 522, distance: 209.1
click at [291, 522] on div "} 374 375 376 377 378 379 380 381 382 383 384 385 386 387 388 389 390 391 392 3…" at bounding box center [883, 446] width 1247 height 664
click at [433, 564] on div "if ( newStatus !== null ) { curr . setAttribute ( 'aria-current' , newStatus ) …" at bounding box center [900, 446] width 1200 height 664
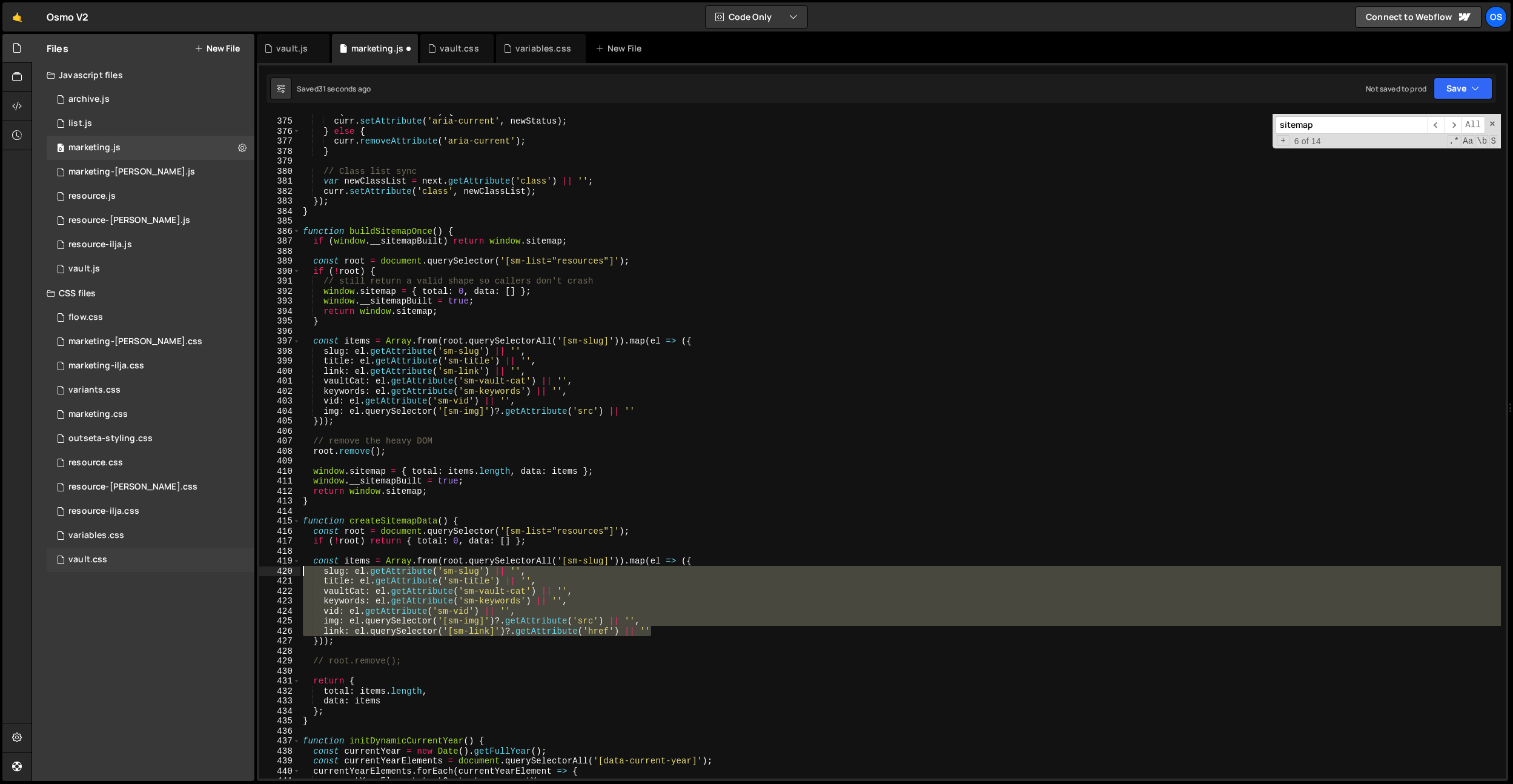
drag, startPoint x: 652, startPoint y: 629, endPoint x: 252, endPoint y: 567, distance: 404.8
click at [252, 567] on div "Files New File Javascript files 0 archive.js 0 0 list.js 0 0 marketing.js 0 0 0…" at bounding box center [773, 407] width 1482 height 747
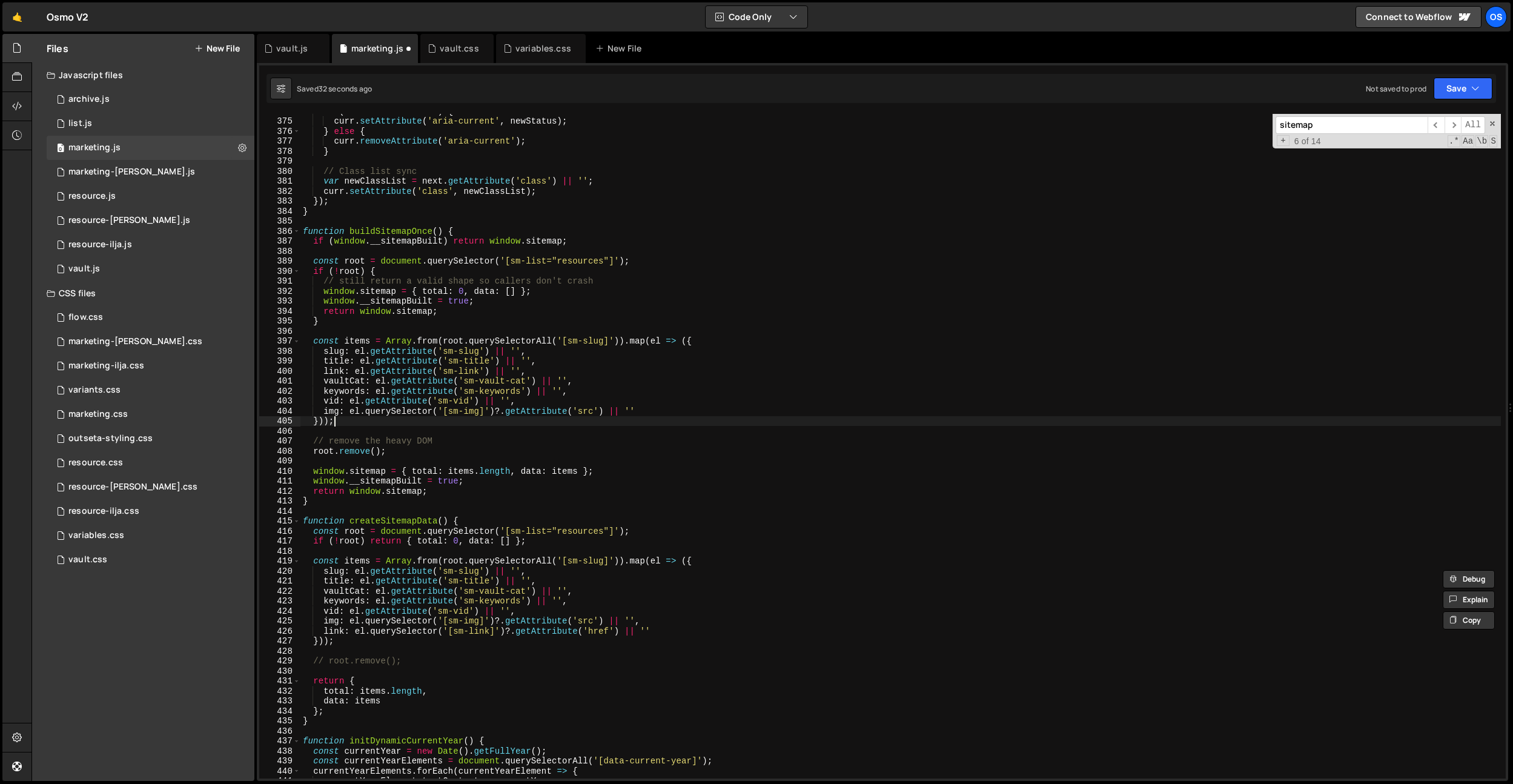
click at [647, 418] on div "if ( newStatus !== null ) { curr . setAttribute ( 'aria-current' , newStatus ) …" at bounding box center [900, 448] width 1200 height 684
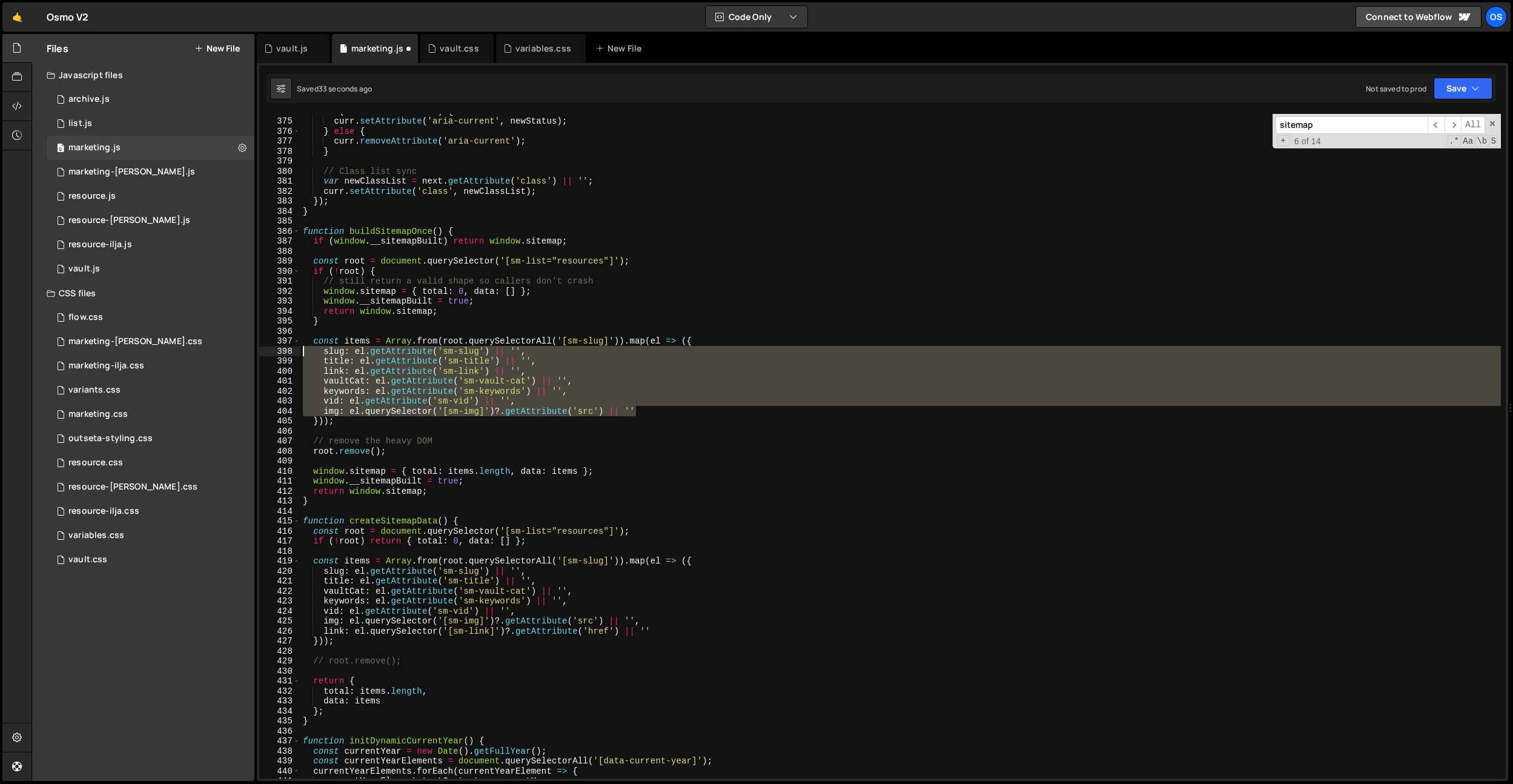
drag, startPoint x: 654, startPoint y: 412, endPoint x: 278, endPoint y: 352, distance: 380.8
click at [278, 352] on div "})); 374 375 376 377 378 379 380 381 382 383 384 385 386 387 388 389 390 391 39…" at bounding box center [883, 446] width 1247 height 664
paste textarea "link: el.querySelector('[sm-link]')?.getAttribute('href') || ''"
paste textarea "link: el.querySelector('[sm-link]')?.getAttribute('href"
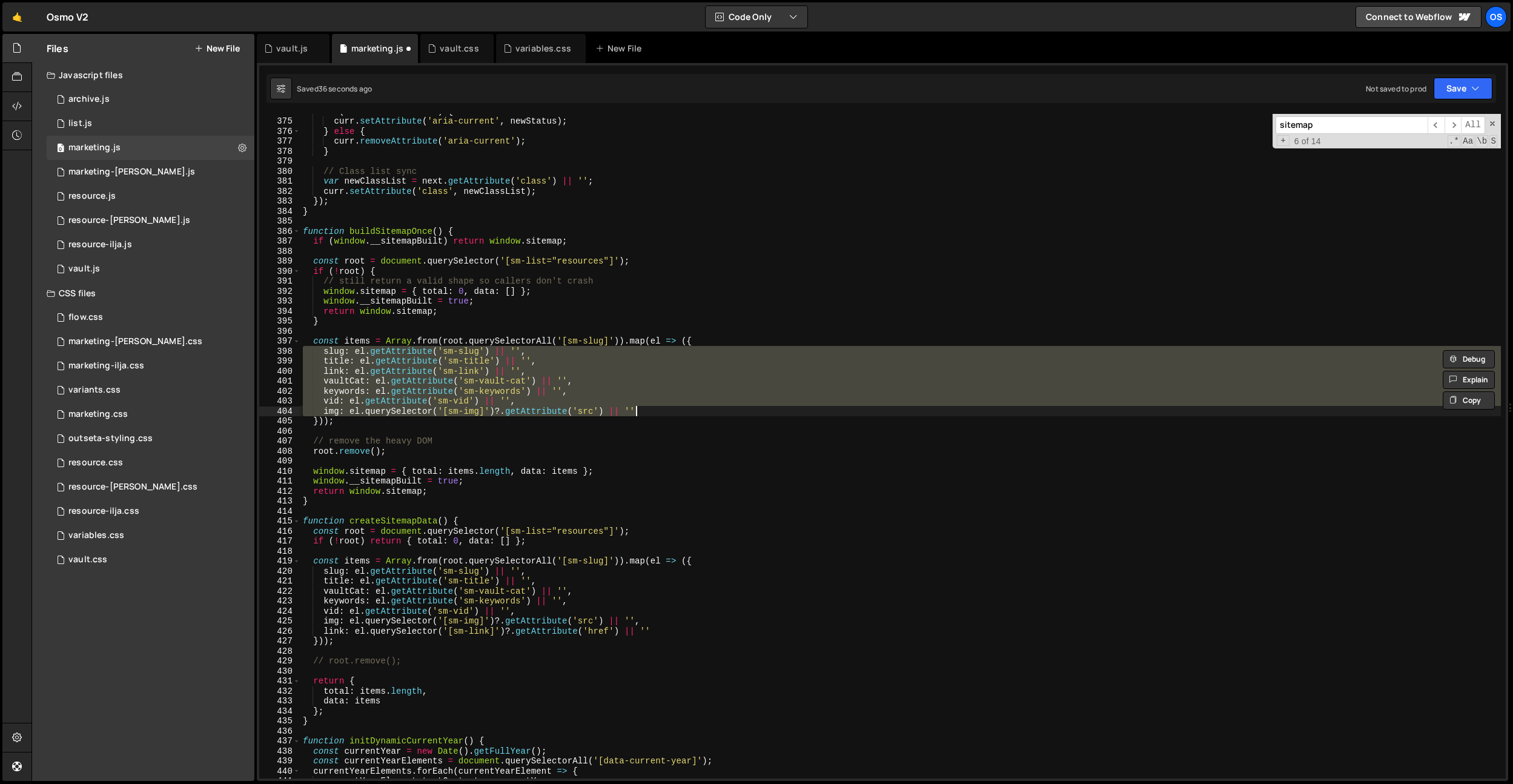
type textarea "link: el.querySelector('[sm-link]')?.getAttribute('href') || ''"
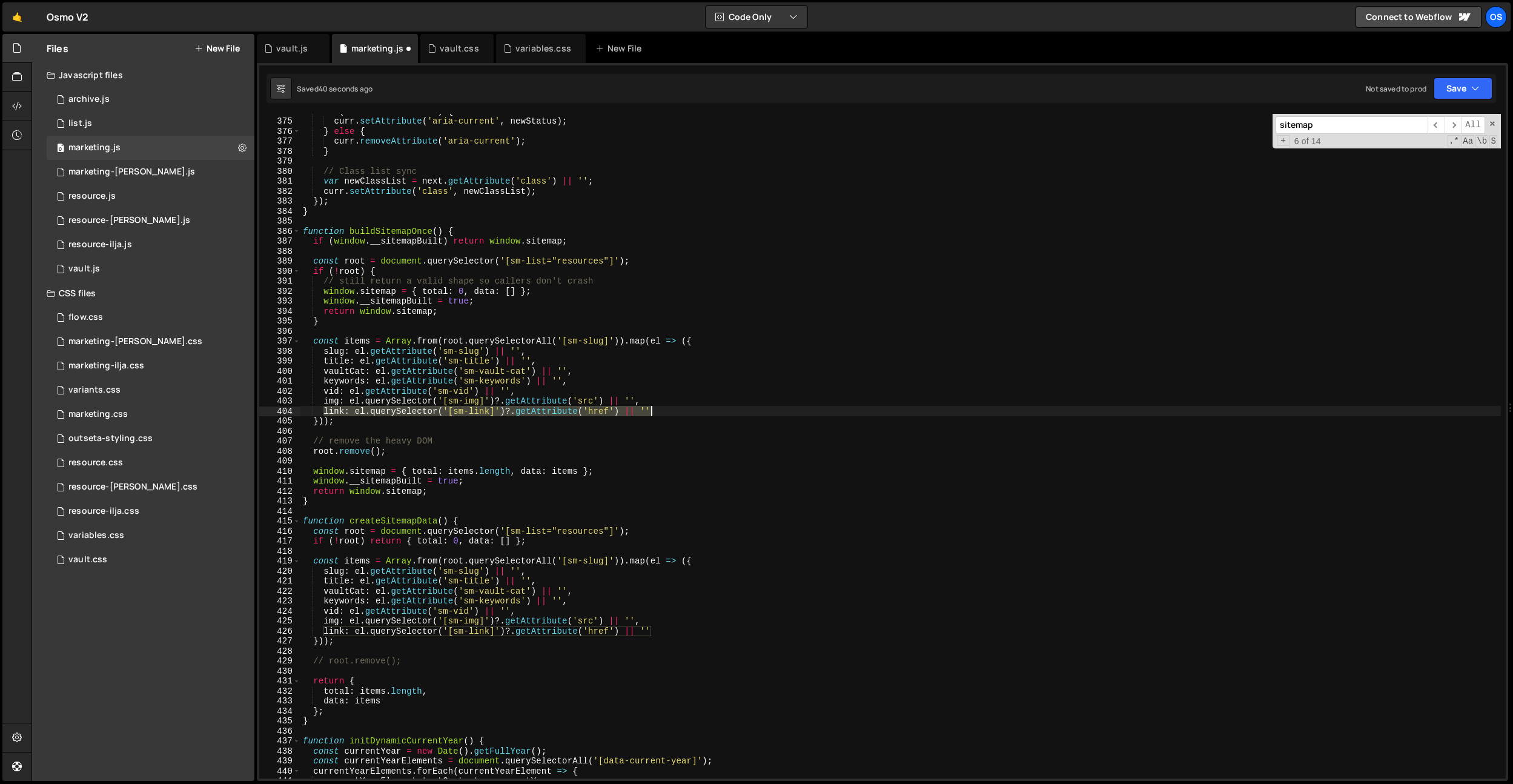
drag, startPoint x: 323, startPoint y: 409, endPoint x: 668, endPoint y: 413, distance: 345.0
click at [668, 413] on div "if ( newStatus !== null ) { curr . setAttribute ( 'aria-current' , newStatus ) …" at bounding box center [900, 448] width 1200 height 684
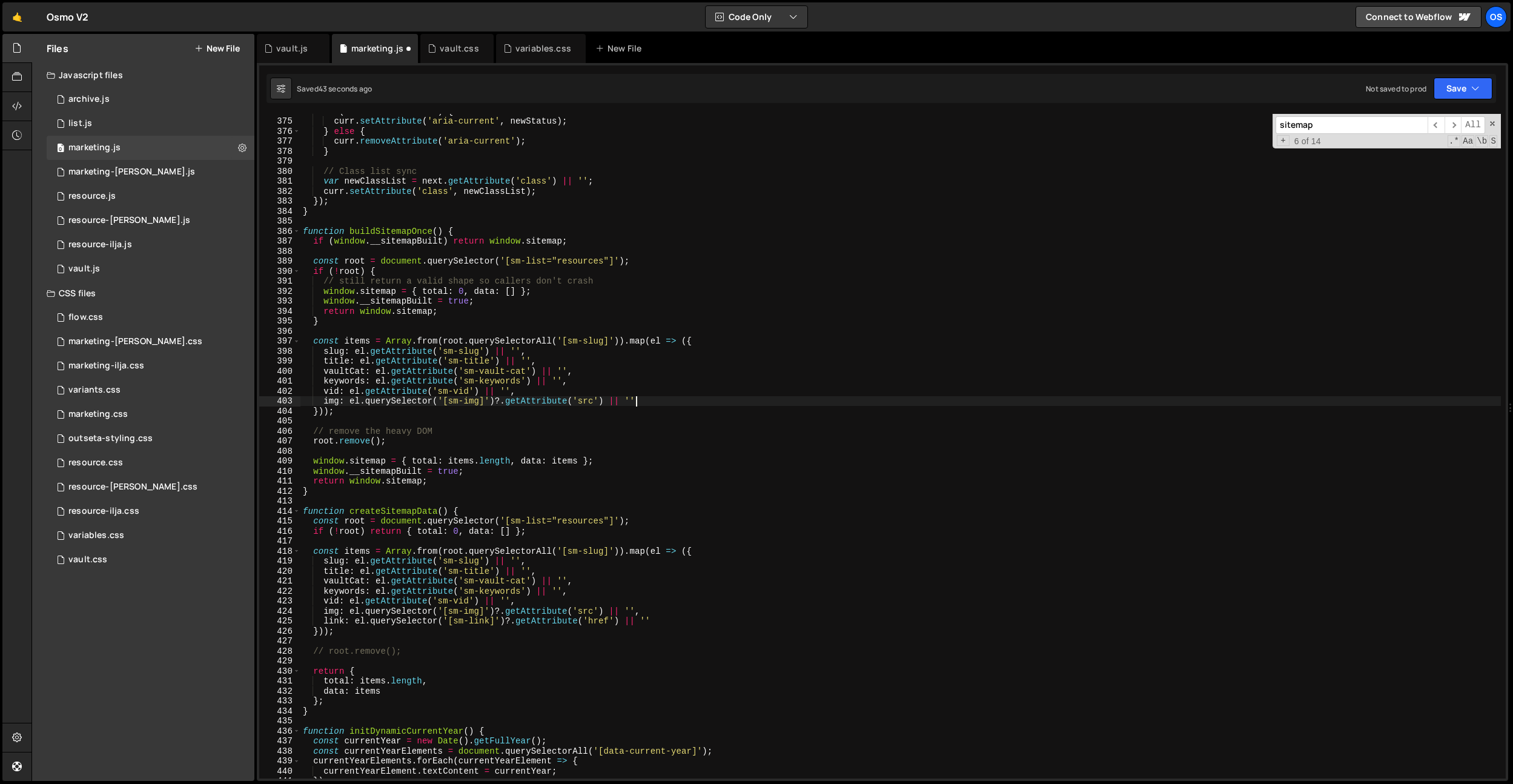
click at [614, 392] on div "if ( newStatus !== null ) { curr . setAttribute ( 'aria-current' , newStatus ) …" at bounding box center [900, 448] width 1200 height 684
click at [574, 369] on div "if ( newStatus !== null ) { curr . setAttribute ( 'aria-current' , newStatus ) …" at bounding box center [900, 448] width 1200 height 684
click at [574, 362] on div "if ( newStatus !== null ) { curr . setAttribute ( 'aria-current' , newStatus ) …" at bounding box center [900, 448] width 1200 height 684
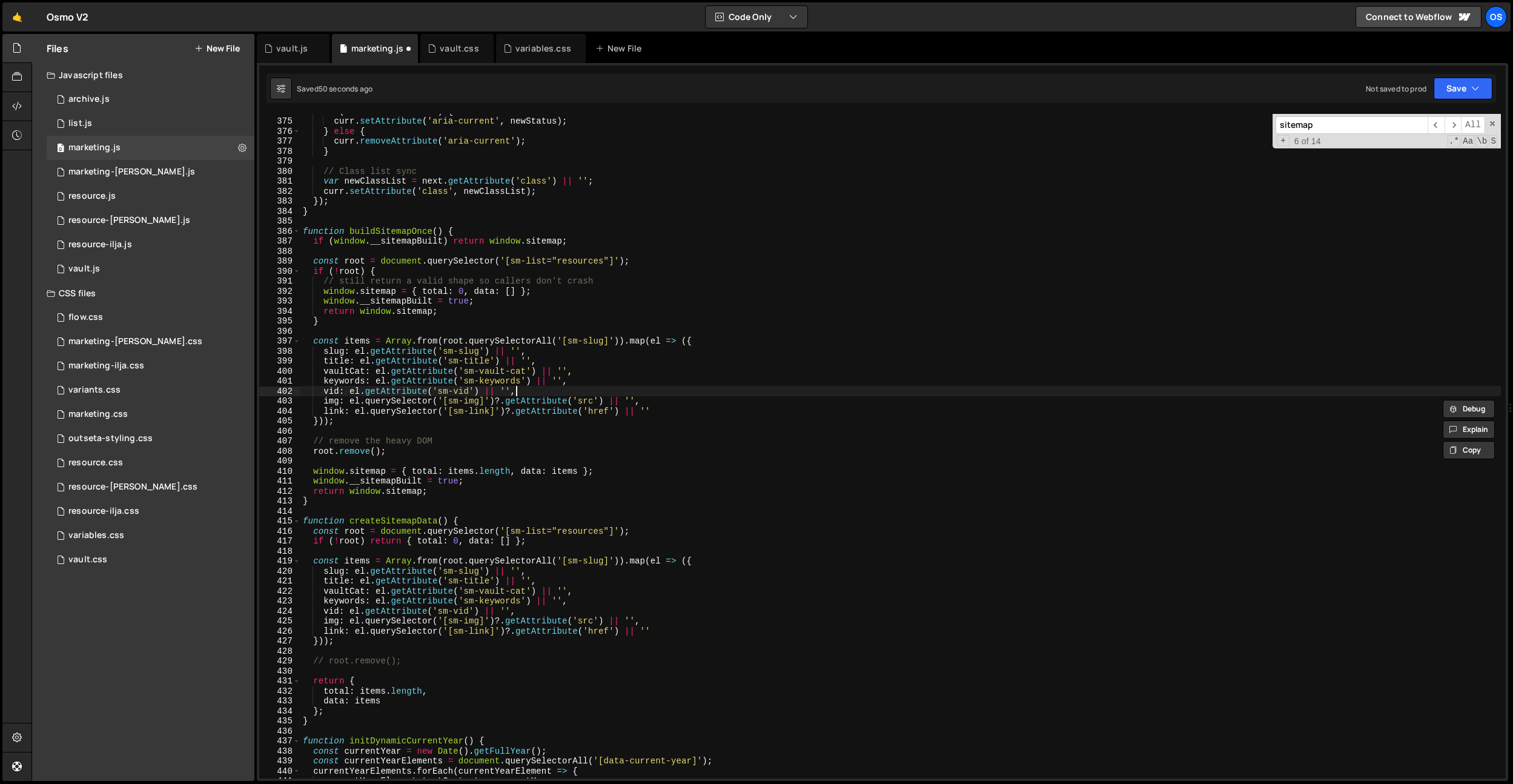
click at [558, 396] on div "if ( newStatus !== null ) { curr . setAttribute ( 'aria-current' , newStatus ) …" at bounding box center [900, 448] width 1200 height 684
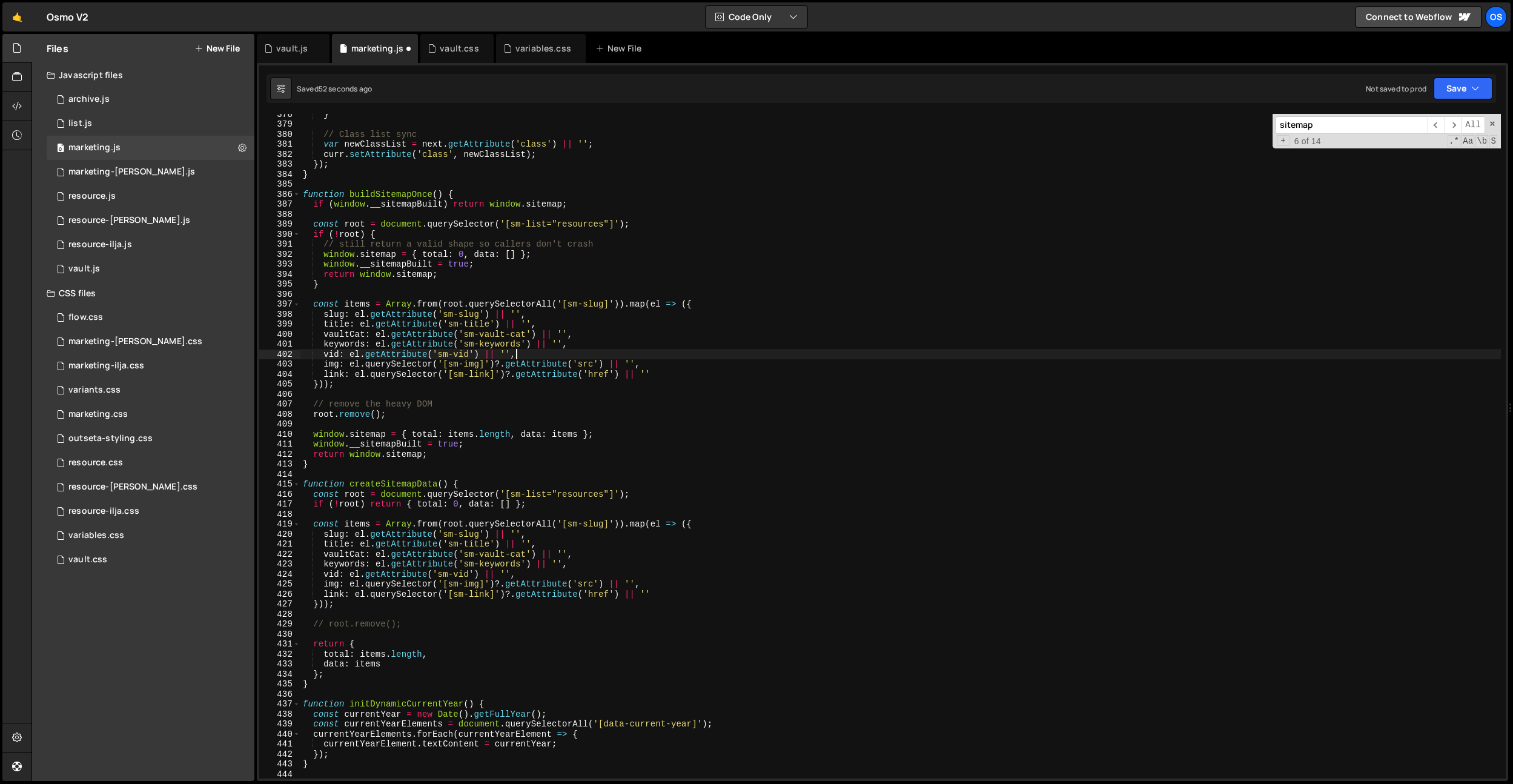
scroll to position [2205, 0]
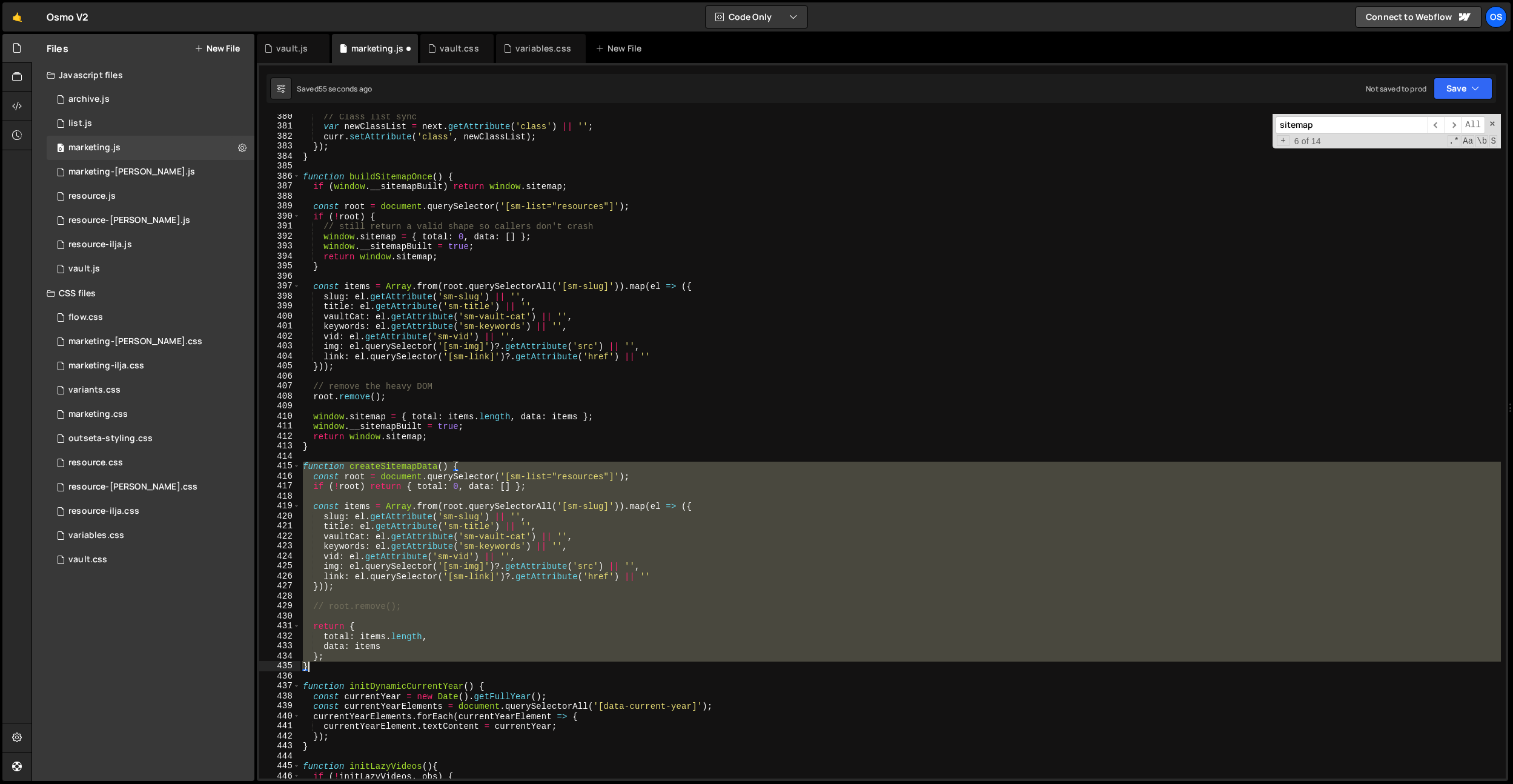
drag, startPoint x: 306, startPoint y: 471, endPoint x: 344, endPoint y: 665, distance: 197.7
click at [344, 665] on div "// Class list sync var newClassList = next . getAttribute ( 'class' ) || '' ; c…" at bounding box center [900, 453] width 1200 height 684
type textarea "}; }"
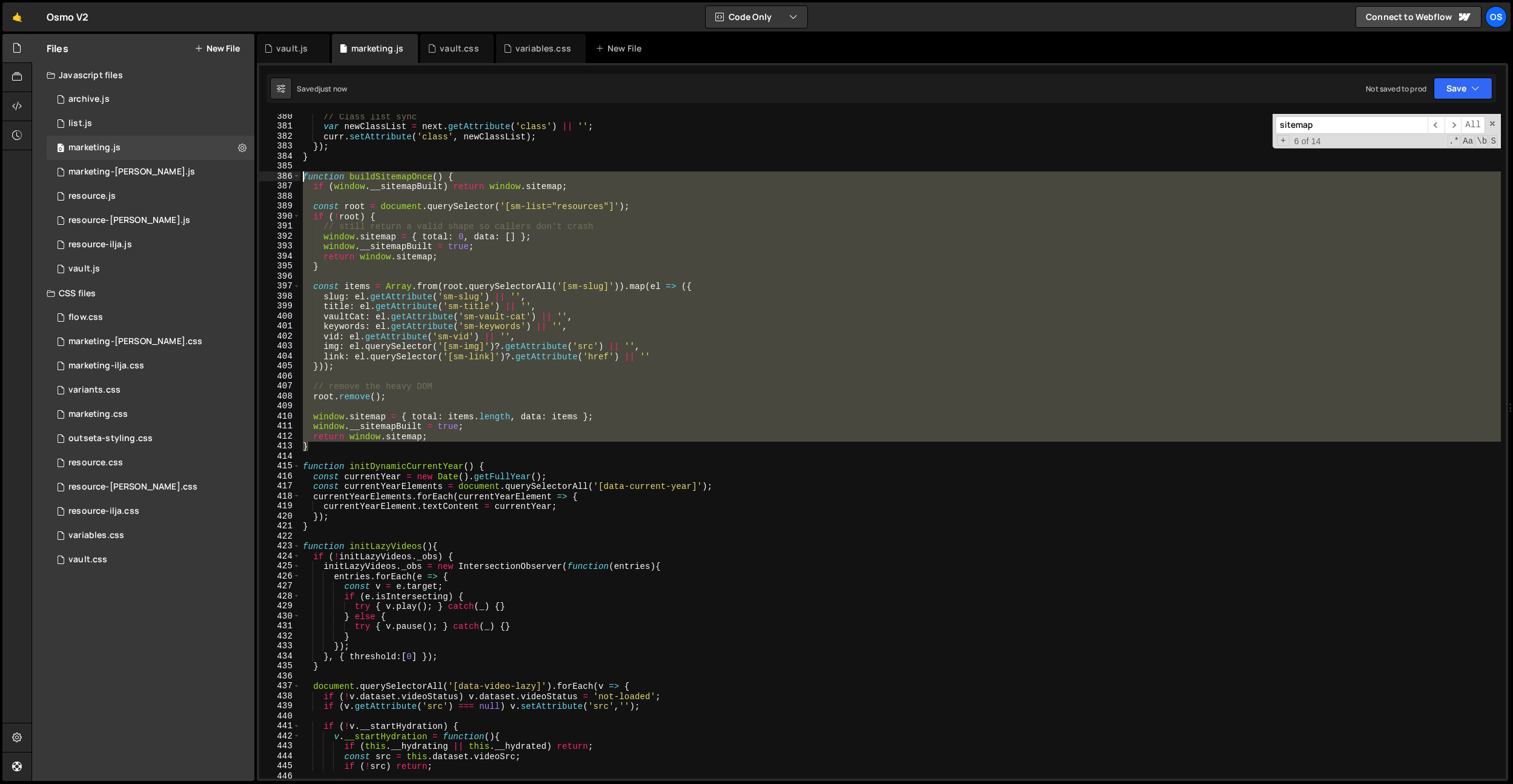
drag, startPoint x: 323, startPoint y: 447, endPoint x: 290, endPoint y: 174, distance: 275.0
click at [290, 174] on div "} 380 381 382 383 384 385 386 387 388 389 390 391 392 393 394 395 396 397 398 3…" at bounding box center [883, 446] width 1247 height 664
type textarea "function buildSitemapOnce() { if (window.__sitemapBuilt) return window.sitemap;"
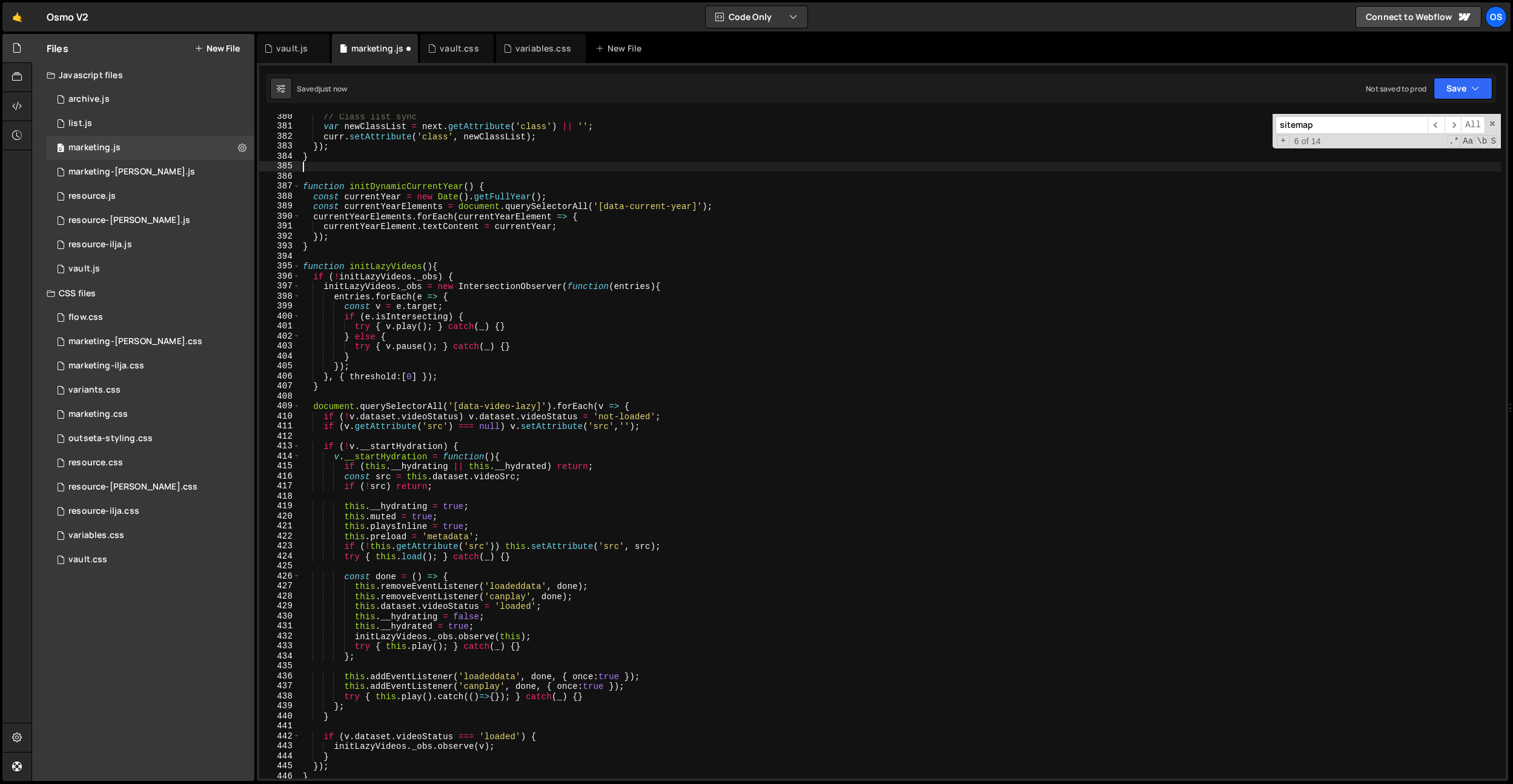
type textarea "}"
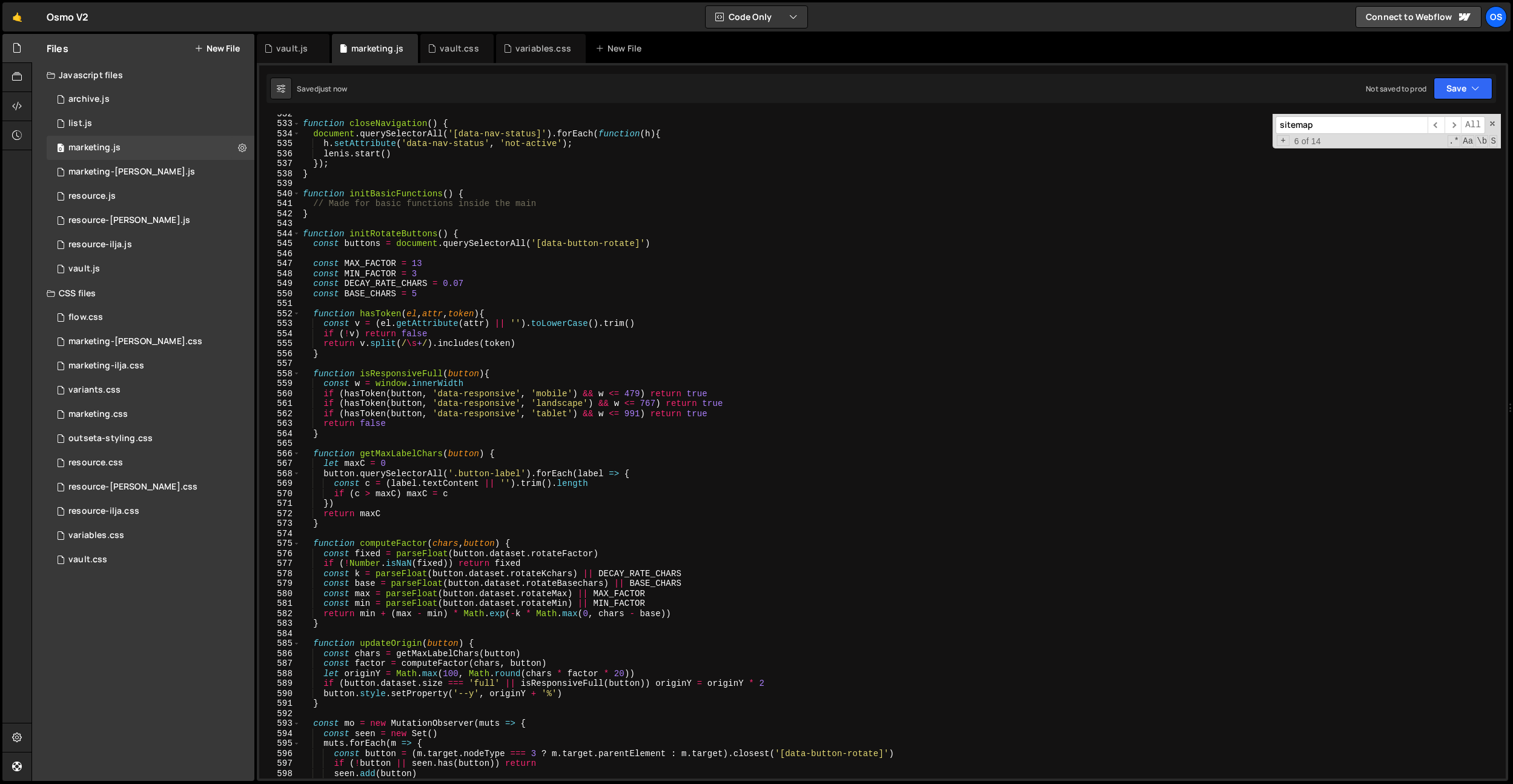
scroll to position [3210, 0]
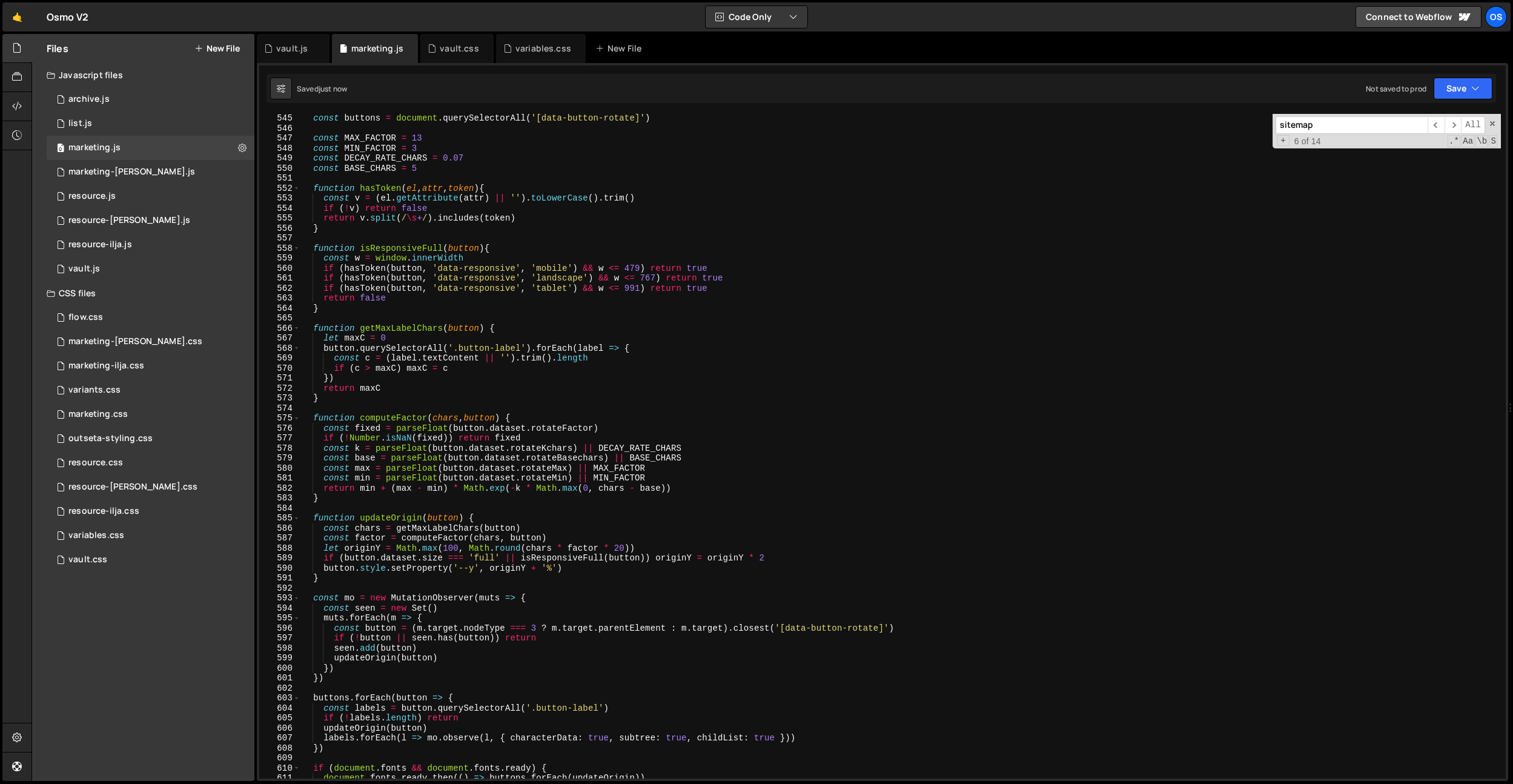
click at [1335, 124] on input "sitemap" at bounding box center [1352, 125] width 152 height 18
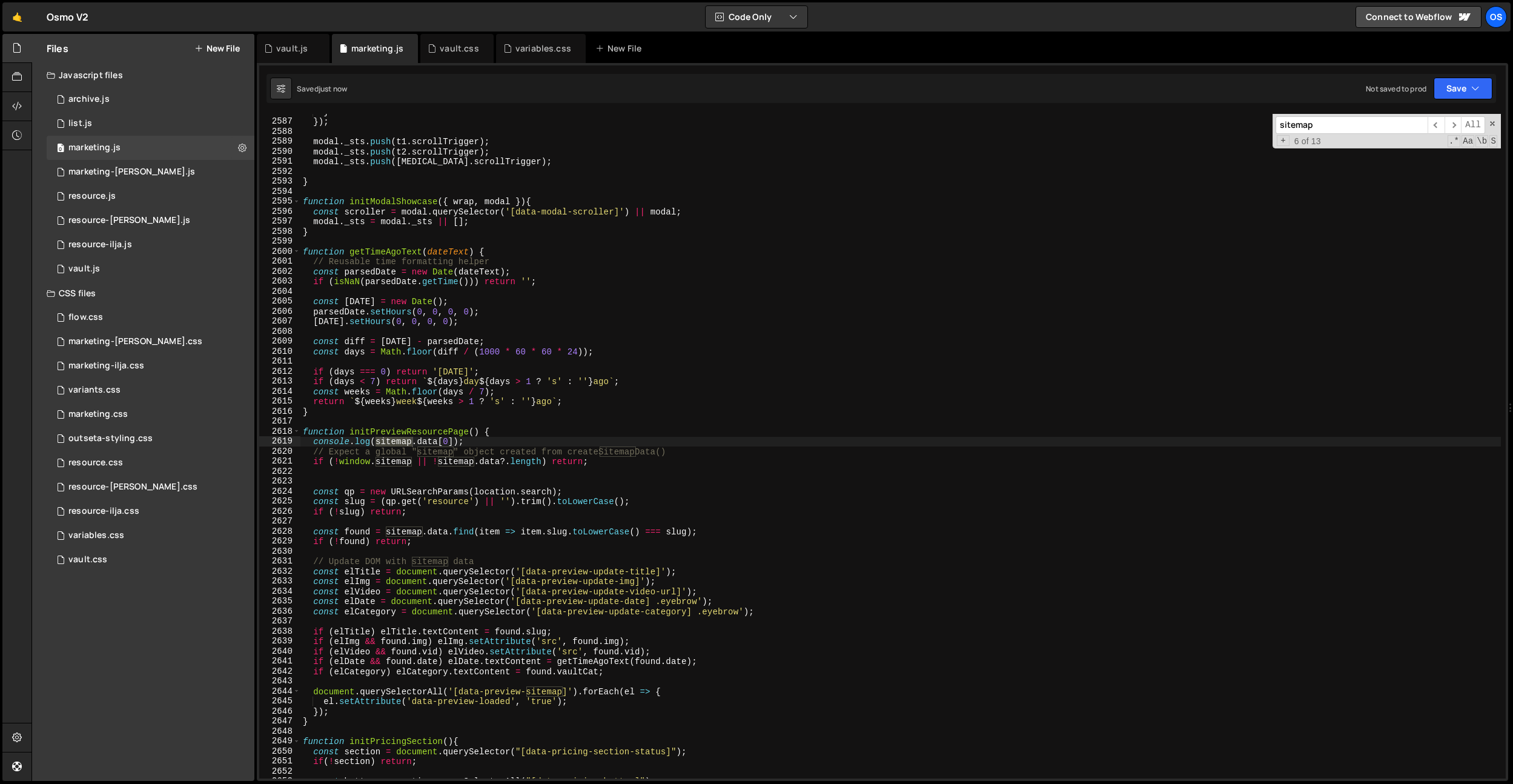
click at [363, 411] on div "} }) ; modal . _sts . push ( t1 . scrollTrigger ) ; modal . _sts . push ( t2 . …" at bounding box center [900, 449] width 1200 height 684
click at [333, 230] on div "} }) ; modal . _sts . push ( t1 . scrollTrigger ) ; modal . _sts . push ( t2 . …" at bounding box center [900, 449] width 1200 height 684
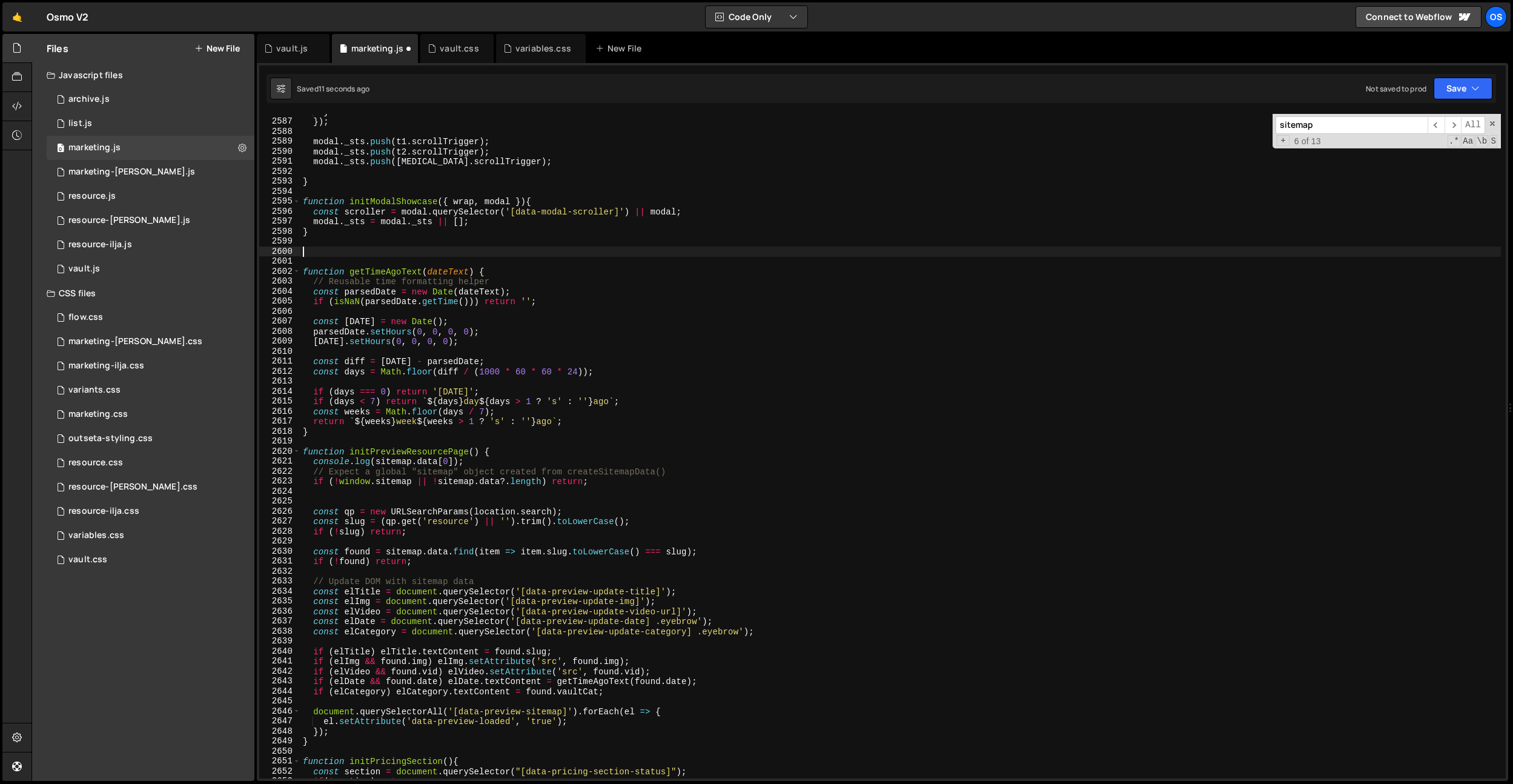
paste textarea "}"
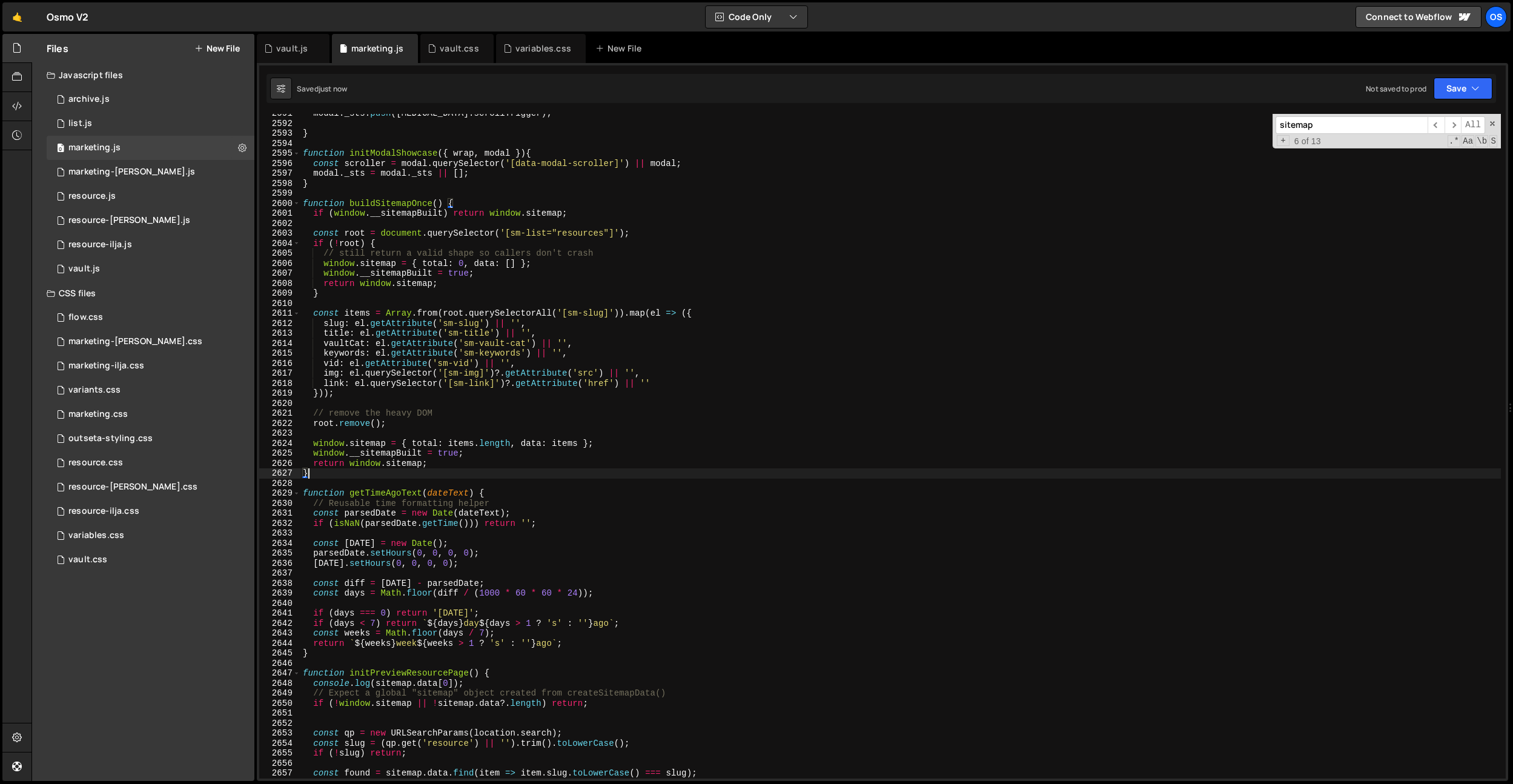
click at [515, 470] on div "modal . _sts . push ( [MEDICAL_DATA] . scrollTrigger ) ; } function initModalSh…" at bounding box center [900, 450] width 1200 height 684
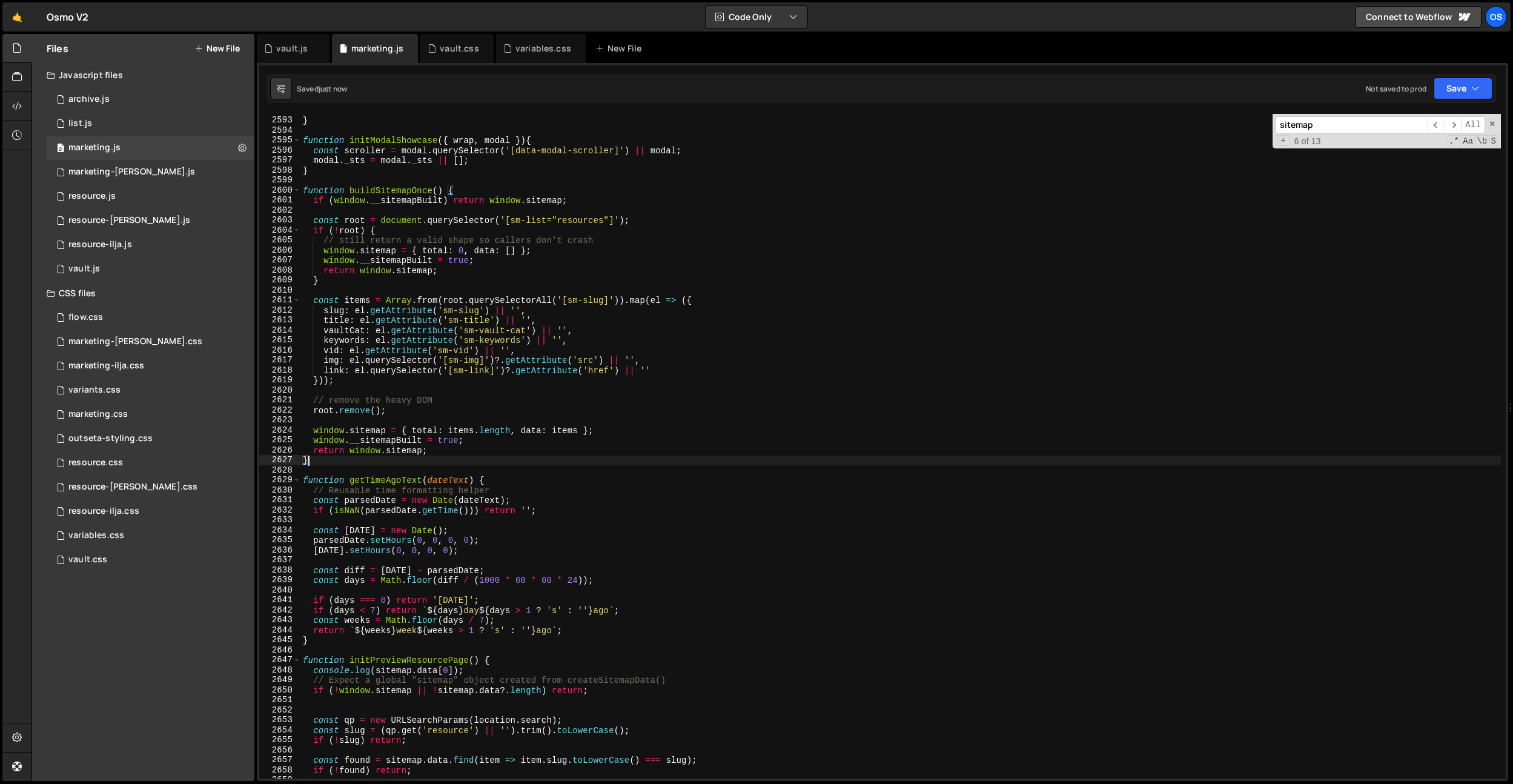
scroll to position [15170, 0]
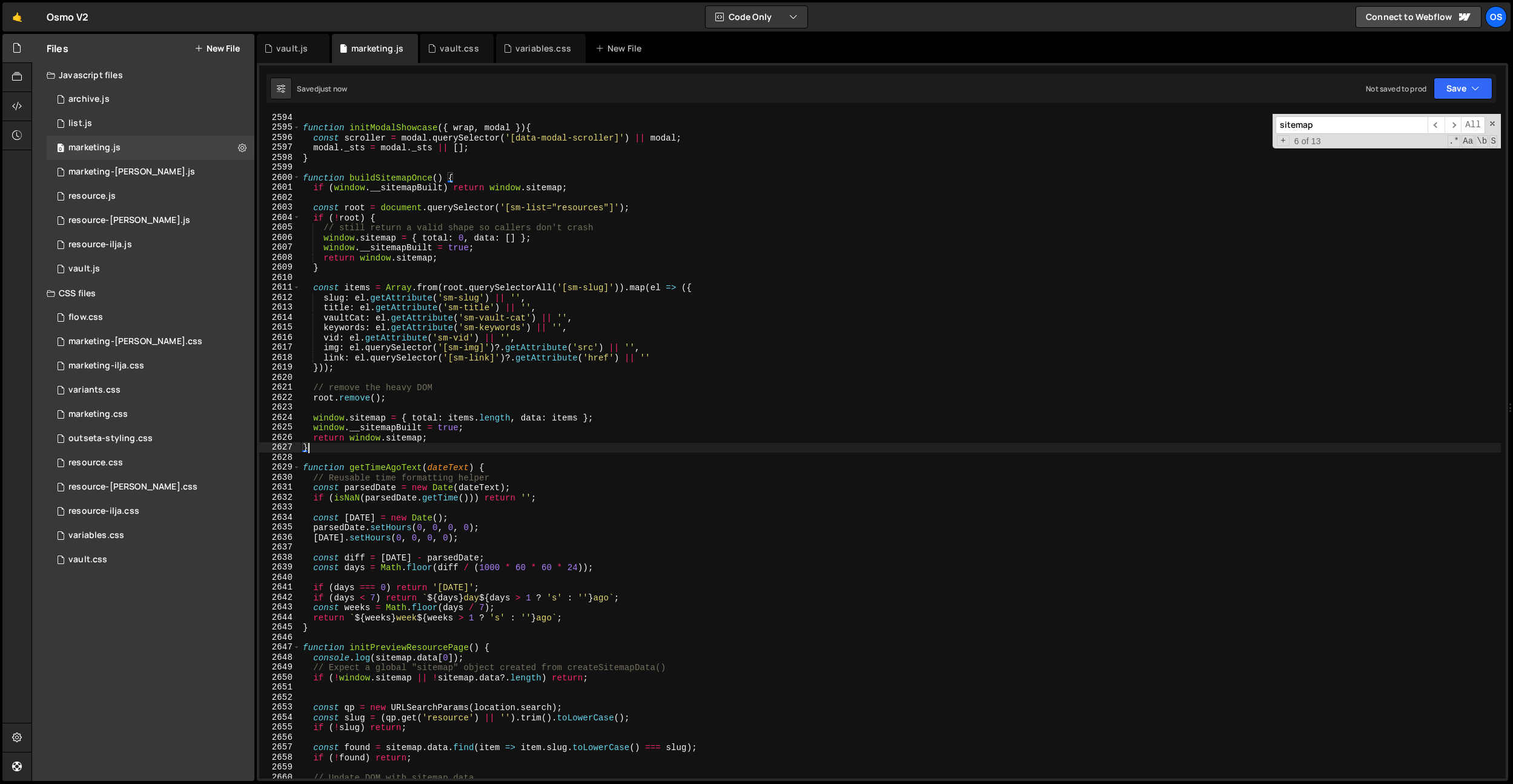
click at [497, 421] on div "function initModalShowcase ( { wrap , modal }) { const scroller = modal . query…" at bounding box center [900, 455] width 1200 height 684
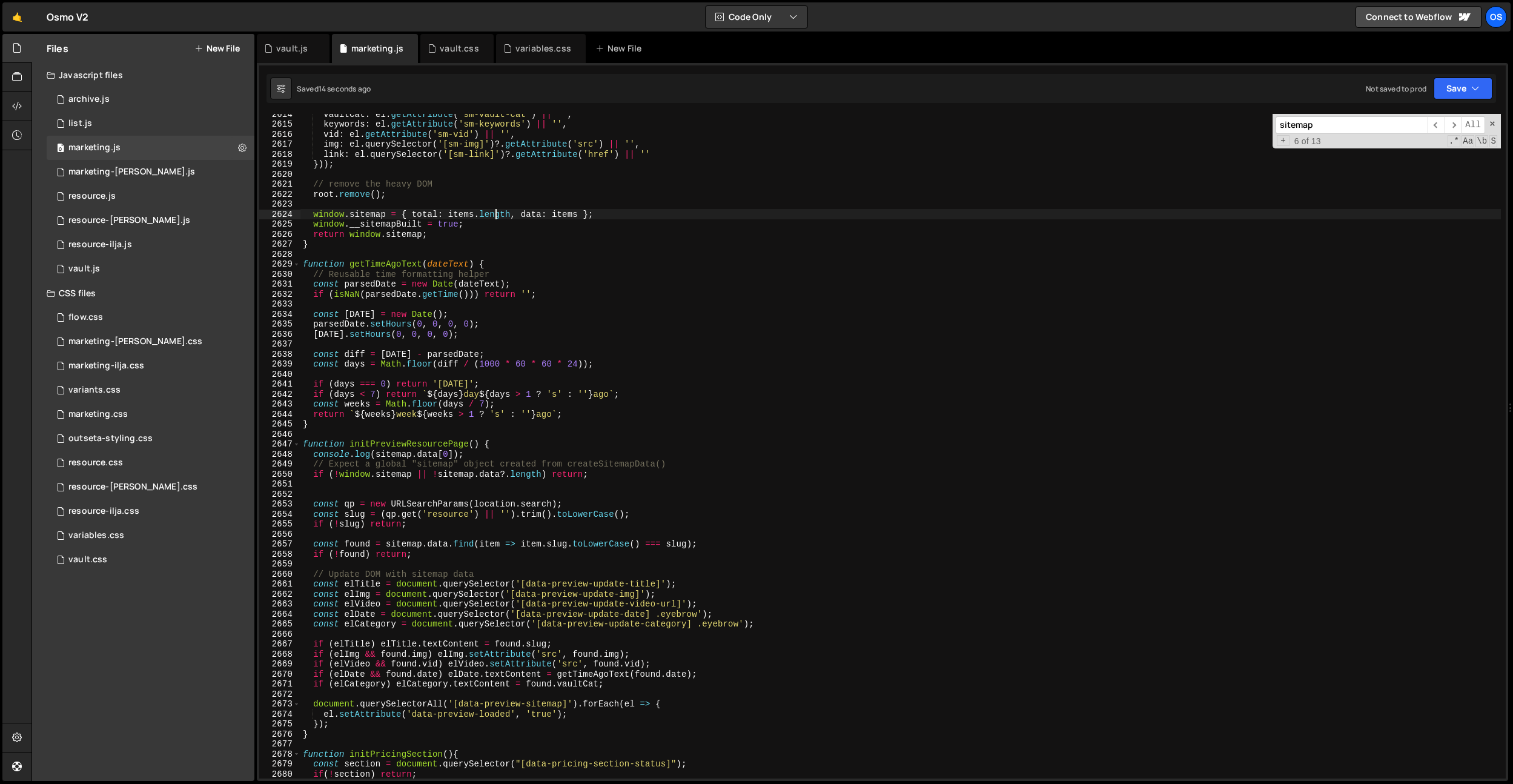
scroll to position [15294, 0]
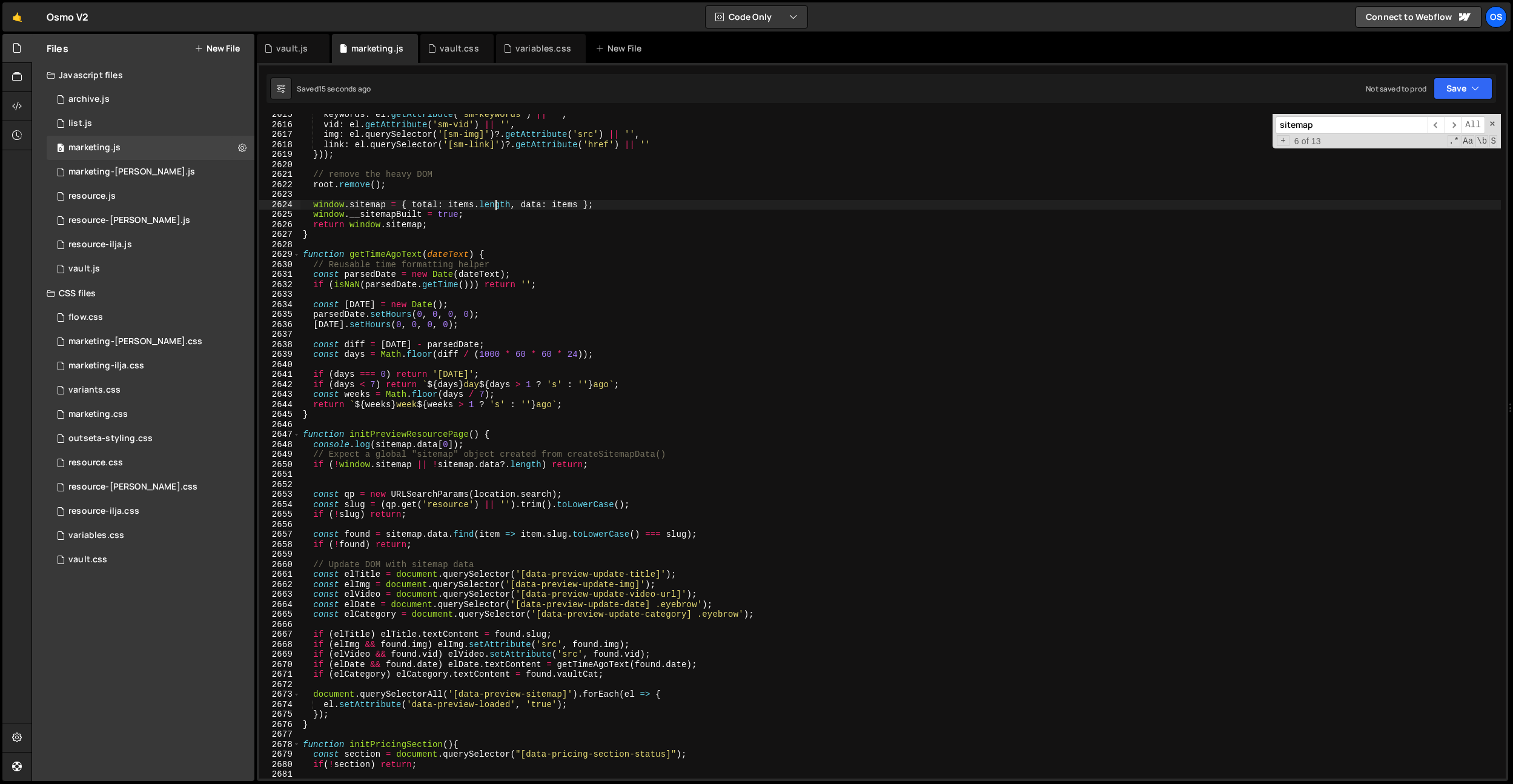
drag, startPoint x: 359, startPoint y: 515, endPoint x: 335, endPoint y: 727, distance: 213.4
click at [359, 516] on div "keywords : el . getAttribute ( 'sm-keywords' ) || '' , vid : el . getAttribute …" at bounding box center [900, 451] width 1200 height 684
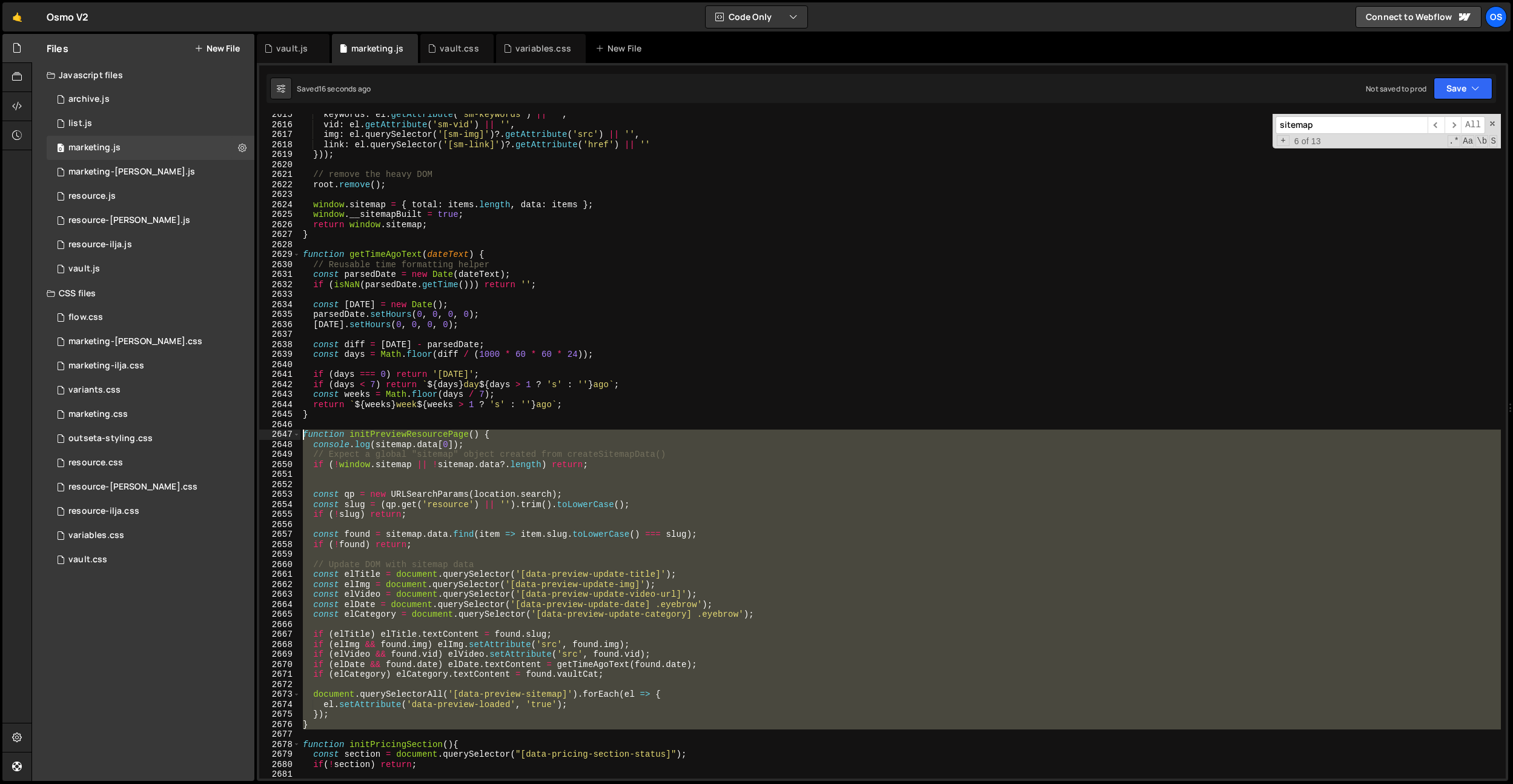
drag, startPoint x: 311, startPoint y: 712, endPoint x: 286, endPoint y: 434, distance: 279.1
click at [286, 434] on div "if (!slug) return; 2615 2616 2617 2618 2619 2620 2621 2622 2623 2624 2625 2626 …" at bounding box center [883, 446] width 1247 height 664
paste textarea "}"
paste textarea
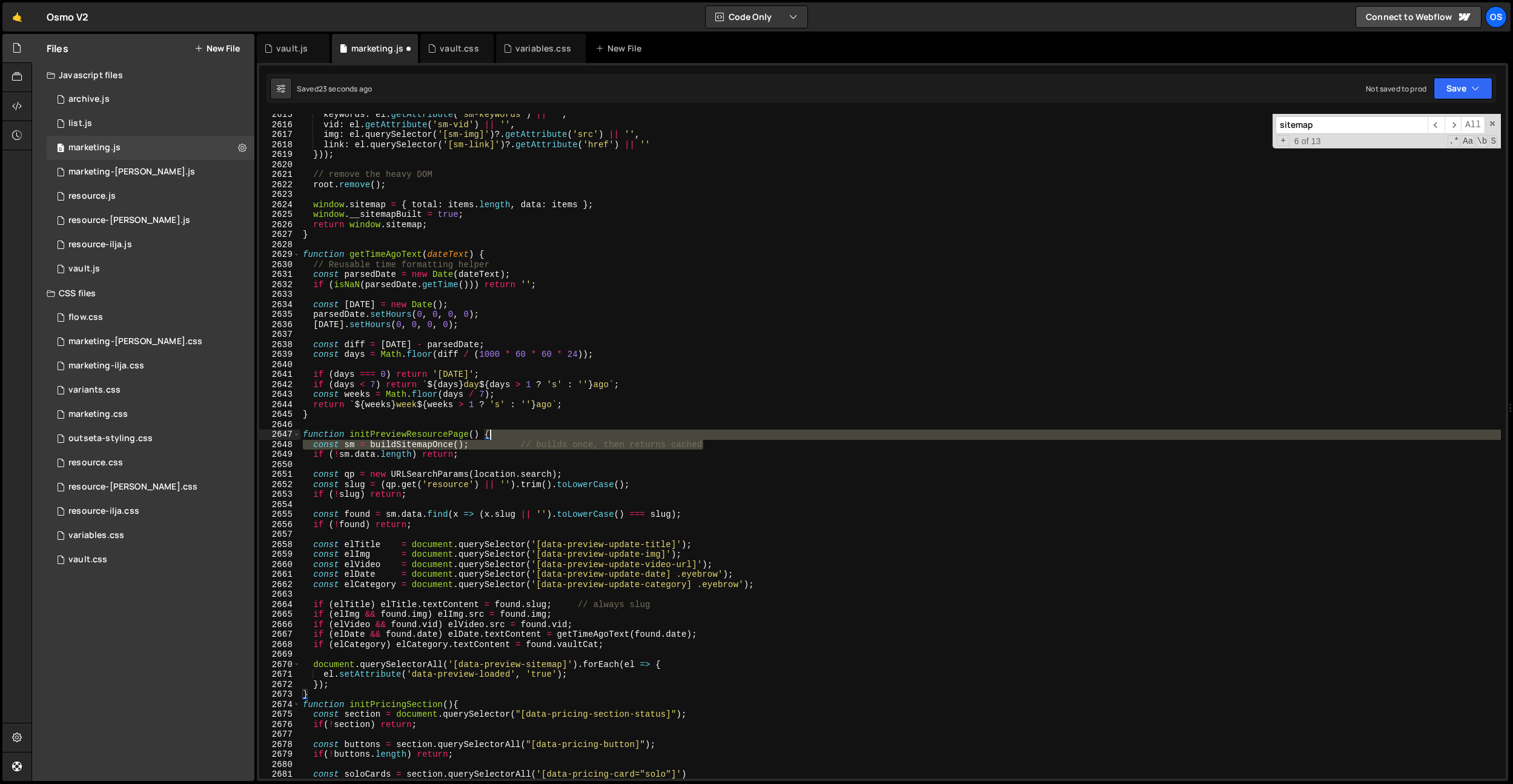
drag, startPoint x: 712, startPoint y: 442, endPoint x: 716, endPoint y: 438, distance: 5.7
click at [716, 438] on div "keywords : el . getAttribute ( 'sm-keywords' ) || '' , vid : el . getAttribute …" at bounding box center [900, 451] width 1200 height 684
click at [552, 439] on div "keywords : el . getAttribute ( 'sm-keywords' ) || '' , vid : el . getAttribute …" at bounding box center [900, 446] width 1200 height 664
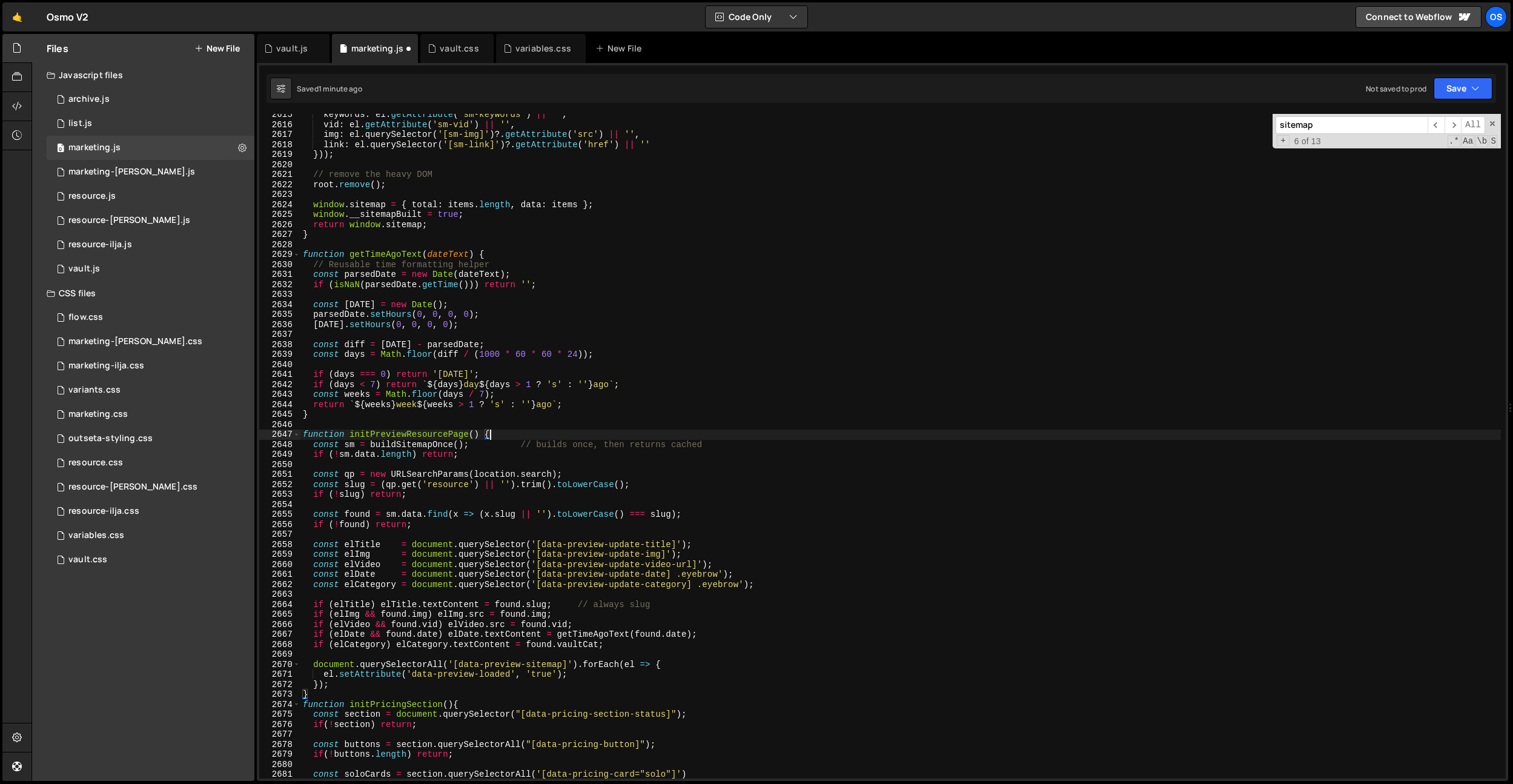
click at [432, 437] on div "keywords : el . getAttribute ( 'sm-keywords' ) || '' , vid : el . getAttribute …" at bounding box center [900, 451] width 1200 height 684
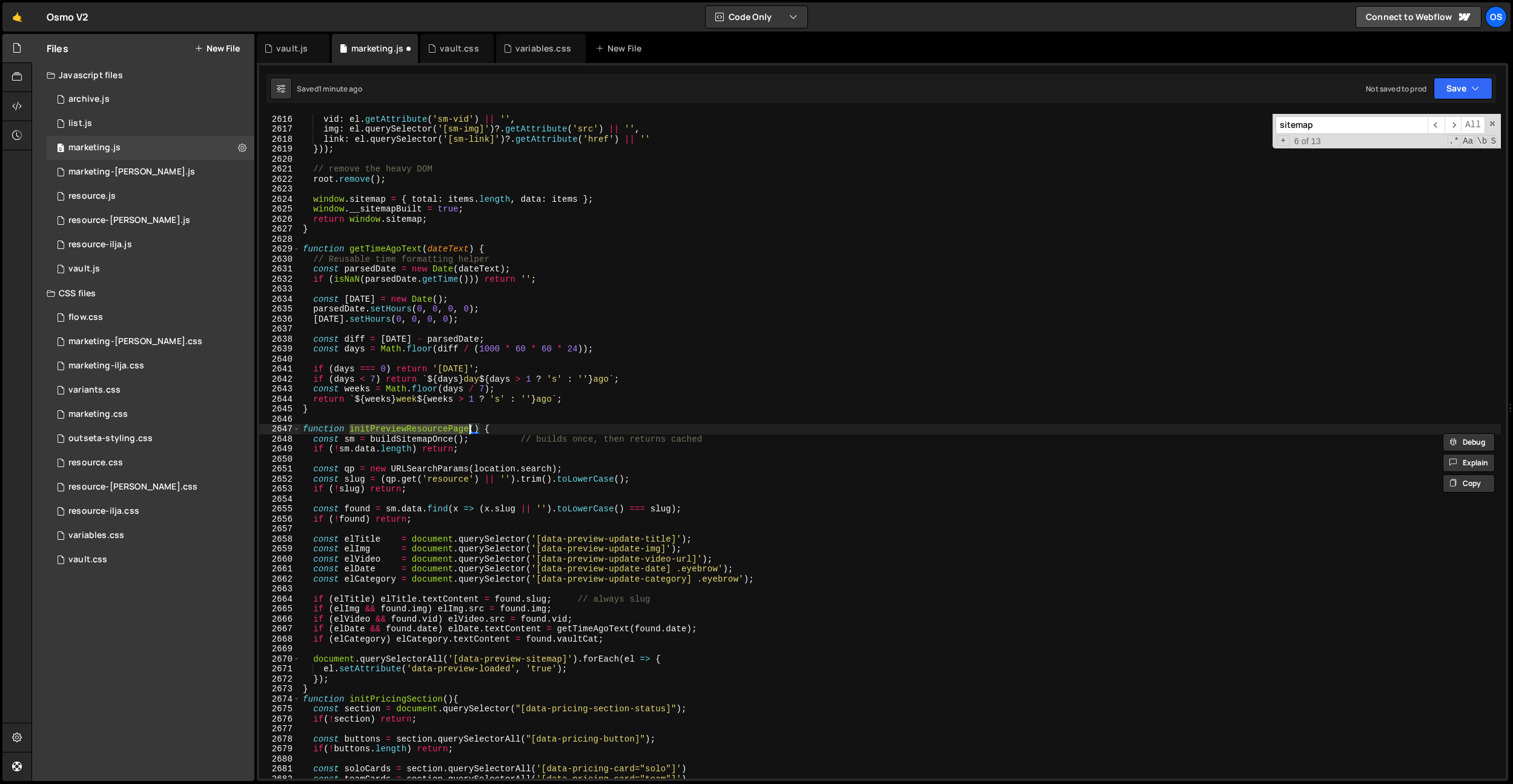
scroll to position [15327, 0]
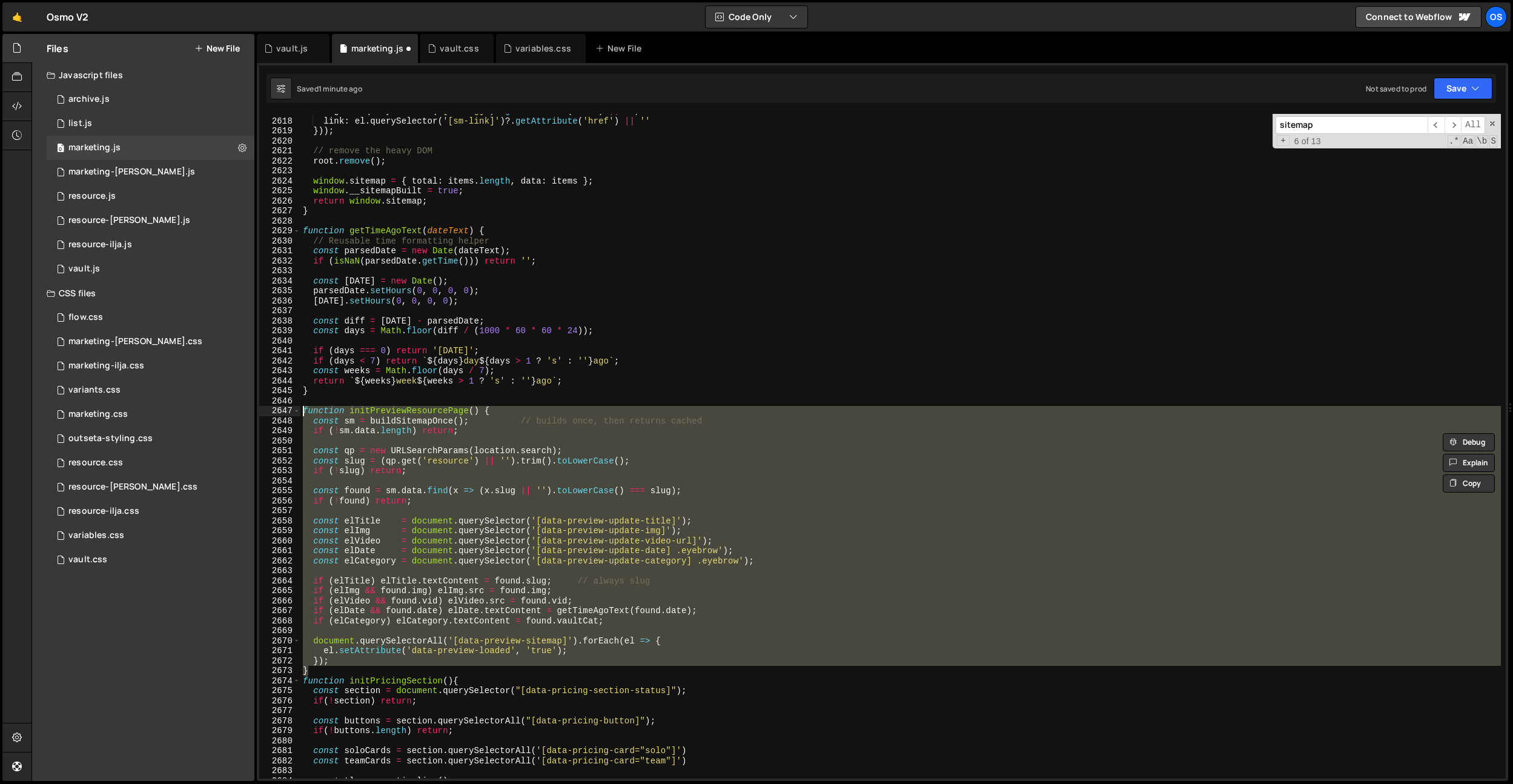
drag, startPoint x: 314, startPoint y: 663, endPoint x: 291, endPoint y: 411, distance: 253.0
click at [291, 411] on div "function initPreviewResourcePage() { 2617 2618 2619 2620 2621 2622 2623 2624 26…" at bounding box center [883, 446] width 1247 height 664
paste textarea "}"
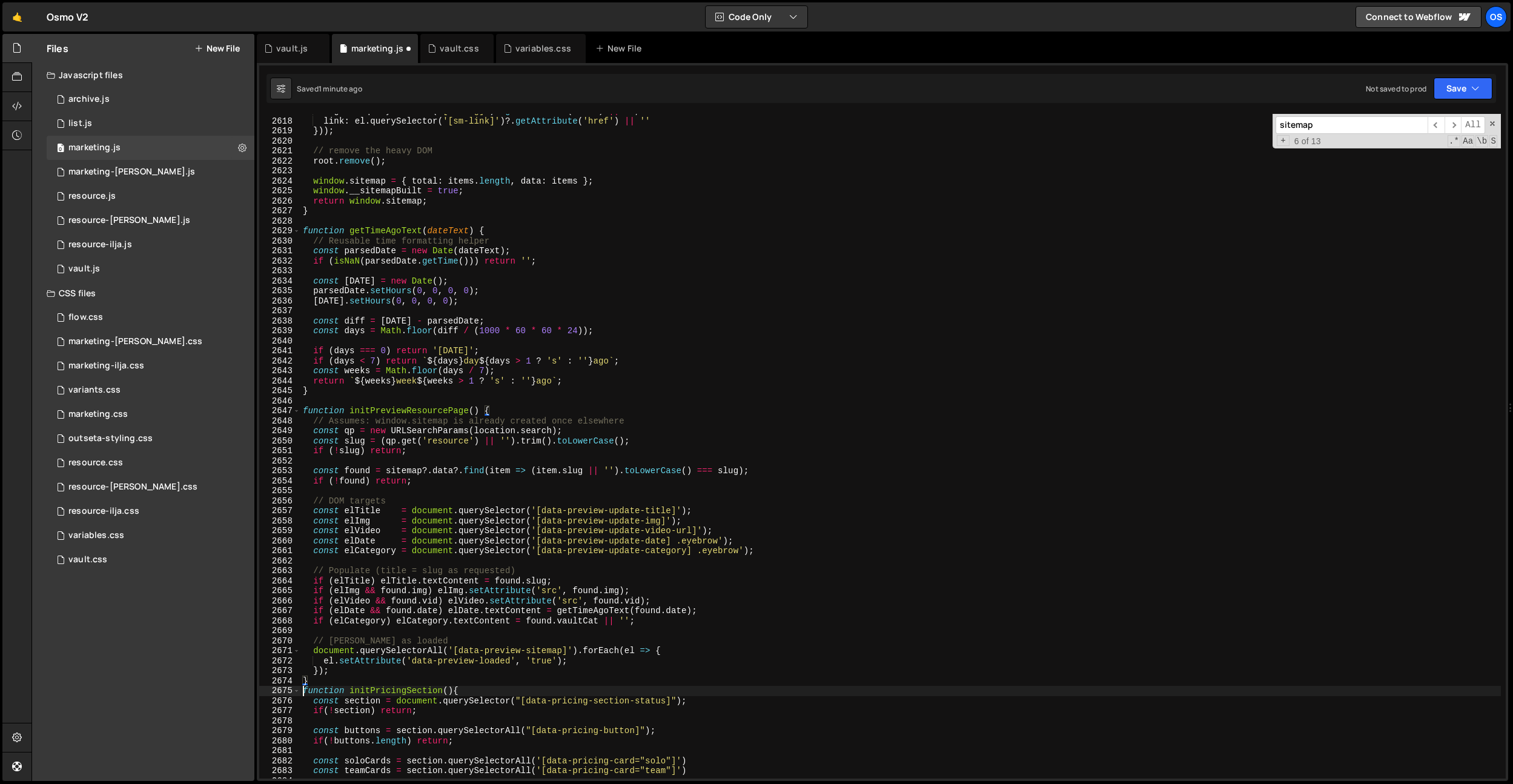
type textarea "function initPricingSection(){"
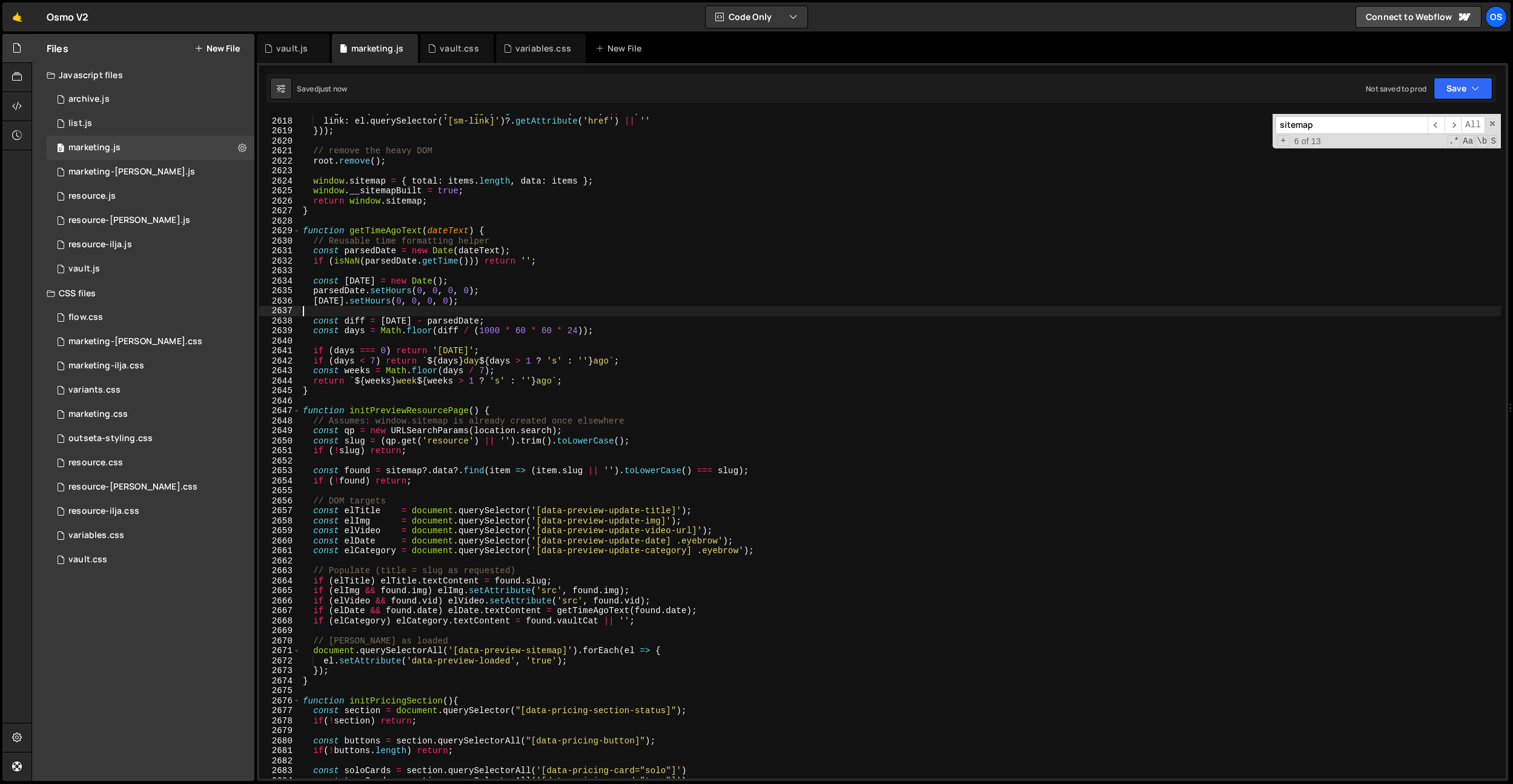
drag, startPoint x: 417, startPoint y: 309, endPoint x: 416, endPoint y: 315, distance: 6.1
click at [416, 309] on div "img : el . querySelector ( '[sm-img]' ) ?. getAttribute ( 'src' ) || '' , link …" at bounding box center [900, 448] width 1200 height 684
click at [378, 256] on div "img : el . querySelector ( '[sm-img]' ) ?. getAttribute ( 'src' ) || '' , link …" at bounding box center [900, 448] width 1200 height 684
click at [394, 416] on div "img : el . querySelector ( '[sm-img]' ) ?. getAttribute ( 'src' ) || '' , link …" at bounding box center [900, 448] width 1200 height 684
drag, startPoint x: 394, startPoint y: 416, endPoint x: 400, endPoint y: 416, distance: 6.0
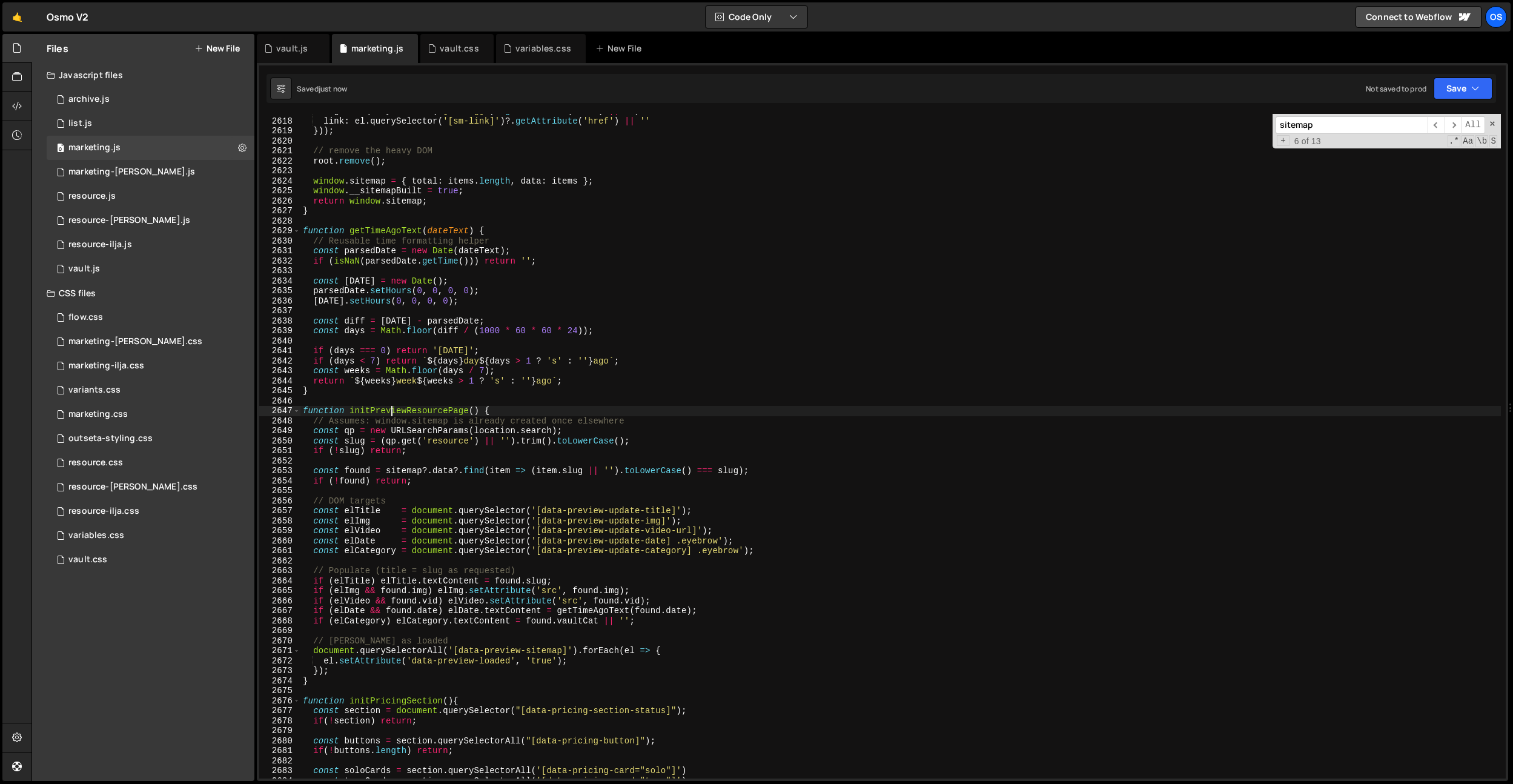
click at [394, 416] on div "img : el . querySelector ( '[sm-img]' ) ?. getAttribute ( 'src' ) || '' , link …" at bounding box center [900, 448] width 1200 height 684
drag, startPoint x: 636, startPoint y: 419, endPoint x: 641, endPoint y: 413, distance: 7.8
click at [641, 413] on div "img : el . querySelector ( '[sm-img]' ) ?. getAttribute ( 'src' ) || '' , link …" at bounding box center [900, 448] width 1200 height 684
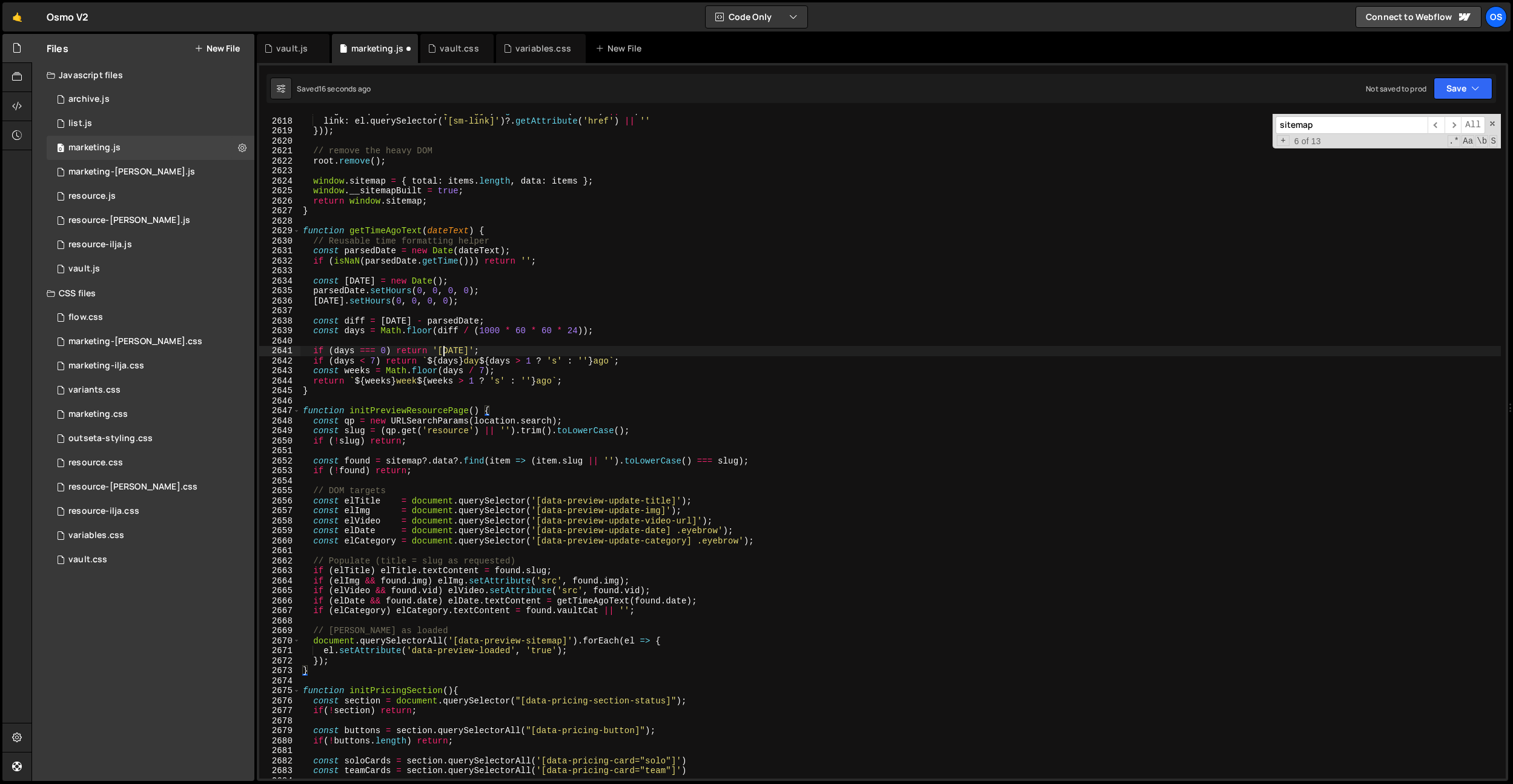
click at [444, 348] on div "img : el . querySelector ( '[sm-img]' ) ?. getAttribute ( 'src' ) || '' , link …" at bounding box center [900, 448] width 1200 height 684
type textarea "if (days === 0) return '[DATE]';"
paste input "buildSitemapOnce"
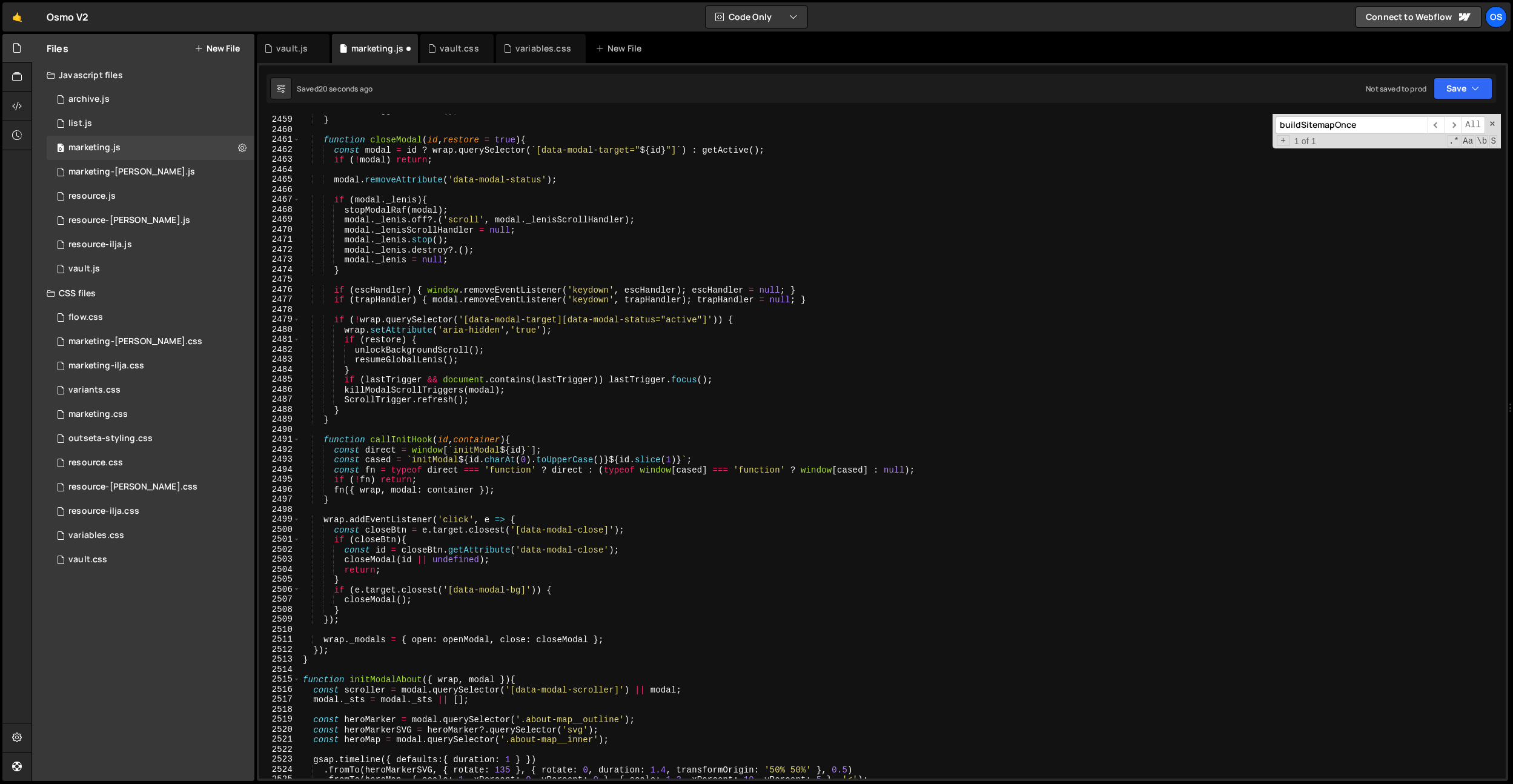
scroll to position [14299, 0]
type input "buildSitemapOnce"
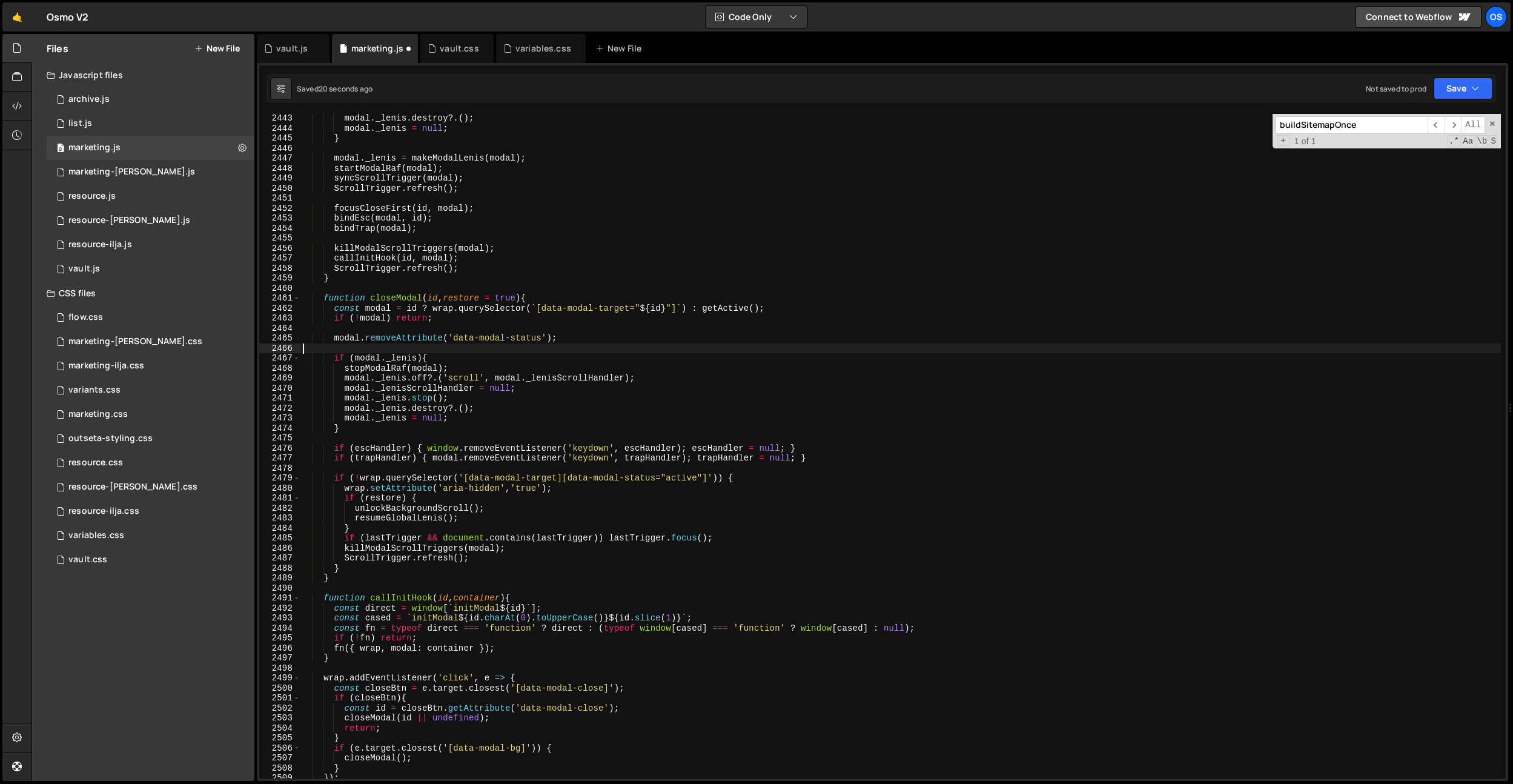
click at [527, 344] on div "modal . _lenis . destroy ?. ( ) ; modal . _lenis = null ; } modal . _lenis = ma…" at bounding box center [900, 455] width 1200 height 684
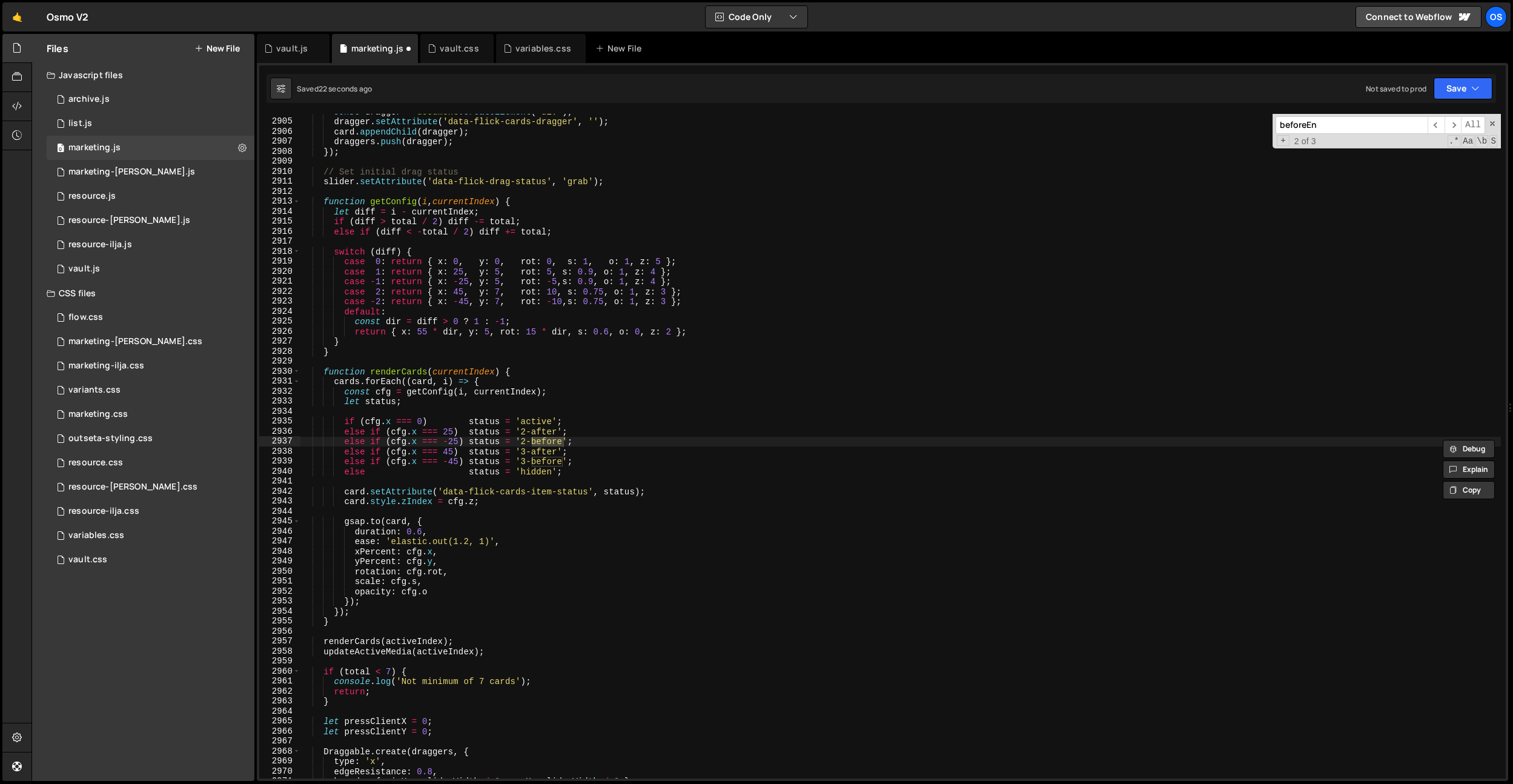
scroll to position [0, 0]
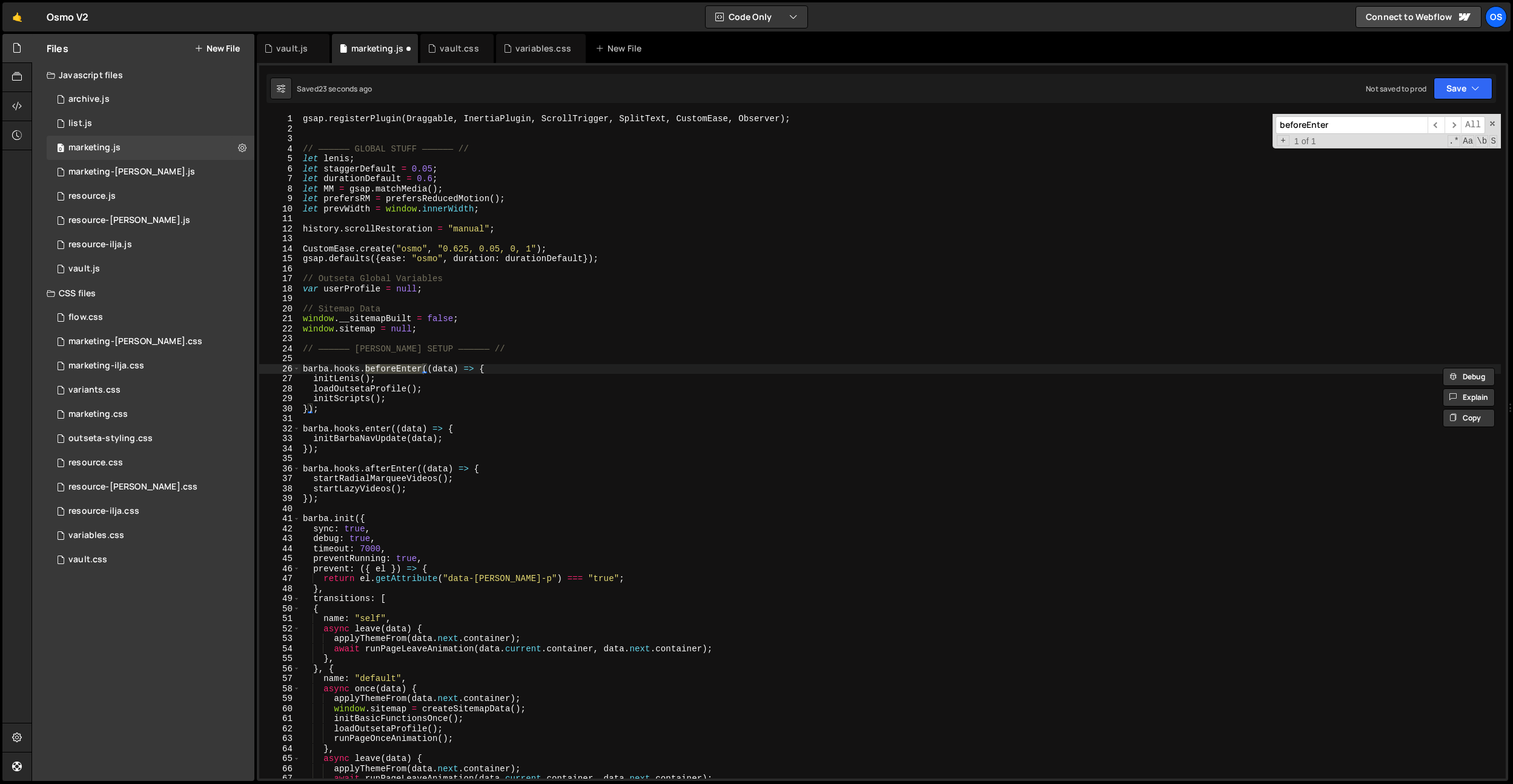
type input "beforeEnter"
click at [590, 376] on div "gsap . registerPlugin ( Draggable , InertiaPlugin , ScrollTrigger , SplitText ,…" at bounding box center [900, 456] width 1200 height 684
click at [500, 366] on div "gsap . registerPlugin ( Draggable , InertiaPlugin , ScrollTrigger , SplitText ,…" at bounding box center [900, 456] width 1200 height 684
type textarea "barba.hooks.beforeEnter((data) => {"
paste textarea "buildSitemapOnce"
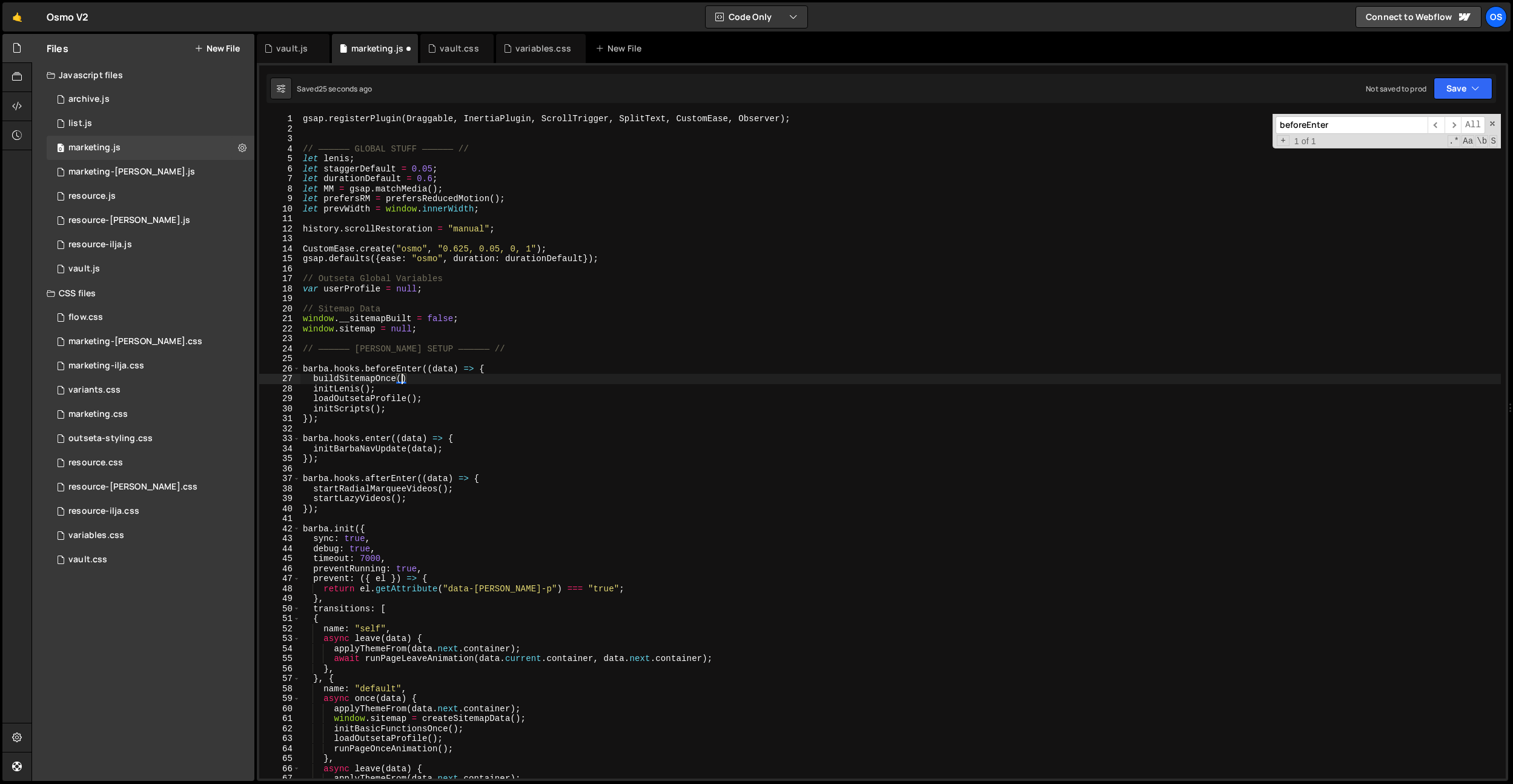
scroll to position [0, 7]
type textarea "buildSitemapOnce();"
click at [490, 221] on div "gsap . registerPlugin ( Draggable , InertiaPlugin , ScrollTrigger , SplitText ,…" at bounding box center [900, 456] width 1200 height 684
paste input "createSitemapData"
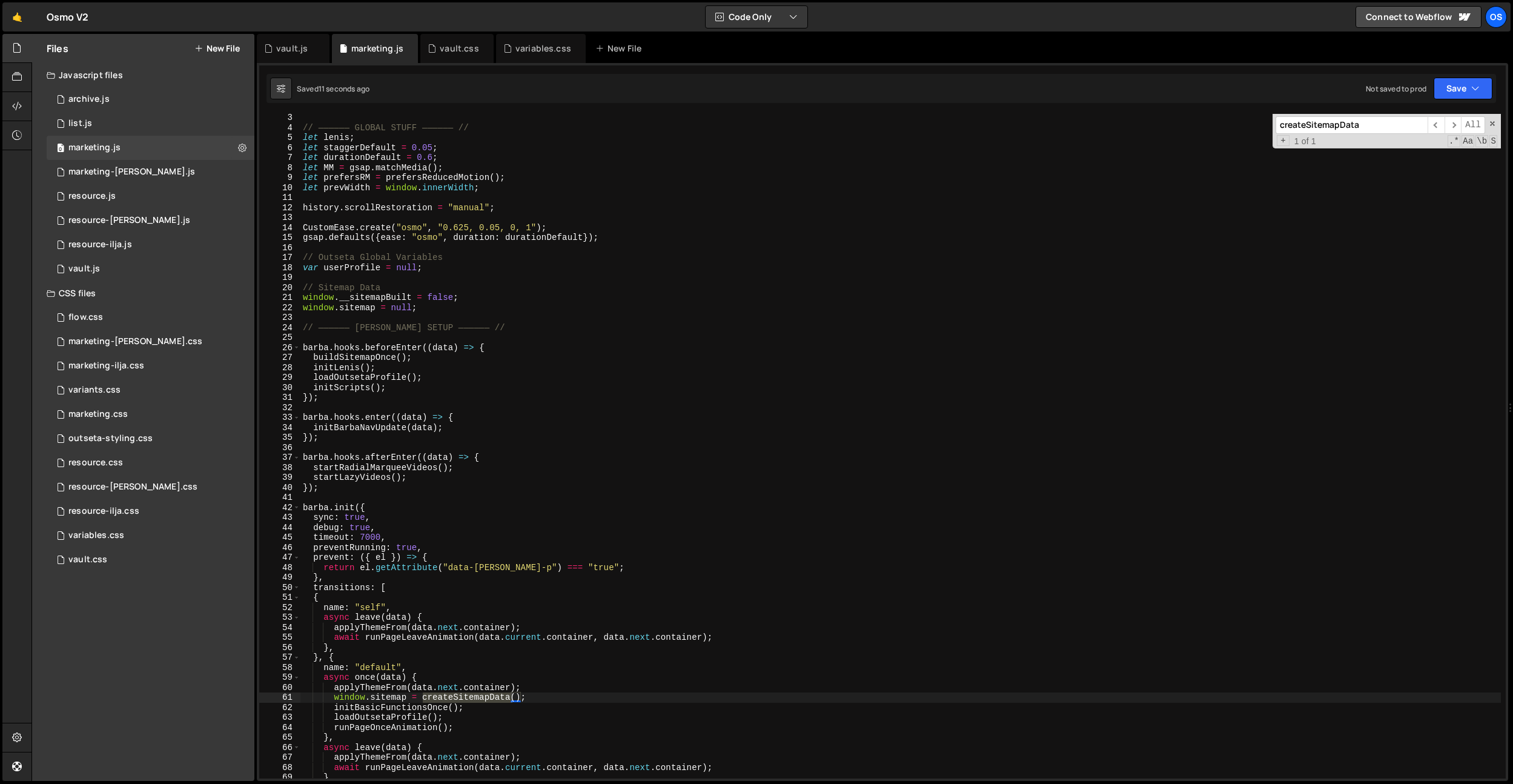
scroll to position [14, 0]
type input "createSitemapData"
click at [535, 685] on div "// —————— GLOBAL STUFF —————— // let [PERSON_NAME] ; let staggerDefault = 0.05 …" at bounding box center [900, 450] width 1200 height 684
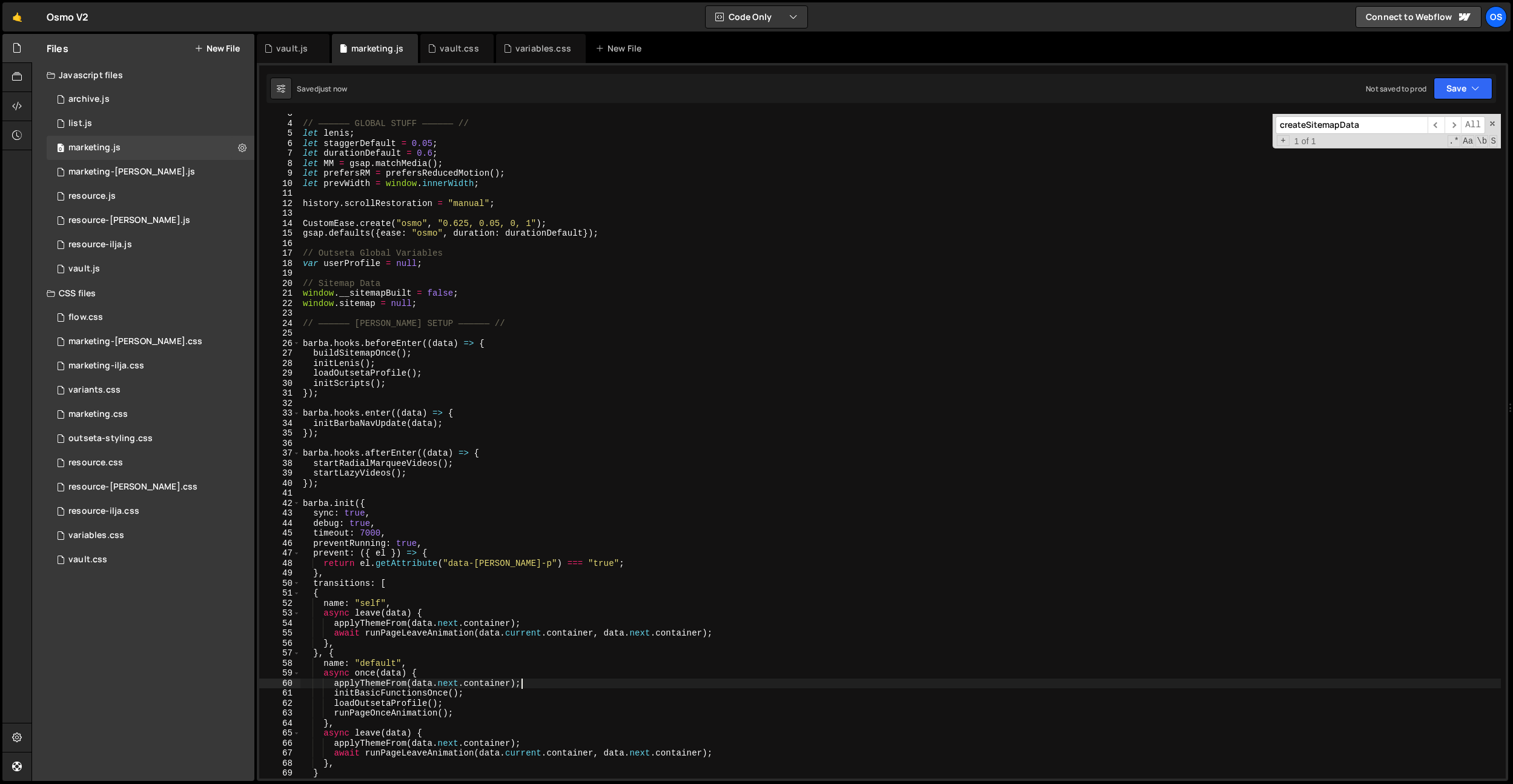
click at [427, 614] on div "// —————— GLOBAL STUFF —————— // let [PERSON_NAME] ; let staggerDefault = 0.05 …" at bounding box center [900, 450] width 1200 height 684
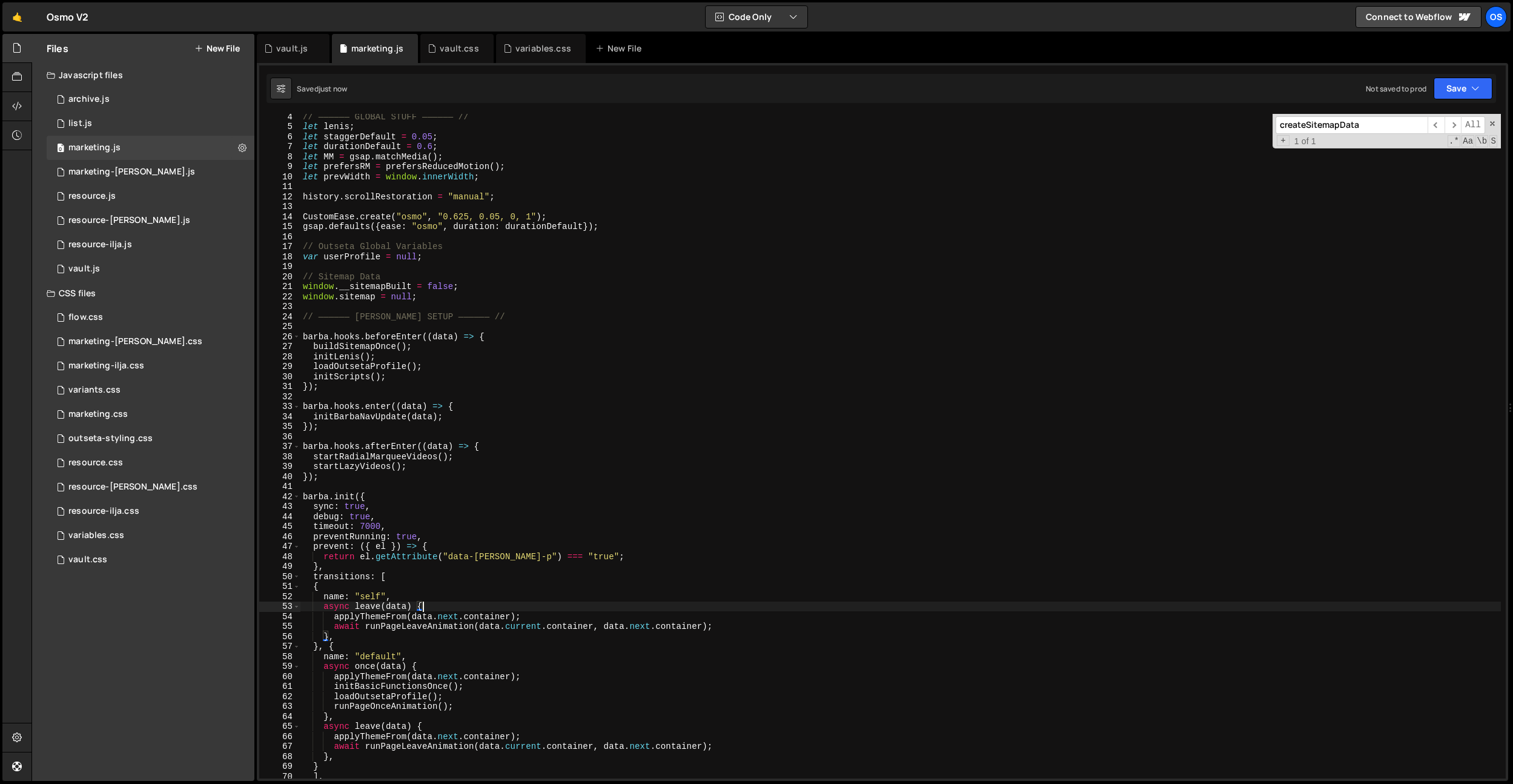
scroll to position [39, 0]
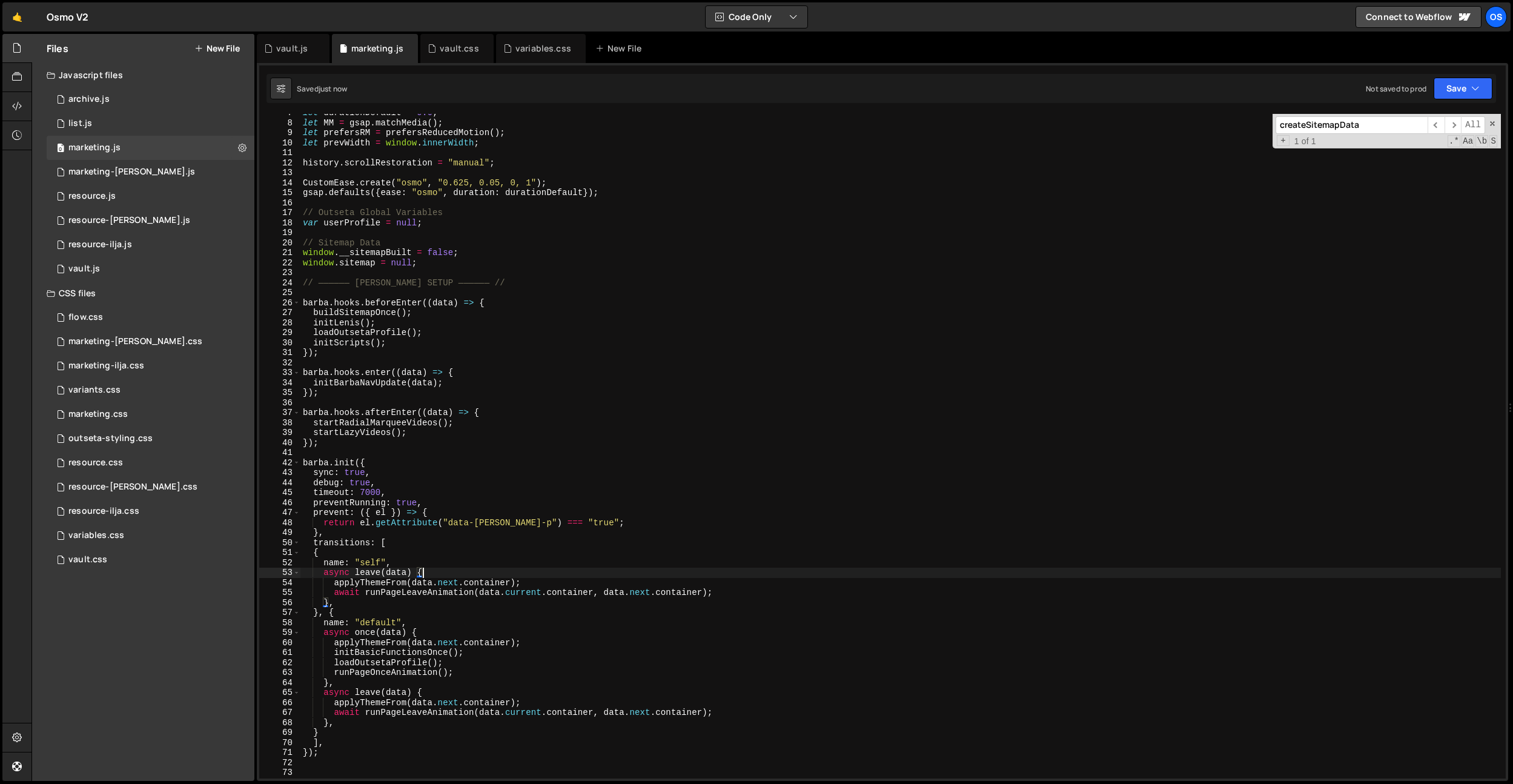
click at [475, 319] on div "let durationDefault = 0.6 ; let MM = gsap . matchMedia ( ) ; let prefersRM = pr…" at bounding box center [900, 449] width 1200 height 684
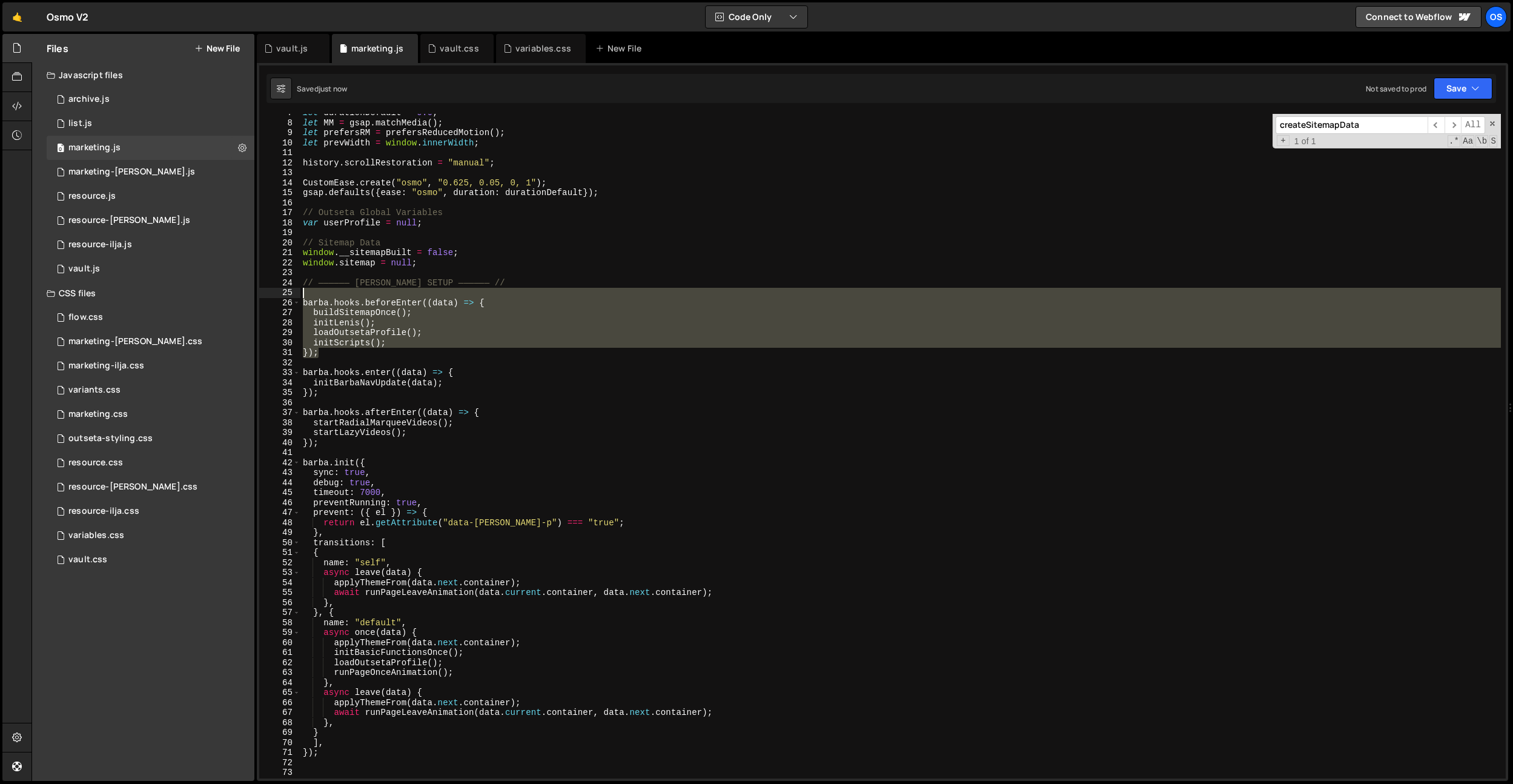
drag, startPoint x: 325, startPoint y: 354, endPoint x: 291, endPoint y: 298, distance: 65.5
click at [291, 298] on div "initLenis(); 7 8 9 10 11 12 13 14 15 16 17 18 19 20 21 22 23 24 25 26 27 28 29 …" at bounding box center [883, 446] width 1247 height 664
click at [331, 390] on div "let durationDefault = 0.6 ; let MM = gsap . matchMedia ( ) ; let prefersRM = pr…" at bounding box center [900, 449] width 1200 height 684
type textarea "});"
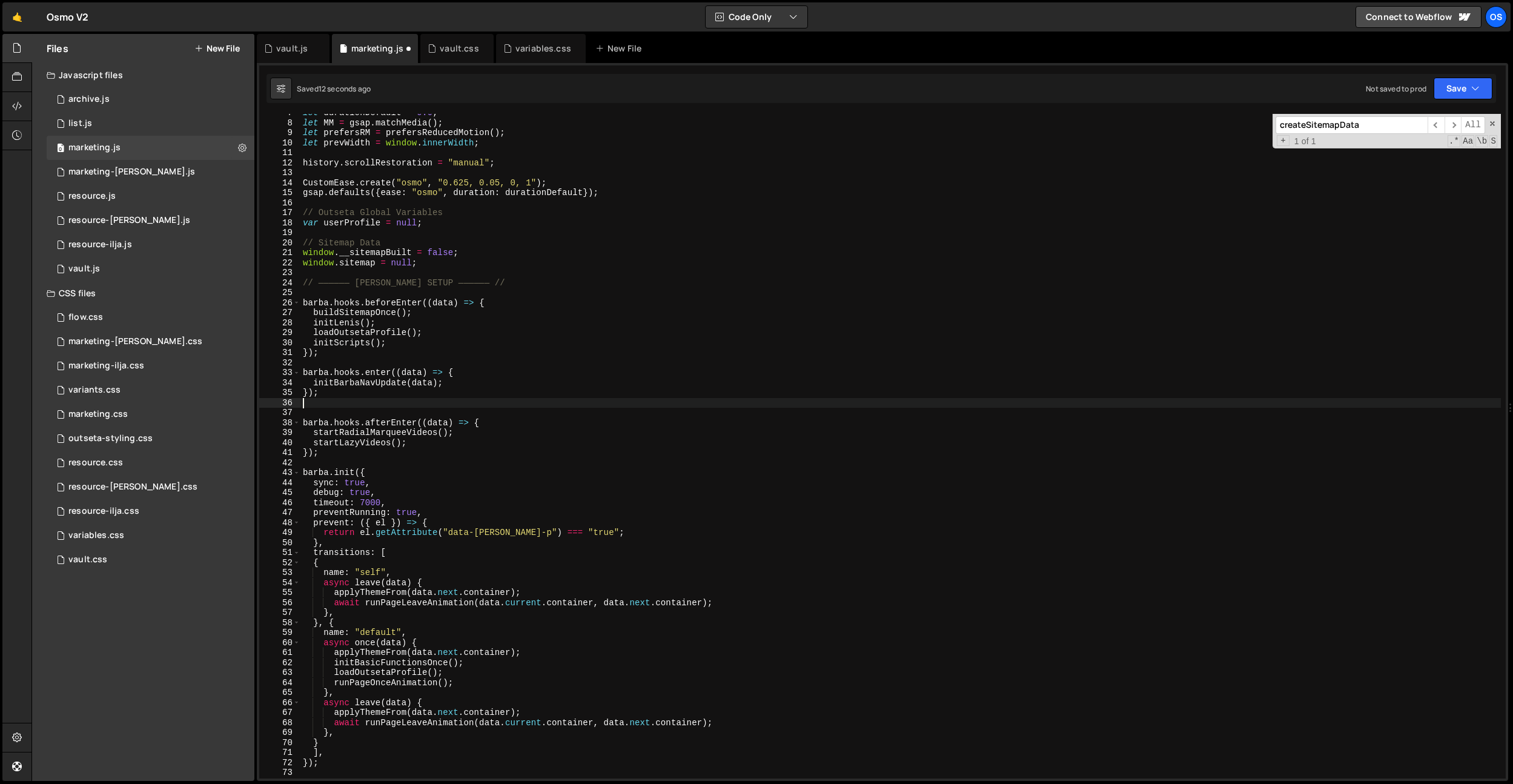
paste textarea "});"
type textarea "});"
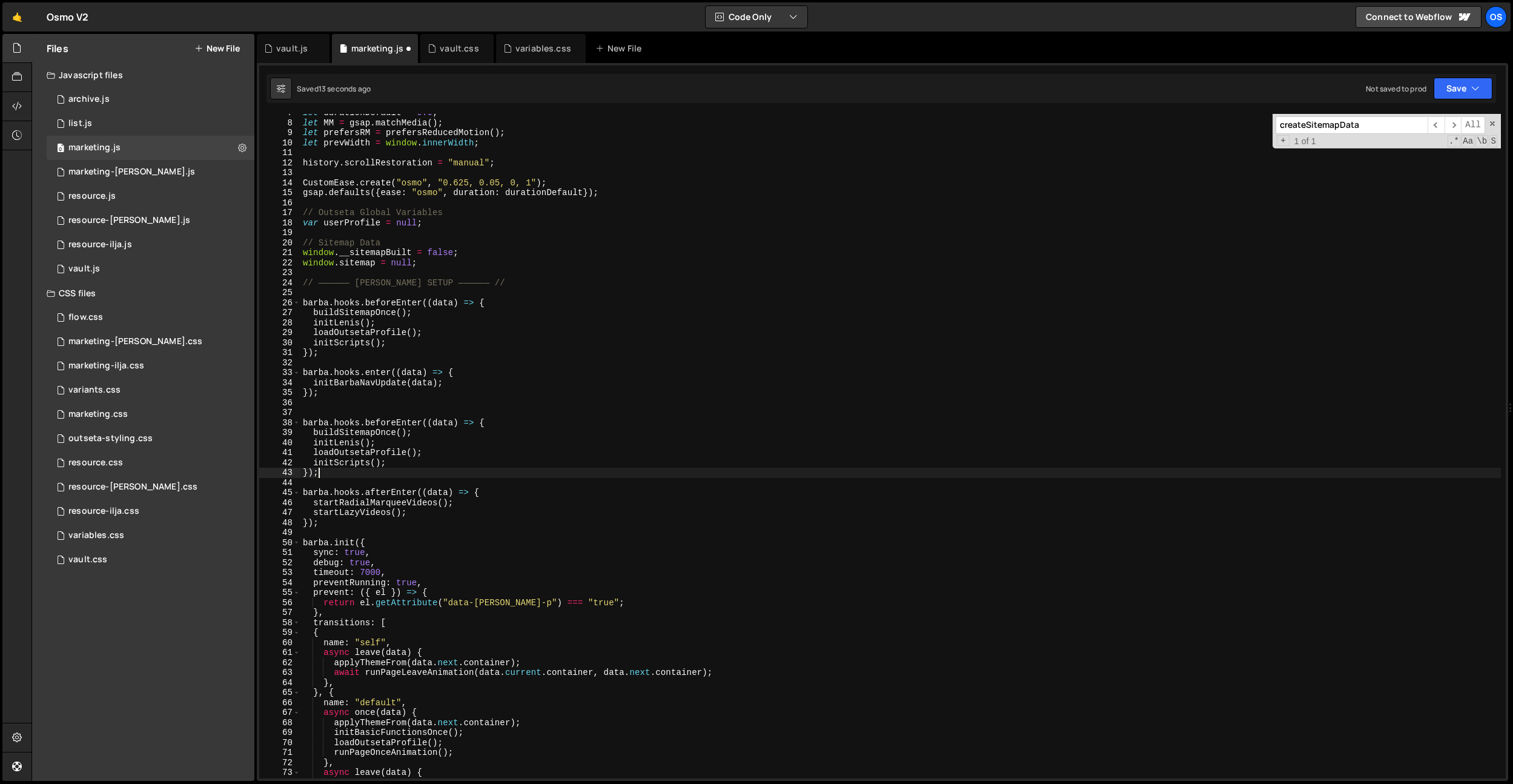
click at [380, 415] on div "let durationDefault = 0.6 ; let MM = gsap . matchMedia ( ) ; let prefersRM = pr…" at bounding box center [900, 449] width 1200 height 684
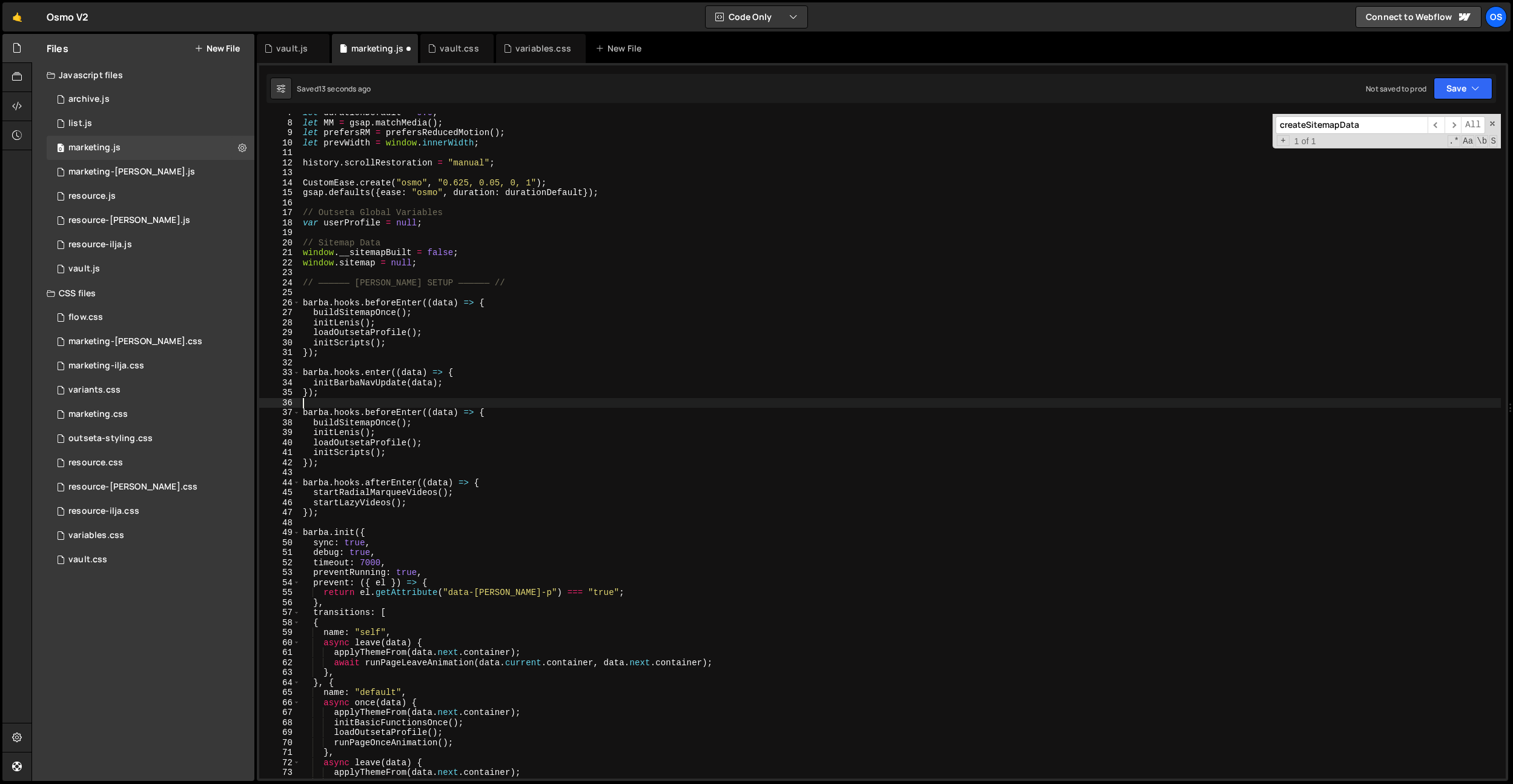
click at [395, 412] on div "let durationDefault = 0.6 ; let MM = gsap . matchMedia ( ) ; let prefersRM = pr…" at bounding box center [900, 449] width 1200 height 684
type textarea "[PERSON_NAME].hooks.once((data) => {"
click at [394, 365] on div "let durationDefault = 0.6 ; let MM = gsap . matchMedia ( ) ; let prefersRM = pr…" at bounding box center [900, 449] width 1200 height 684
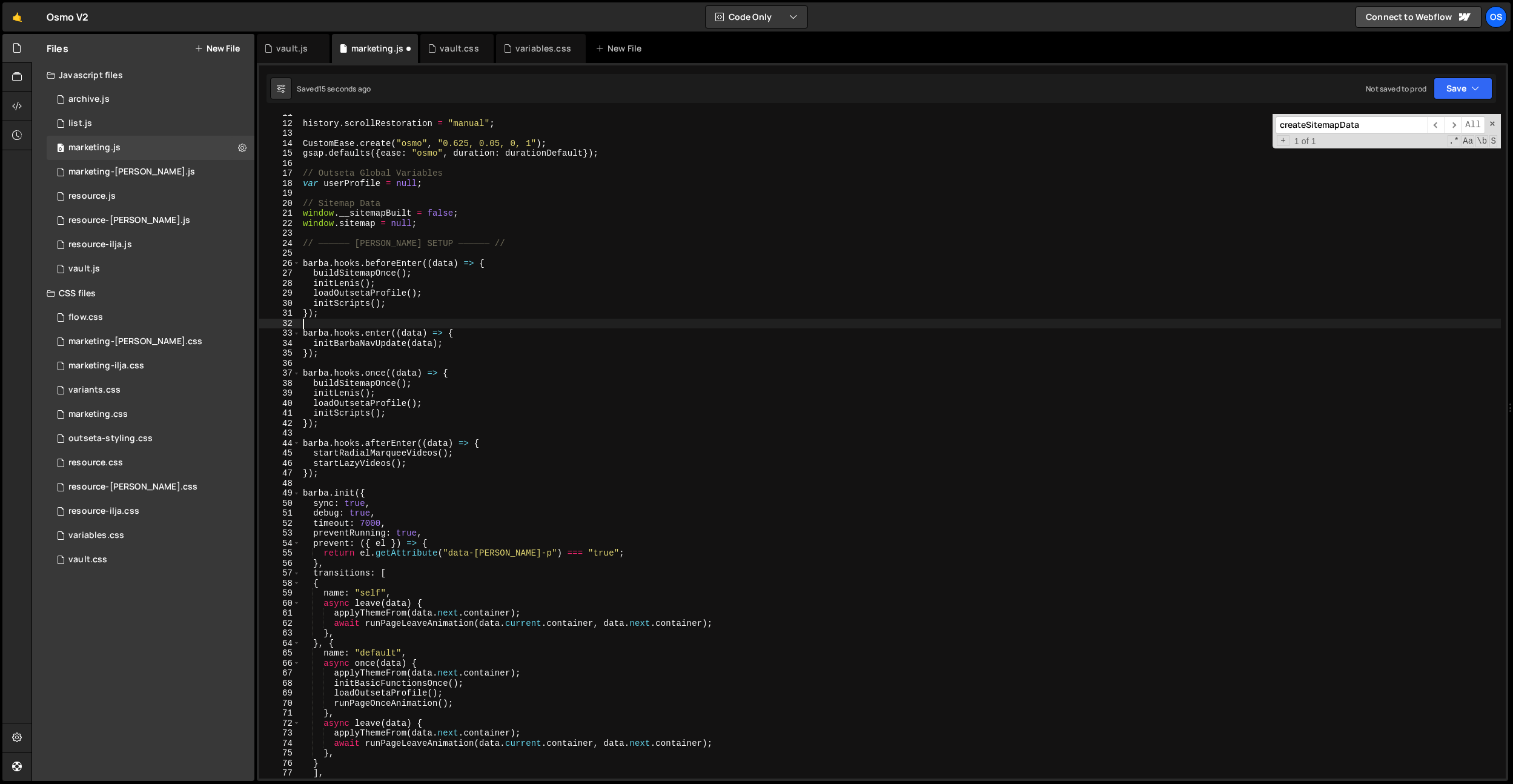
scroll to position [64, 0]
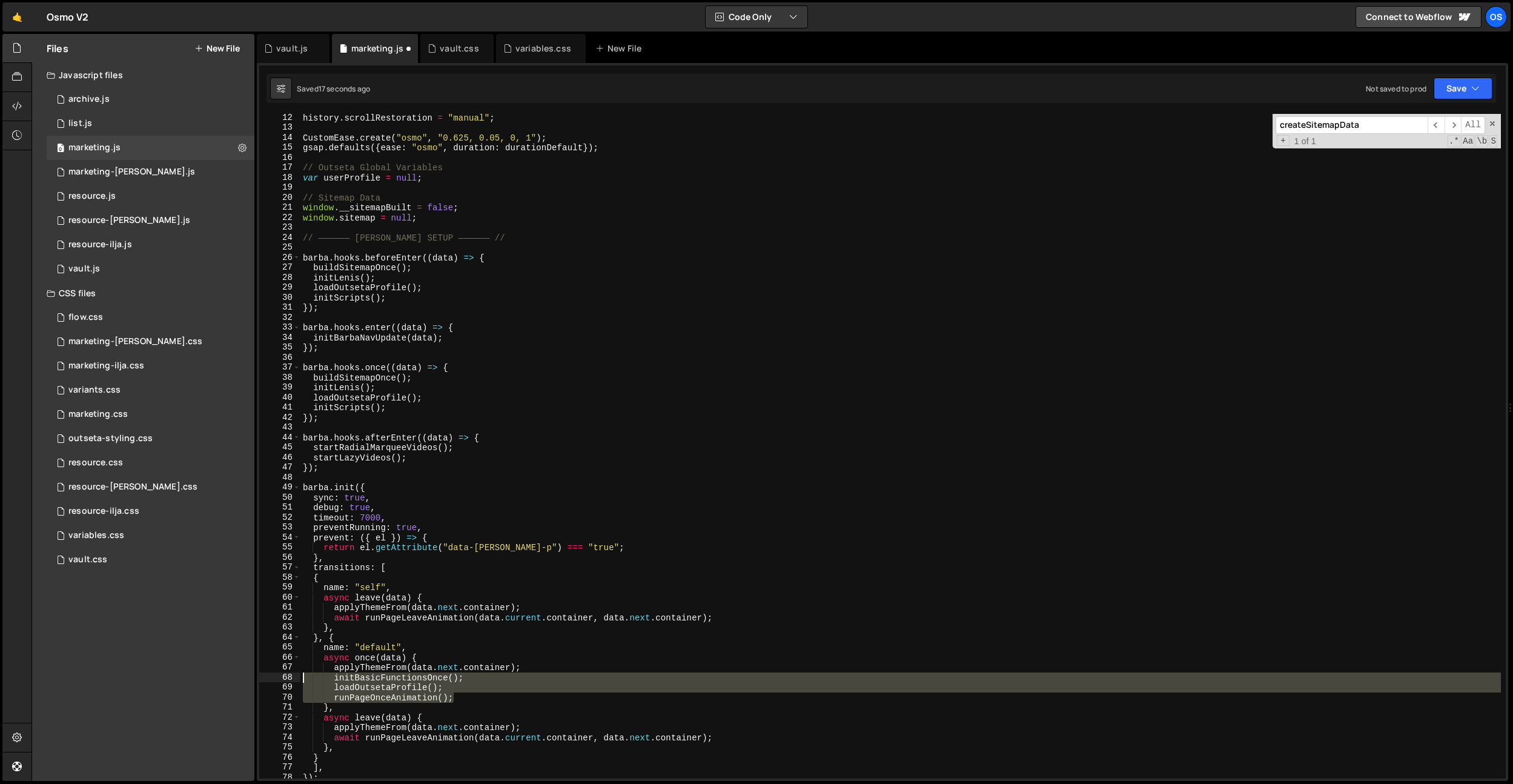
drag, startPoint x: 473, startPoint y: 699, endPoint x: 281, endPoint y: 678, distance: 193.1
click at [284, 680] on div "12 13 14 15 16 17 18 19 20 21 22 23 24 25 26 27 28 29 30 31 32 33 34 35 36 37 3…" at bounding box center [883, 446] width 1247 height 664
type textarea "initBasicFunctionsOnce(); loadOutsetaProfile();"
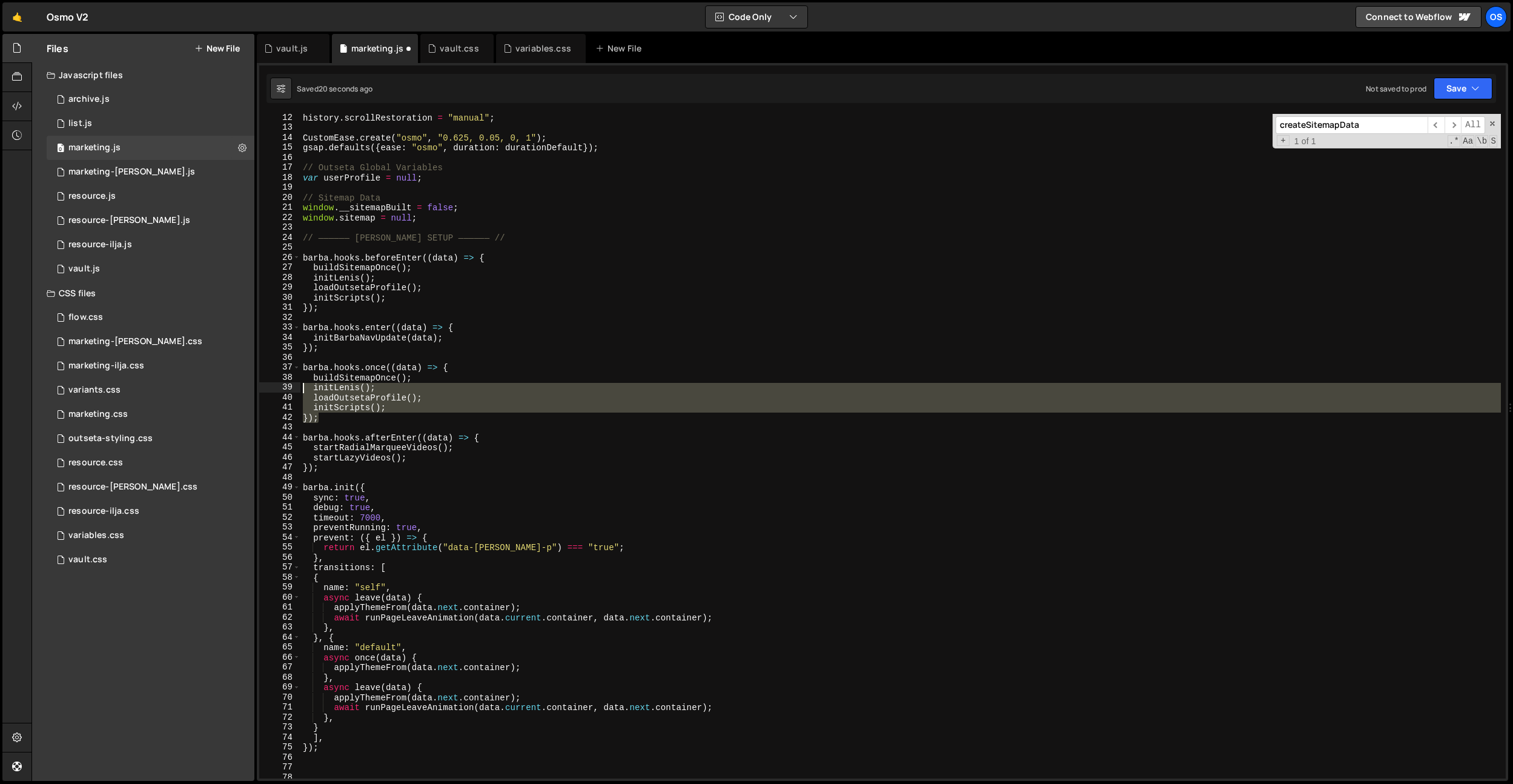
drag, startPoint x: 410, startPoint y: 414, endPoint x: 281, endPoint y: 385, distance: 132.2
click at [277, 385] on div "applyThemeFrom(data.next.container); 12 13 14 15 16 17 18 19 20 21 22 23 24 25 …" at bounding box center [883, 446] width 1247 height 664
click at [402, 402] on div "history . scrollRestoration = "manual" ; CustomEase . create ( "osmo" , "0.625,…" at bounding box center [900, 446] width 1200 height 664
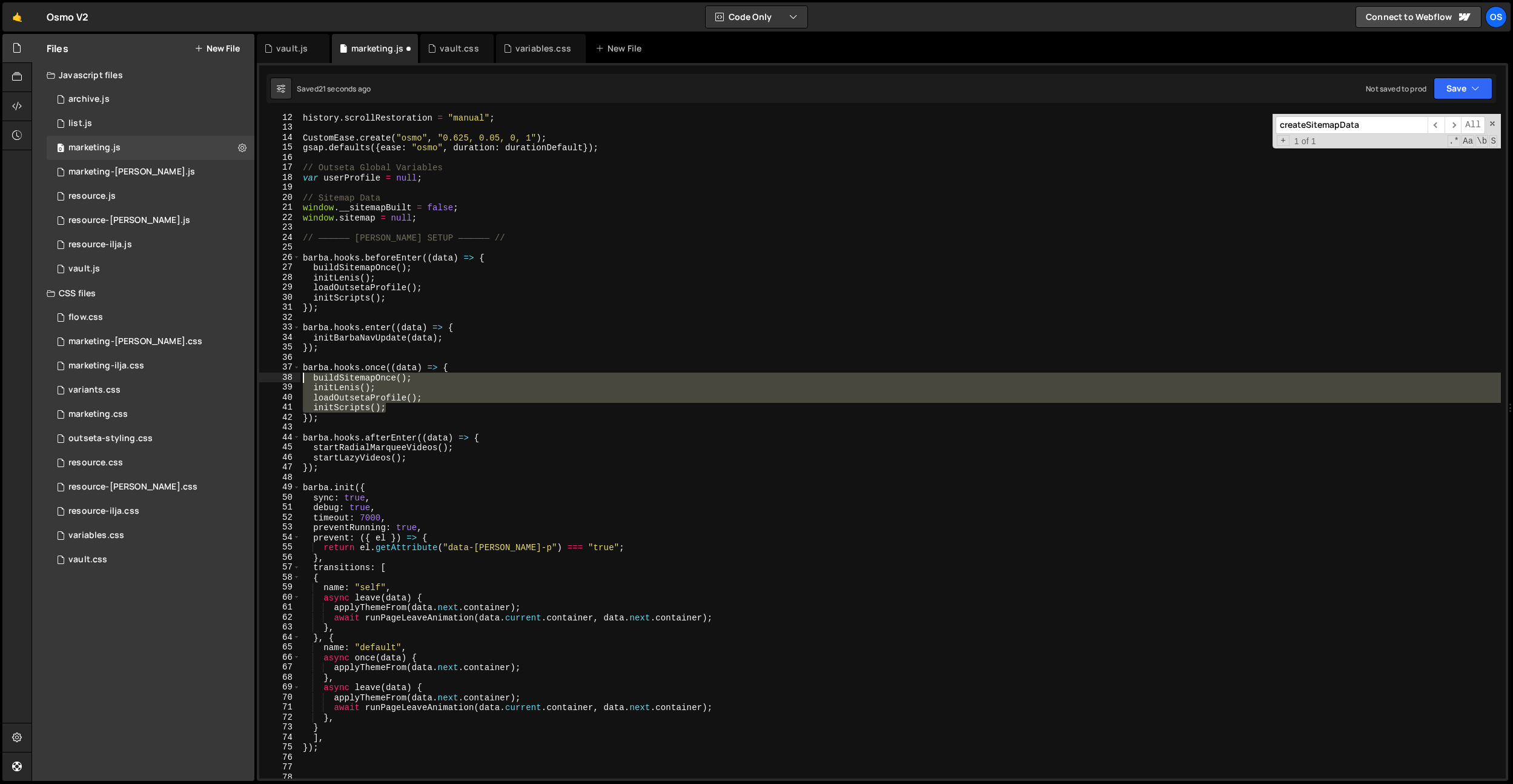
paste textarea "runPageOnceAnimation"
drag, startPoint x: 412, startPoint y: 404, endPoint x: 346, endPoint y: 363, distance: 77.7
click at [278, 379] on div "loadOutsetaProfile(); 12 13 14 15 16 17 18 19 20 21 22 23 24 25 26 27 28 29 30 …" at bounding box center [883, 446] width 1247 height 664
type textarea "runPageOnceAnimation();"
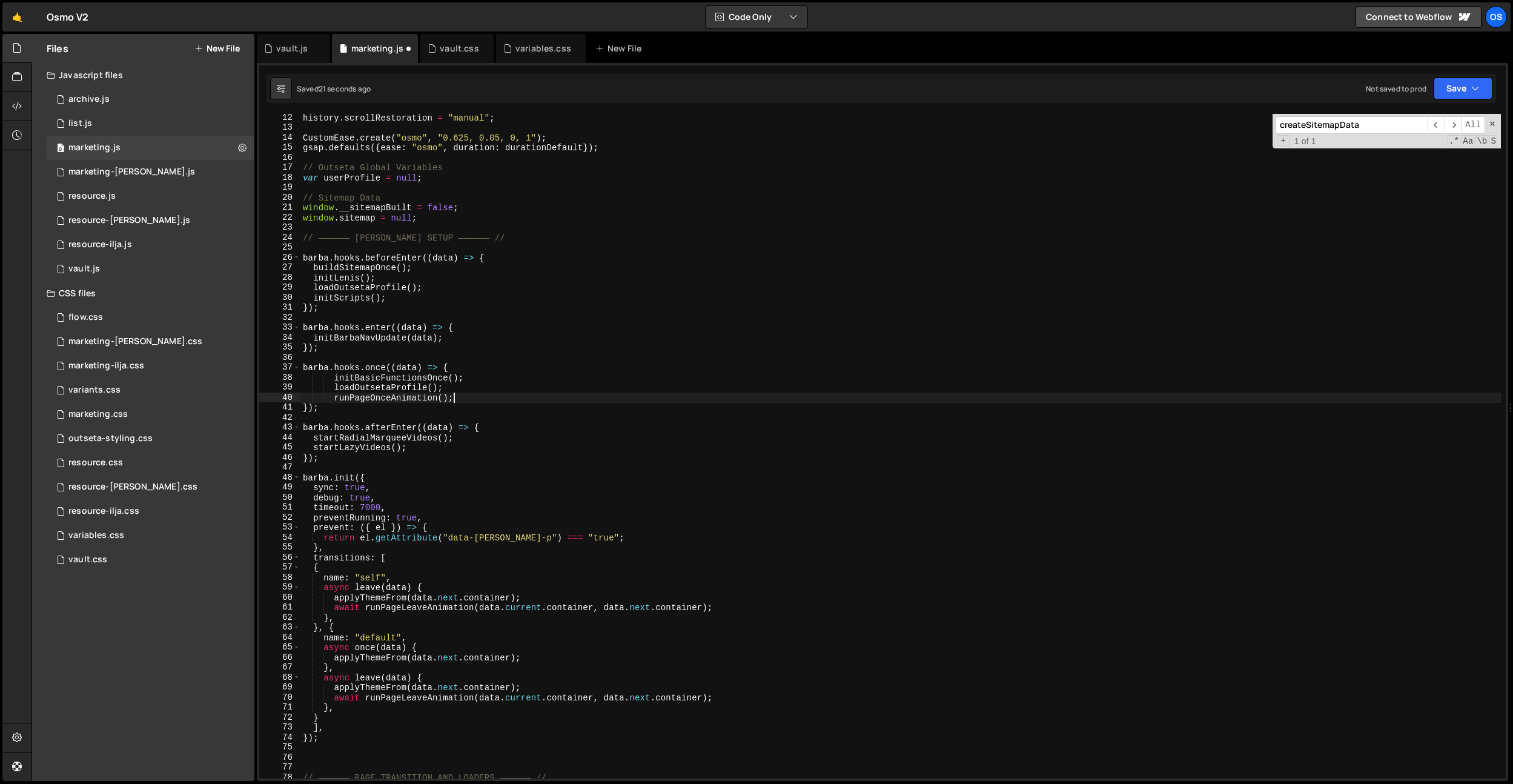
click at [406, 354] on div "history . scrollRestoration = "manual" ; CustomEase . create ( "osmo" , "0.625,…" at bounding box center [900, 455] width 1200 height 684
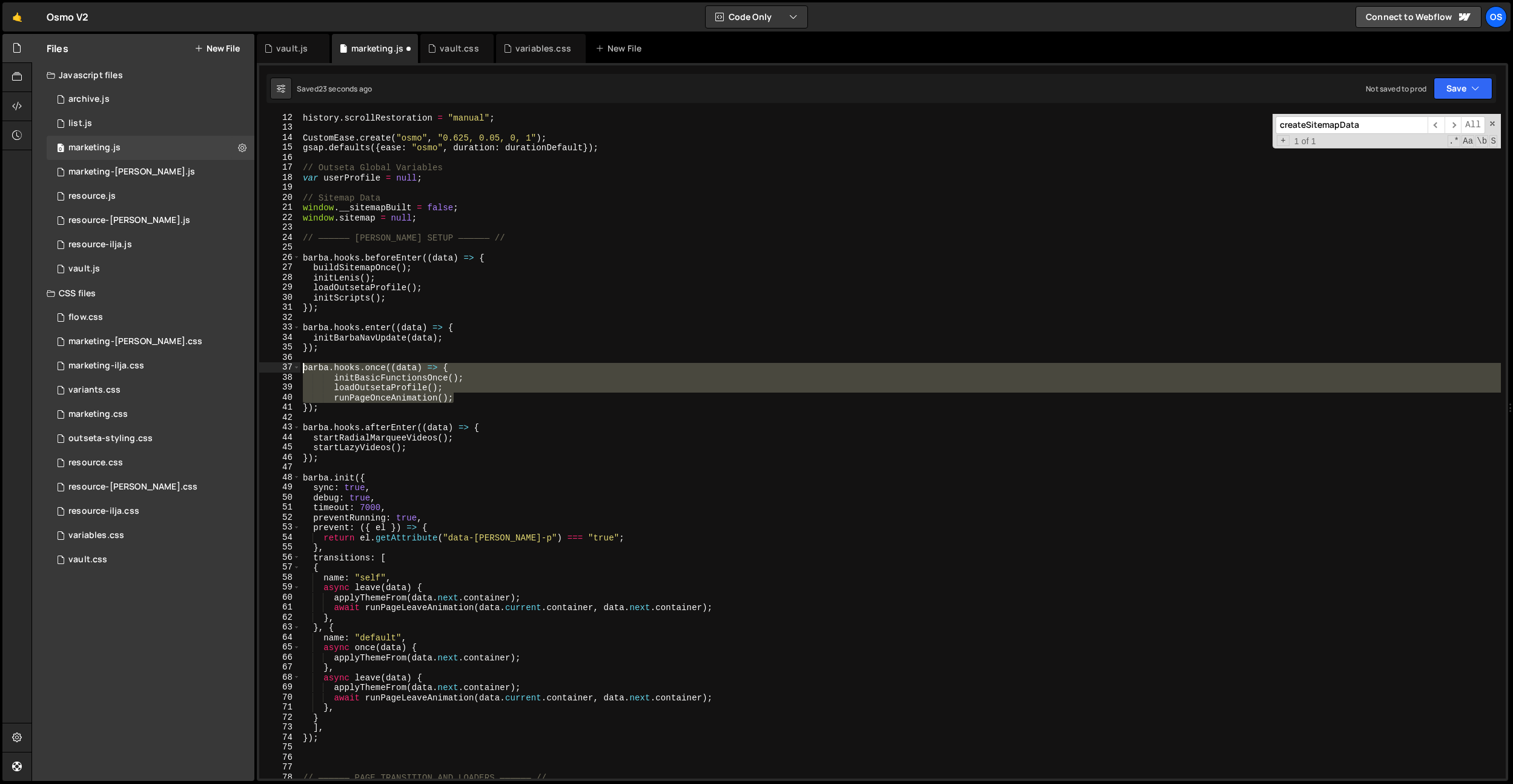
drag, startPoint x: 486, startPoint y: 399, endPoint x: 267, endPoint y: 372, distance: 220.7
click at [267, 372] on div "12 13 14 15 16 17 18 19 20 21 22 23 24 25 26 27 28 29 30 31 32 33 34 35 36 37 3…" at bounding box center [883, 446] width 1247 height 664
click at [389, 351] on div "history . scrollRestoration = "manual" ; CustomEase . create ( "osmo" , "0.625,…" at bounding box center [900, 455] width 1200 height 684
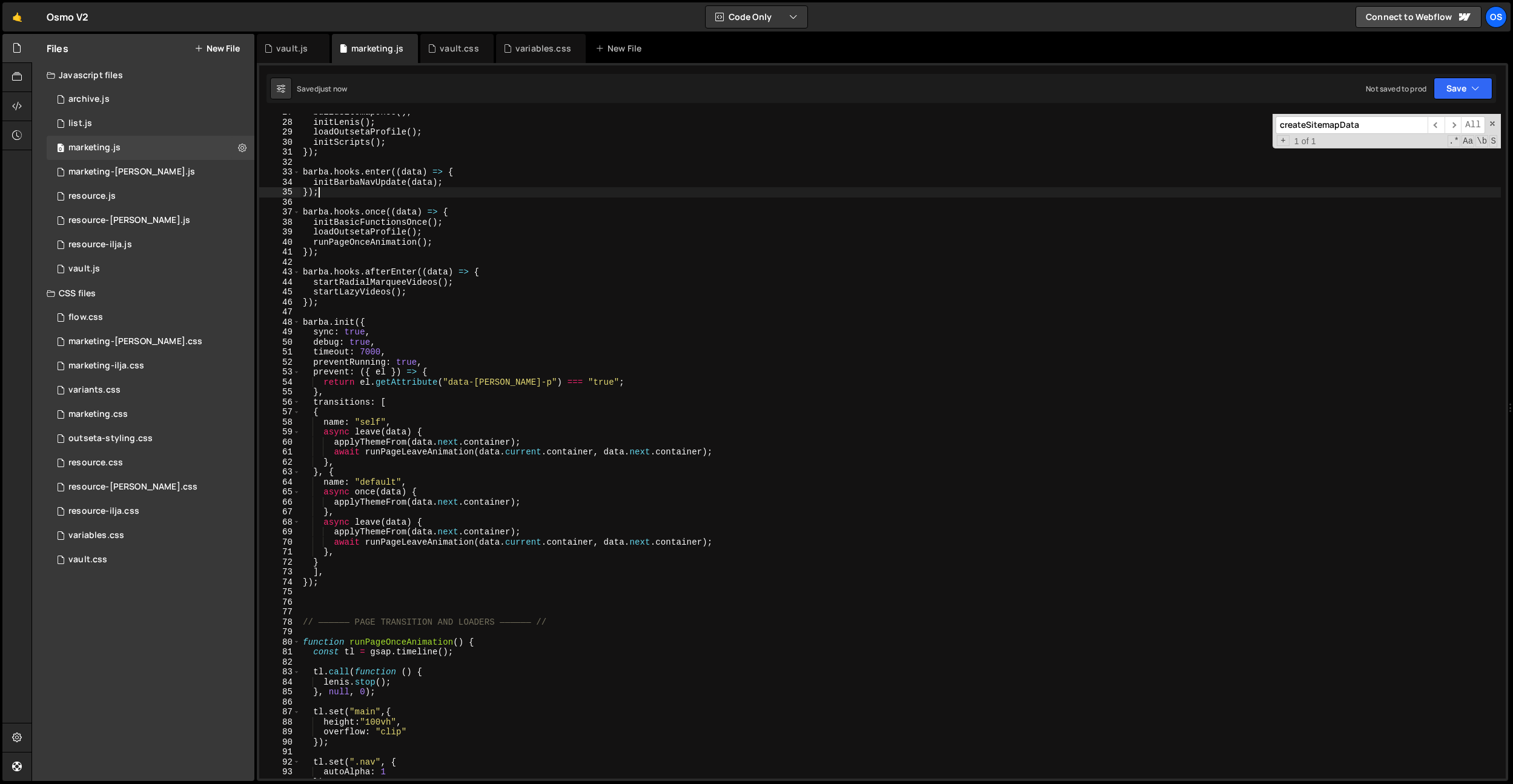
scroll to position [156, 0]
click at [24, 139] on div at bounding box center [18, 135] width 30 height 29
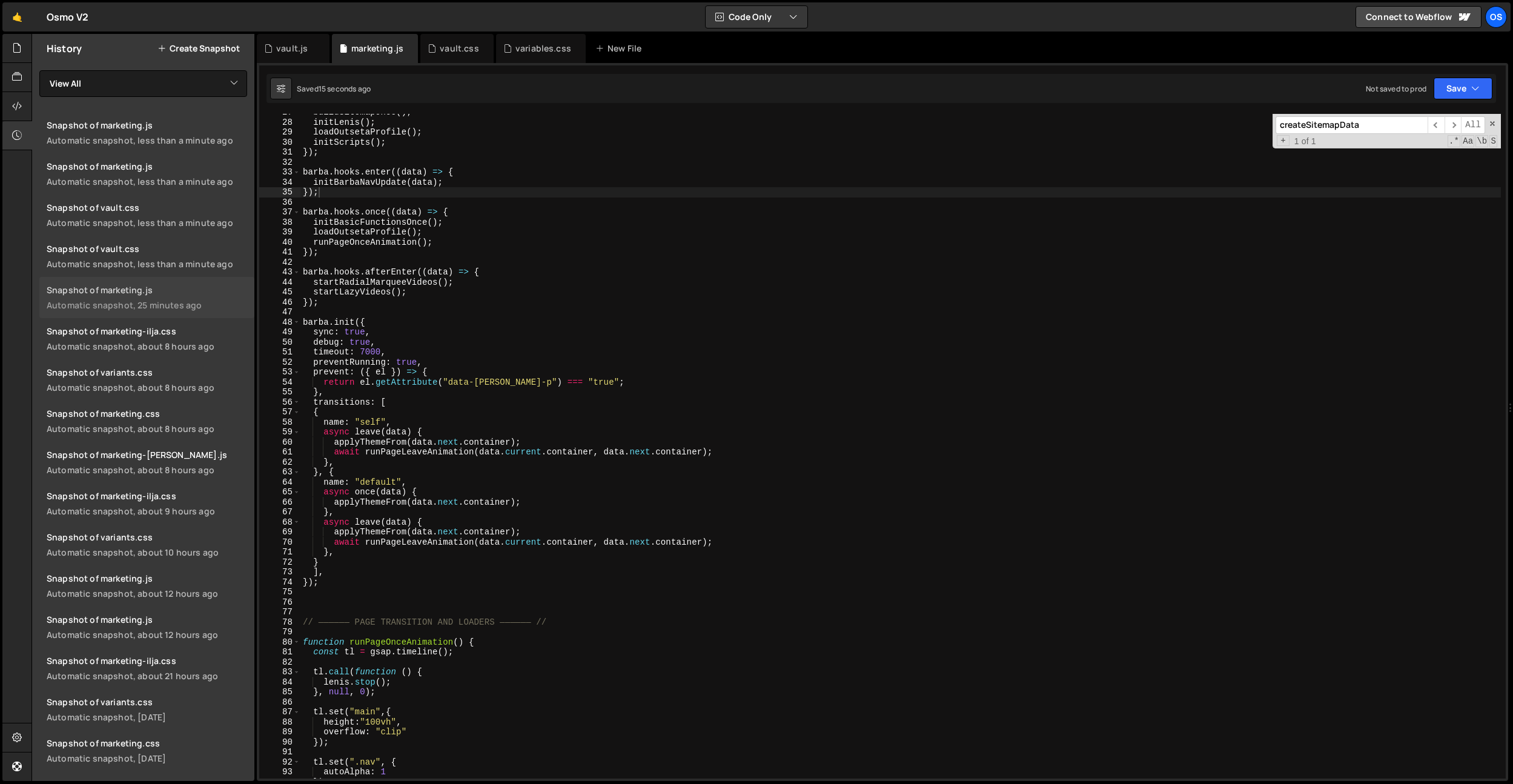
click at [169, 291] on div "Snapshot of marketing.js" at bounding box center [147, 290] width 200 height 11
type textarea "preventRunning: true,"
click at [344, 361] on div "buildSitemapOnce ( ) ; initLenis ( ) ; loadOutsetaProfile ( ) ; initScripts ( )…" at bounding box center [900, 449] width 1200 height 684
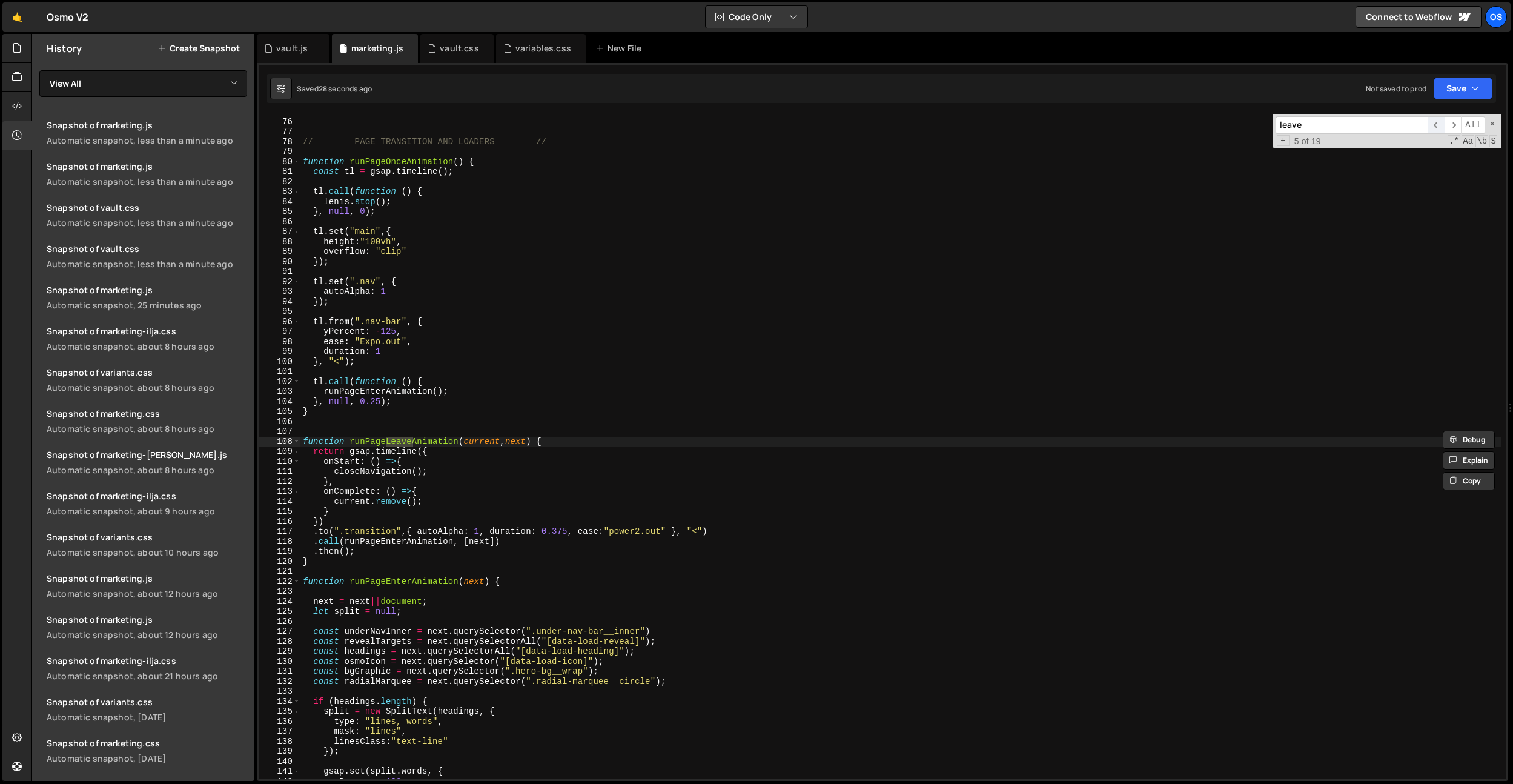
type input "leave"
click at [1440, 124] on span "​" at bounding box center [1436, 125] width 17 height 18
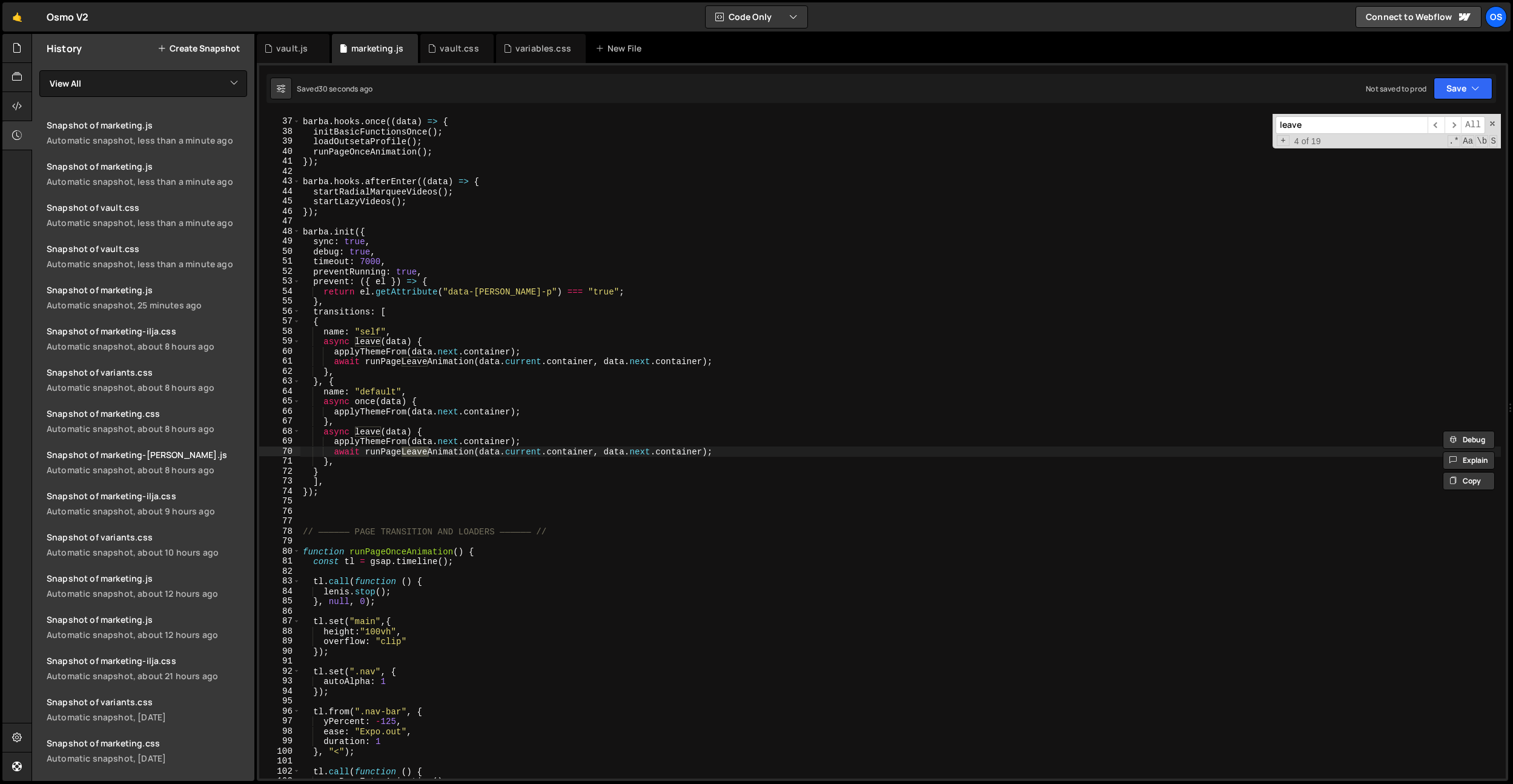
scroll to position [209, 0]
type textarea "});"
click at [389, 209] on div "[PERSON_NAME] . hooks . once (( data ) => { initBasicFunctionsOnce ( ) ; loadOu…" at bounding box center [900, 449] width 1200 height 684
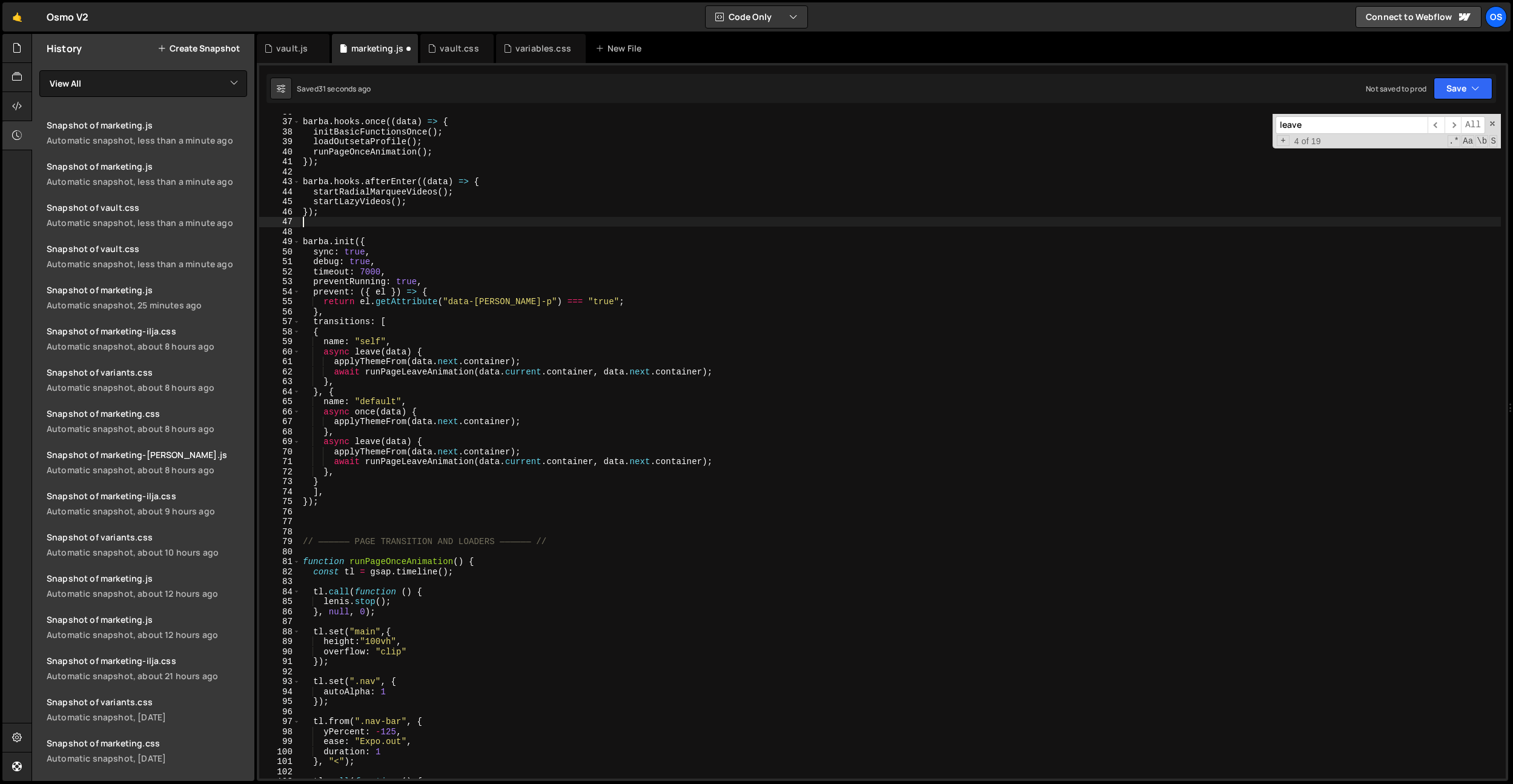
paste textarea "});"
type textarea "});"
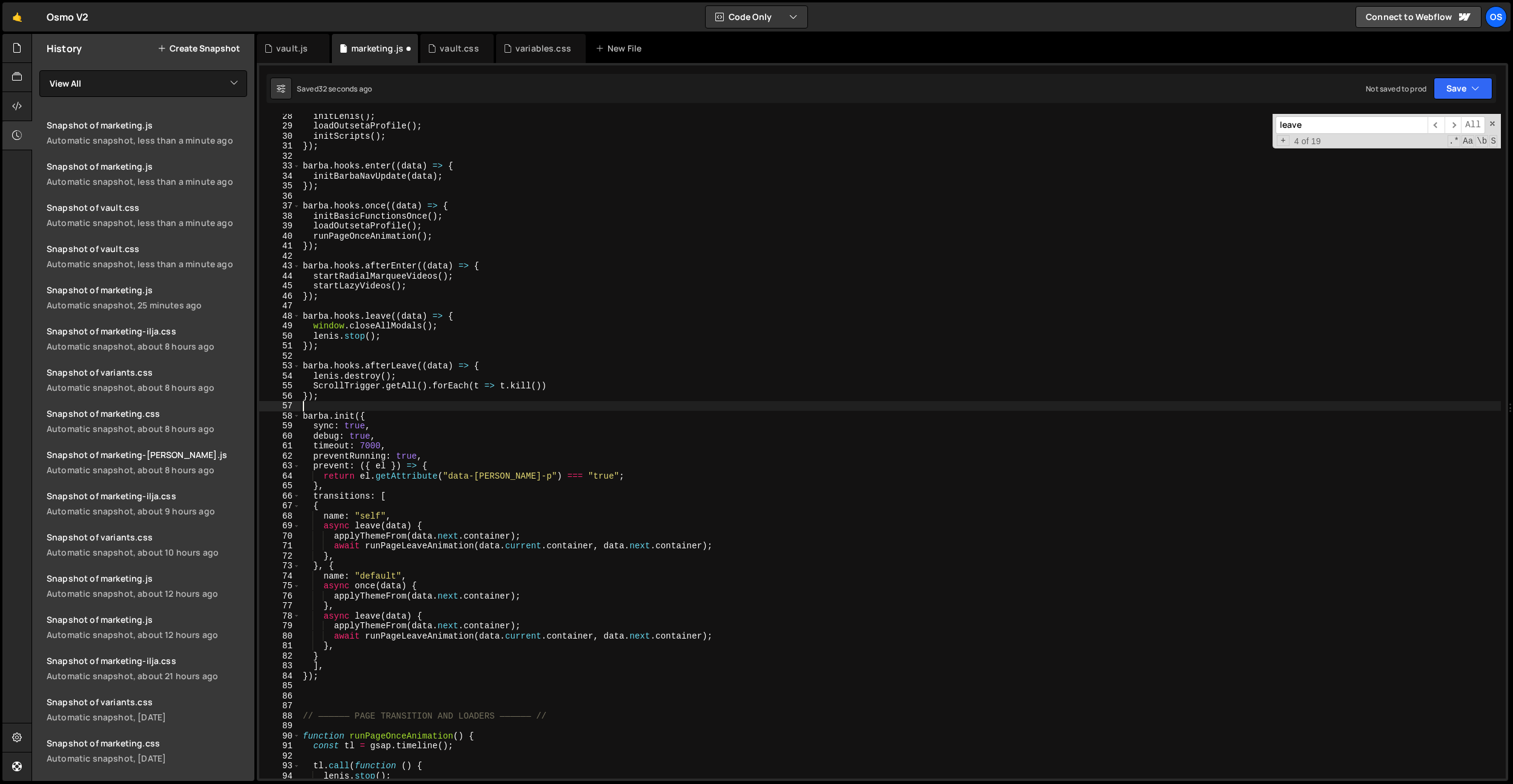
click at [450, 410] on div "initLenis ( ) ; loadOutsetaProfile ( ) ; initScripts ( ) ; }) ; [PERSON_NAME] .…" at bounding box center [900, 453] width 1200 height 684
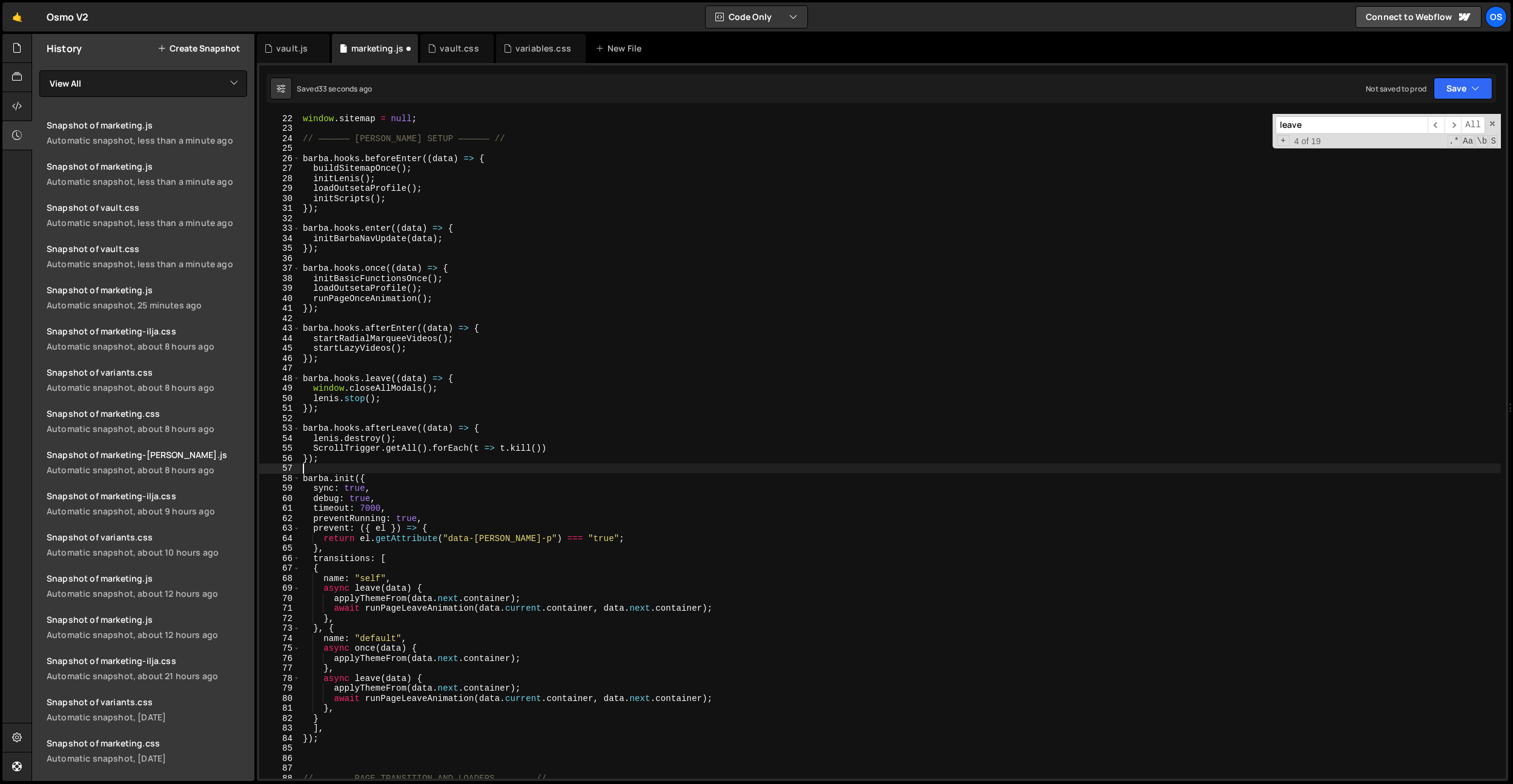
scroll to position [213, 0]
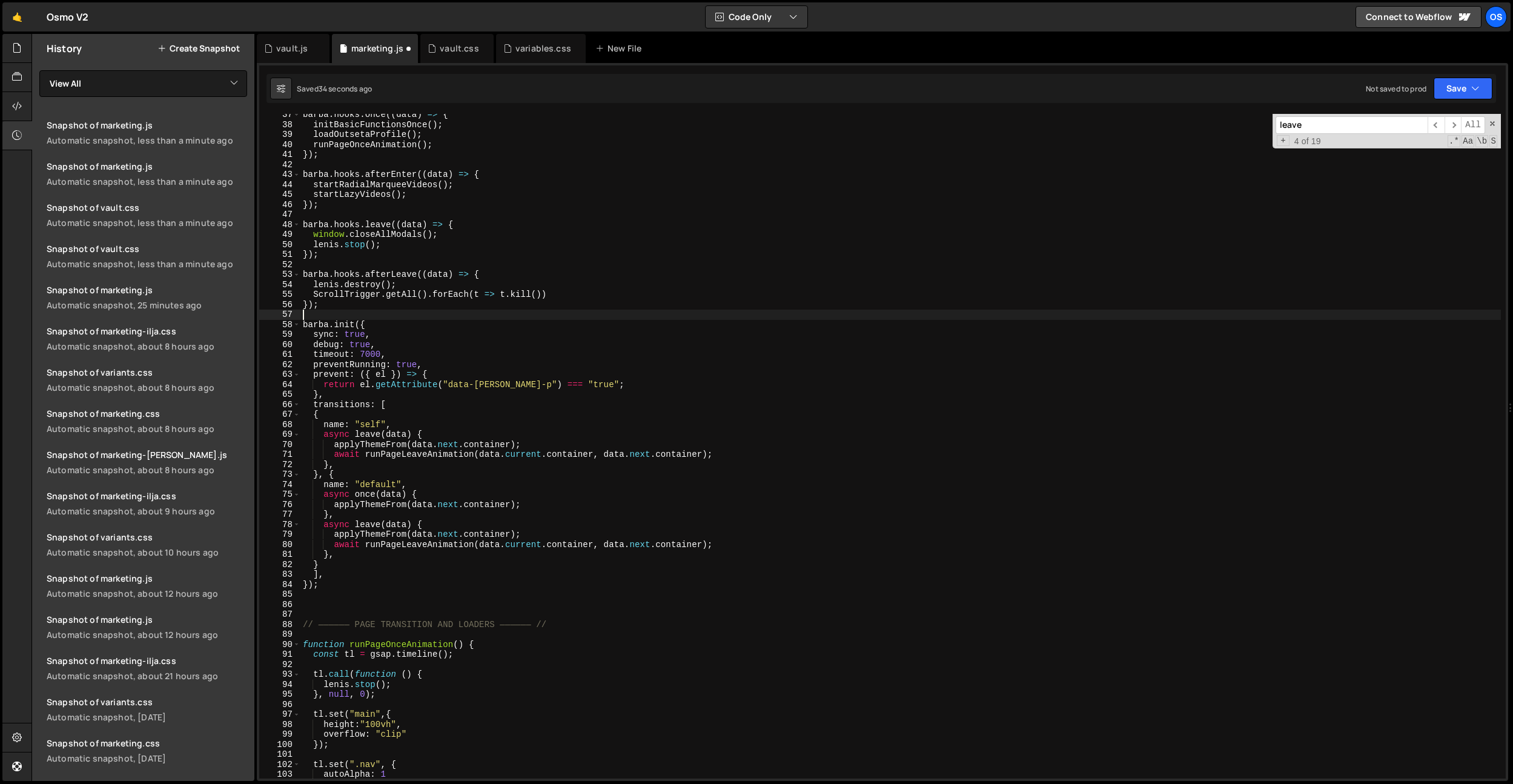
click at [337, 602] on div "[PERSON_NAME] . hooks . once (( data ) => { initBasicFunctionsOnce ( ) ; loadOu…" at bounding box center [900, 451] width 1200 height 684
click at [314, 575] on div "[PERSON_NAME] . hooks . once (( data ) => { initBasicFunctionsOnce ( ) ; loadOu…" at bounding box center [900, 451] width 1200 height 684
click at [382, 539] on div "[PERSON_NAME] . hooks . once (( data ) => { initBasicFunctionsOnce ( ) ; loadOu…" at bounding box center [900, 451] width 1200 height 684
click at [367, 560] on div "[PERSON_NAME] . hooks . once (( data ) => { initBasicFunctionsOnce ( ) ; loadOu…" at bounding box center [900, 451] width 1200 height 684
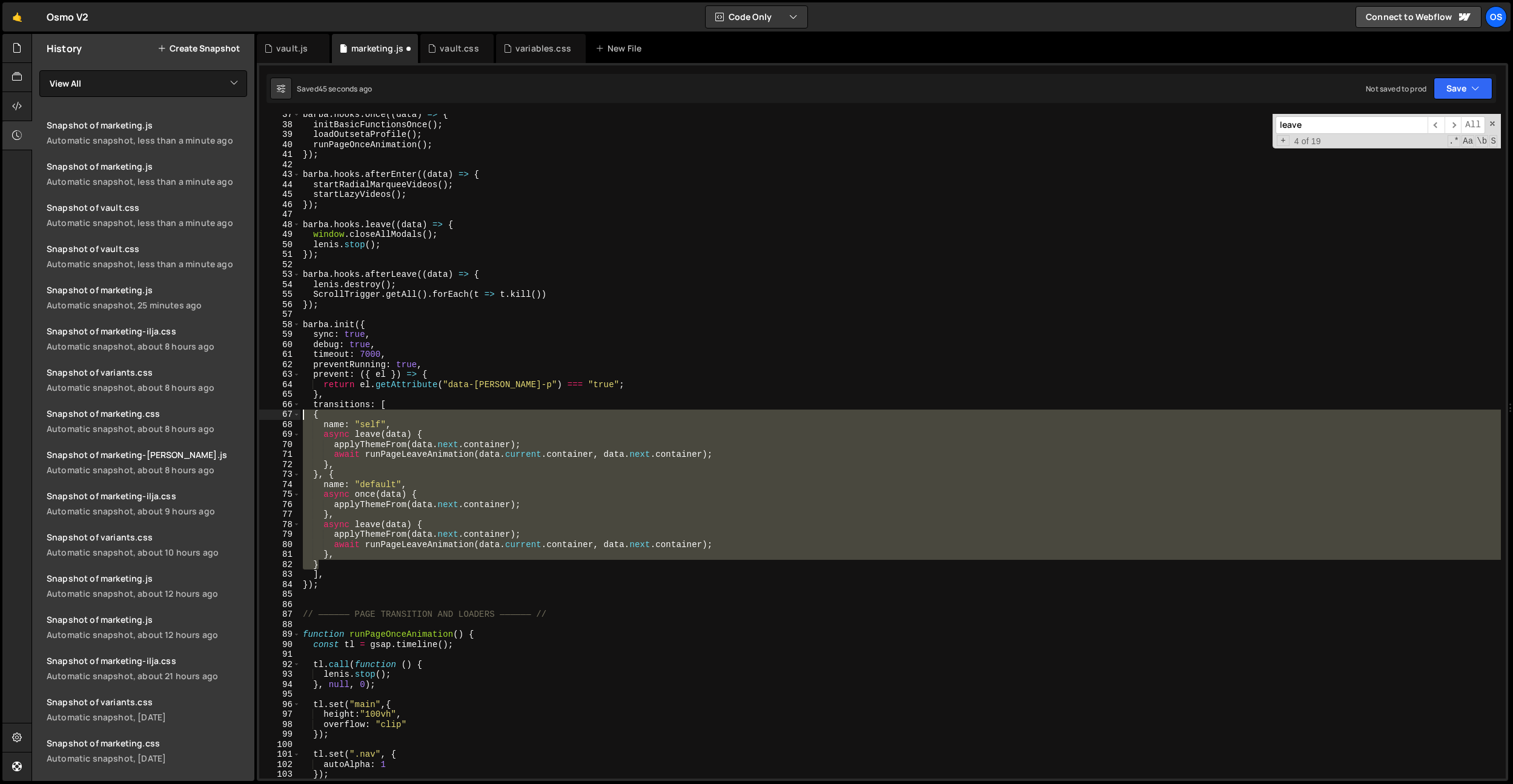
drag, startPoint x: 331, startPoint y: 563, endPoint x: 258, endPoint y: 416, distance: 164.1
click at [258, 416] on div "Type cmd + s to save your Javascript file. XXXXXXXXXXXXXXXXXXXXXXXXXXXXXXXXXXXX…" at bounding box center [882, 421] width 1252 height 718
click at [427, 396] on div "[PERSON_NAME] . hooks . once (( data ) => { initBasicFunctionsOnce ( ) ; loadOu…" at bounding box center [900, 451] width 1200 height 684
type textarea "},"
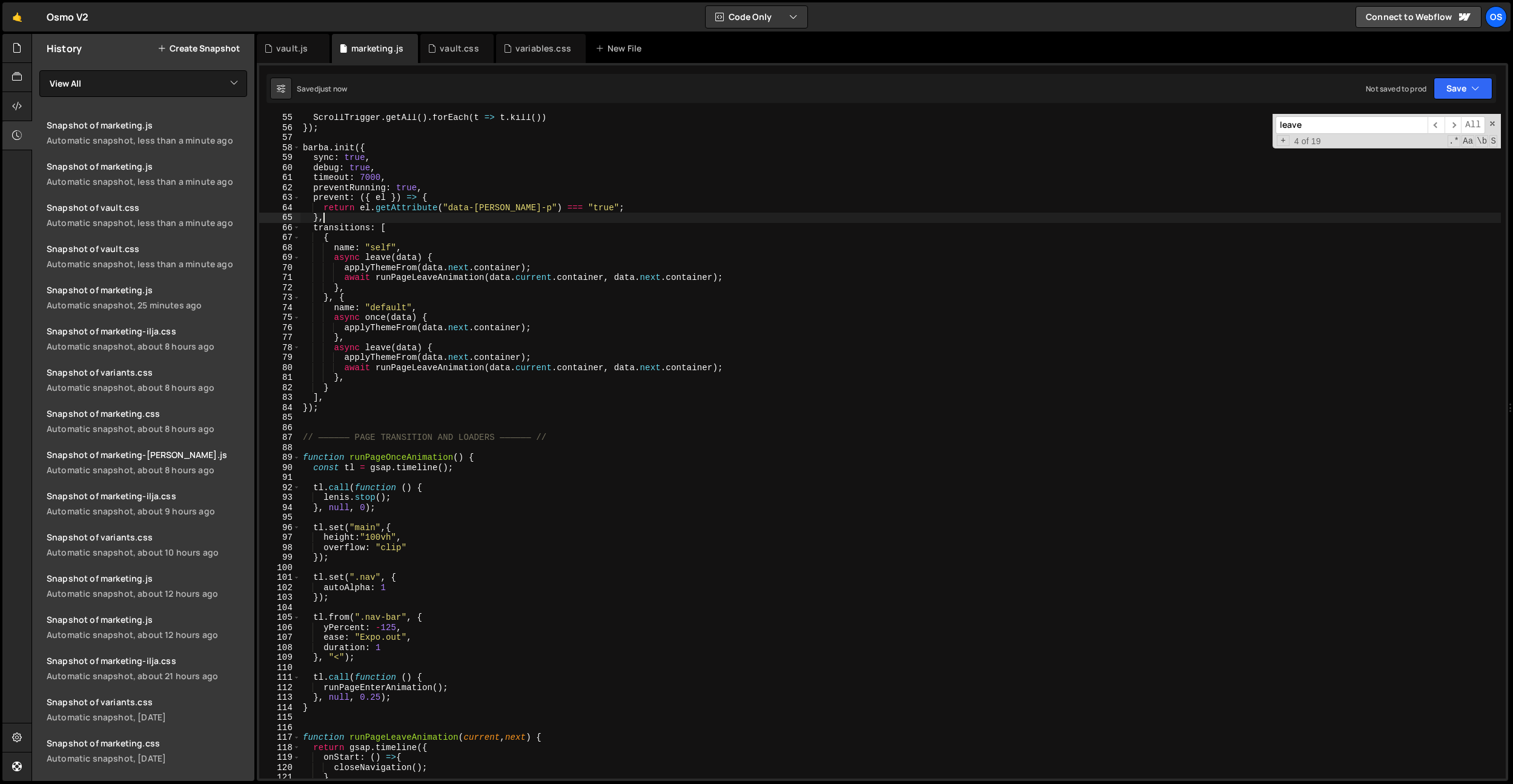
scroll to position [330, 0]
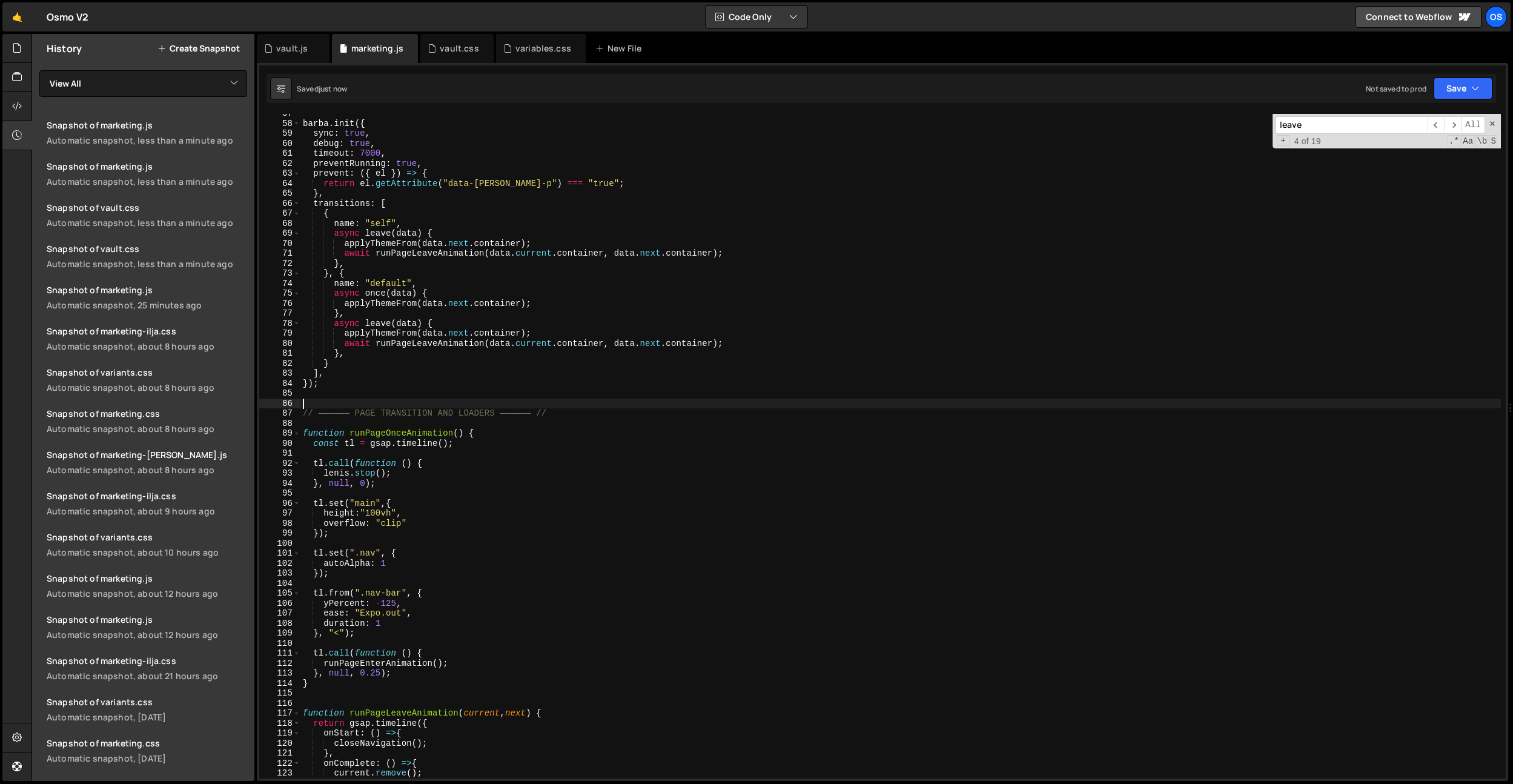
click at [413, 401] on div "[PERSON_NAME] . init ({ sync : true , debug : true , timeout : 7000 , preventRu…" at bounding box center [900, 450] width 1200 height 684
click at [524, 290] on div "[PERSON_NAME] . init ({ sync : true , debug : true , timeout : 7000 , preventRu…" at bounding box center [900, 450] width 1200 height 684
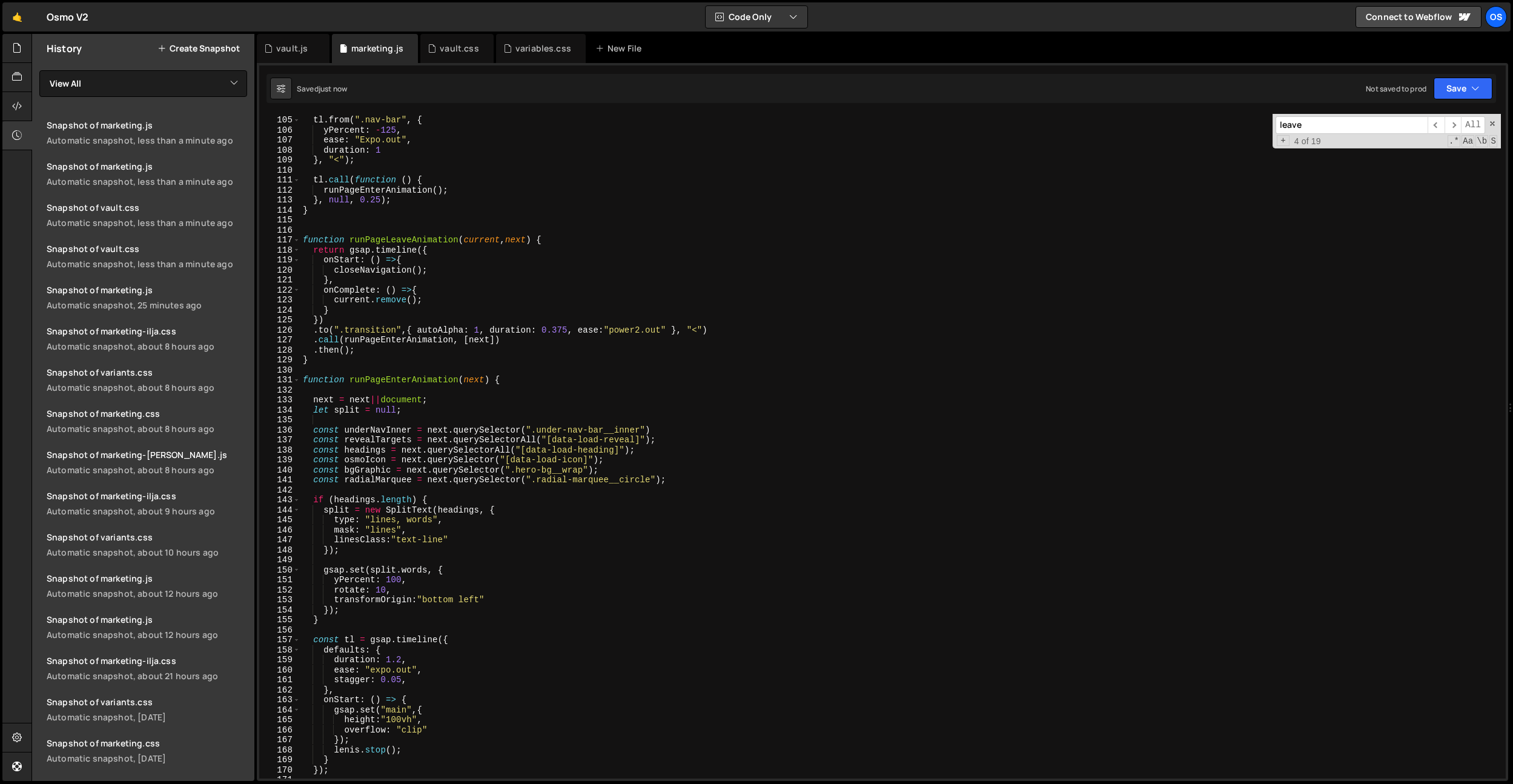
scroll to position [635, 0]
drag, startPoint x: 506, startPoint y: 287, endPoint x: 1138, endPoint y: 168, distance: 643.1
click at [507, 287] on div "tl . from ( ".nav-bar" , { yPercent : - 125 , ease : "Expo.out" , duration : 1 …" at bounding box center [900, 447] width 1200 height 684
type textarea ".call(runPageEnterAnimation, [next])"
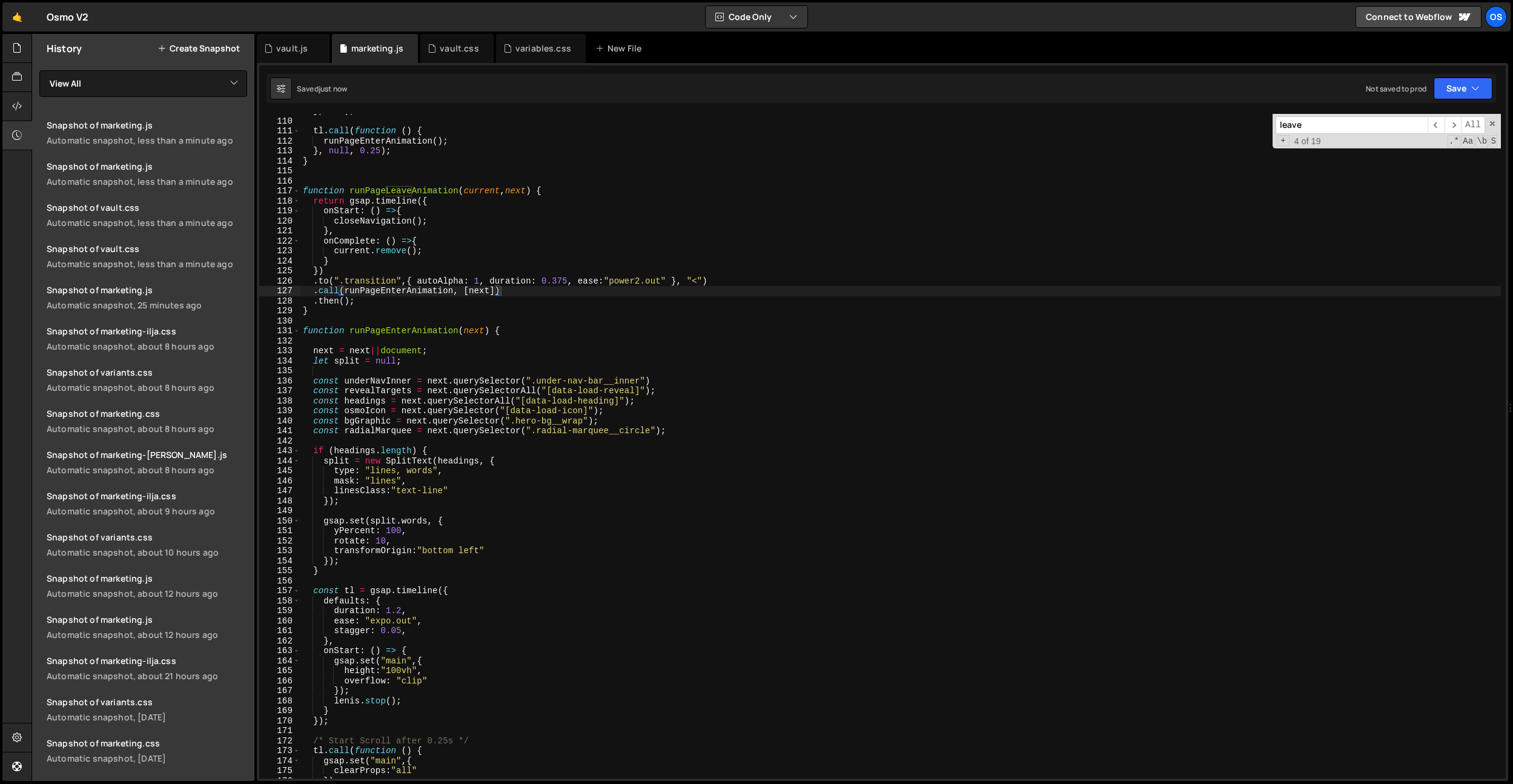
click at [1310, 128] on input "leave" at bounding box center [1352, 125] width 152 height 18
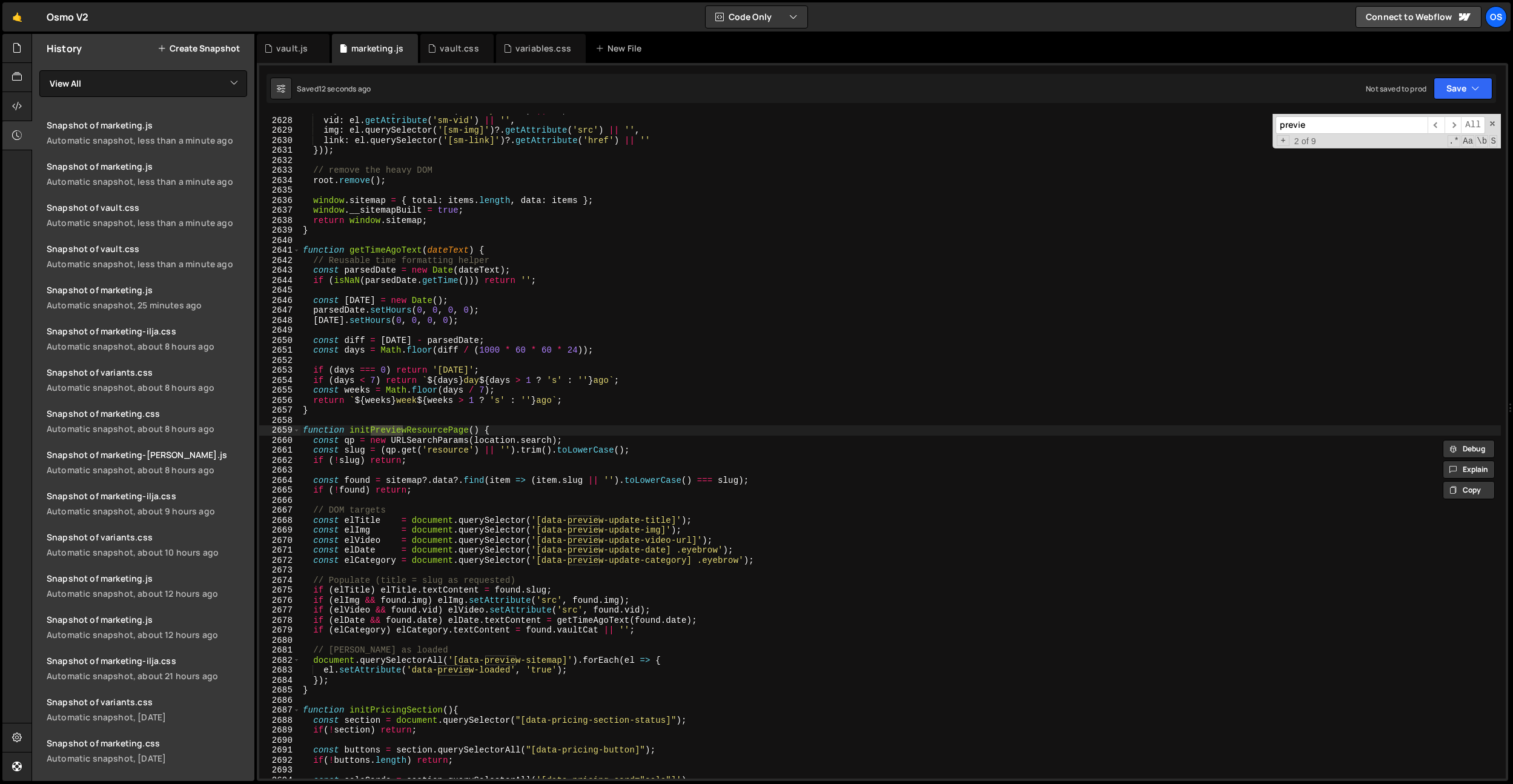
scroll to position [15356, 0]
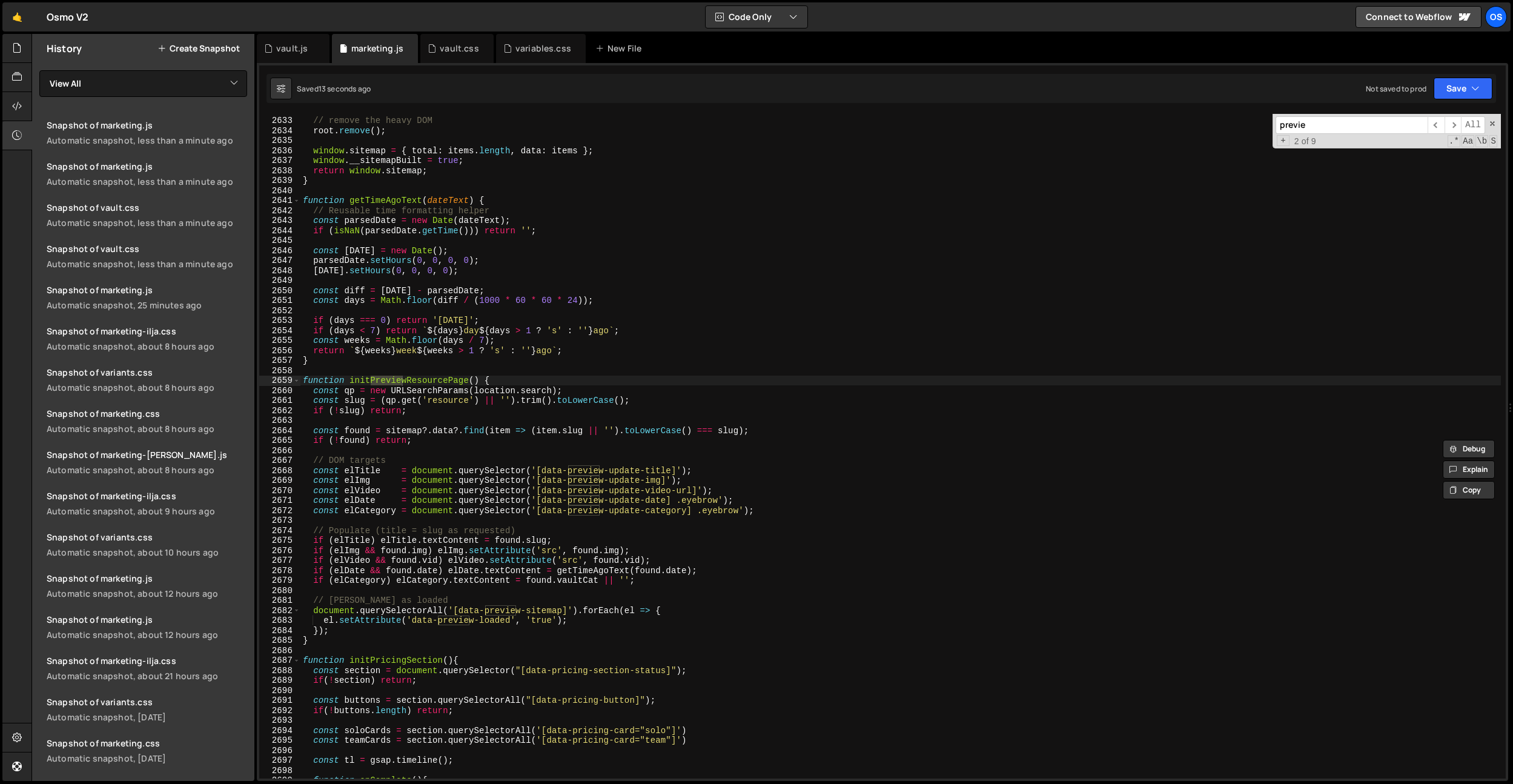
type input "previe"
click at [483, 509] on div "// remove the heavy DOM root . remove ( ) ; window . sitemap = { total : items …" at bounding box center [900, 447] width 1200 height 684
click at [483, 510] on div "// remove the heavy DOM root . remove ( ) ; window . sitemap = { total : items …" at bounding box center [900, 447] width 1200 height 684
click at [361, 473] on div "// remove the heavy DOM root . remove ( ) ; window . sitemap = { total : items …" at bounding box center [900, 447] width 1200 height 684
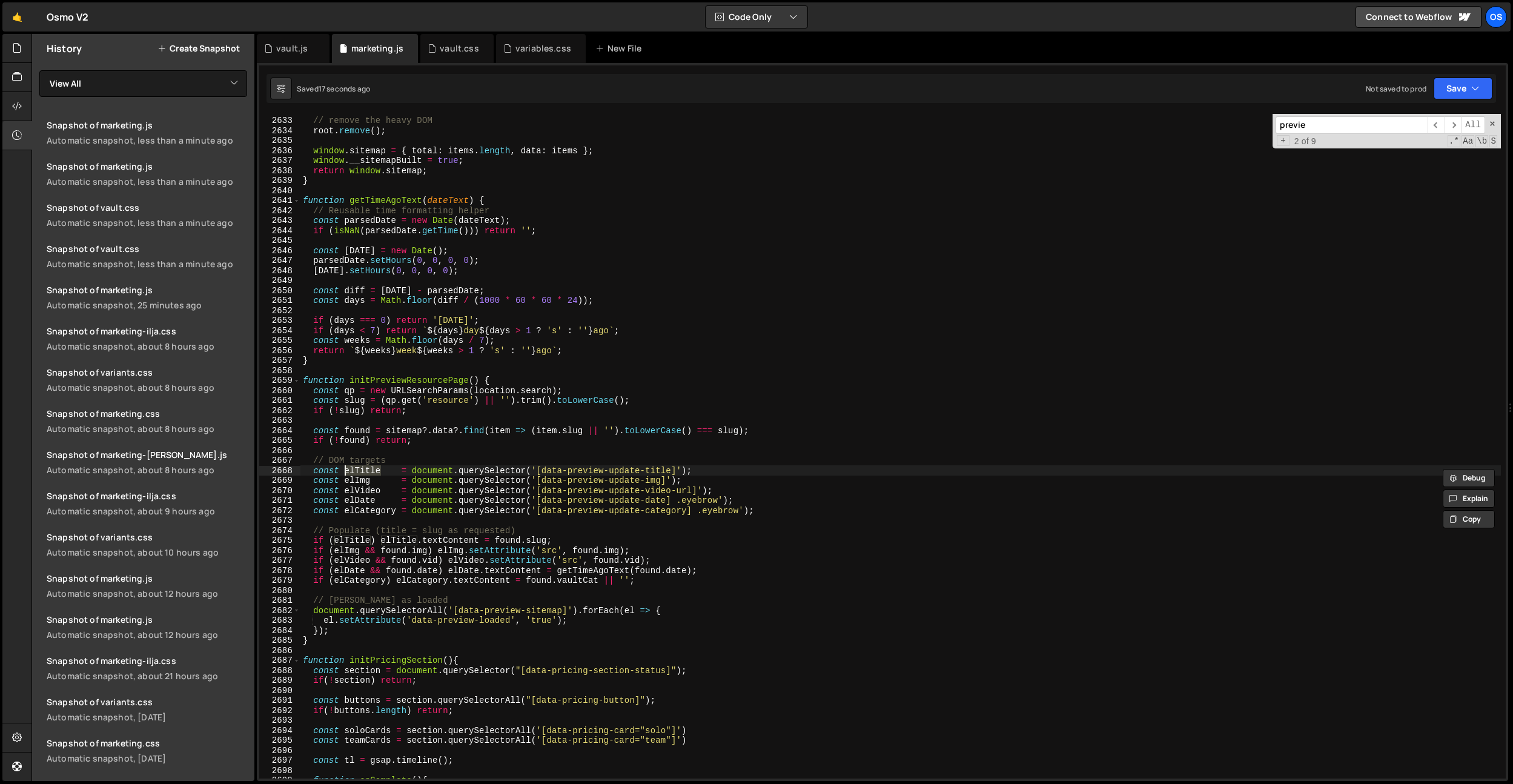
click at [454, 458] on div "// remove the heavy DOM root . remove ( ) ; window . sitemap = { total : items …" at bounding box center [900, 447] width 1200 height 684
type textarea "// DOM targets"
paste input "elTitl"
type input "elTitle"
click at [529, 535] on div "// remove the heavy DOM root . remove ( ) ; window . sitemap = { total : items …" at bounding box center [900, 447] width 1200 height 684
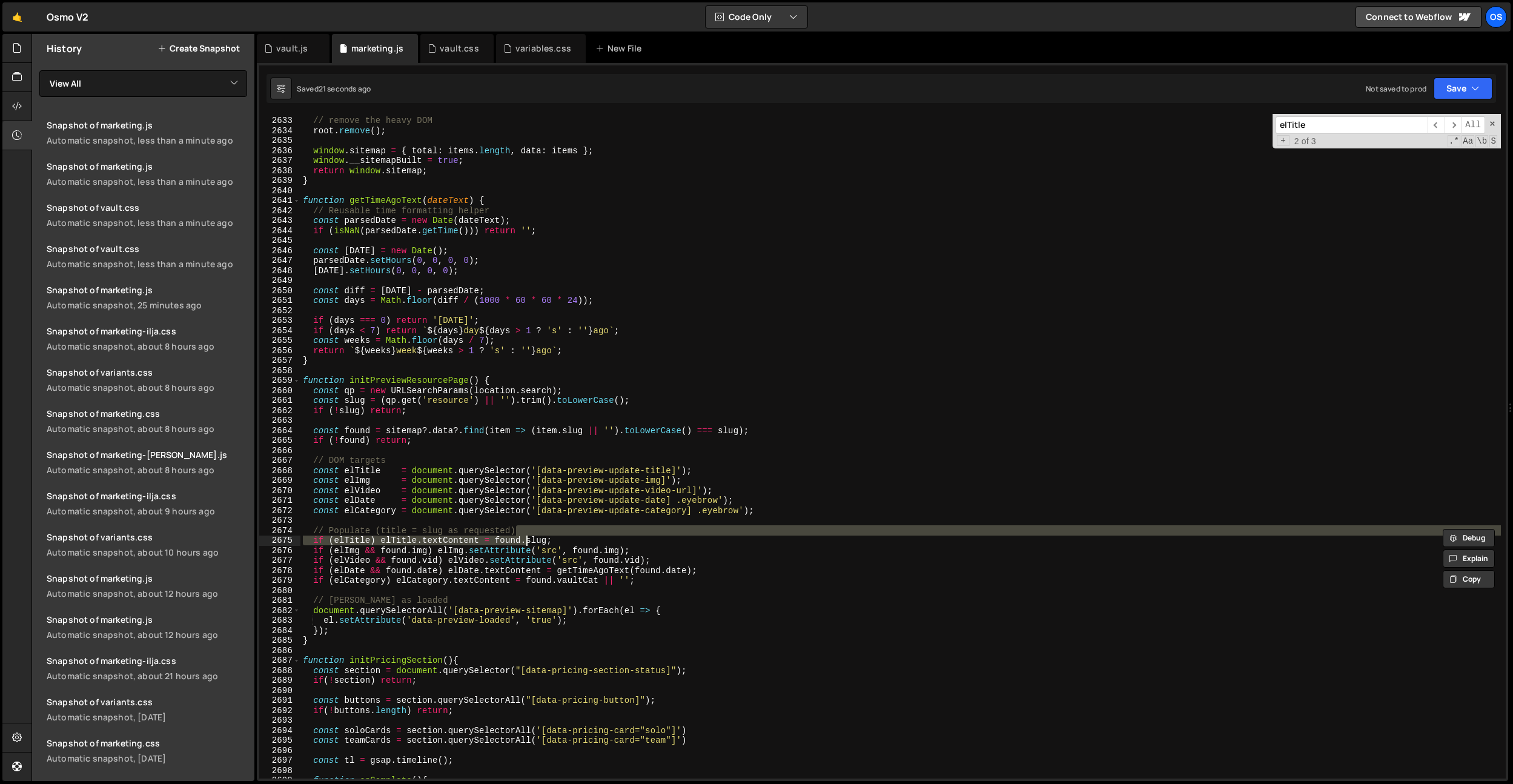
click at [535, 538] on div "// remove the heavy DOM root . remove ( ) ; window . sitemap = { total : items …" at bounding box center [900, 447] width 1200 height 684
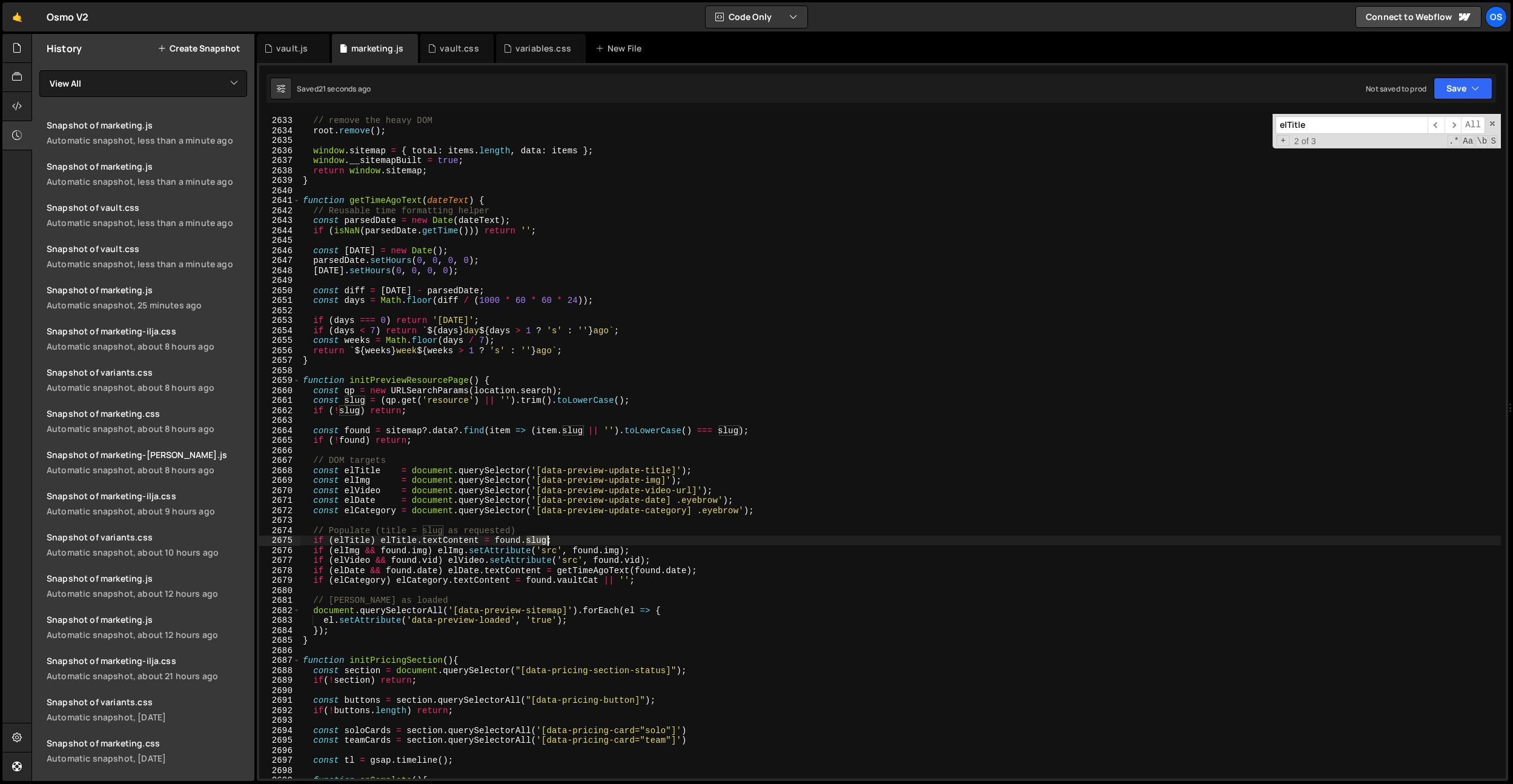
click at [535, 538] on div "// remove the heavy DOM root . remove ( ) ; window . sitemap = { total : items …" at bounding box center [900, 447] width 1200 height 684
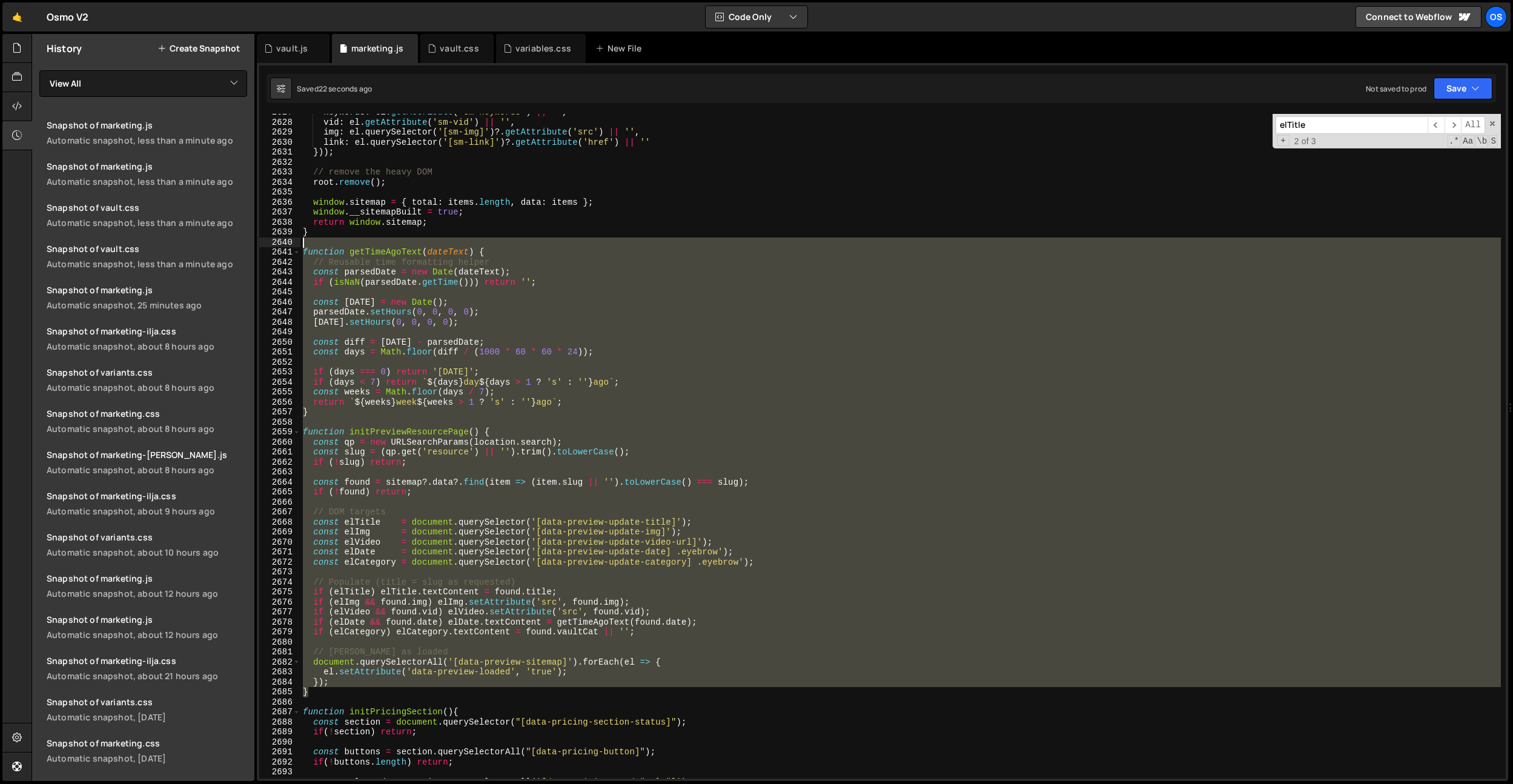
scroll to position [15325, 0]
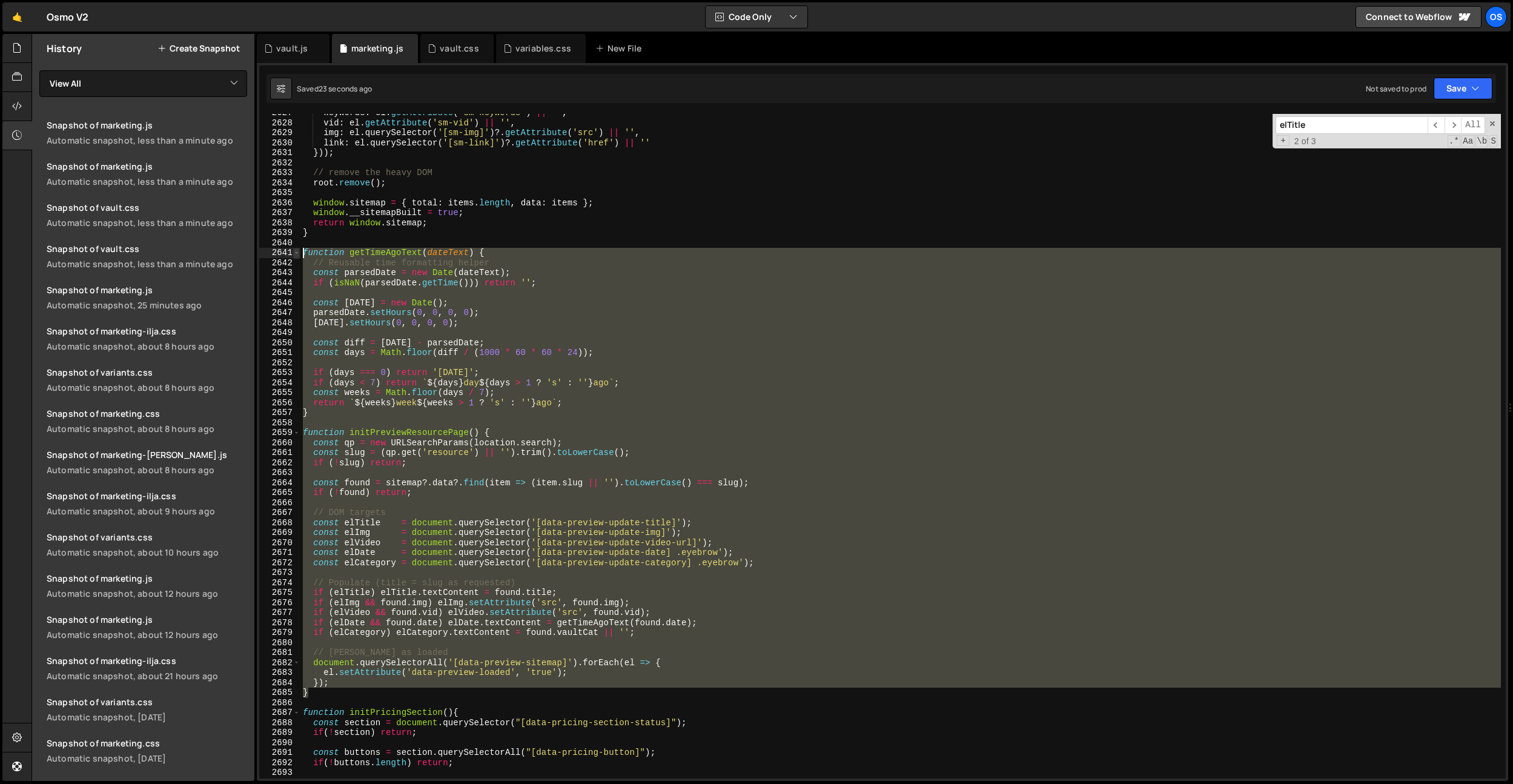
drag, startPoint x: 317, startPoint y: 639, endPoint x: 296, endPoint y: 252, distance: 387.6
click at [292, 250] on div "if (elTitle) elTitle.textContent = found.title; 2627 2628 2629 2630 2631 2632 2…" at bounding box center [883, 446] width 1247 height 664
click at [571, 406] on div "keywords : el . getAttribute ( 'sm-keywords' ) || '' , vid : el . getAttribute …" at bounding box center [900, 446] width 1200 height 664
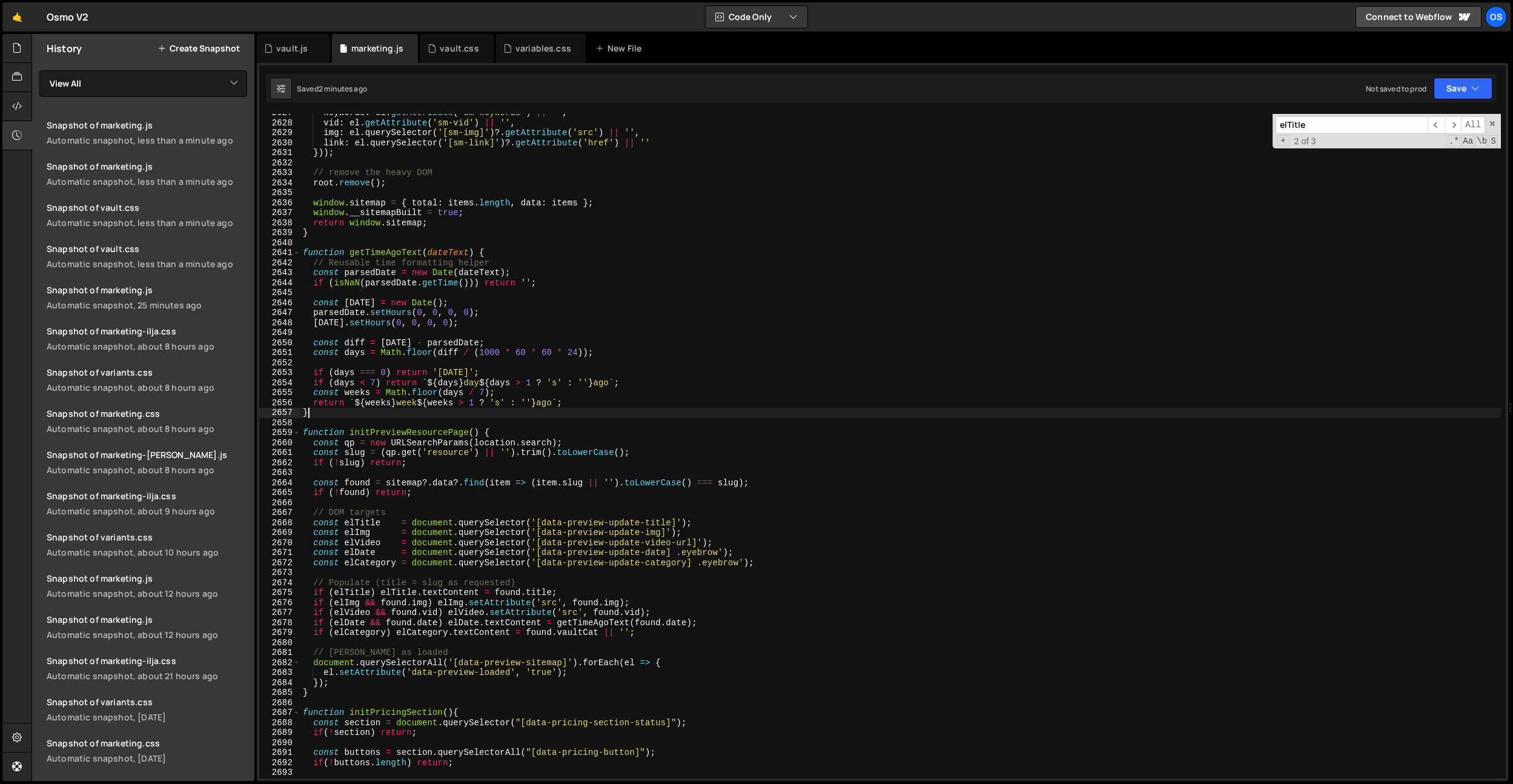
click at [378, 414] on div "keywords : el . getAttribute ( 'sm-keywords' ) || '' , vid : el . getAttribute …" at bounding box center [900, 449] width 1200 height 684
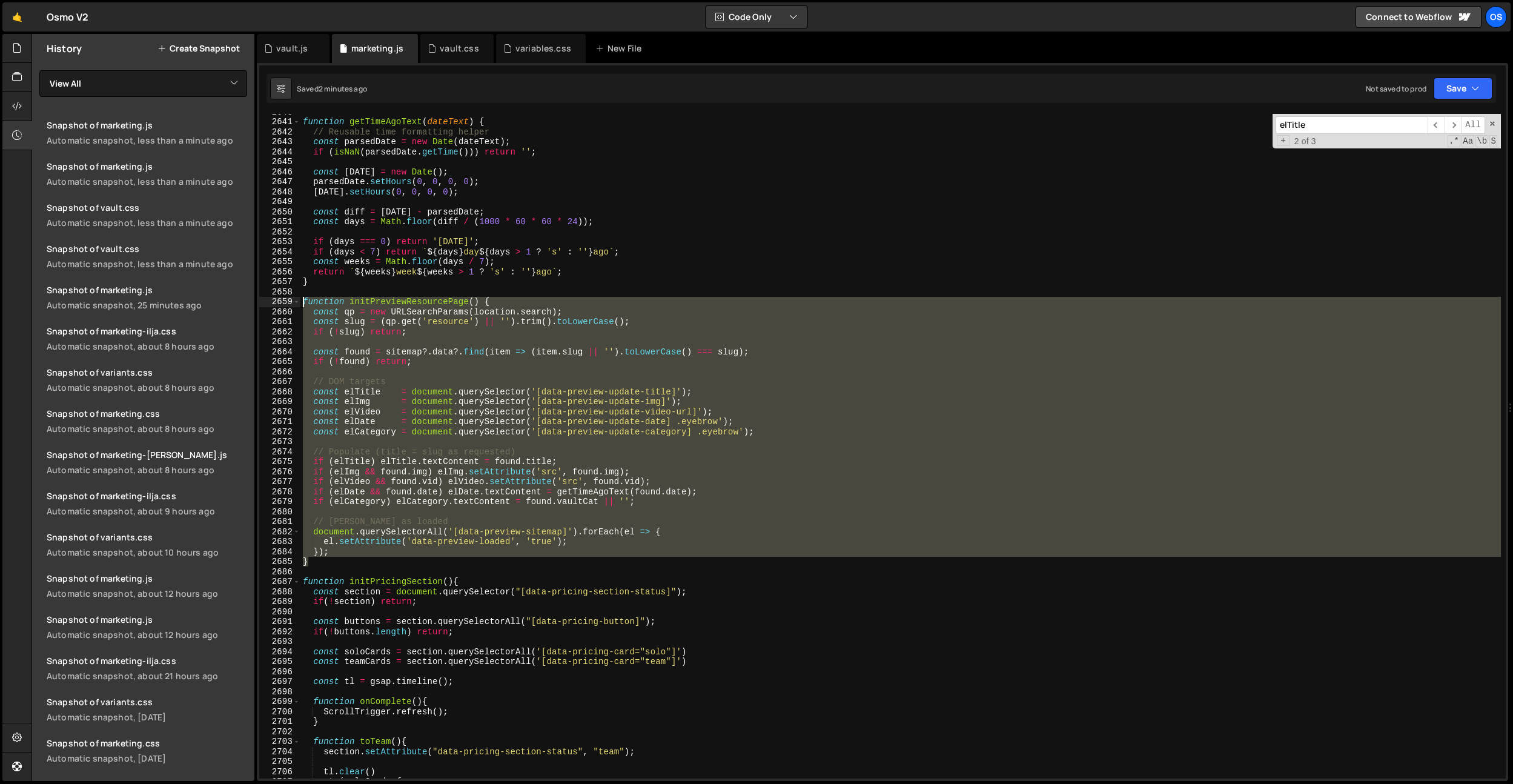
scroll to position [15404, 0]
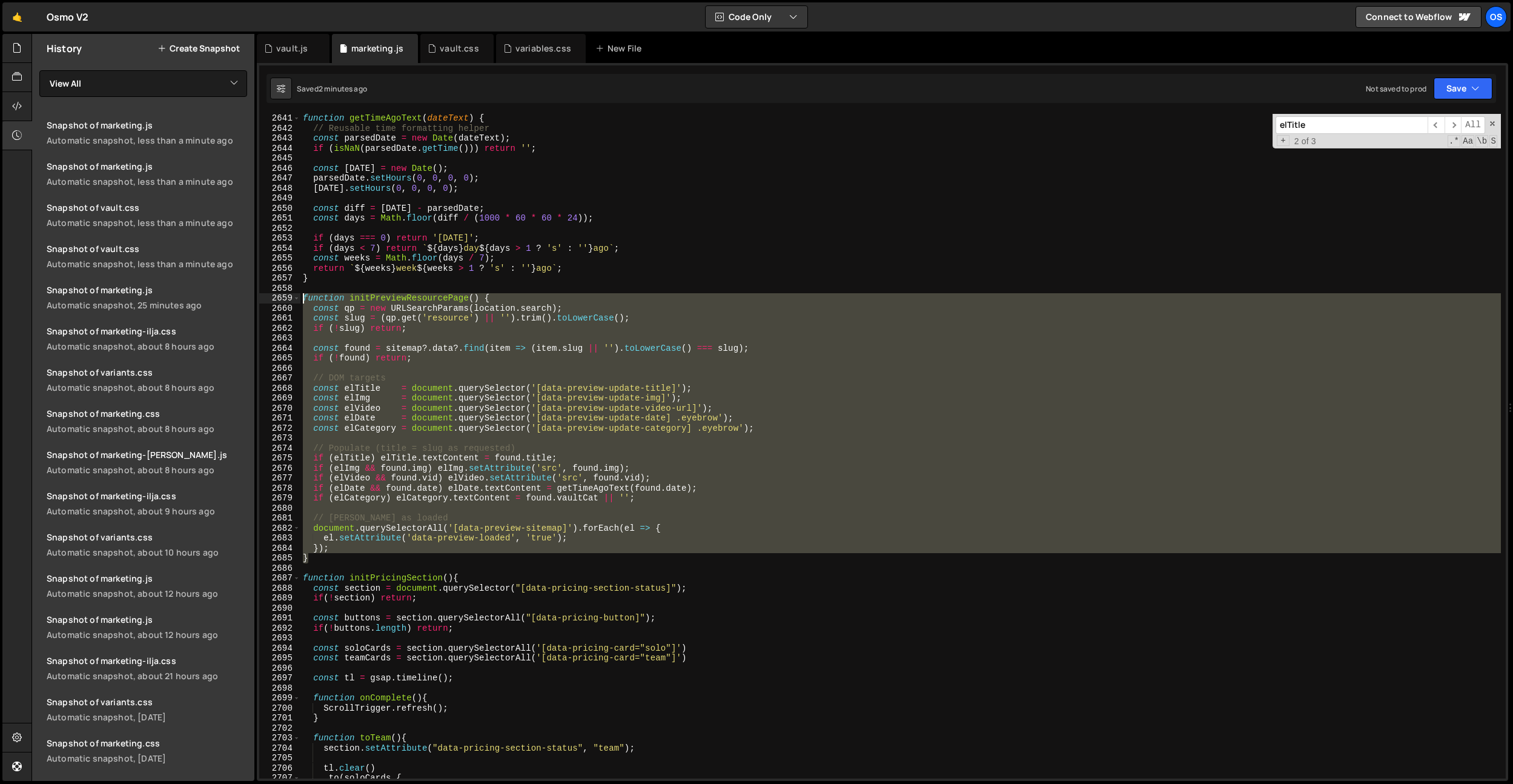
drag, startPoint x: 315, startPoint y: 561, endPoint x: 276, endPoint y: 302, distance: 261.9
click at [276, 302] on div "} 2641 2642 2643 2644 2645 2646 2647 2648 2649 2650 2651 2652 2653 2654 2655 26…" at bounding box center [883, 446] width 1247 height 664
paste textarea "}"
paste textarea
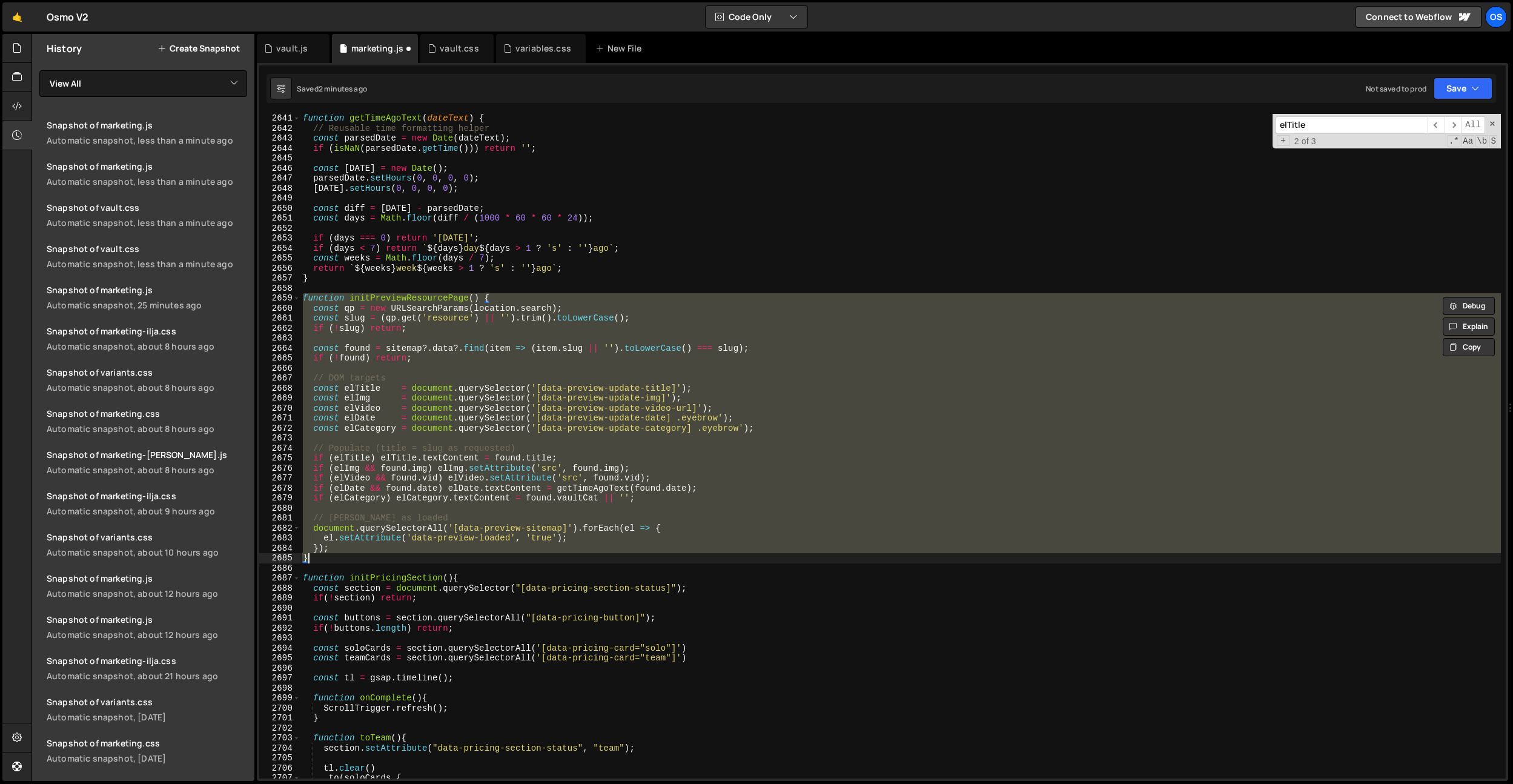
paste textarea
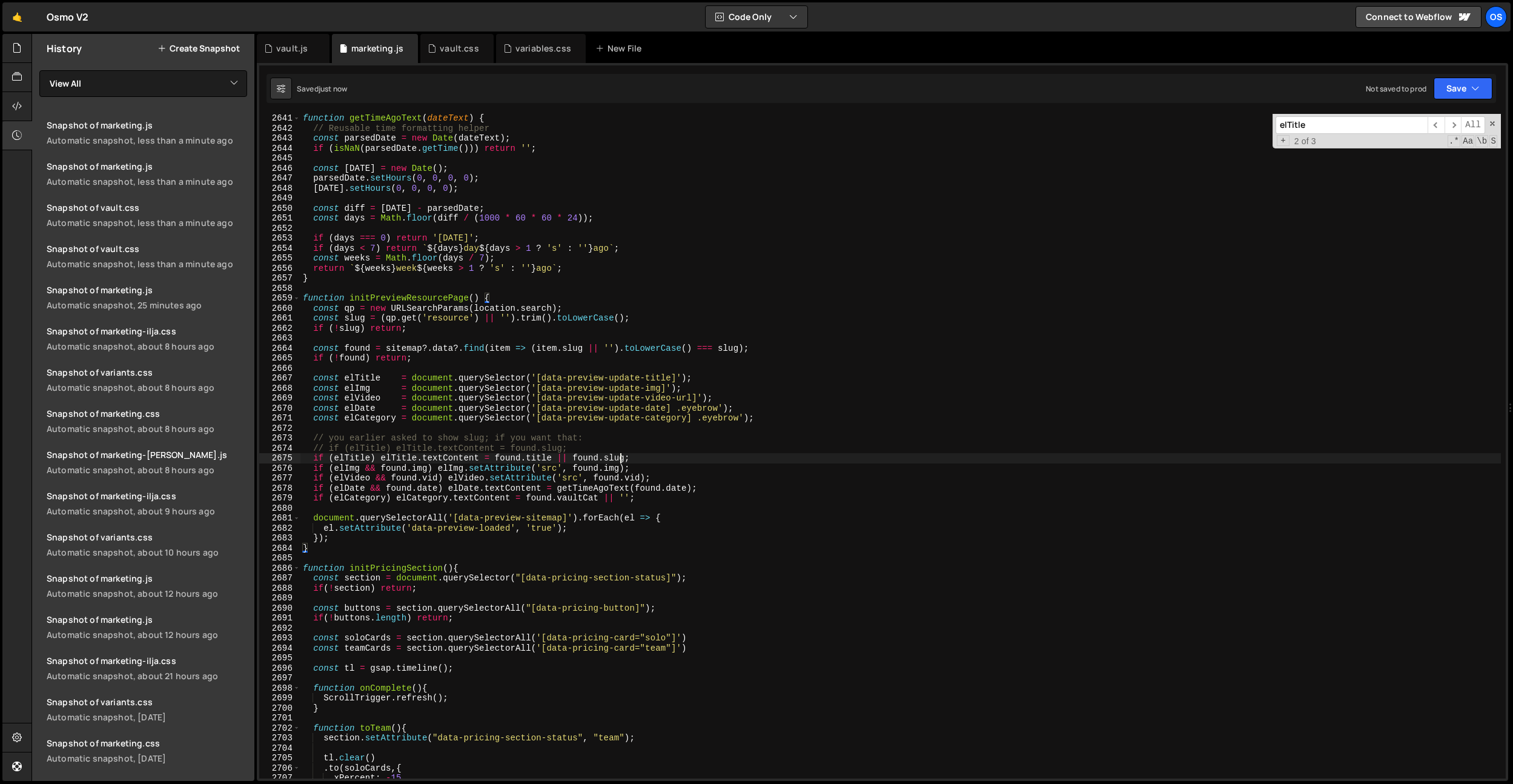
click at [621, 457] on div "function getTimeAgoText ( dateText ) { // Reusable time formatting helper const…" at bounding box center [900, 455] width 1200 height 684
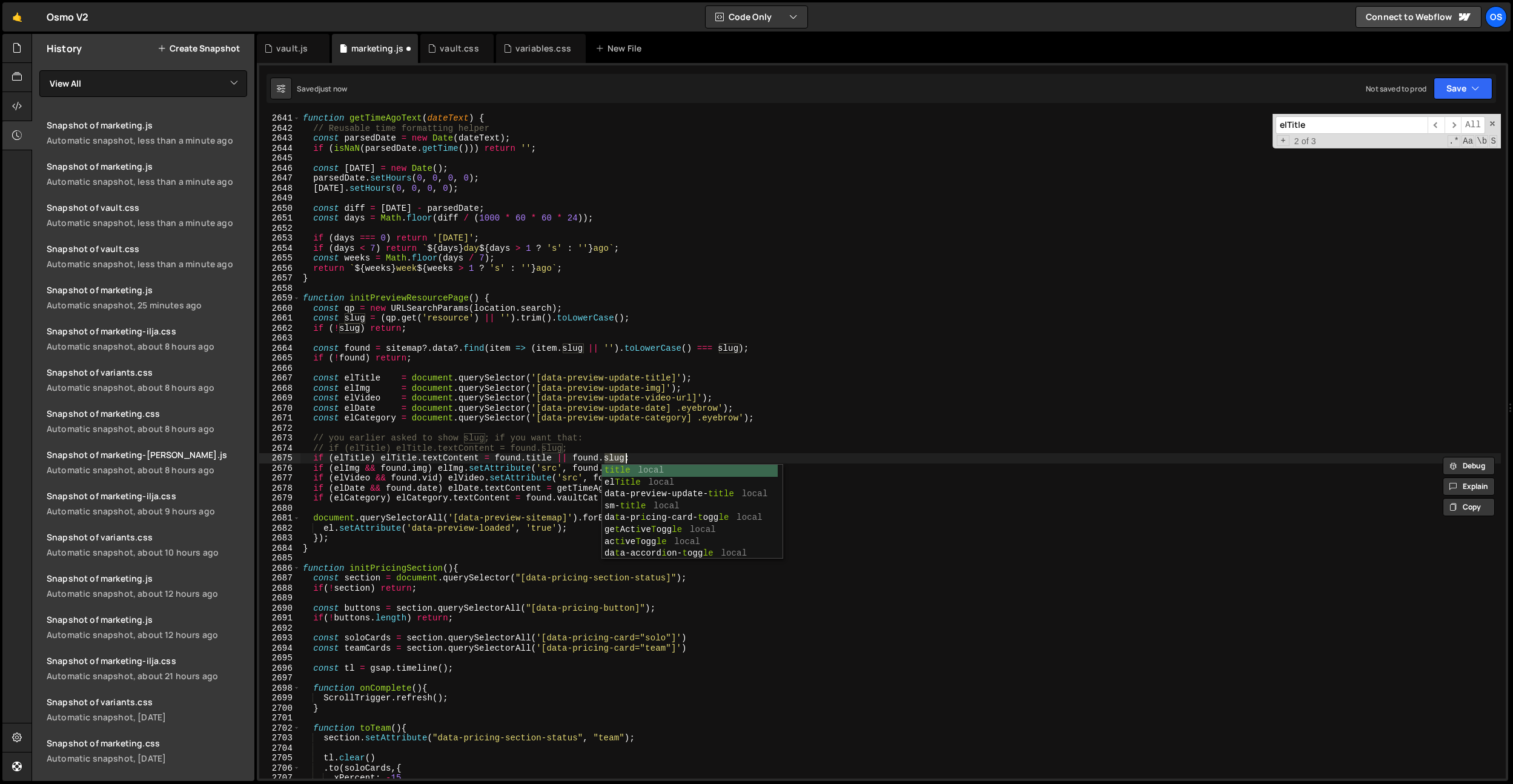
scroll to position [0, 22]
click at [572, 350] on div "function getTimeAgoText ( dateText ) { // Reusable time formatting helper const…" at bounding box center [900, 455] width 1200 height 684
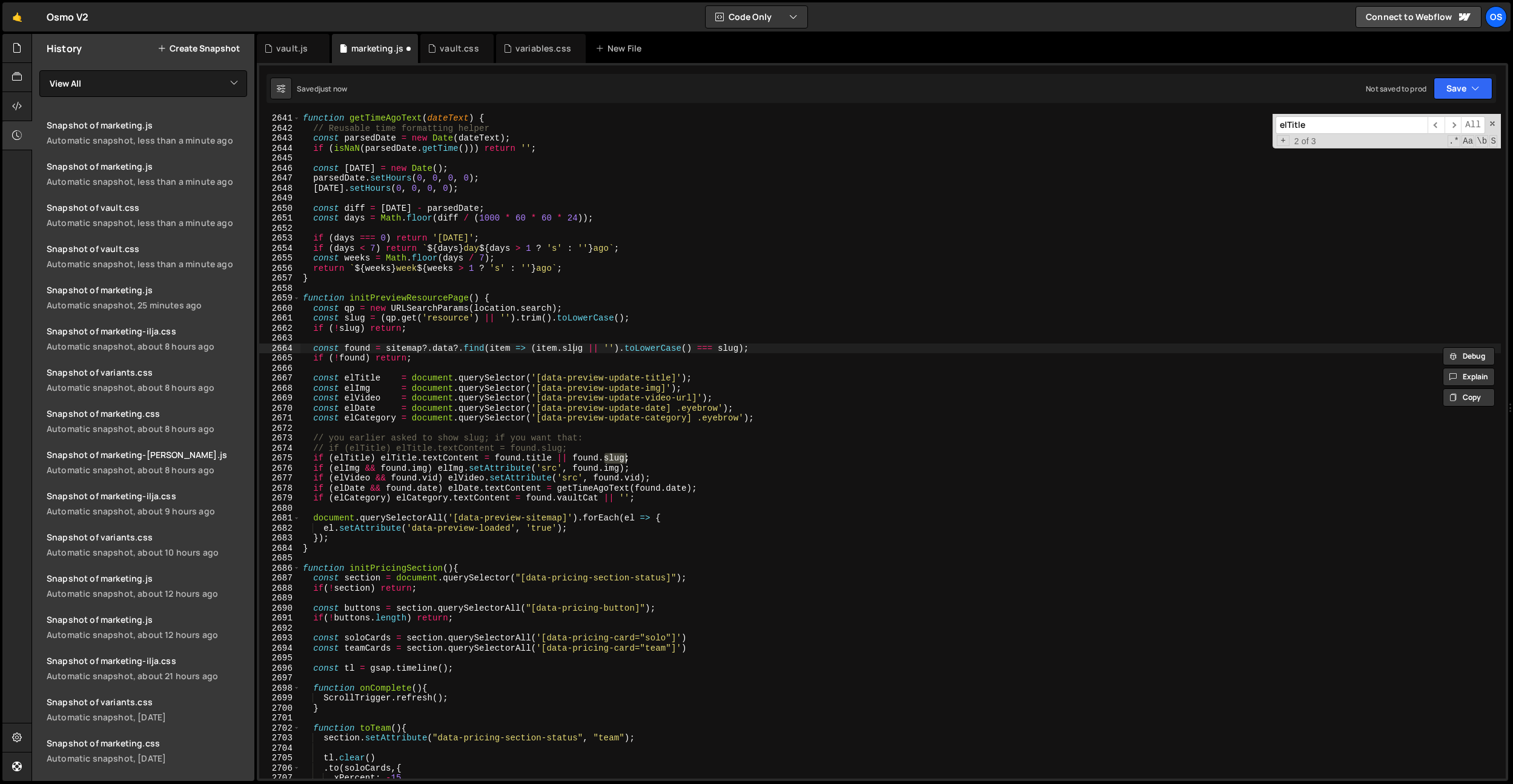
scroll to position [0, 1]
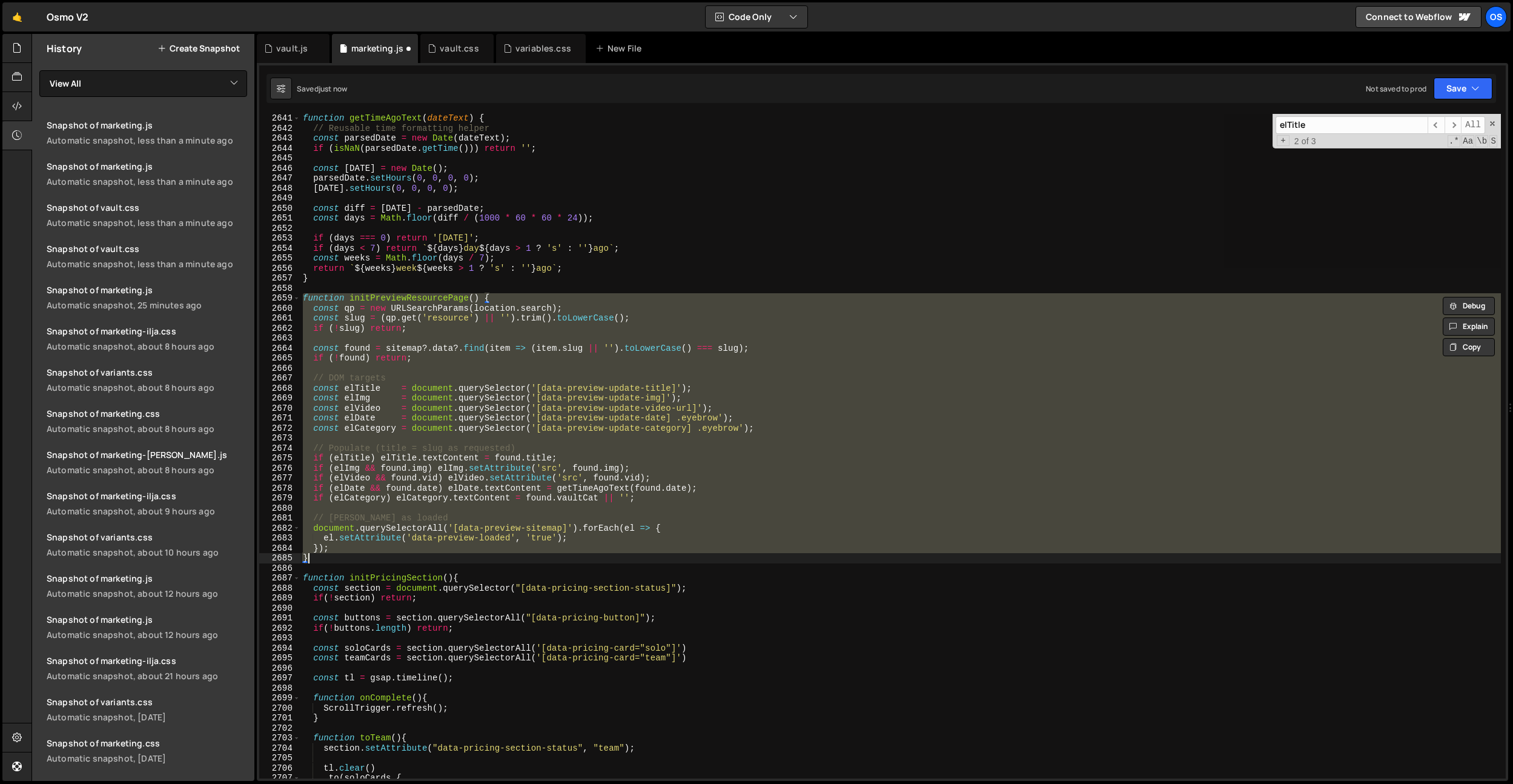
click at [586, 377] on div "function getTimeAgoText ( dateText ) { // Reusable time formatting helper const…" at bounding box center [900, 446] width 1200 height 664
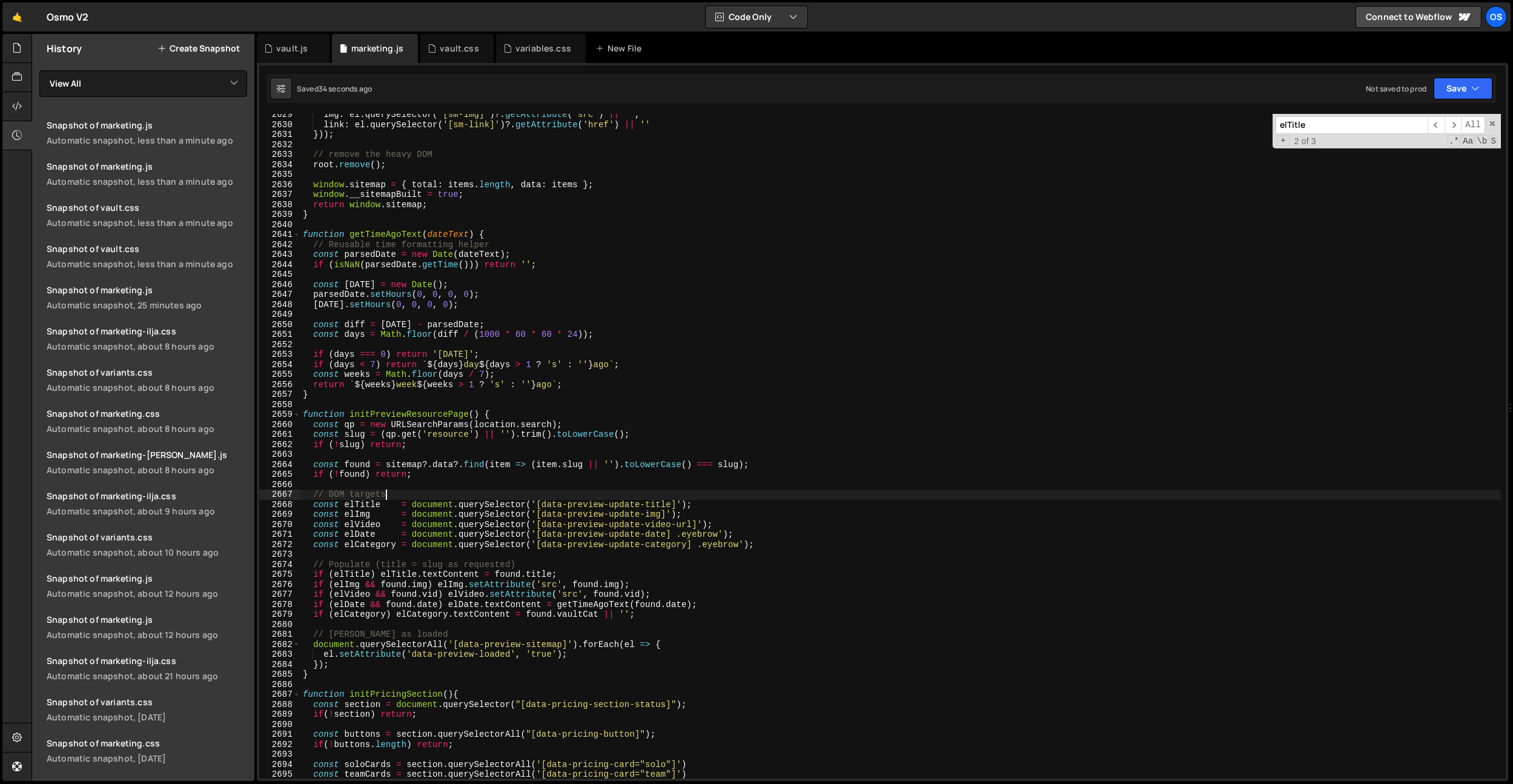
scroll to position [15335, 0]
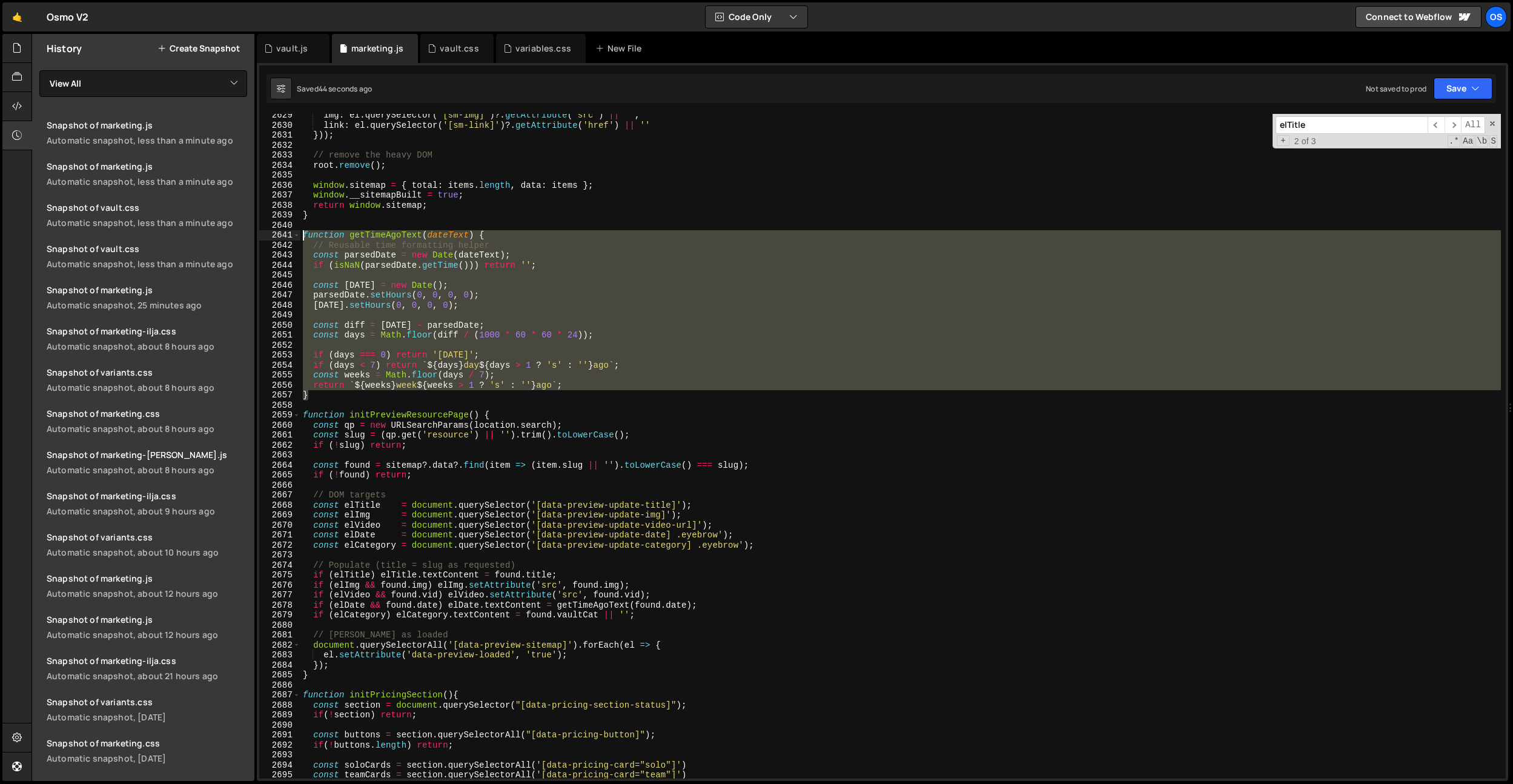
drag, startPoint x: 340, startPoint y: 396, endPoint x: 263, endPoint y: 235, distance: 178.5
click at [263, 235] on div "// DOM targets 2629 2630 2631 2632 2633 2634 2635 2636 2637 2638 2639 2640 2641…" at bounding box center [883, 446] width 1247 height 664
paste textarea "}"
click at [353, 399] on div "img : el . querySelector ( '[sm-img]' ) ?. getAttribute ( 'src' ) || '' , link …" at bounding box center [900, 446] width 1200 height 664
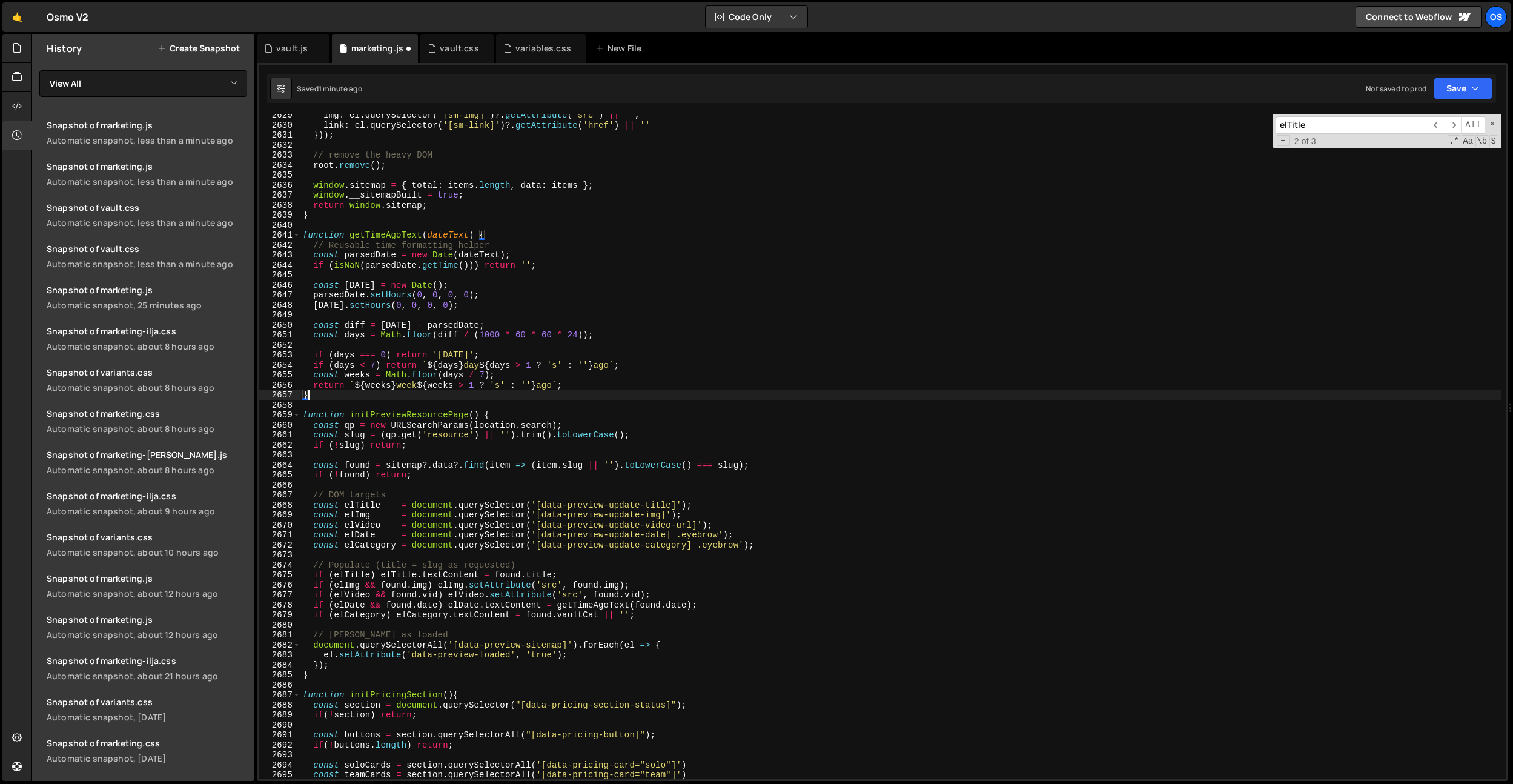
click at [367, 395] on div "img : el . querySelector ( '[sm-img]' ) ?. getAttribute ( 'src' ) || '' , link …" at bounding box center [900, 452] width 1200 height 684
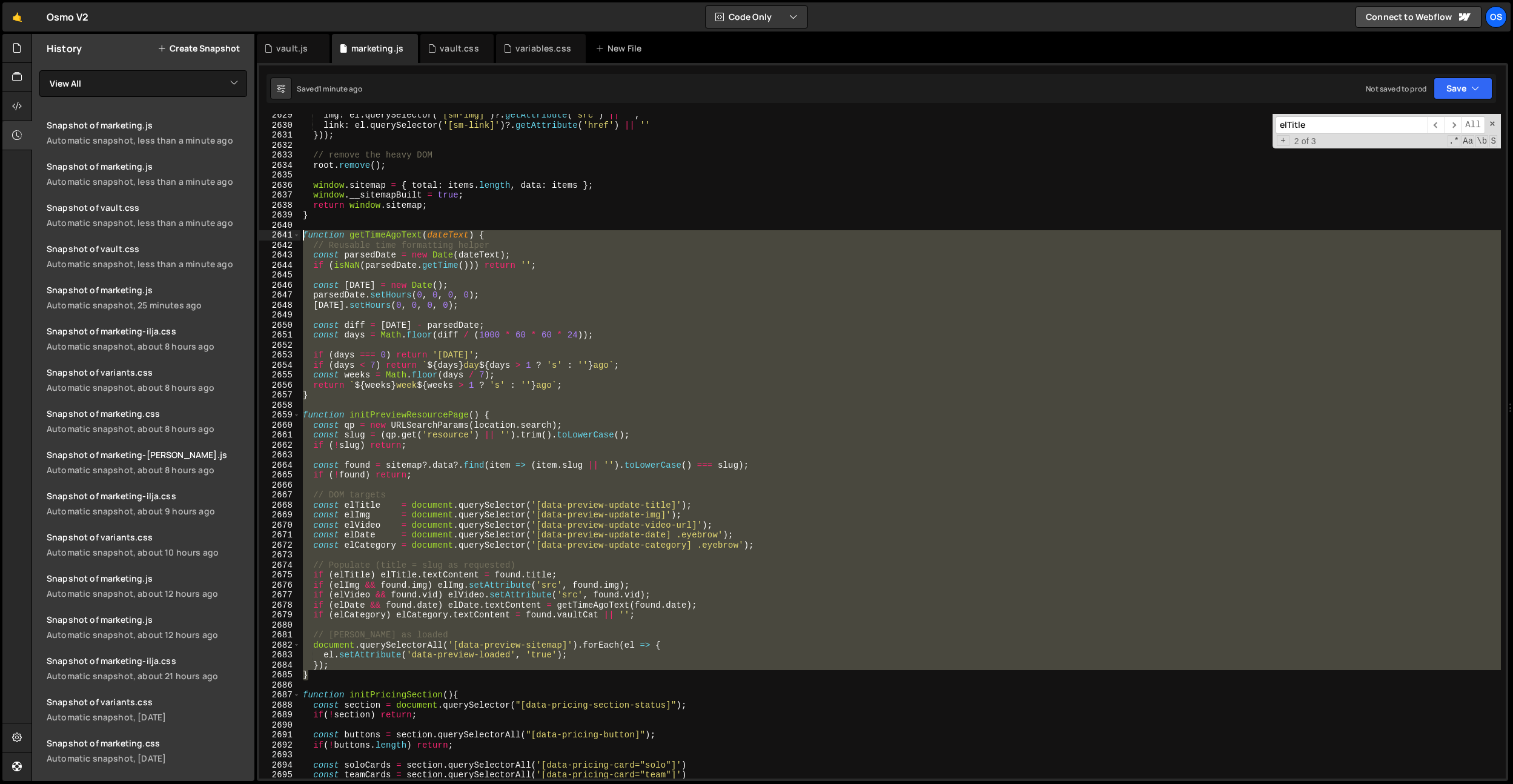
drag, startPoint x: 340, startPoint y: 671, endPoint x: 270, endPoint y: 234, distance: 442.6
click at [270, 234] on div "} 2629 2630 2631 2632 2633 2634 2635 2636 2637 2638 2639 2640 2641 2642 2643 26…" at bounding box center [883, 446] width 1247 height 664
type textarea "function getTimeAgoText(dateText) { // Reusable time formatting helper"
drag, startPoint x: 491, startPoint y: 409, endPoint x: 543, endPoint y: 399, distance: 53.0
click at [491, 409] on div "img : el . querySelector ( '[sm-img]' ) ?. getAttribute ( 'src' ) || '' , link …" at bounding box center [900, 446] width 1200 height 664
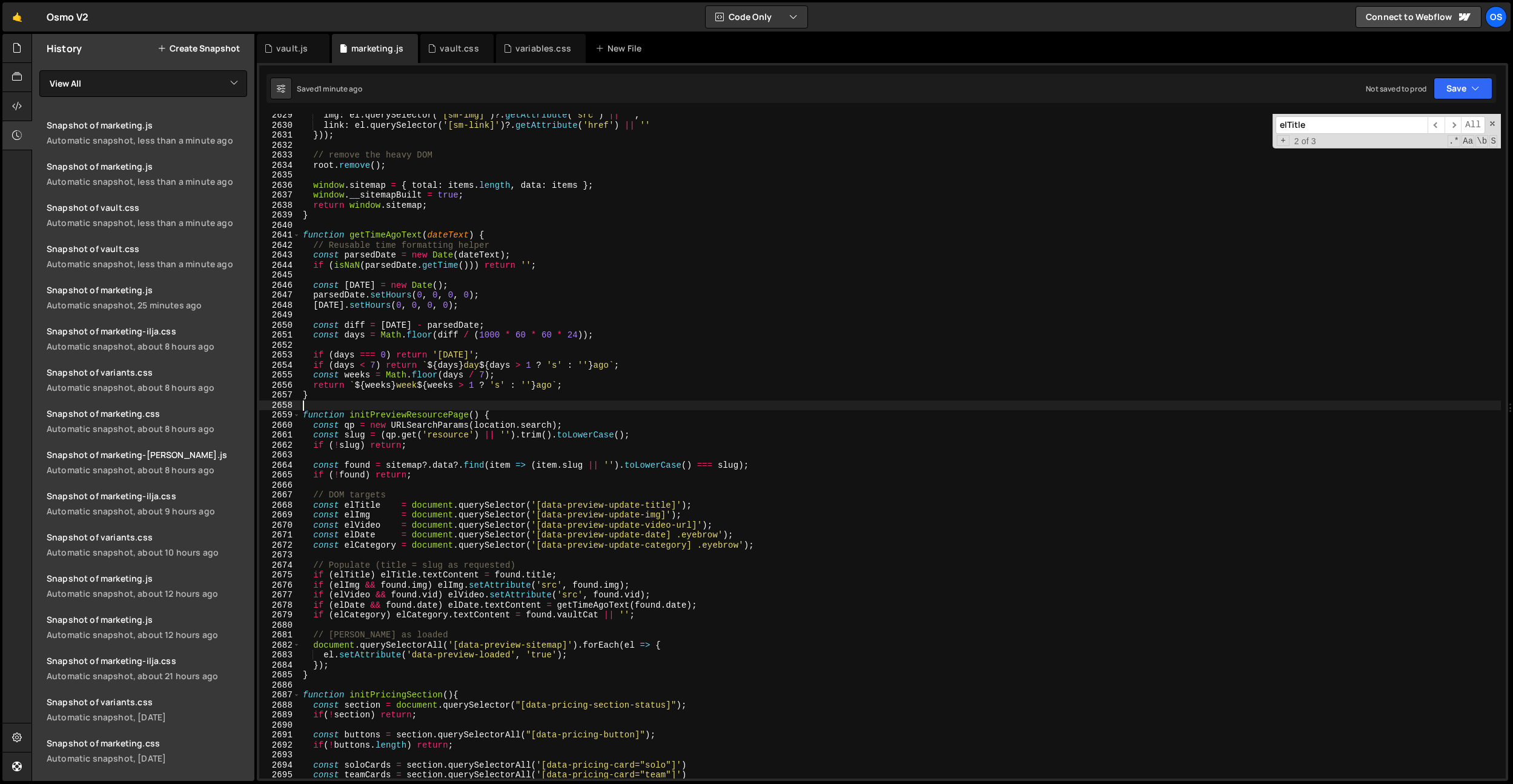
click at [574, 390] on div "img : el . querySelector ( '[sm-img]' ) ?. getAttribute ( 'src' ) || '' , link …" at bounding box center [900, 452] width 1200 height 684
click at [530, 241] on div "img : el . querySelector ( '[sm-img]' ) ?. getAttribute ( 'src' ) || '' , link …" at bounding box center [900, 452] width 1200 height 684
type textarea "function getTimeAgoText(dateText) {"
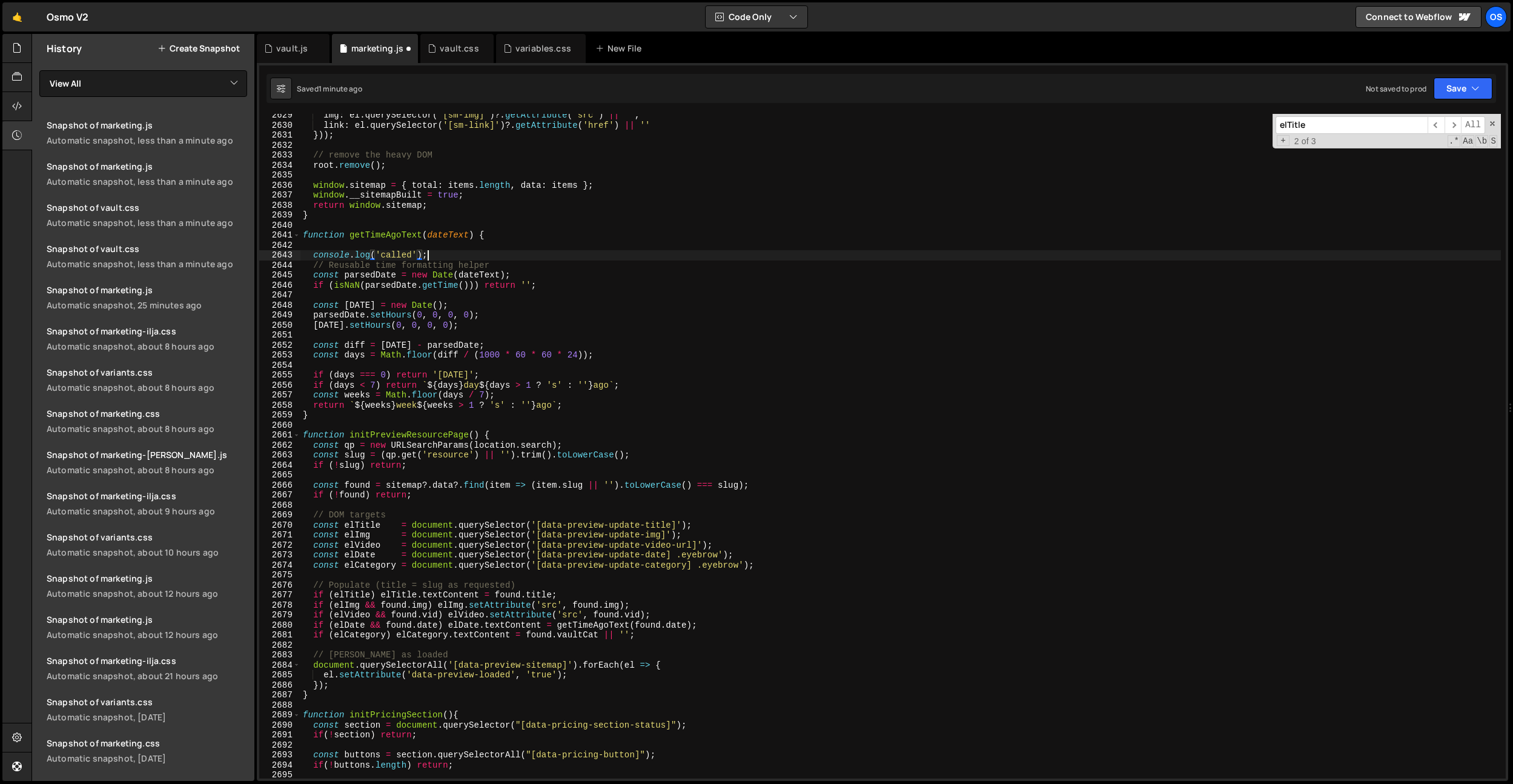
scroll to position [0, 8]
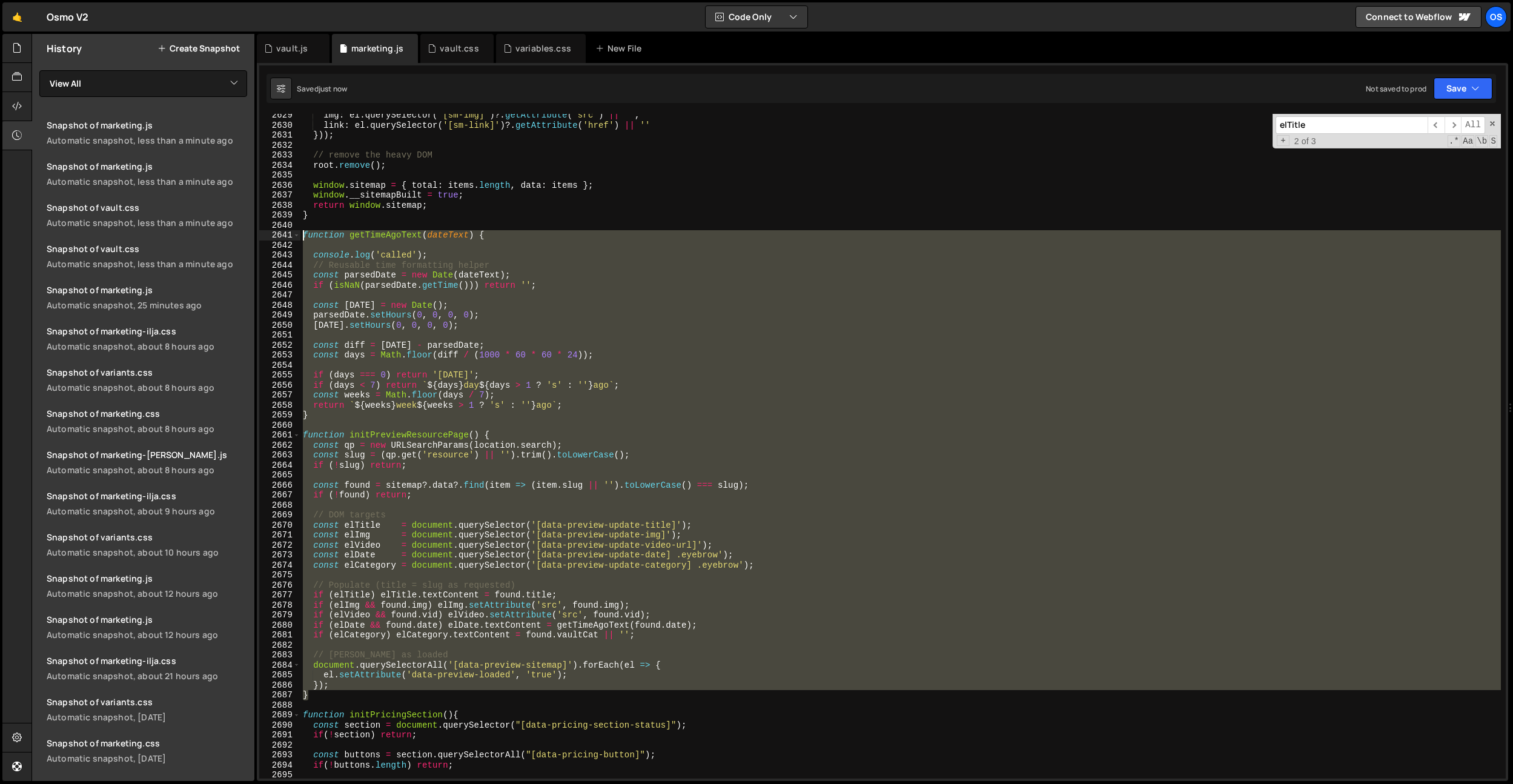
drag, startPoint x: 335, startPoint y: 691, endPoint x: 272, endPoint y: 234, distance: 461.3
click at [272, 234] on div "console.log('called'); 2629 2630 2631 2632 2633 2634 2635 2636 2637 2638 2639 2…" at bounding box center [883, 446] width 1247 height 664
click at [476, 325] on div "img : el . querySelector ( '[sm-img]' ) ?. getAttribute ( 'src' ) || '' , link …" at bounding box center [900, 446] width 1200 height 664
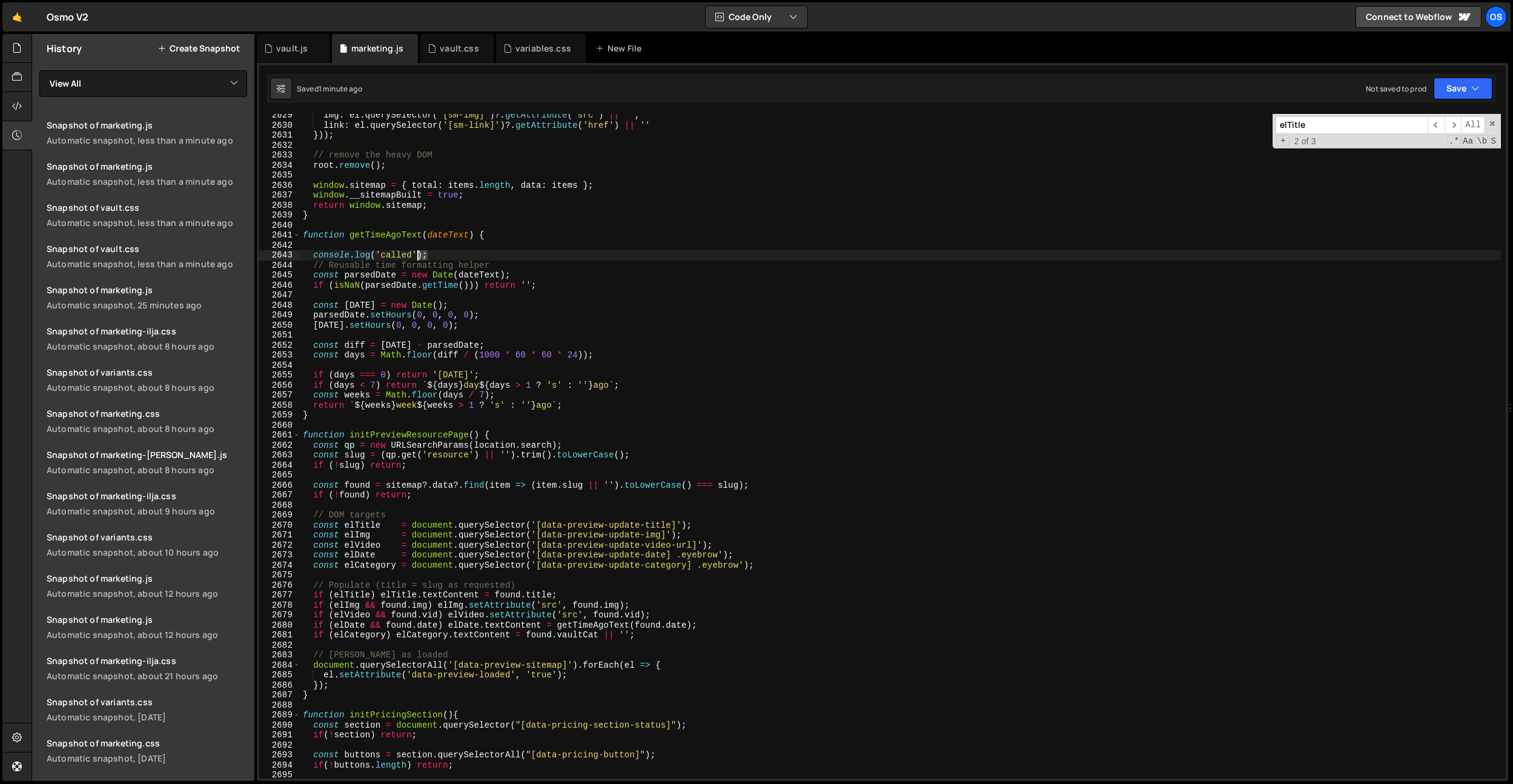
drag, startPoint x: 398, startPoint y: 252, endPoint x: 294, endPoint y: 248, distance: 104.1
click at [294, 248] on div "[DATE].setHours(0, 0, 0, 0); 2629 2630 2631 2632 2633 2634 2635 2636 2637 2638 …" at bounding box center [883, 446] width 1247 height 664
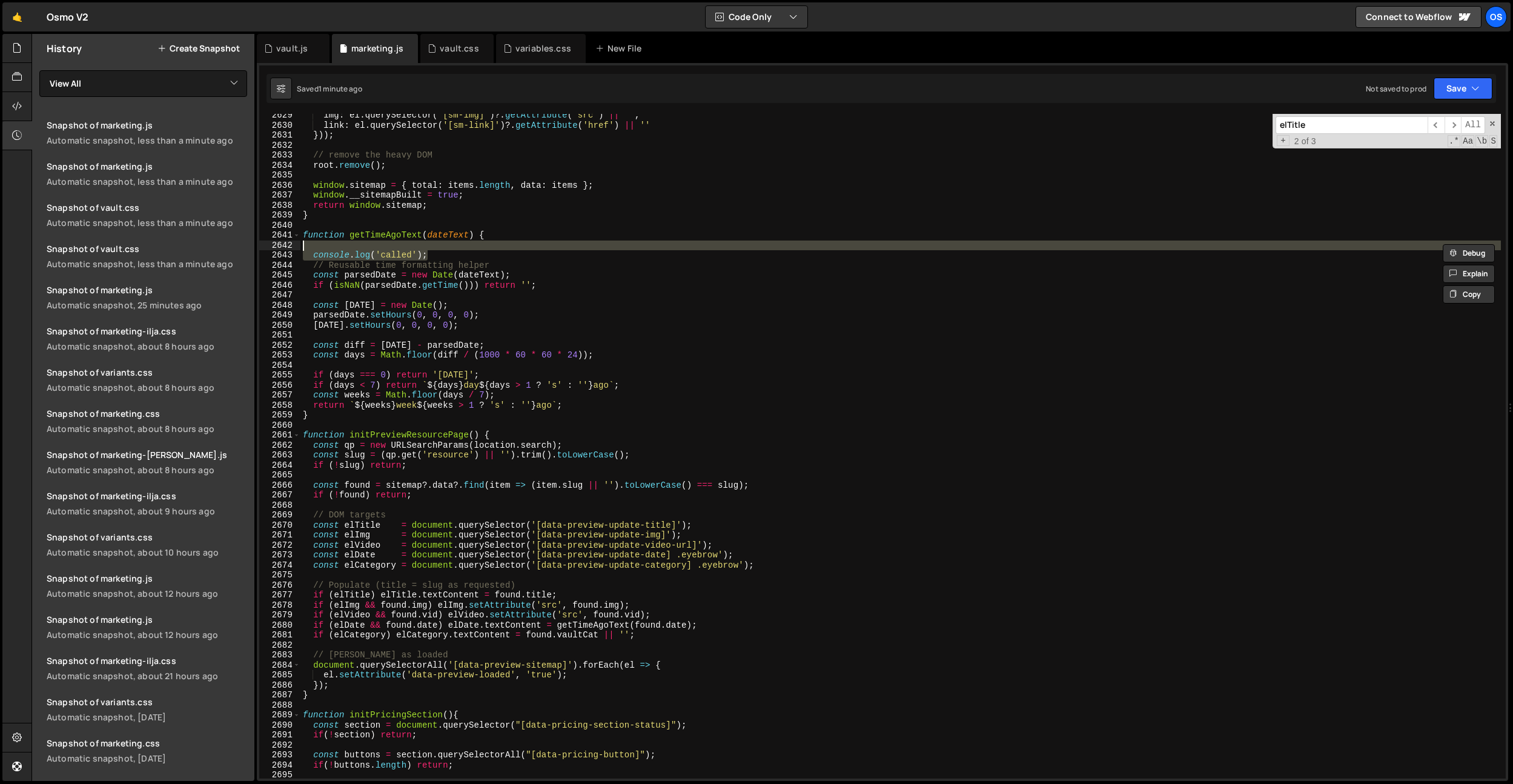
click at [412, 260] on div "img : el . querySelector ( '[sm-img]' ) ?. getAttribute ( 'src' ) || '' , link …" at bounding box center [900, 446] width 1200 height 664
type textarea "console.log('called');"
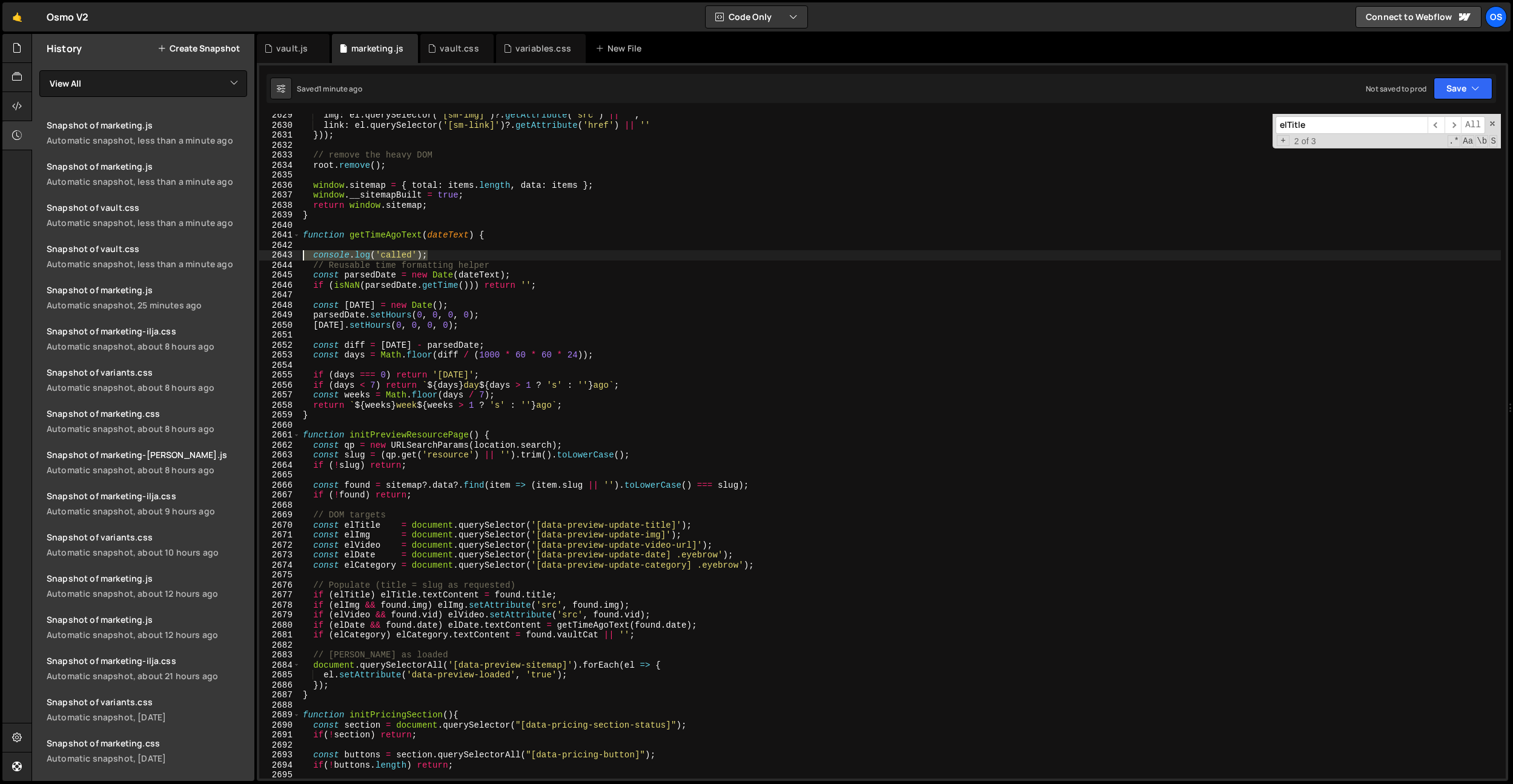
drag, startPoint x: 456, startPoint y: 258, endPoint x: 300, endPoint y: 253, distance: 156.1
click at [300, 253] on div "console.log('called'); 2629 2630 2631 2632 2633 2634 2635 2636 2637 2638 2639 2…" at bounding box center [883, 446] width 1247 height 664
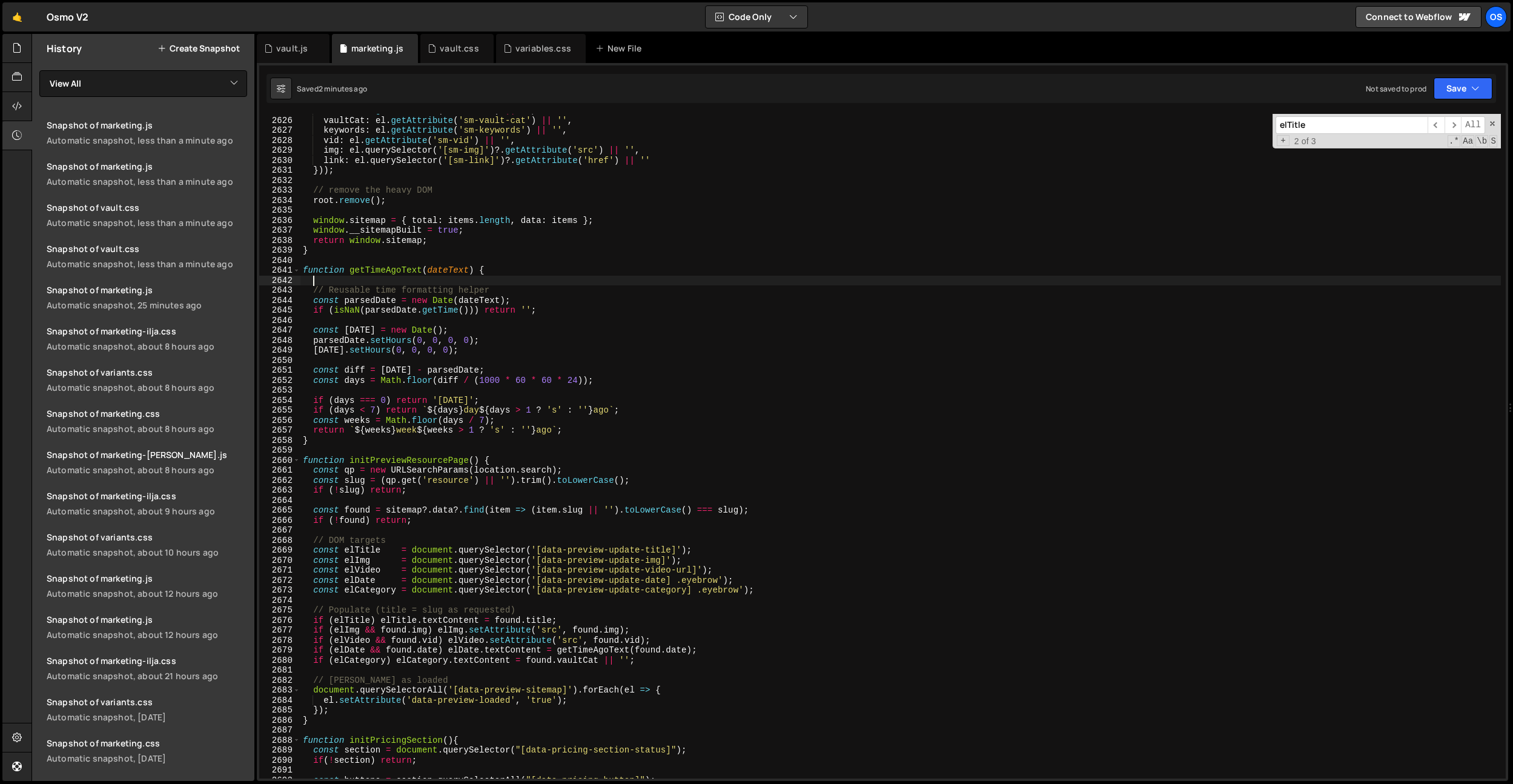
scroll to position [15307, 0]
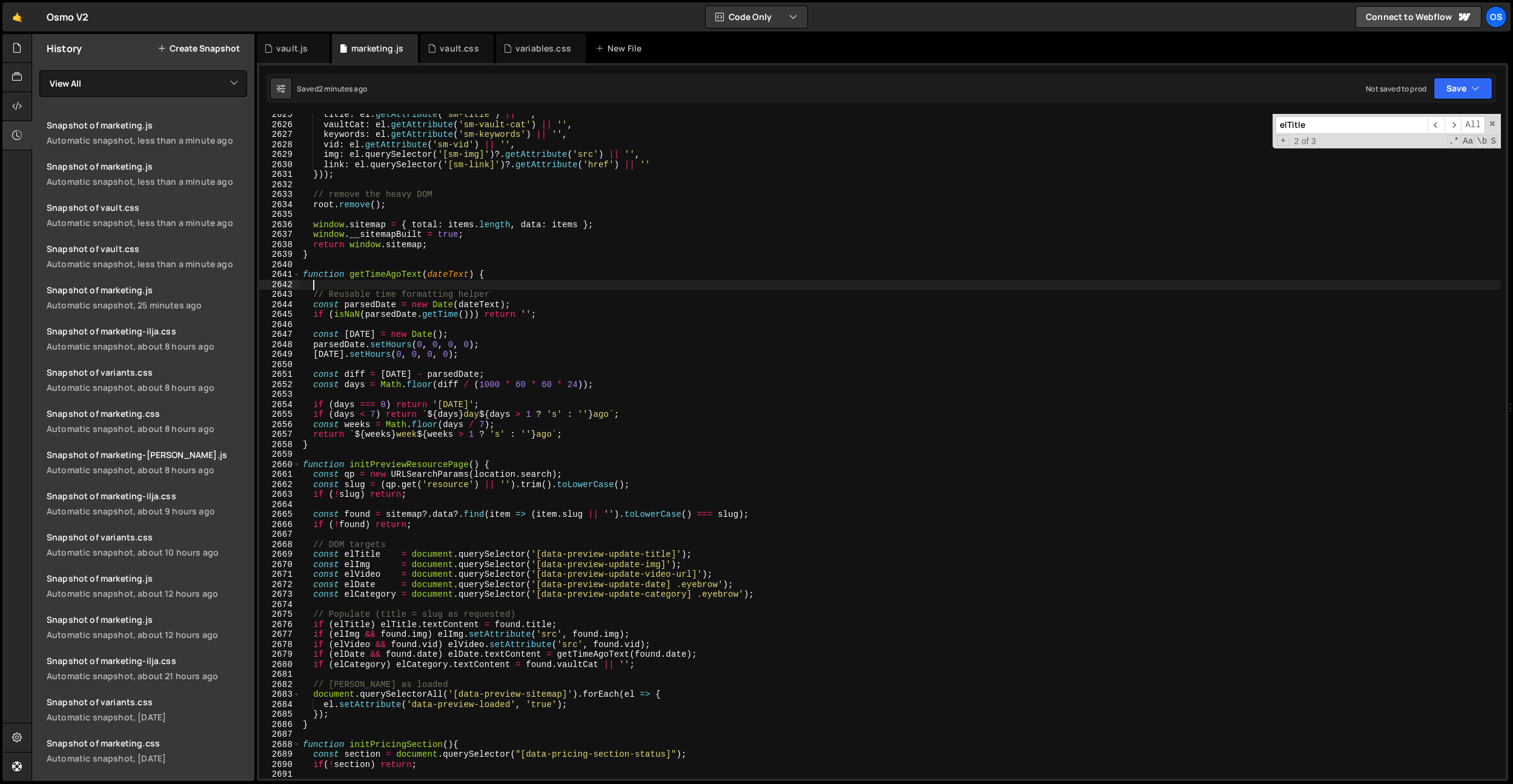
click at [578, 186] on div "title : el . getAttribute ( 'sm-title' ) || '' , vaultCat : el . getAttribute (…" at bounding box center [900, 451] width 1200 height 684
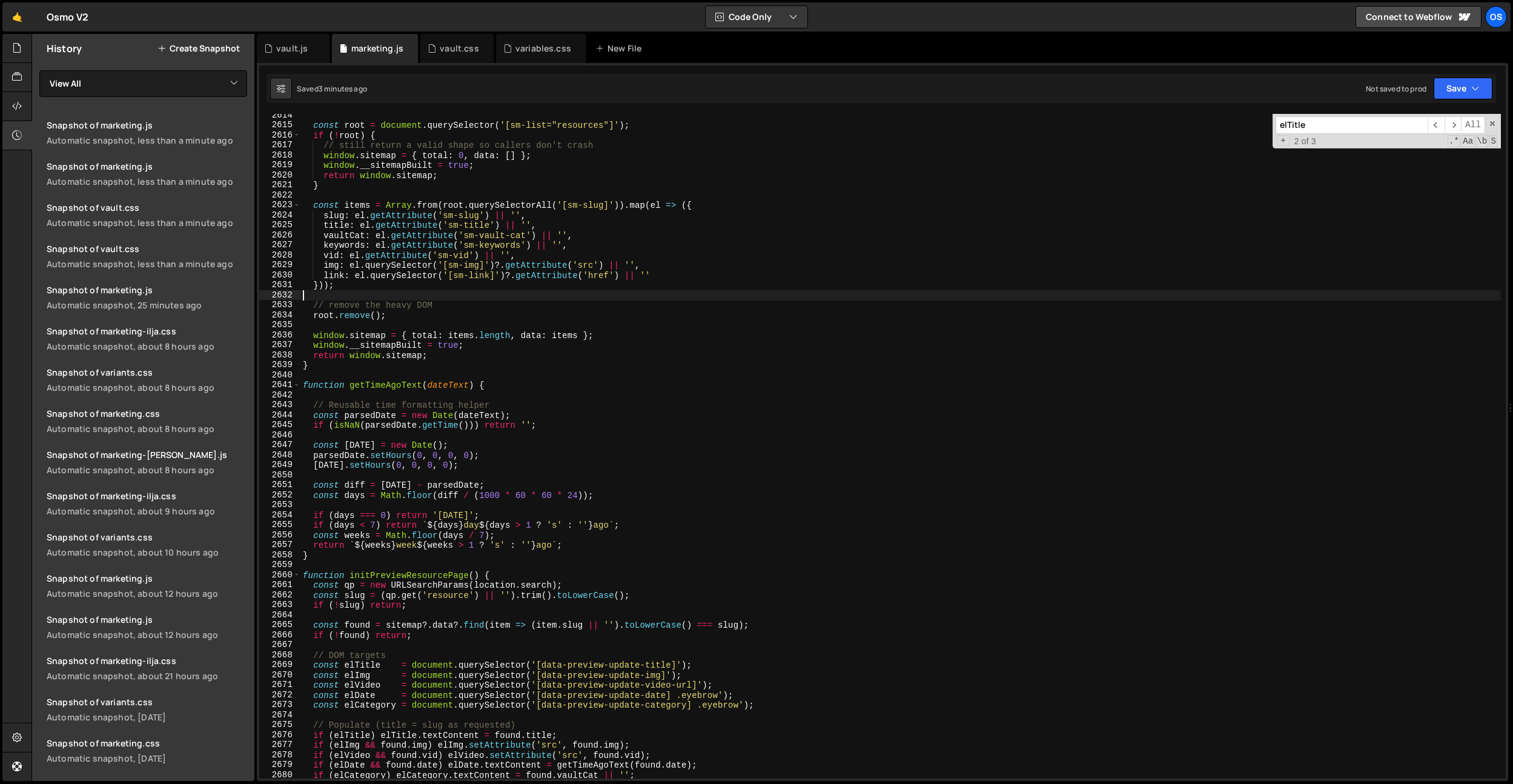
scroll to position [15224, 0]
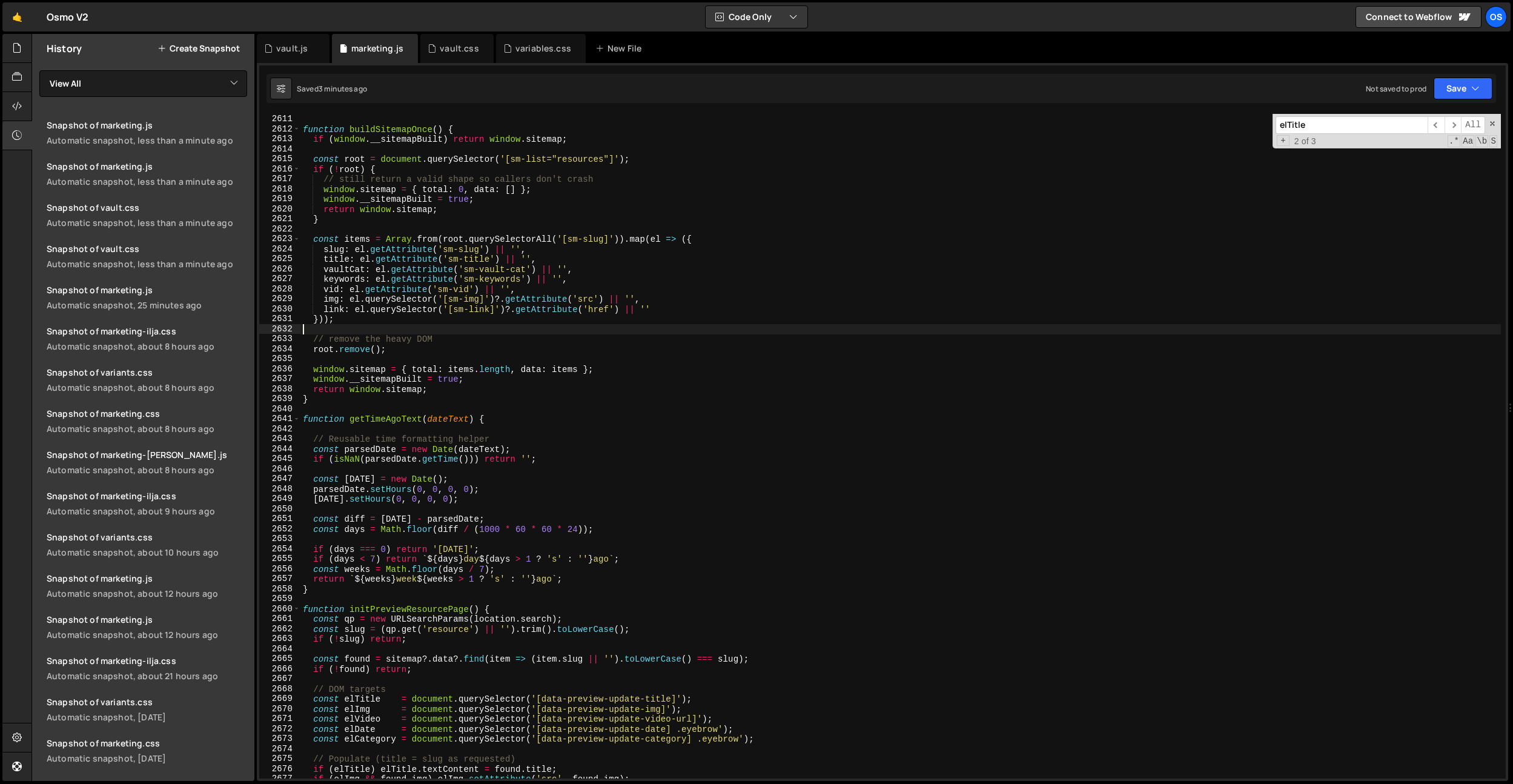
click at [661, 312] on div "} function buildSitemapOnce ( ) { if ( window . __sitemapBuilt ) return window …" at bounding box center [900, 446] width 1200 height 684
type textarea "link: el.querySelector('[sm-link]')?.getAttribute('href') || '',"
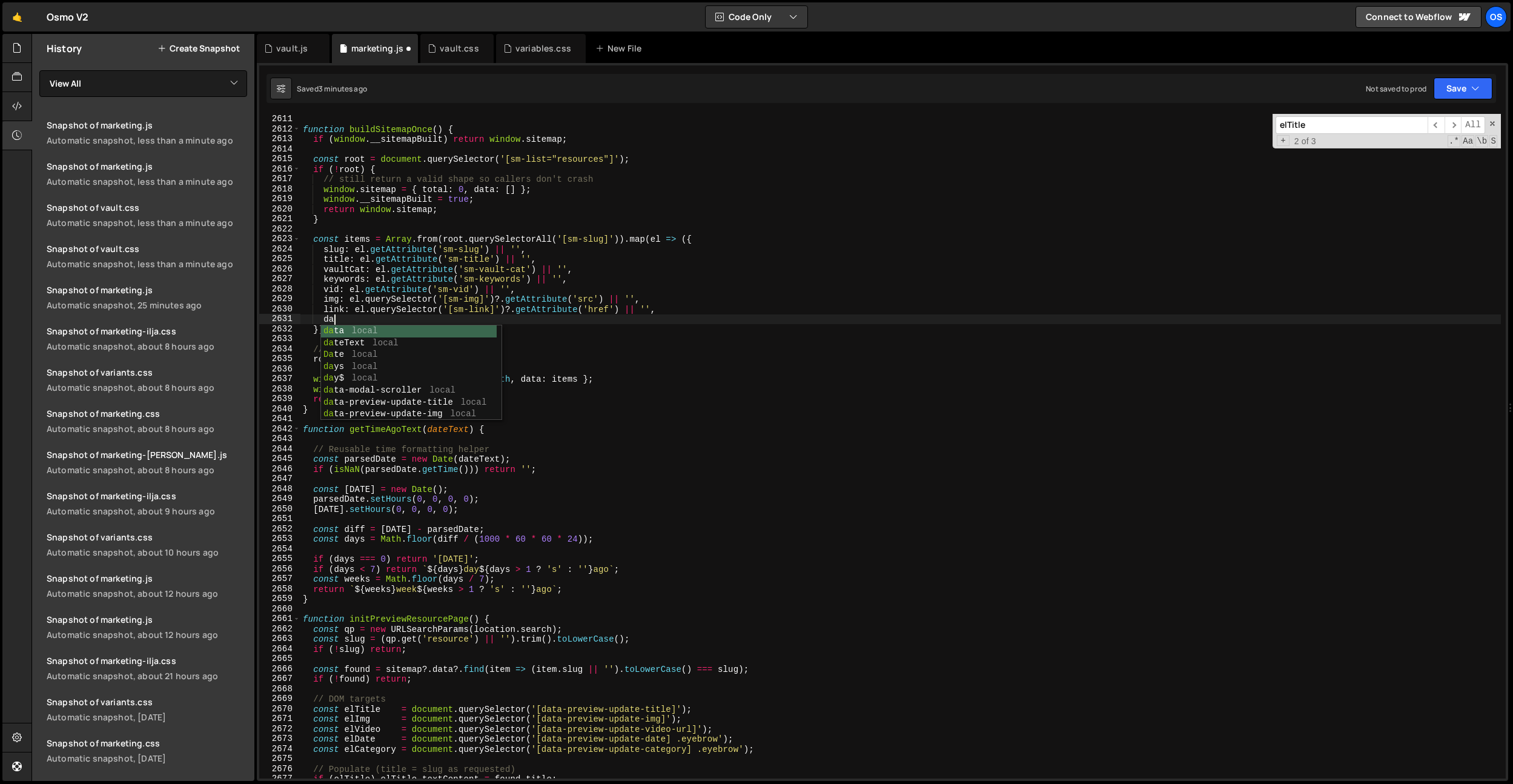
scroll to position [0, 2]
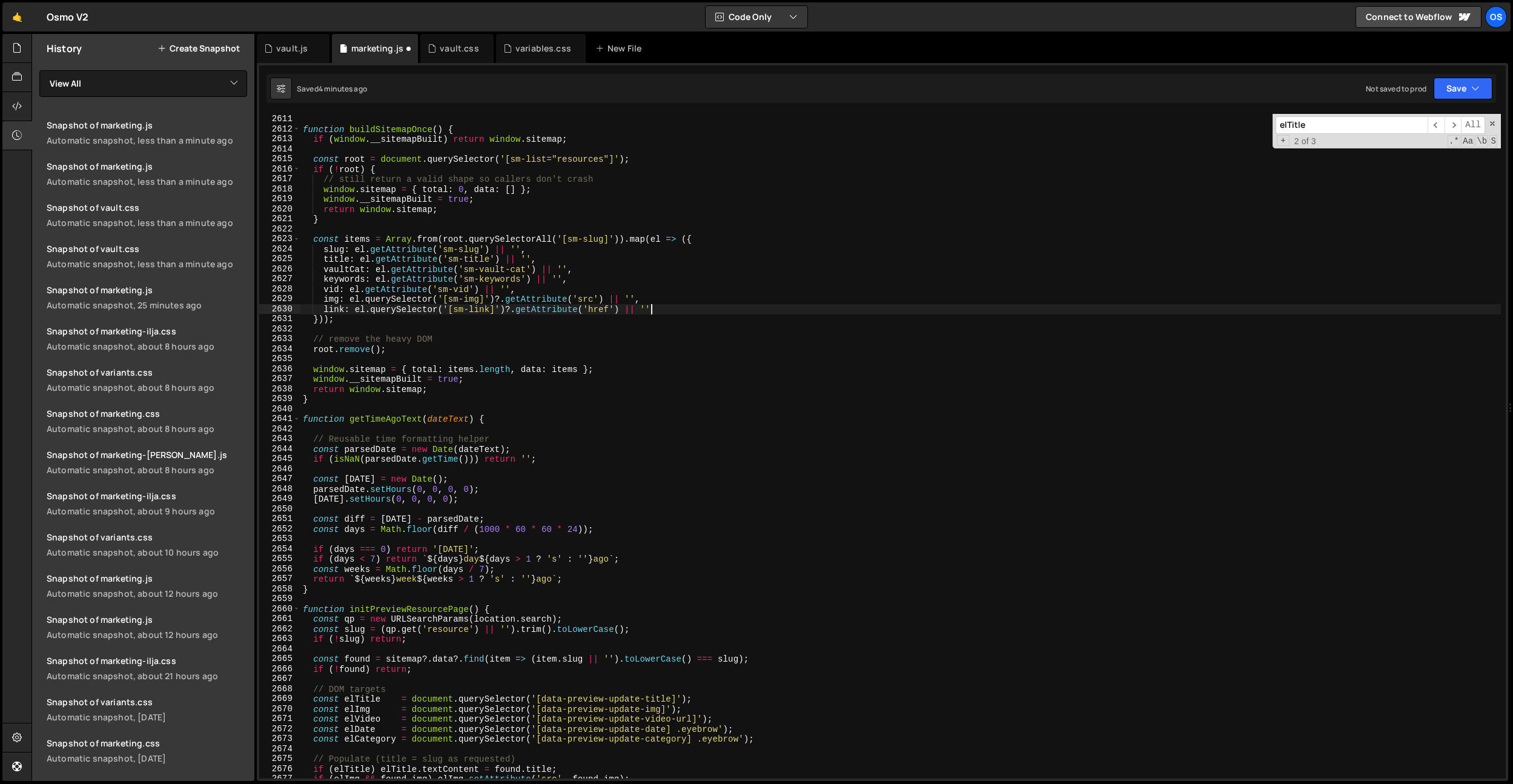
click at [558, 285] on div "} function buildSitemapOnce ( ) { if ( window . __sitemapBuilt ) return window …" at bounding box center [900, 446] width 1200 height 684
type textarea "vid: el.getAttribute('sm-vid') || '',"
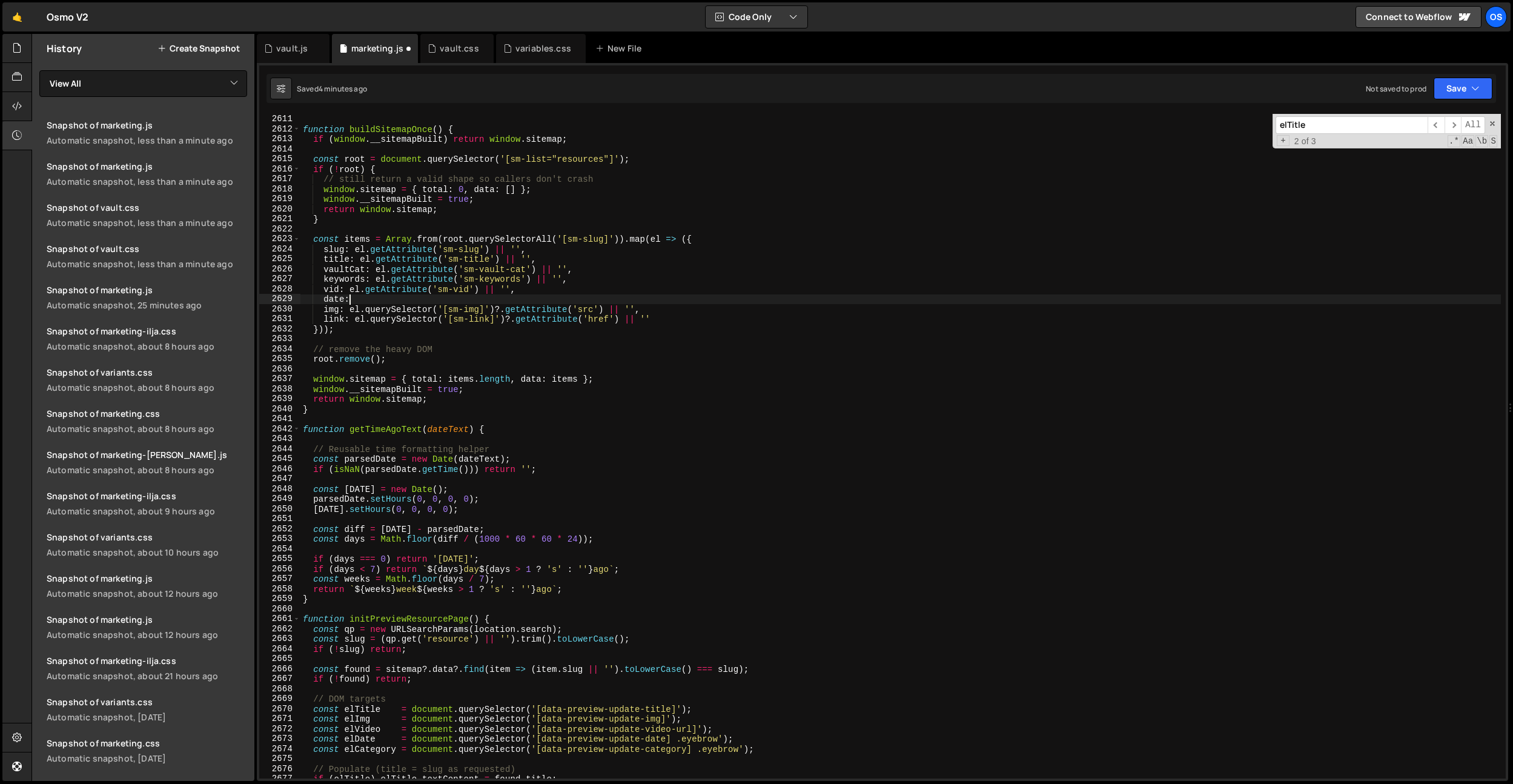
scroll to position [0, 3]
drag, startPoint x: 537, startPoint y: 286, endPoint x: 352, endPoint y: 296, distance: 185.3
click at [349, 288] on div "} function buildSitemapOnce ( ) { if ( window . __sitemapBuilt ) return window …" at bounding box center [900, 446] width 1200 height 684
click at [354, 298] on div "} function buildSitemapOnce ( ) { if ( window . __sitemapBuilt ) return window …" at bounding box center [900, 446] width 1200 height 684
paste textarea "el.getAttribute('sm-vid') || '',"
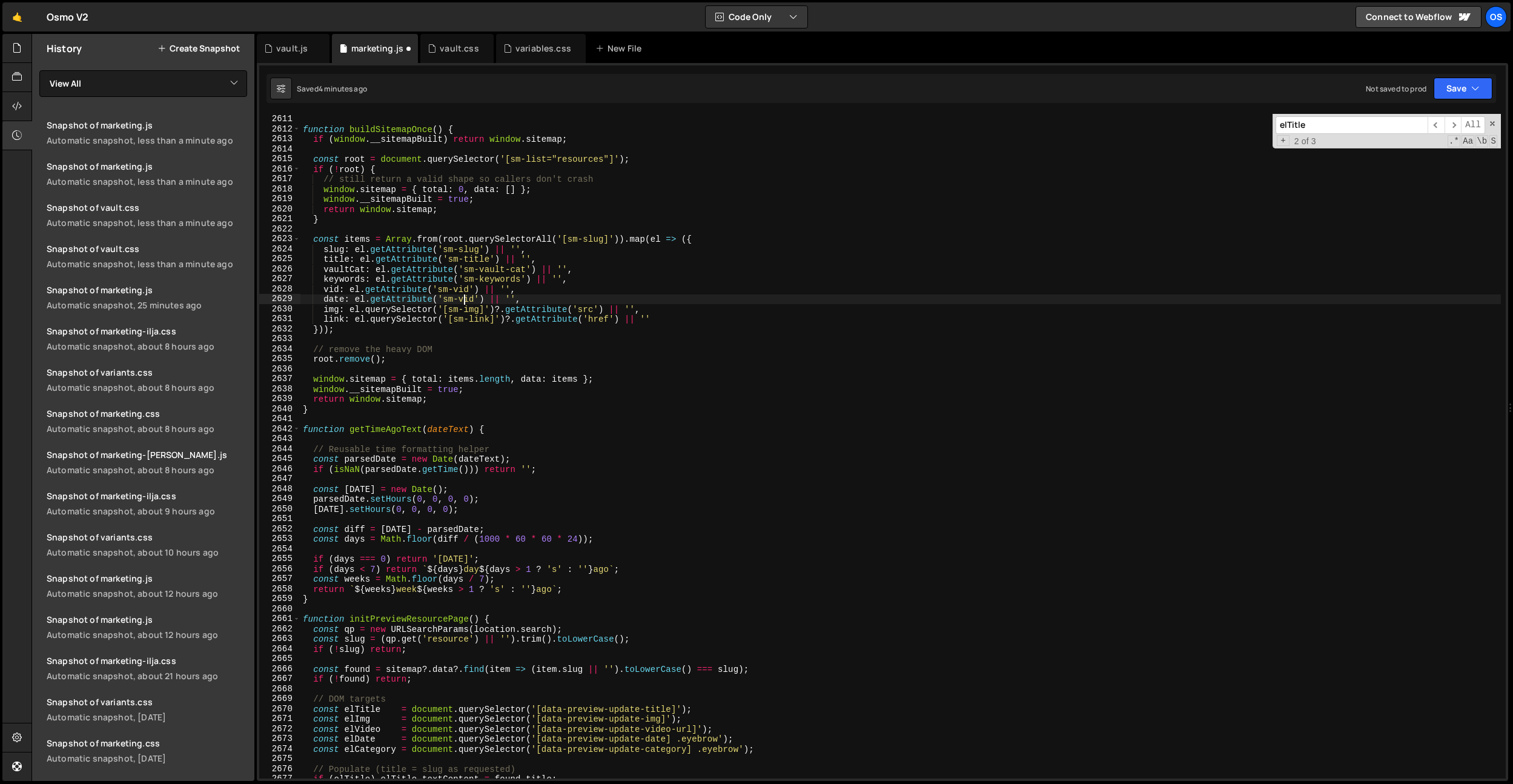
click at [462, 302] on div "} function buildSitemapOnce ( ) { if ( window . __sitemapBuilt ) return window …" at bounding box center [900, 446] width 1200 height 684
click at [489, 275] on div "} function buildSitemapOnce ( ) { if ( window . __sitemapBuilt ) return window …" at bounding box center [900, 446] width 1200 height 684
click at [379, 309] on div "} function buildSitemapOnce ( ) { if ( window . __sitemapBuilt ) return window …" at bounding box center [900, 446] width 1200 height 684
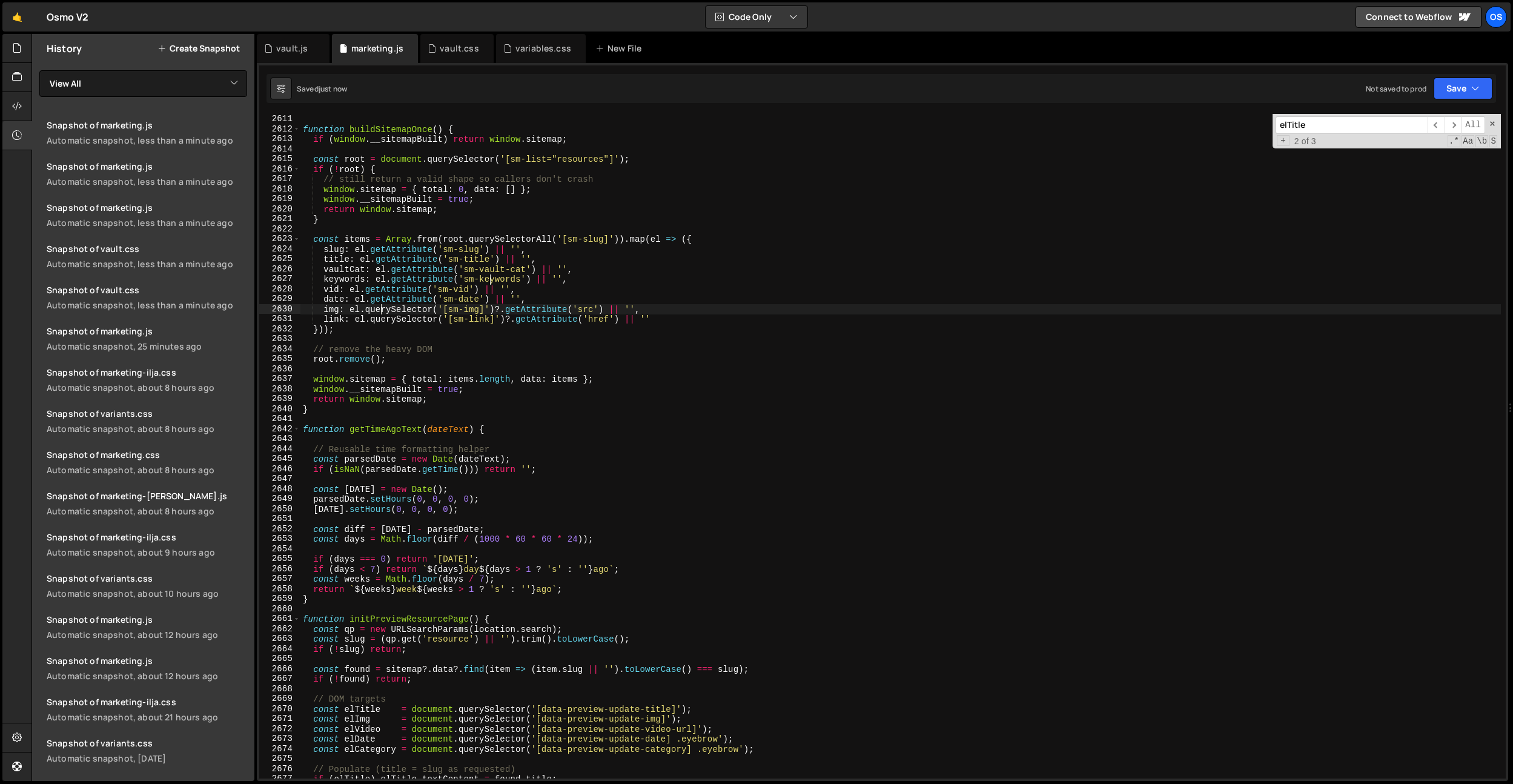
click at [329, 297] on div "} function buildSitemapOnce ( ) { if ( window . __sitemapBuilt ) return window …" at bounding box center [900, 446] width 1200 height 684
click at [396, 431] on div "} function buildSitemapOnce ( ) { if ( window . __sitemapBuilt ) return window …" at bounding box center [900, 446] width 1200 height 684
click at [724, 496] on div "} function buildSitemapOnce ( ) { if ( window . __sitemapBuilt ) return window …" at bounding box center [900, 446] width 1200 height 684
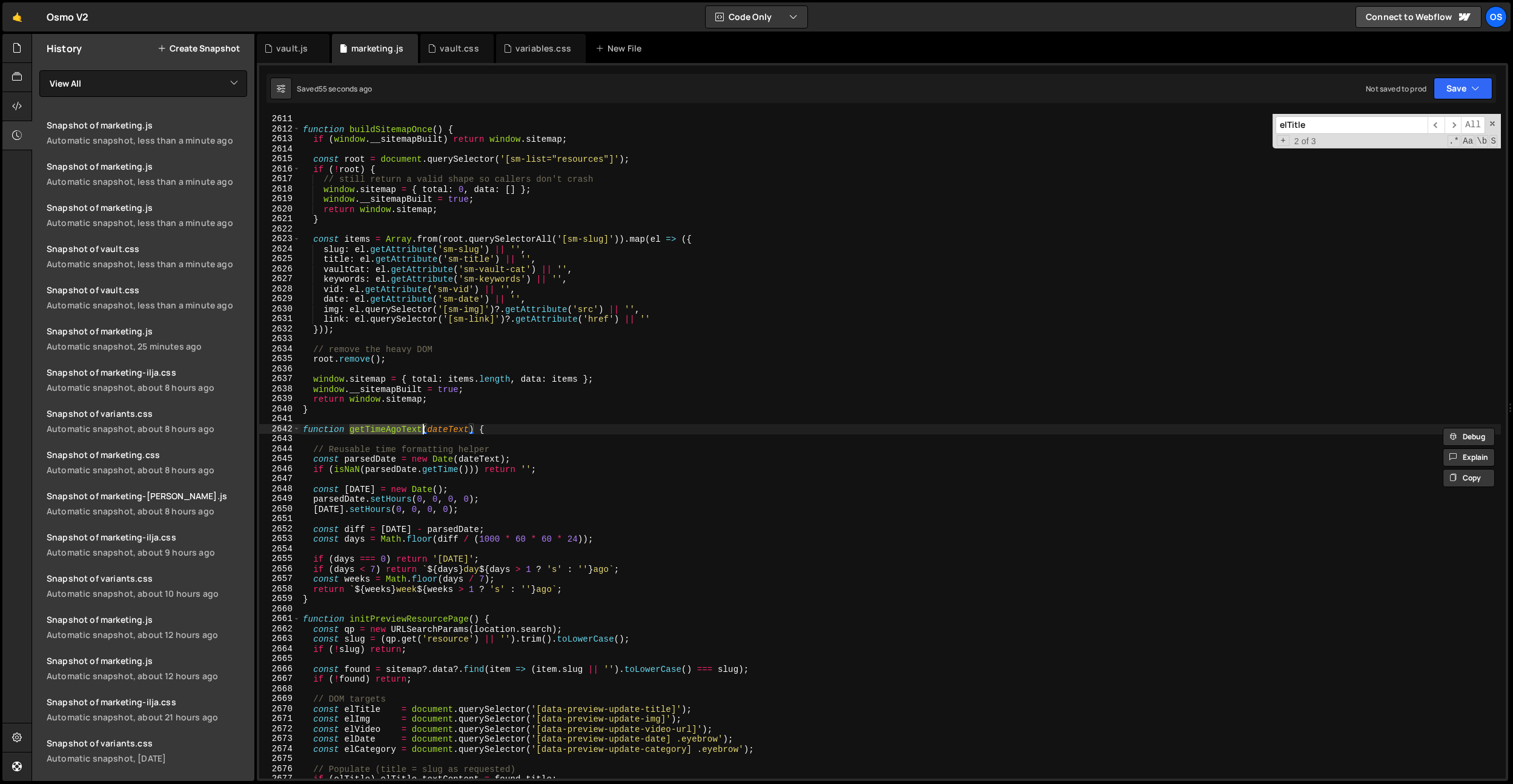
type textarea "parsedDate.setHours(0, 0, 0, 0);"
drag, startPoint x: 440, startPoint y: 343, endPoint x: 440, endPoint y: 361, distance: 18.0
click at [440, 343] on div "} function buildSitemapOnce ( ) { if ( window . __sitemapBuilt ) return window …" at bounding box center [900, 446] width 1200 height 684
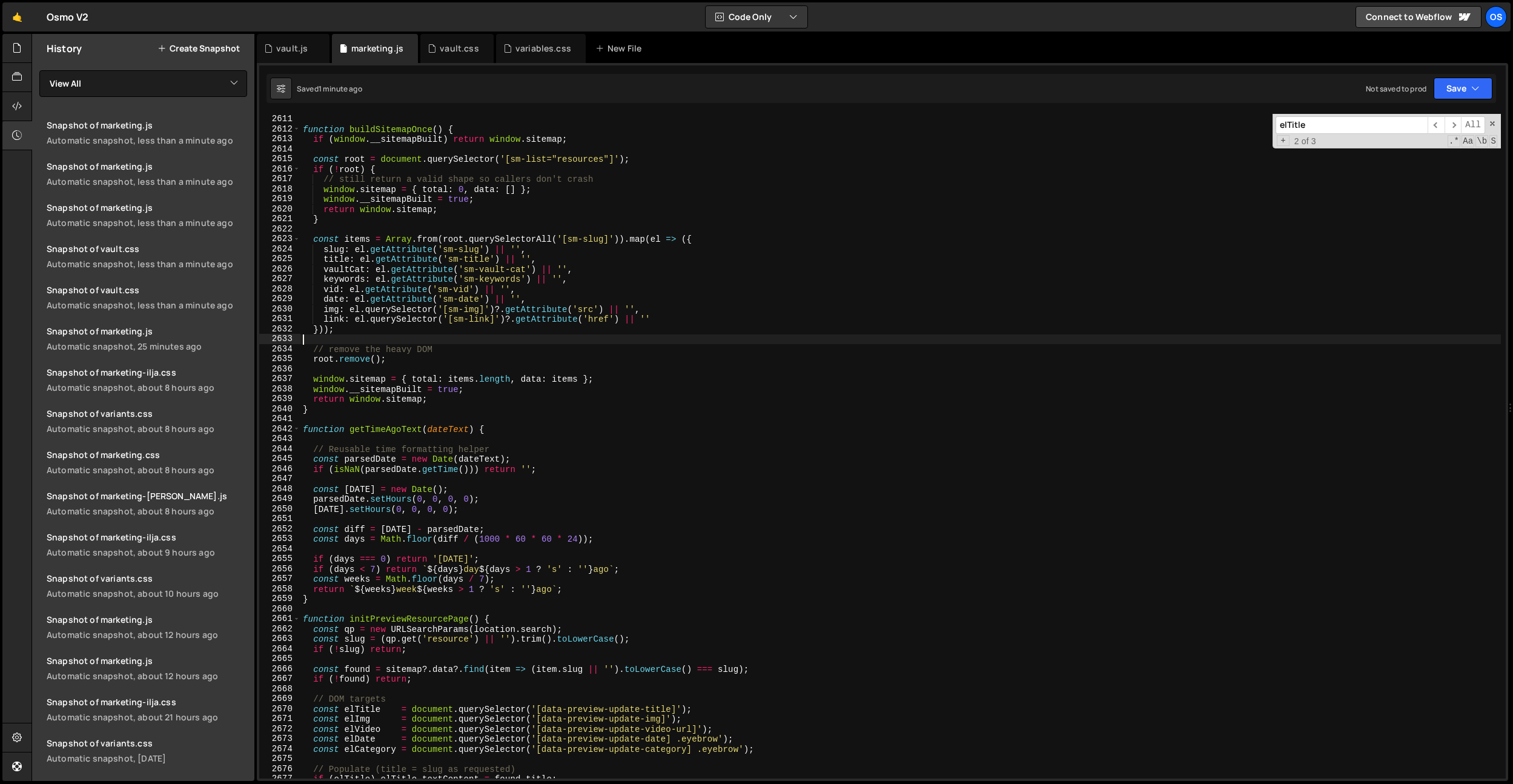
click at [416, 427] on div "} function buildSitemapOnce ( ) { if ( window . __sitemapBuilt ) return window …" at bounding box center [900, 446] width 1200 height 684
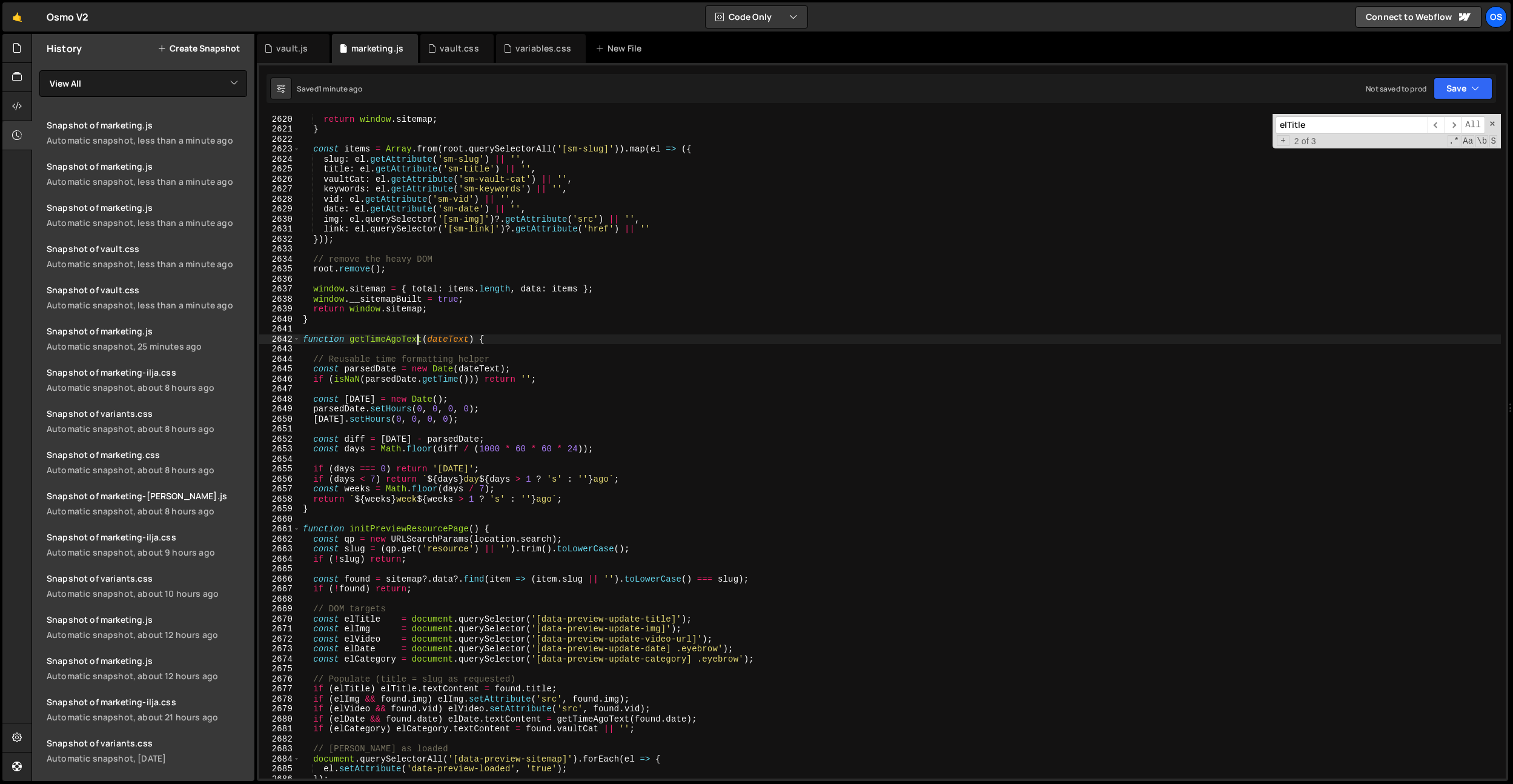
scroll to position [15271, 0]
click at [502, 411] on div "window . __sitemapBuilt = true ; return window . sitemap ; } const items = Arra…" at bounding box center [900, 446] width 1200 height 684
type textarea "parsedDate.setHours(0, 0, 0, 0);"
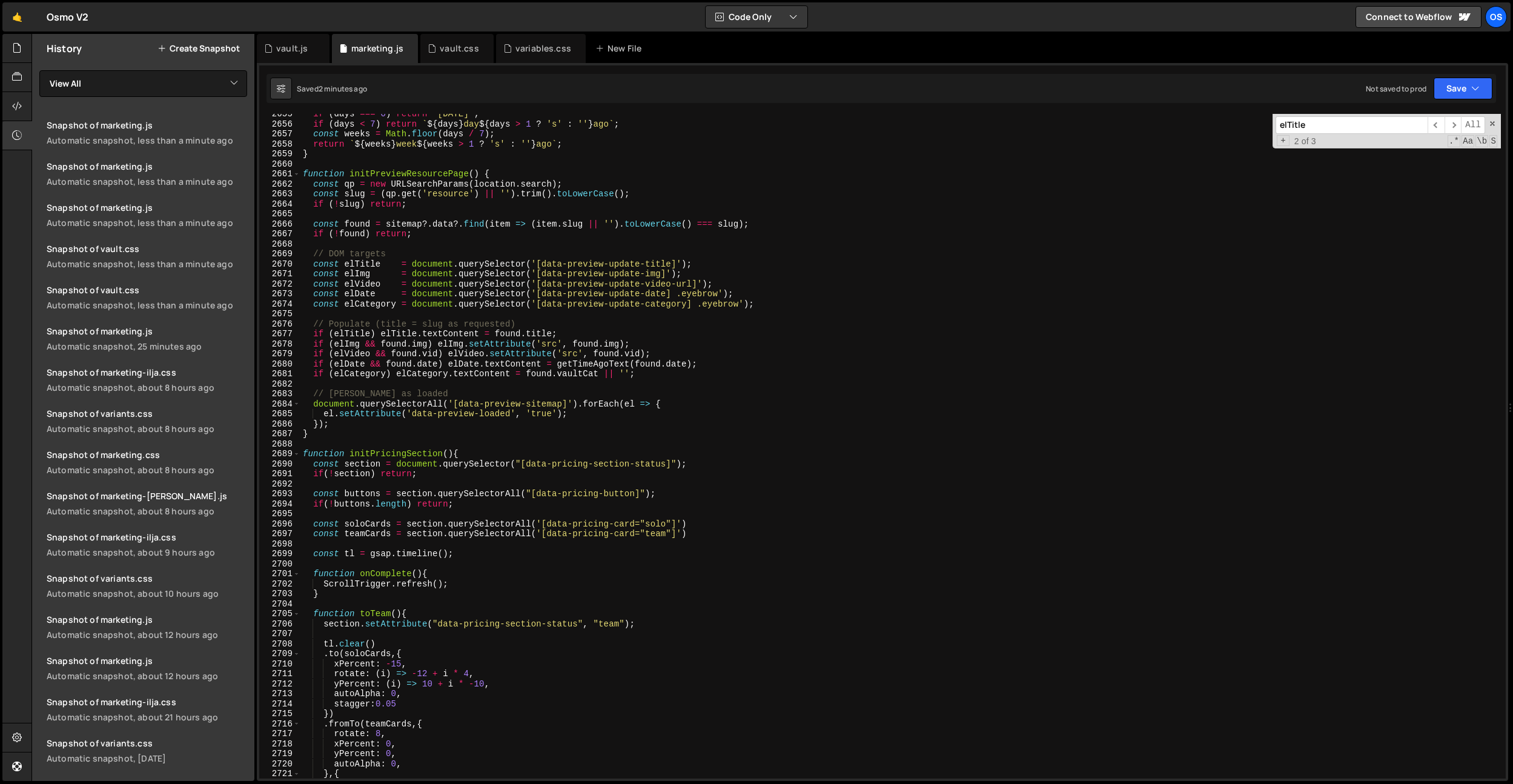
scroll to position [15478, 0]
click at [365, 51] on div "marketing.js" at bounding box center [377, 49] width 52 height 12
click at [20, 43] on icon at bounding box center [17, 48] width 10 height 13
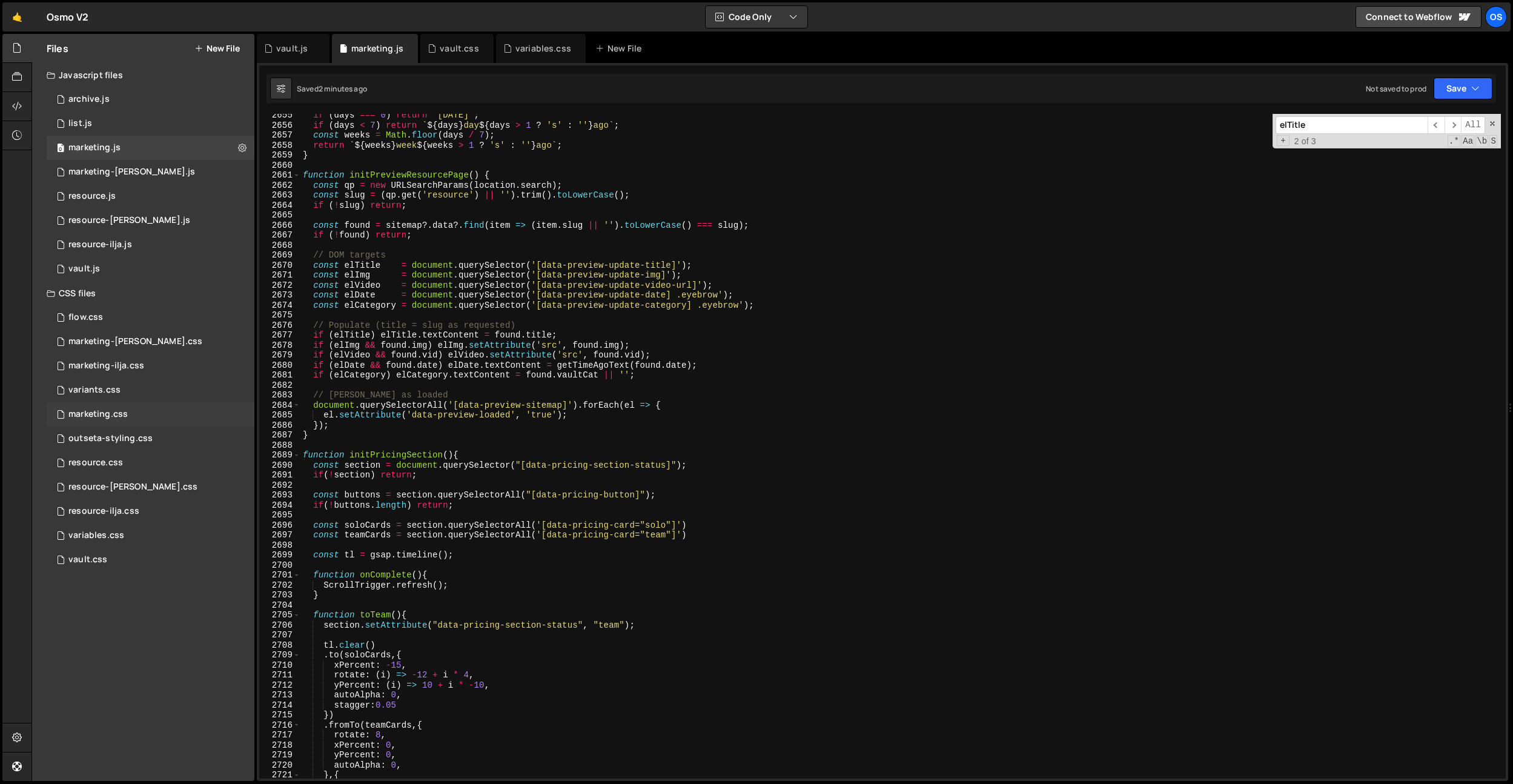
click at [109, 416] on div "marketing.css" at bounding box center [98, 414] width 59 height 11
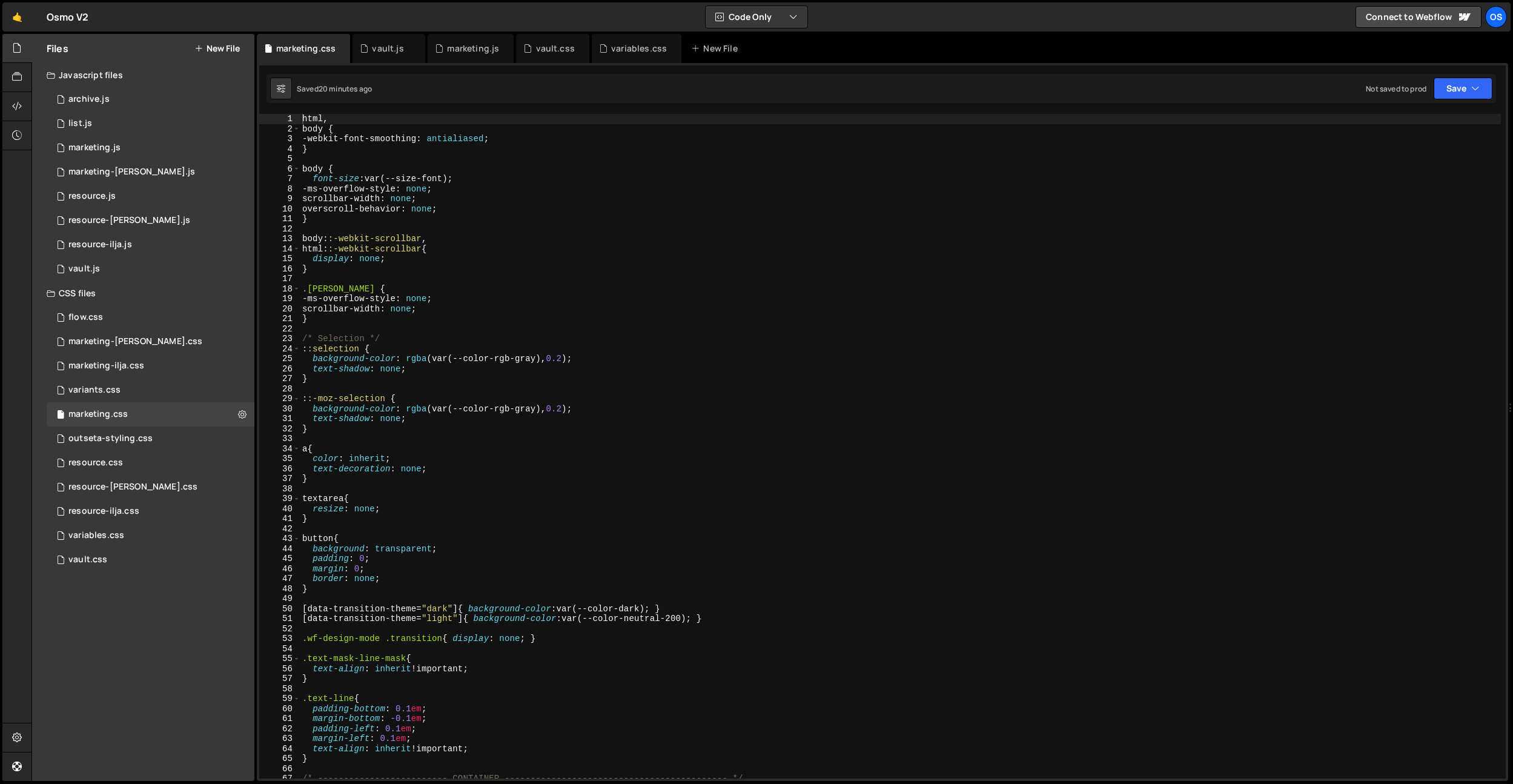
type textarea "::selection {"
click at [443, 347] on div "html , body { -webkit-font-smoothing : antialiased ; } body { font-size : var(-…" at bounding box center [901, 456] width 1201 height 684
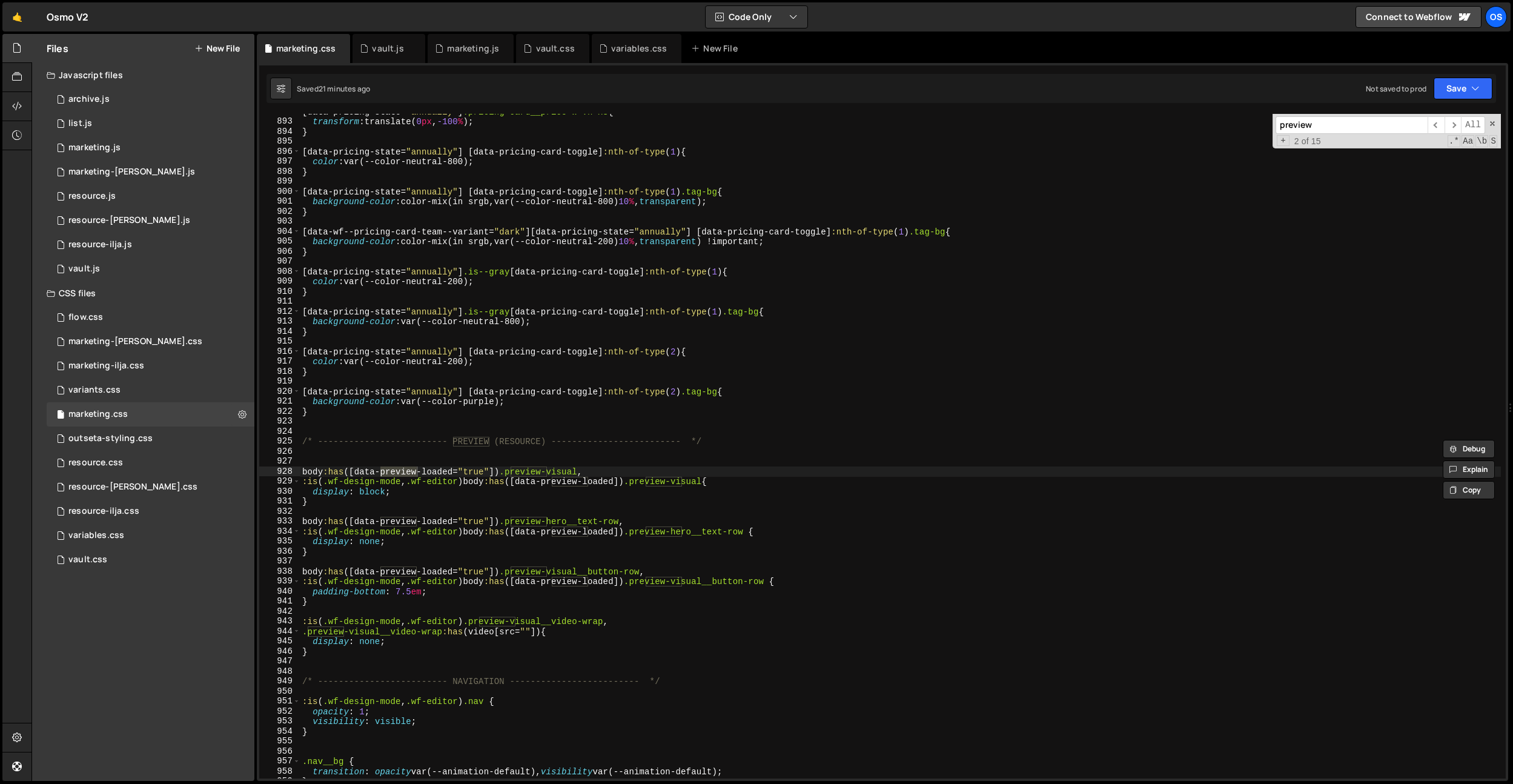
type input "preview"
type textarea ":is(.wf-design-mode, .wf-editor) body:has([data-preview-loaded]) .preview-visua…"
drag, startPoint x: 624, startPoint y: 579, endPoint x: 526, endPoint y: 584, distance: 98.1
click at [526, 584] on div "[ data-pricing-state = " annually " ] .pricing-card__price-w .h-xs { transform …" at bounding box center [901, 449] width 1201 height 684
click at [391, 53] on div "vault.js" at bounding box center [388, 49] width 32 height 12
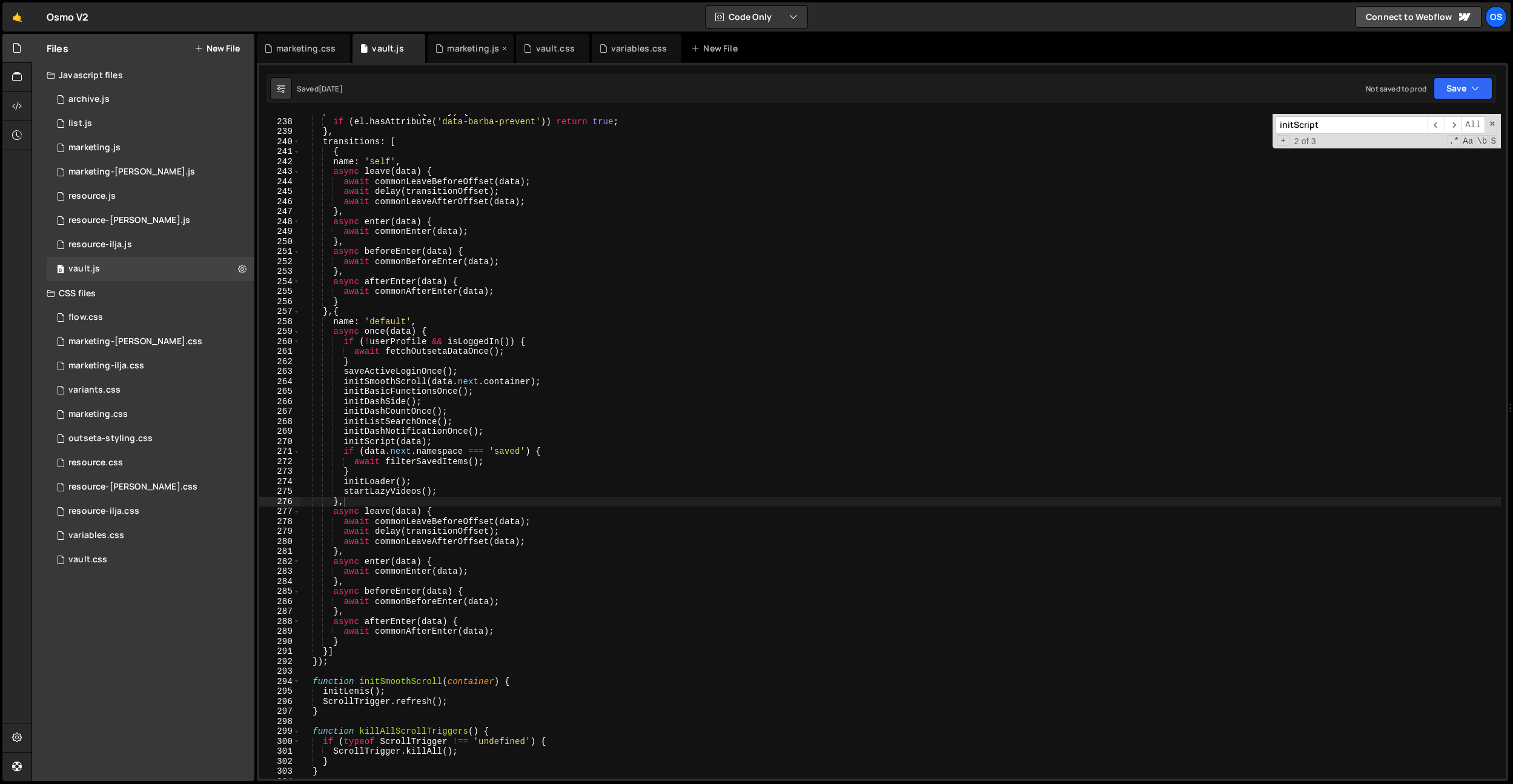
click at [458, 49] on div "marketing.js" at bounding box center [473, 49] width 52 height 12
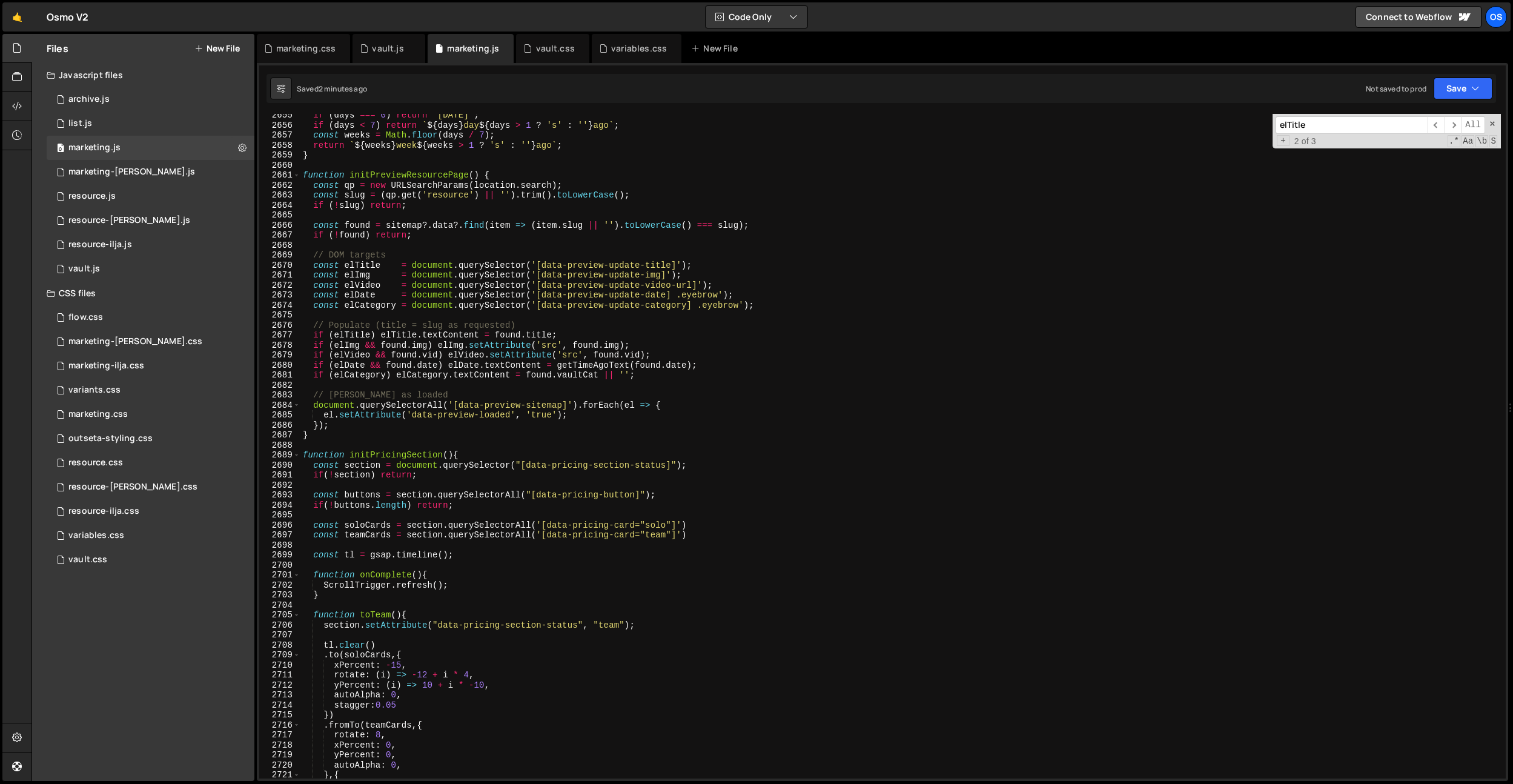
type textarea "// DOM targets"
click at [456, 259] on div "if ( days === 0 ) return '[DATE]' ; if ( days < 7 ) return ` ${ days } day ${ d…" at bounding box center [900, 452] width 1200 height 684
paste input "data-preview-loaded"
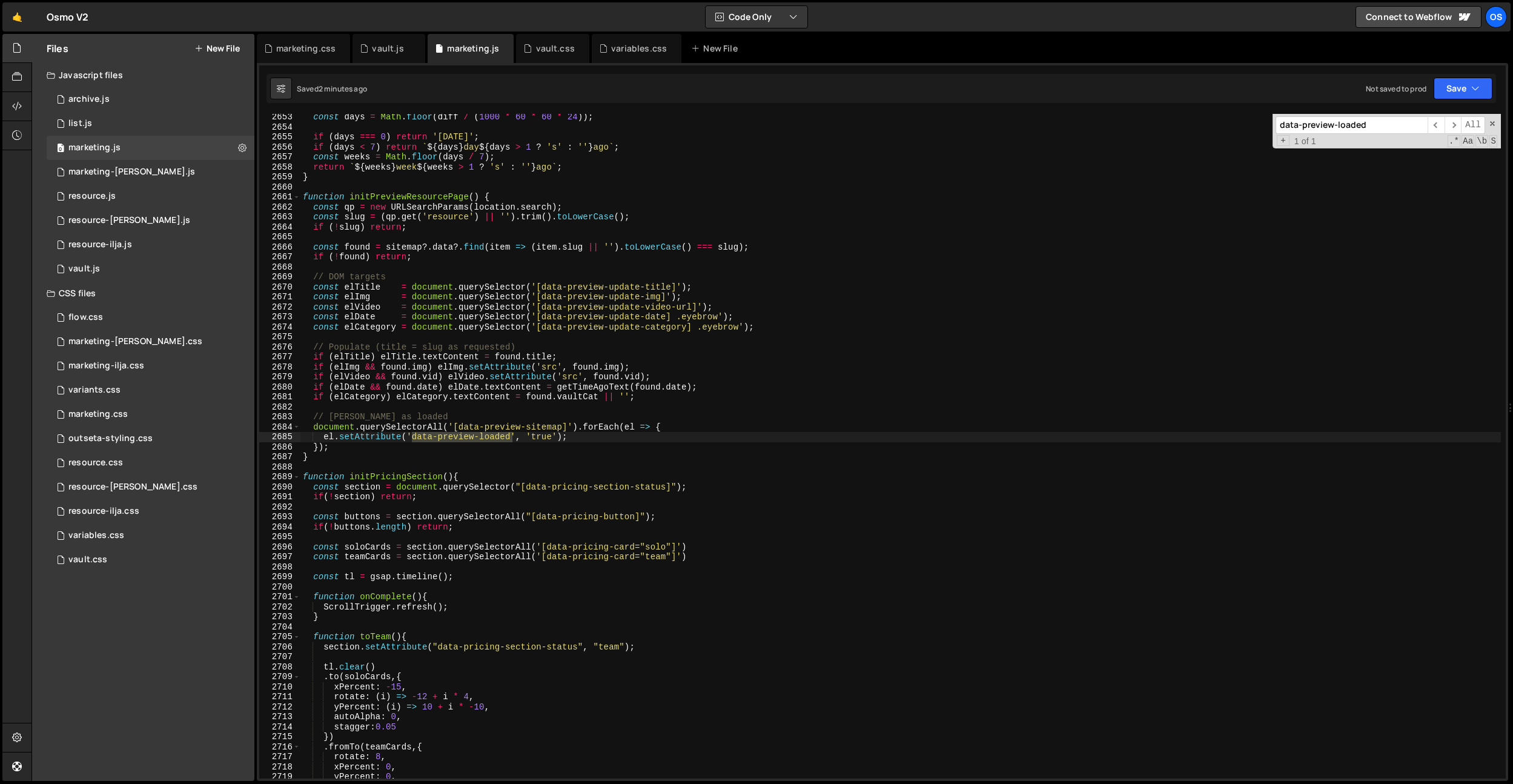
scroll to position [15465, 0]
type input "data-preview-loaded"
click at [526, 491] on div "const days = Math . floor ( diff / ( 1000 * 60 * 60 * 24 )) ; if ( days === 0 )…" at bounding box center [900, 454] width 1200 height 684
click at [531, 427] on div "const days = Math . floor ( diff / ( 1000 * 60 * 60 * 24 )) ; if ( days === 0 )…" at bounding box center [900, 454] width 1200 height 684
drag, startPoint x: 527, startPoint y: 428, endPoint x: 463, endPoint y: 429, distance: 64.0
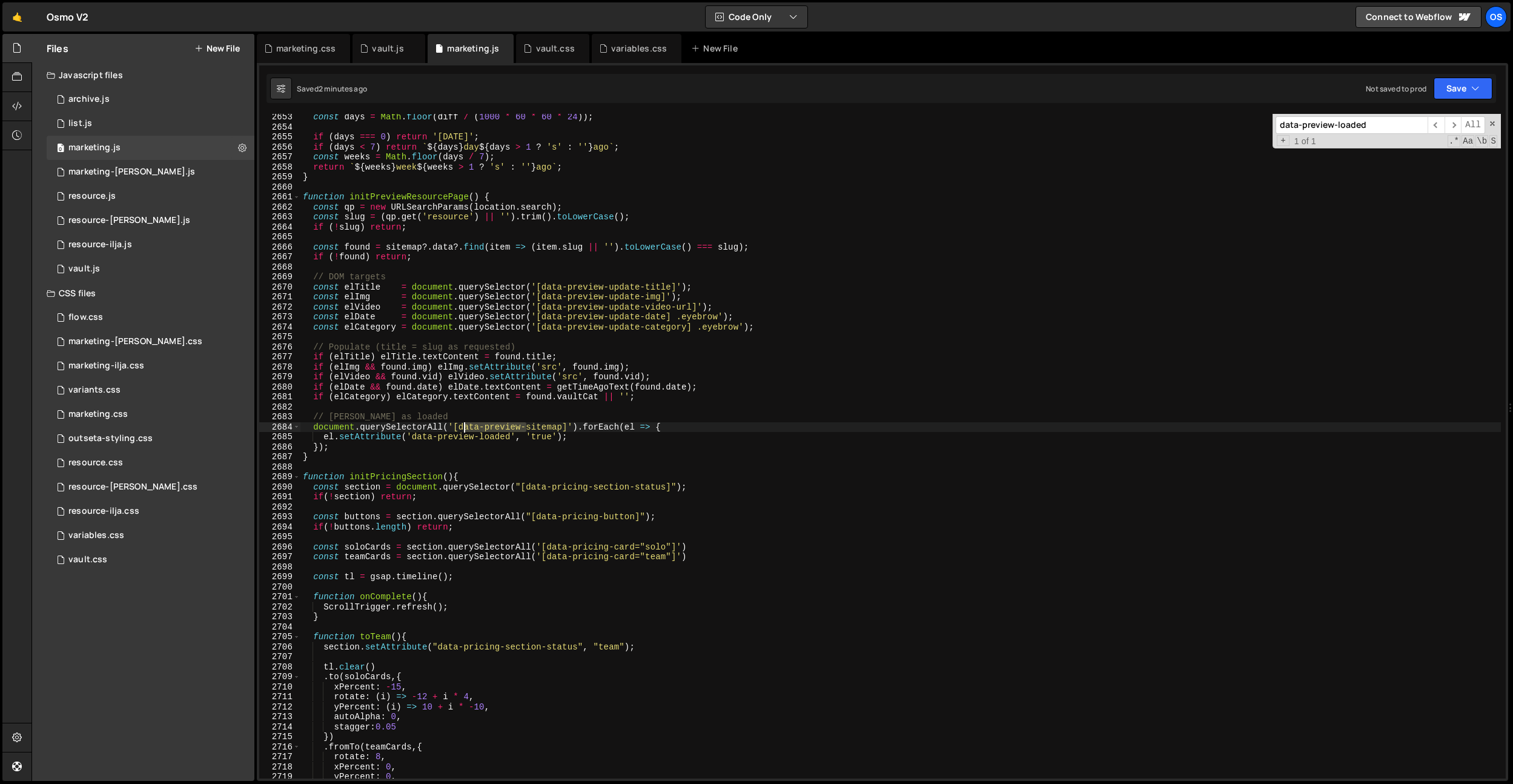
click at [463, 429] on div "const days = Math . floor ( diff / ( 1000 * 60 * 60 * 24 )) ; if ( days === 0 )…" at bounding box center [900, 454] width 1200 height 684
drag, startPoint x: 516, startPoint y: 424, endPoint x: 460, endPoint y: 426, distance: 56.0
click at [460, 426] on div "const days = Math . floor ( diff / ( 1000 * 60 * 60 * 24 )) ; if ( days === 0 )…" at bounding box center [900, 454] width 1200 height 684
click at [460, 413] on div "const days = Math . floor ( diff / ( 1000 * 60 * 60 * 24 )) ; if ( days === 0 )…" at bounding box center [900, 454] width 1200 height 684
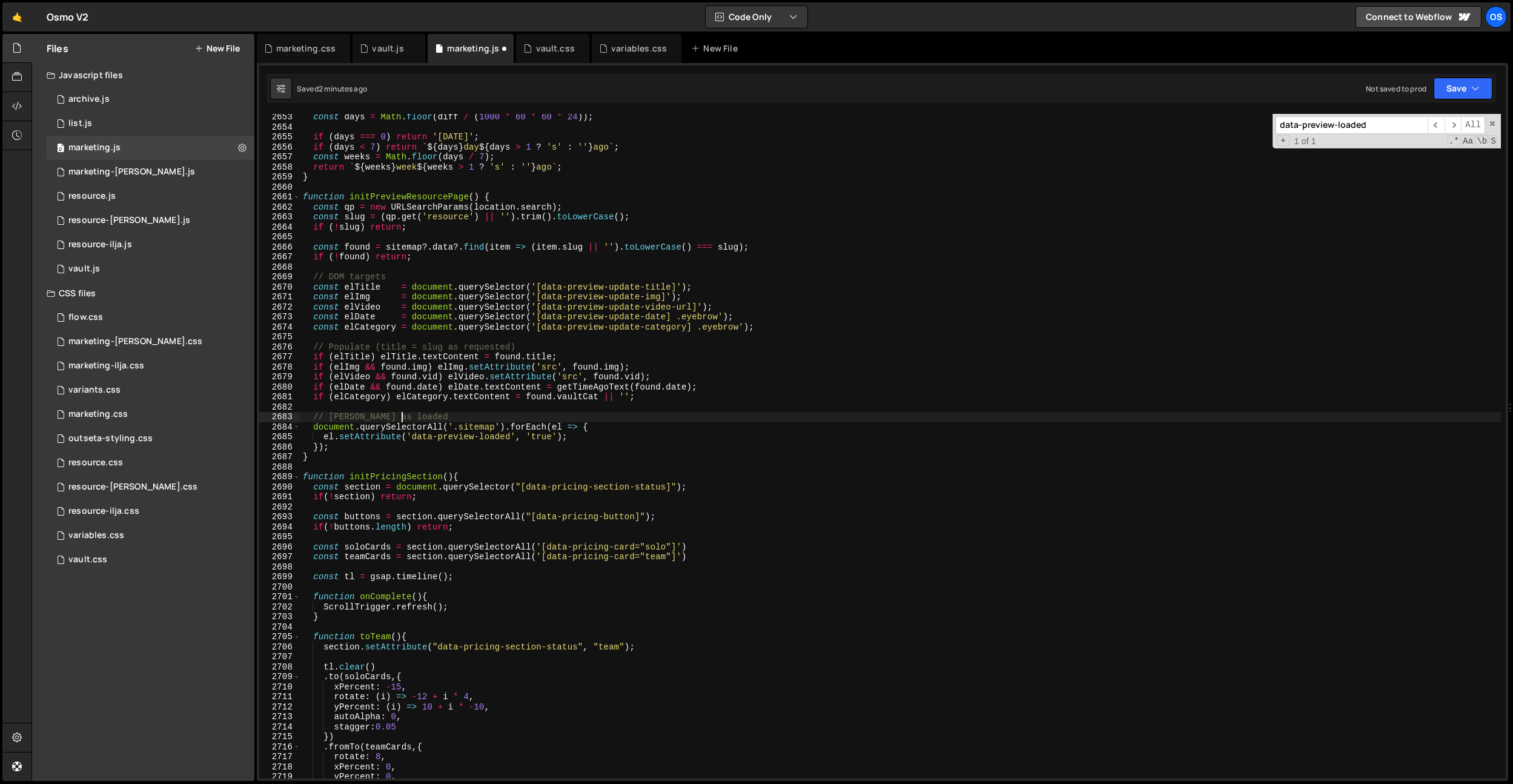
scroll to position [0, 6]
click at [479, 413] on div "const days = Math . floor ( diff / ( 1000 * 60 * 60 * 24 )) ; if ( days === 0 )…" at bounding box center [900, 454] width 1200 height 684
drag, startPoint x: 495, startPoint y: 426, endPoint x: 462, endPoint y: 428, distance: 33.1
click at [462, 428] on div "const days = Math . floor ( diff / ( 1000 * 60 * 60 * 24 )) ; if ( days === 0 )…" at bounding box center [900, 454] width 1200 height 684
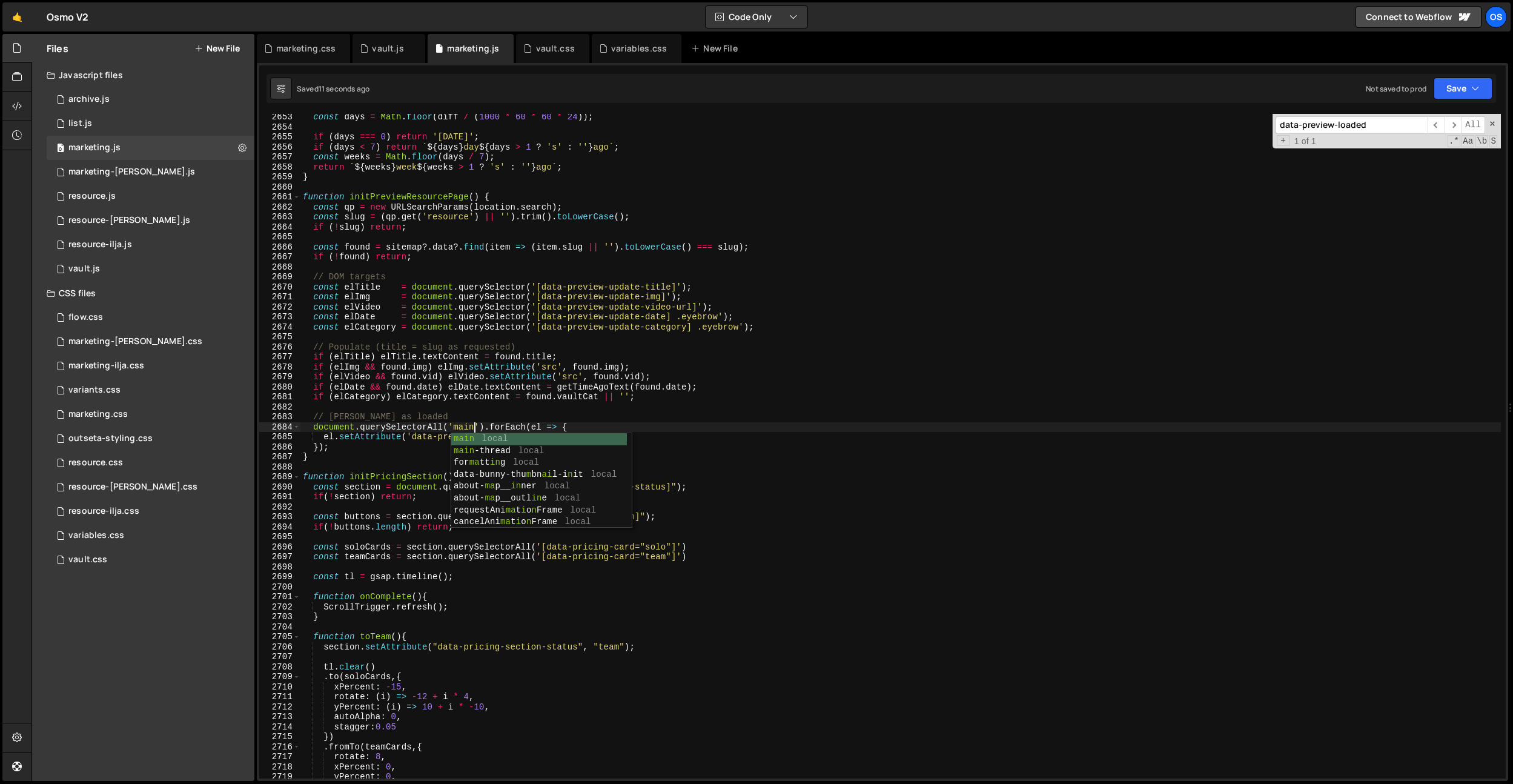
click at [402, 156] on div "const days = Math . floor ( diff / ( 1000 * 60 * 60 * 24 )) ; if ( days === 0 )…" at bounding box center [900, 454] width 1200 height 684
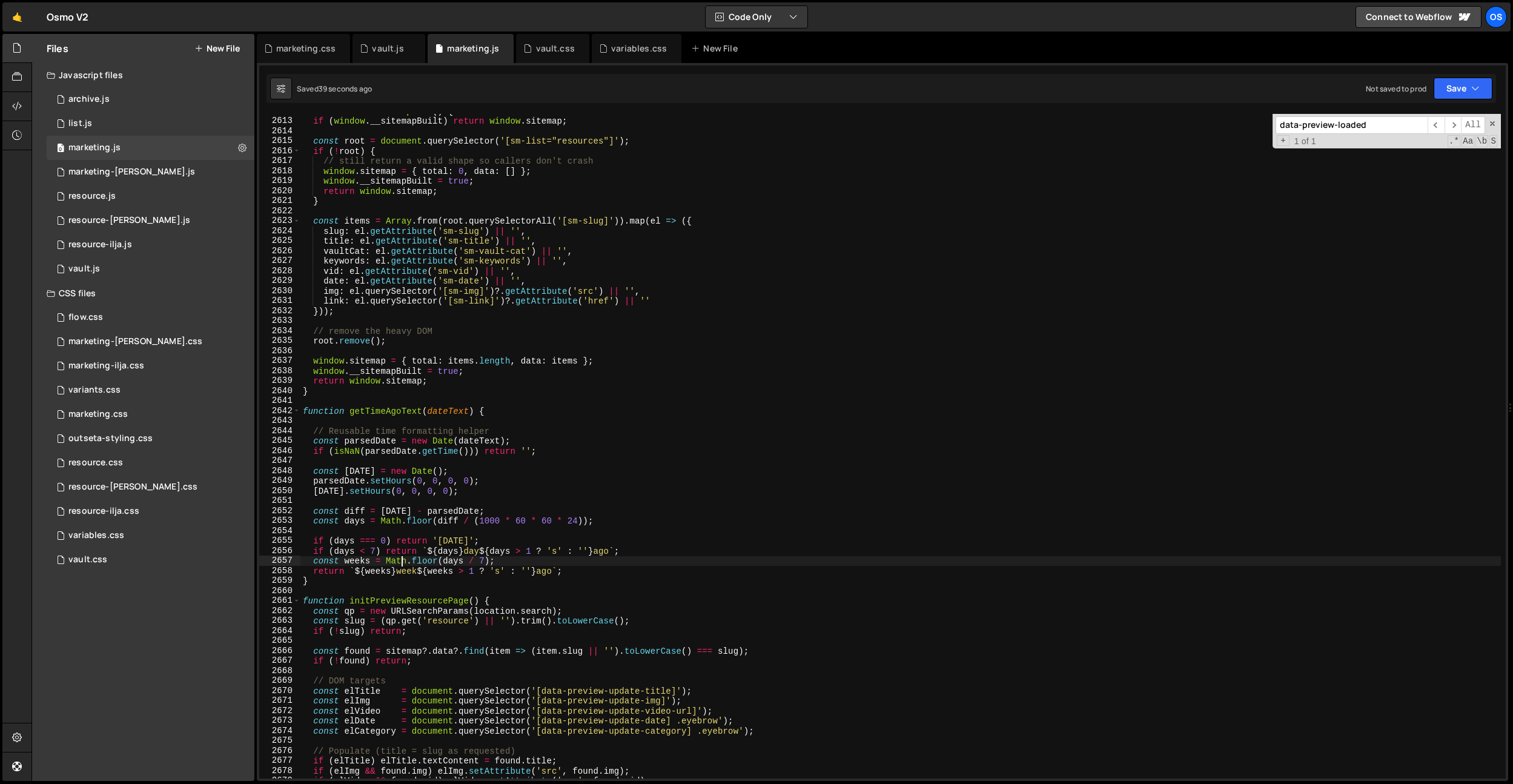
scroll to position [15230, 0]
click at [423, 452] on div "function buildSitemapOnce ( ) { if ( window . __sitemapBuilt ) return window . …" at bounding box center [900, 448] width 1200 height 684
click at [425, 268] on div "function buildSitemapOnce ( ) { if ( window . __sitemapBuilt ) return window . …" at bounding box center [900, 448] width 1200 height 684
type textarea "vid: el.getAttribute('sm-vid') || '',"
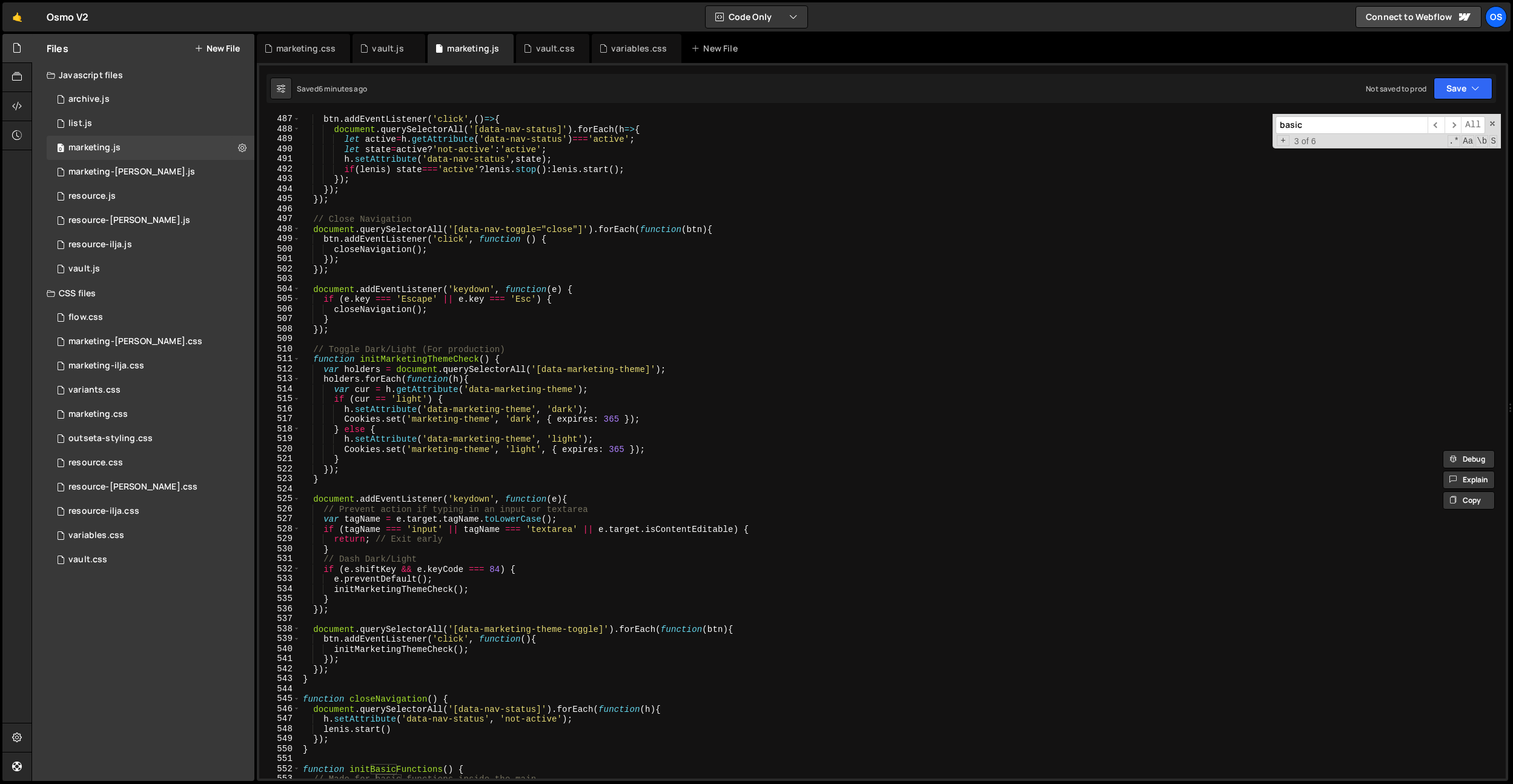
scroll to position [2896, 0]
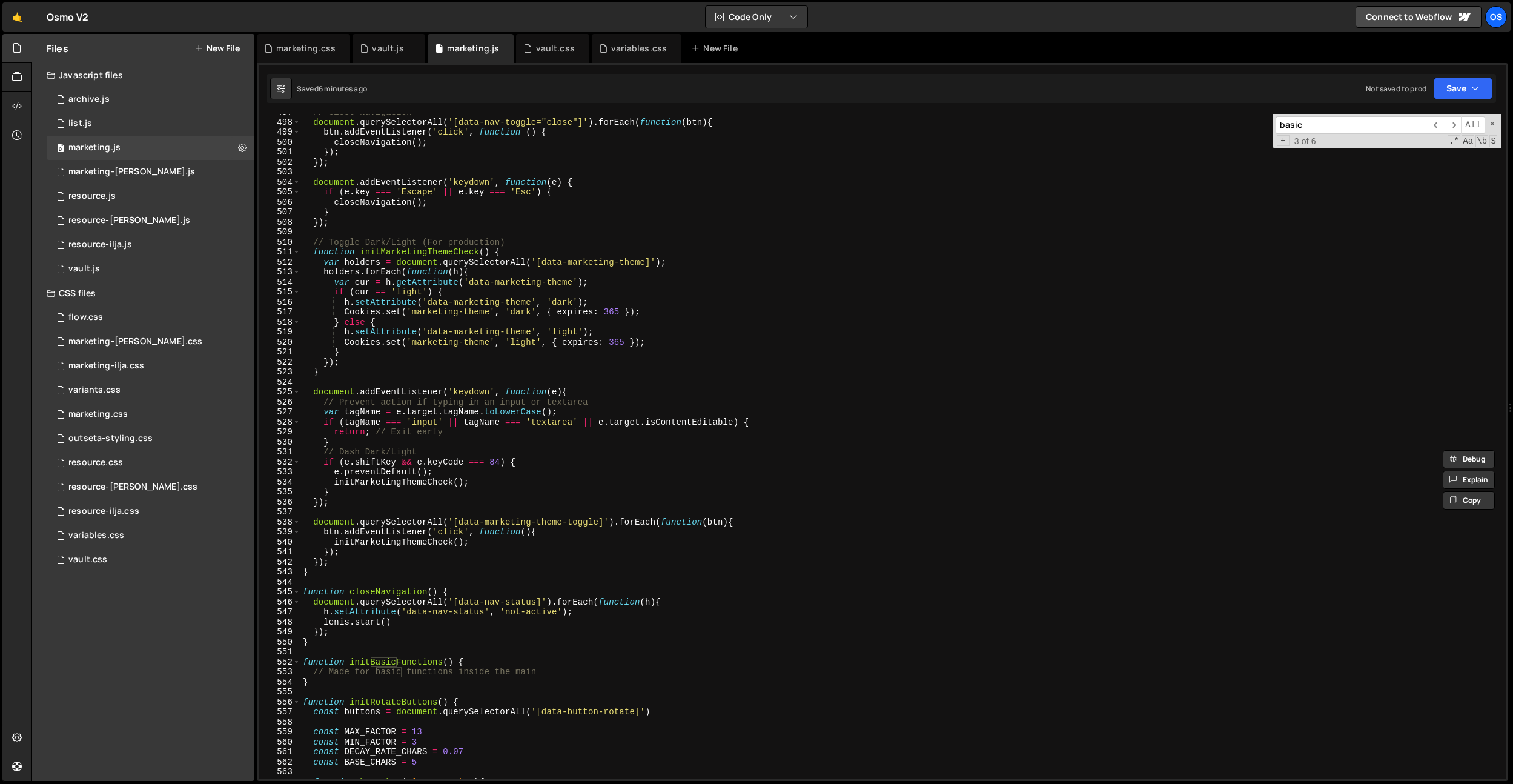
type input "basic"
type textarea "});"
click at [350, 564] on div "// Close Navigation document . querySelectorAll ( '[data-nav-toggle="close"]' )…" at bounding box center [900, 449] width 1200 height 684
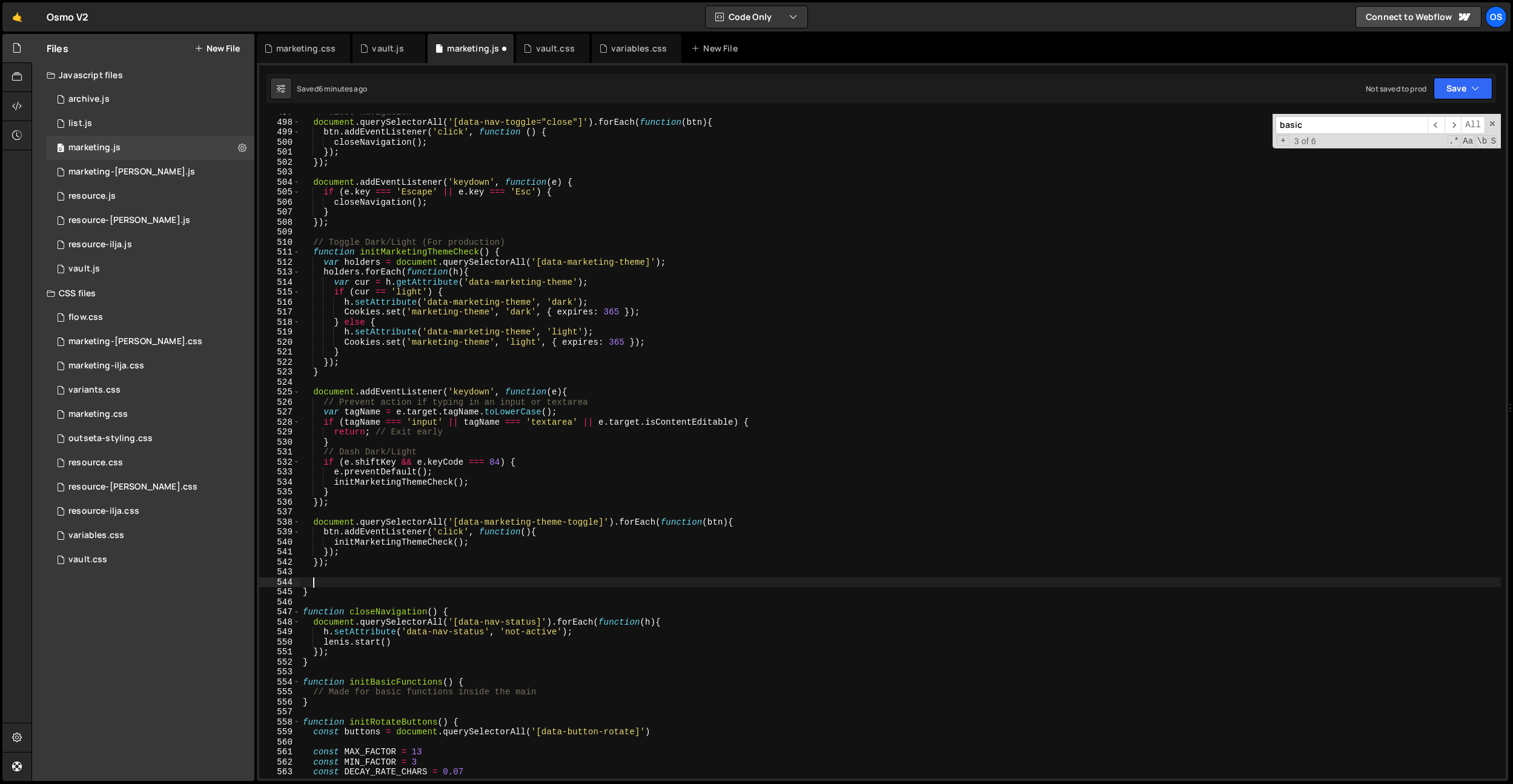
paste textarea "});"
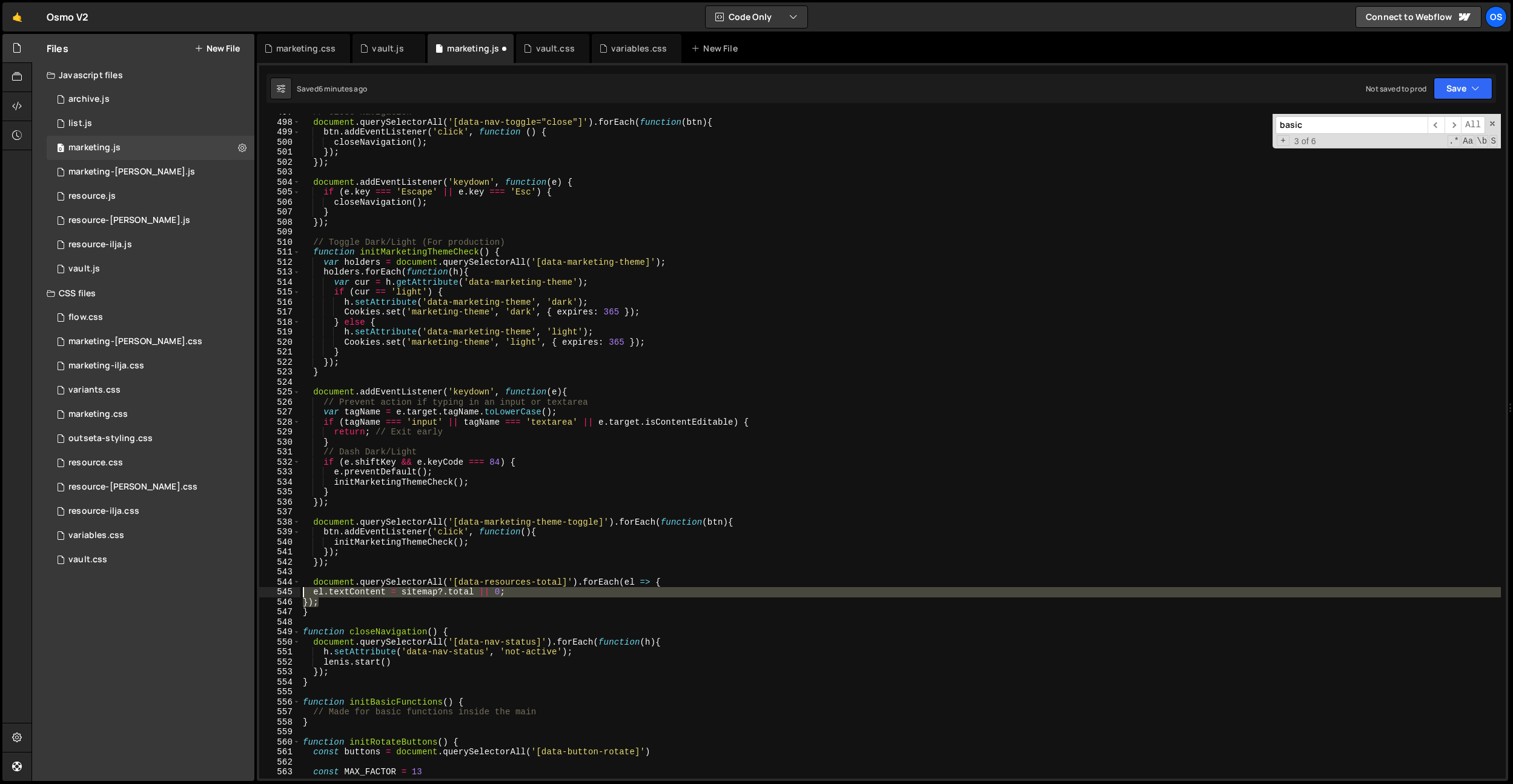
drag, startPoint x: 327, startPoint y: 607, endPoint x: 279, endPoint y: 592, distance: 50.3
click at [279, 592] on div "}); 497 498 499 500 501 502 503 504 505 506 507 508 509 510 511 512 513 514 515…" at bounding box center [883, 446] width 1247 height 664
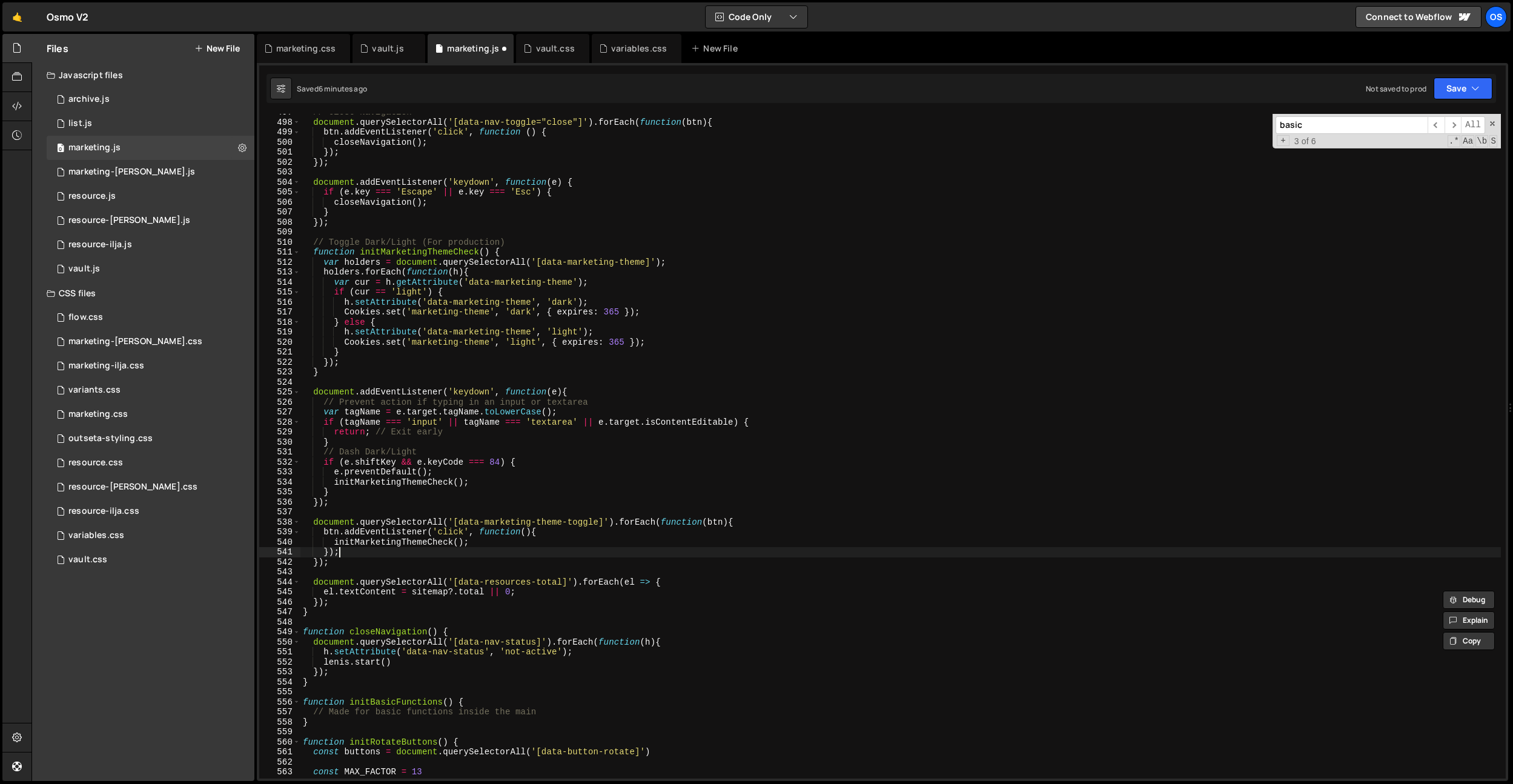
click at [458, 549] on div "// Close Navigation document . querySelectorAll ( '[data-nav-toggle="close"]' )…" at bounding box center [900, 449] width 1200 height 684
click at [538, 556] on div "// Close Navigation document . querySelectorAll ( '[data-nav-toggle="close"]' )…" at bounding box center [900, 449] width 1200 height 684
click at [555, 258] on div "// Close Navigation document . querySelectorAll ( '[data-nav-toggle="close"]' )…" at bounding box center [900, 449] width 1200 height 684
click at [454, 309] on div "// Close Navigation document . querySelectorAll ( '[data-nav-toggle="close"]' )…" at bounding box center [900, 449] width 1200 height 684
type textarea "Cookies.set('marketing-theme', 'dark', { expires: 365 });"
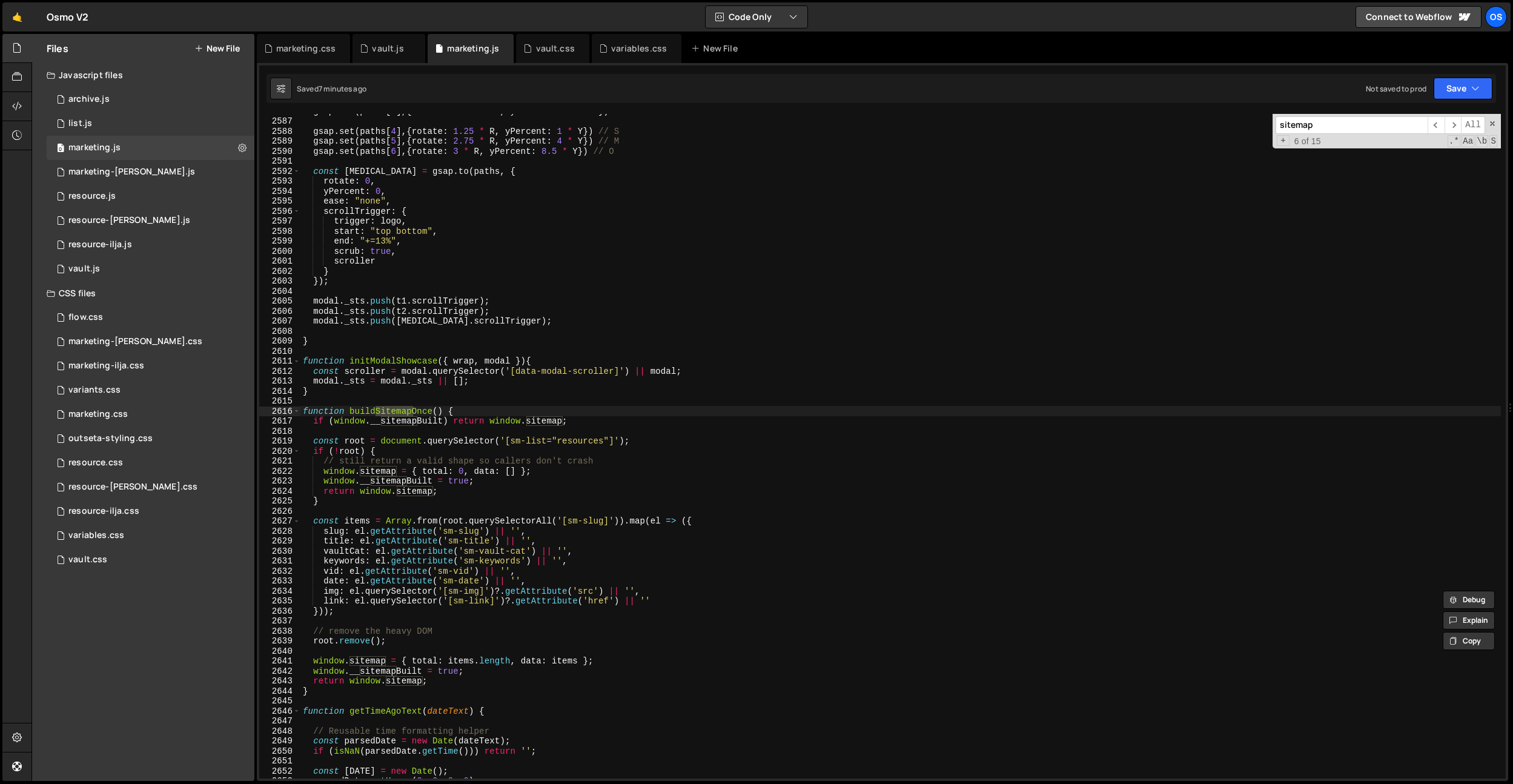
scroll to position [15067, 0]
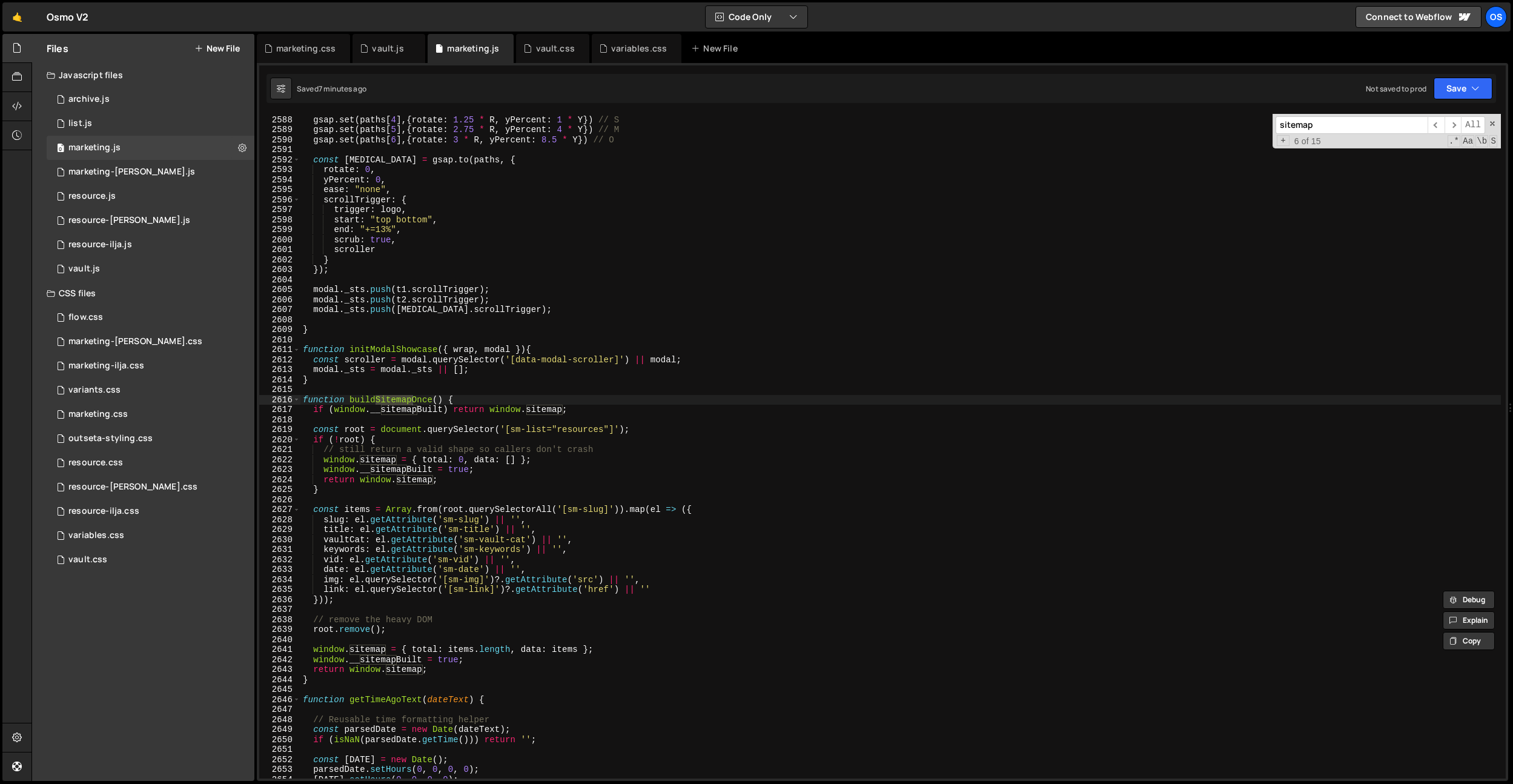
type input "sitemap"
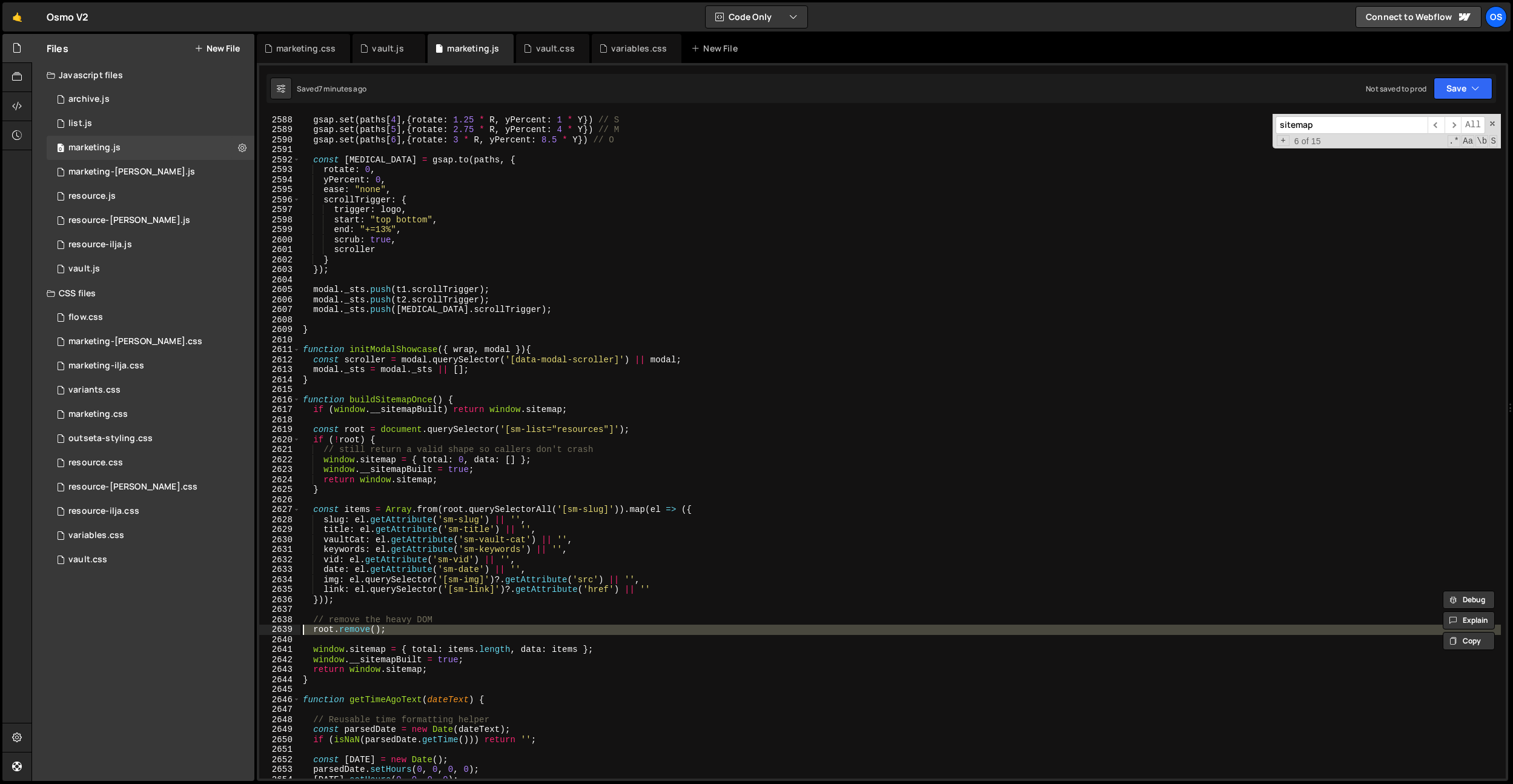
drag, startPoint x: 408, startPoint y: 635, endPoint x: 301, endPoint y: 631, distance: 107.1
click at [301, 631] on div "gsap . set ( paths [ 4 ] , { rotate : 1.25 * R , yPercent : 1 * Y }) // S gsap …" at bounding box center [900, 447] width 1200 height 684
click at [429, 456] on div "gsap . set ( paths [ 4 ] , { rotate : 1.25 * R , yPercent : 1 * Y }) // S gsap …" at bounding box center [900, 447] width 1200 height 684
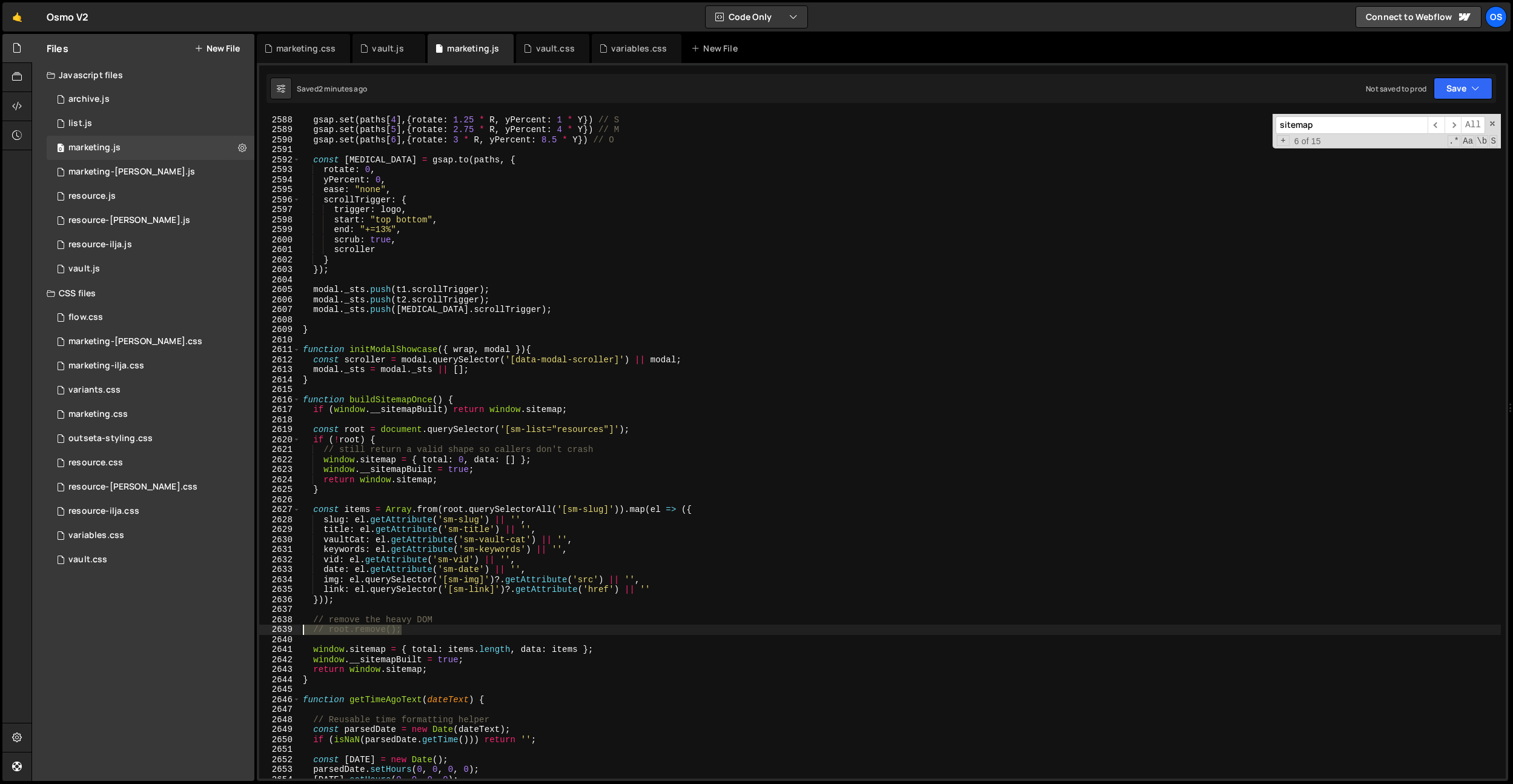
drag, startPoint x: 407, startPoint y: 625, endPoint x: 258, endPoint y: 626, distance: 149.0
click at [258, 626] on div "Type cmd + s to save your Javascript file. XXXXXXXXXXXXXXXXXXXXXXXXXXXXXXXXXXXX…" at bounding box center [882, 421] width 1252 height 718
type textarea "root.remove();"
click at [1350, 126] on input "sitemap" at bounding box center [1352, 125] width 152 height 18
click at [1449, 124] on span "​" at bounding box center [1453, 125] width 17 height 18
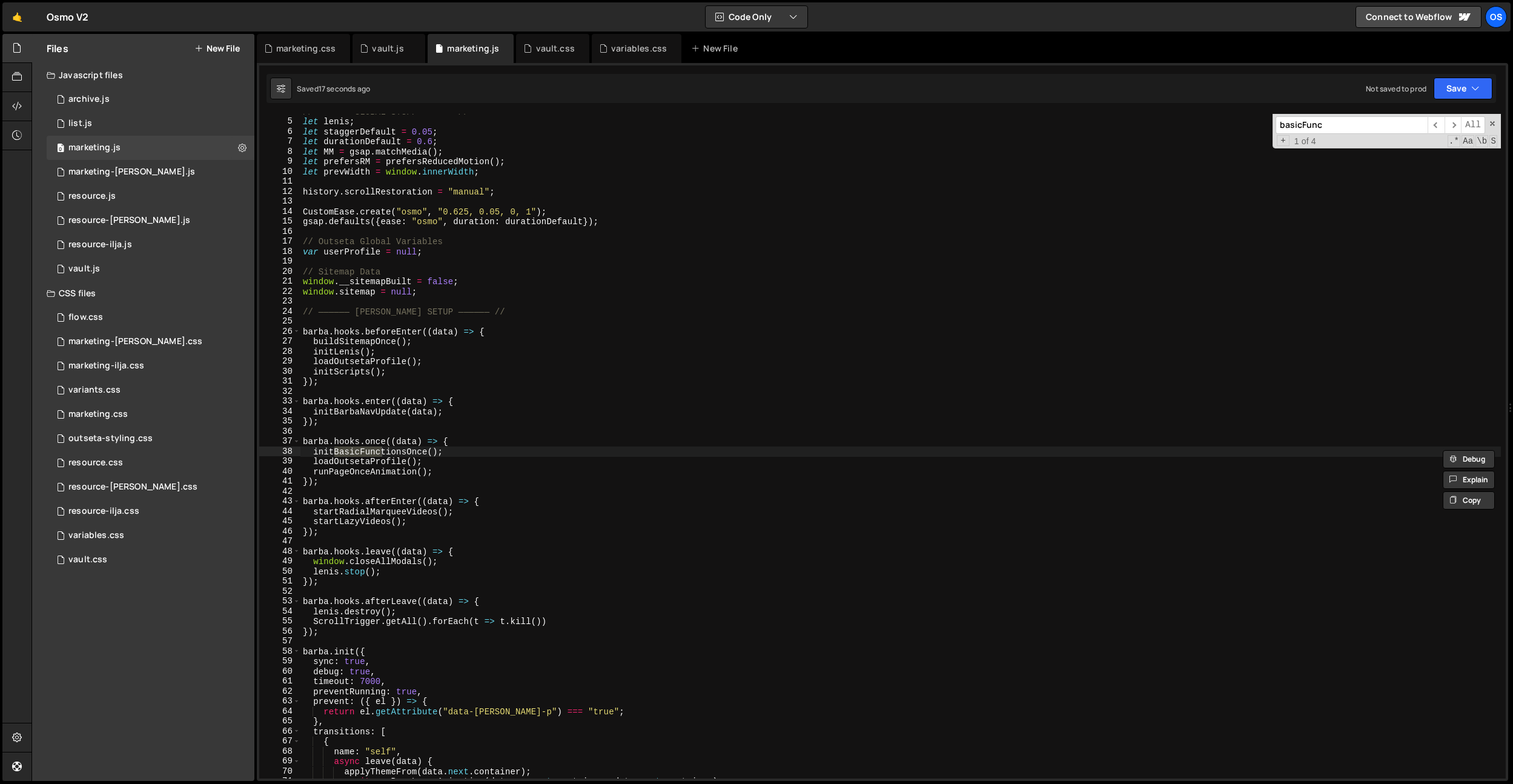
scroll to position [1315, 0]
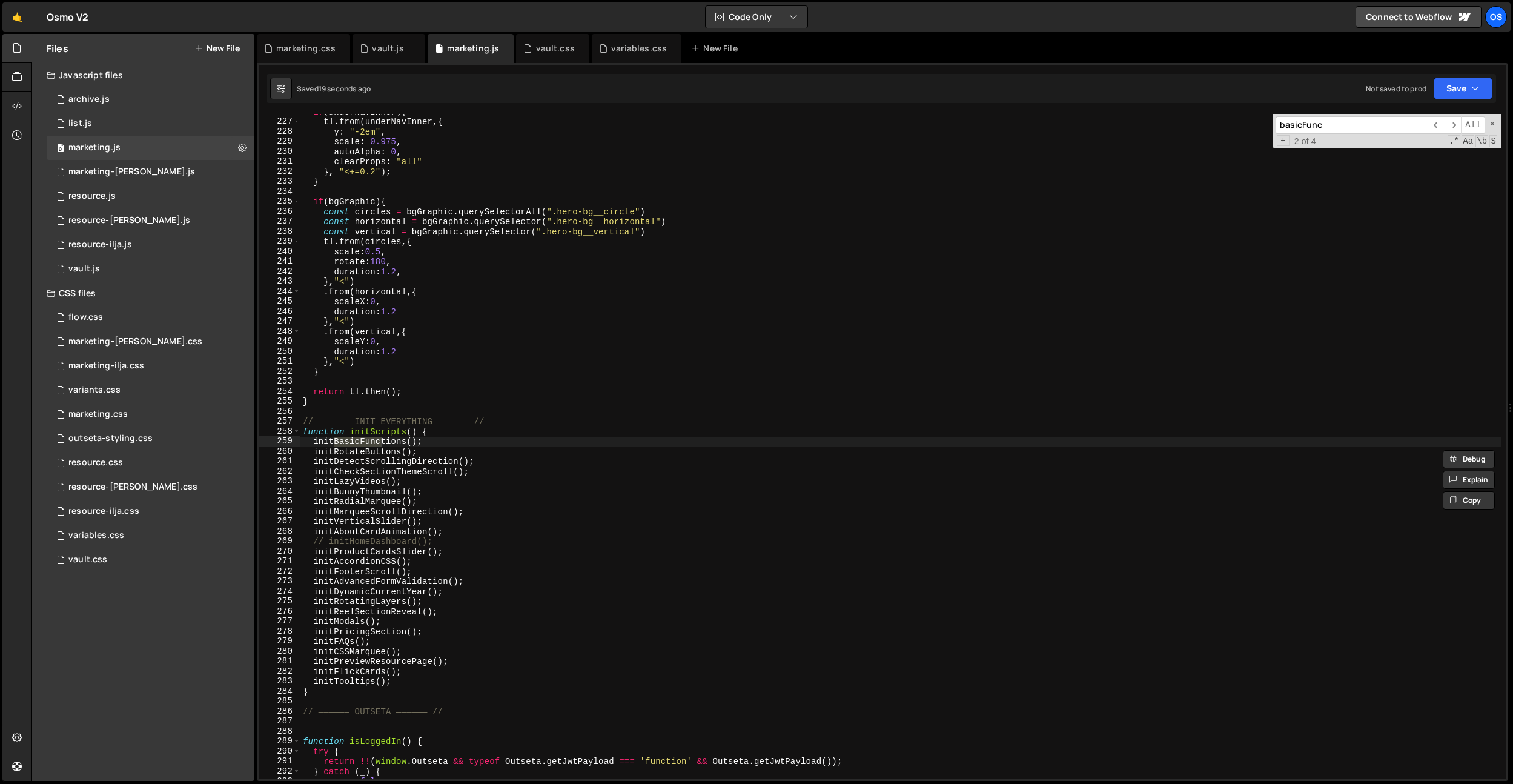
type input "basicFunc"
click at [364, 442] on div "if ( underNavInner ) { tl . from ( underNavInner , { y : "-2em" , scale : 0.975…" at bounding box center [900, 446] width 1200 height 664
click at [364, 442] on div "if ( underNavInner ) { tl . from ( underNavInner , { y : "-2em" , scale : 0.975…" at bounding box center [900, 449] width 1200 height 684
click at [483, 459] on div "if ( underNavInner ) { tl . from ( underNavInner , { y : "-2em" , scale : 0.975…" at bounding box center [900, 449] width 1200 height 684
type textarea "initDetectScrollingDirection();"
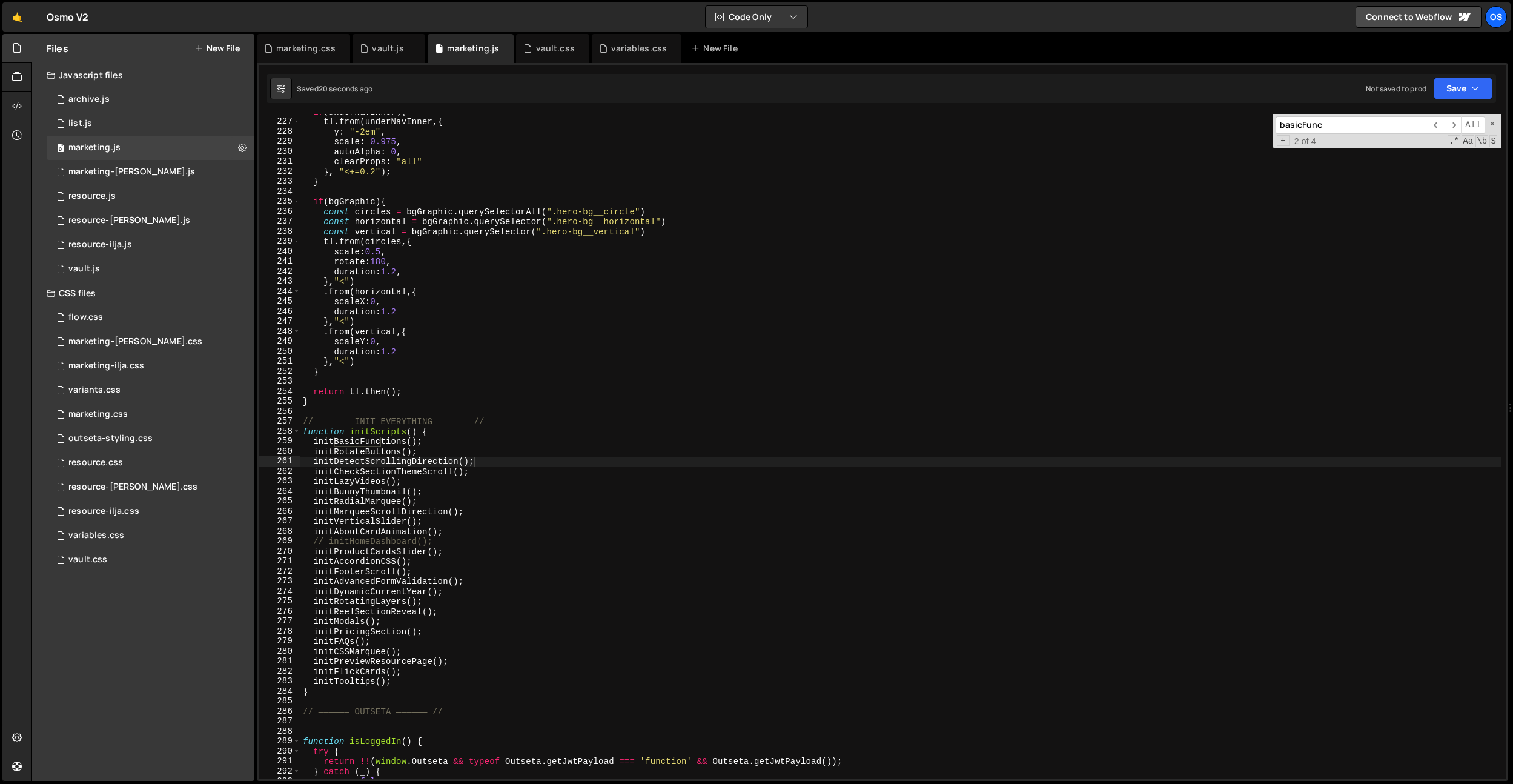
paste input "initBasicFunctions"
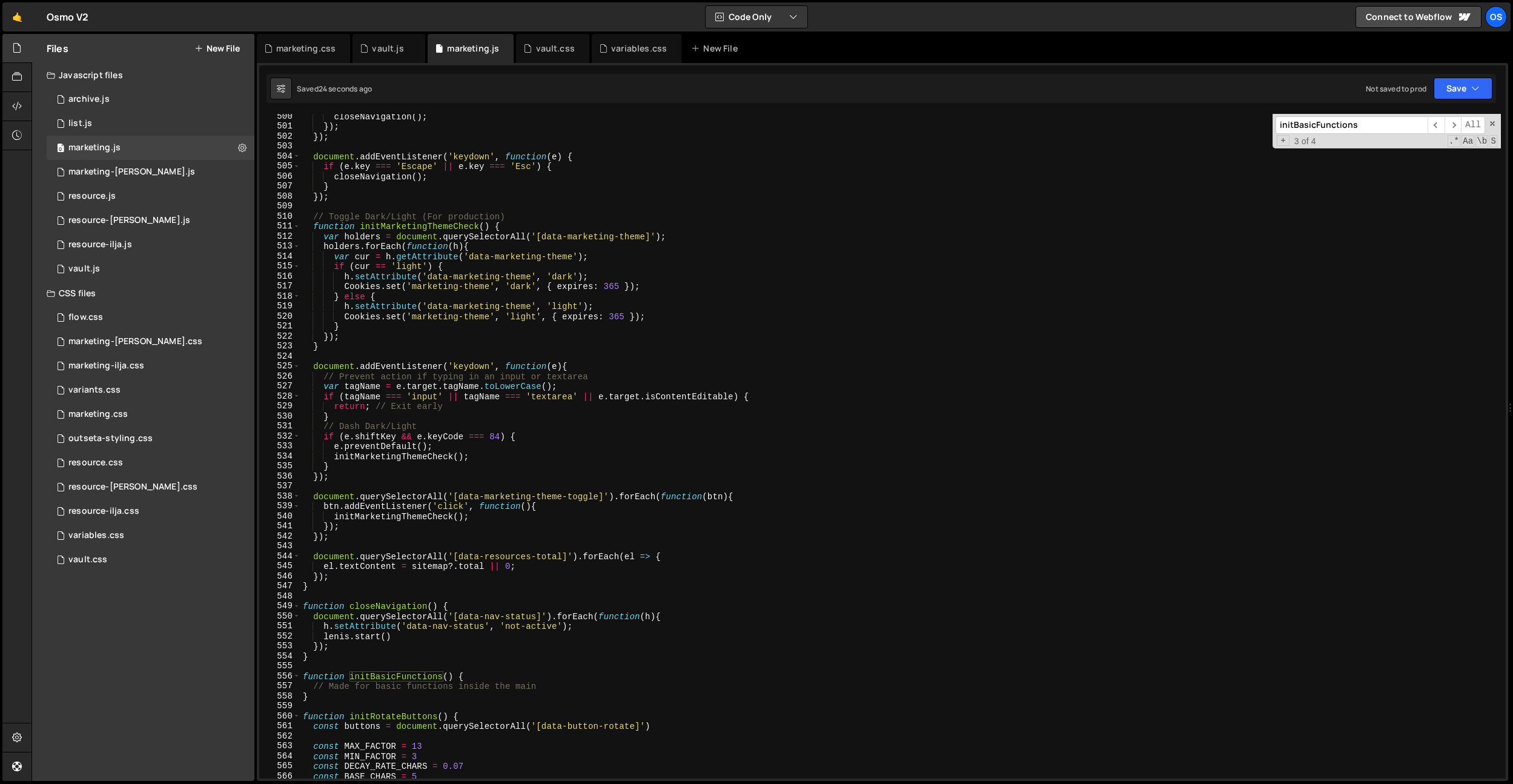
scroll to position [2926, 0]
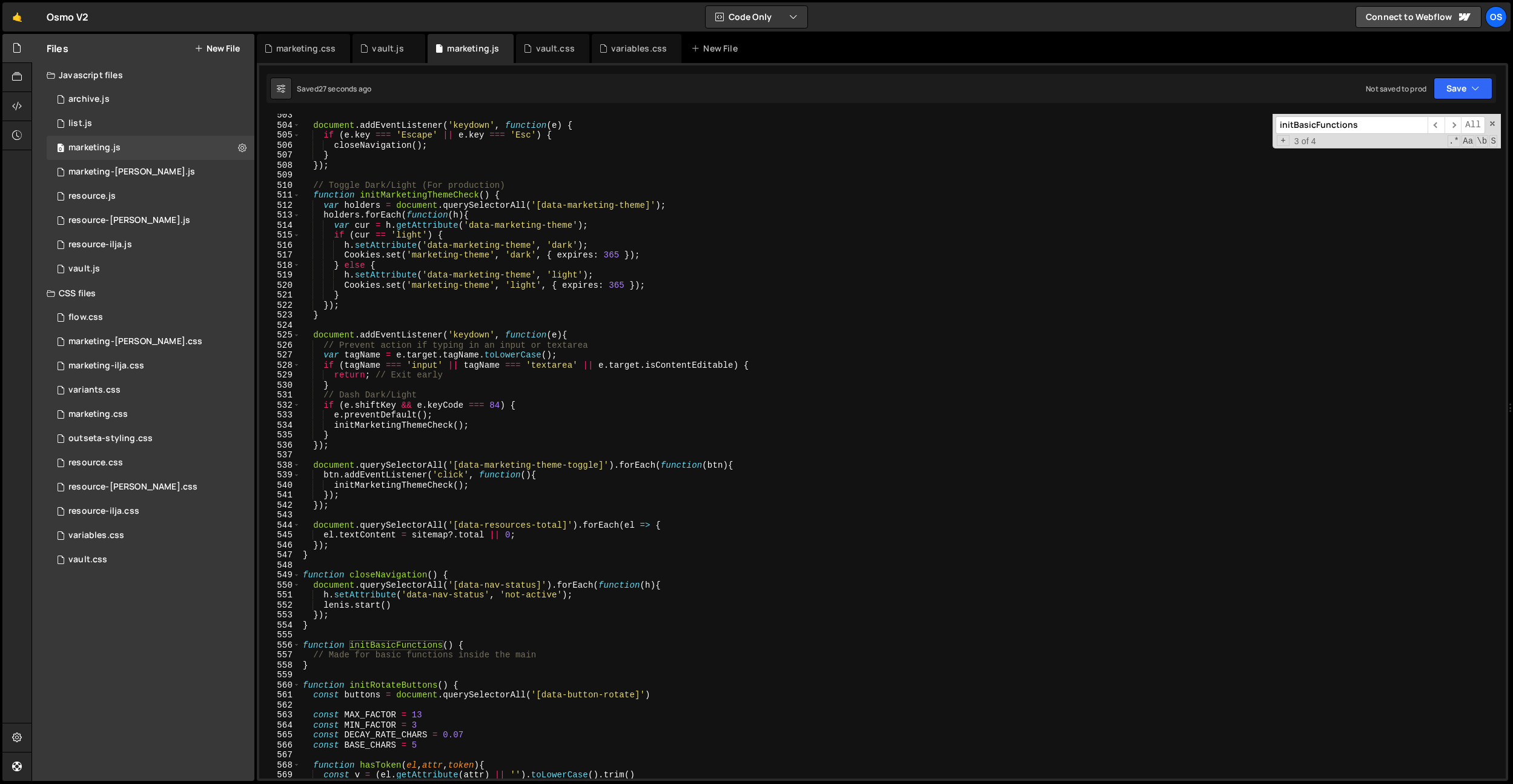
type input "initBasicFunctions"
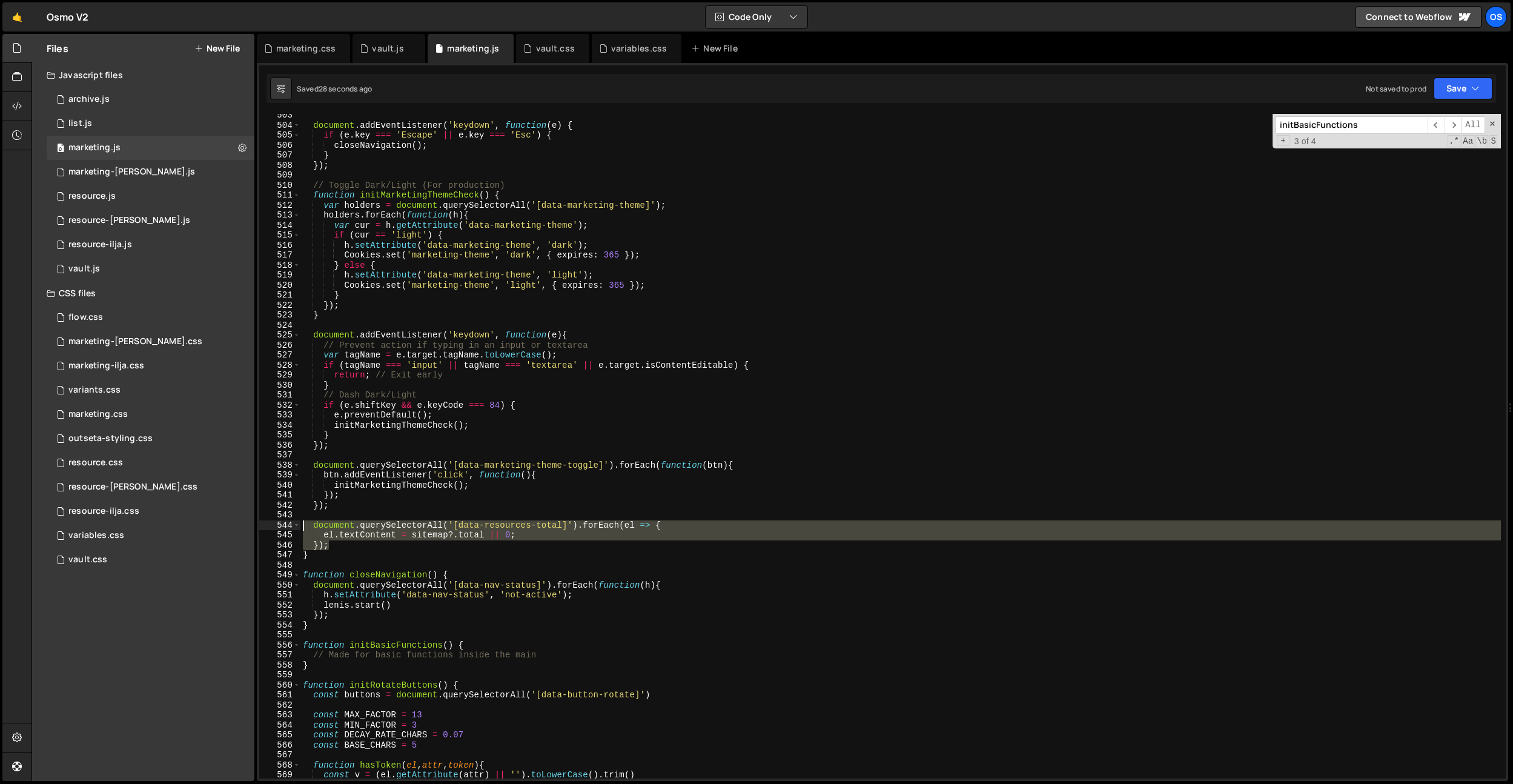
drag, startPoint x: 344, startPoint y: 547, endPoint x: 284, endPoint y: 527, distance: 63.2
click at [284, 528] on div "}); 503 504 505 506 507 508 509 510 511 512 513 514 515 516 517 518 519 520 521…" at bounding box center [883, 446] width 1247 height 664
type textarea "document.querySelectorAll('[data-resources-total]').forEach(el => { el.textCont…"
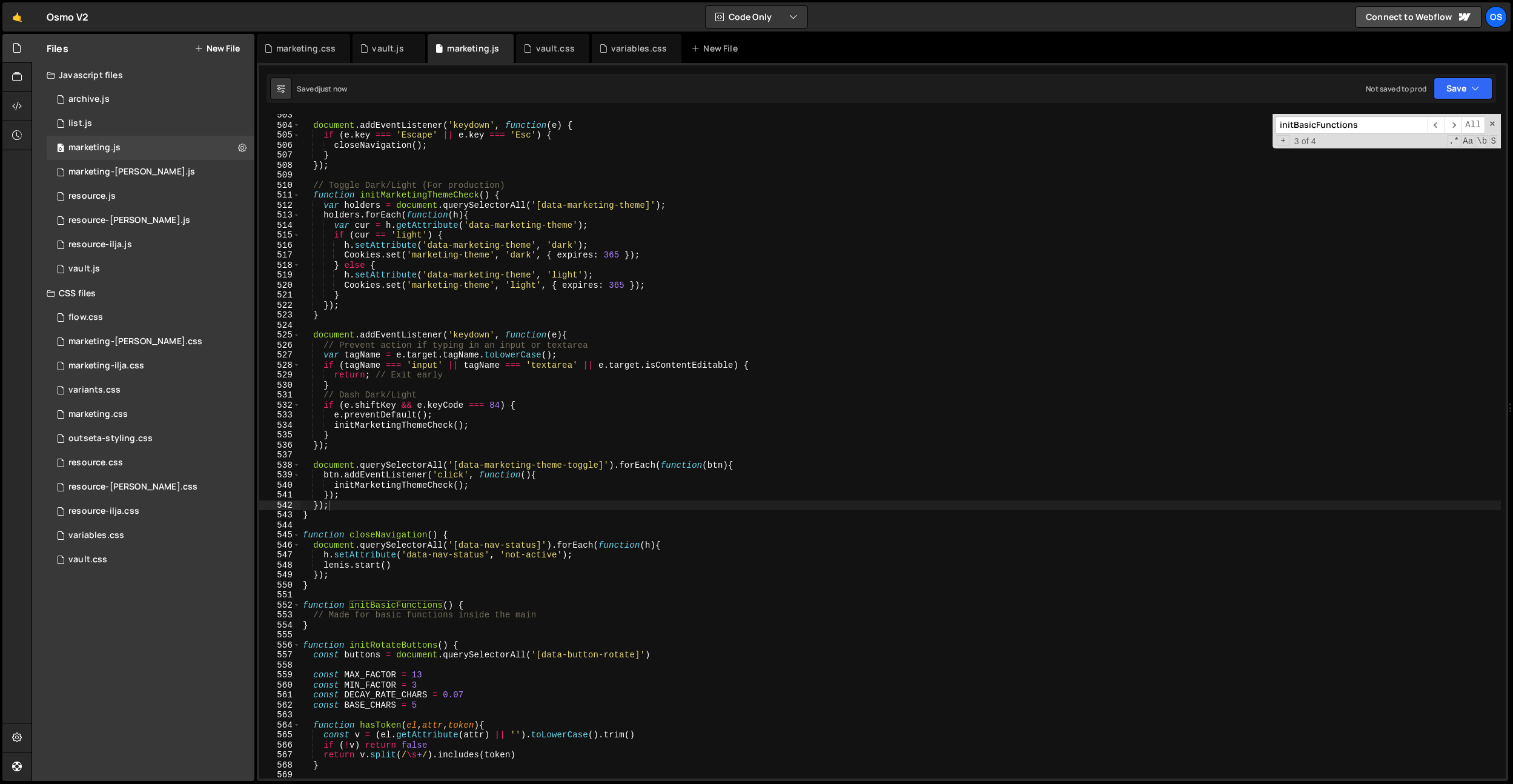
click at [1364, 118] on input "initBasicFunctions" at bounding box center [1352, 125] width 152 height 18
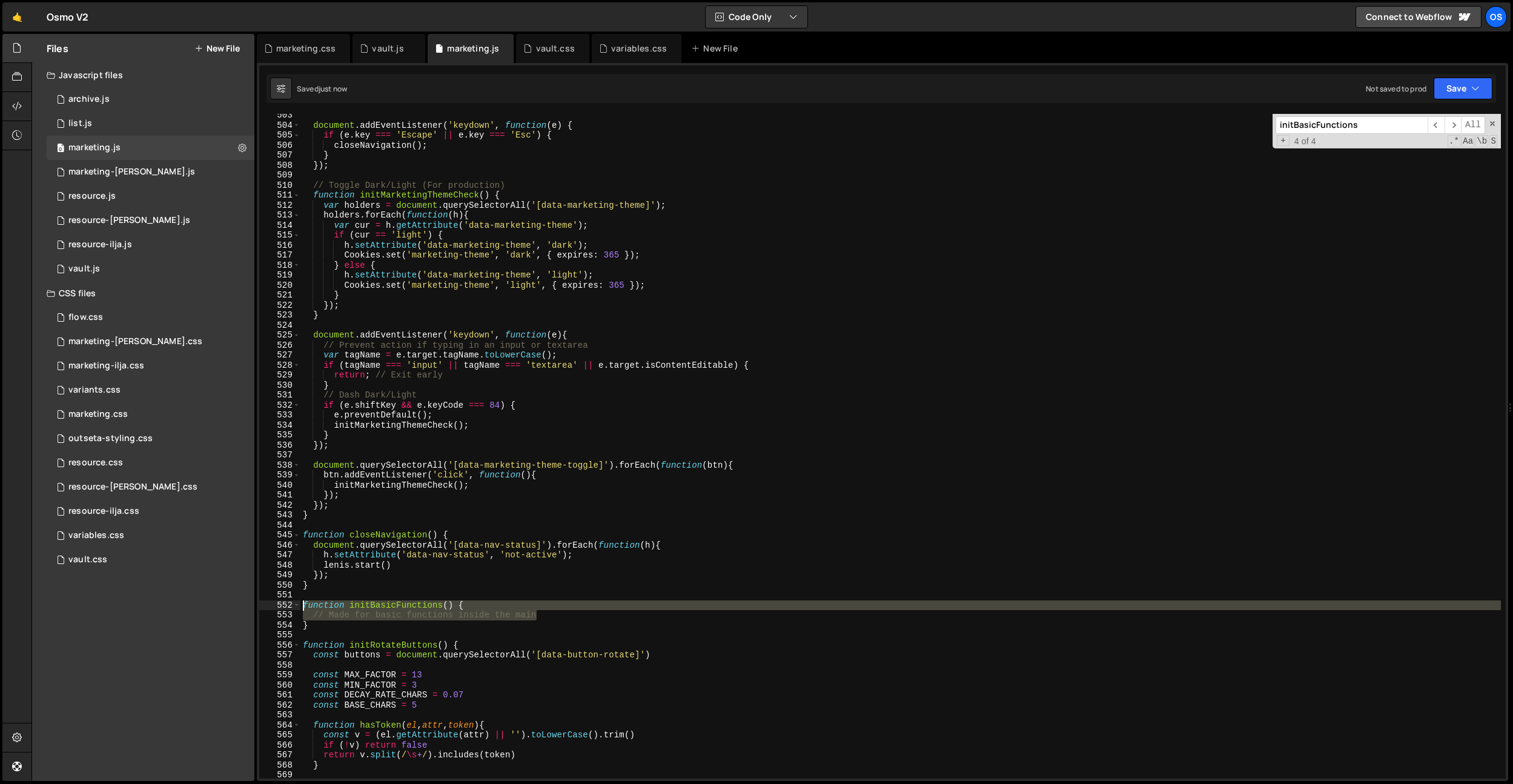
drag, startPoint x: 552, startPoint y: 613, endPoint x: 271, endPoint y: 607, distance: 281.1
click at [271, 607] on div "// Made for basic functions inside the main 503 504 505 506 507 508 509 510 511…" at bounding box center [883, 446] width 1247 height 664
type textarea "// Made for basic functions inside the main"
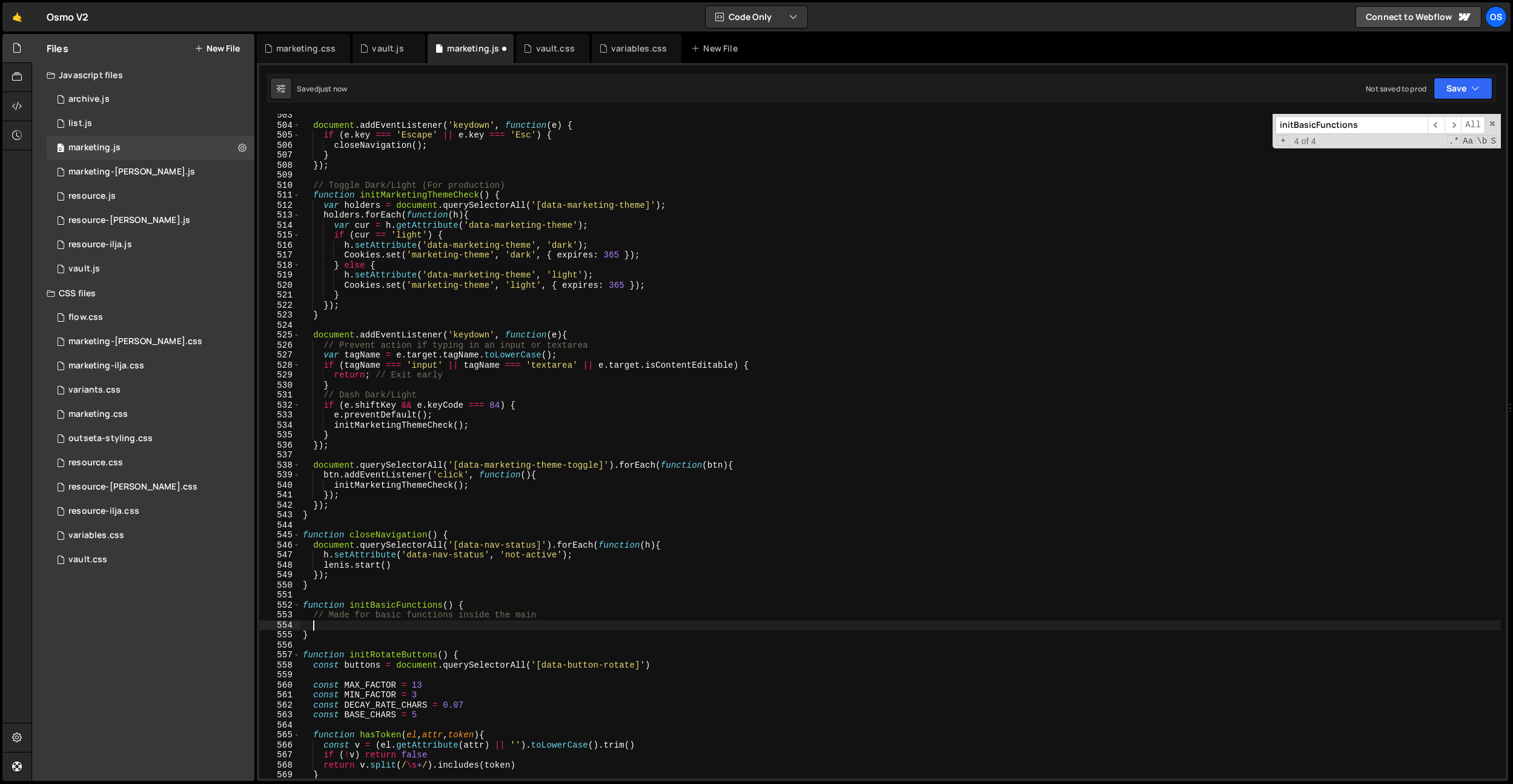
paste textarea "});"
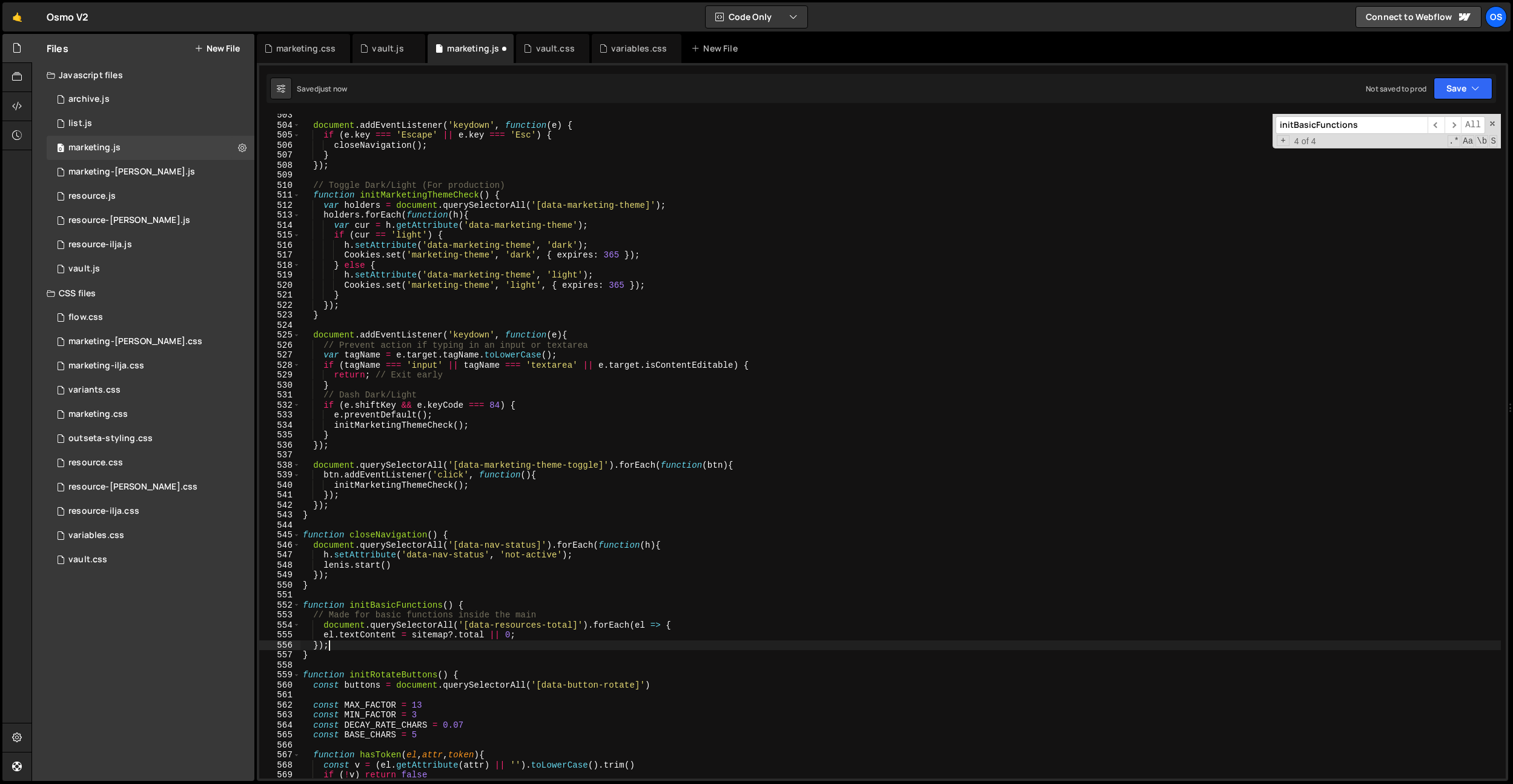
type textarea "});"
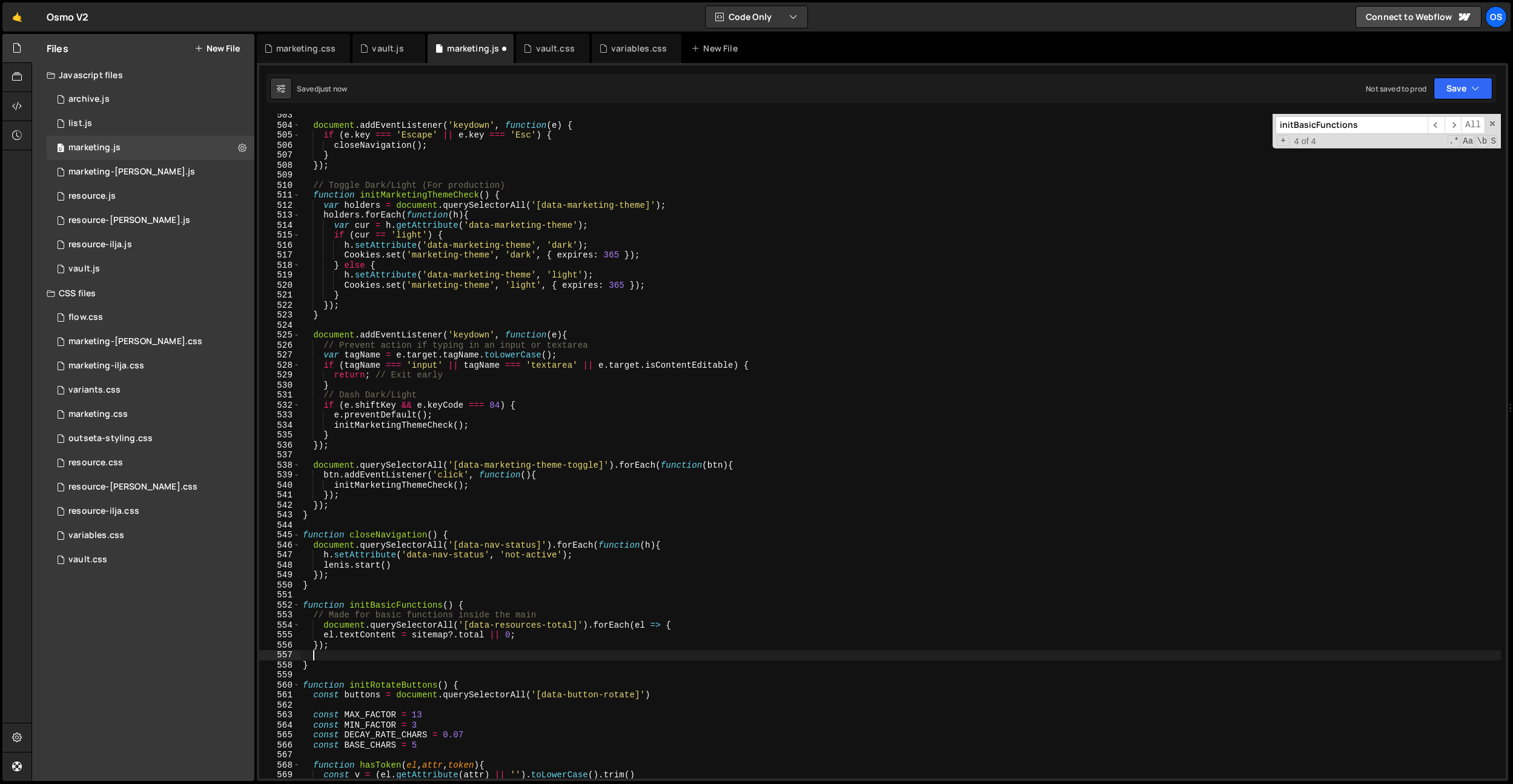
paste textarea "});"
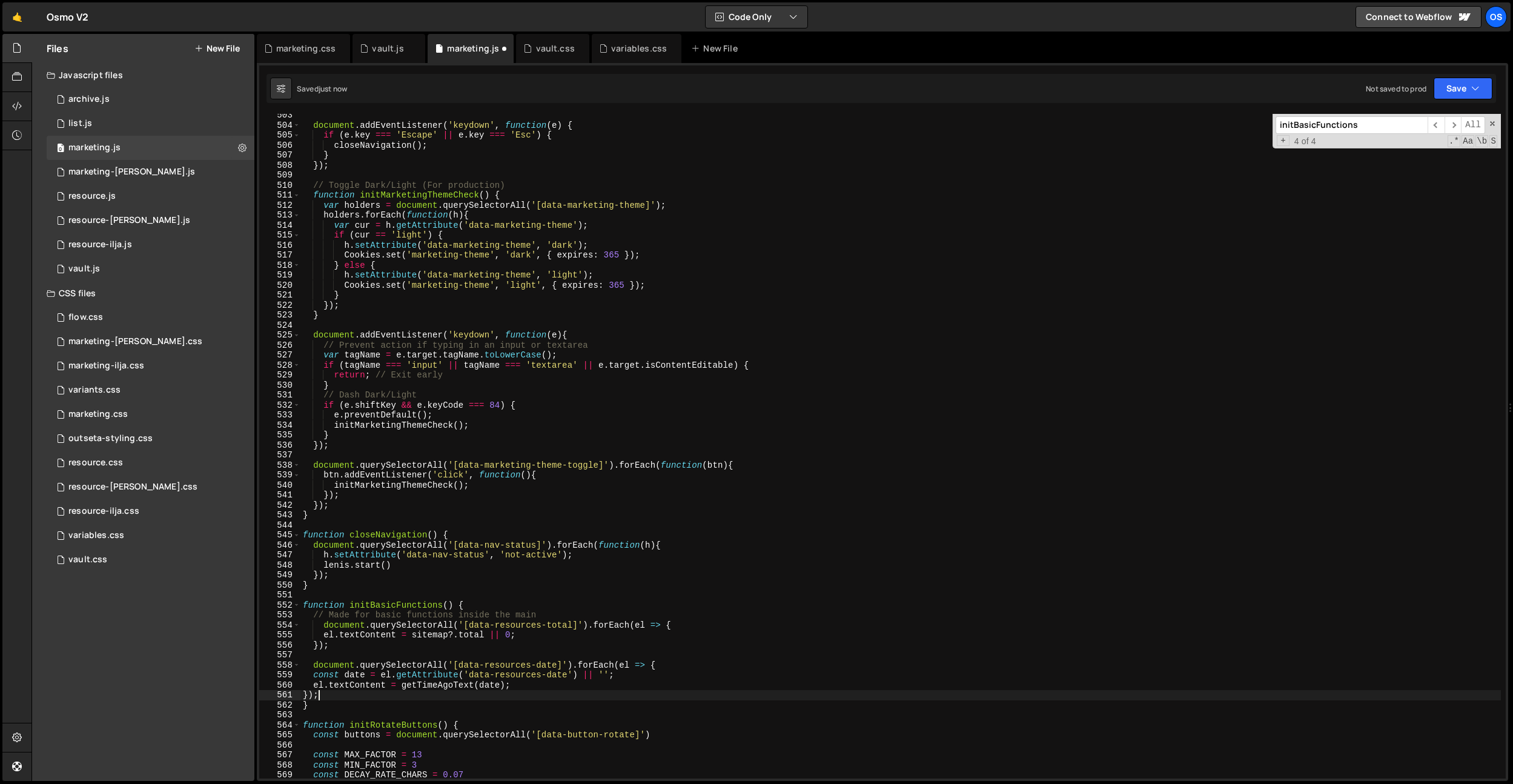
click at [322, 624] on div "document . addEventListener ( 'keydown' , function ( e ) { if ( e . key === 'Es…" at bounding box center [900, 452] width 1200 height 684
click at [480, 608] on div "document . addEventListener ( 'keydown' , function ( e ) { if ( e . key === 'Es…" at bounding box center [900, 452] width 1200 height 684
drag, startPoint x: 547, startPoint y: 612, endPoint x: 208, endPoint y: 613, distance: 339.0
click at [208, 613] on div "Files New File Javascript files 0 archive.js 0 0 list.js 0 0 marketing.js 0 0 0…" at bounding box center [773, 407] width 1482 height 747
click at [480, 643] on div "document . addEventListener ( 'keydown' , function ( e ) { if ( e . key === 'Es…" at bounding box center [900, 452] width 1200 height 684
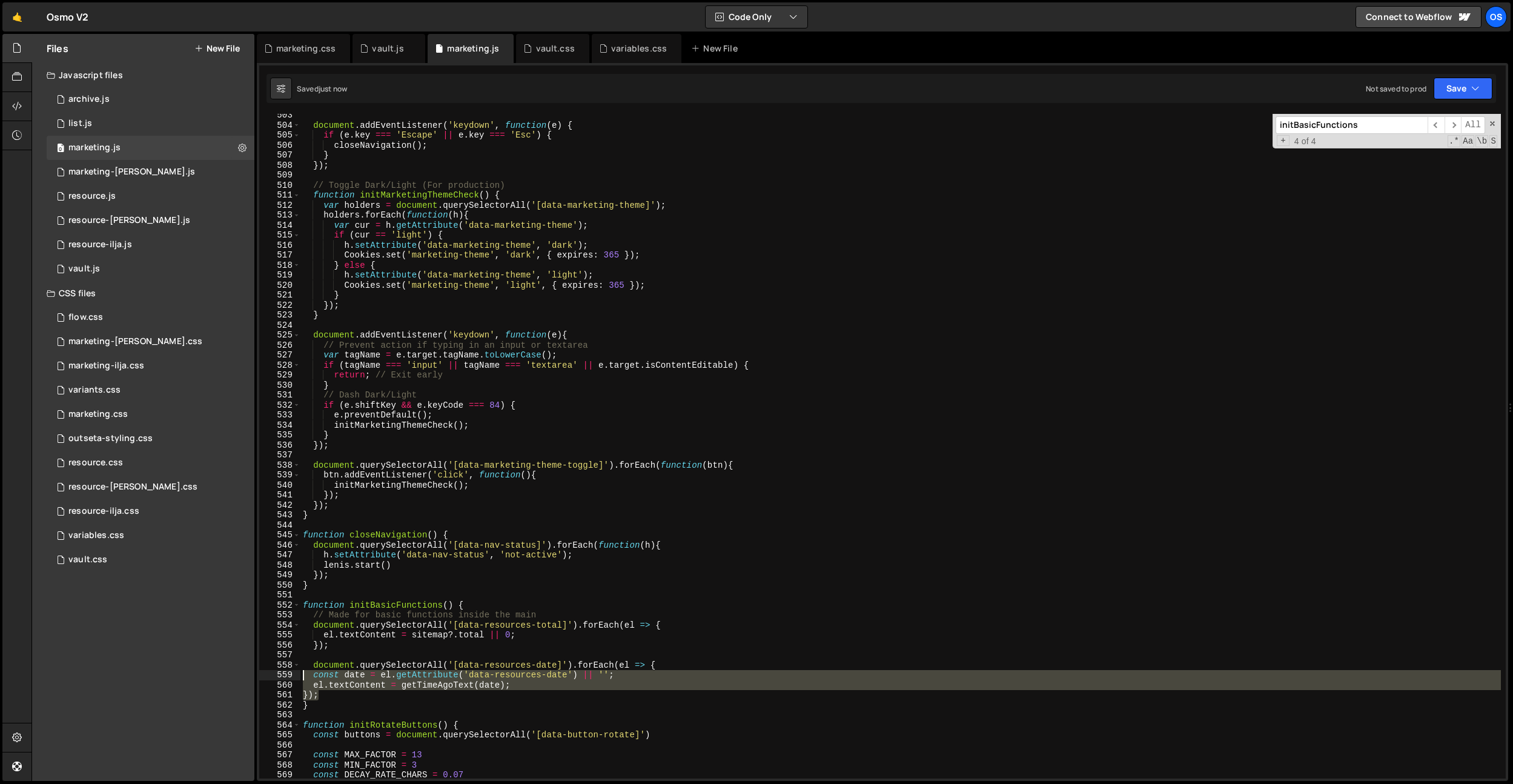
drag, startPoint x: 319, startPoint y: 696, endPoint x: 400, endPoint y: 664, distance: 87.1
click at [306, 677] on div "document . addEventListener ( 'keydown' , function ( e ) { if ( e . key === 'Es…" at bounding box center [900, 452] width 1200 height 684
click at [688, 682] on div "document . addEventListener ( 'keydown' , function ( e ) { if ( e . key === 'Es…" at bounding box center [900, 446] width 1200 height 664
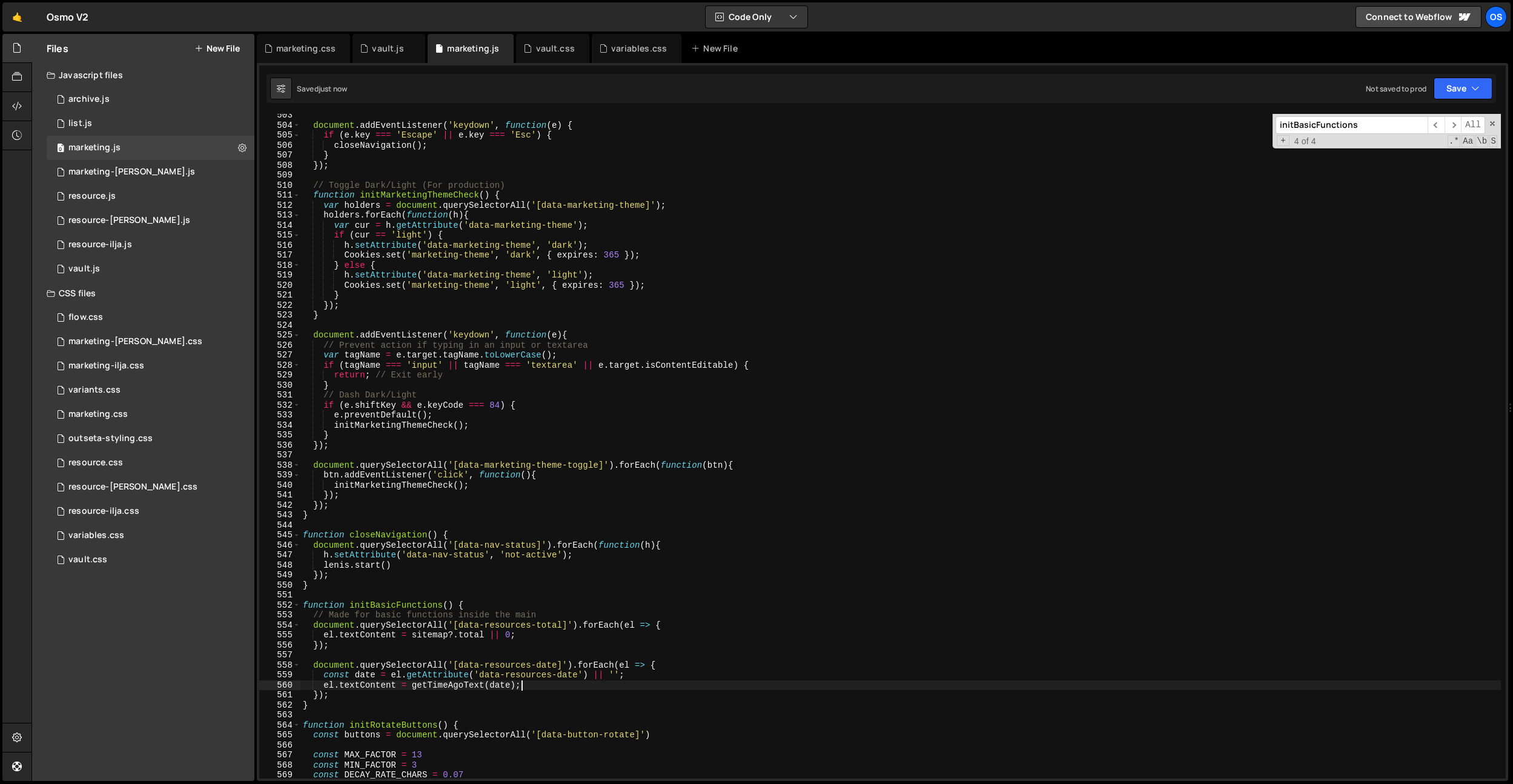
click at [599, 631] on div "document . addEventListener ( 'keydown' , function ( e ) { if ( e . key === 'Es…" at bounding box center [900, 452] width 1200 height 684
click at [488, 628] on div "document . addEventListener ( 'keydown' , function ( e ) { if ( e . key === 'Es…" at bounding box center [900, 452] width 1200 height 684
type textarea "document.querySelectorAll('[data-resources-total]').forEach(el => {"
click at [508, 653] on div "document . addEventListener ( 'keydown' , function ( e ) { if ( e . key === 'Es…" at bounding box center [900, 452] width 1200 height 684
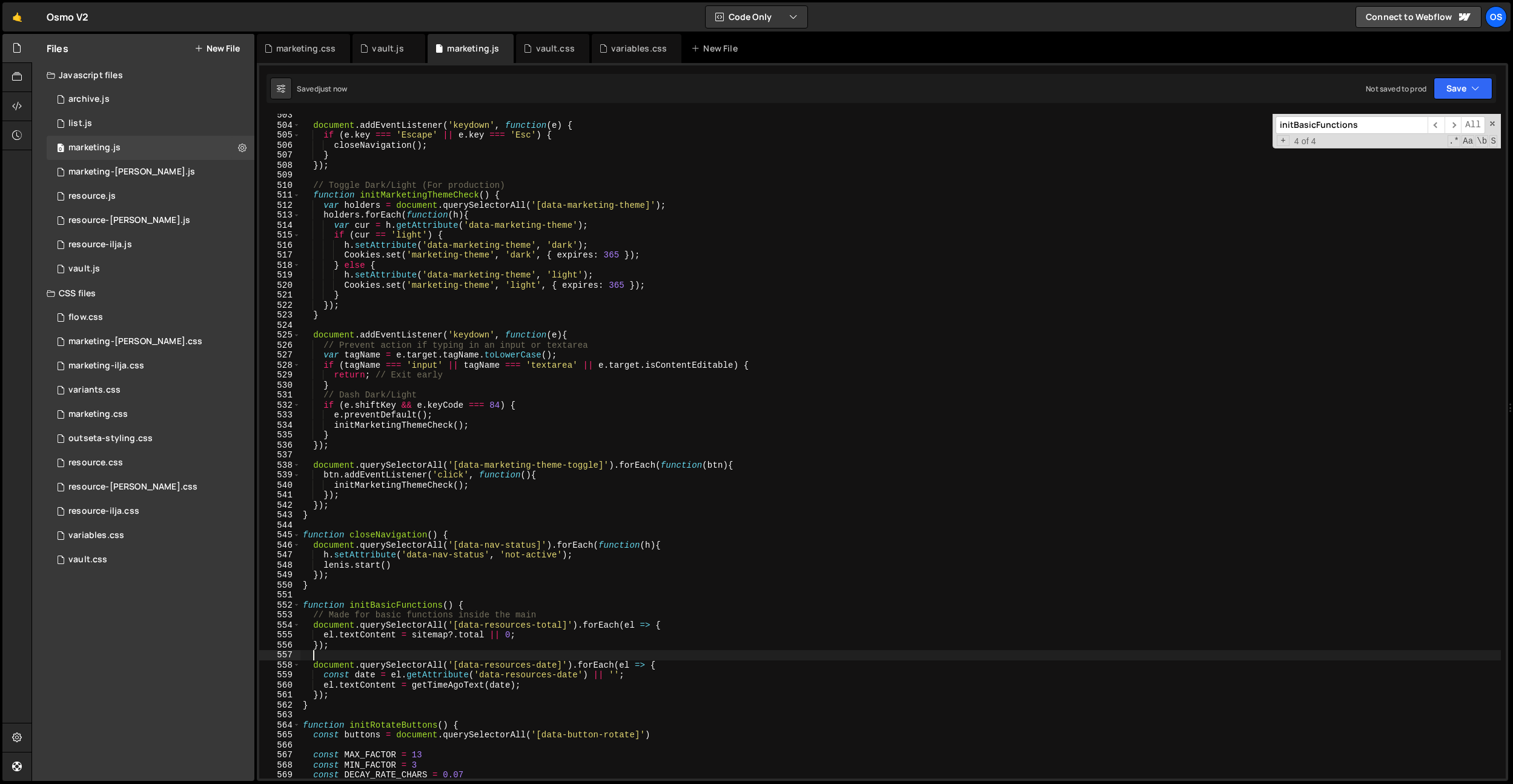
click at [514, 651] on div "document . addEventListener ( 'keydown' , function ( e ) { if ( e . key === 'Es…" at bounding box center [900, 452] width 1200 height 684
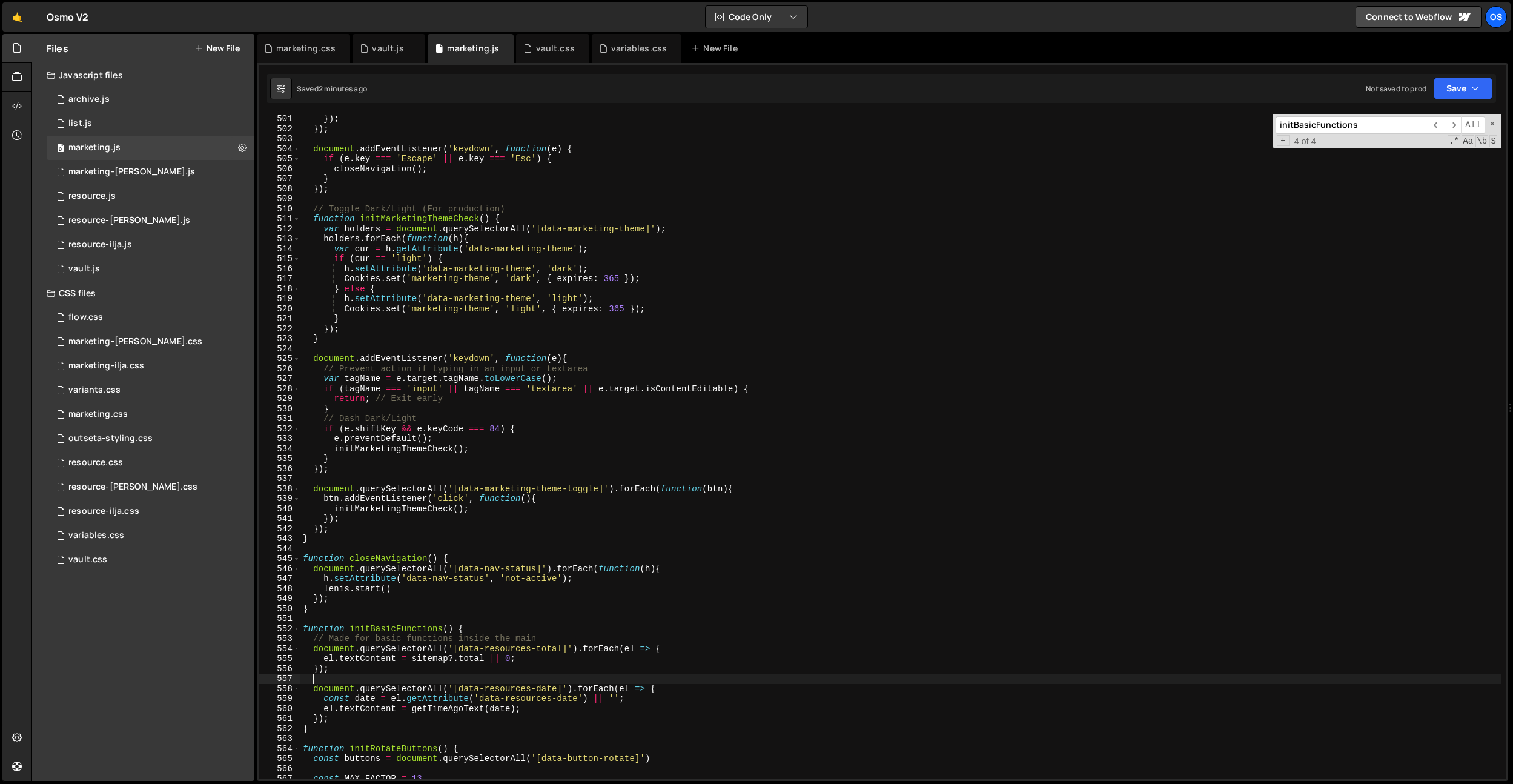
scroll to position [2904, 0]
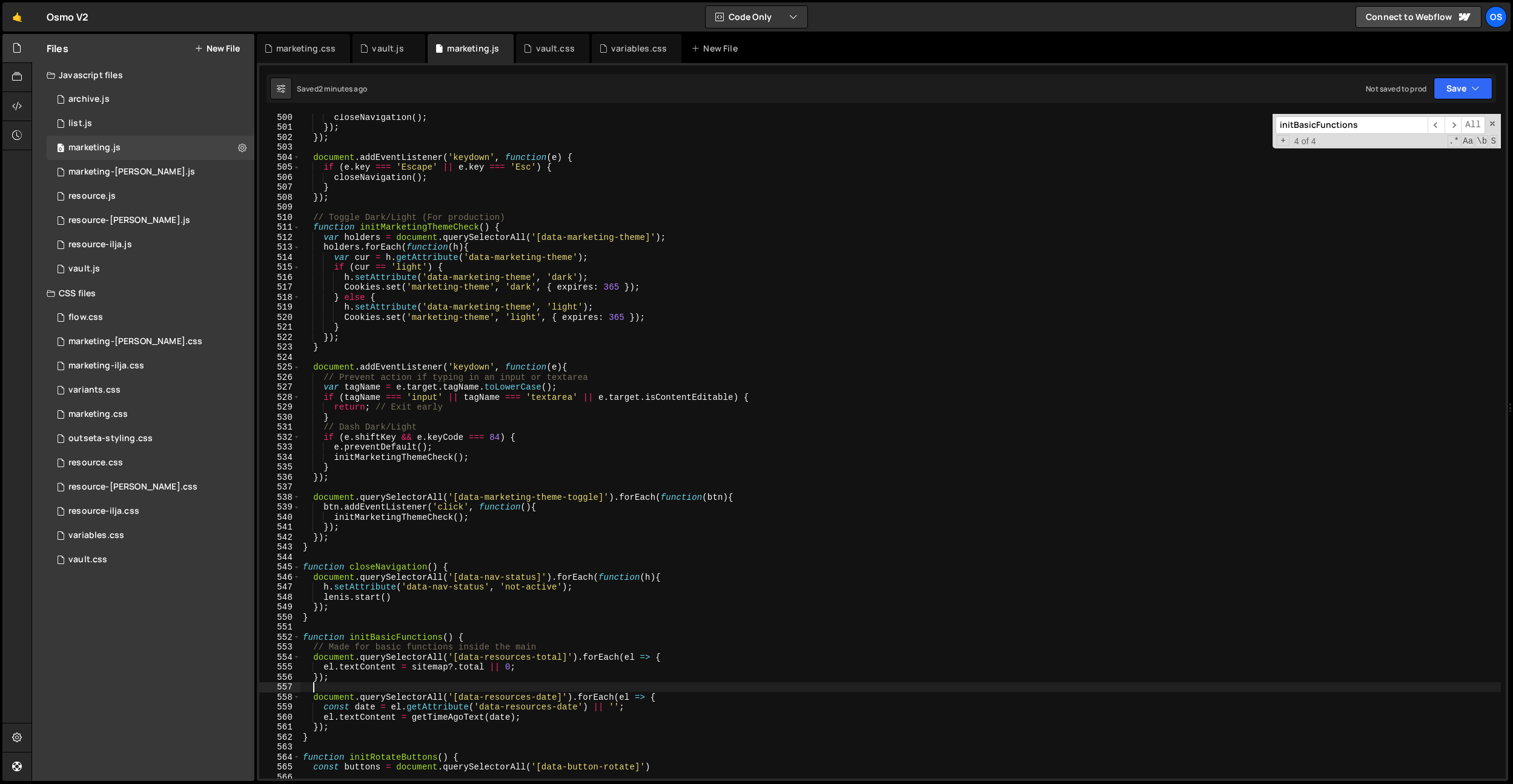
click at [1372, 118] on input "initBasicFunctions" at bounding box center [1352, 125] width 152 height 18
type textarea "// Prevent action if typing in an input or textarea"
click at [406, 380] on div "closeNavigation ( ) ; }) ; }) ; document . addEventListener ( 'keydown' , funct…" at bounding box center [900, 454] width 1200 height 684
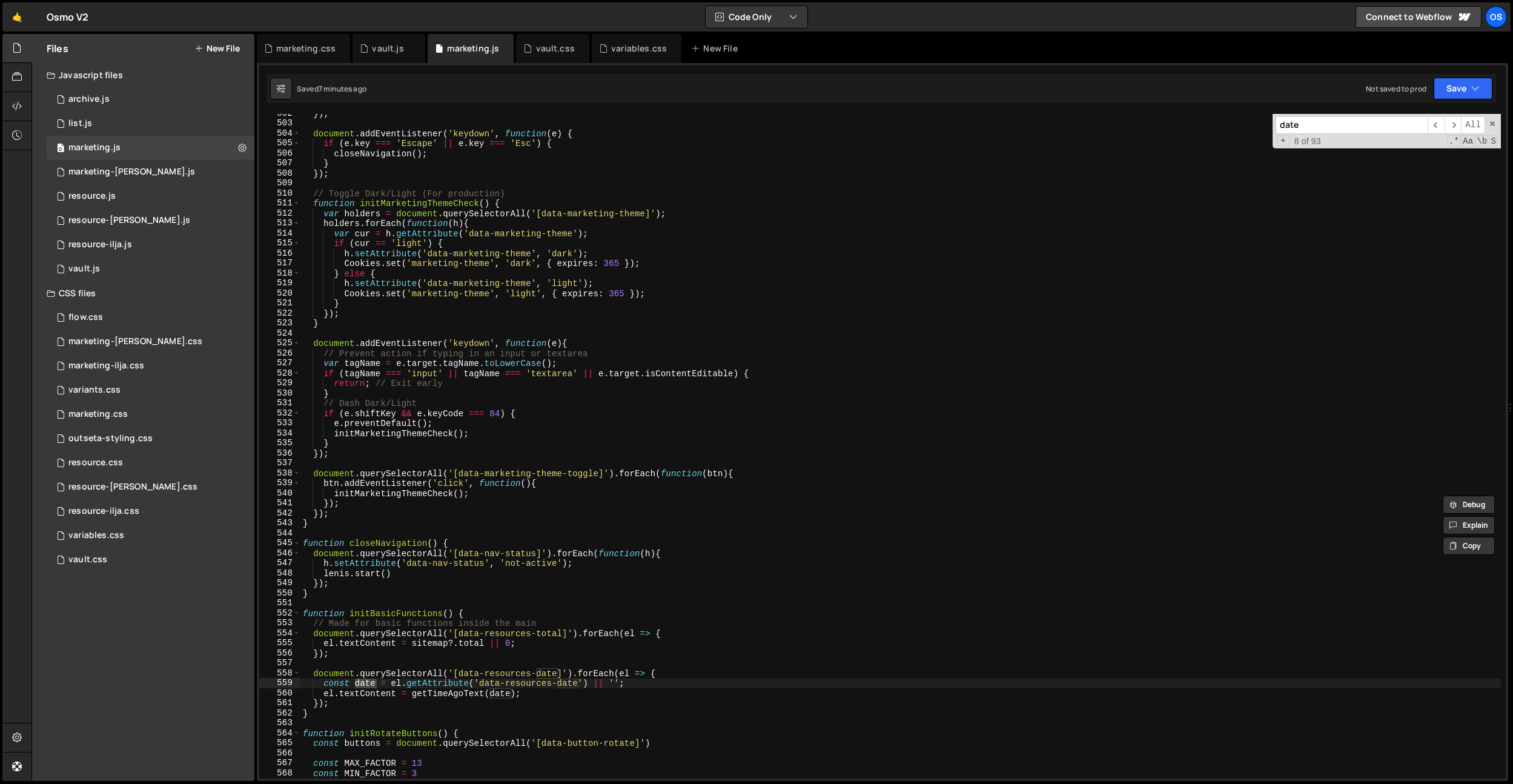
scroll to position [2918, 0]
type input "date"
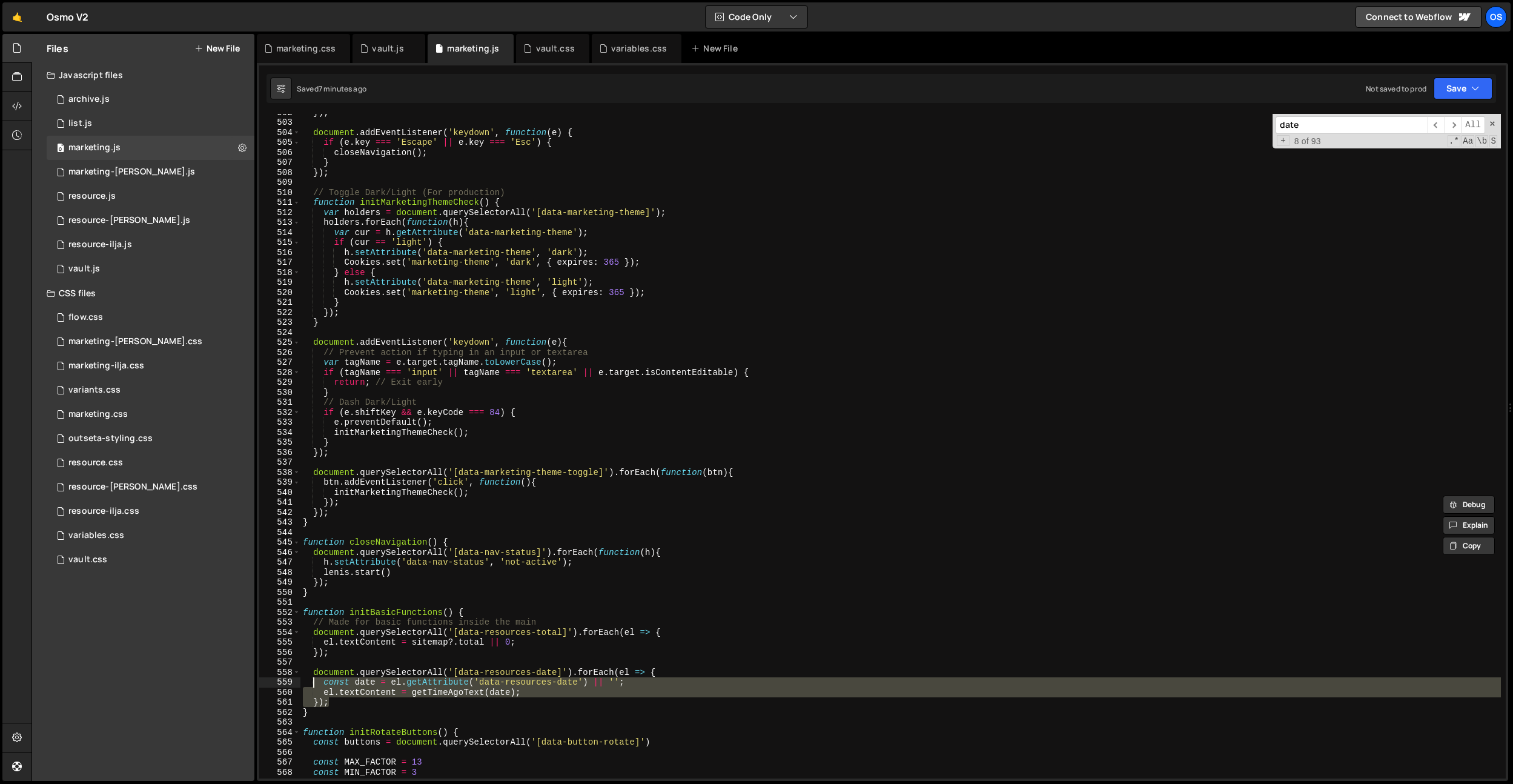
drag, startPoint x: 347, startPoint y: 705, endPoint x: 314, endPoint y: 674, distance: 45.3
click at [314, 674] on div "}) ; document . addEventListener ( 'keydown' , function ( e ) { if ( e . key ==…" at bounding box center [900, 449] width 1200 height 684
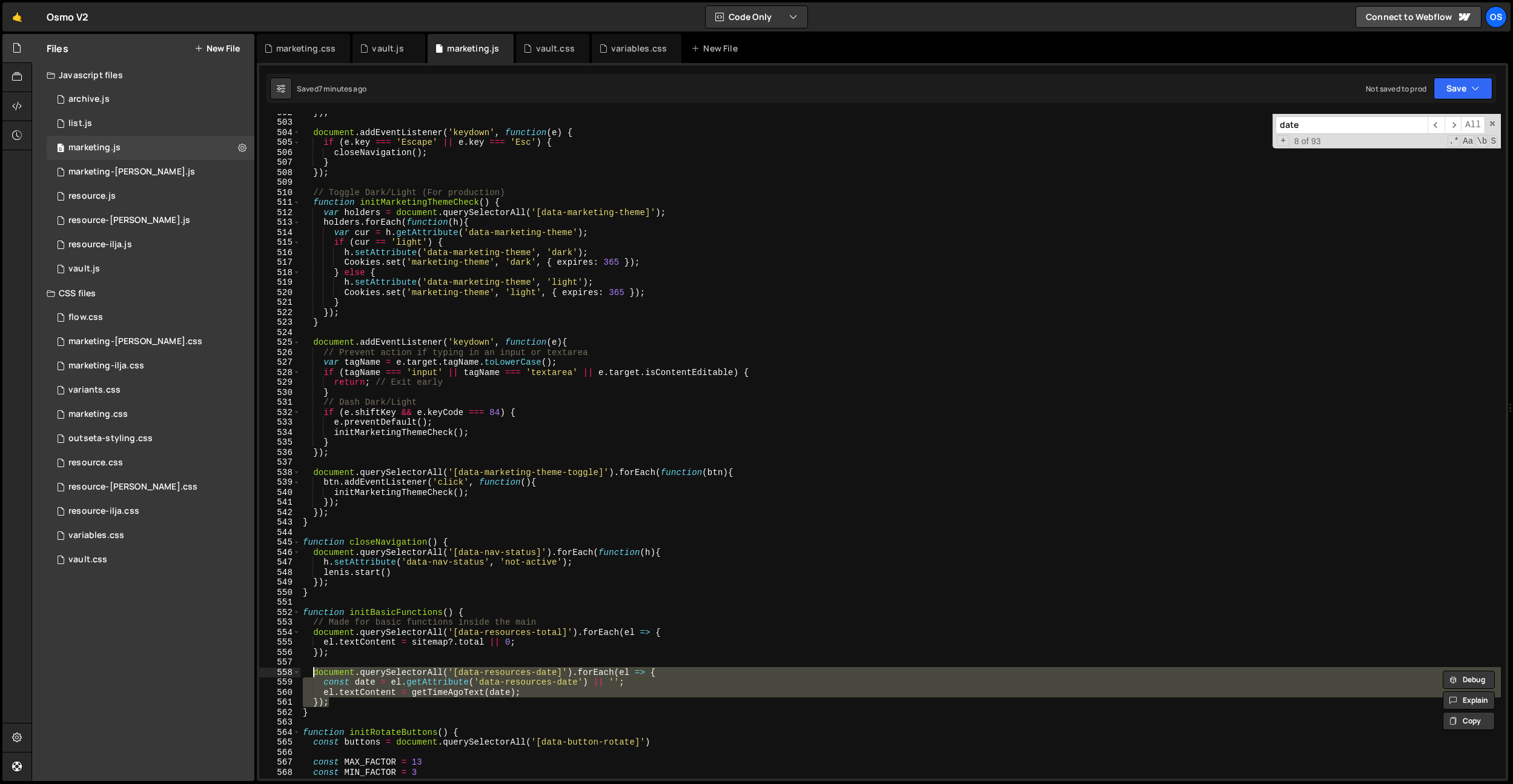
paste textarea "})"
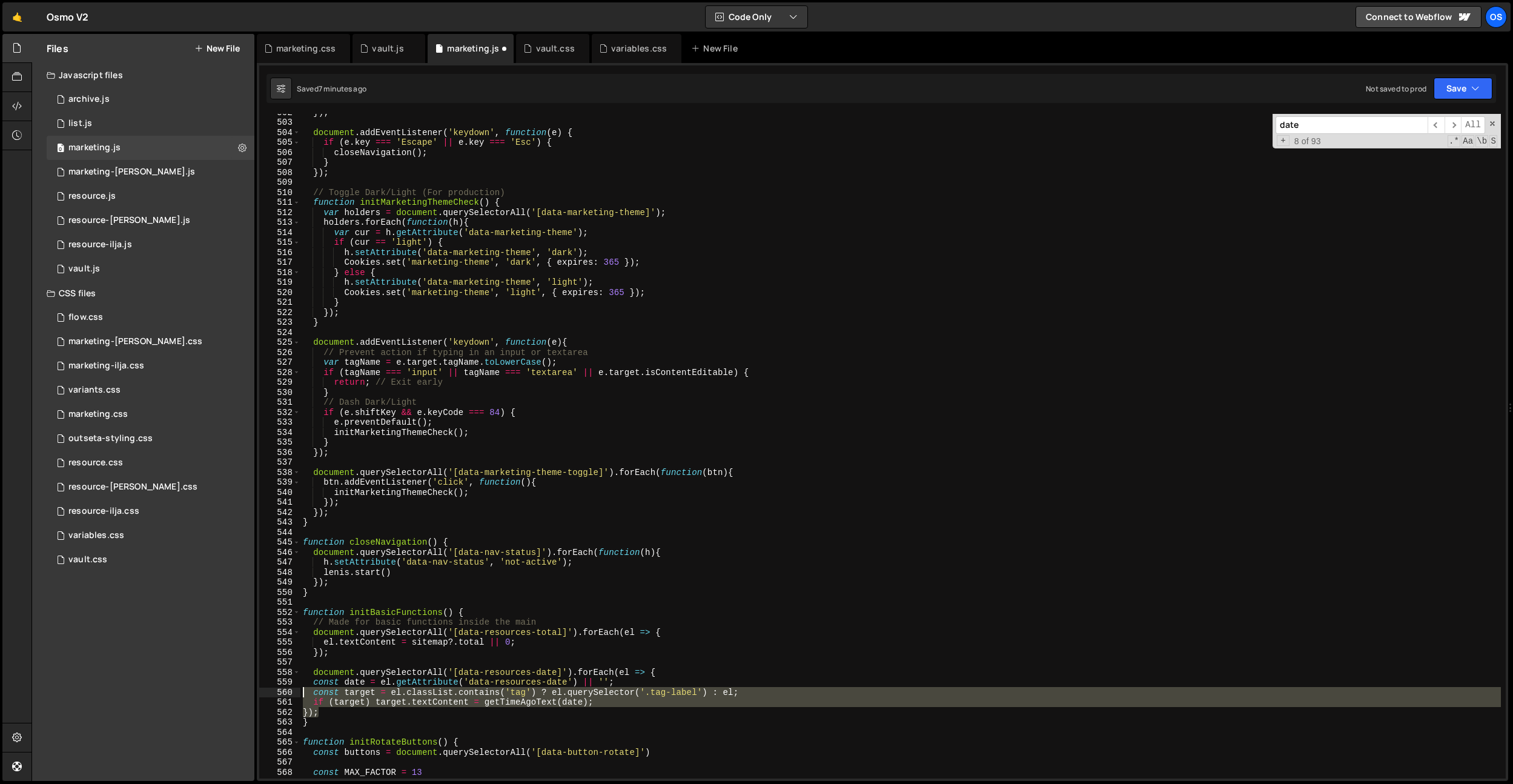
drag, startPoint x: 335, startPoint y: 712, endPoint x: 295, endPoint y: 693, distance: 44.3
click at [289, 693] on div "}); 502 503 504 505 506 507 508 509 510 511 512 513 514 515 516 517 518 519 520…" at bounding box center [883, 446] width 1247 height 664
type textarea "const target = el.classList.contains('tag') ? el.querySelector('.tag-label') : …"
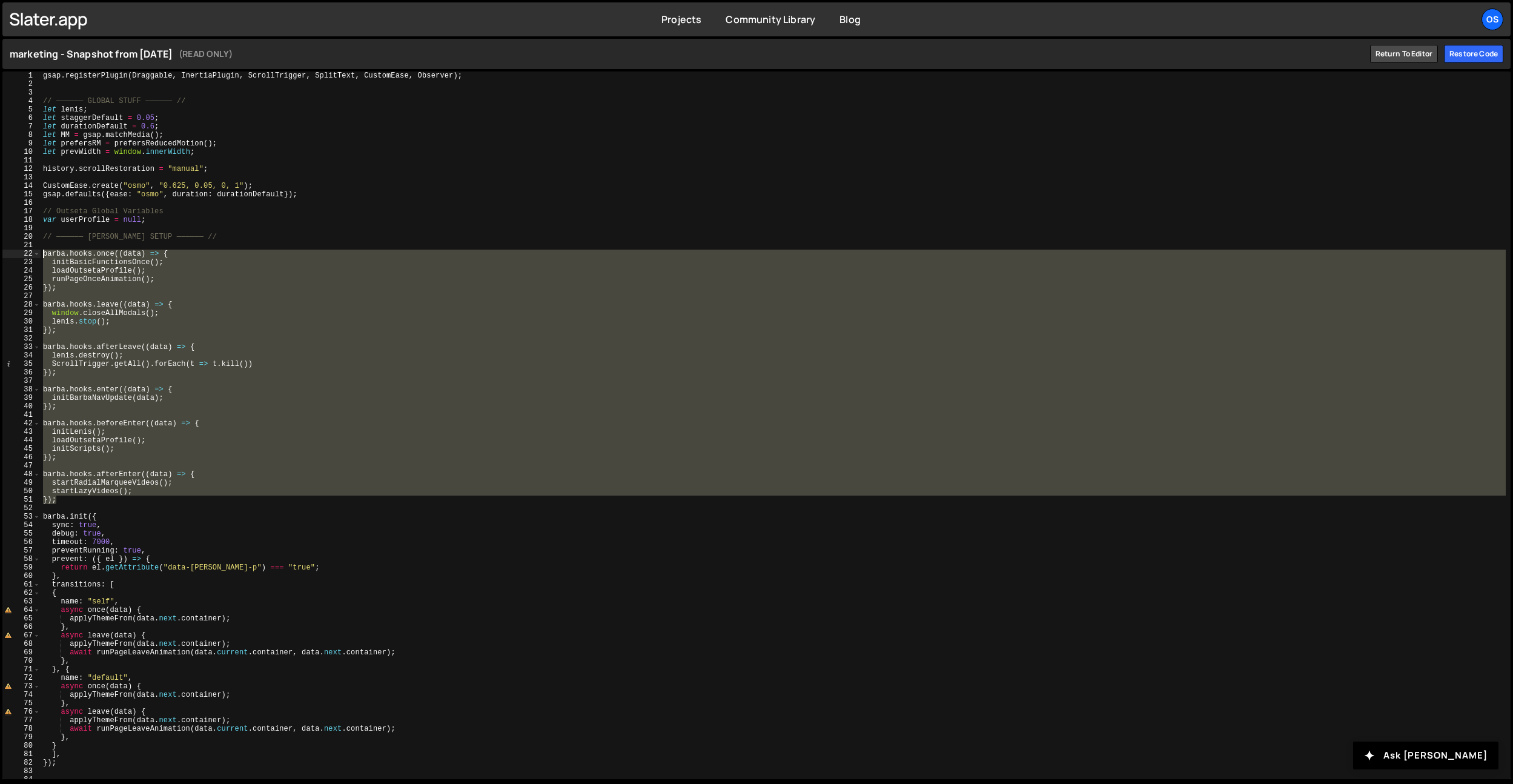
drag, startPoint x: 79, startPoint y: 496, endPoint x: 76, endPoint y: 305, distance: 191.0
click at [22, 253] on div "}); 1 2 3 4 5 6 7 8 9 10 11 12 13 14 15 16 17 18 19 20 21 22 23 24 25 26 27 28 …" at bounding box center [757, 425] width 1509 height 707
click at [87, 314] on div "gsap . registerPlugin ( Draggable , InertiaPlugin , ScrollTrigger , SplitText ,…" at bounding box center [773, 433] width 1465 height 724
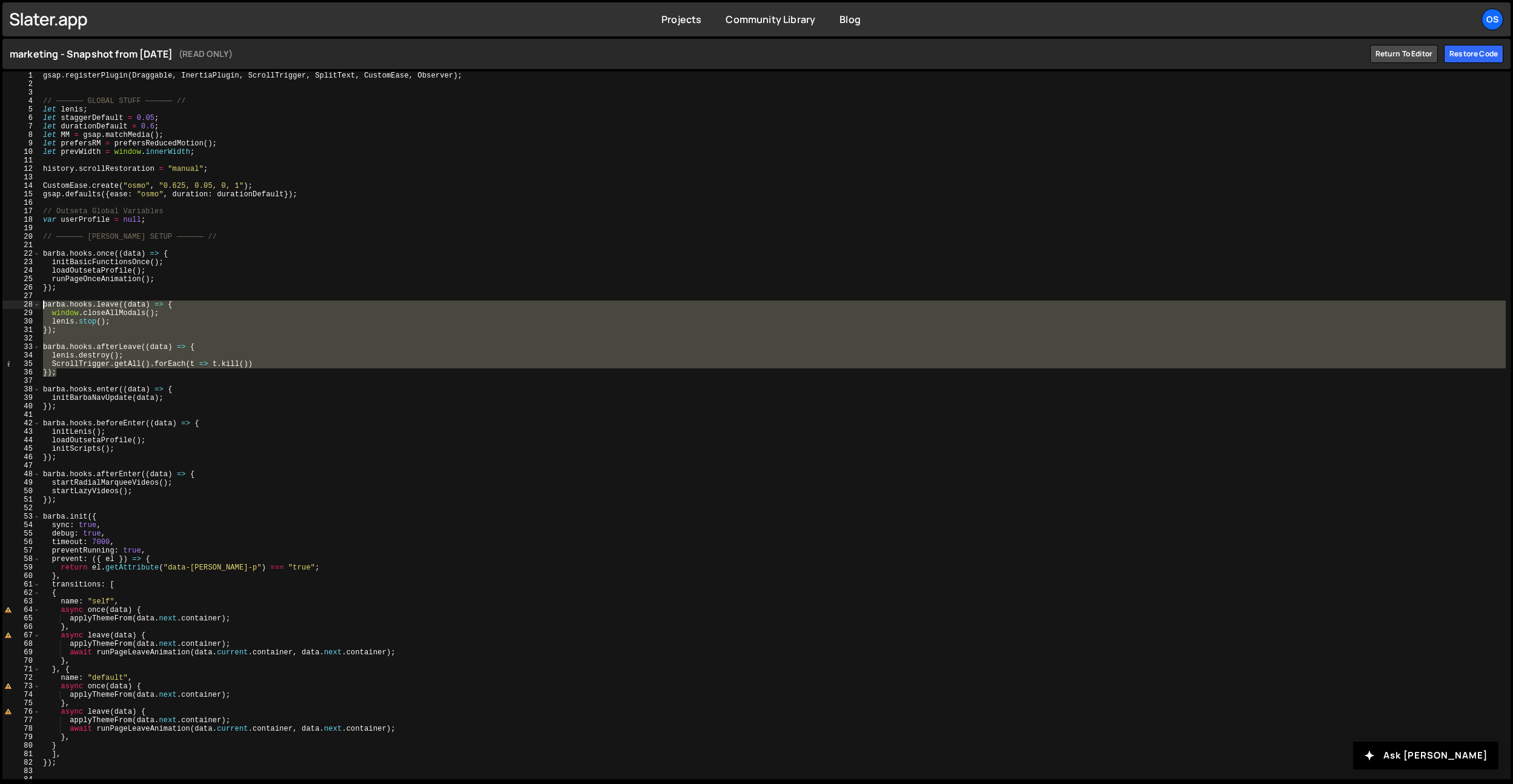
drag, startPoint x: 57, startPoint y: 371, endPoint x: 28, endPoint y: 301, distance: 75.8
click at [28, 301] on div "window.closeAllModals(); 1 2 3 4 5 6 7 8 9 10 11 12 13 14 15 16 17 18 19 20 21 …" at bounding box center [757, 425] width 1509 height 707
type textarea "[PERSON_NAME].hooks.leave((data) => { window.closeAllModals();"
